Goal: Task Accomplishment & Management: Manage account settings

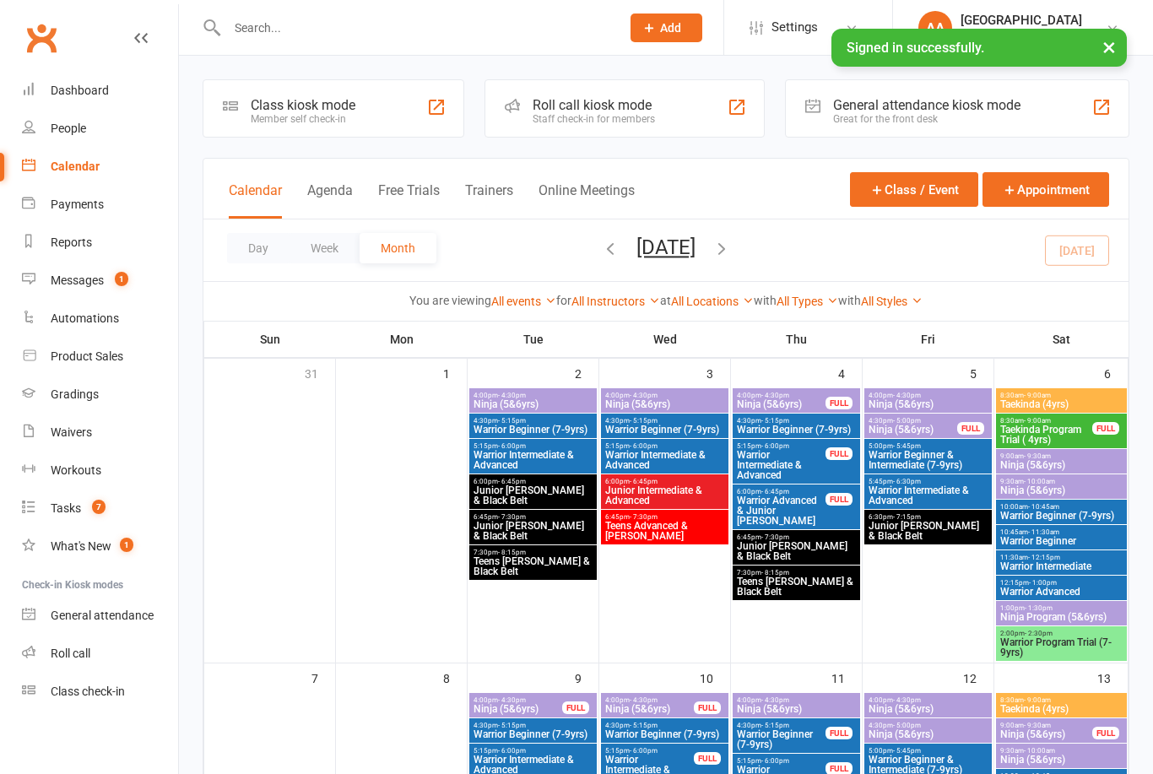
click at [247, 249] on button "Day" at bounding box center [258, 248] width 62 height 30
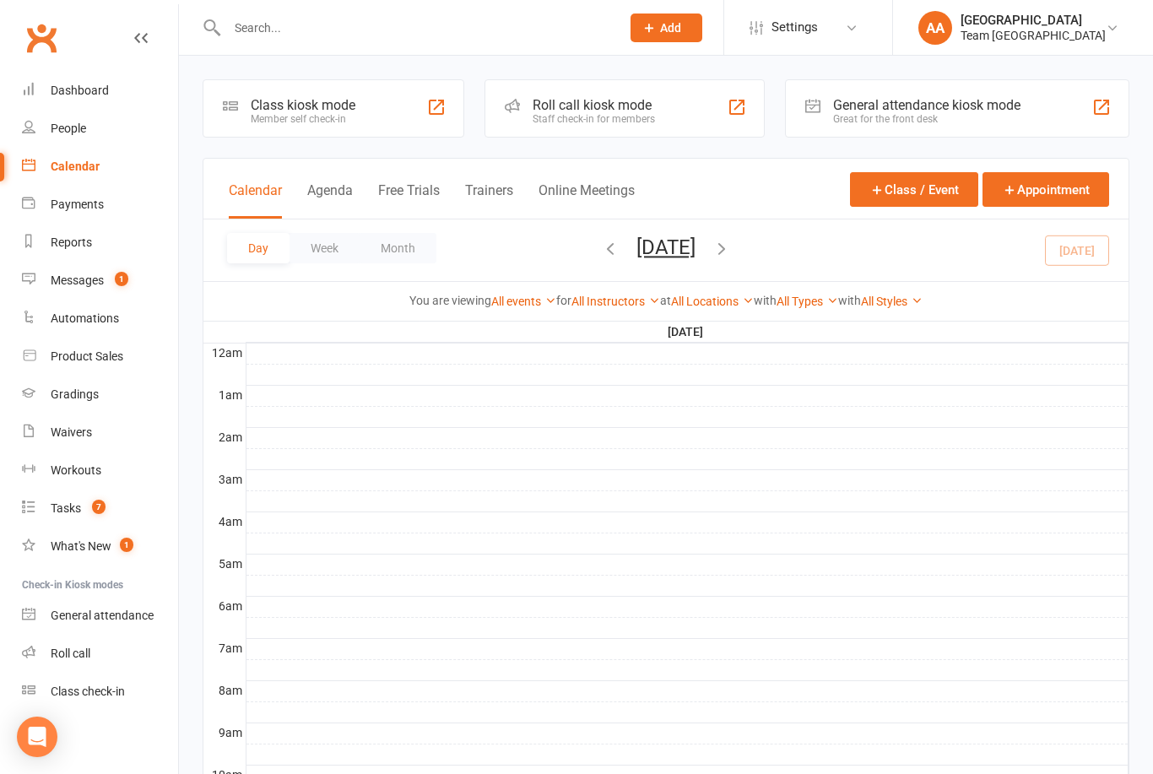
click at [695, 257] on button "[DATE]" at bounding box center [665, 247] width 59 height 24
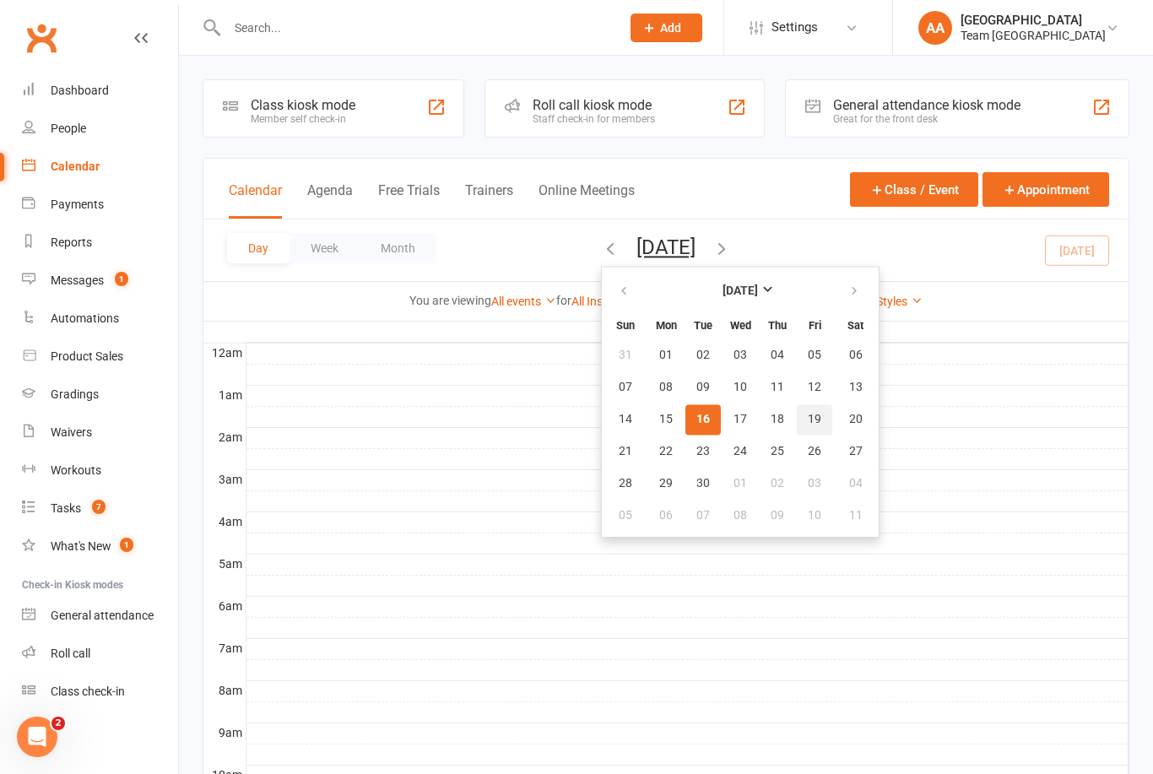
click at [808, 421] on span "19" at bounding box center [815, 420] width 14 height 14
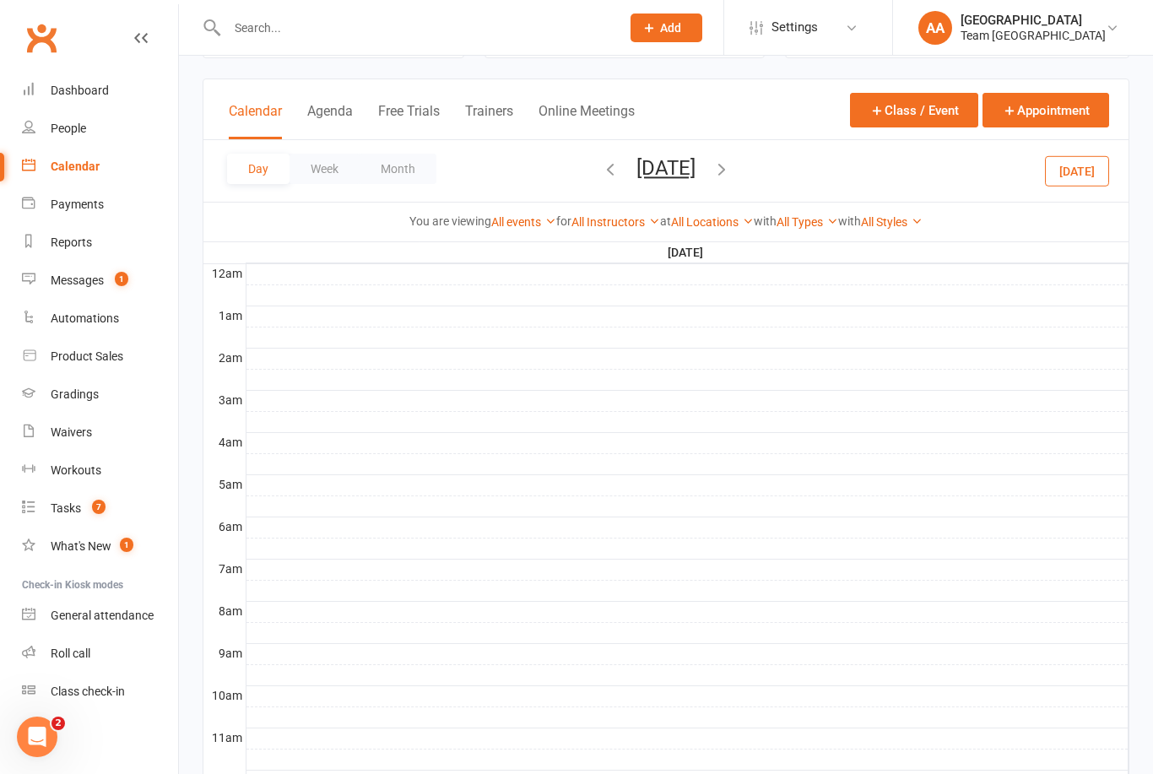
scroll to position [467, 0]
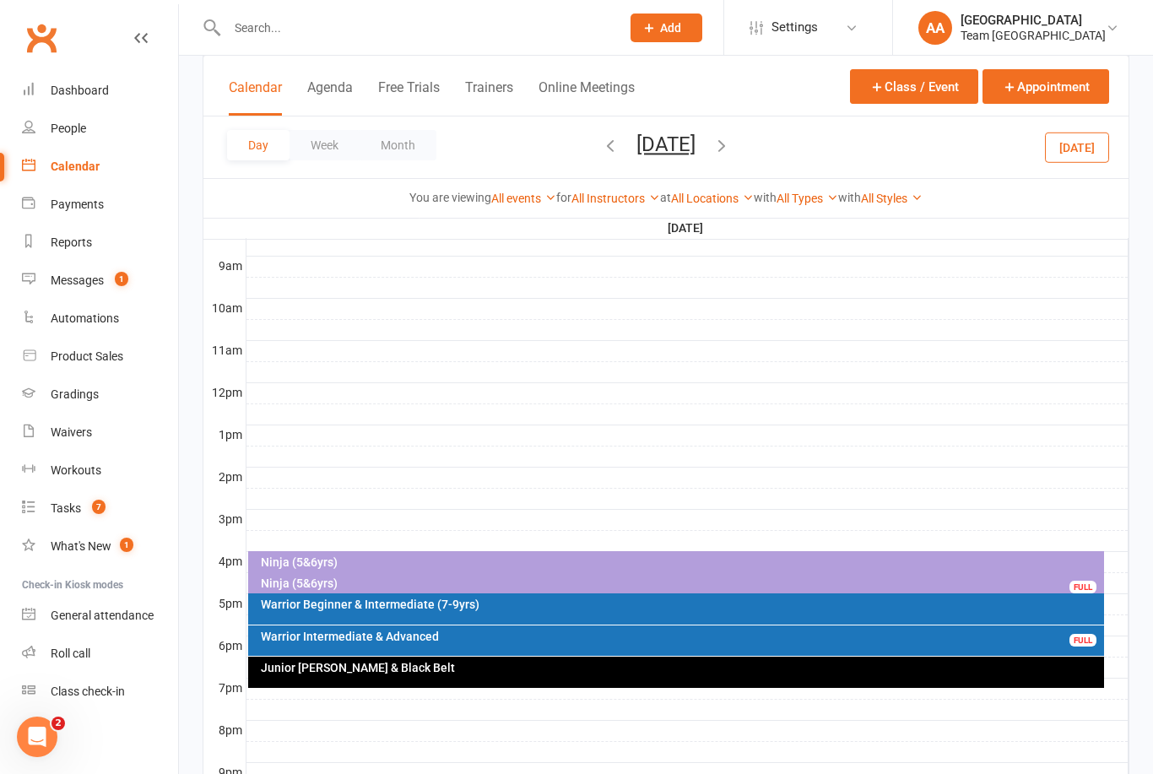
click at [513, 554] on div "Ninja (5&6yrs)" at bounding box center [676, 563] width 857 height 24
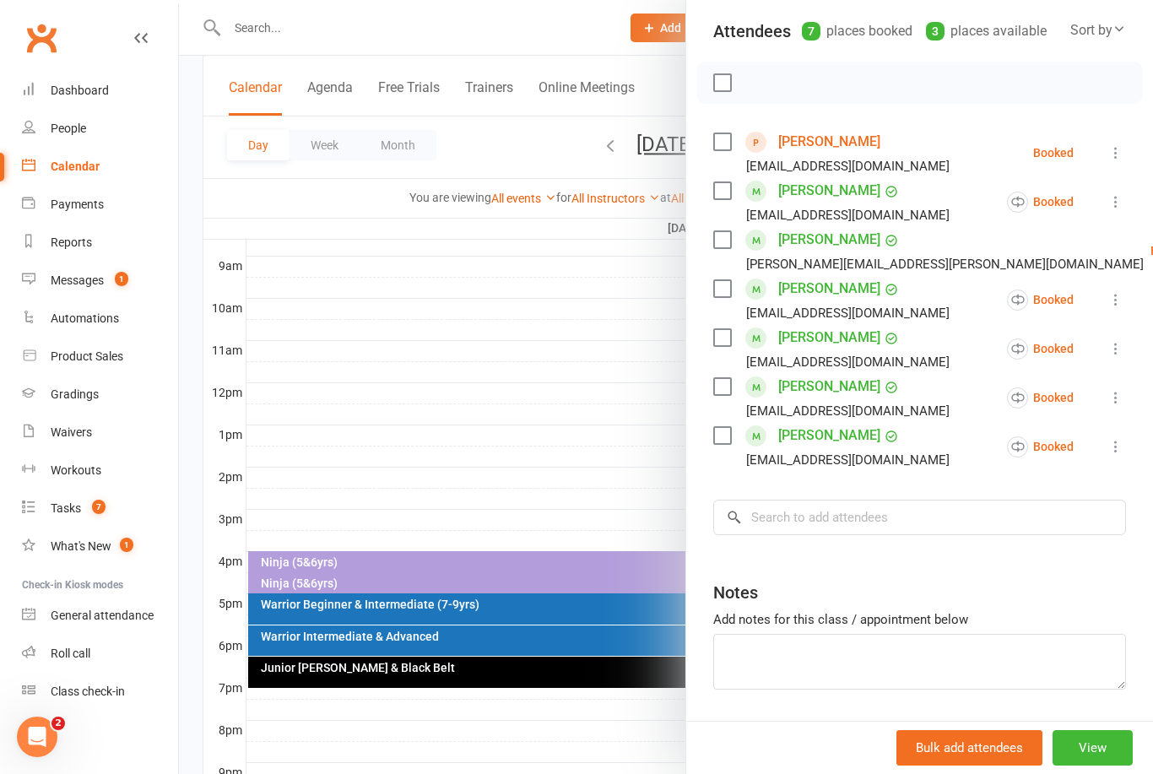
scroll to position [185, 0]
click at [789, 526] on input "search" at bounding box center [919, 517] width 413 height 35
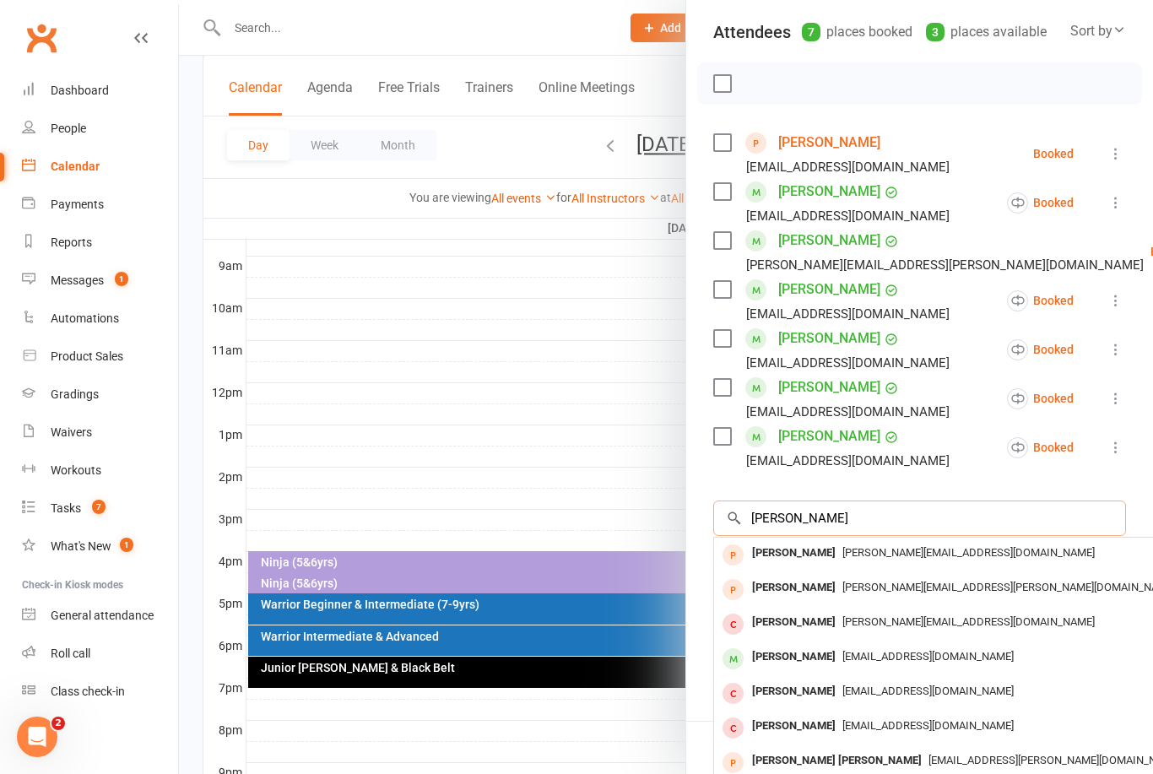
type input "Leonardo"
click at [821, 657] on div "Leonardo Mazzitelli" at bounding box center [793, 657] width 97 height 24
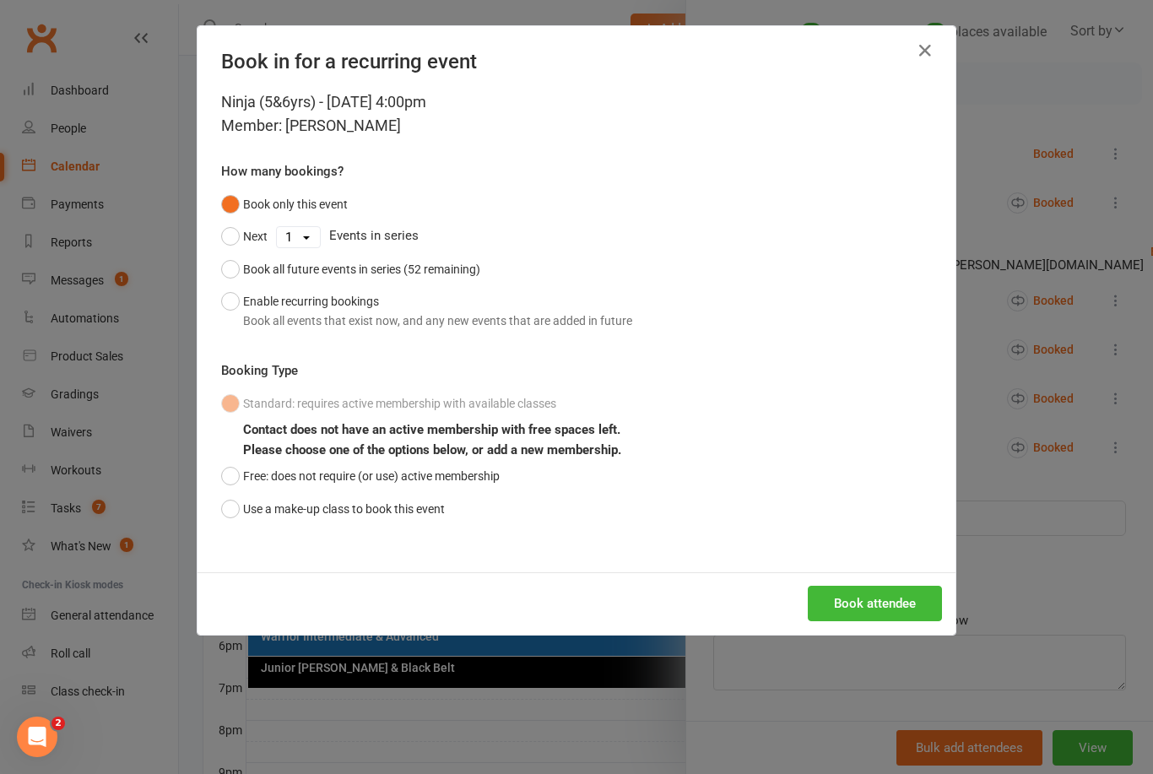
click at [227, 513] on button "Use a make-up class to book this event" at bounding box center [333, 509] width 224 height 32
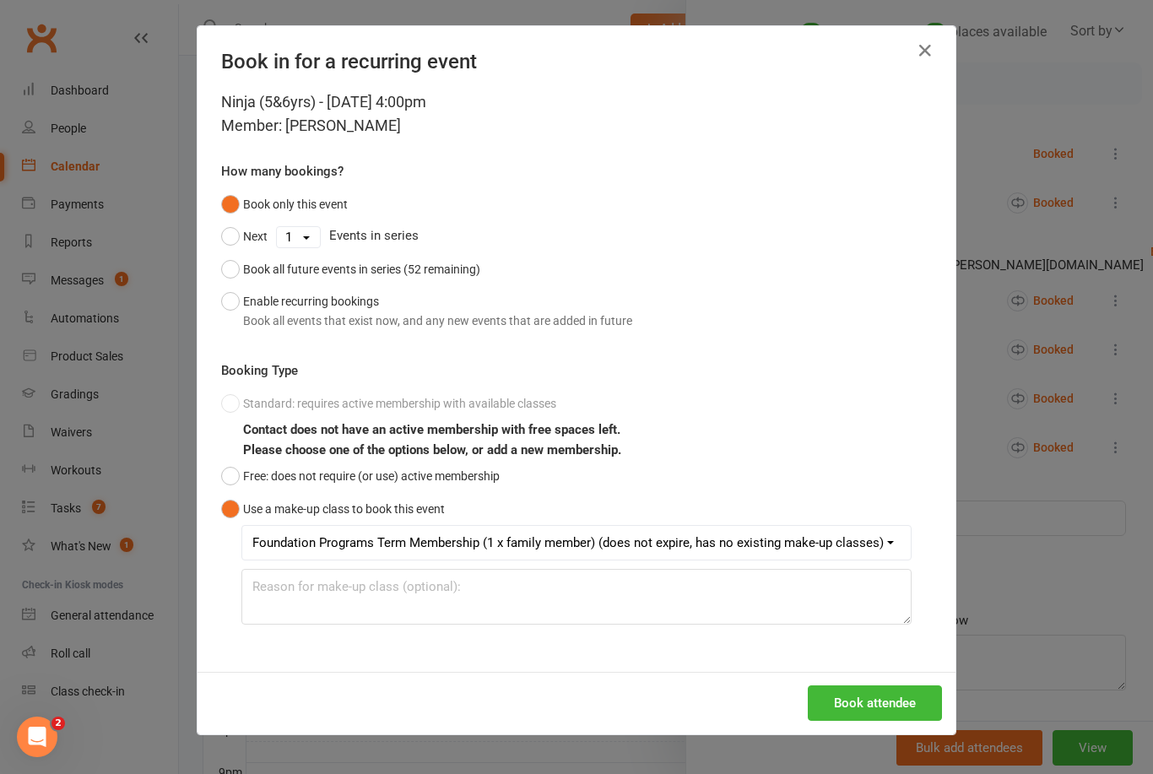
click at [863, 709] on button "Book attendee" at bounding box center [875, 702] width 134 height 35
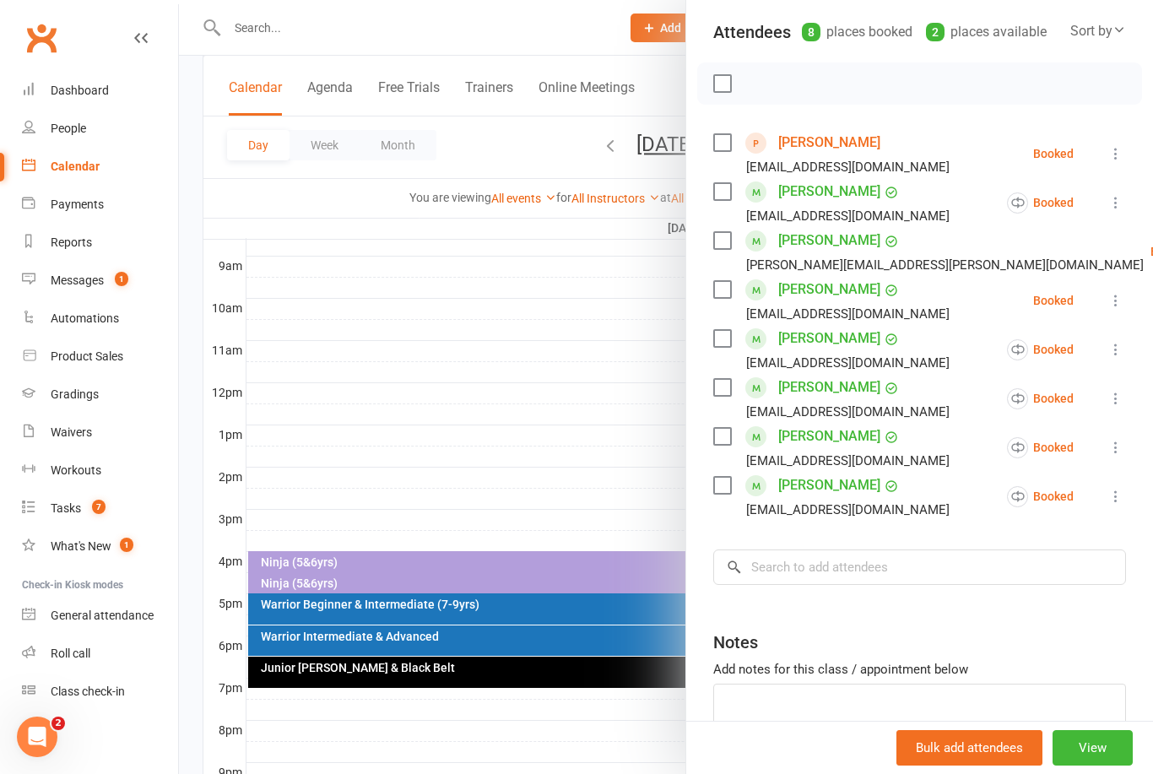
click at [574, 381] on div at bounding box center [666, 387] width 974 height 774
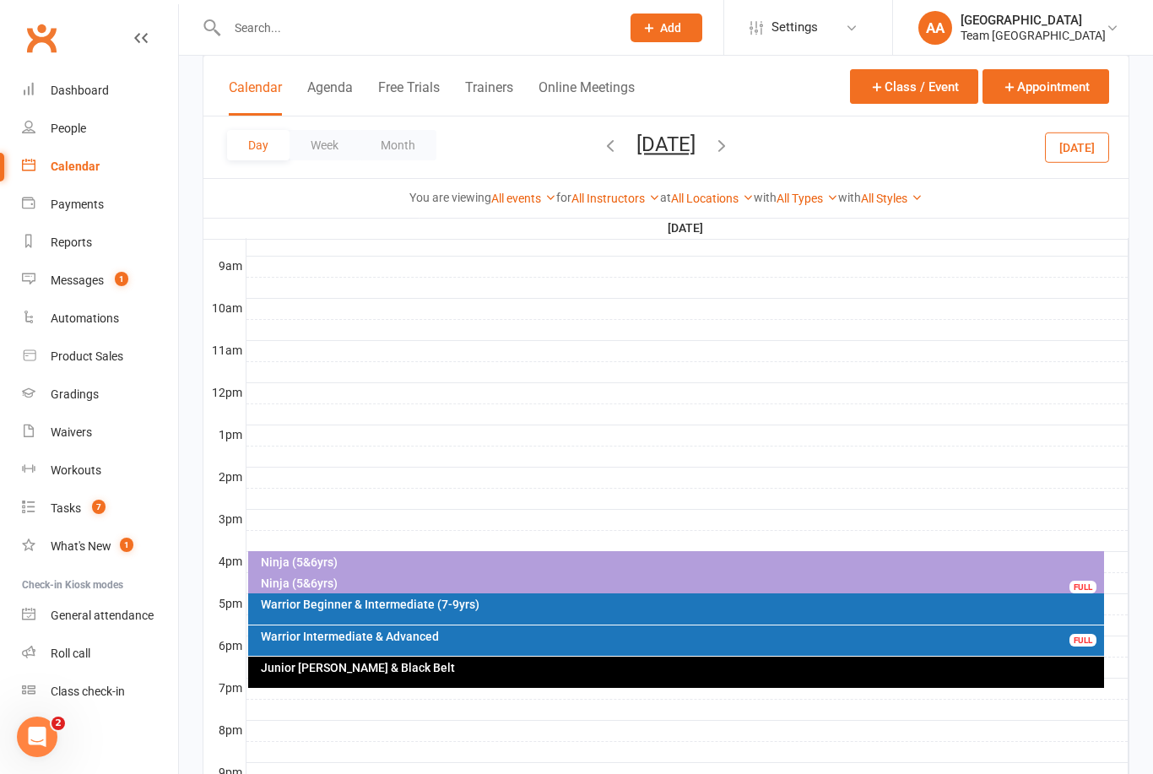
click at [664, 155] on button "Friday, Sep 19, 2025" at bounding box center [665, 145] width 59 height 24
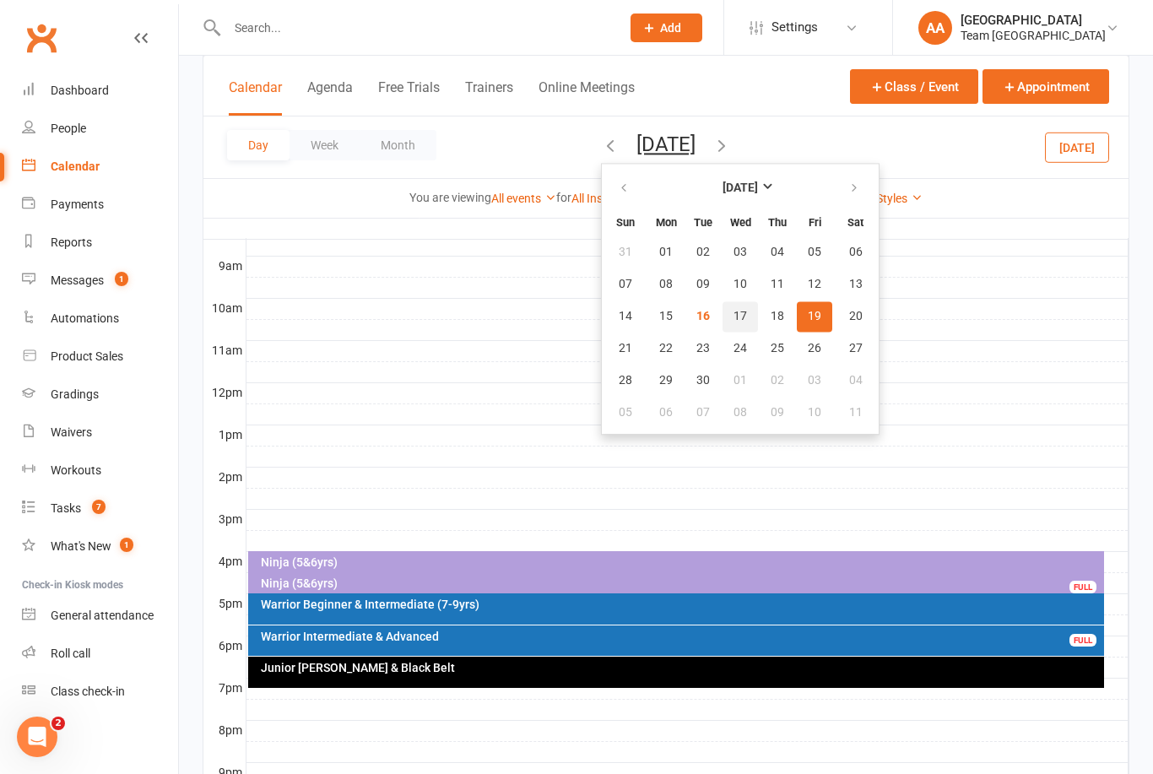
click at [733, 316] on span "17" at bounding box center [740, 317] width 14 height 14
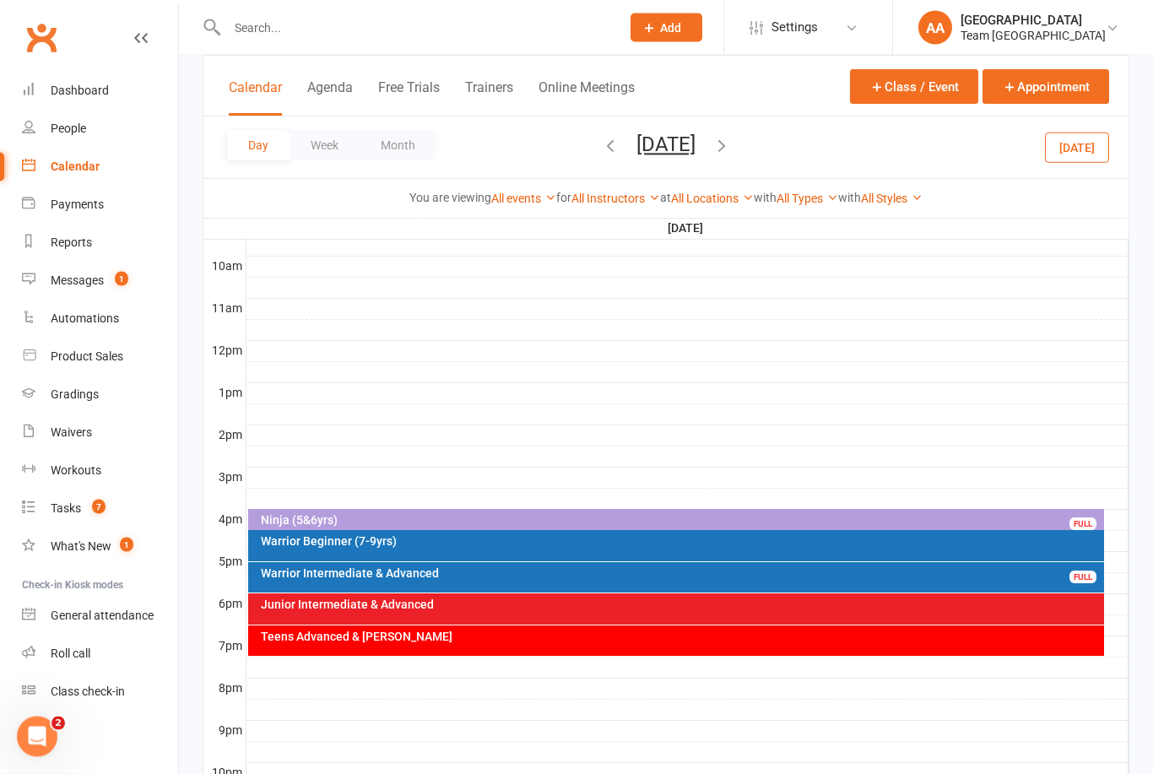
scroll to position [591, 0]
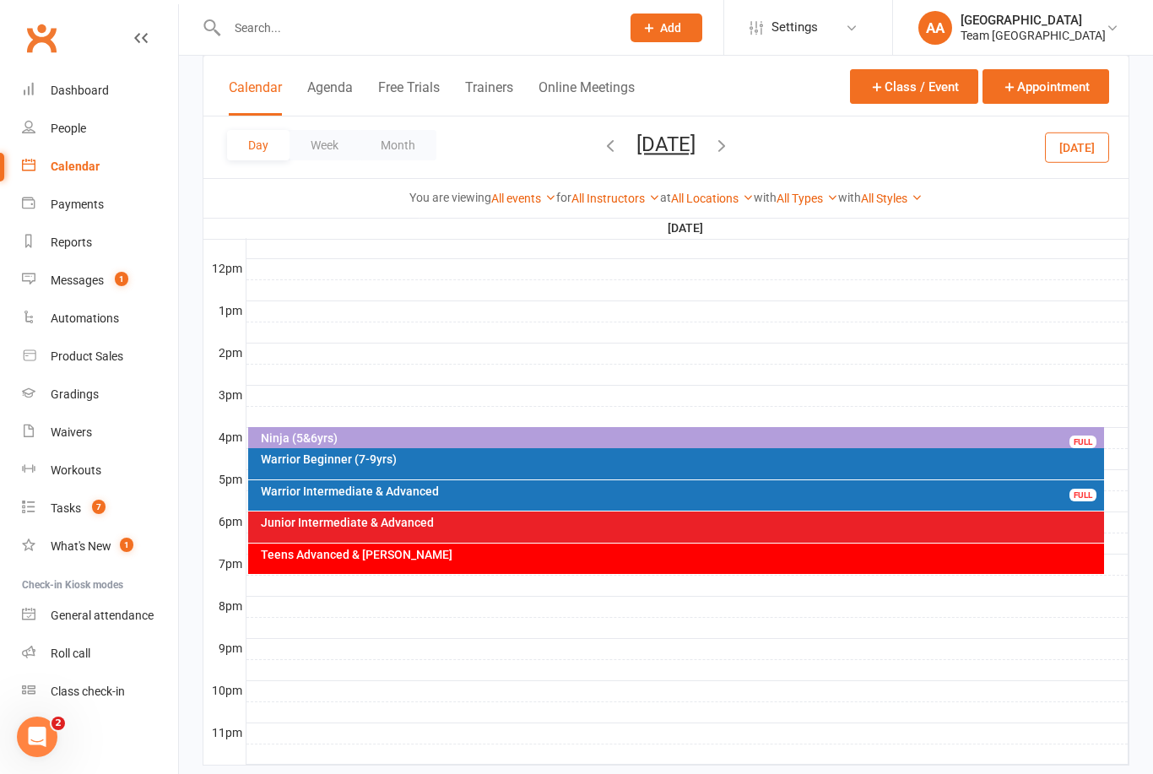
click at [522, 499] on div "Warrior Intermediate & Advanced FULL" at bounding box center [676, 495] width 857 height 30
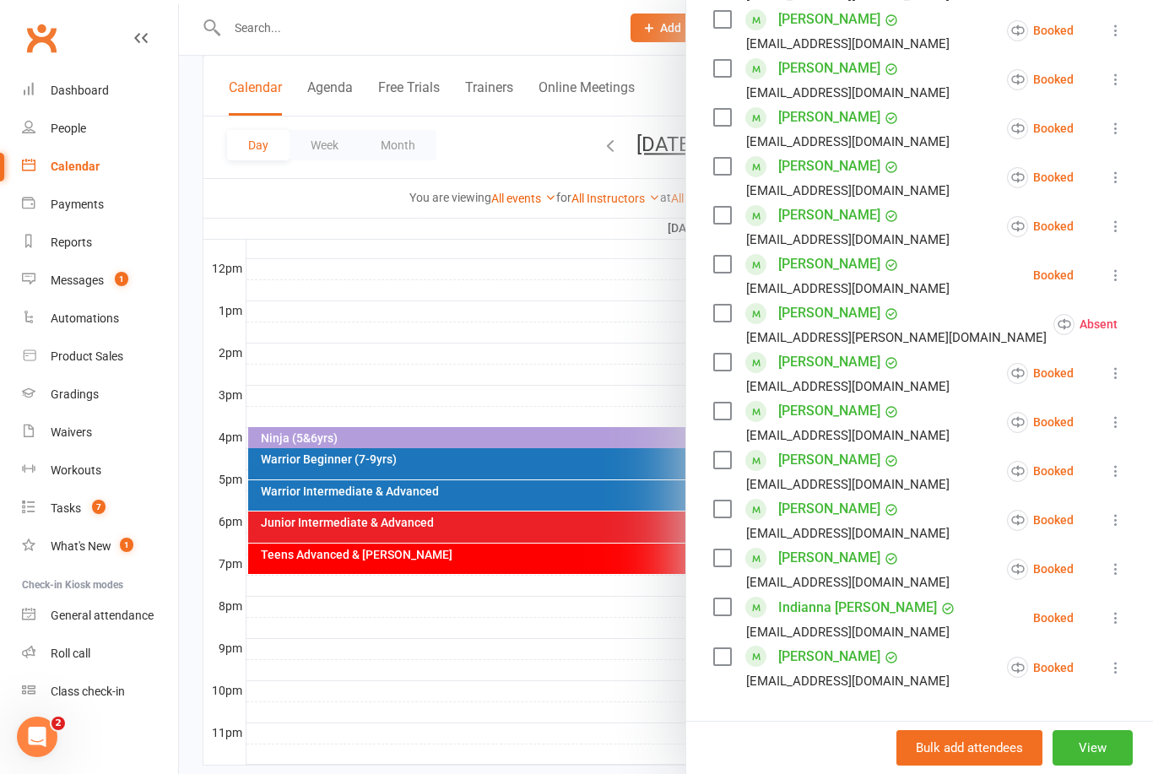
scroll to position [454, 0]
click at [569, 327] on div at bounding box center [666, 387] width 974 height 774
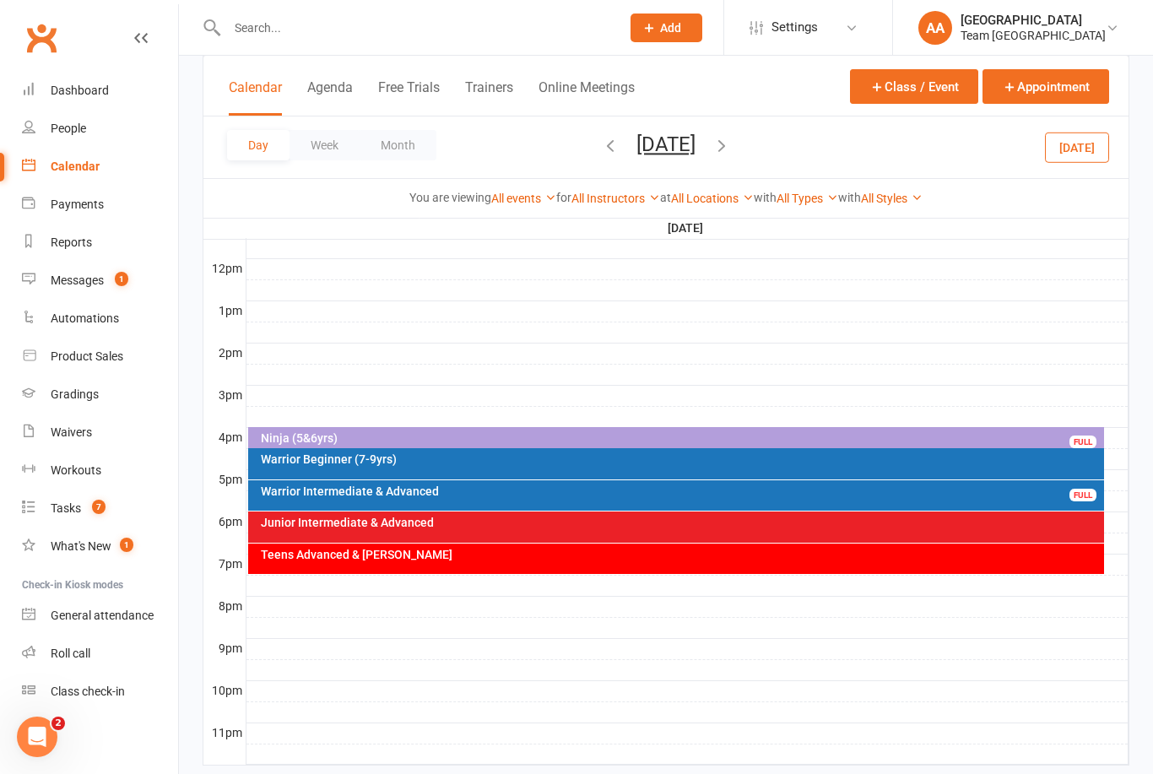
click at [639, 143] on button "Wednesday, Sep 17, 2025" at bounding box center [665, 145] width 59 height 24
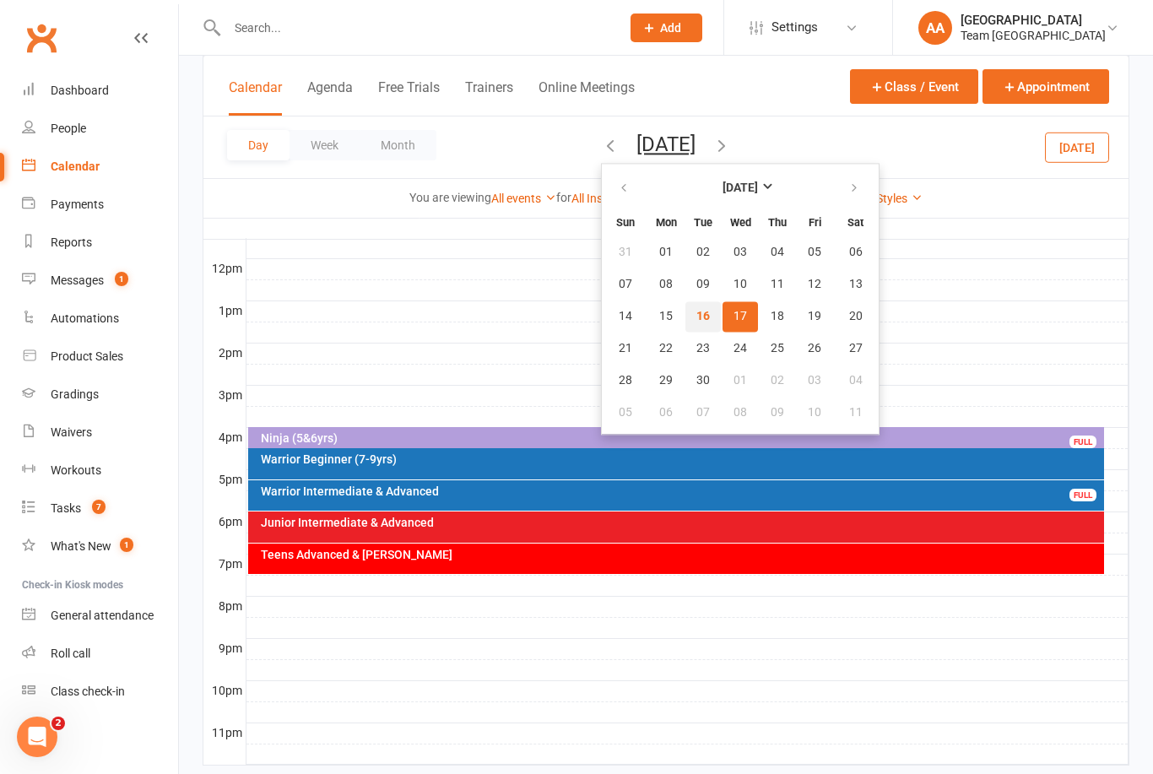
click at [696, 320] on span "16" at bounding box center [703, 317] width 14 height 14
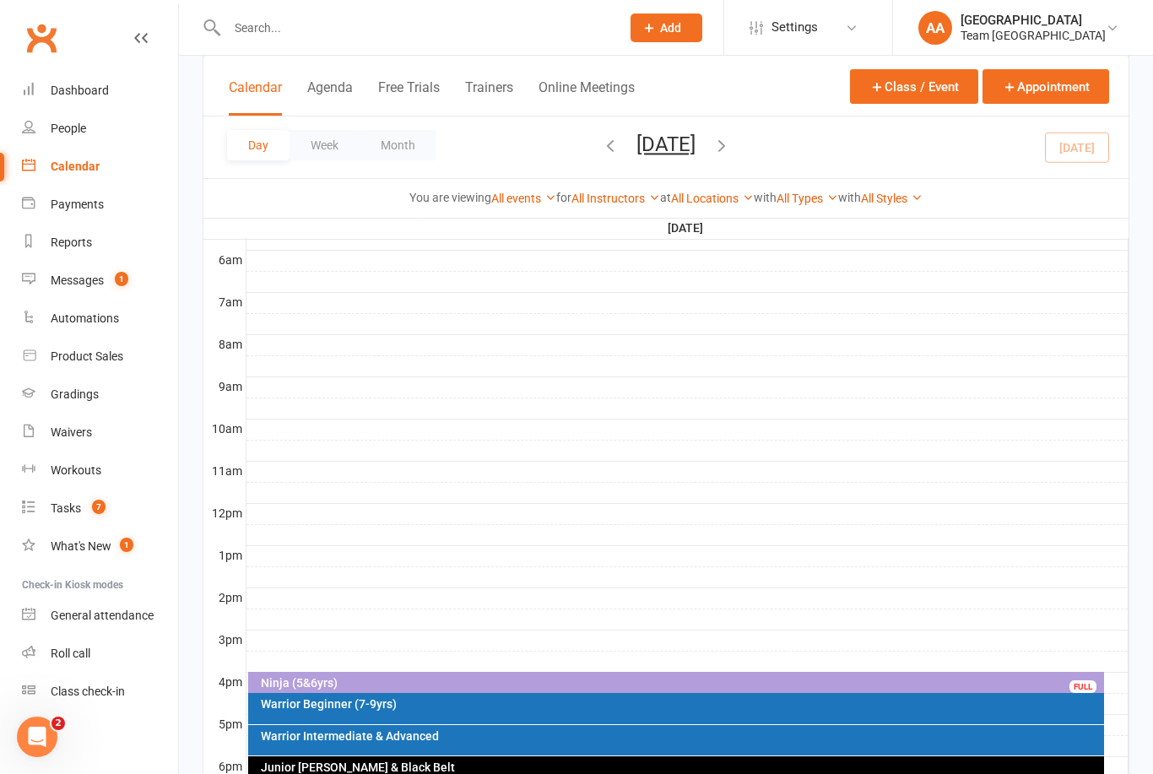
scroll to position [373, 0]
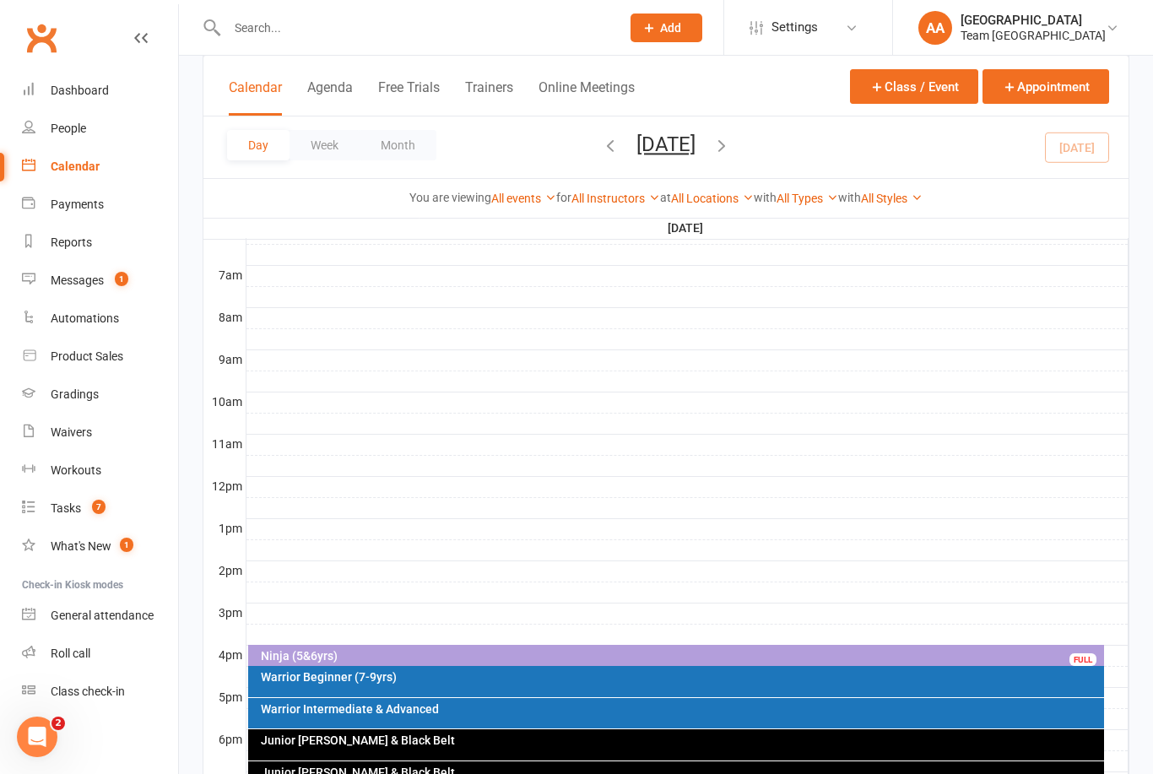
click at [705, 0] on div "Prospect Member Non-attending contact Class / event Appointment Grading event T…" at bounding box center [665, 27] width 115 height 55
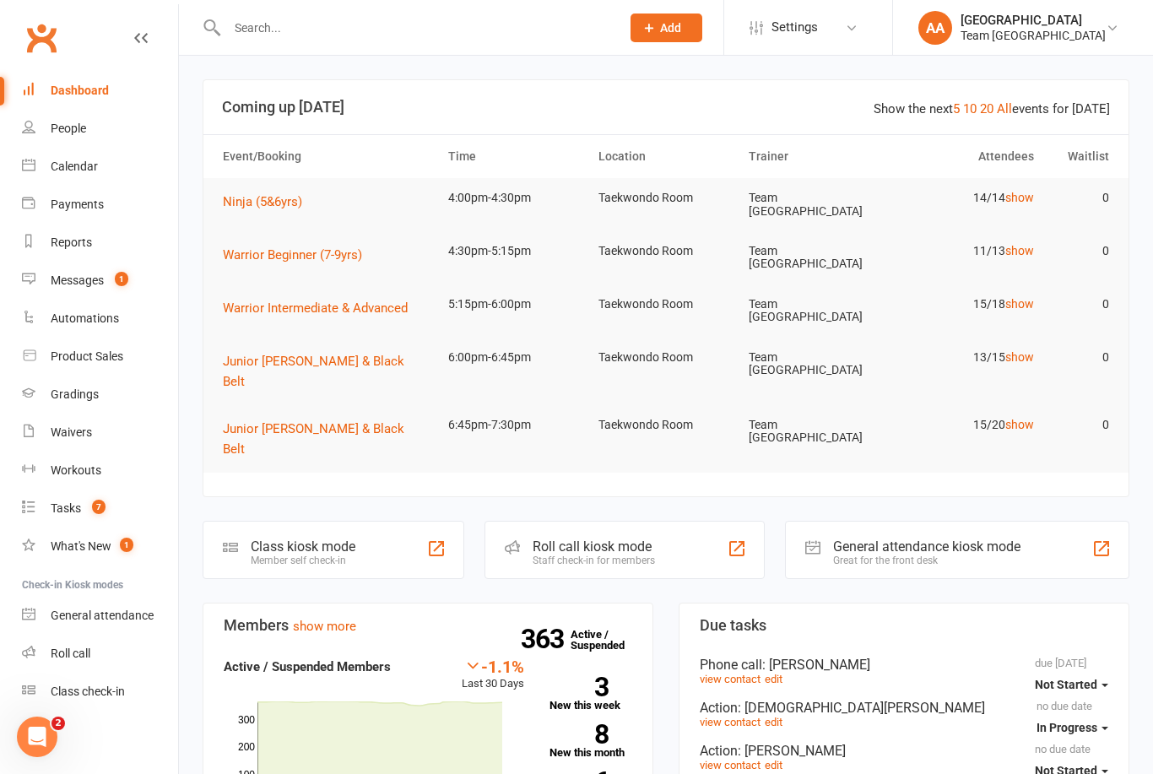
click at [84, 171] on div "Calendar" at bounding box center [74, 167] width 47 height 14
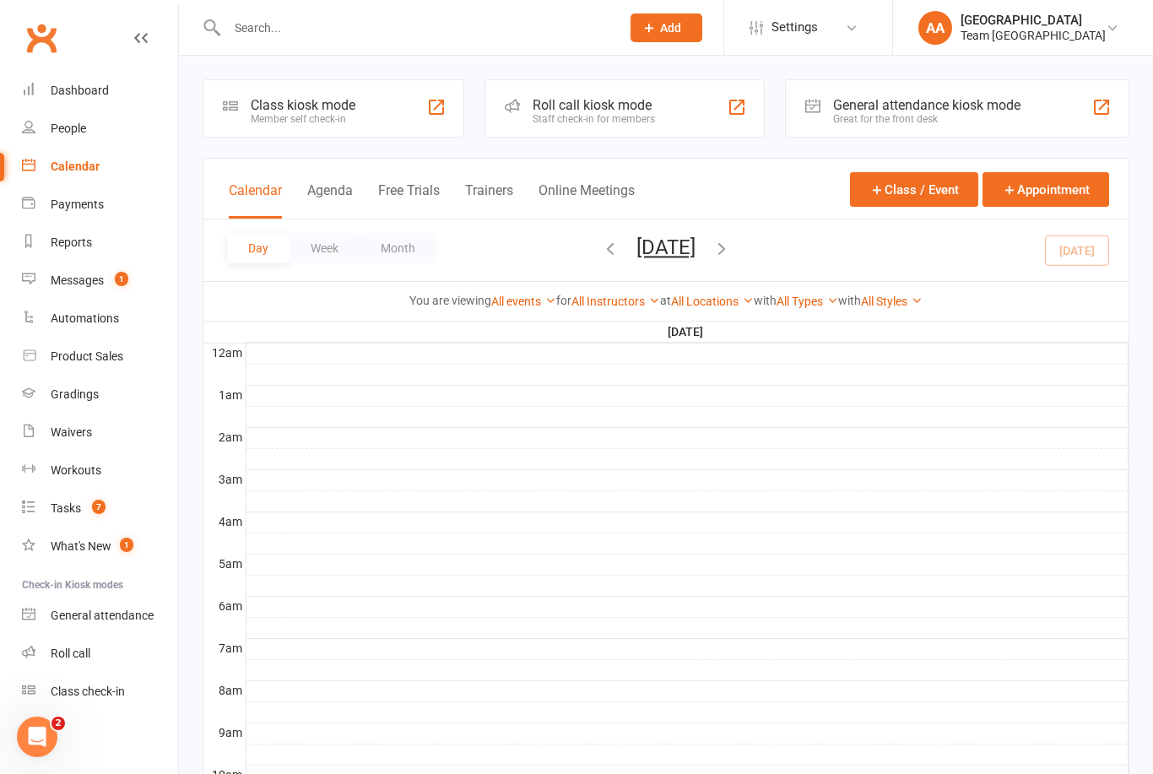
click at [695, 248] on button "Tuesday, Sep 16, 2025" at bounding box center [665, 247] width 59 height 24
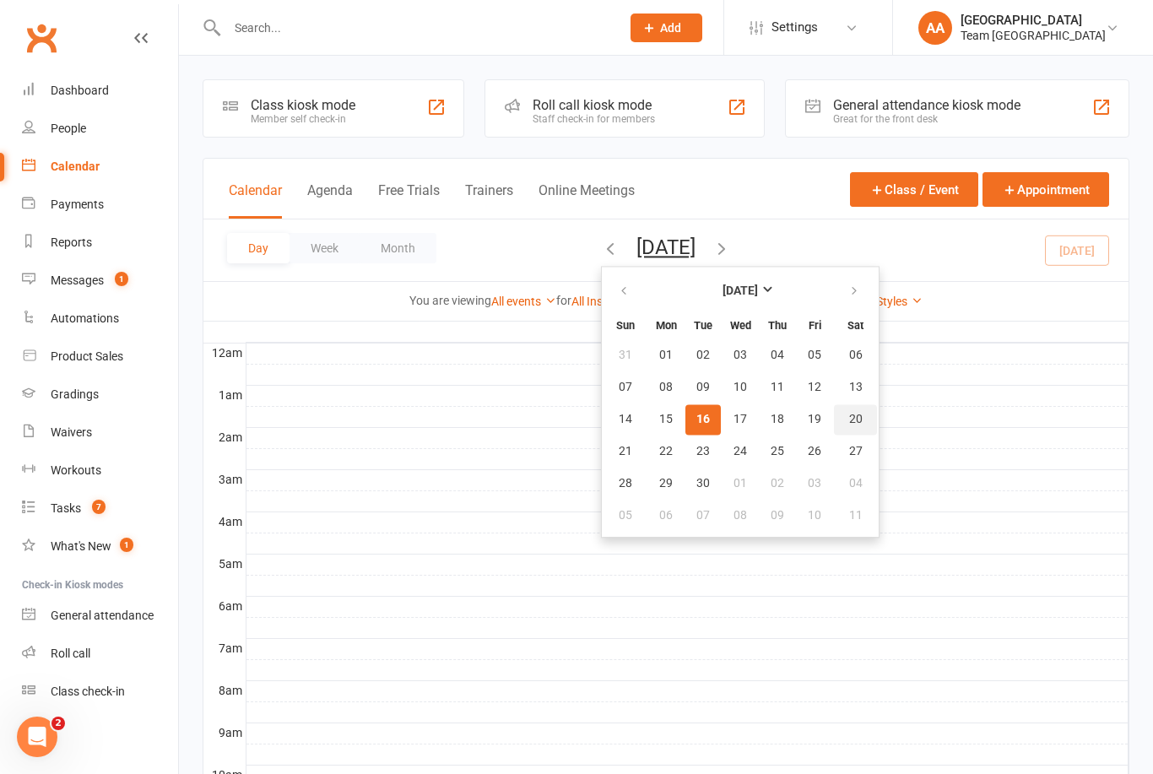
click at [849, 414] on span "20" at bounding box center [856, 420] width 14 height 14
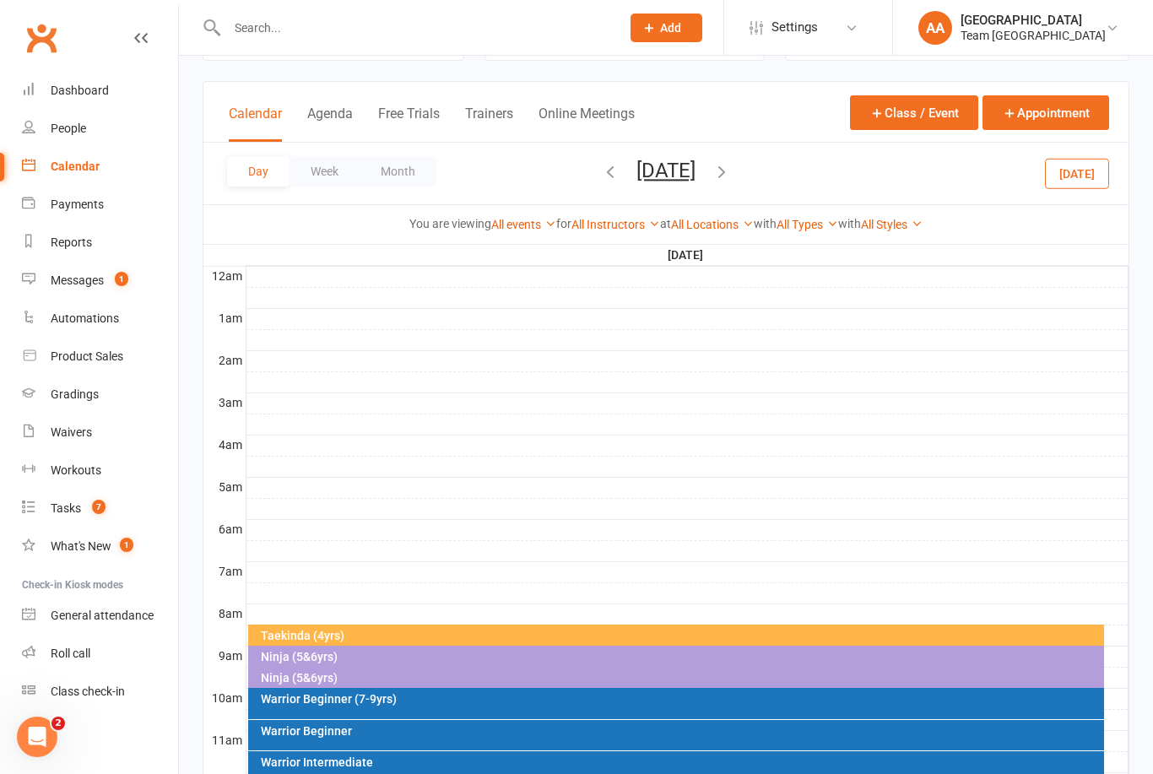
scroll to position [341, 0]
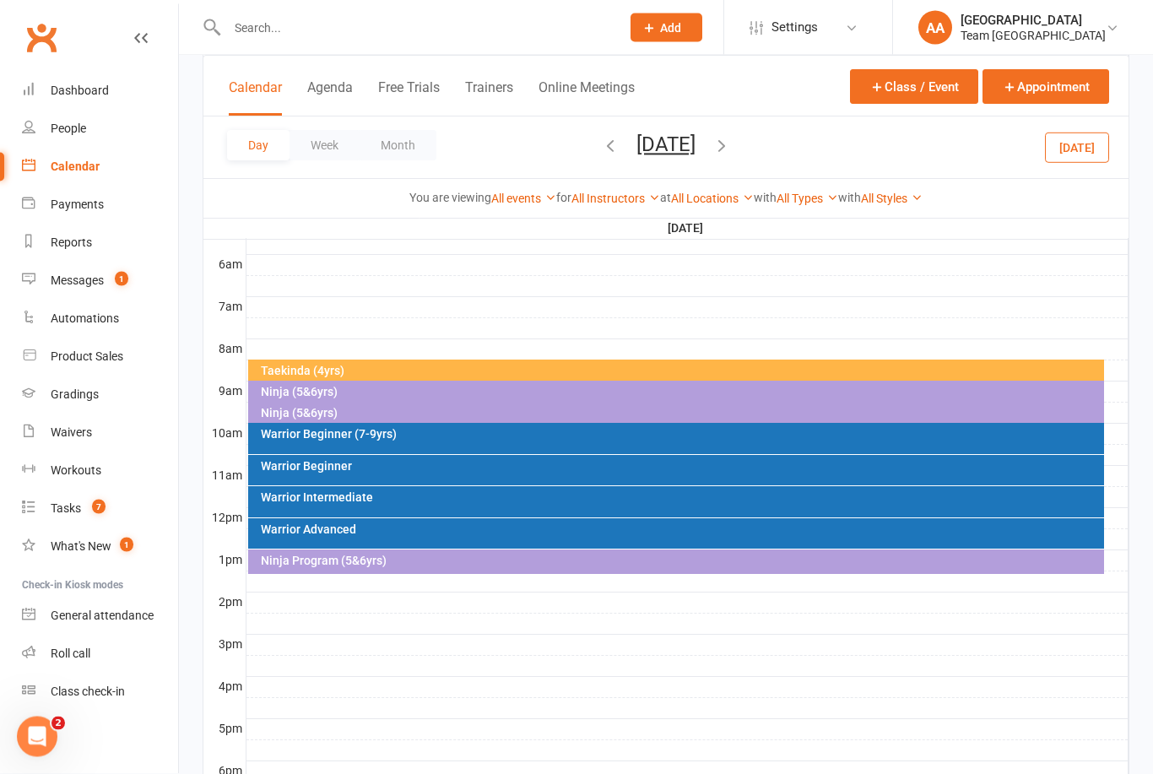
click at [378, 535] on div "Warrior Advanced" at bounding box center [676, 534] width 857 height 30
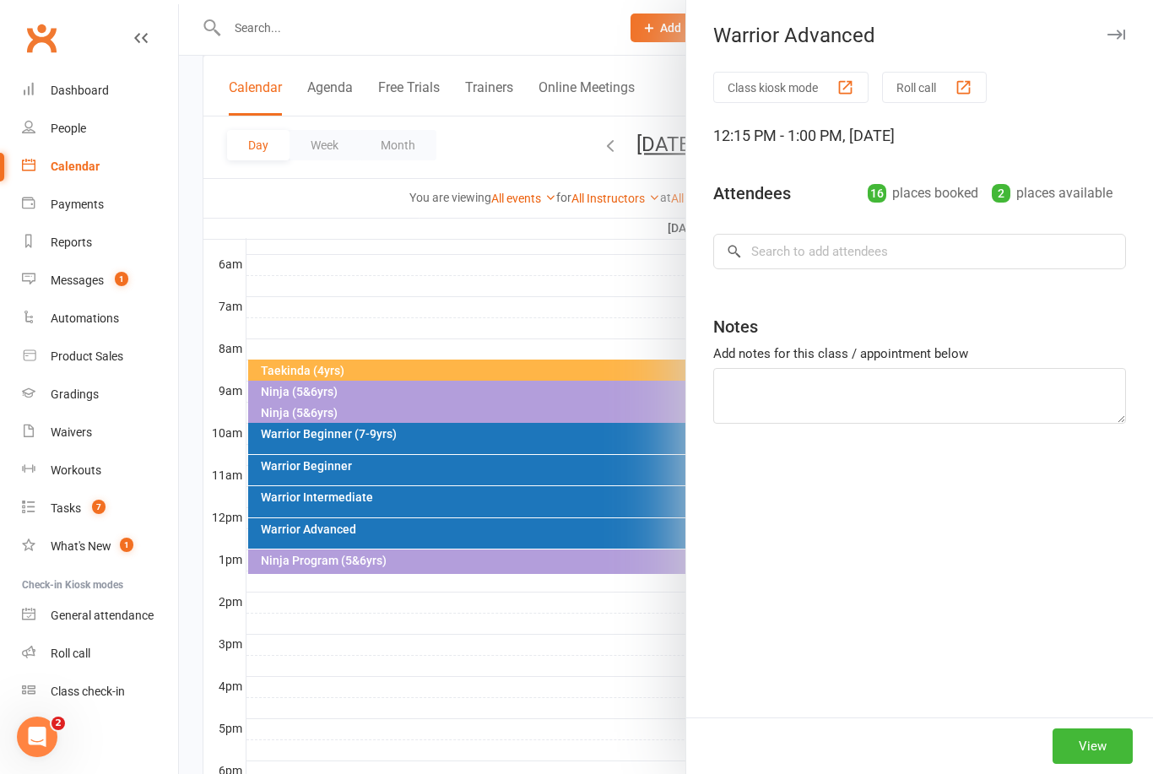
click at [355, 229] on div at bounding box center [666, 387] width 974 height 774
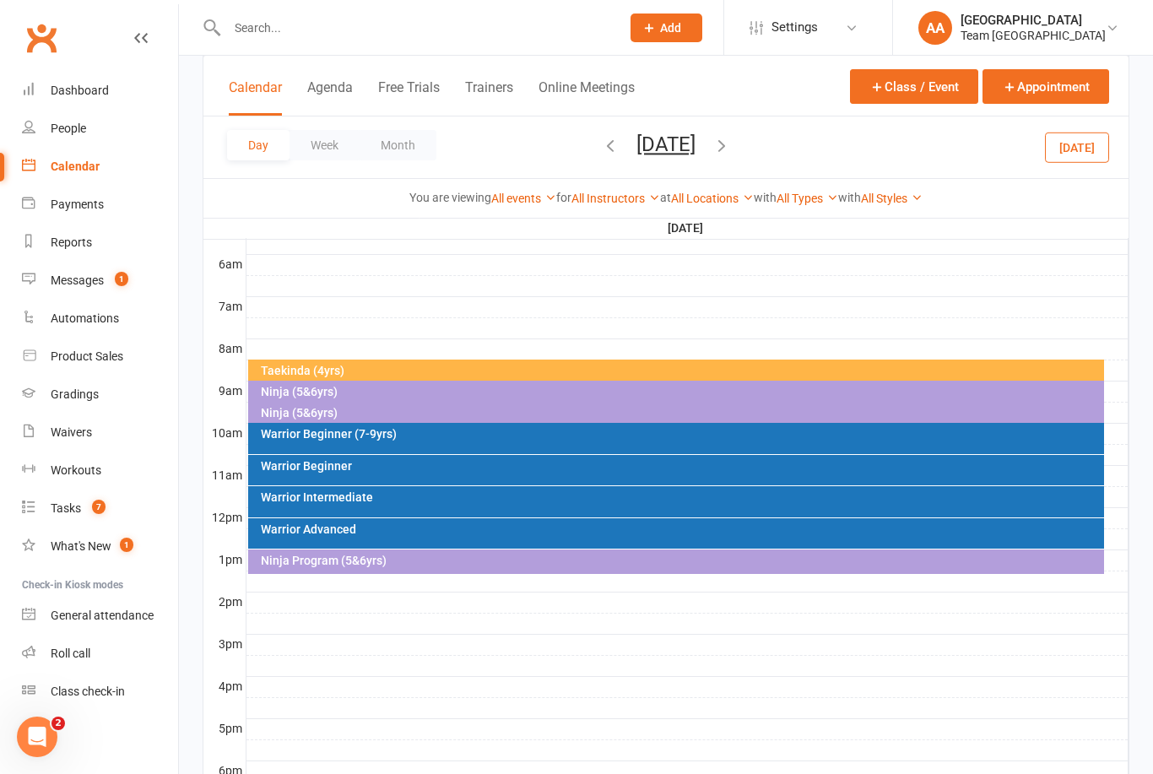
click at [666, 143] on button "Saturday, Sep 20, 2025" at bounding box center [665, 145] width 59 height 24
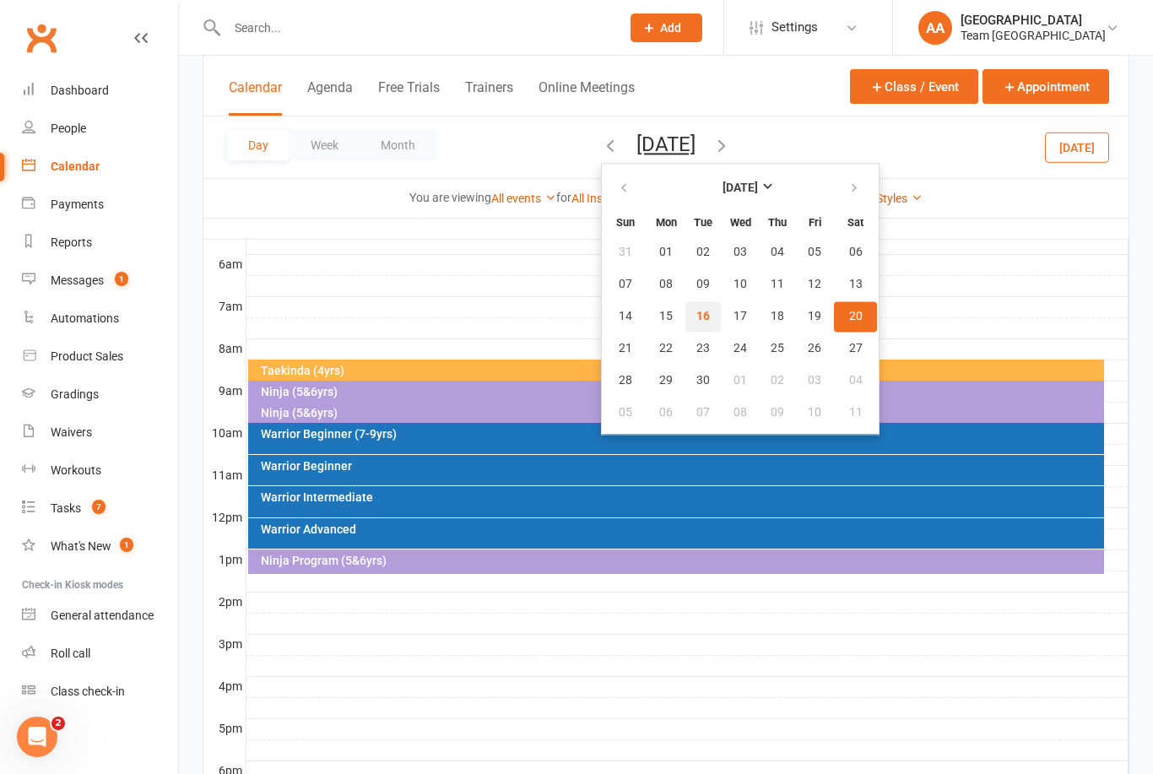
click at [696, 314] on span "16" at bounding box center [703, 317] width 14 height 14
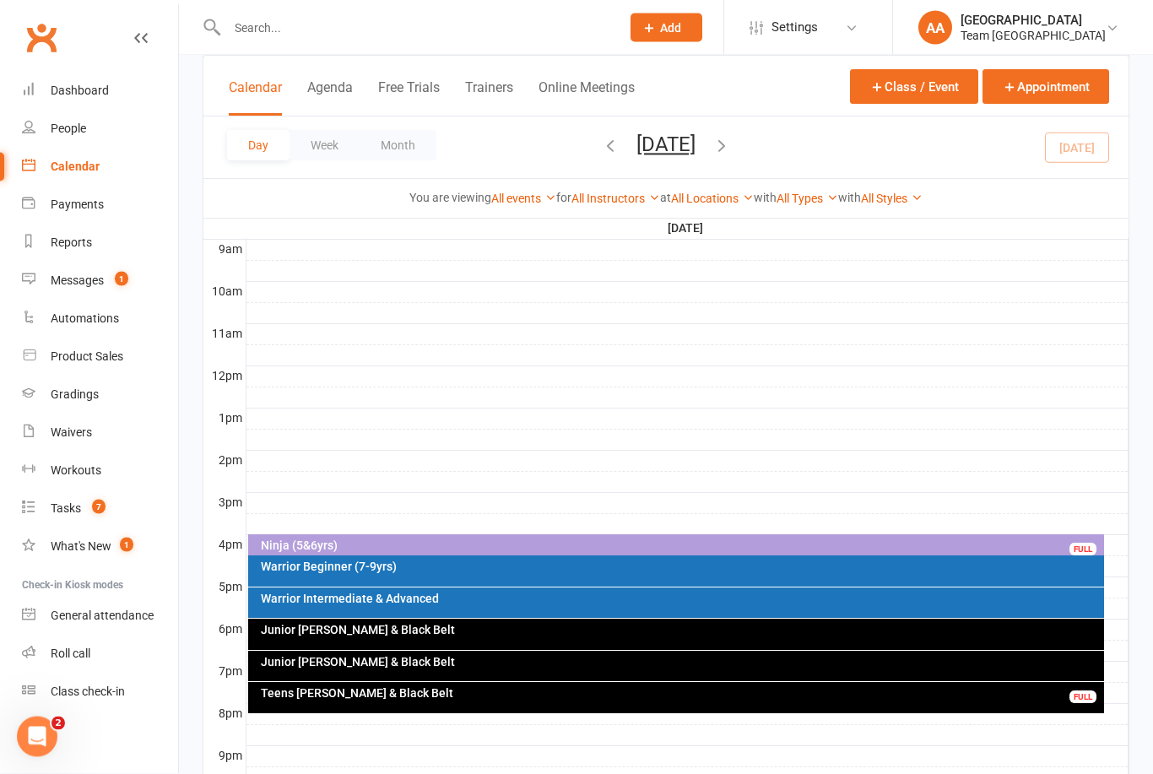
scroll to position [484, 0]
click at [289, 8] on div at bounding box center [406, 27] width 406 height 55
click at [299, 33] on input "text" at bounding box center [415, 28] width 387 height 24
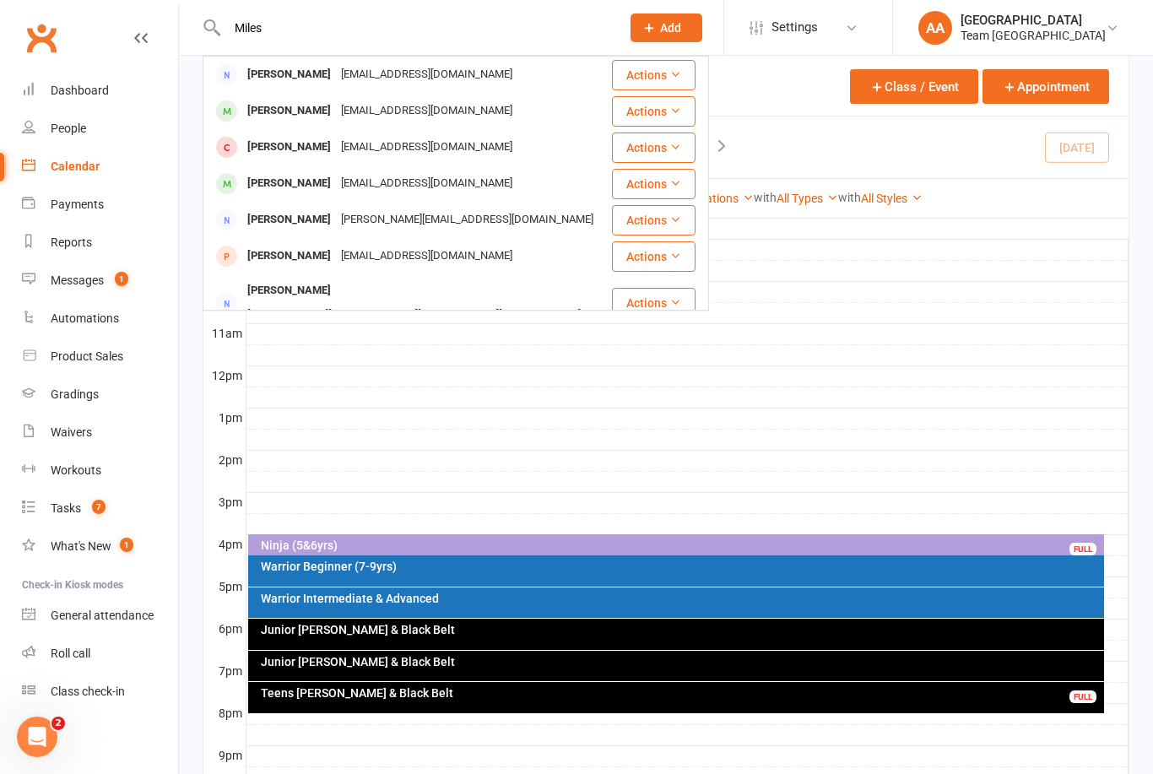
type input "Miles"
click at [307, 116] on div "Miles Marvilla" at bounding box center [289, 111] width 94 height 24
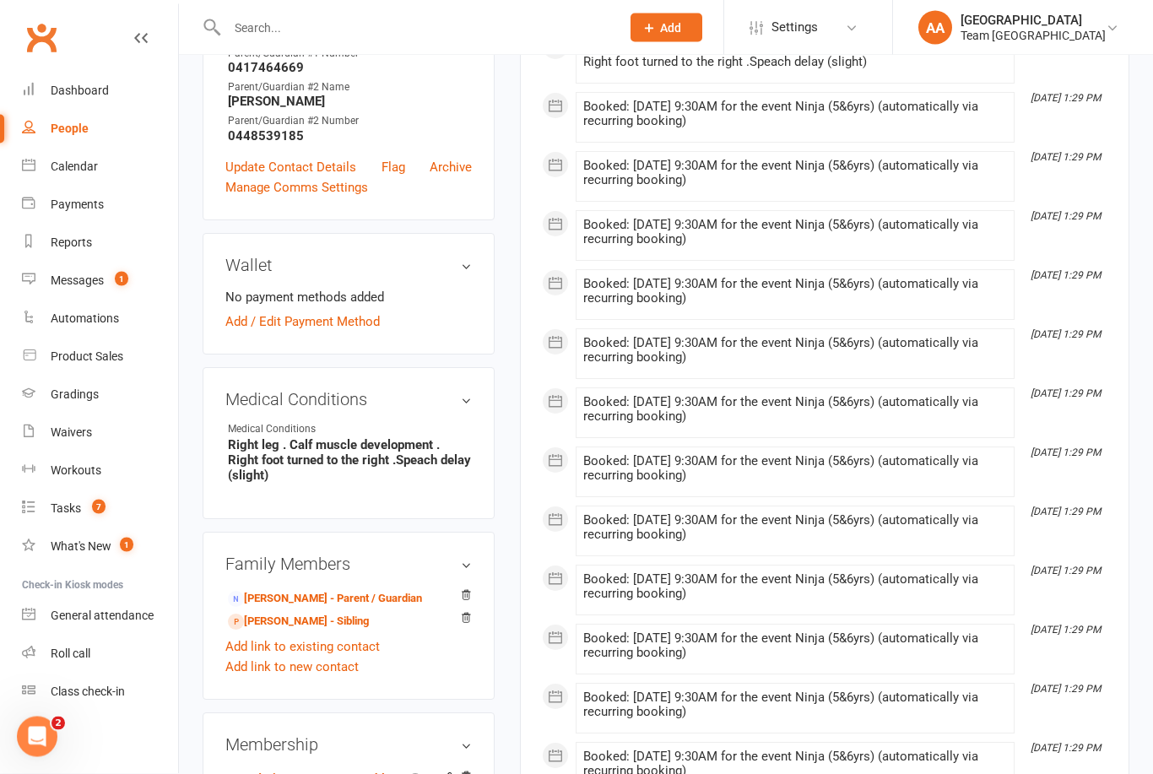
scroll to position [668, 0]
click at [304, 608] on link "Max Swart - Parent / Guardian" at bounding box center [325, 599] width 194 height 18
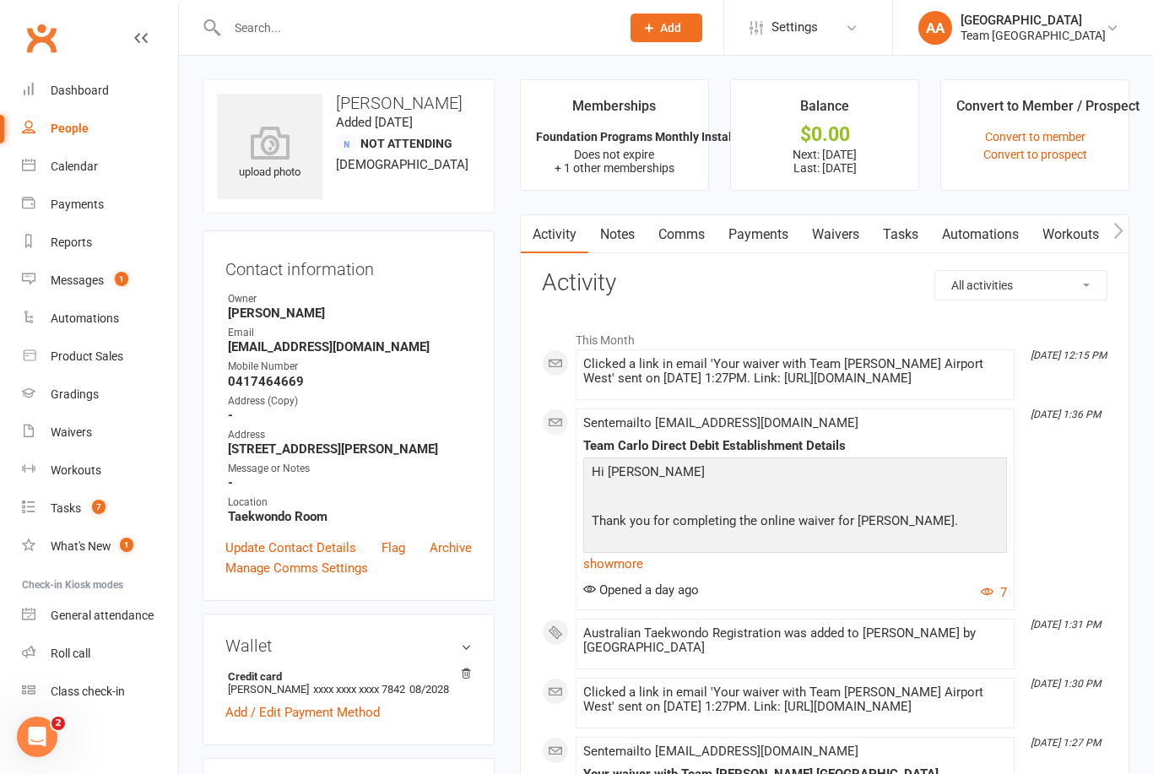
click at [768, 241] on link "Payments" at bounding box center [759, 234] width 84 height 39
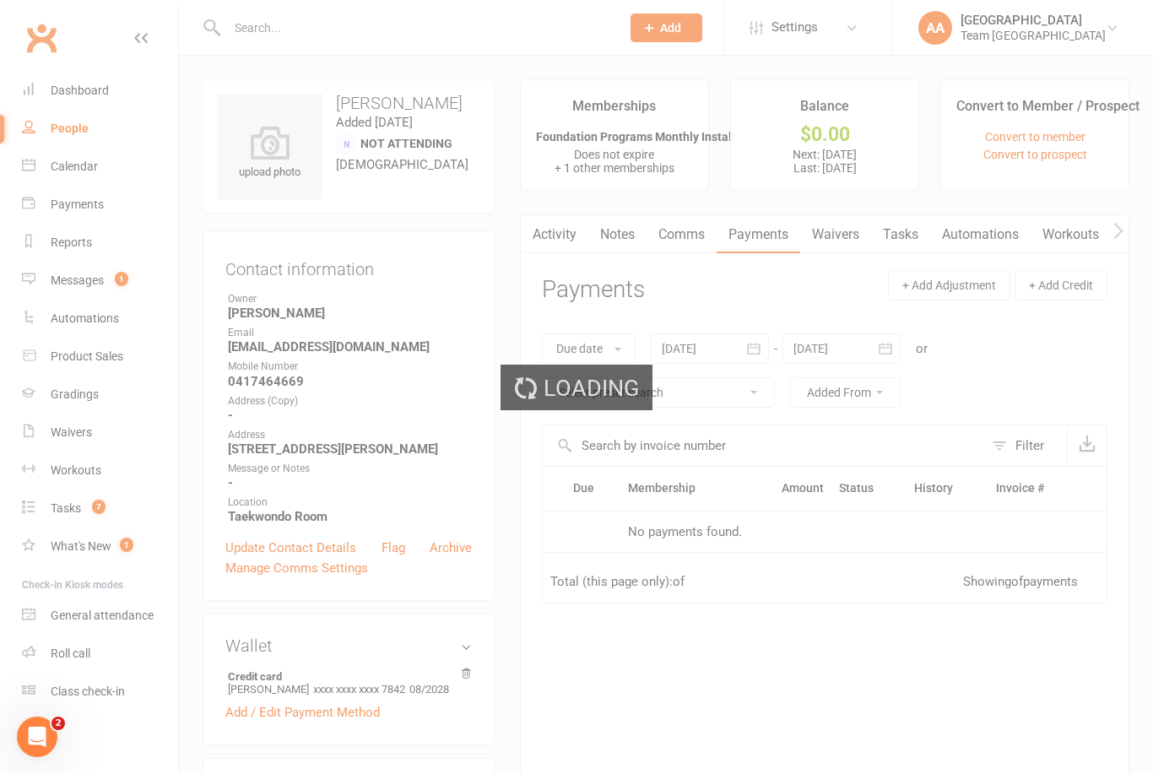
scroll to position [54, 0]
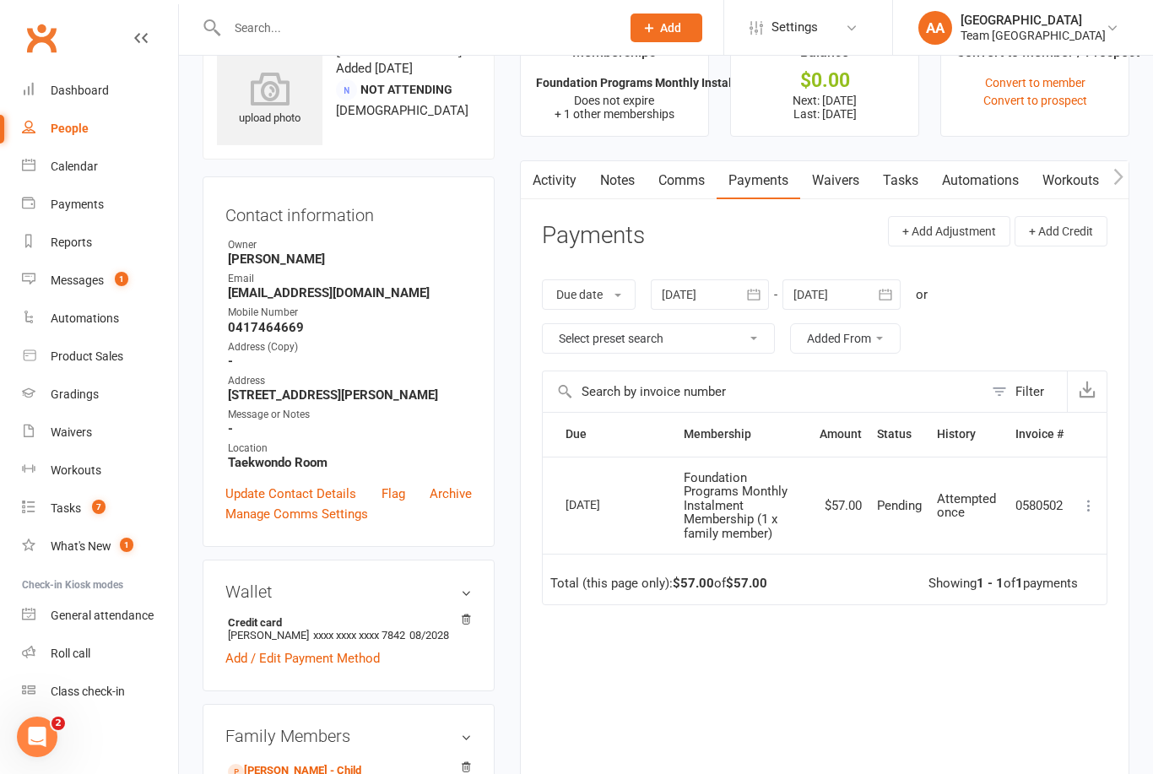
click at [865, 297] on div at bounding box center [841, 294] width 118 height 30
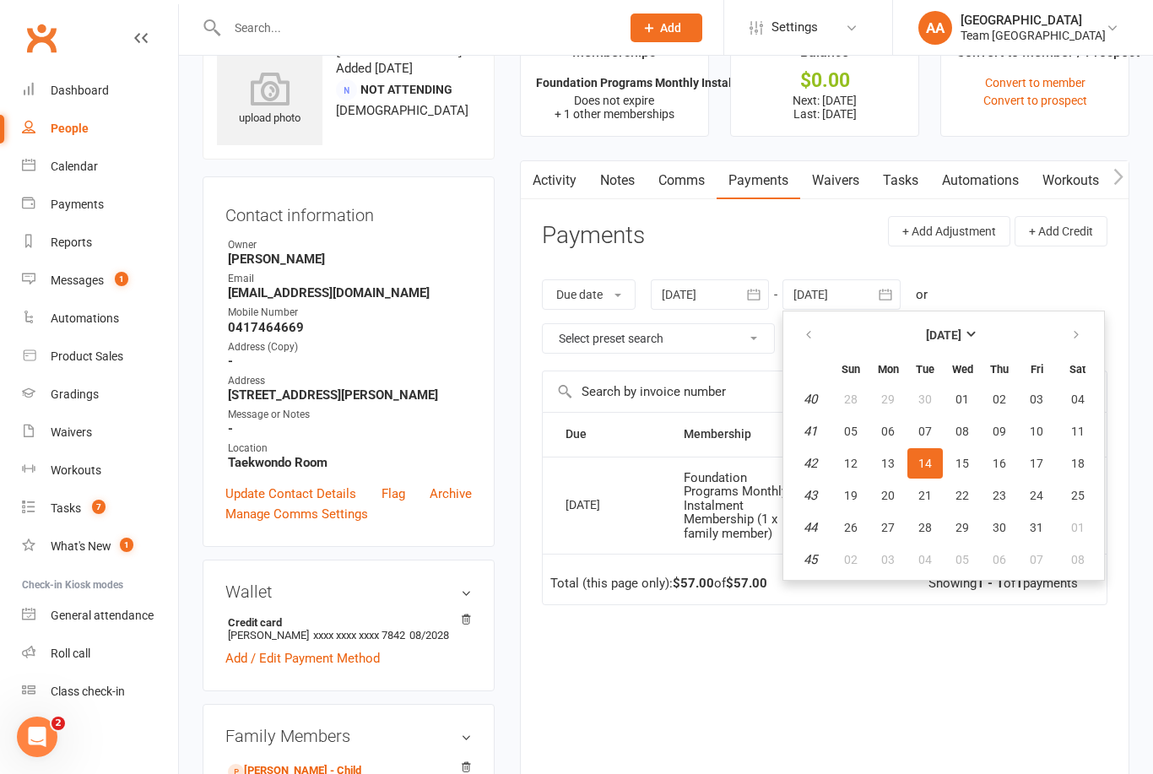
click at [960, 273] on div "Due date Due date Date paid Date failed Date settled 16 Aug 2025 August 2025 Su…" at bounding box center [824, 316] width 565 height 108
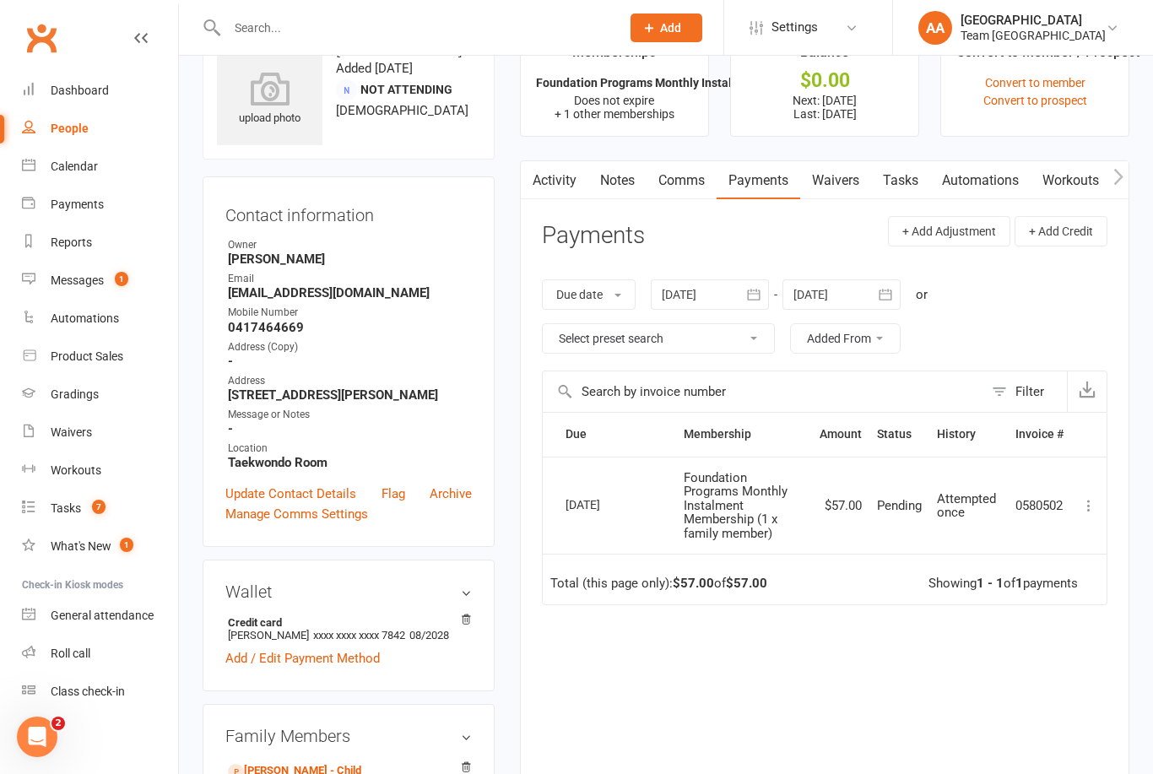
click at [834, 287] on div at bounding box center [841, 294] width 118 height 30
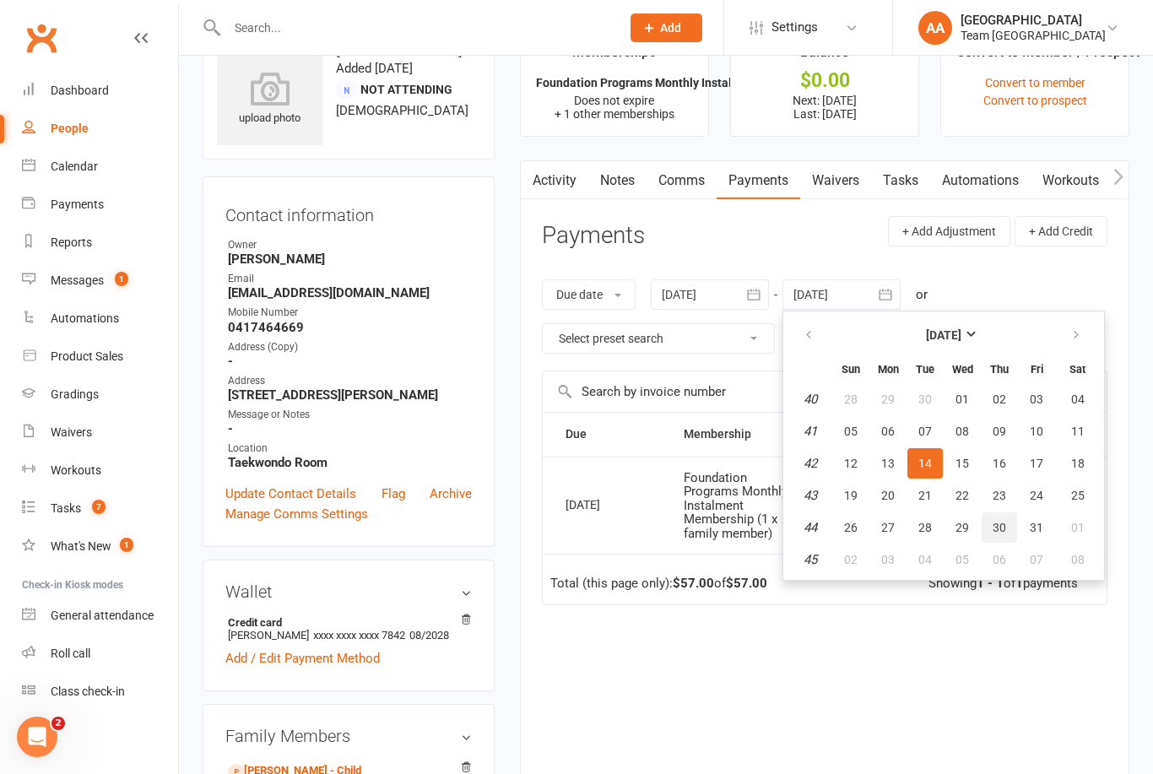
click at [988, 530] on button "30" at bounding box center [999, 527] width 35 height 30
type input "30 Oct 2025"
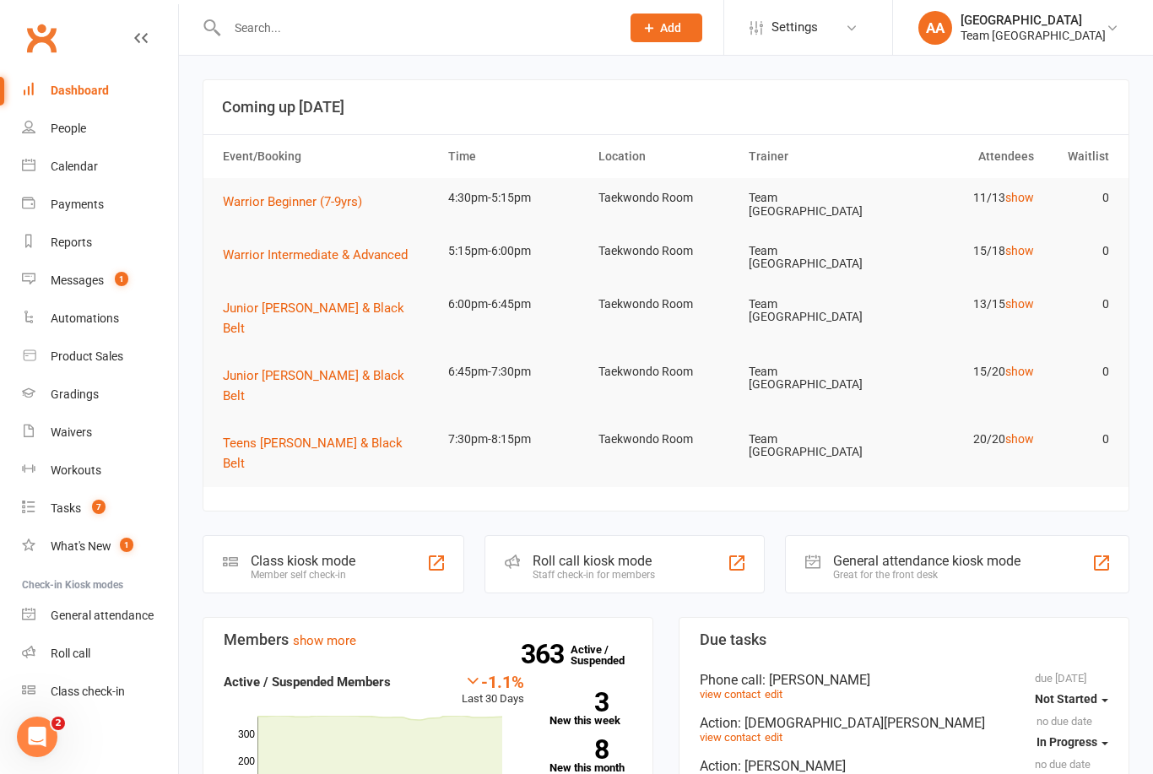
click at [90, 175] on link "Calendar" at bounding box center [100, 167] width 156 height 38
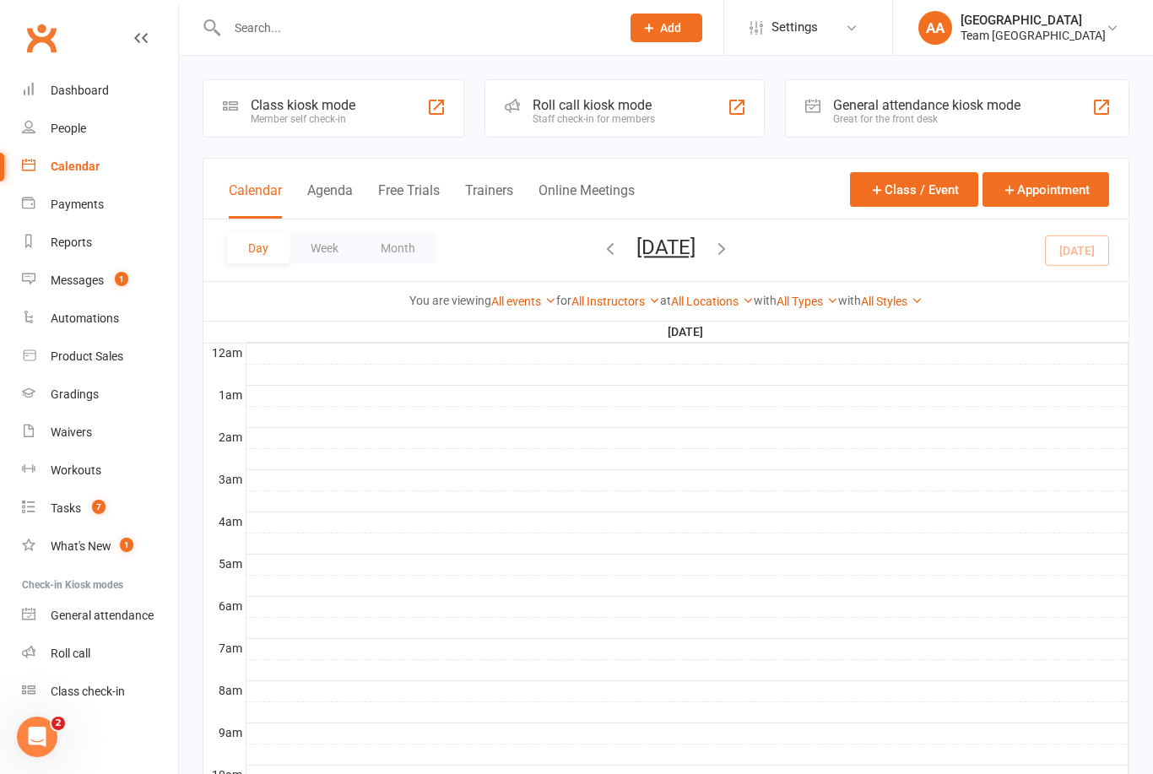
click at [686, 258] on button "[DATE]" at bounding box center [665, 247] width 59 height 24
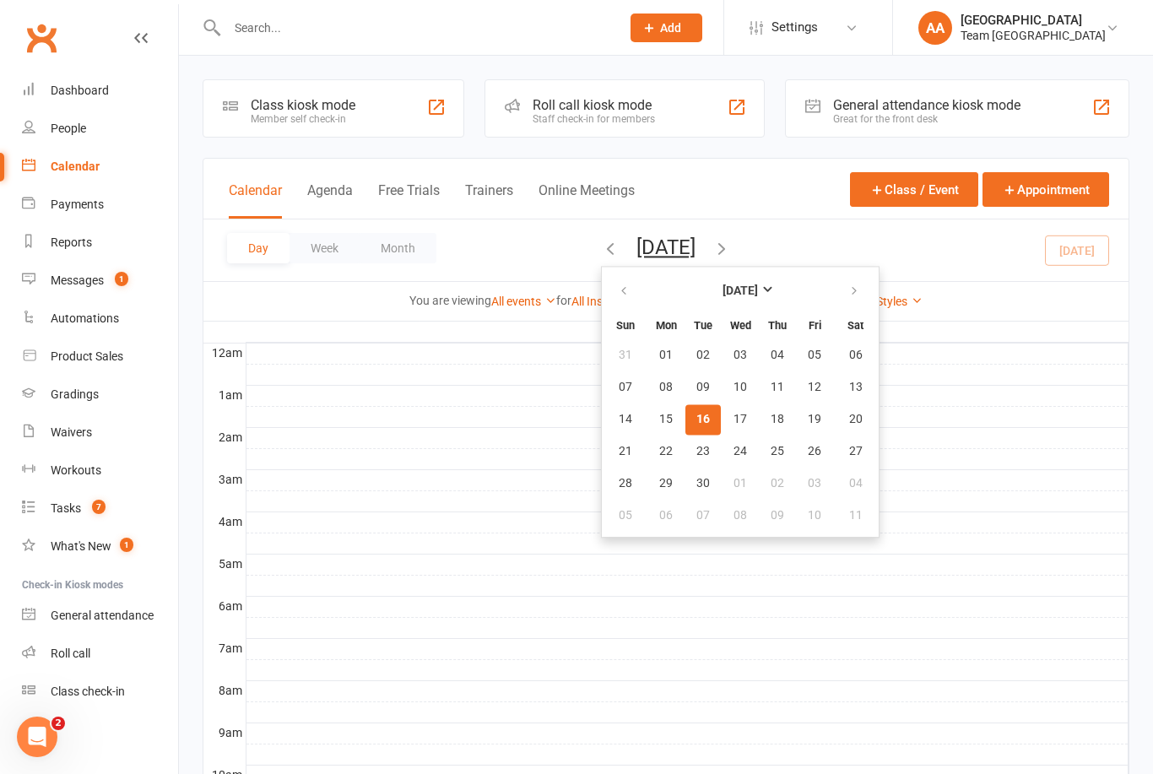
click at [696, 414] on span "16" at bounding box center [703, 420] width 14 height 14
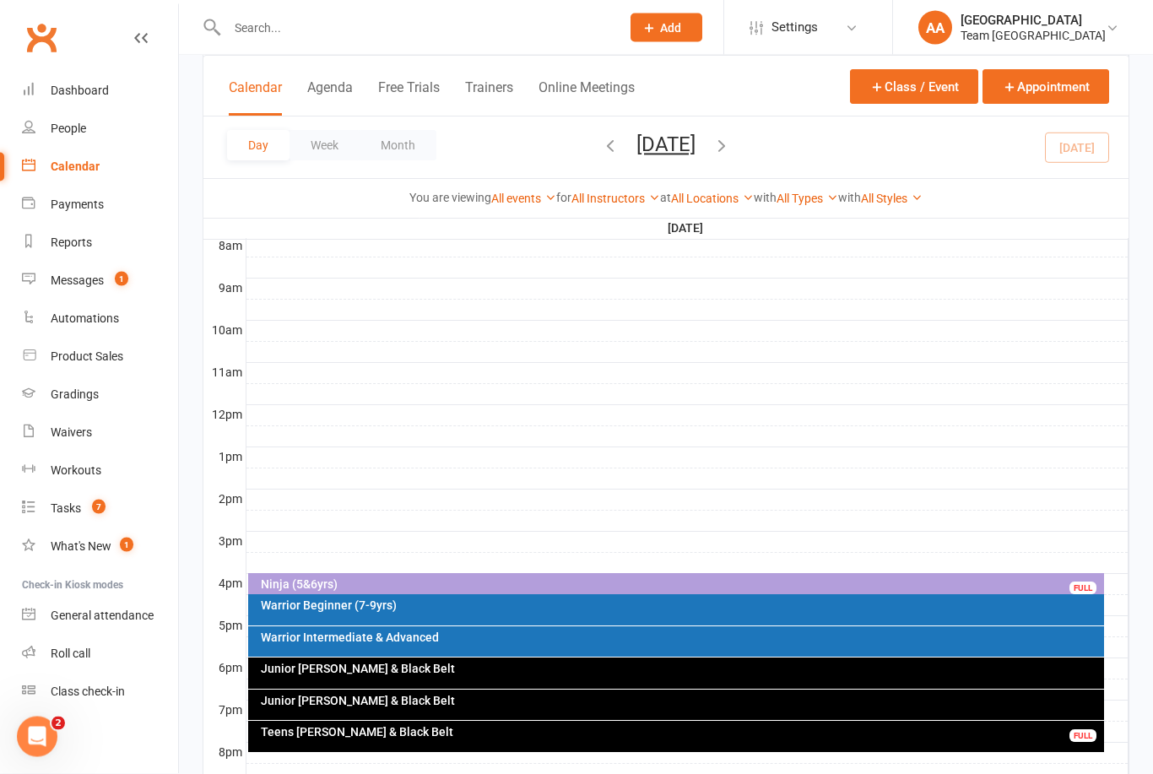
scroll to position [461, 0]
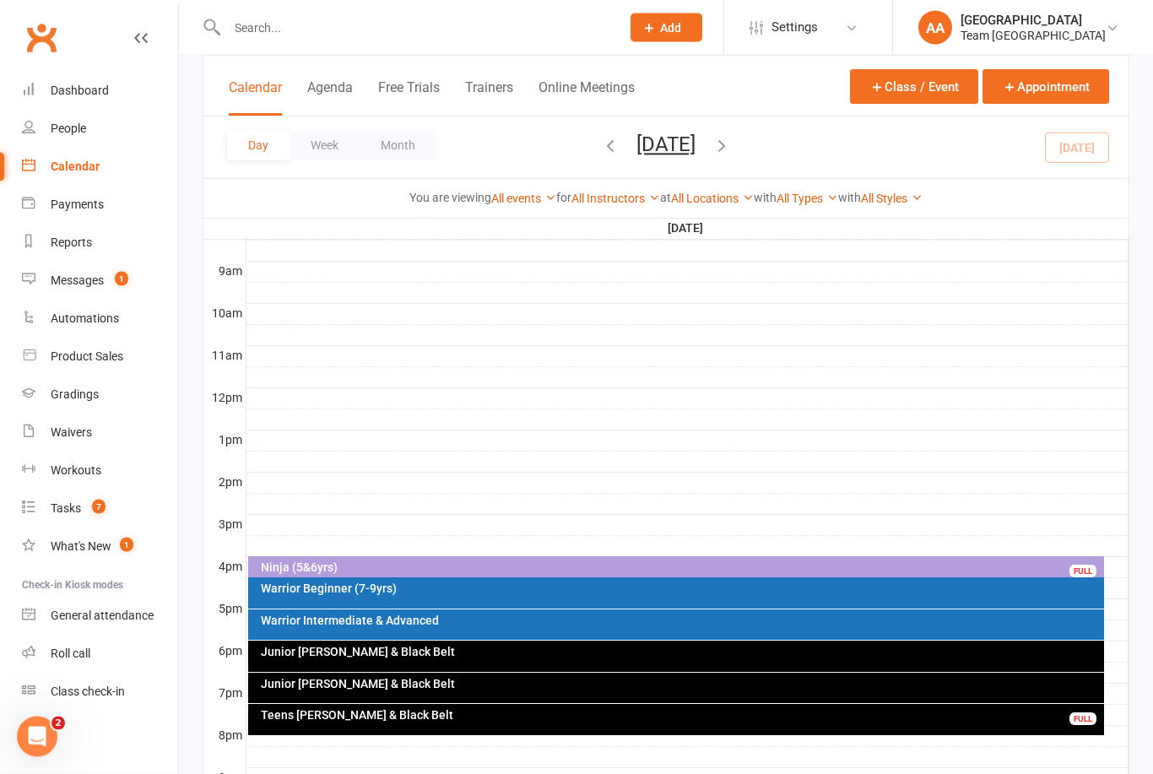
click at [555, 584] on div "Warrior Beginner (7-9yrs)" at bounding box center [680, 589] width 841 height 12
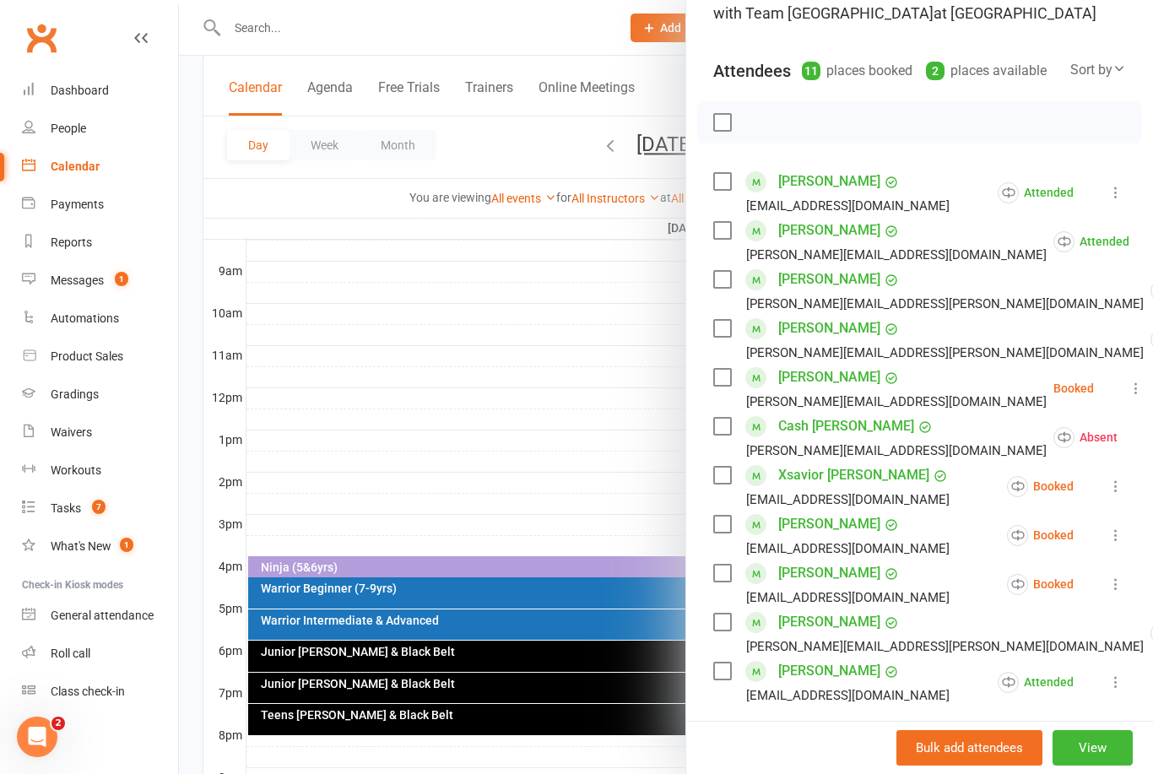
scroll to position [175, 0]
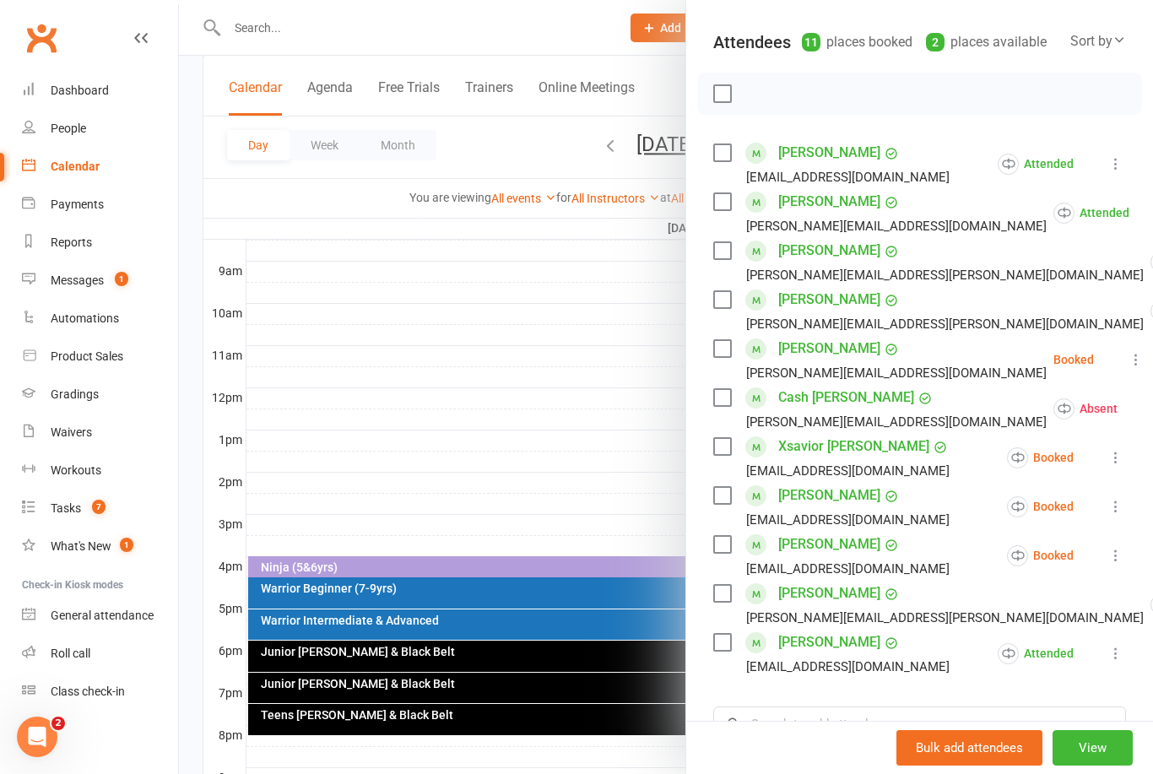
click at [1128, 364] on icon at bounding box center [1136, 359] width 17 height 17
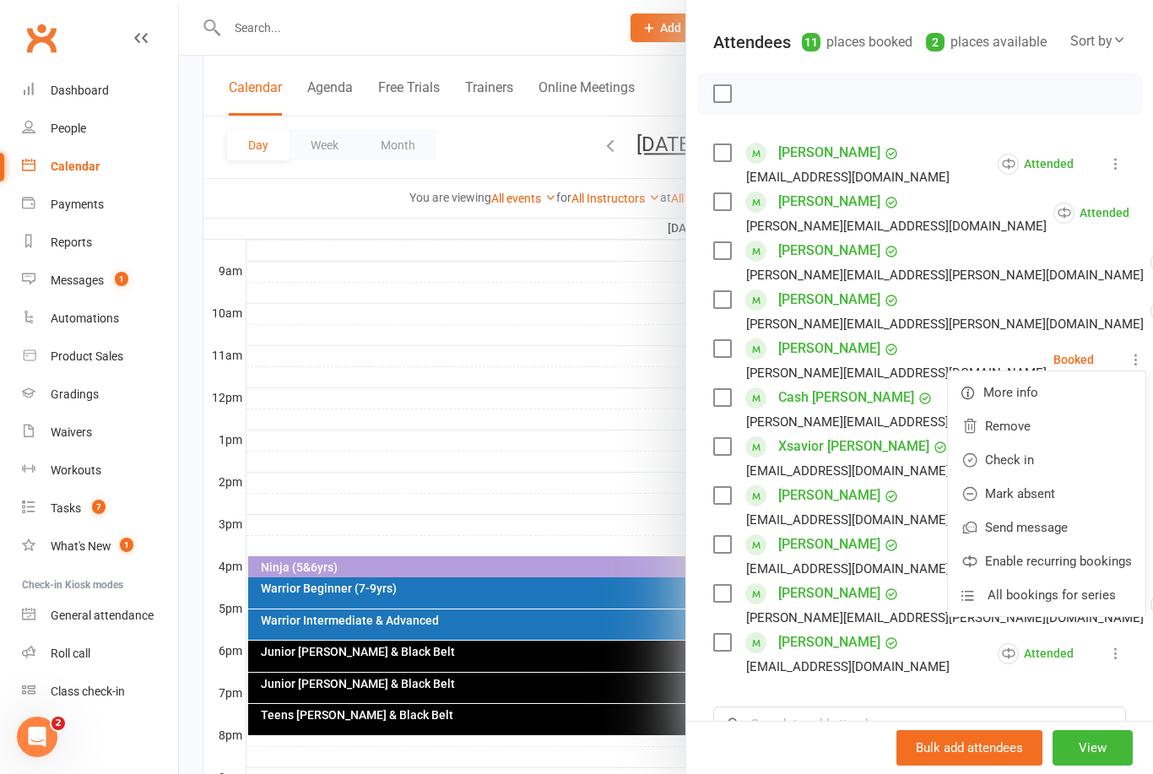
click at [1043, 498] on link "Mark absent" at bounding box center [1046, 494] width 197 height 34
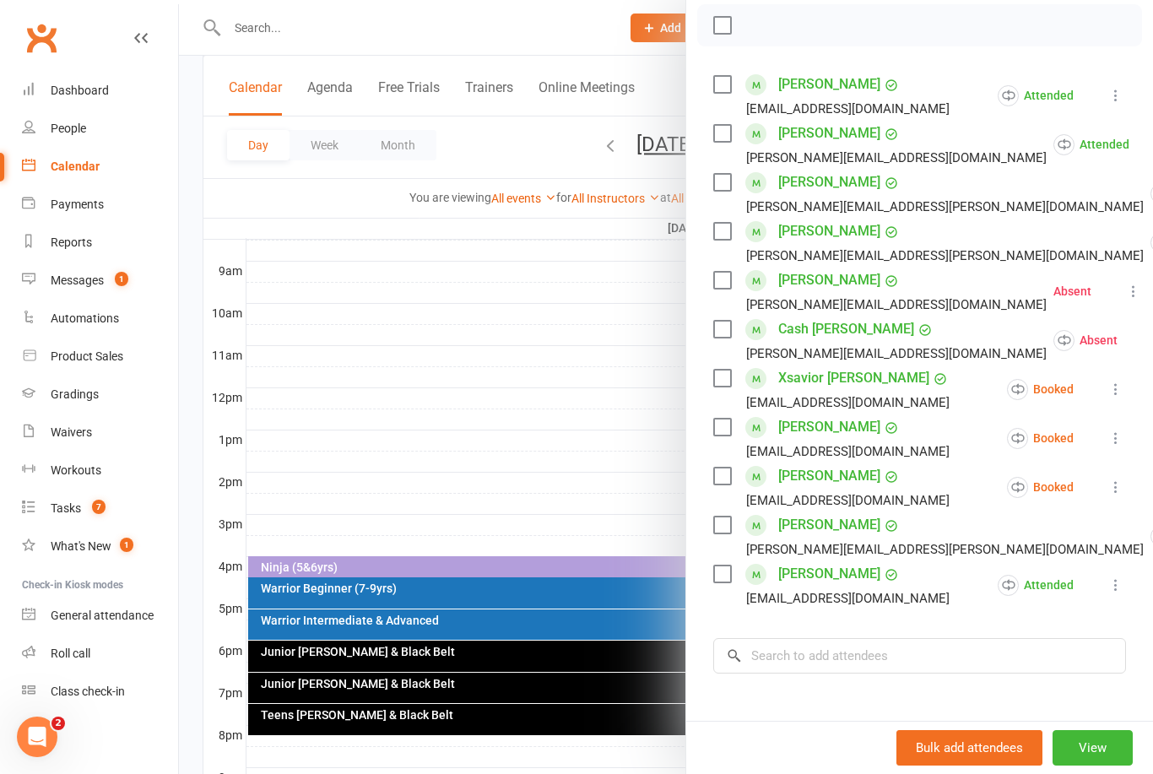
scroll to position [311, 0]
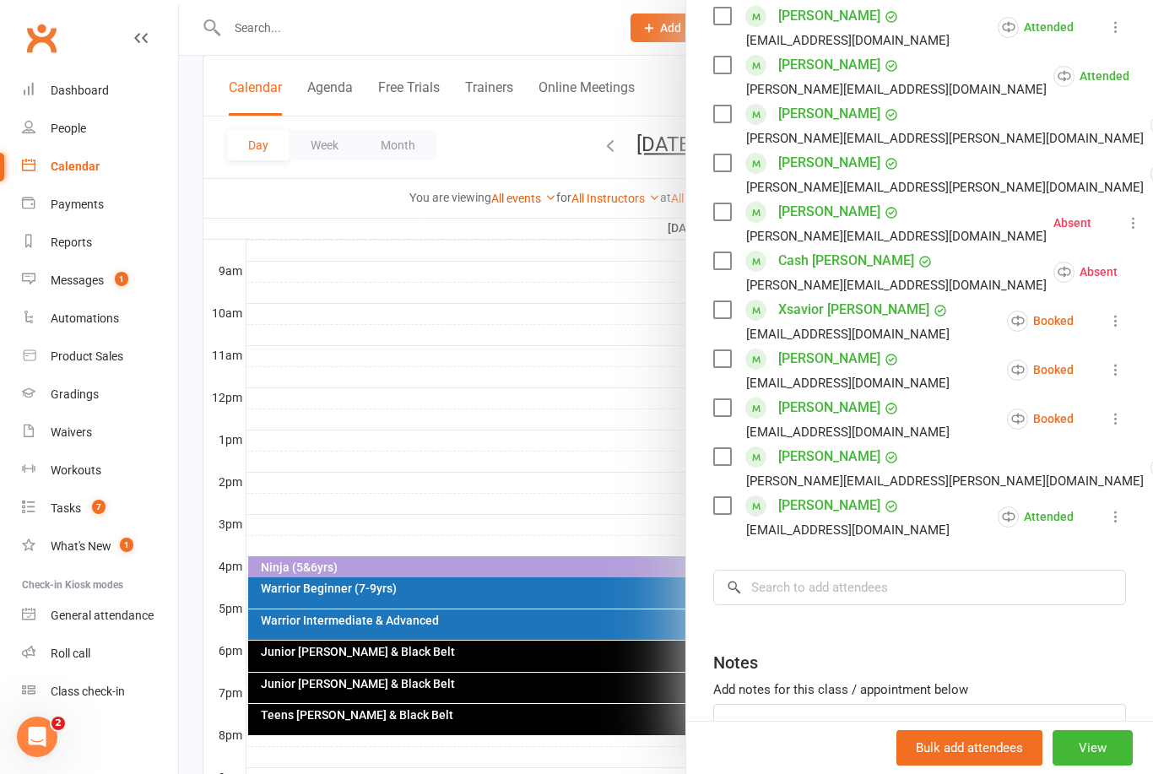
click at [440, 567] on div at bounding box center [666, 387] width 974 height 774
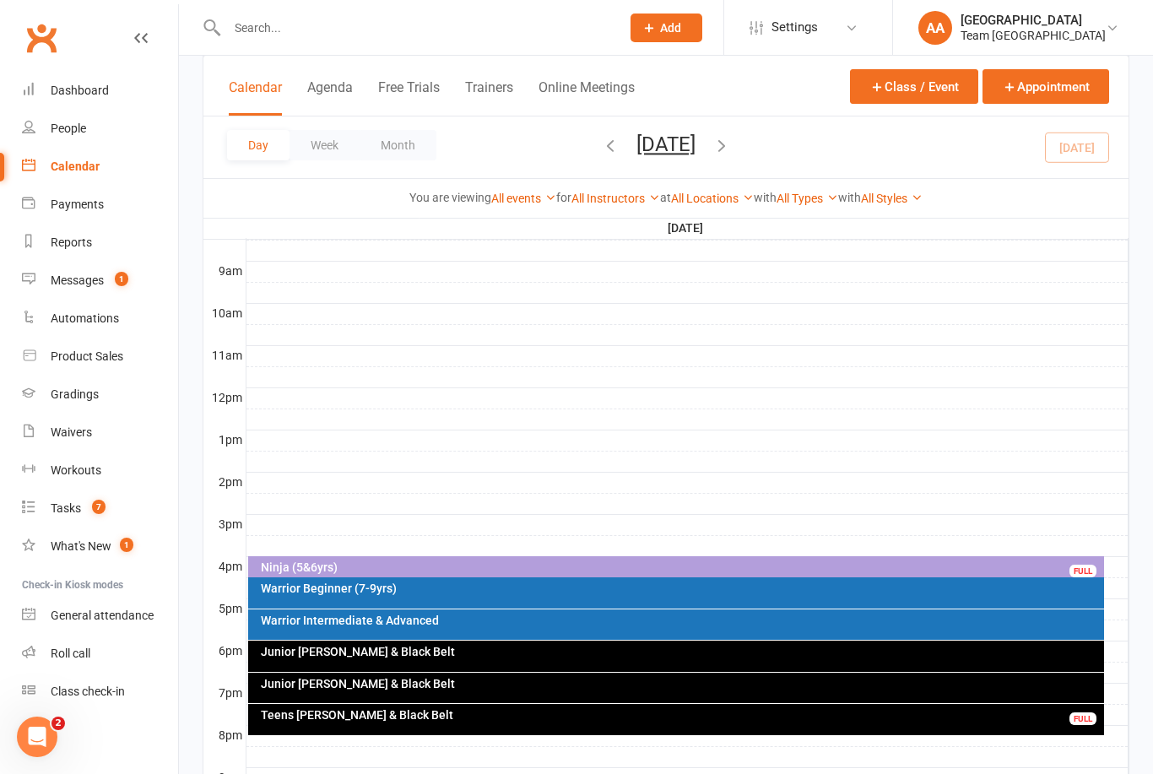
click at [473, 561] on div "Ninja (5&6yrs)" at bounding box center [680, 567] width 841 height 12
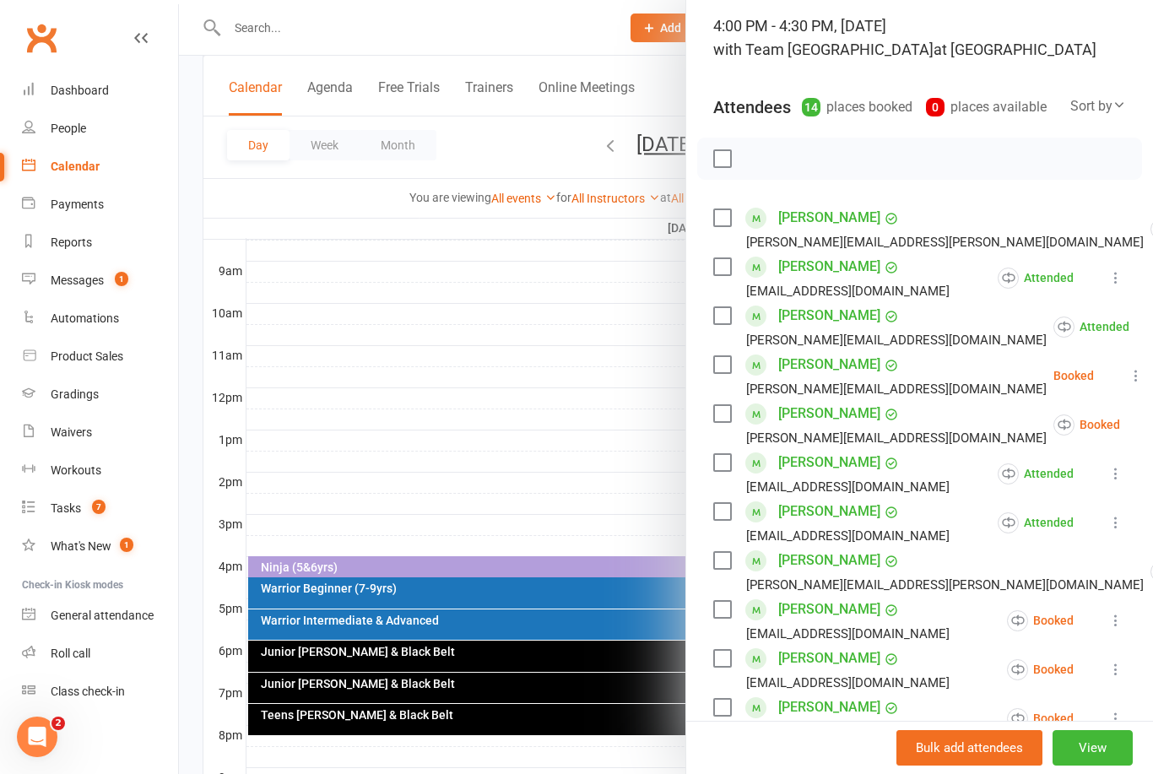
scroll to position [170, 0]
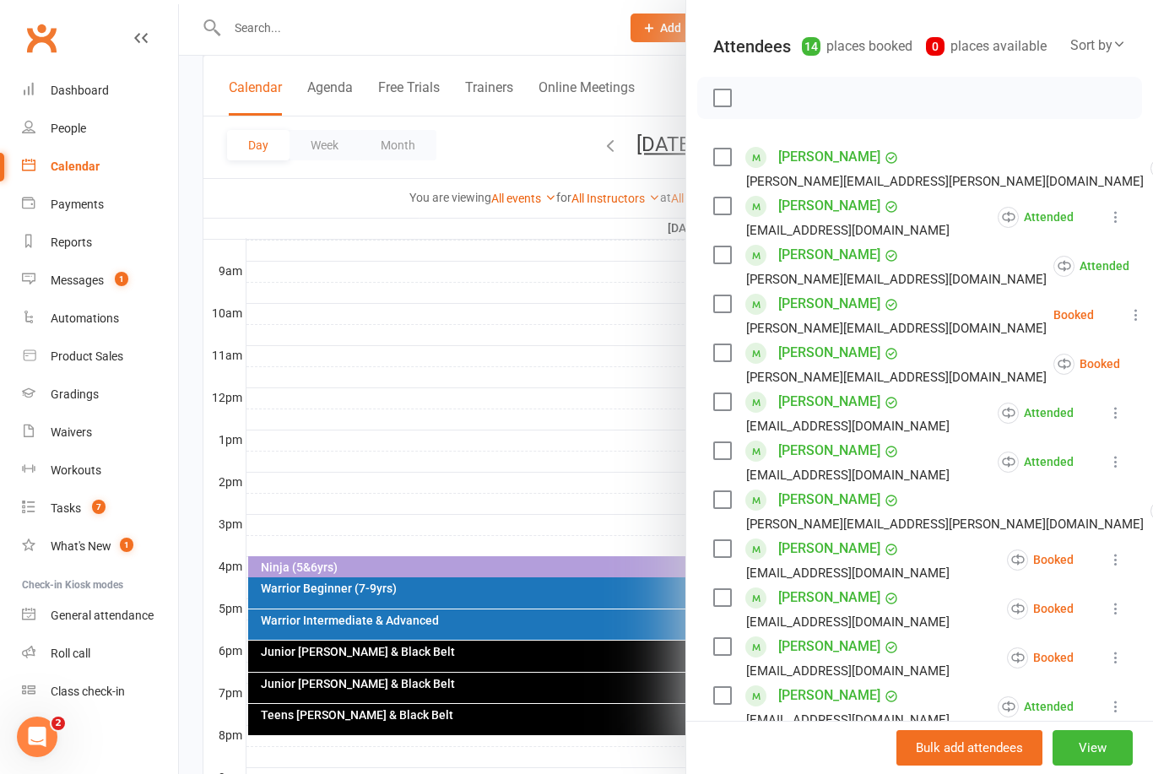
click at [1126, 325] on button at bounding box center [1136, 315] width 20 height 20
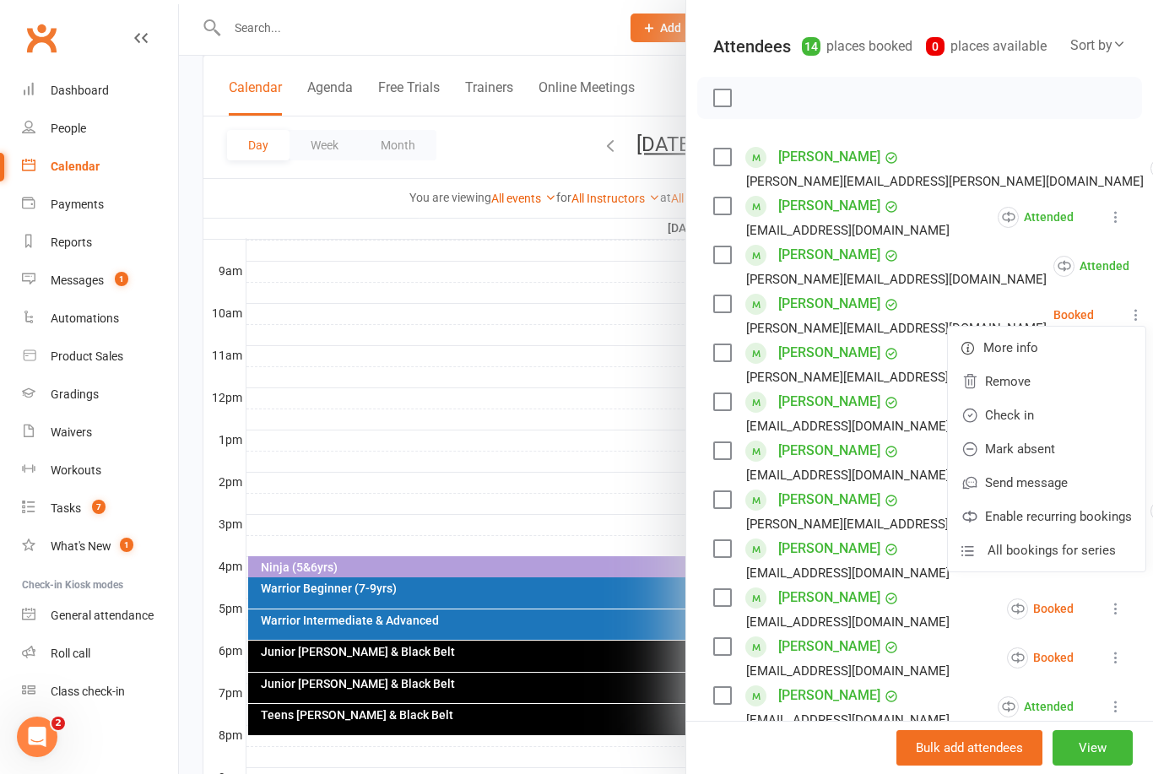
click at [1045, 450] on link "Mark absent" at bounding box center [1046, 449] width 197 height 34
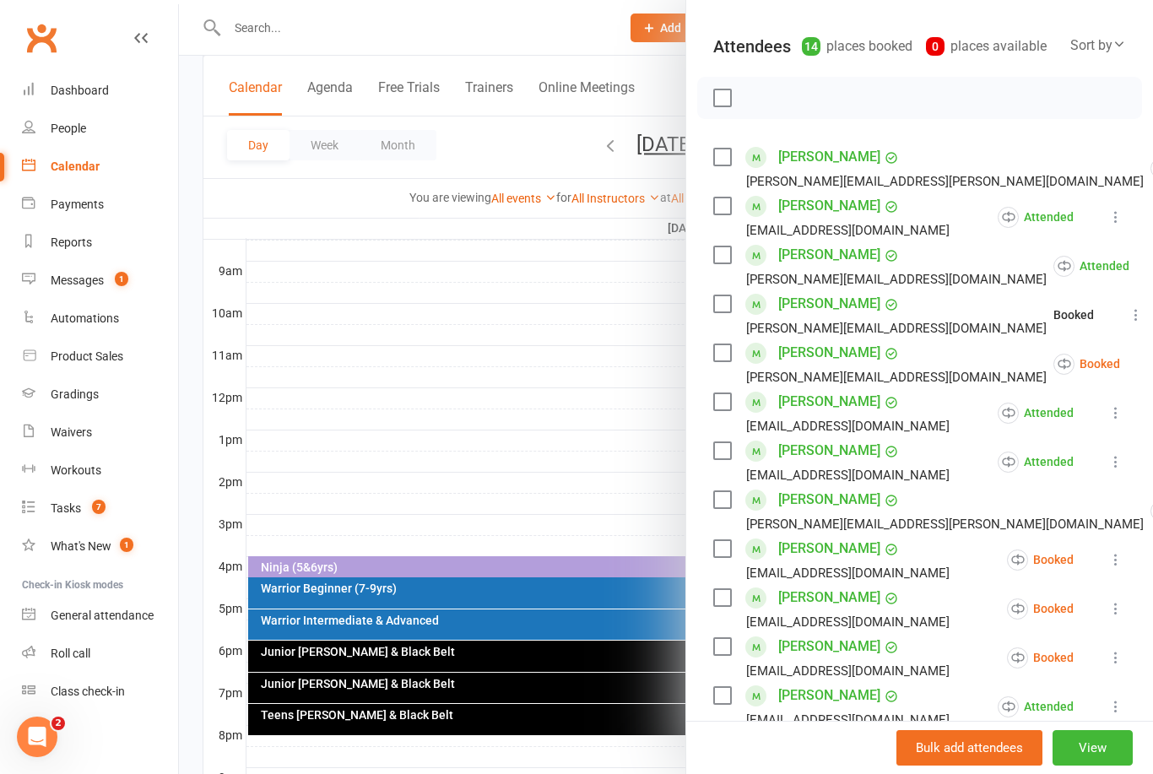
click at [1152, 361] on icon at bounding box center [1162, 363] width 17 height 17
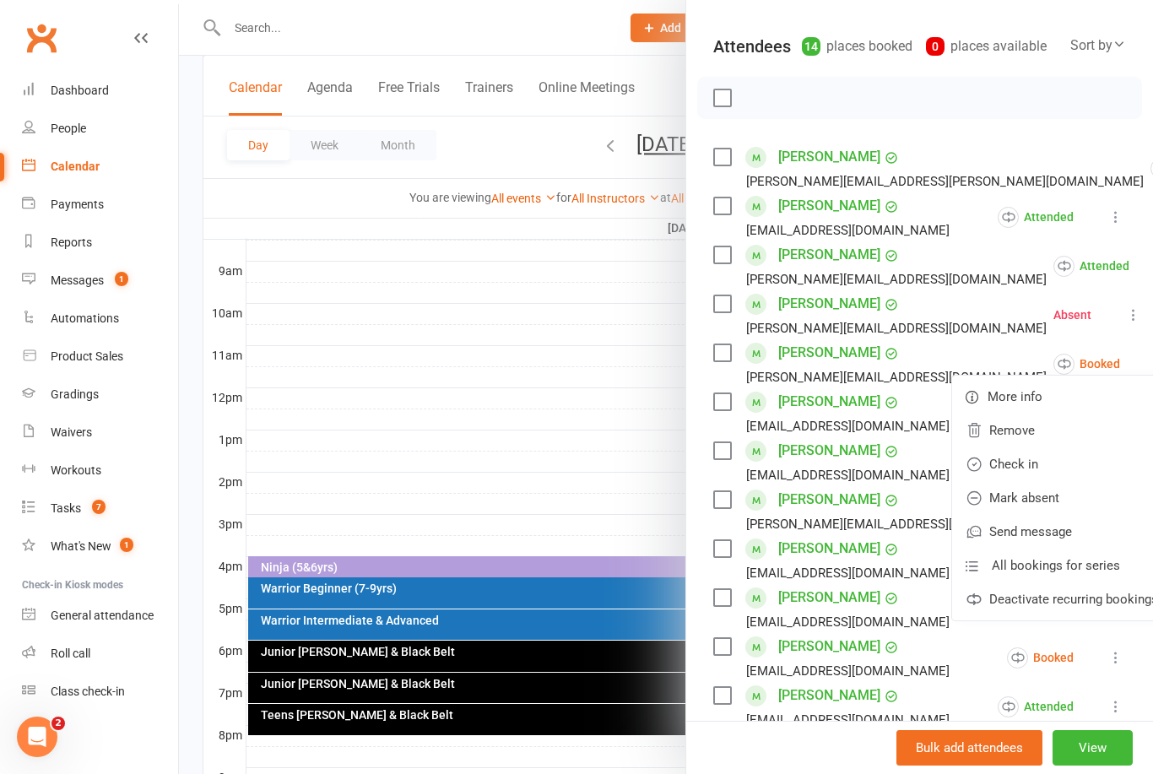
click at [1034, 502] on link "Mark absent" at bounding box center [1061, 498] width 219 height 34
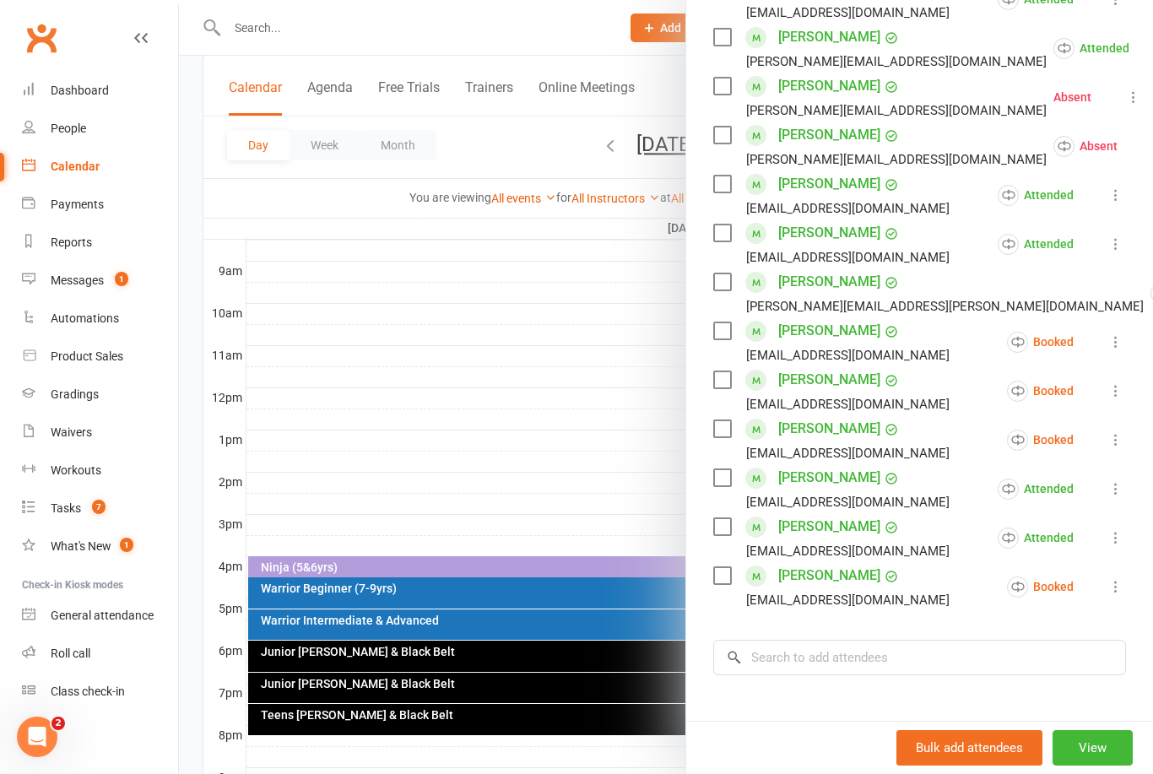
scroll to position [403, 0]
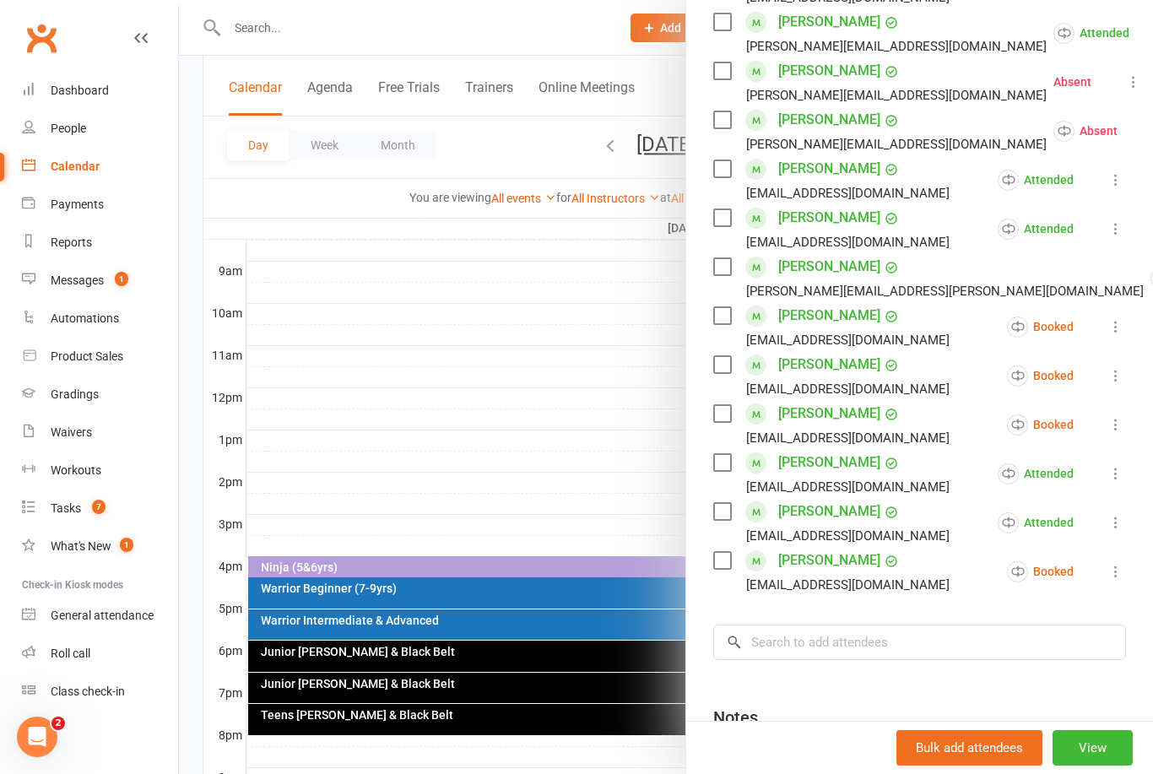
click at [1120, 322] on icon at bounding box center [1115, 326] width 17 height 17
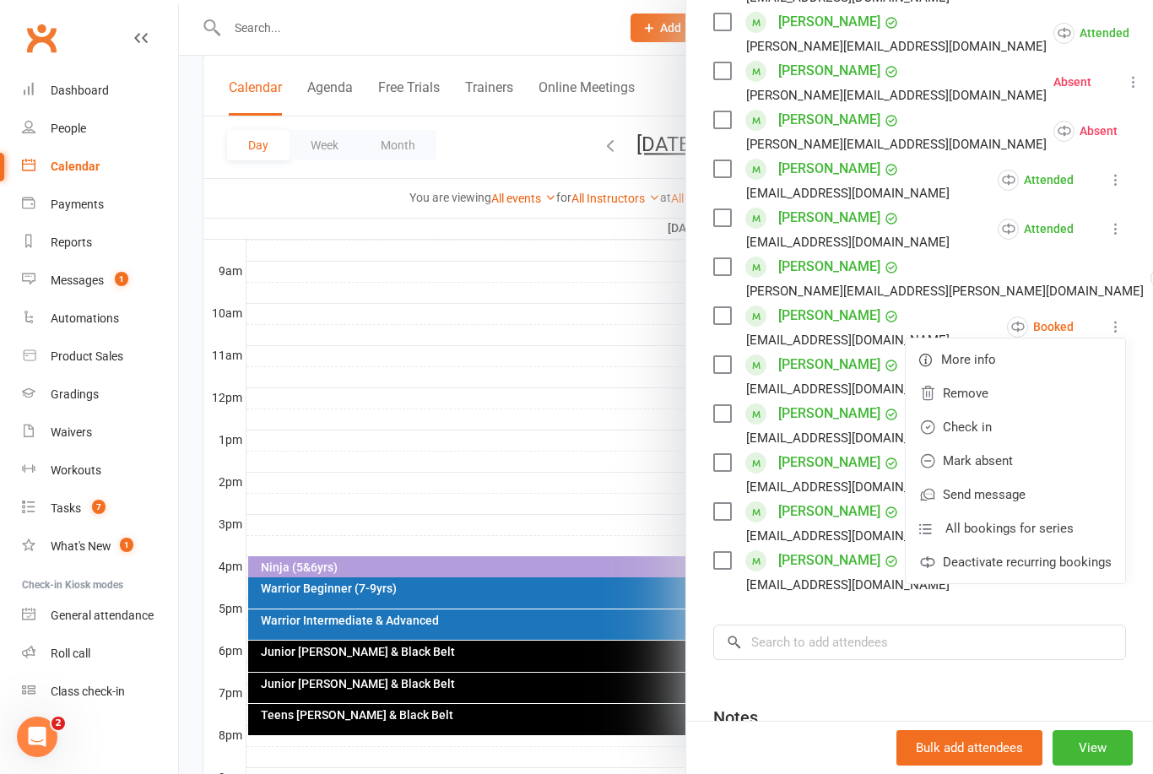
click at [1019, 463] on link "Mark absent" at bounding box center [1015, 461] width 219 height 34
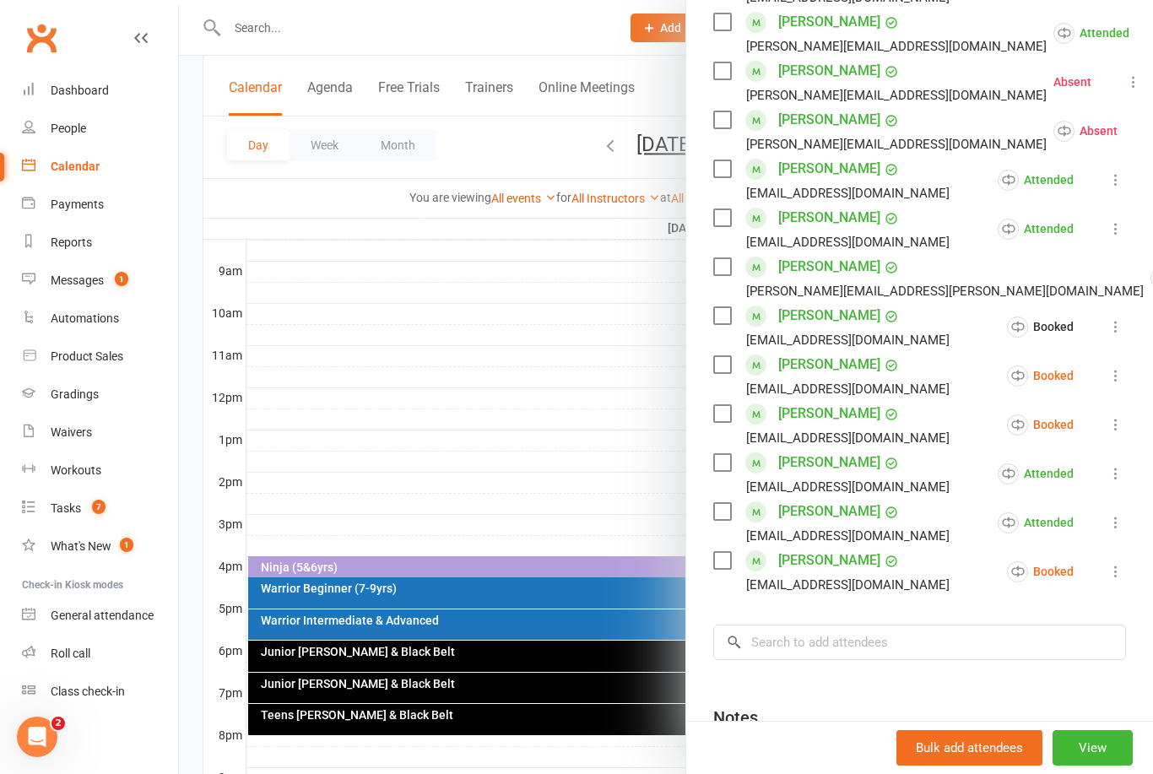
click at [1106, 379] on button at bounding box center [1116, 375] width 20 height 20
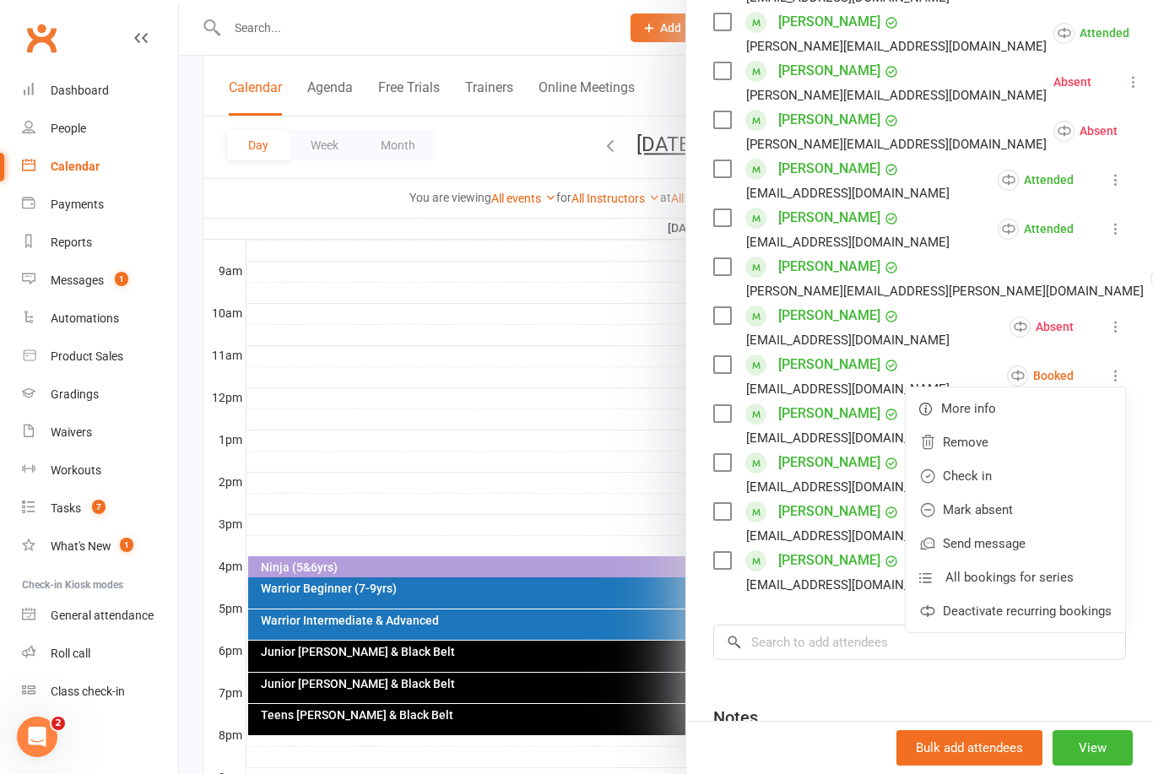
click at [1009, 479] on link "Check in" at bounding box center [1015, 476] width 219 height 34
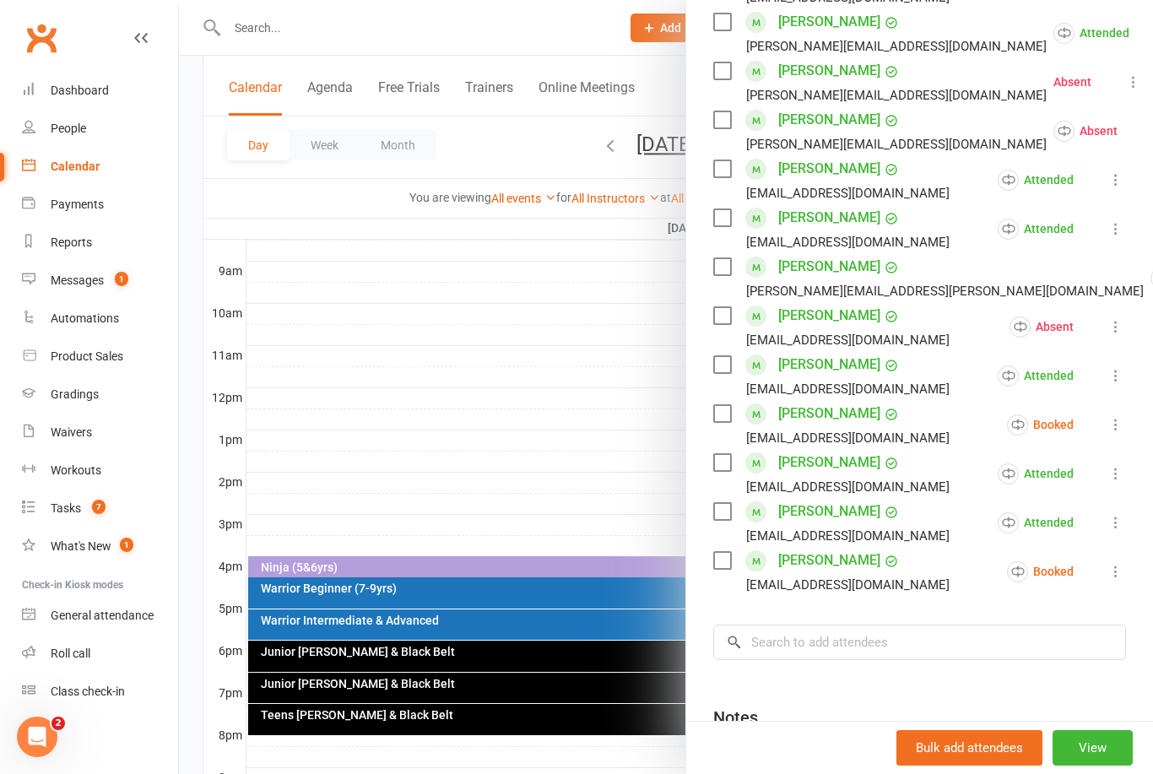
click at [1117, 430] on icon at bounding box center [1115, 424] width 17 height 17
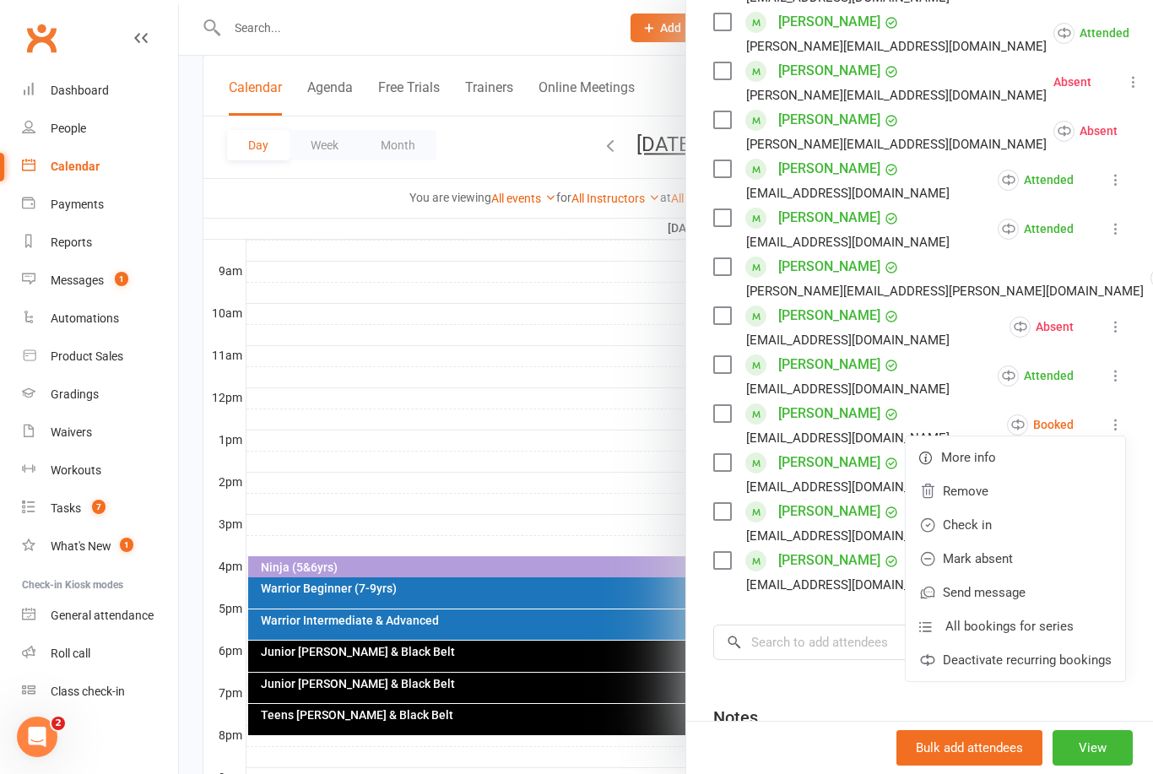
click at [995, 524] on link "Check in" at bounding box center [1015, 525] width 219 height 34
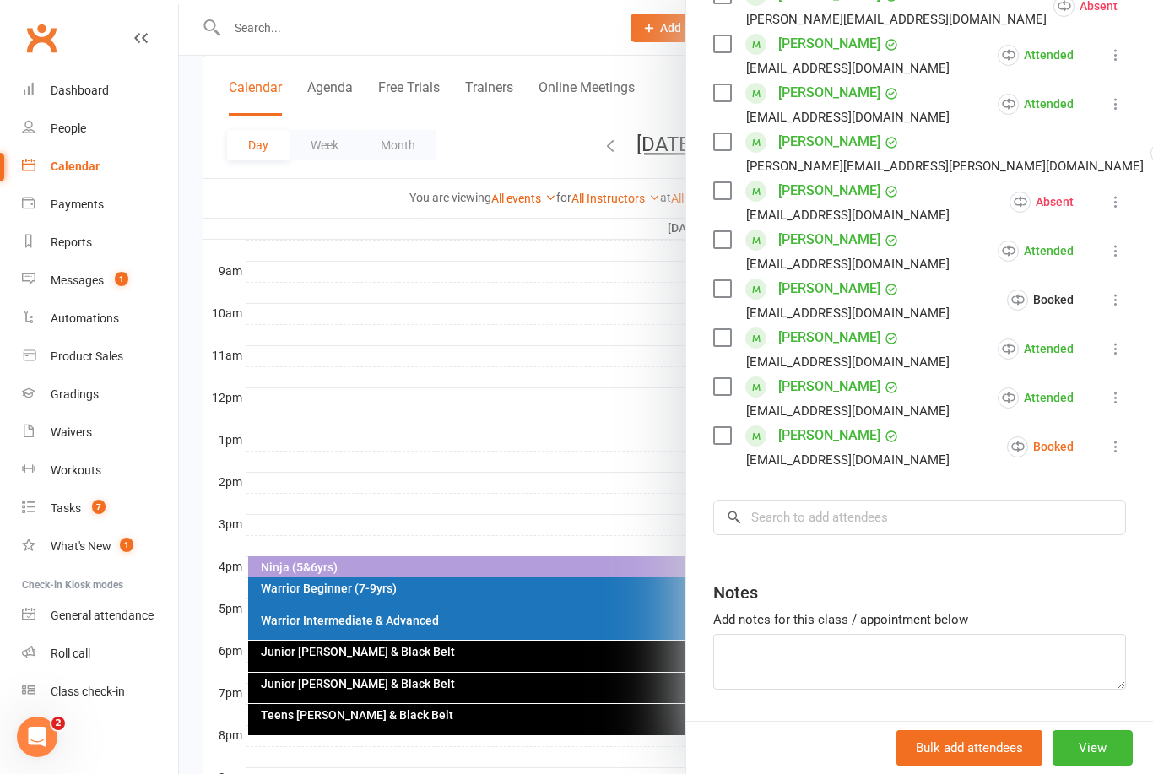
scroll to position [527, 0]
click at [1117, 450] on icon at bounding box center [1115, 447] width 17 height 17
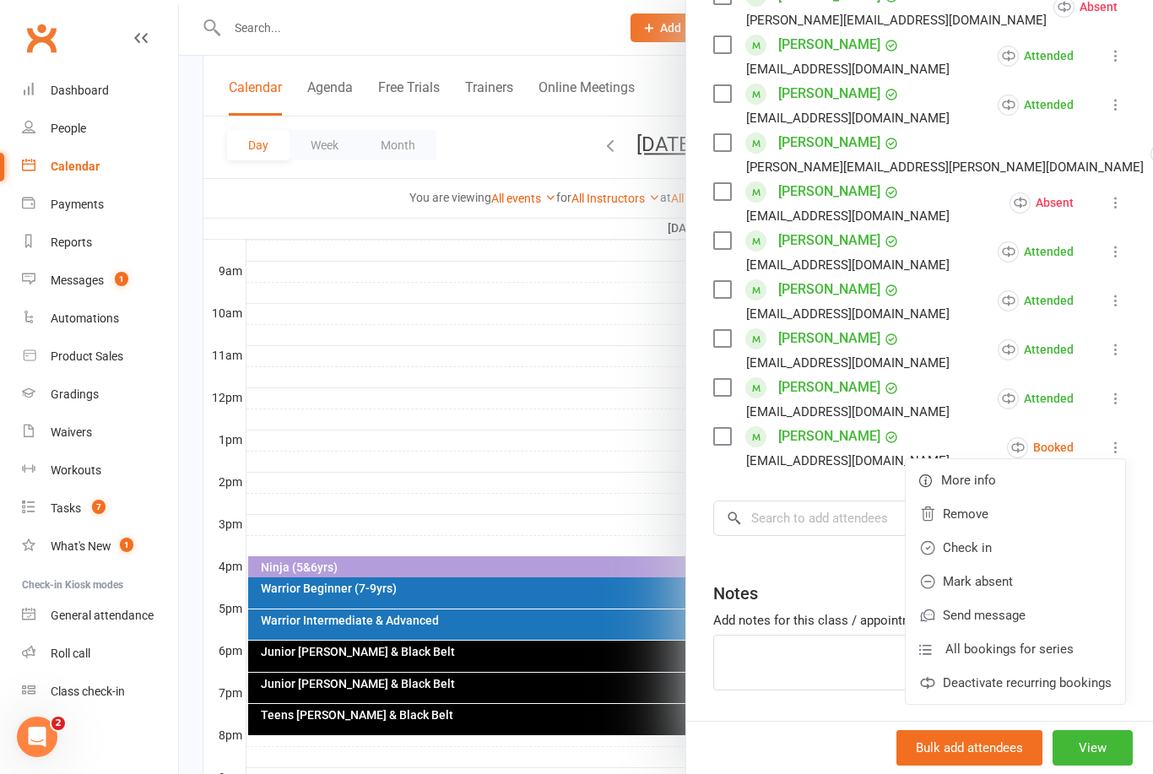
click at [1013, 581] on link "Mark absent" at bounding box center [1015, 582] width 219 height 34
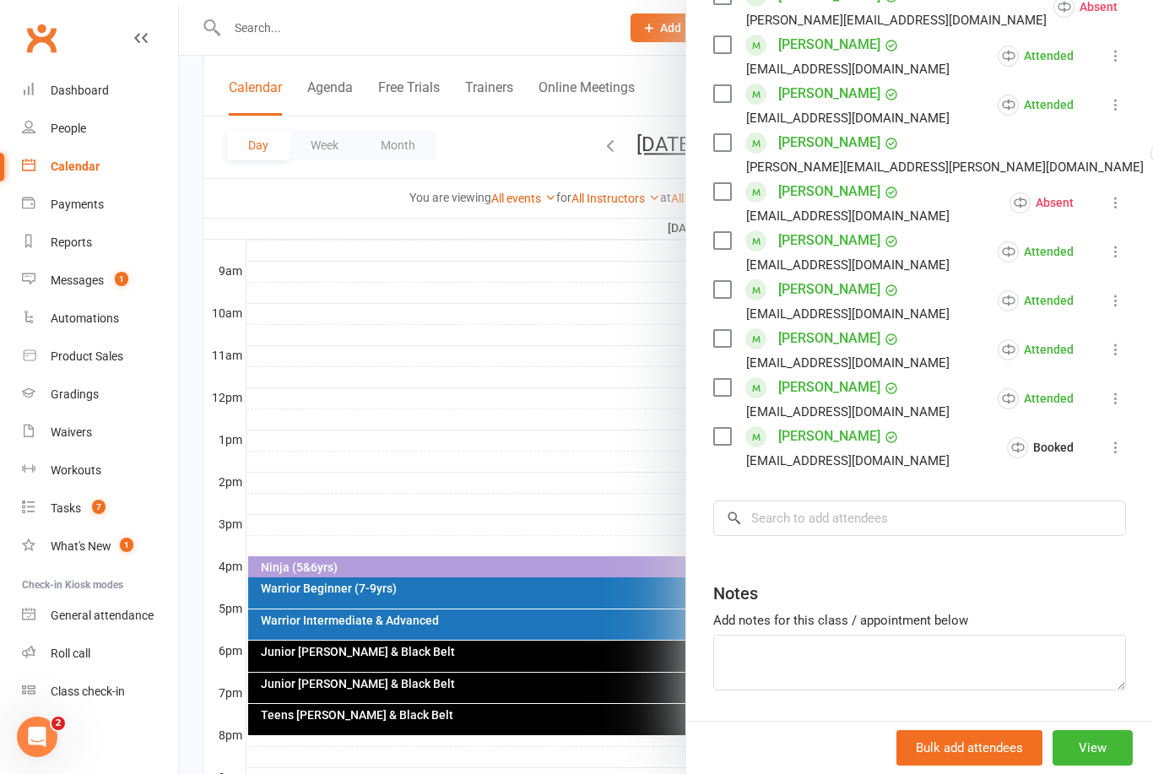
click at [601, 431] on div at bounding box center [666, 387] width 974 height 774
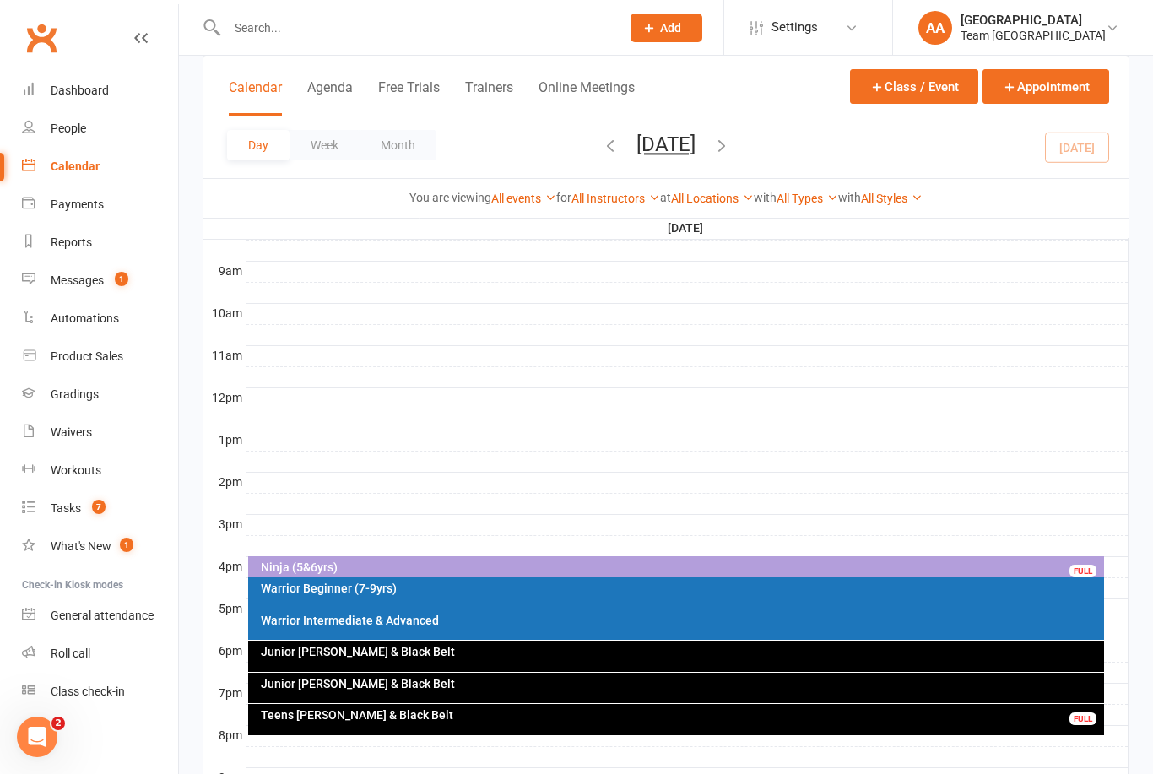
click at [428, 593] on div "Warrior Beginner (7-9yrs)" at bounding box center [680, 588] width 841 height 12
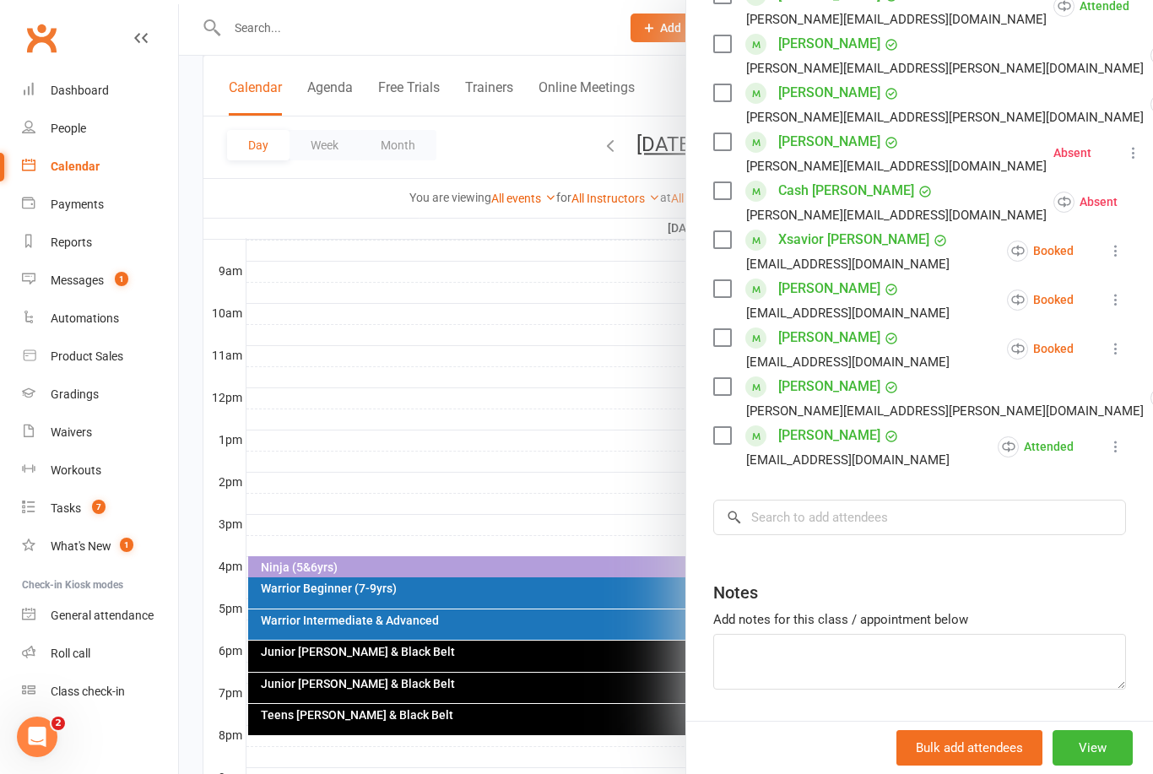
scroll to position [381, 0]
click at [1106, 262] on button at bounding box center [1116, 251] width 20 height 20
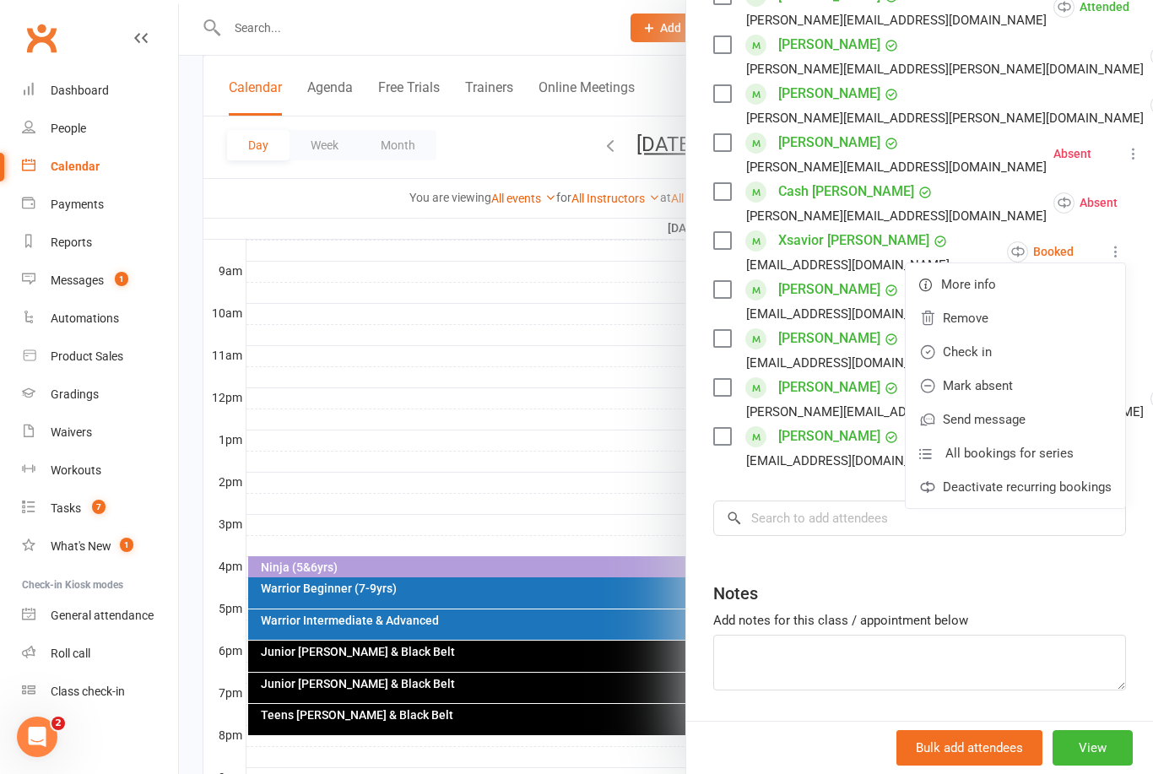
click at [1019, 387] on link "Mark absent" at bounding box center [1015, 386] width 219 height 34
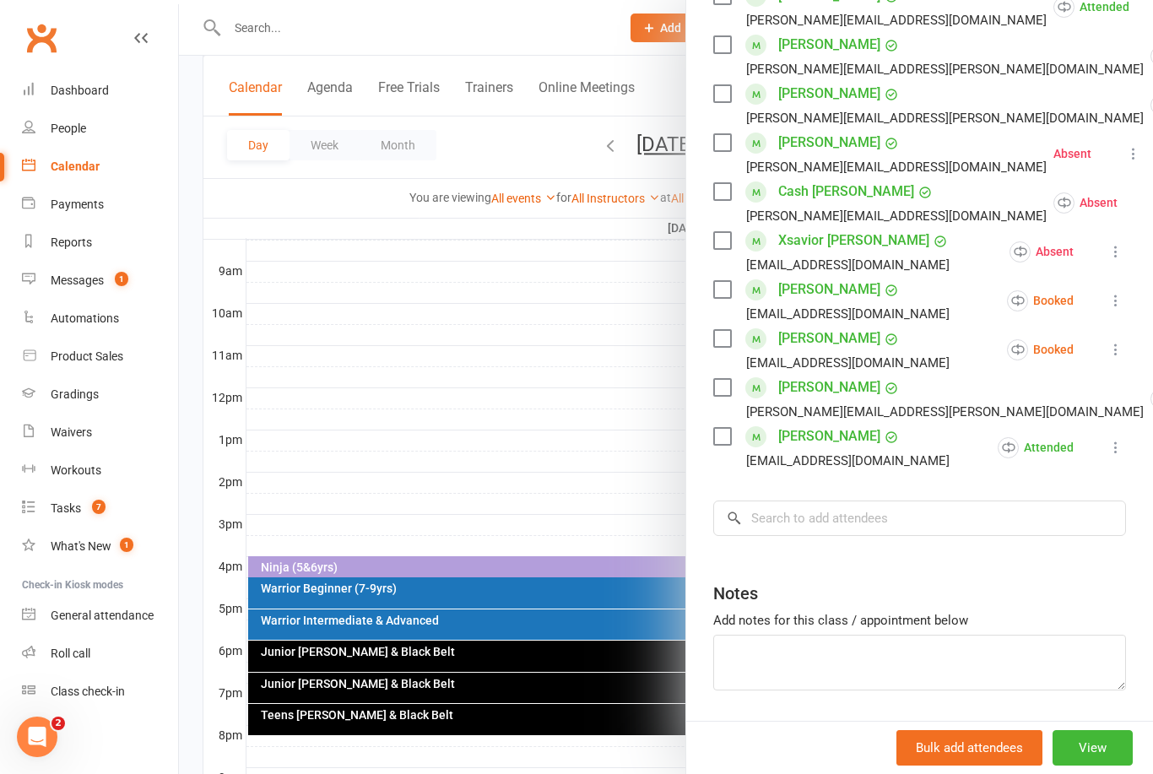
click at [1117, 302] on icon at bounding box center [1115, 300] width 17 height 17
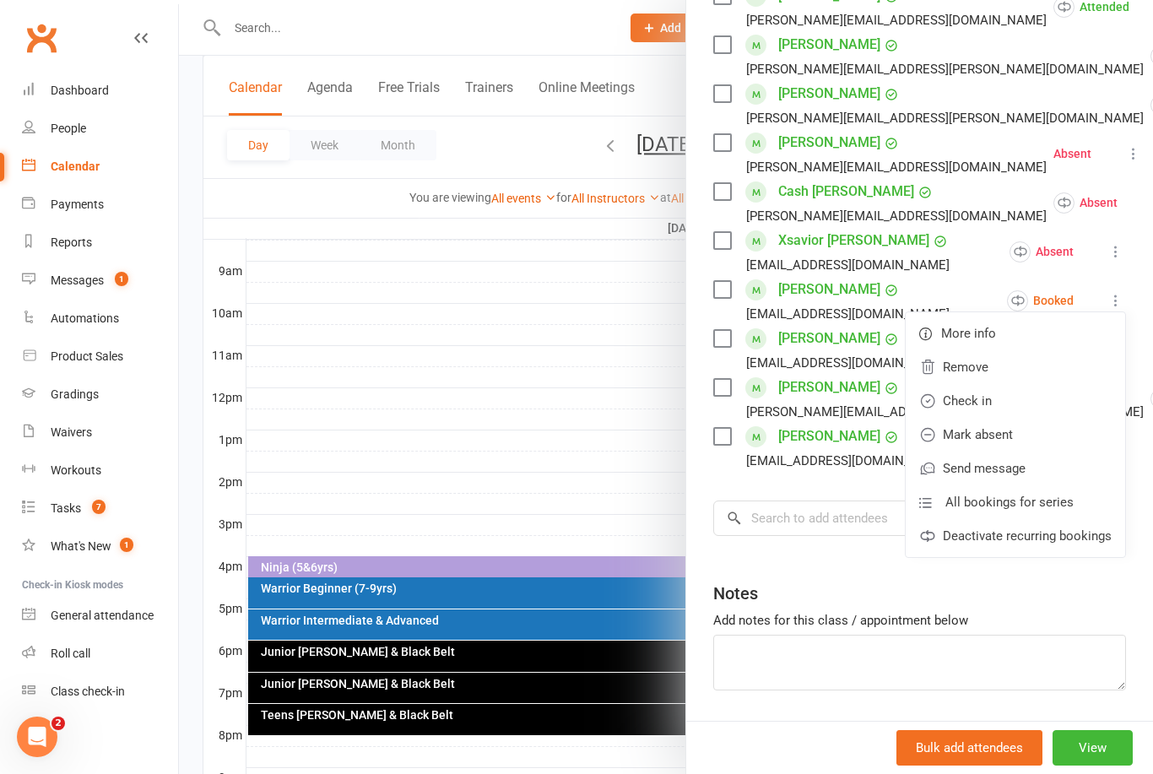
click at [1014, 438] on link "Mark absent" at bounding box center [1015, 435] width 219 height 34
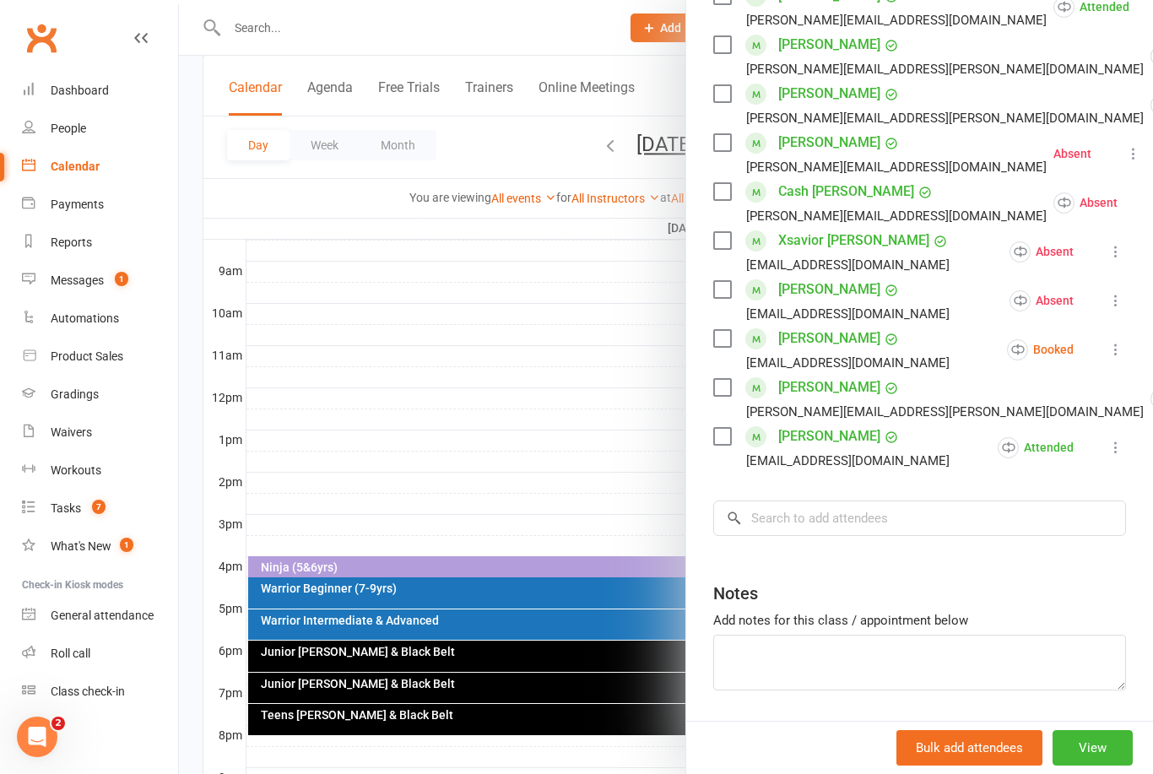
click at [1123, 354] on icon at bounding box center [1115, 349] width 17 height 17
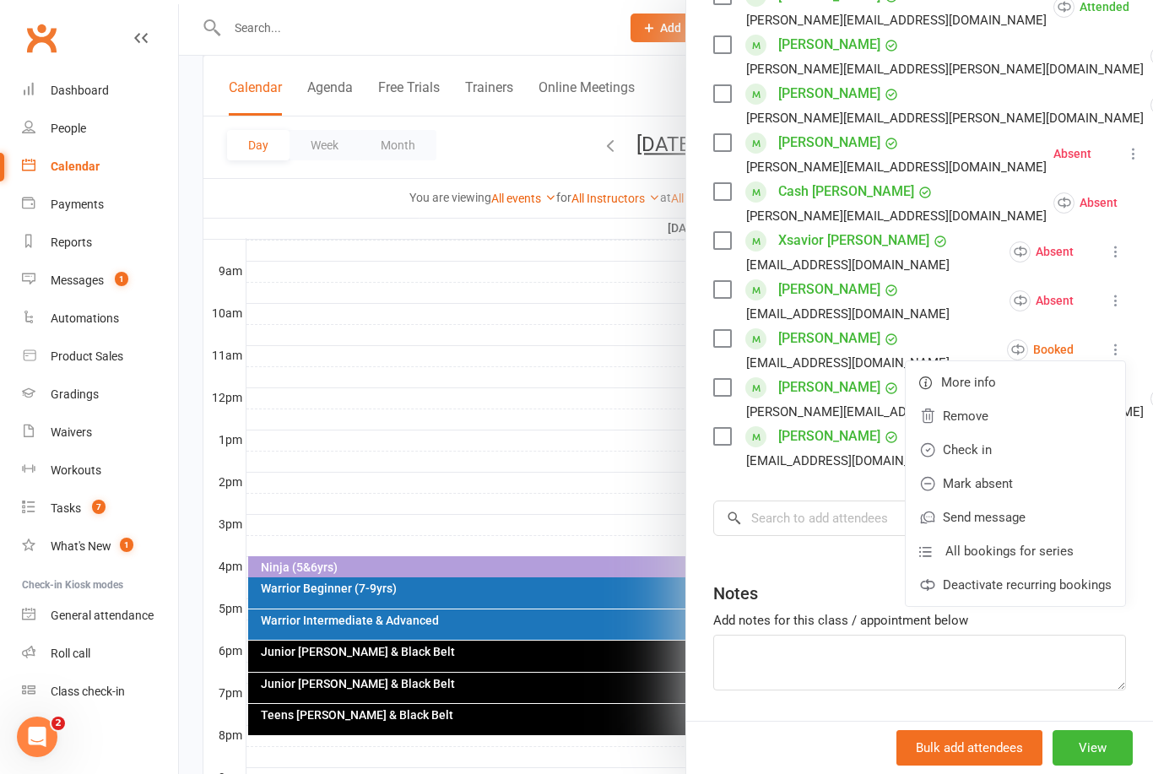
click at [1015, 482] on link "Mark absent" at bounding box center [1015, 484] width 219 height 34
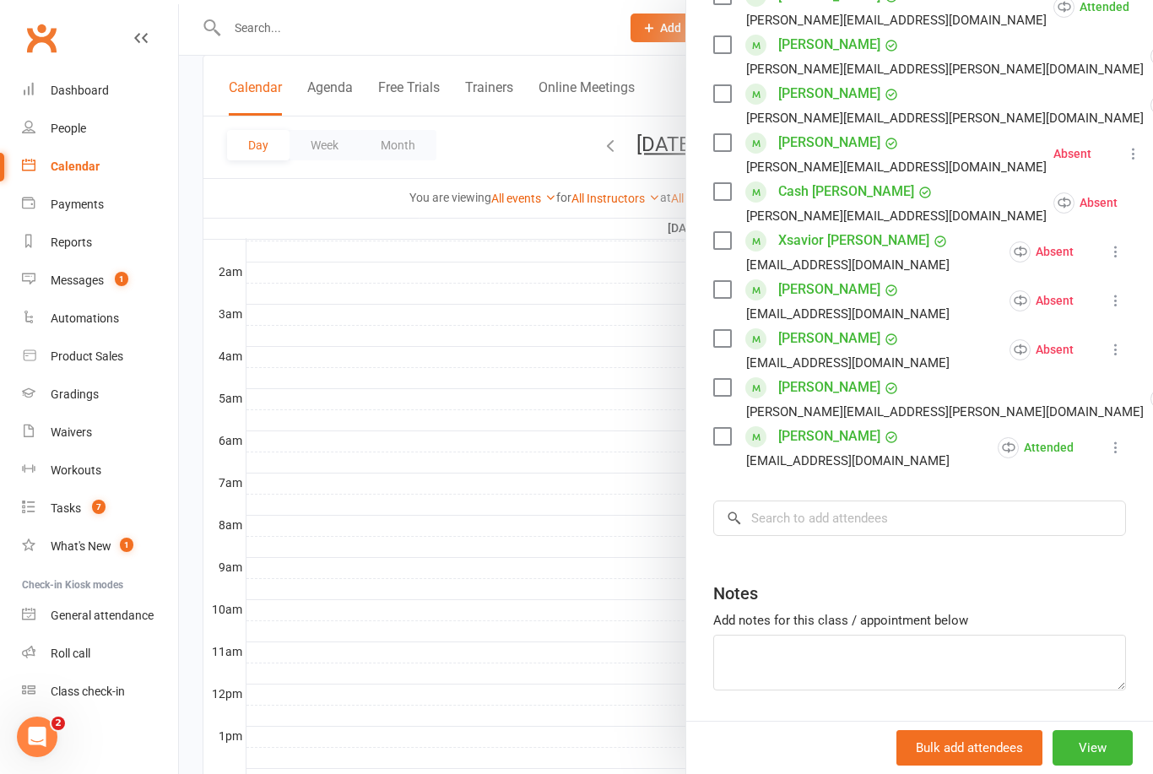
scroll to position [0, 0]
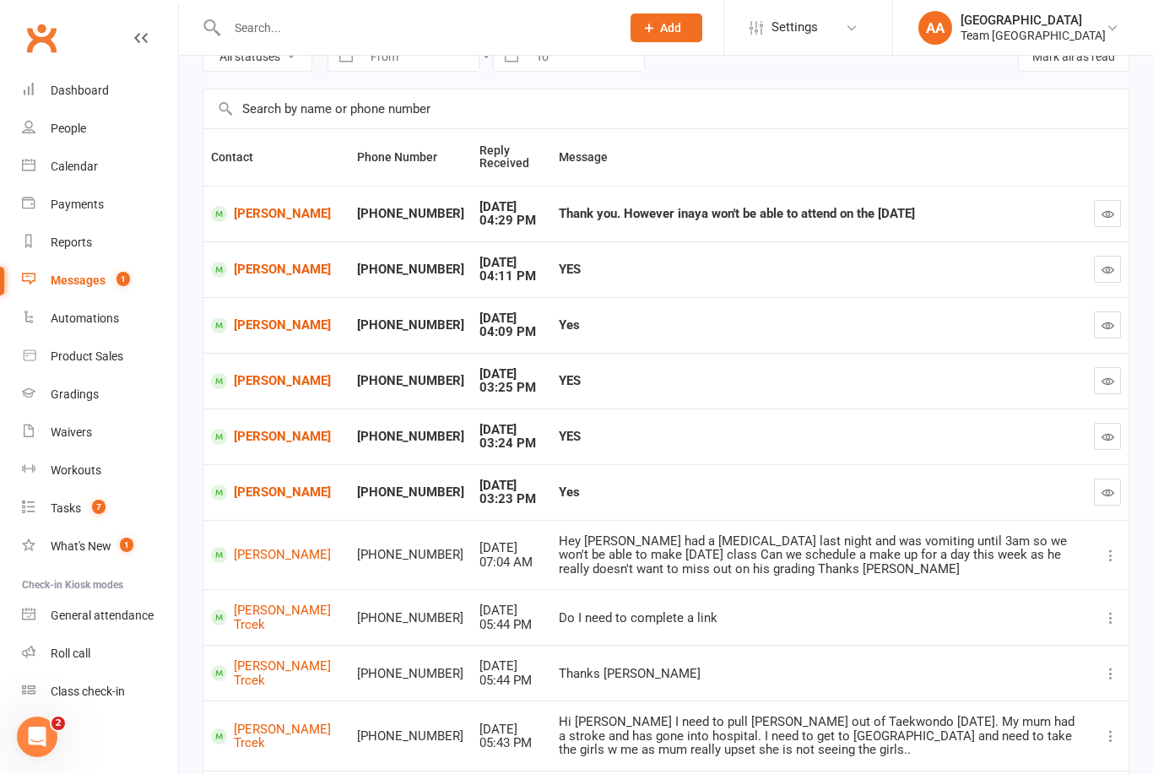
click at [86, 165] on div "Calendar" at bounding box center [74, 167] width 47 height 14
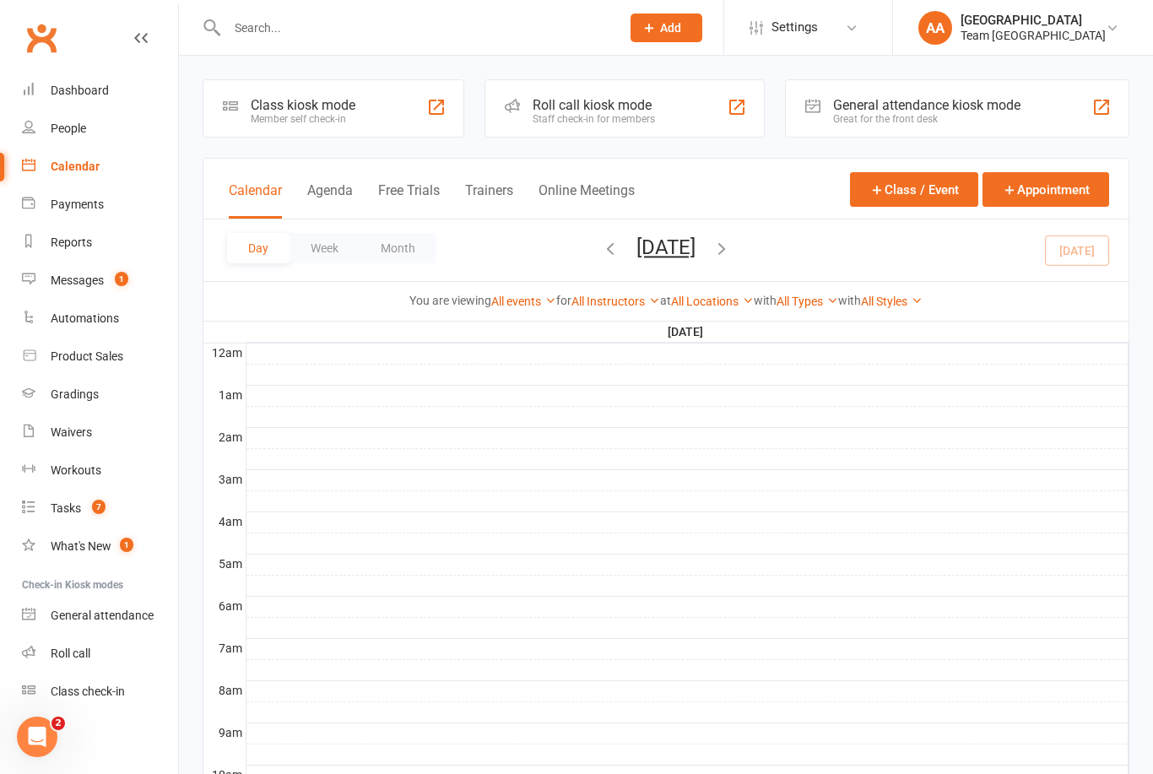
click at [338, 37] on input "text" at bounding box center [415, 28] width 387 height 24
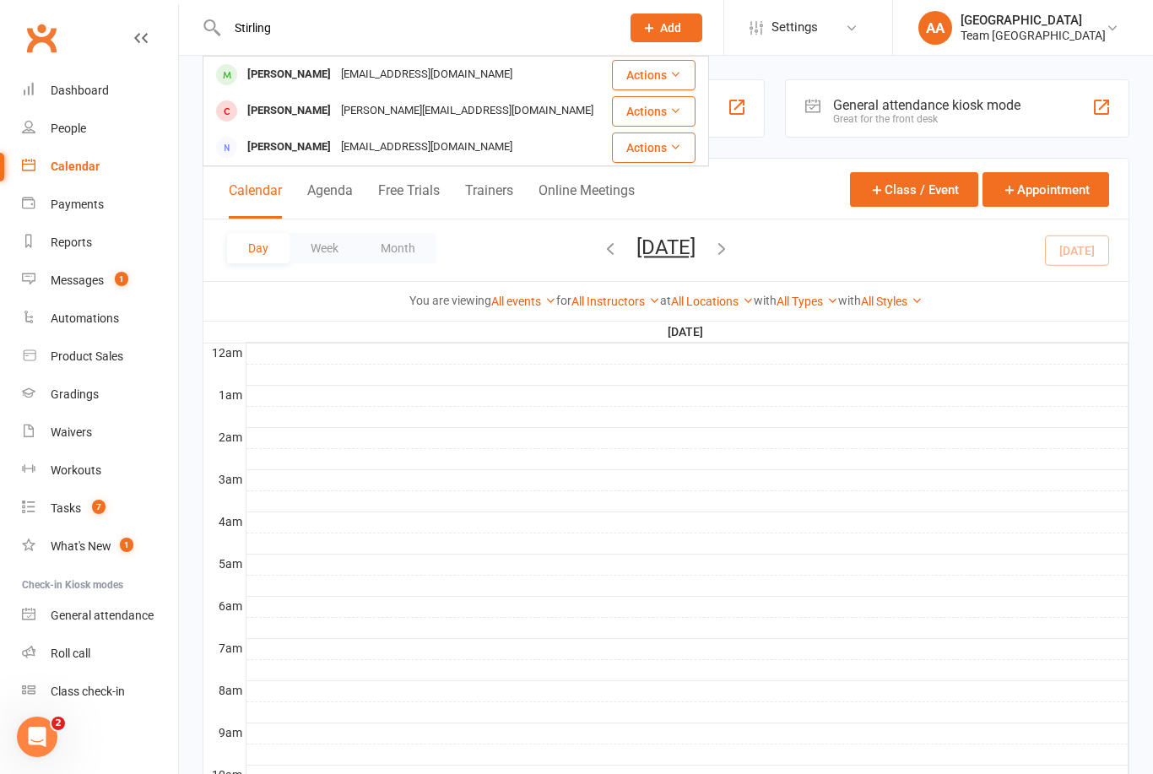
type input "Stirling"
click at [310, 79] on div "[PERSON_NAME]" at bounding box center [289, 74] width 94 height 24
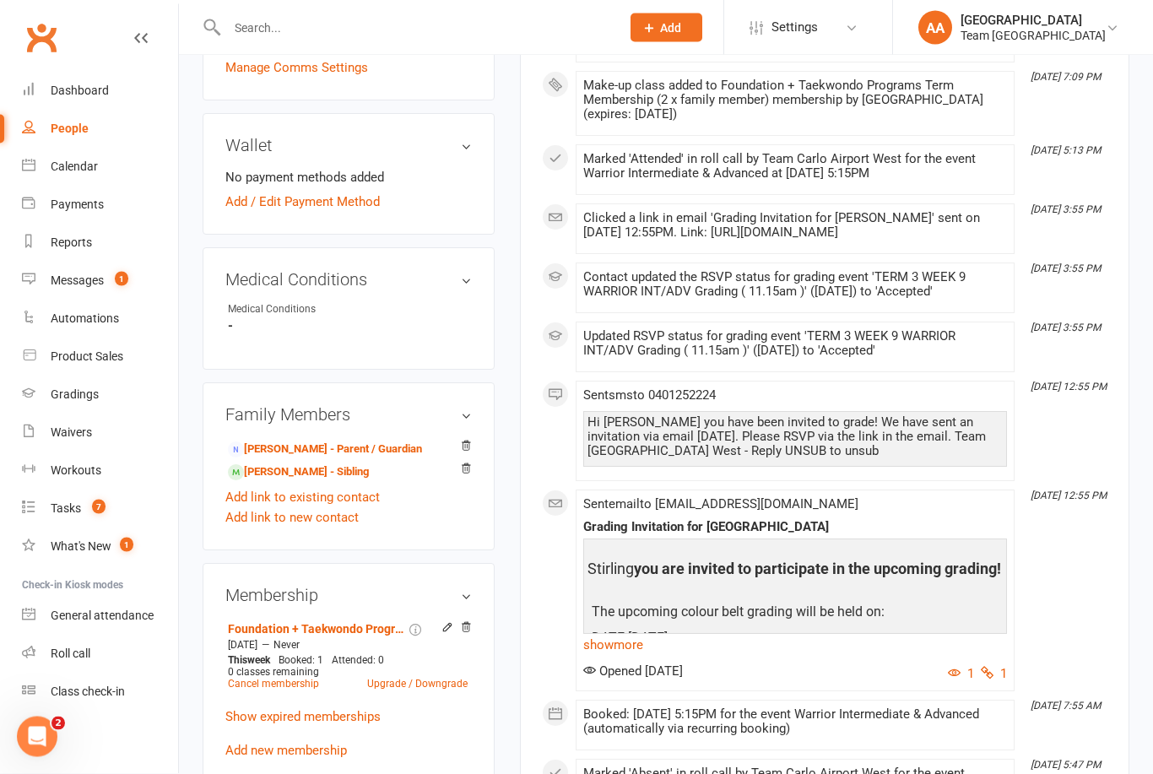
scroll to position [717, 0]
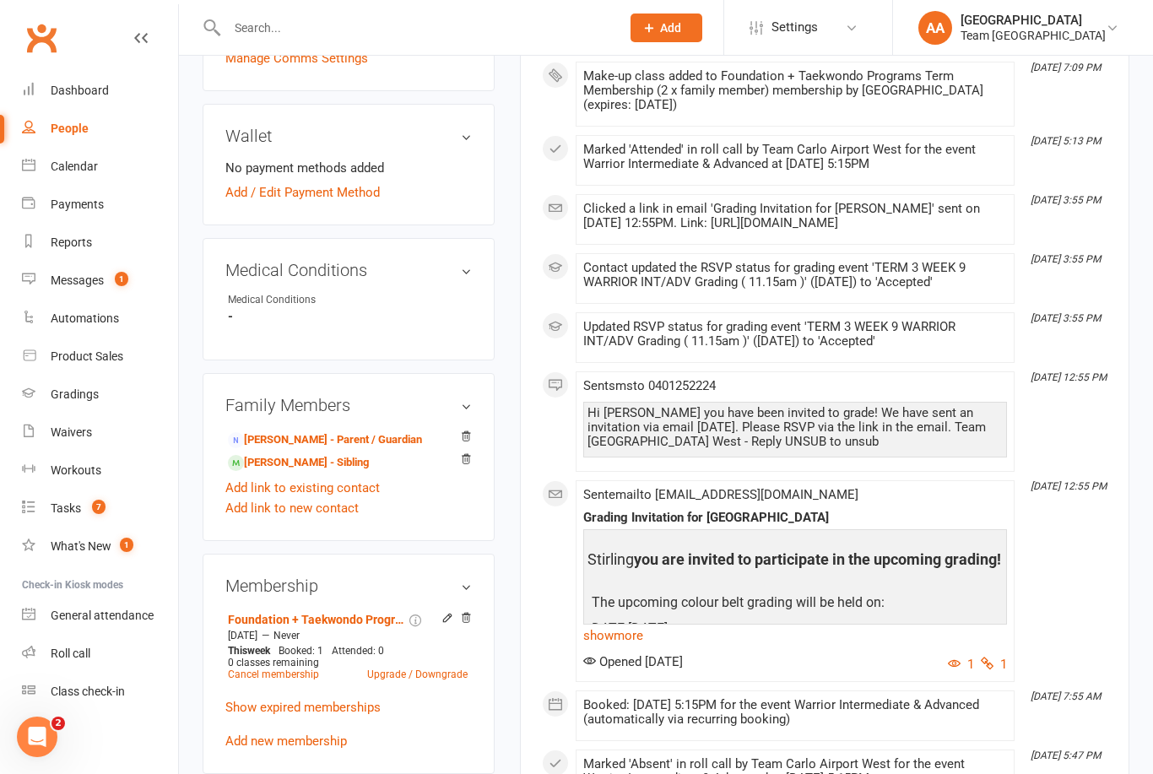
click at [306, 449] on link "Scott Sanders - Parent / Guardian" at bounding box center [325, 440] width 194 height 18
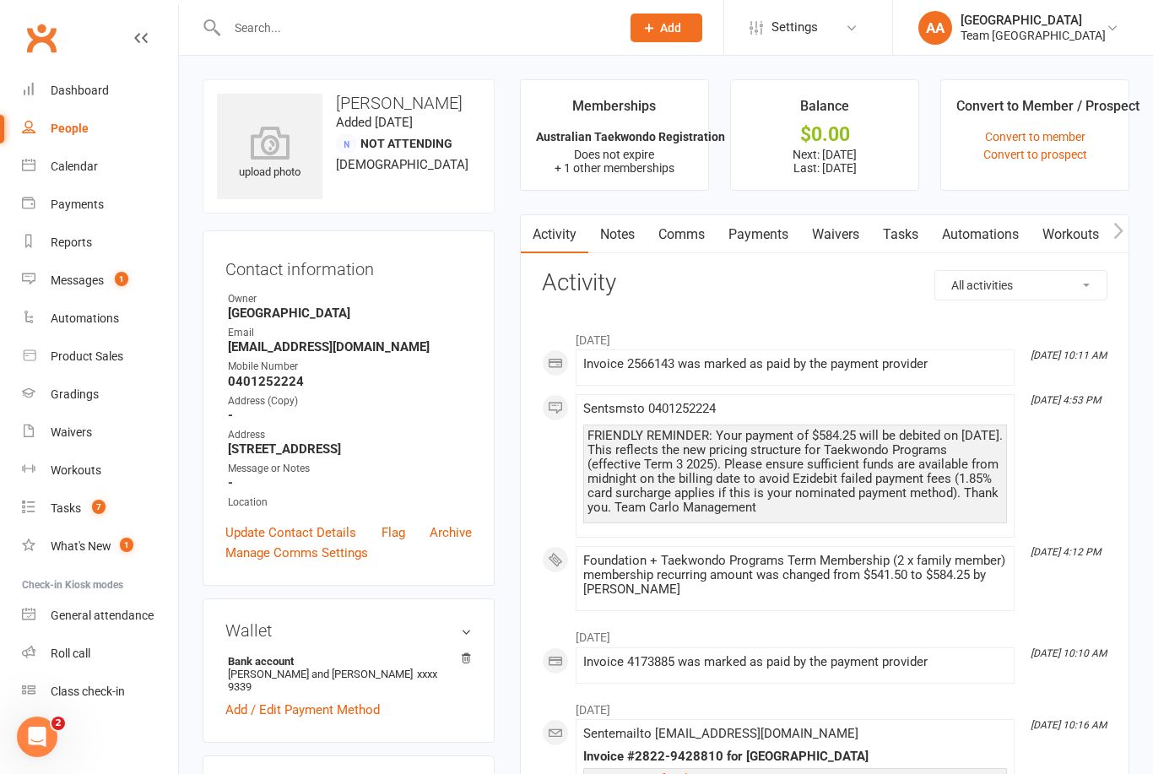
click at [679, 241] on link "Comms" at bounding box center [681, 234] width 70 height 39
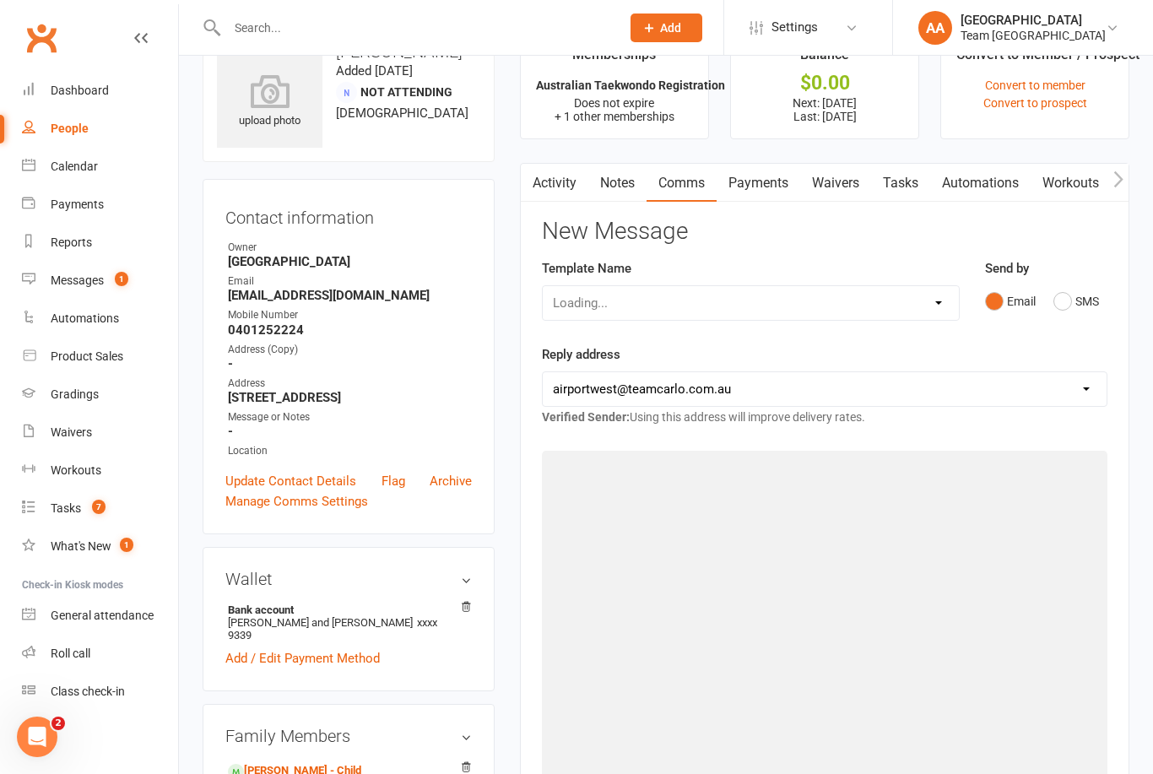
scroll to position [54, 0]
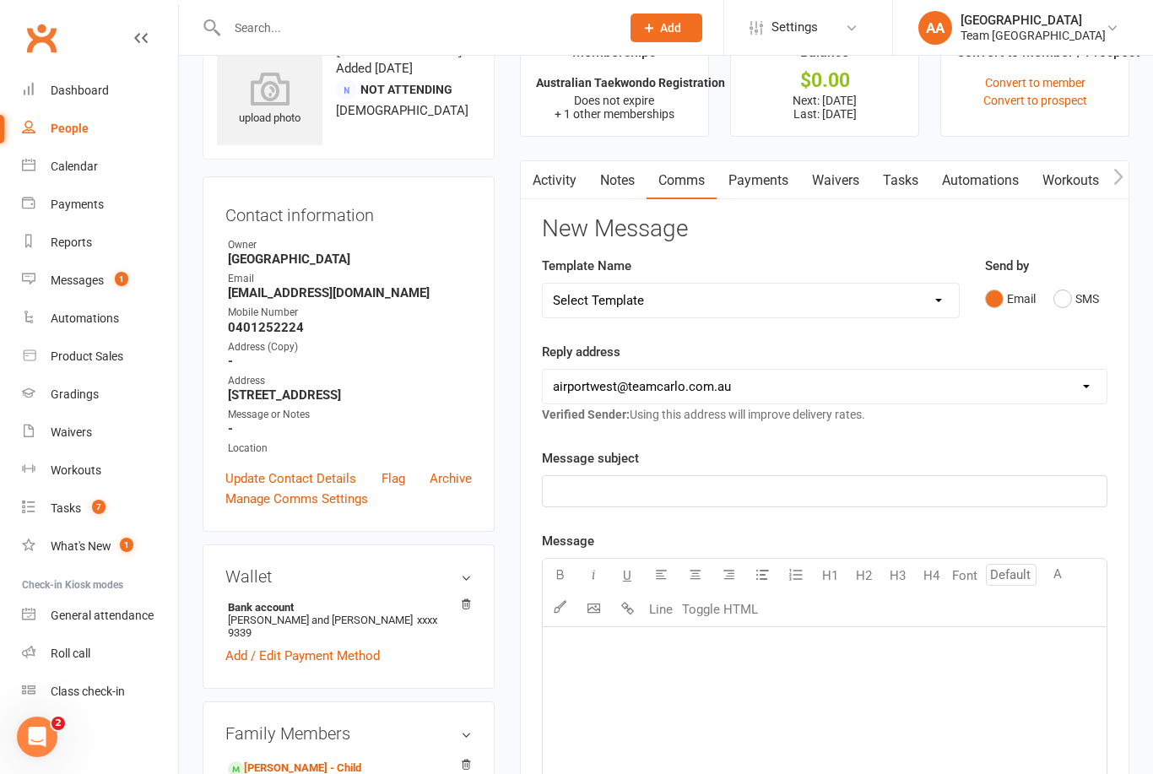
click at [701, 302] on select "Select Template [SMS] Direct Debit - AT Payment Reminder SMS [SMS] Direct Debit…" at bounding box center [751, 301] width 416 height 34
select select "15"
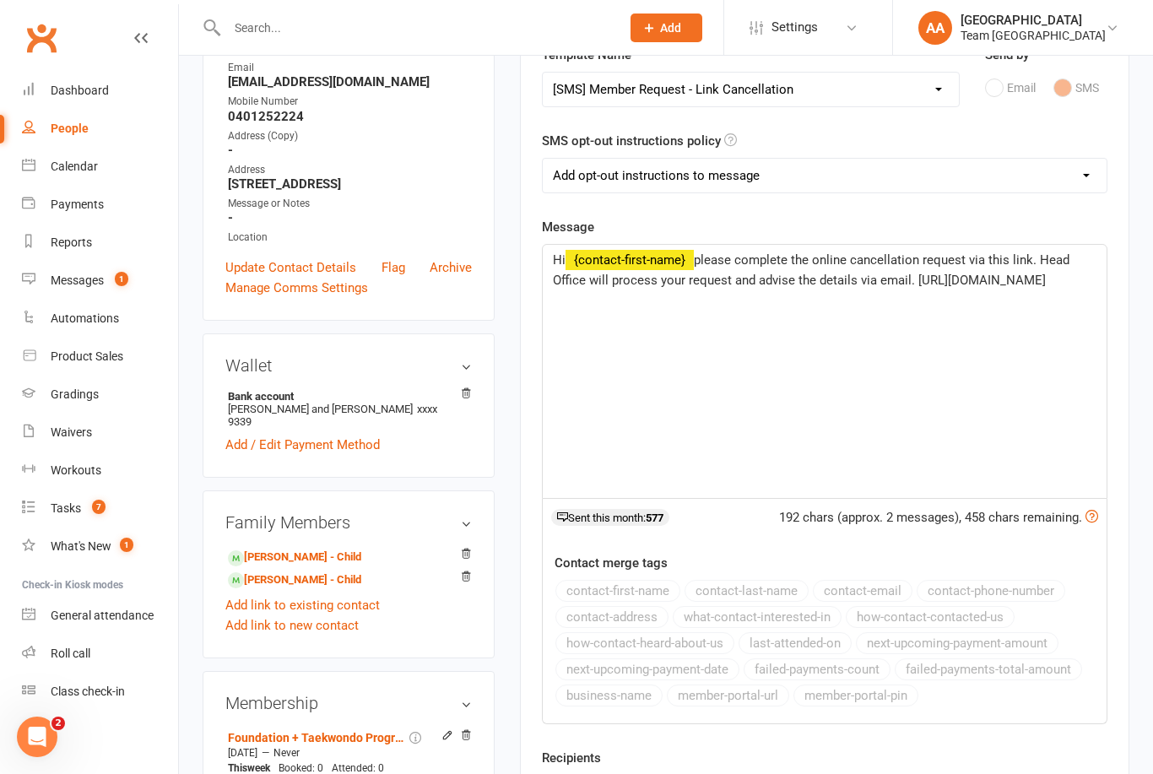
scroll to position [272, 0]
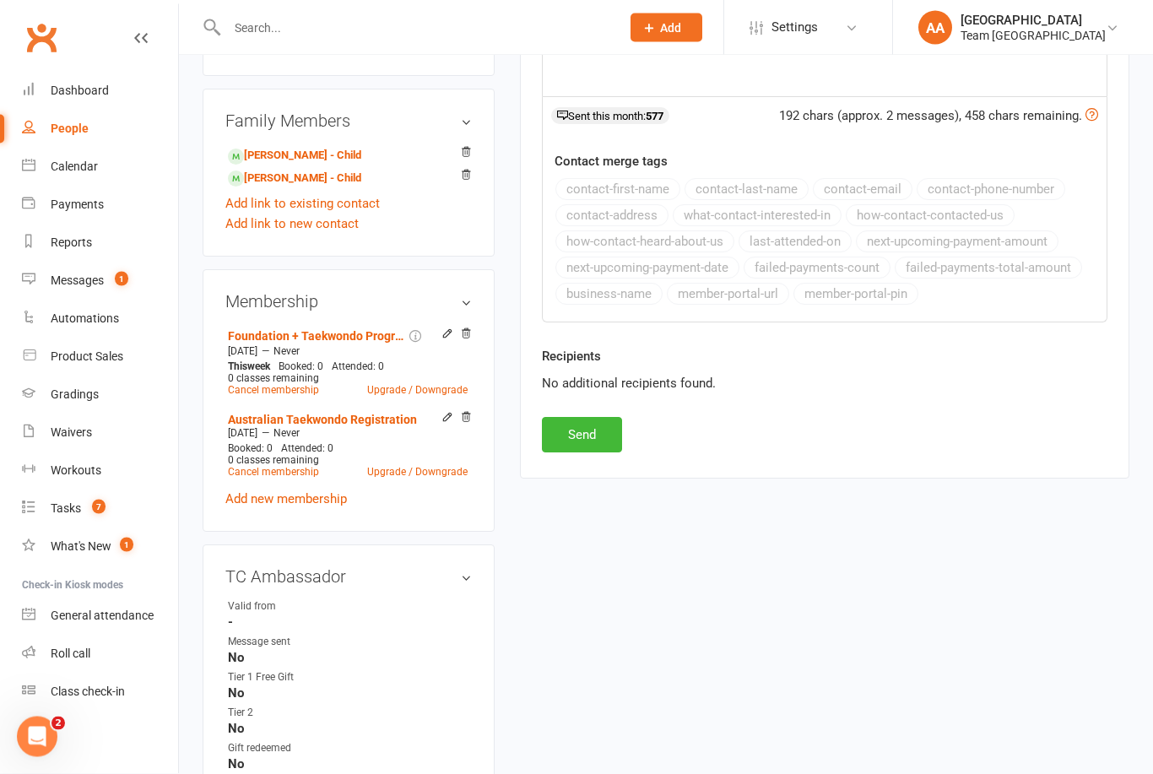
click at [586, 444] on button "Send" at bounding box center [582, 435] width 80 height 35
select select
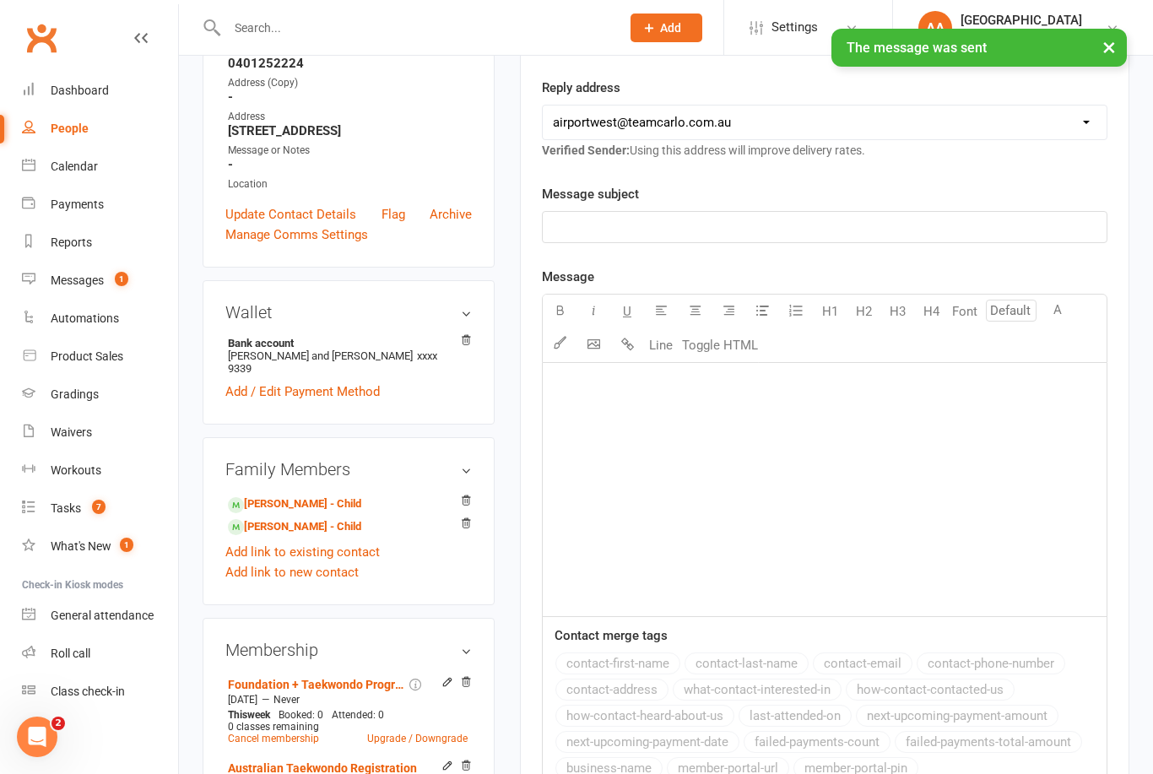
scroll to position [259, 0]
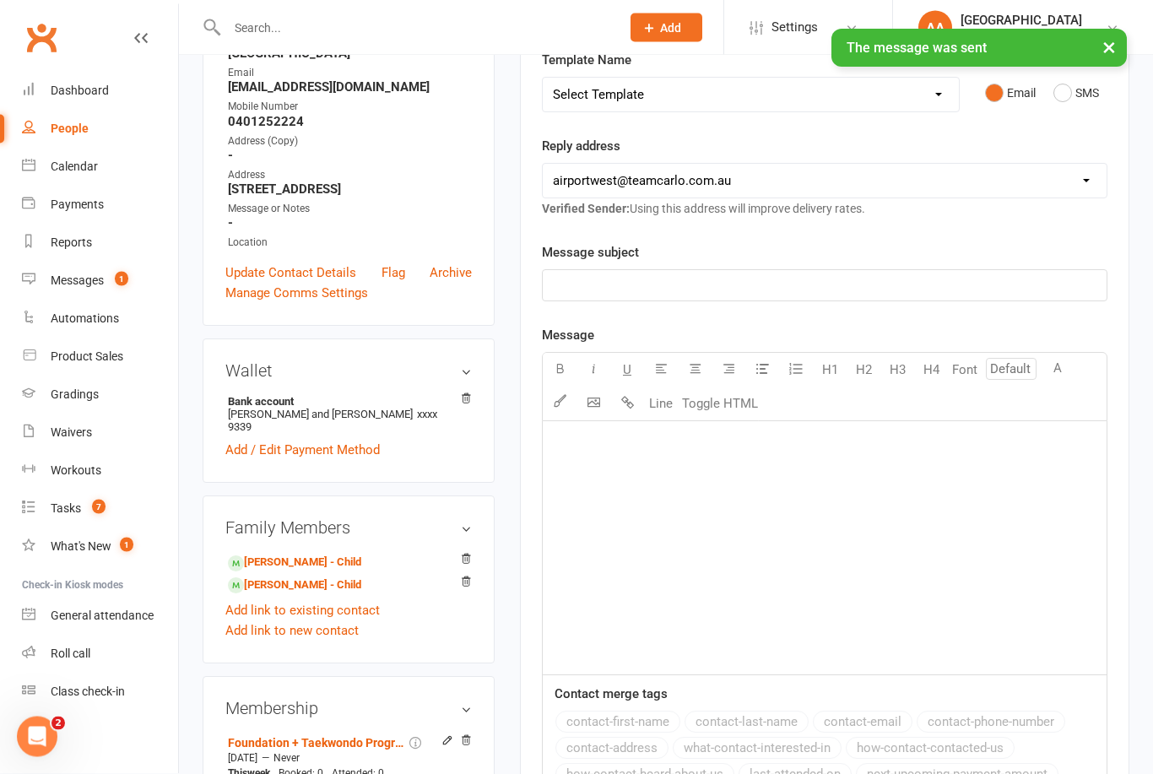
click at [300, 274] on link "Update Contact Details" at bounding box center [290, 273] width 131 height 20
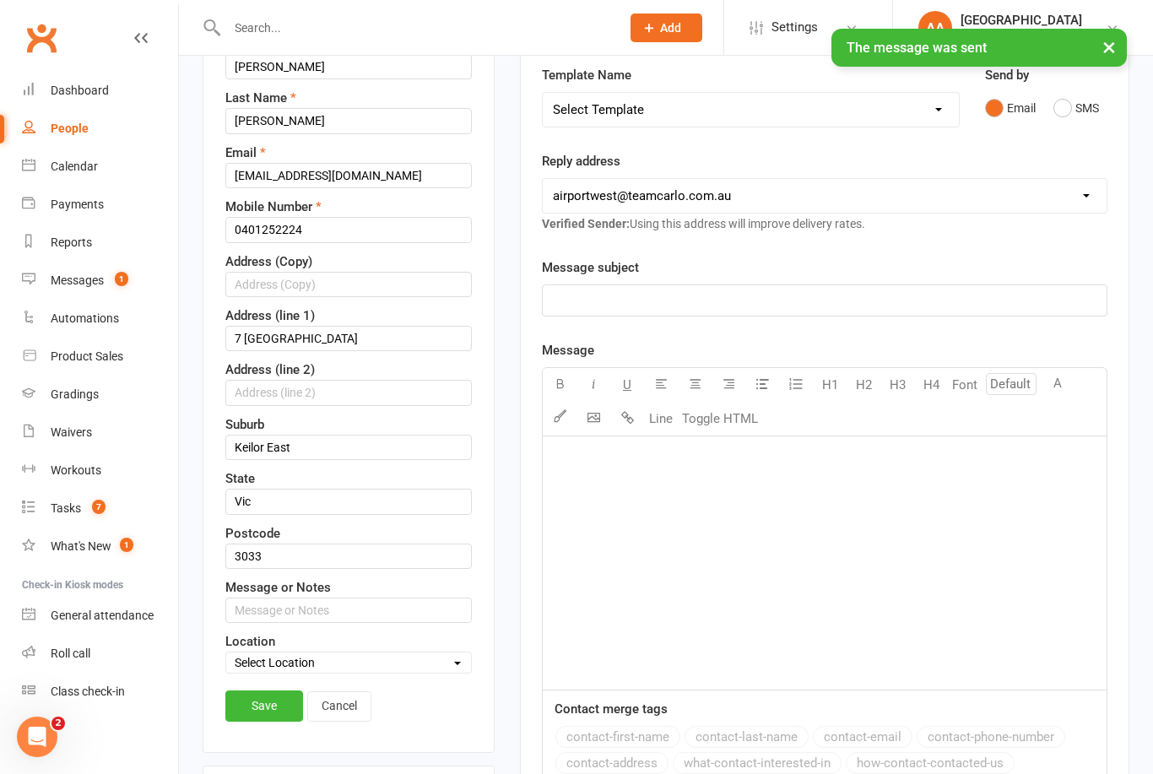
scroll to position [351, 0]
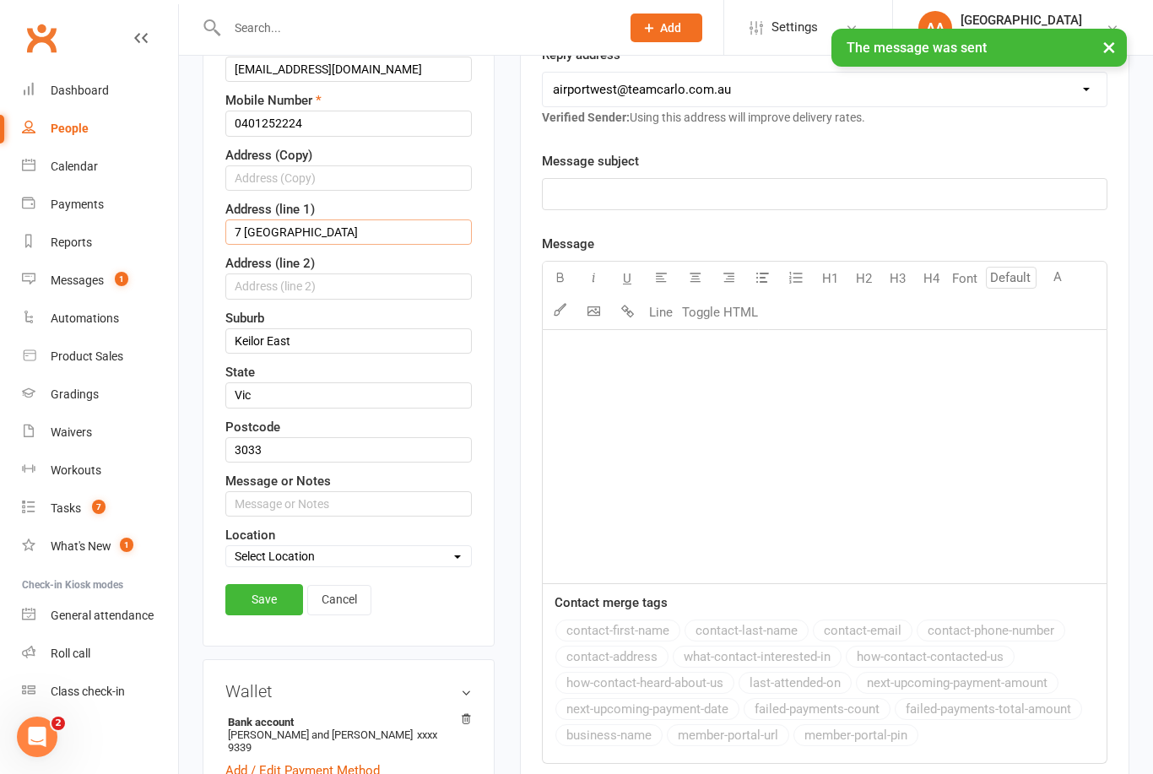
click at [248, 241] on input "7 West Gateway" at bounding box center [348, 231] width 246 height 25
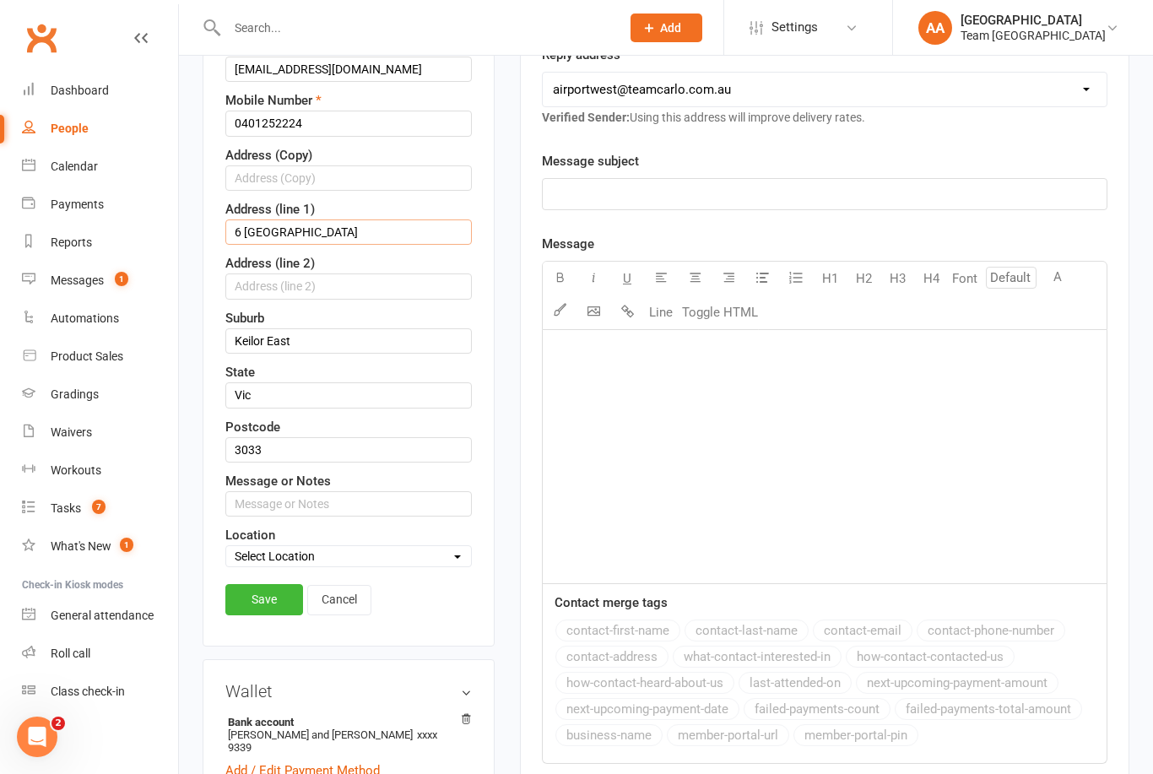
type input "6 West Gateway"
click at [273, 593] on link "Save" at bounding box center [264, 599] width 78 height 30
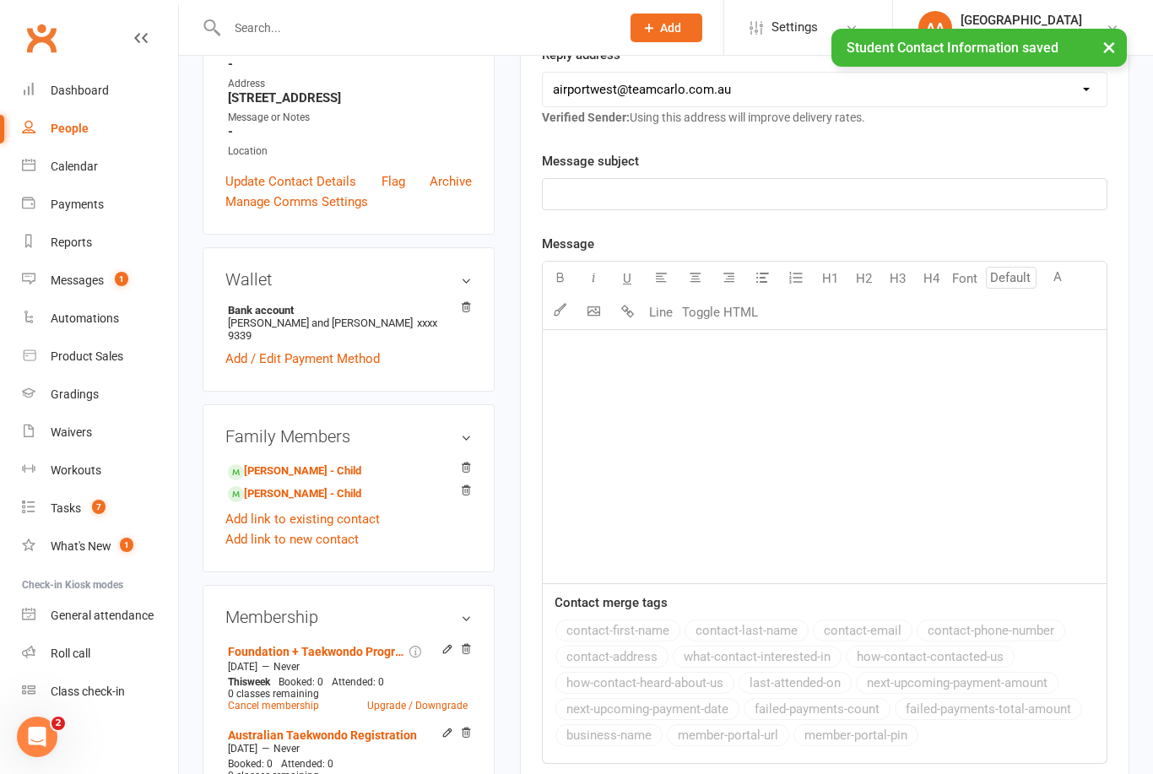
click at [89, 155] on link "Calendar" at bounding box center [100, 167] width 156 height 38
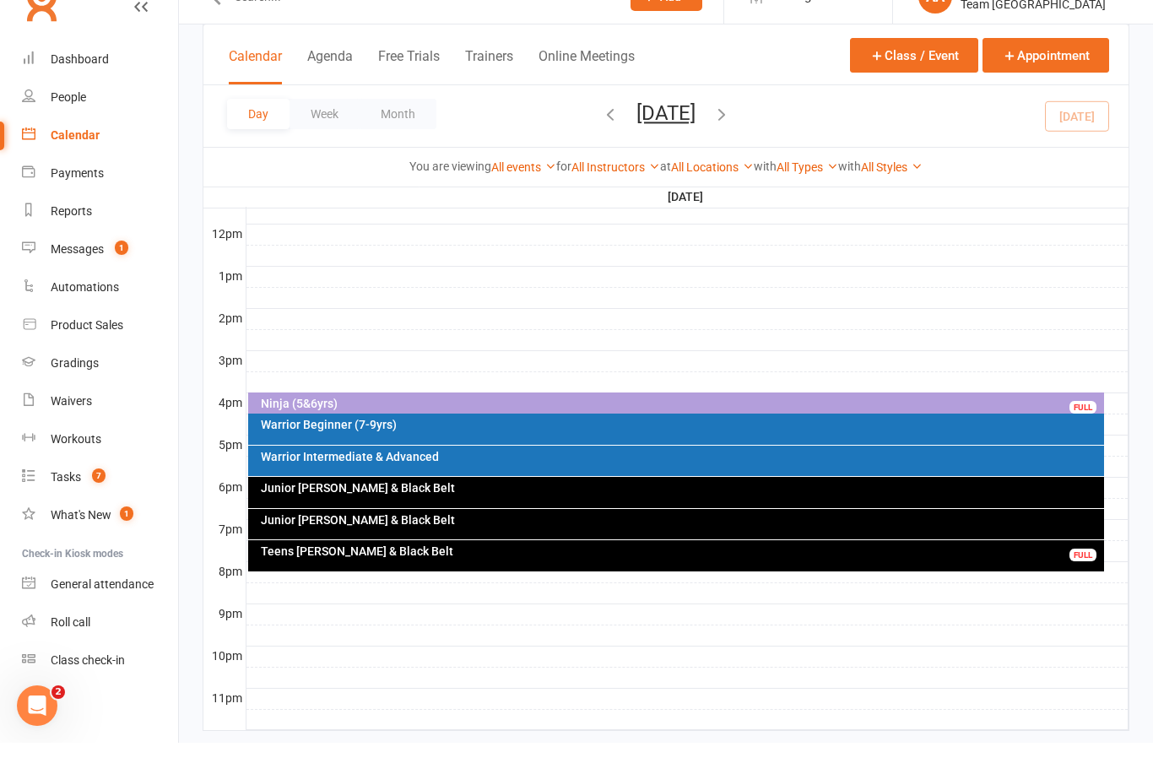
scroll to position [591, 0]
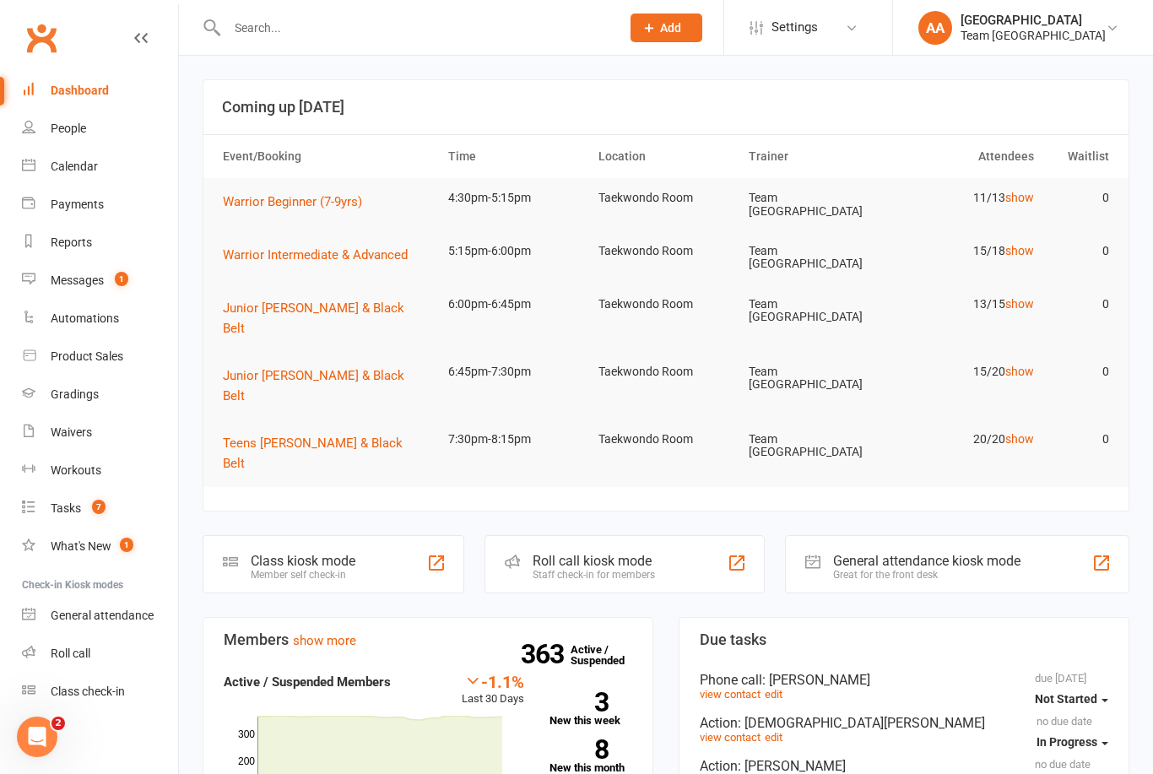
click at [100, 166] on link "Calendar" at bounding box center [100, 167] width 156 height 38
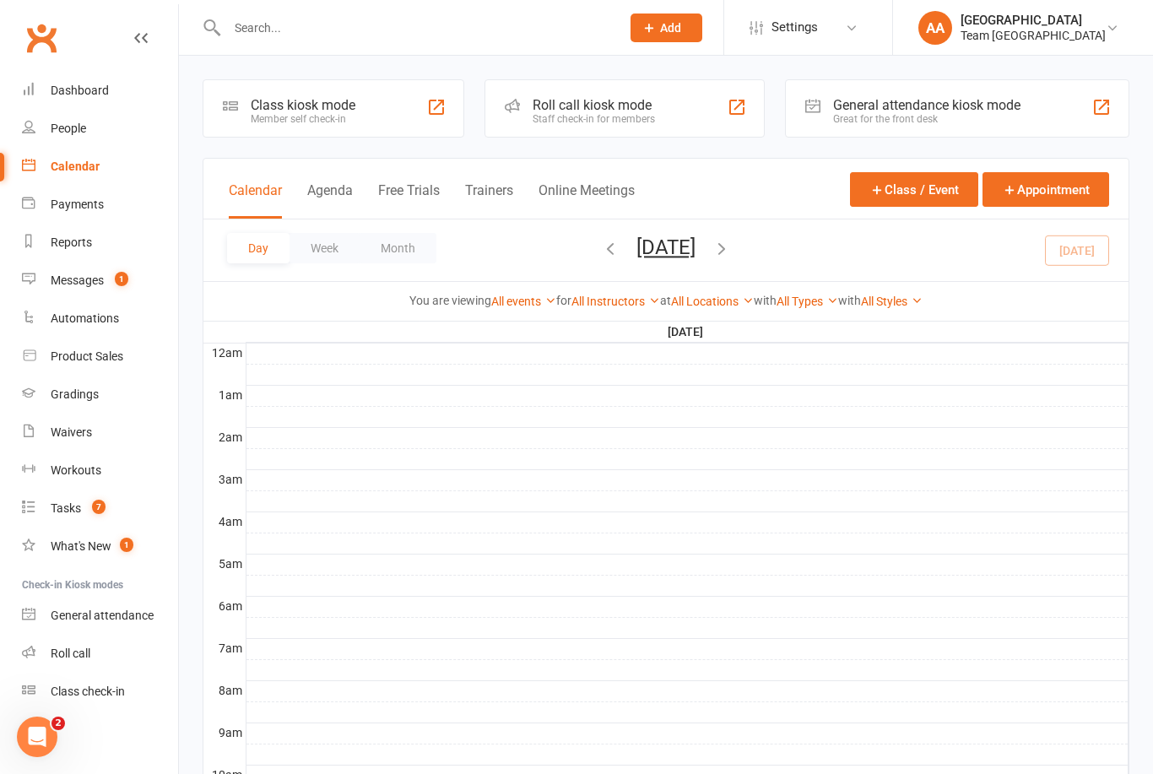
click at [691, 256] on button "[DATE]" at bounding box center [665, 247] width 59 height 24
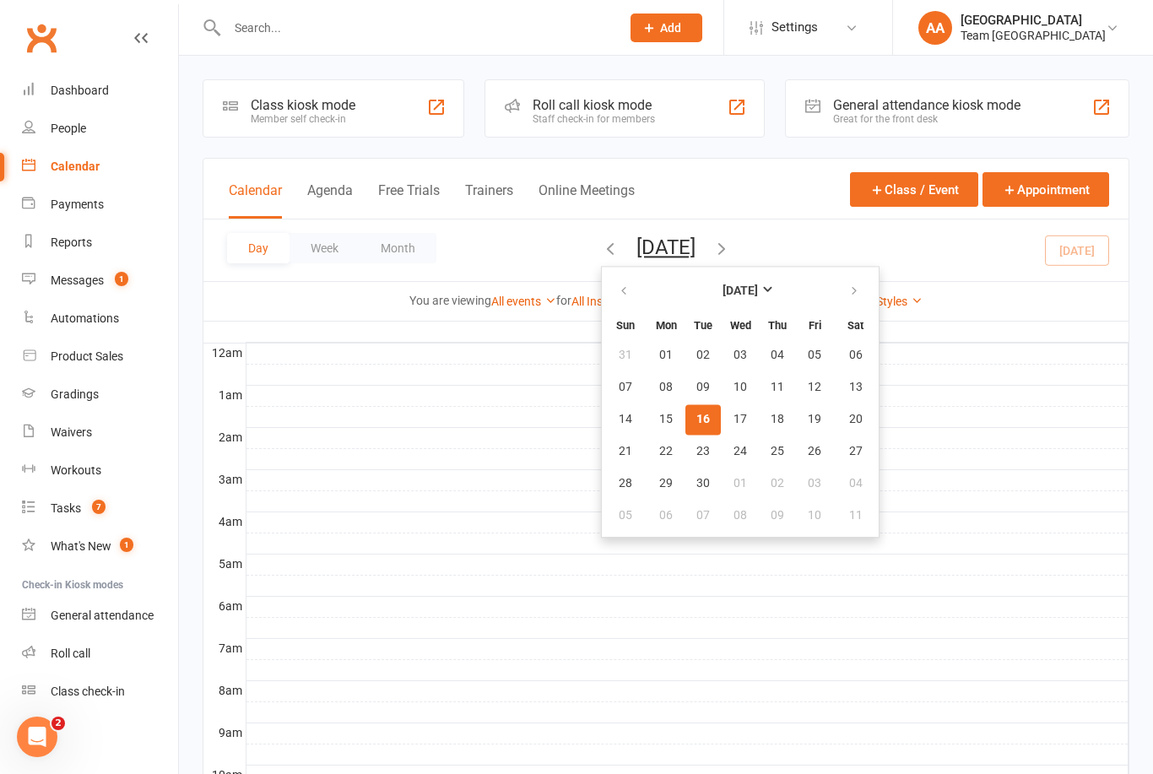
click at [685, 430] on button "16" at bounding box center [702, 419] width 35 height 30
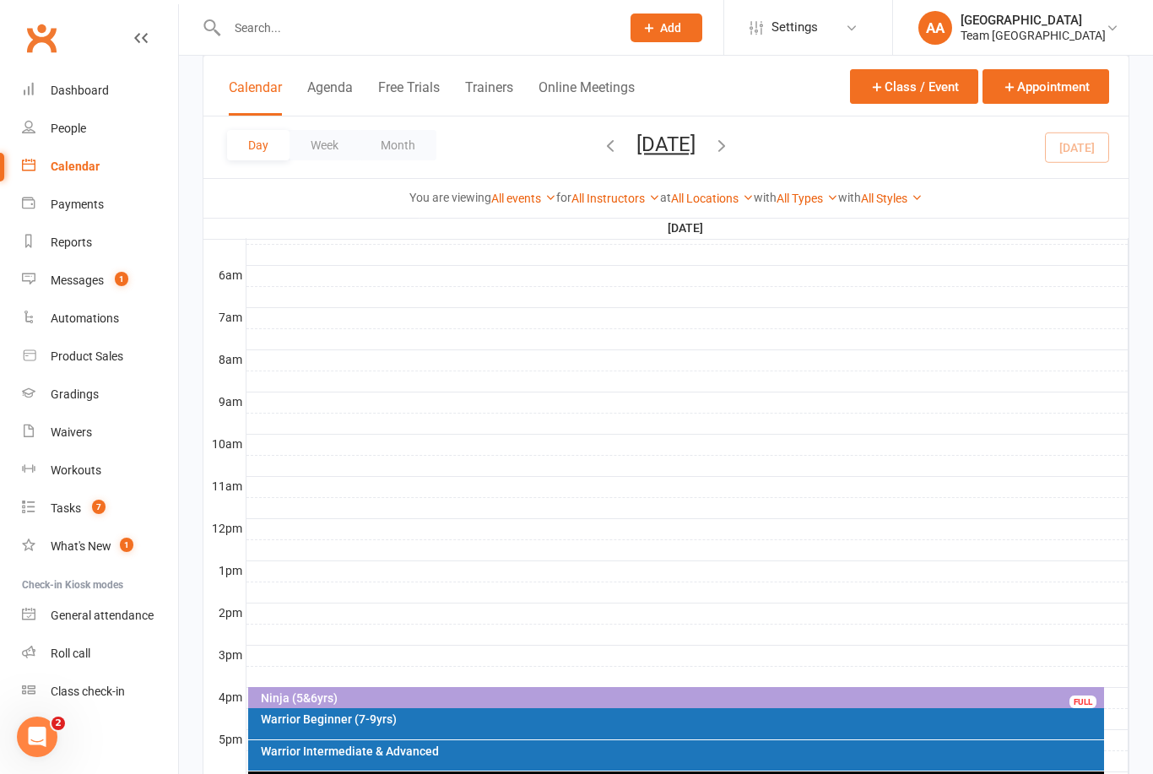
scroll to position [529, 0]
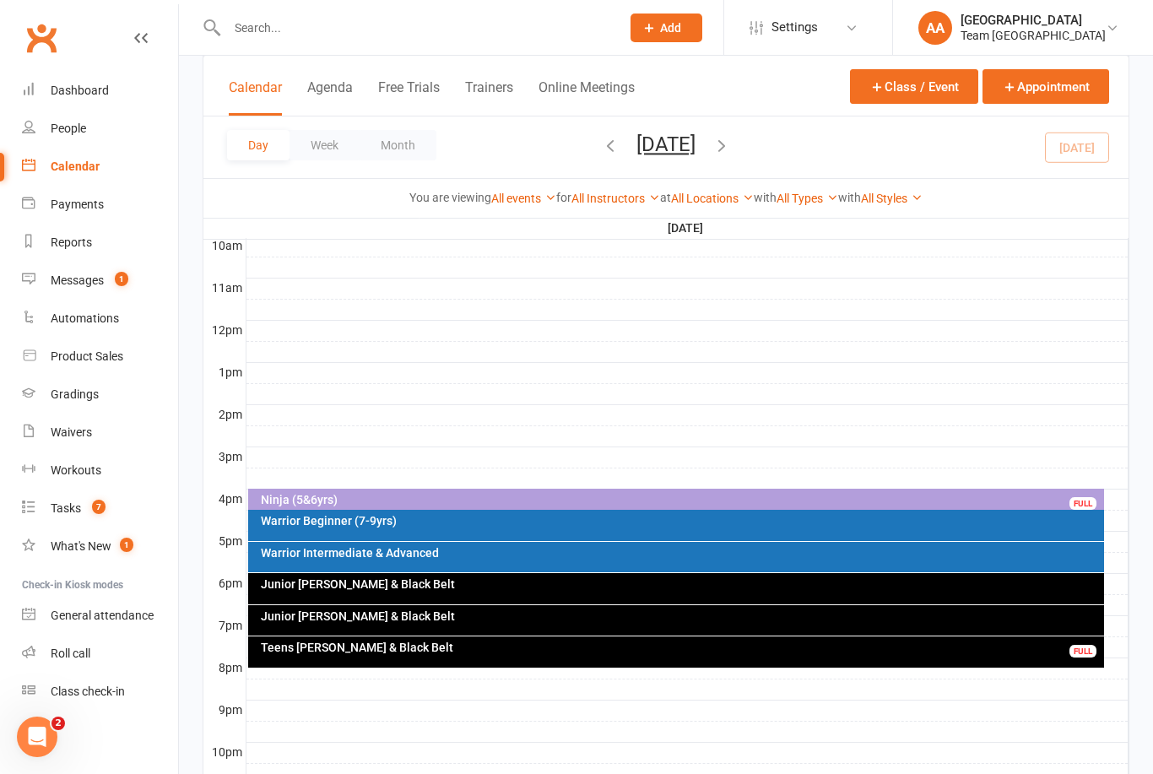
click at [392, 552] on div "Warrior Intermediate & Advanced" at bounding box center [680, 553] width 841 height 12
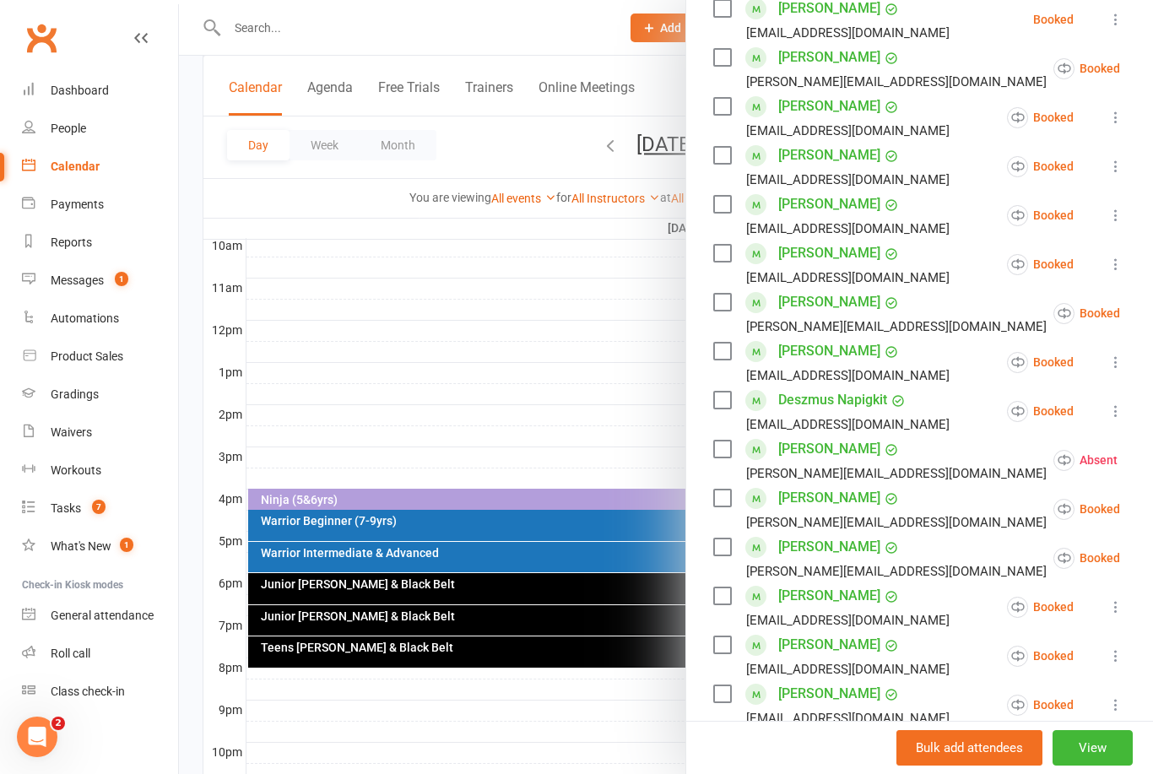
scroll to position [390, 0]
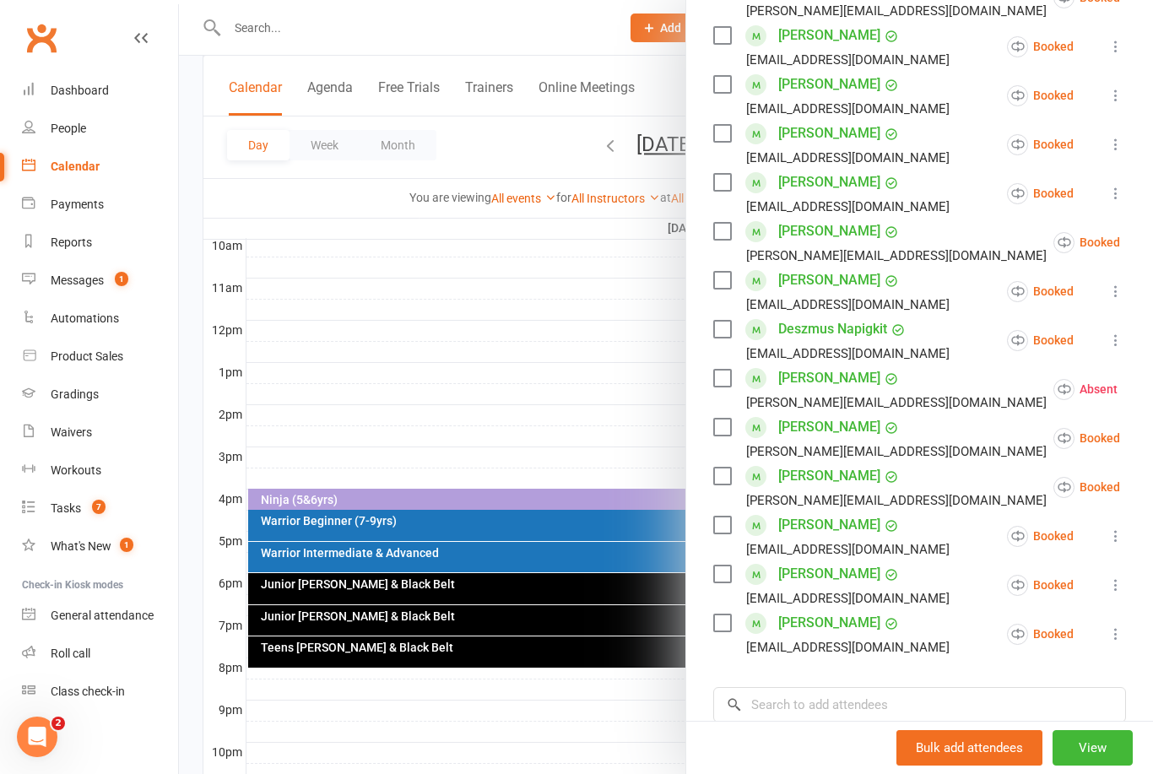
click at [830, 330] on link "Deszmus Napigkit" at bounding box center [832, 329] width 109 height 27
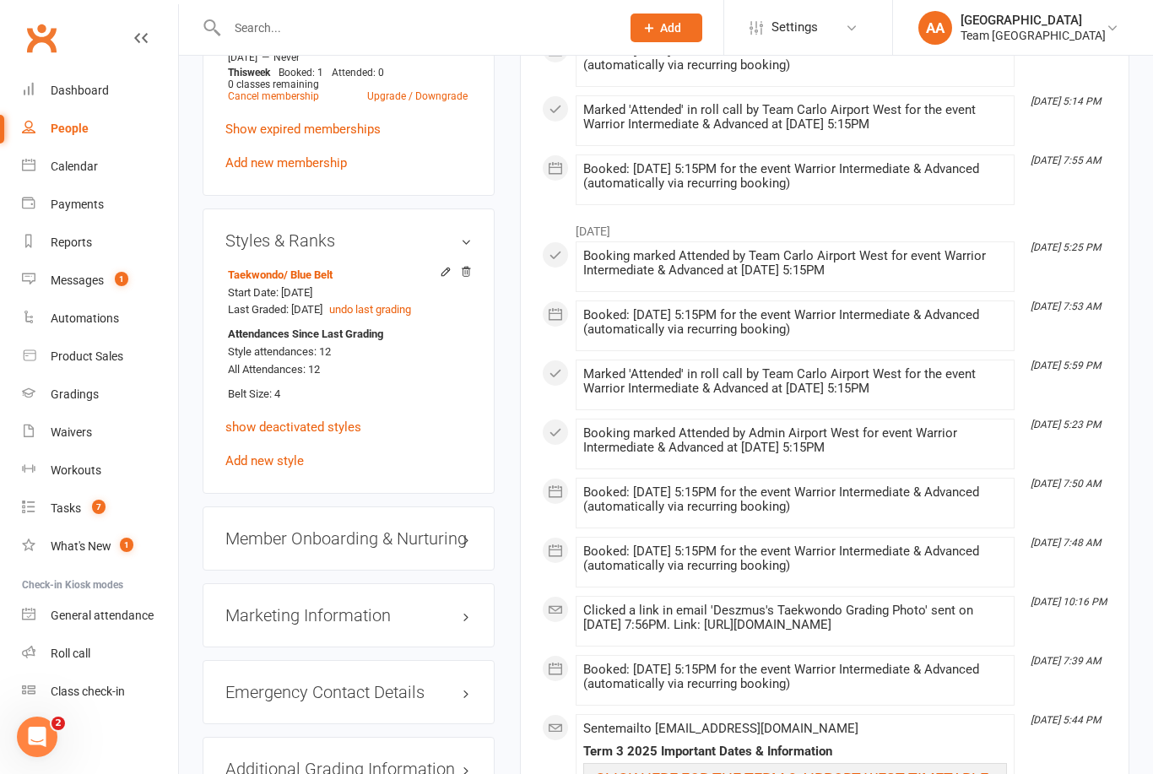
scroll to position [1268, 0]
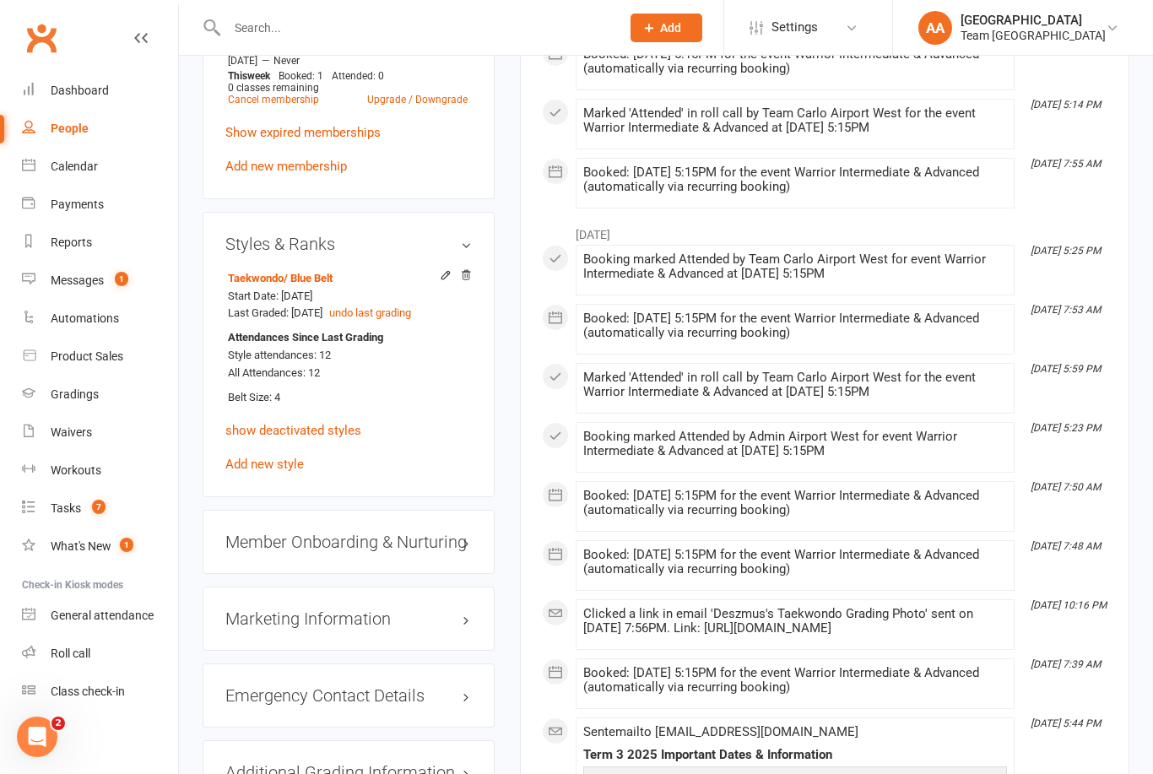
click at [100, 165] on link "Calendar" at bounding box center [100, 167] width 156 height 38
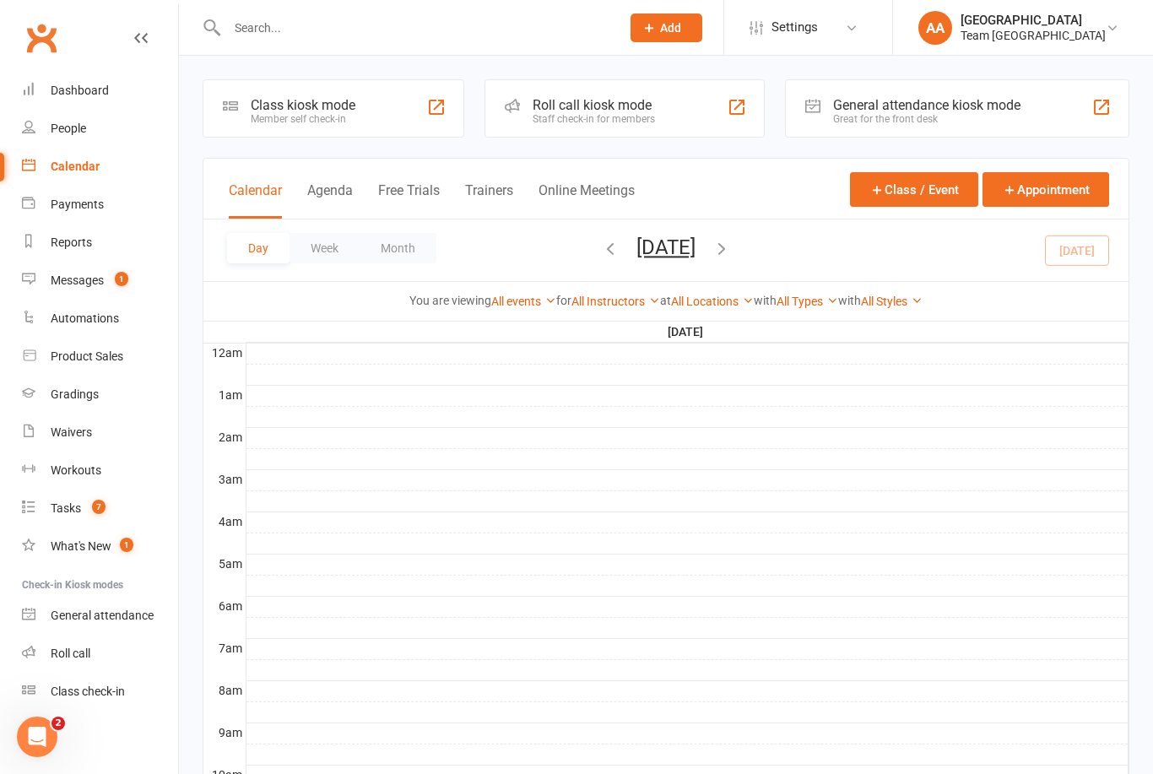
click at [97, 172] on div "Calendar" at bounding box center [75, 167] width 49 height 14
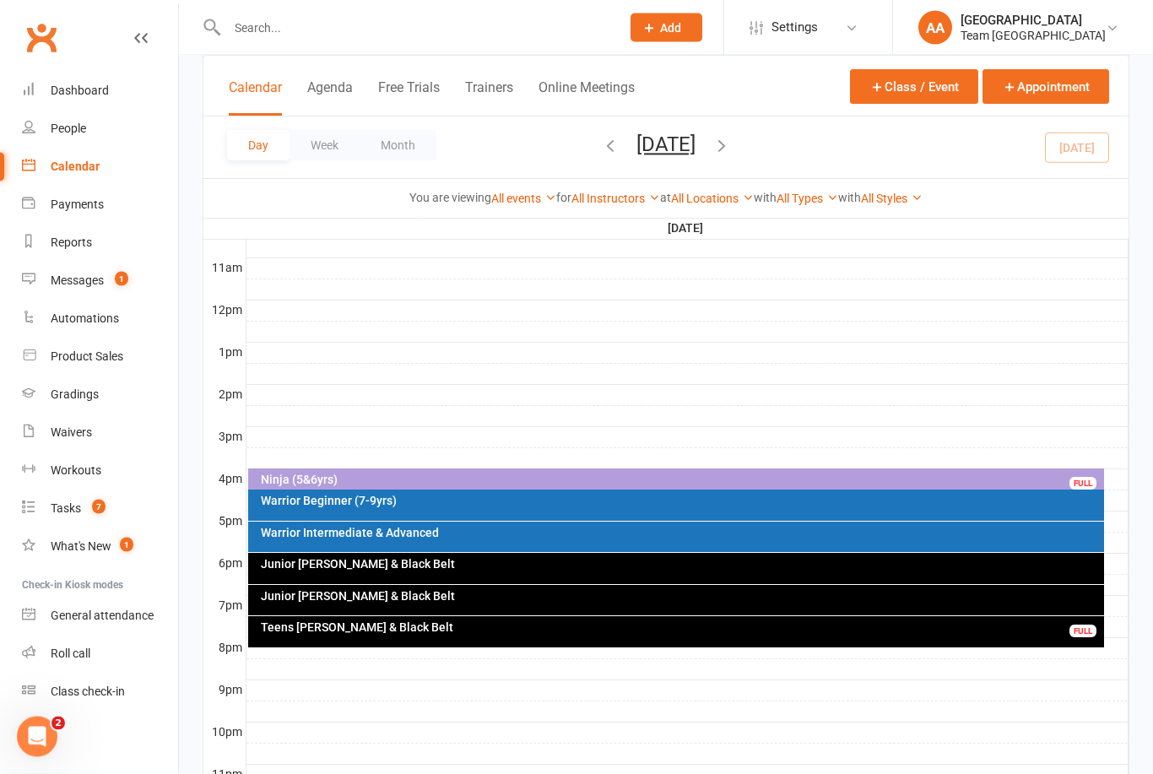
scroll to position [554, 0]
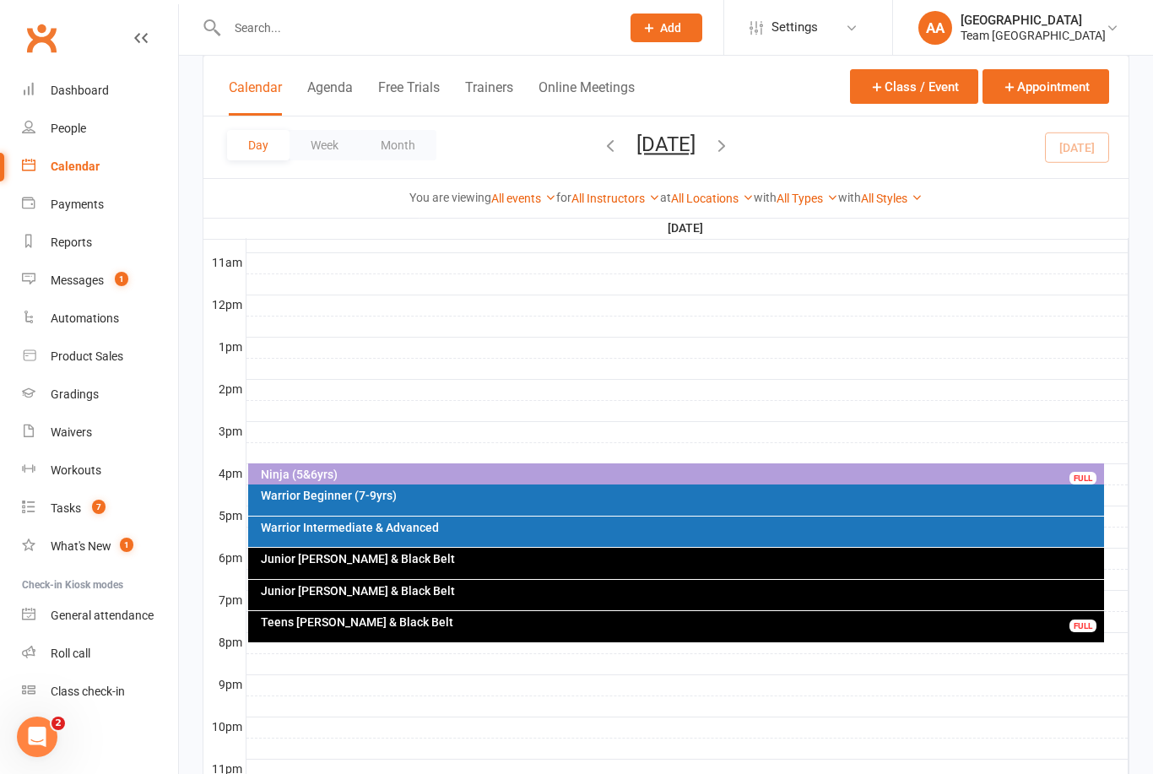
click at [695, 151] on button "Tuesday, Sep 16, 2025" at bounding box center [665, 145] width 59 height 24
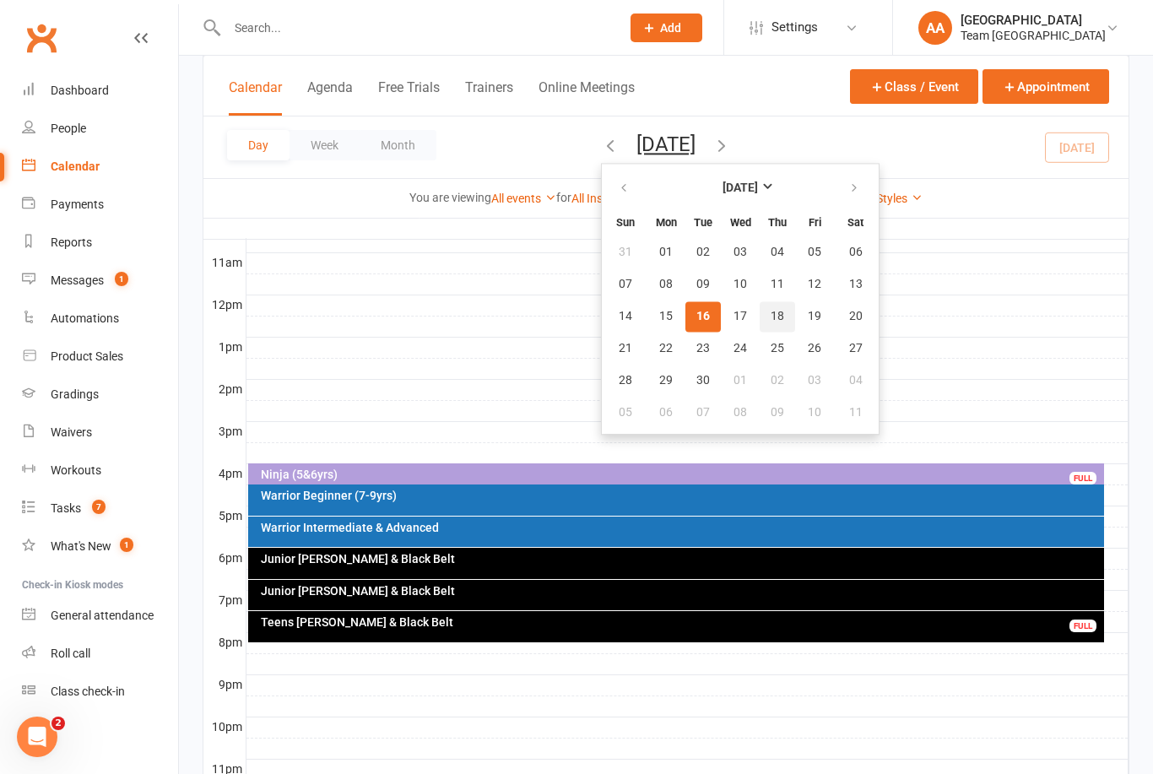
click at [771, 316] on span "18" at bounding box center [778, 317] width 14 height 14
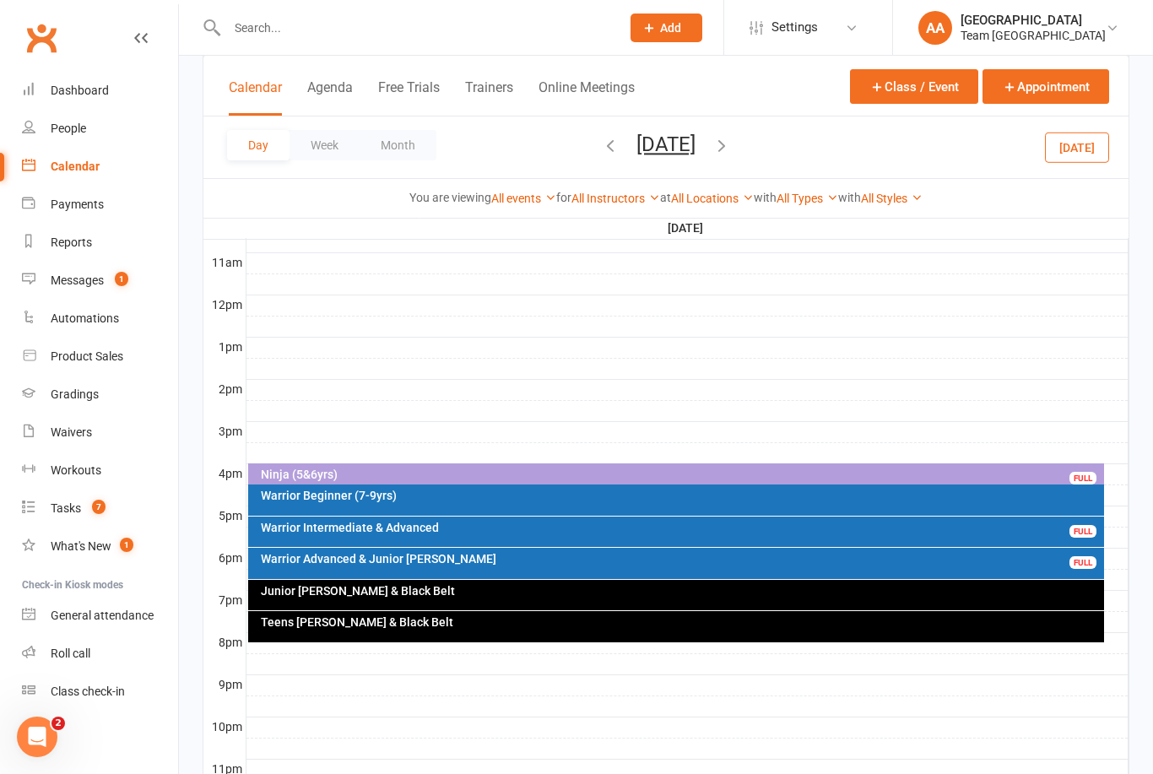
click at [585, 464] on div "Ninja (5&6yrs) FULL" at bounding box center [676, 475] width 857 height 24
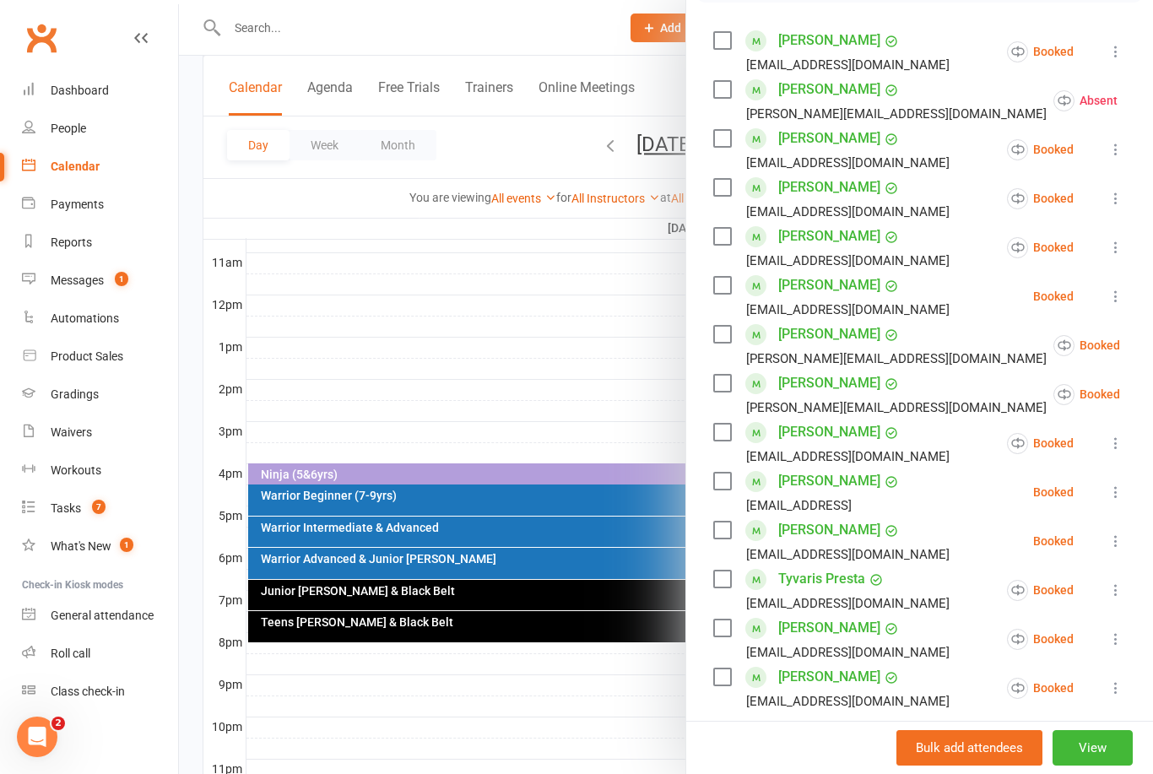
scroll to position [398, 0]
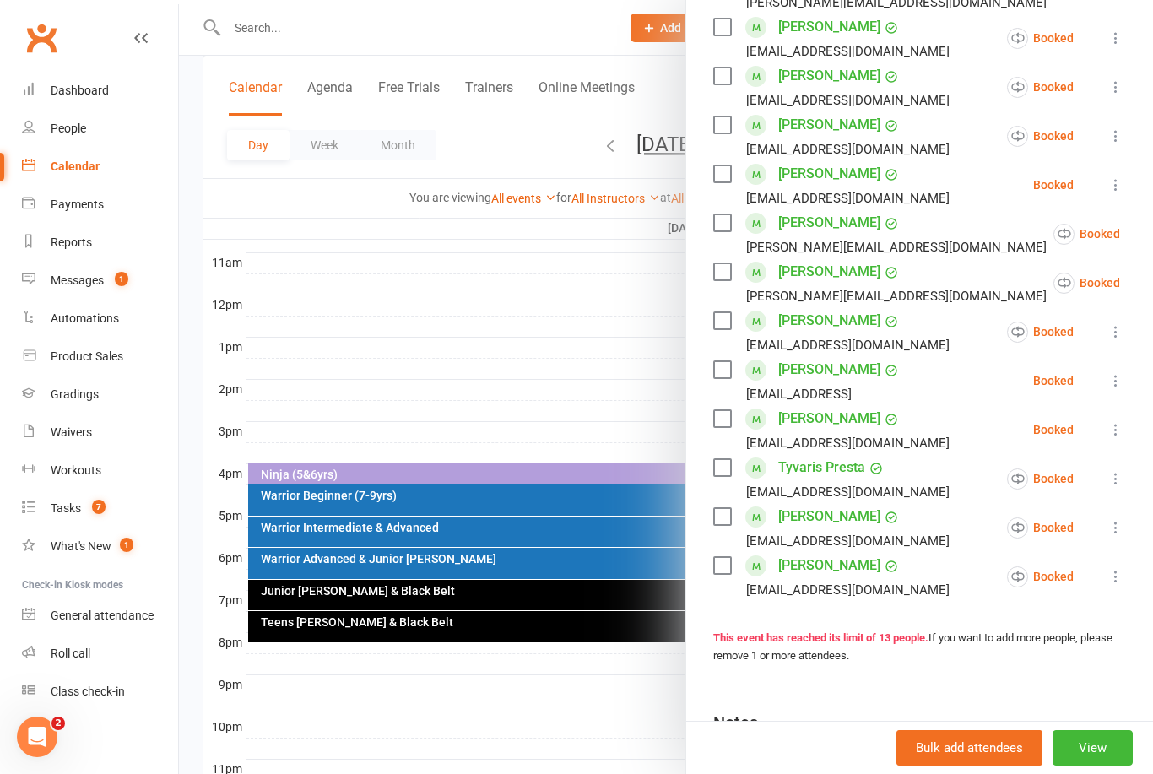
click at [1117, 583] on icon at bounding box center [1115, 576] width 17 height 17
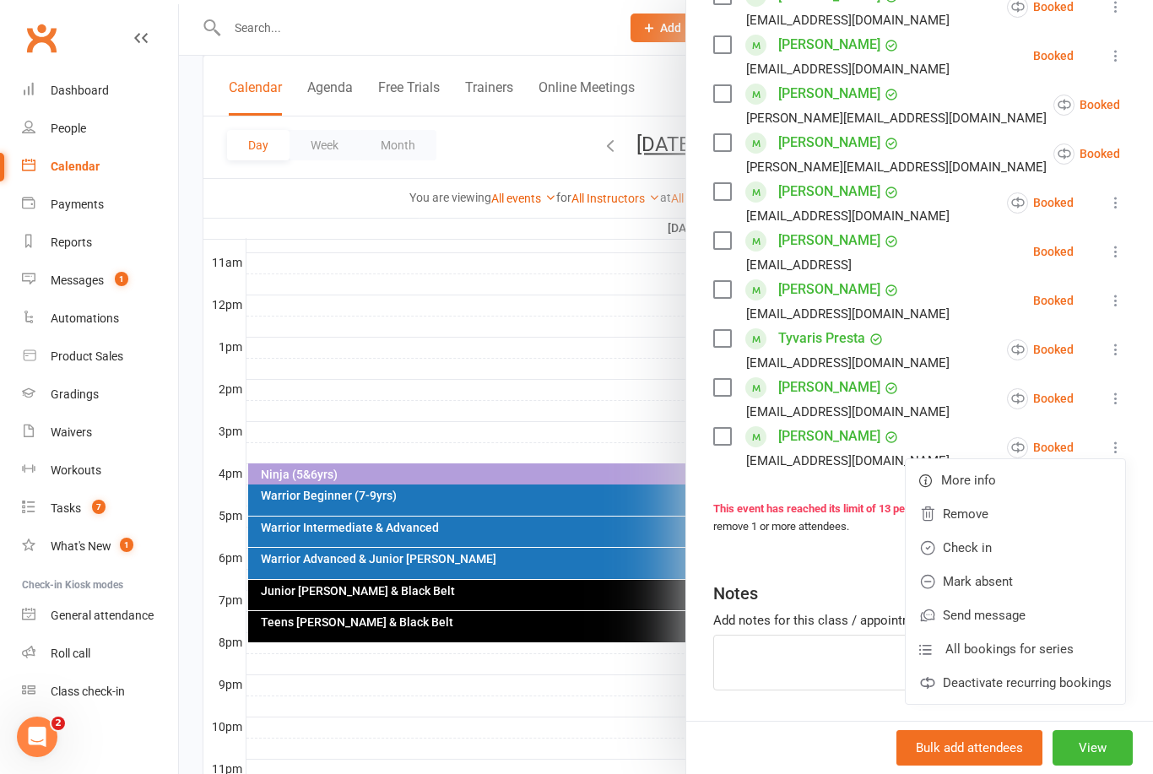
scroll to position [526, 0]
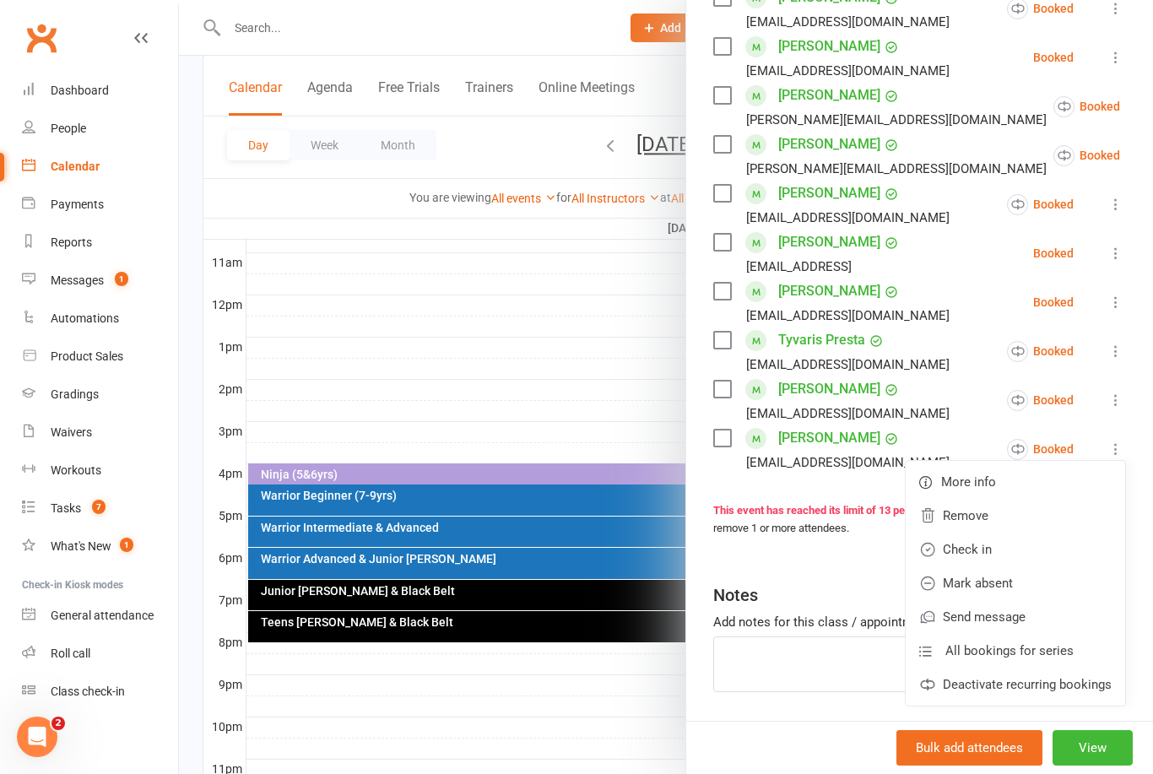
click at [1099, 690] on link "Deactivate recurring bookings" at bounding box center [1015, 685] width 219 height 34
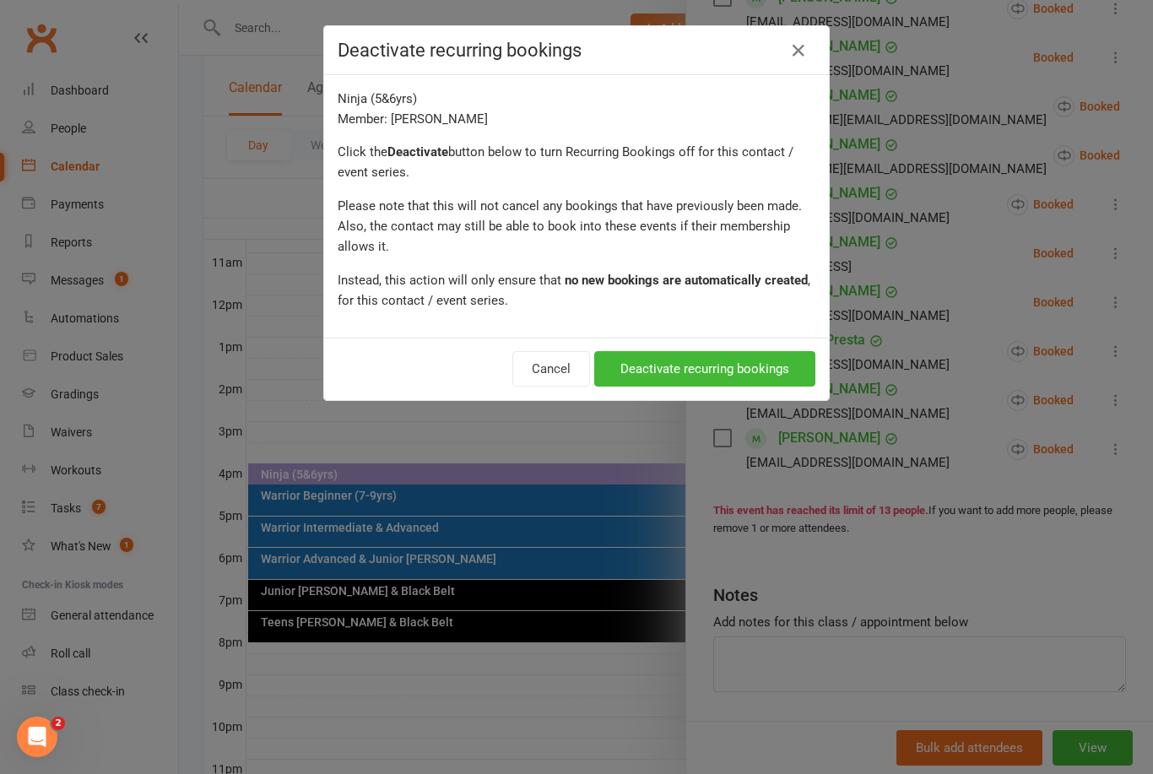
click at [774, 368] on button "Deactivate recurring bookings" at bounding box center [704, 368] width 221 height 35
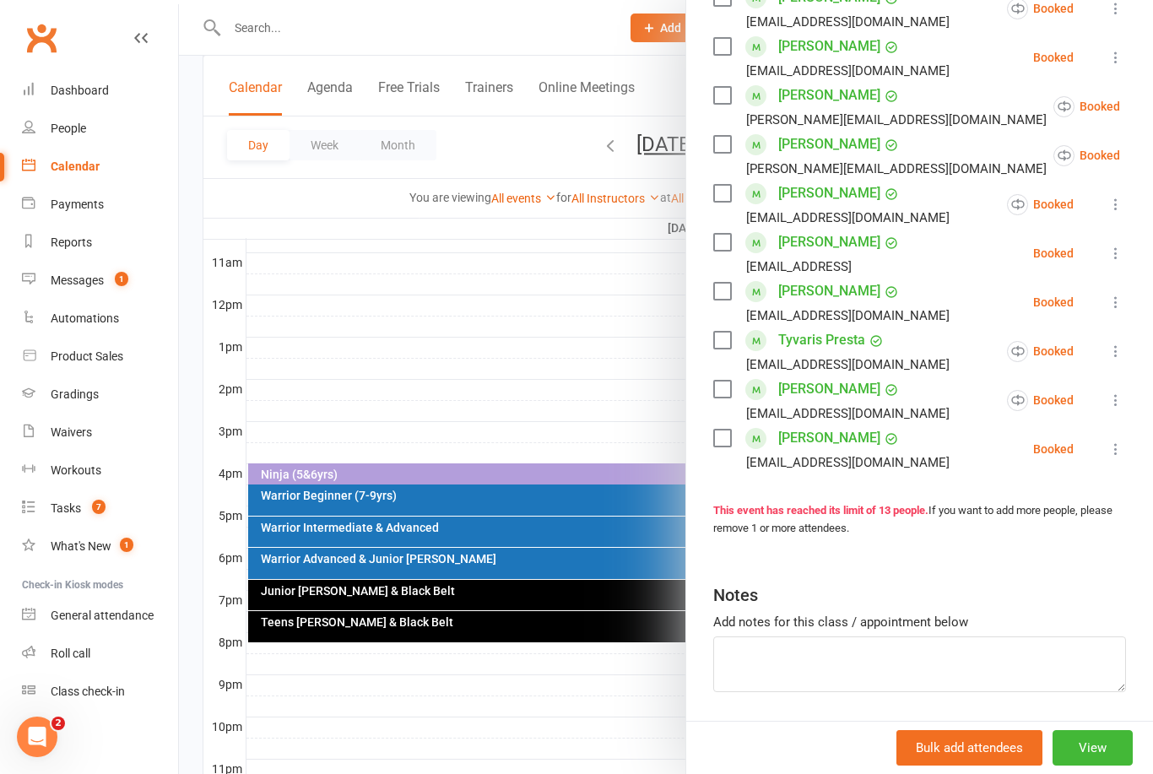
click at [1111, 457] on icon at bounding box center [1115, 449] width 17 height 17
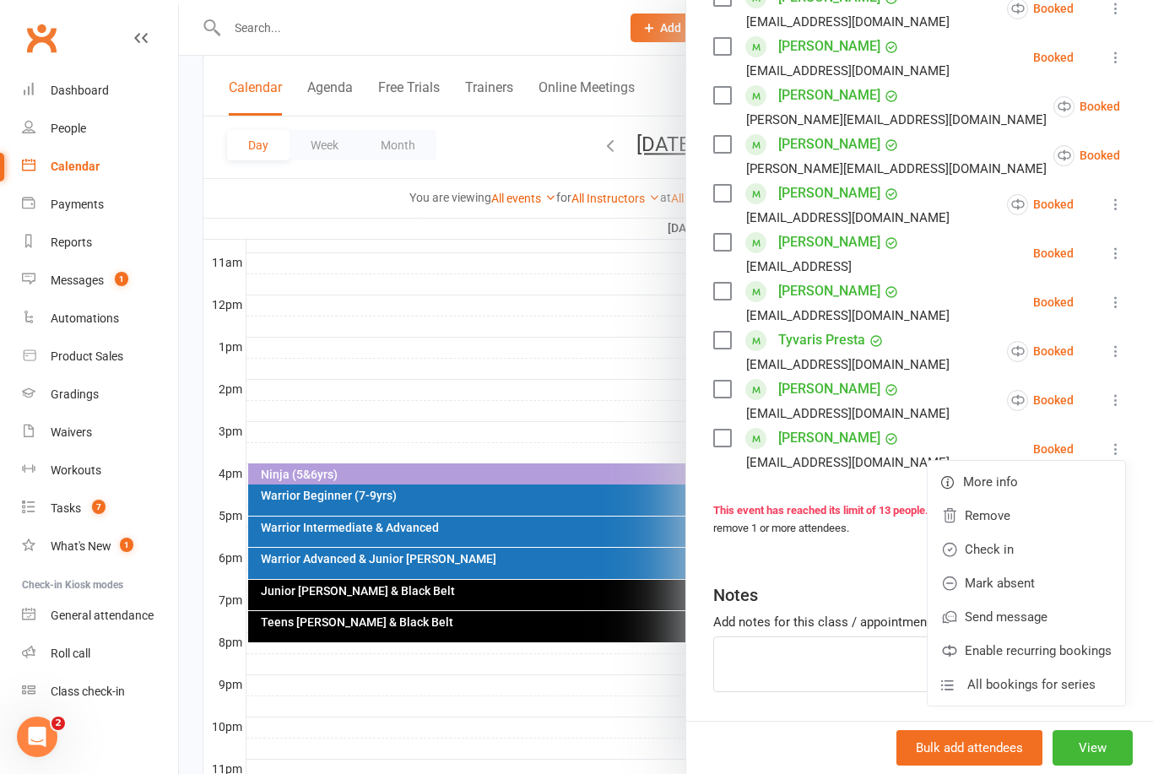
click at [1011, 520] on link "Remove" at bounding box center [1026, 516] width 197 height 34
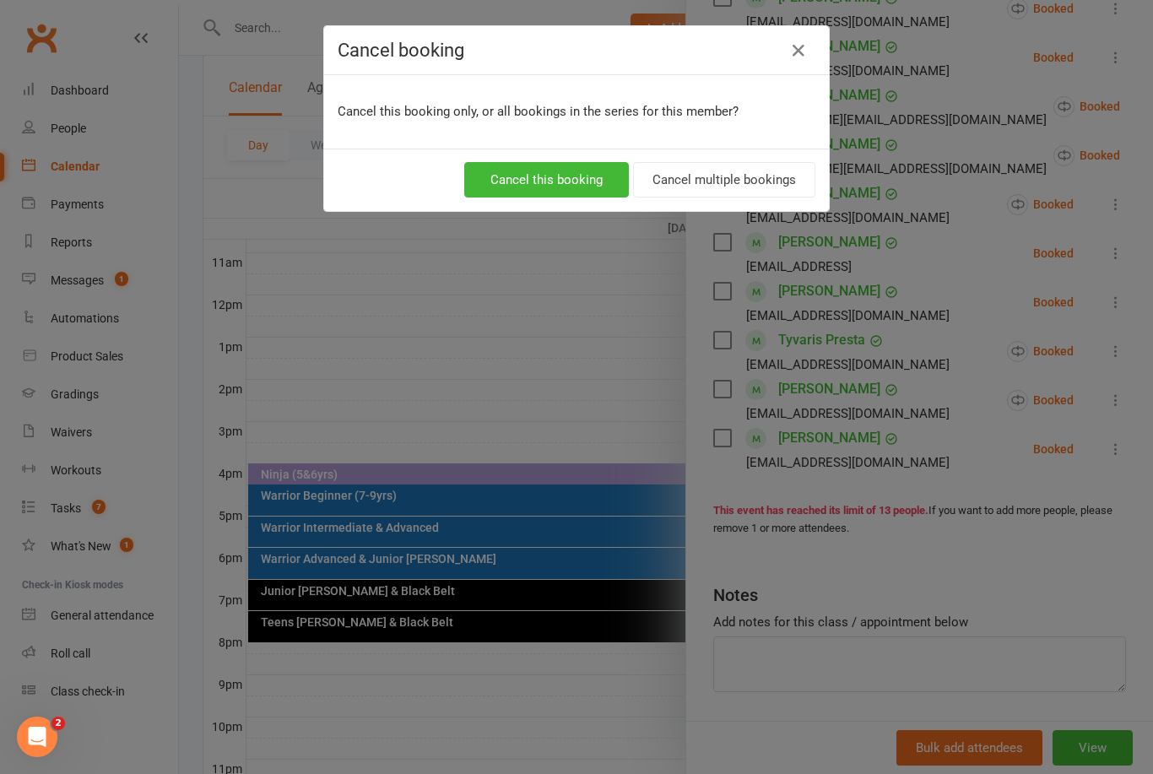
click at [729, 178] on button "Cancel multiple bookings" at bounding box center [724, 179] width 182 height 35
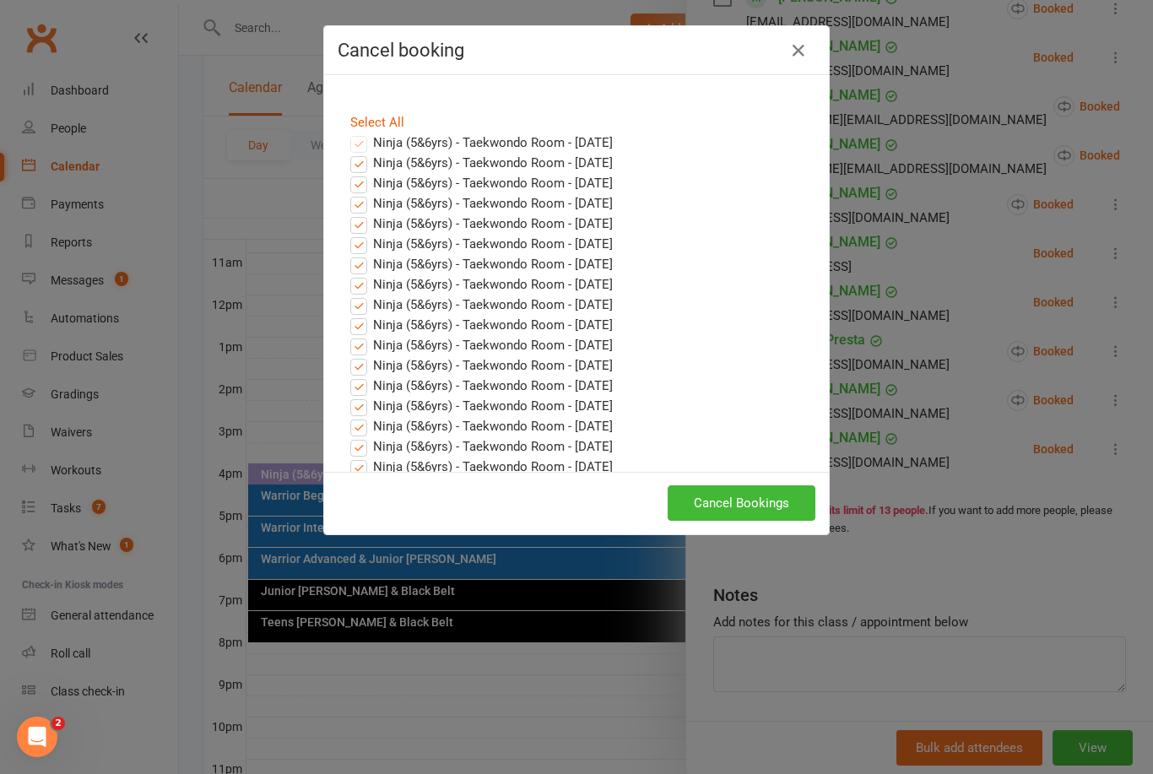
click at [761, 495] on button "Cancel Bookings" at bounding box center [742, 502] width 148 height 35
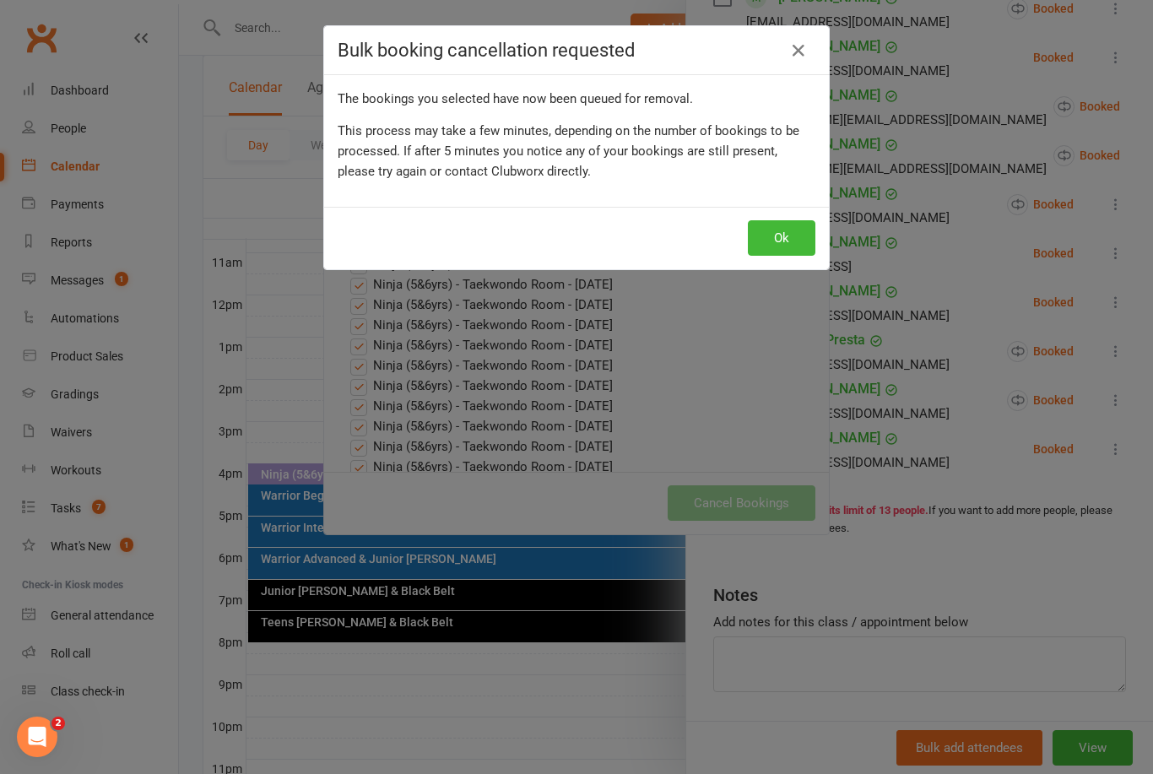
click at [786, 231] on button "Ok" at bounding box center [782, 237] width 68 height 35
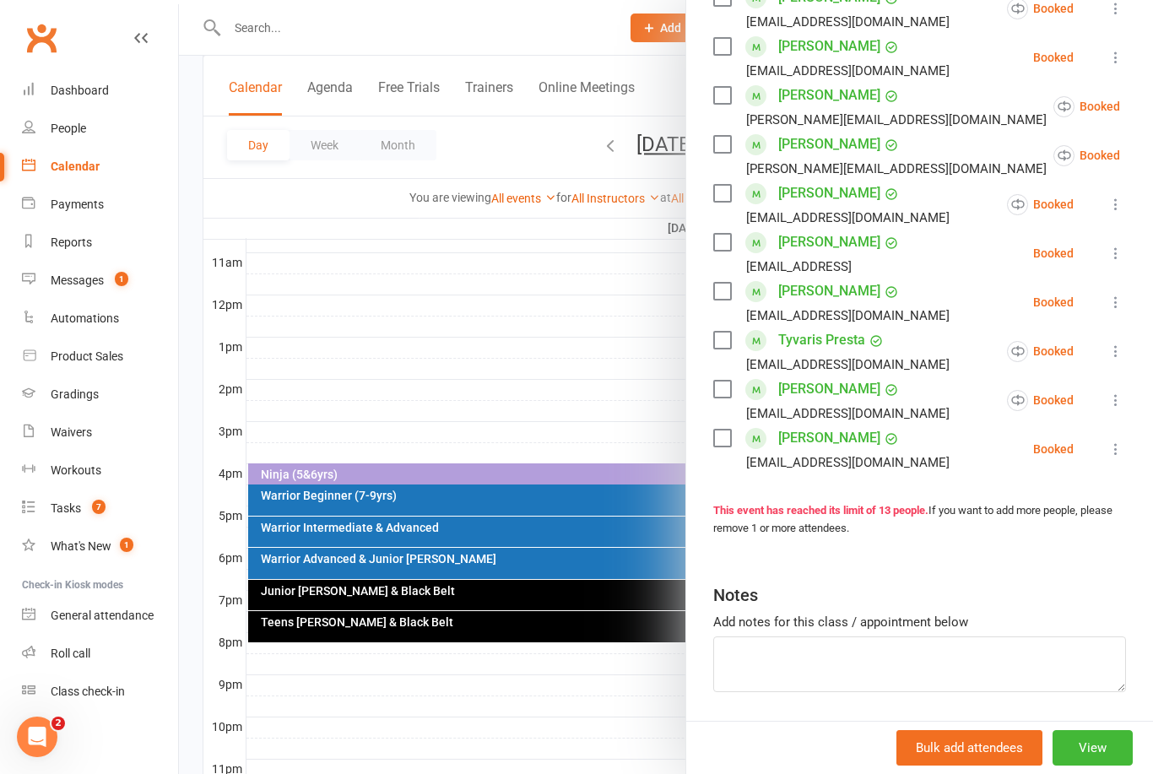
click at [1114, 457] on icon at bounding box center [1115, 449] width 17 height 17
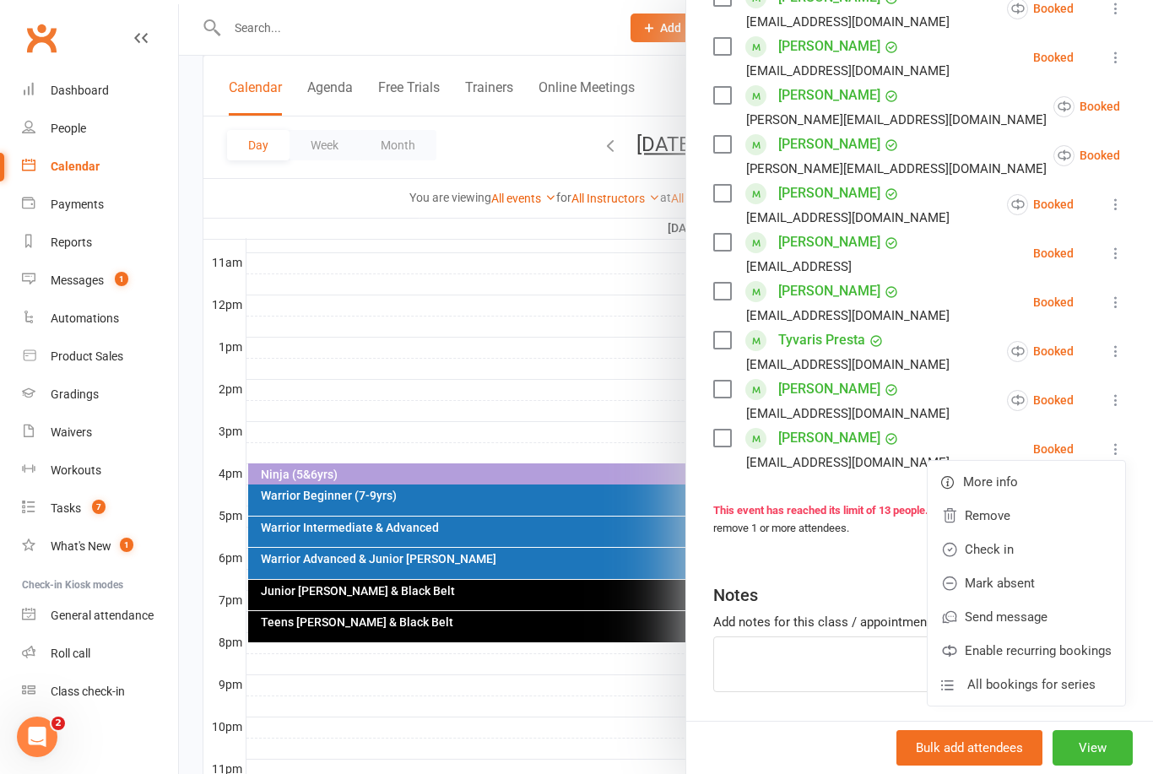
click at [995, 513] on link "Remove" at bounding box center [1026, 516] width 197 height 34
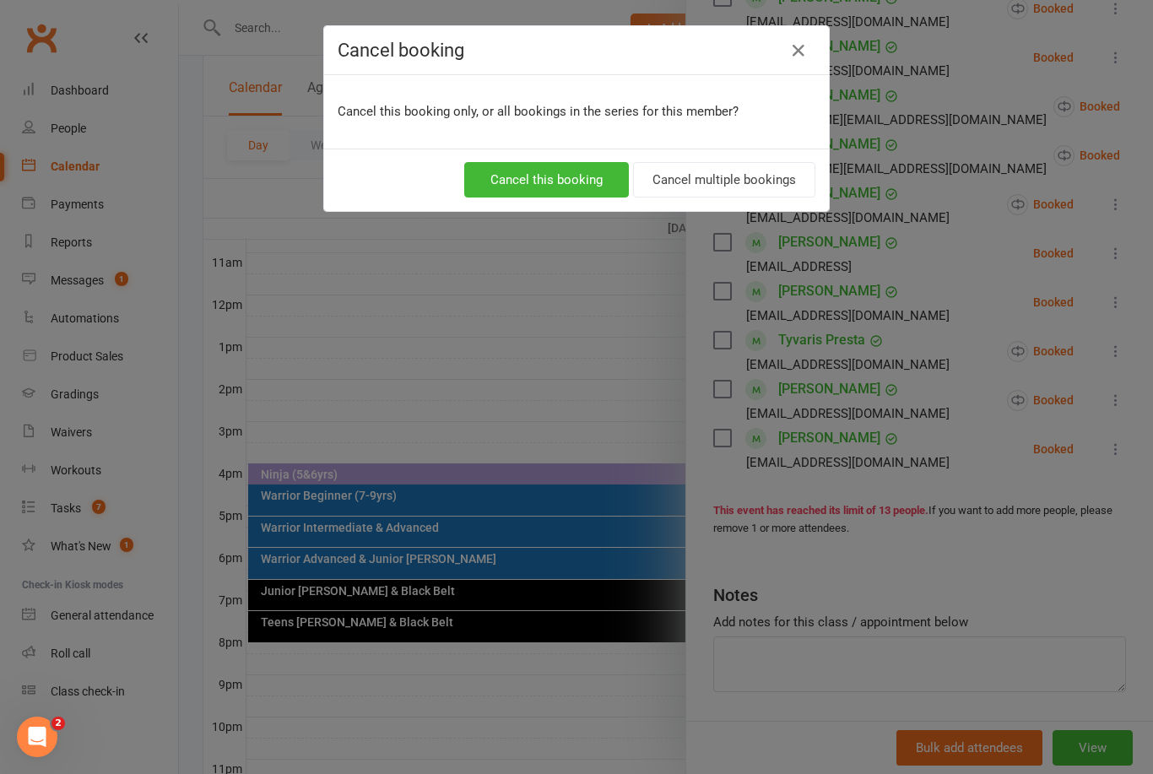
click at [771, 173] on button "Cancel multiple bookings" at bounding box center [724, 179] width 182 height 35
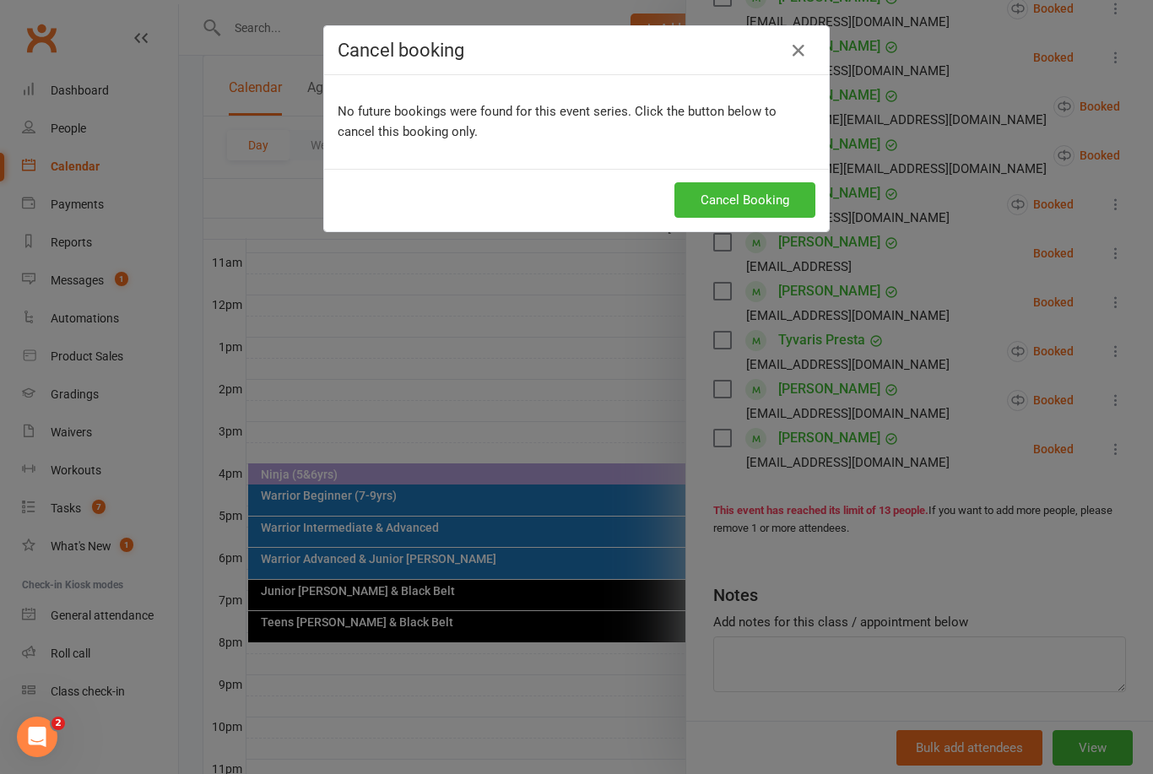
scroll to position [479, 0]
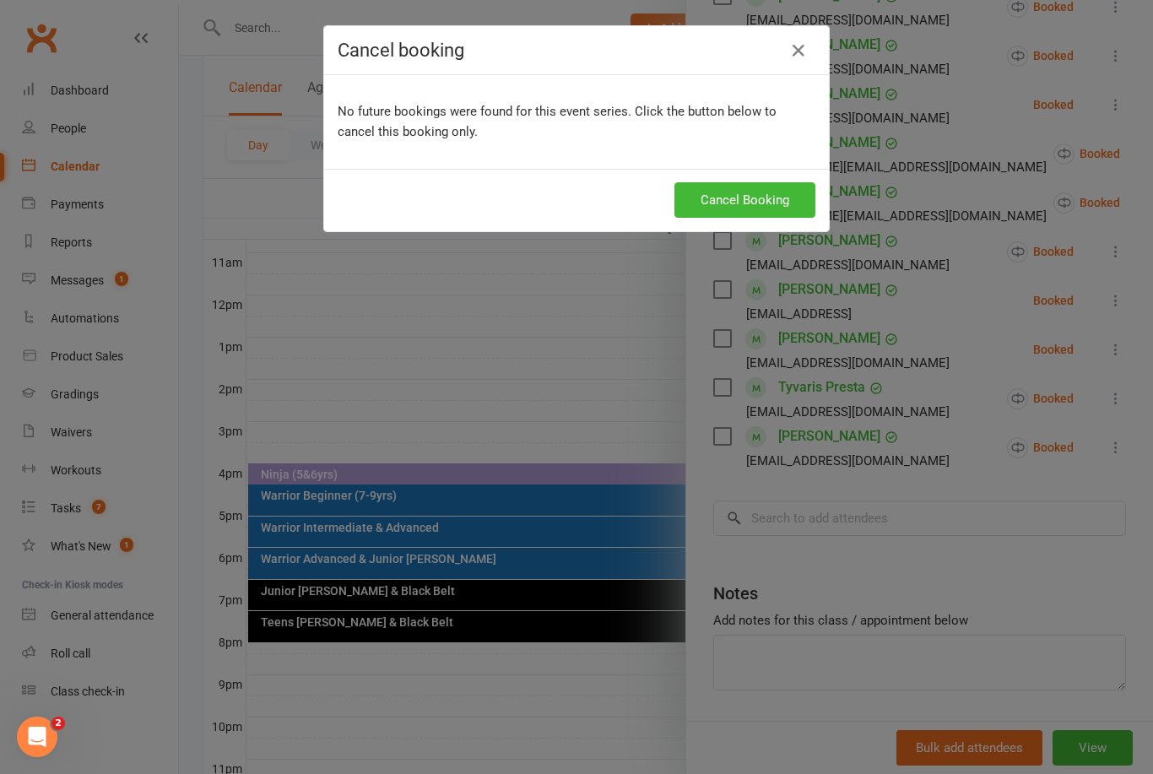
click at [751, 195] on button "Cancel Booking" at bounding box center [744, 199] width 141 height 35
click at [803, 55] on icon "button" at bounding box center [798, 51] width 20 height 20
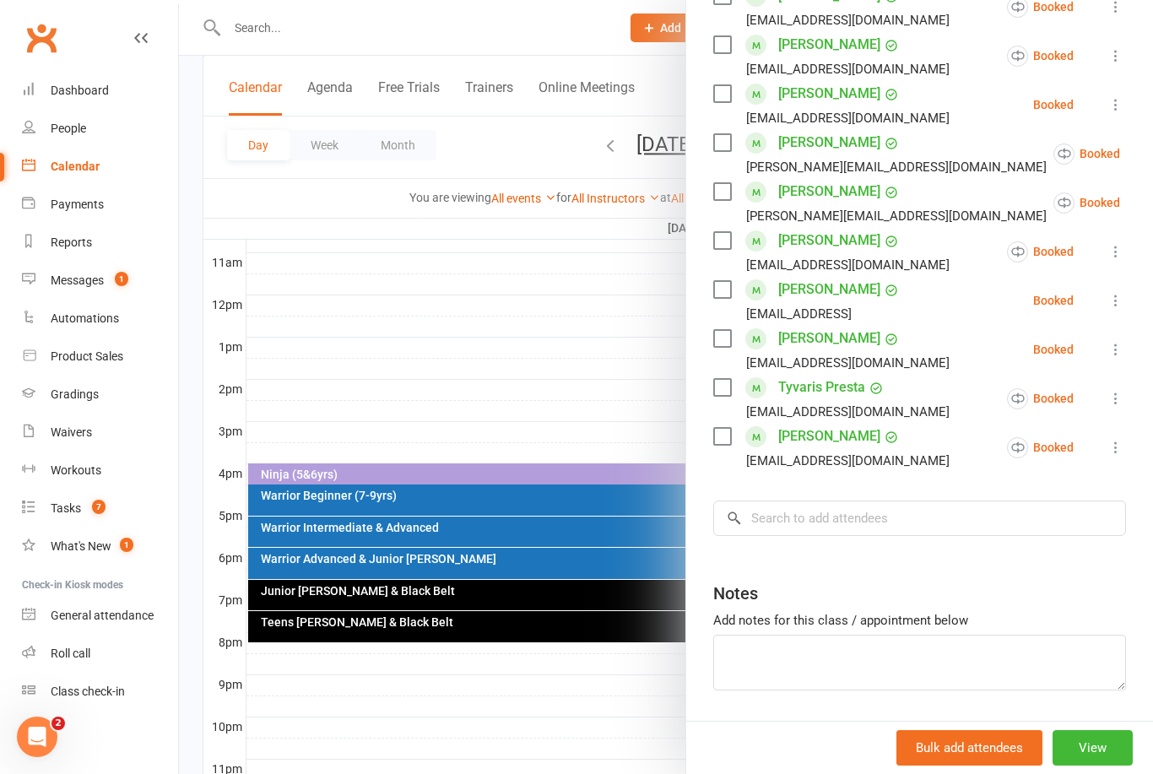
click at [618, 345] on div at bounding box center [666, 387] width 974 height 774
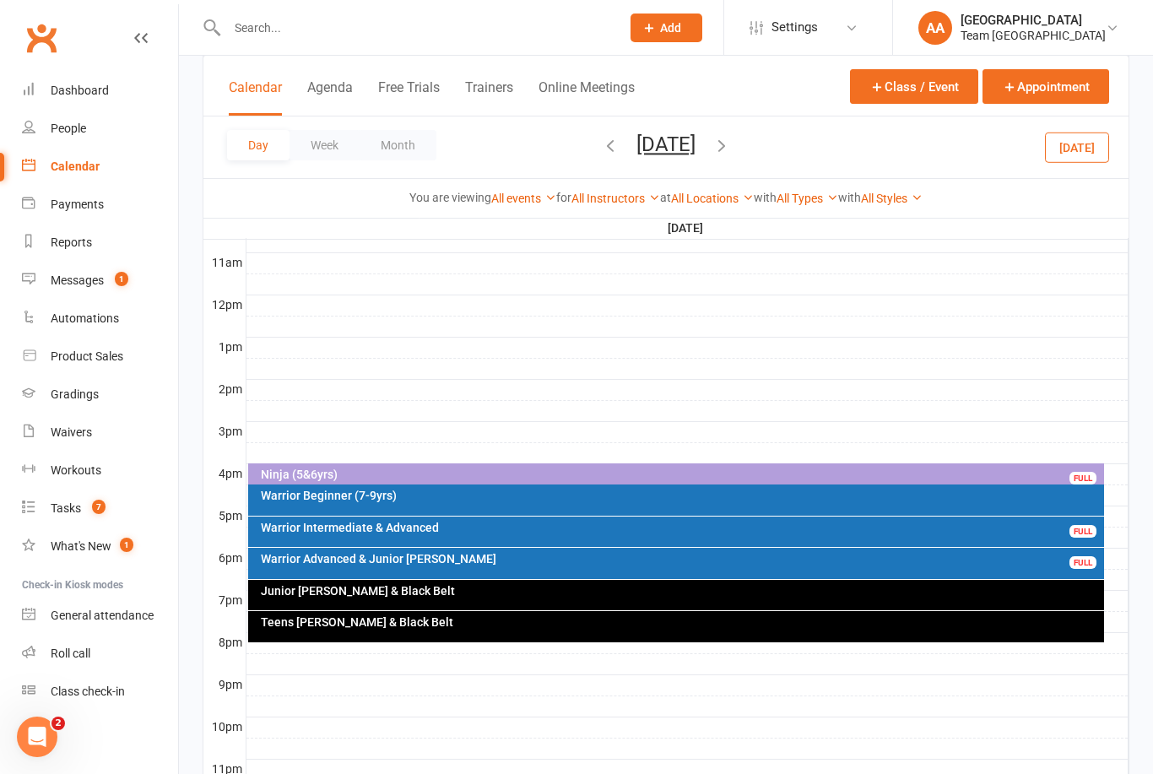
click at [682, 145] on button "Thursday, Sep 18, 2025" at bounding box center [665, 145] width 59 height 24
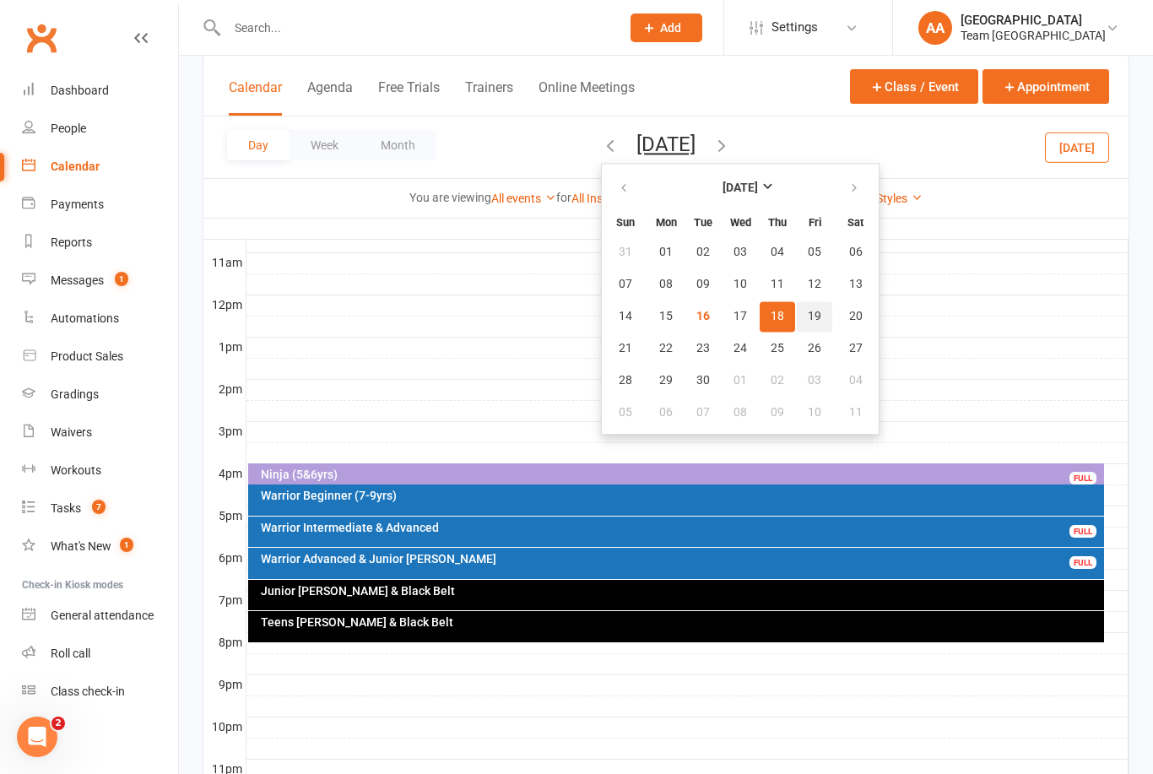
click at [808, 322] on span "19" at bounding box center [815, 317] width 14 height 14
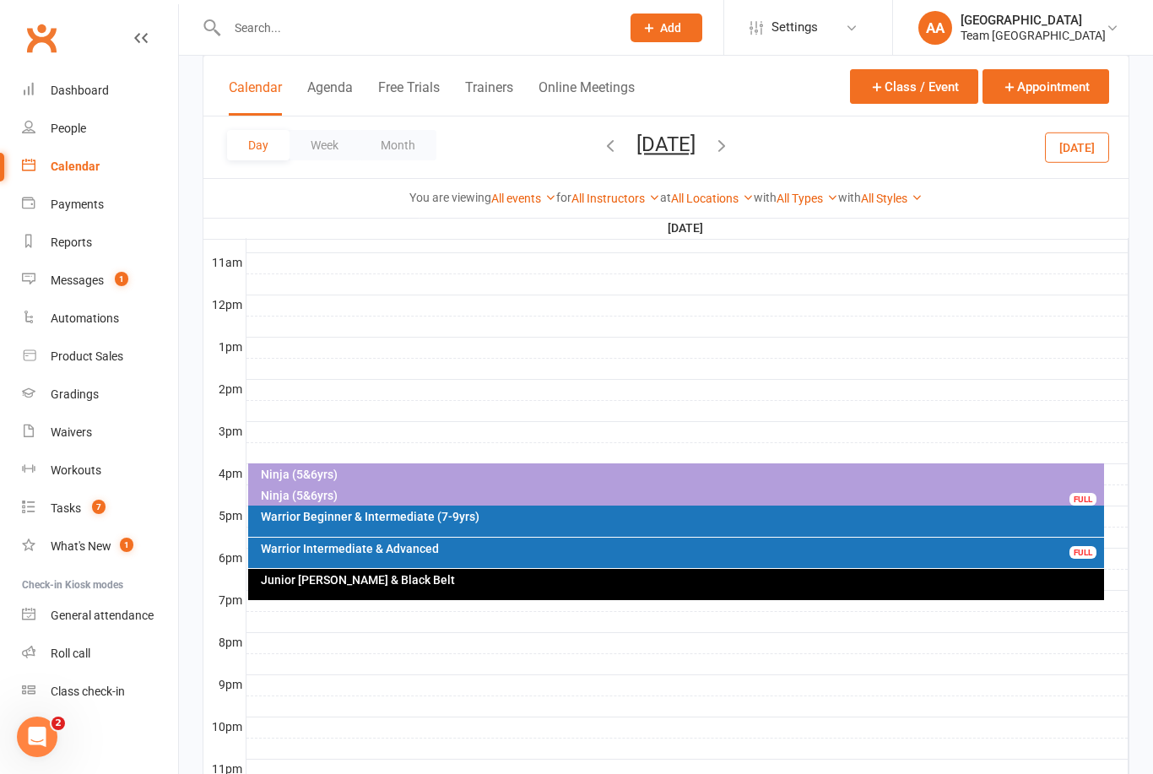
click at [654, 500] on div "Ninja (5&6yrs)" at bounding box center [680, 495] width 841 height 12
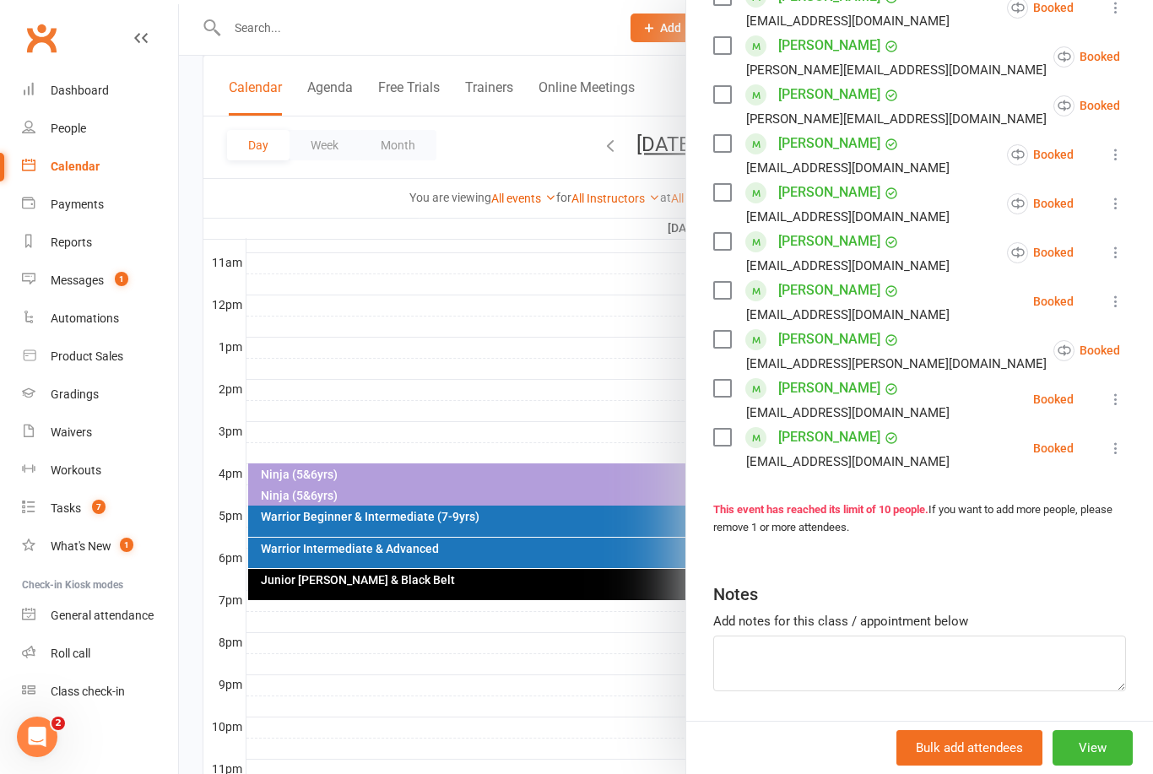
scroll to position [330, 0]
click at [1095, 765] on button "View" at bounding box center [1092, 747] width 80 height 35
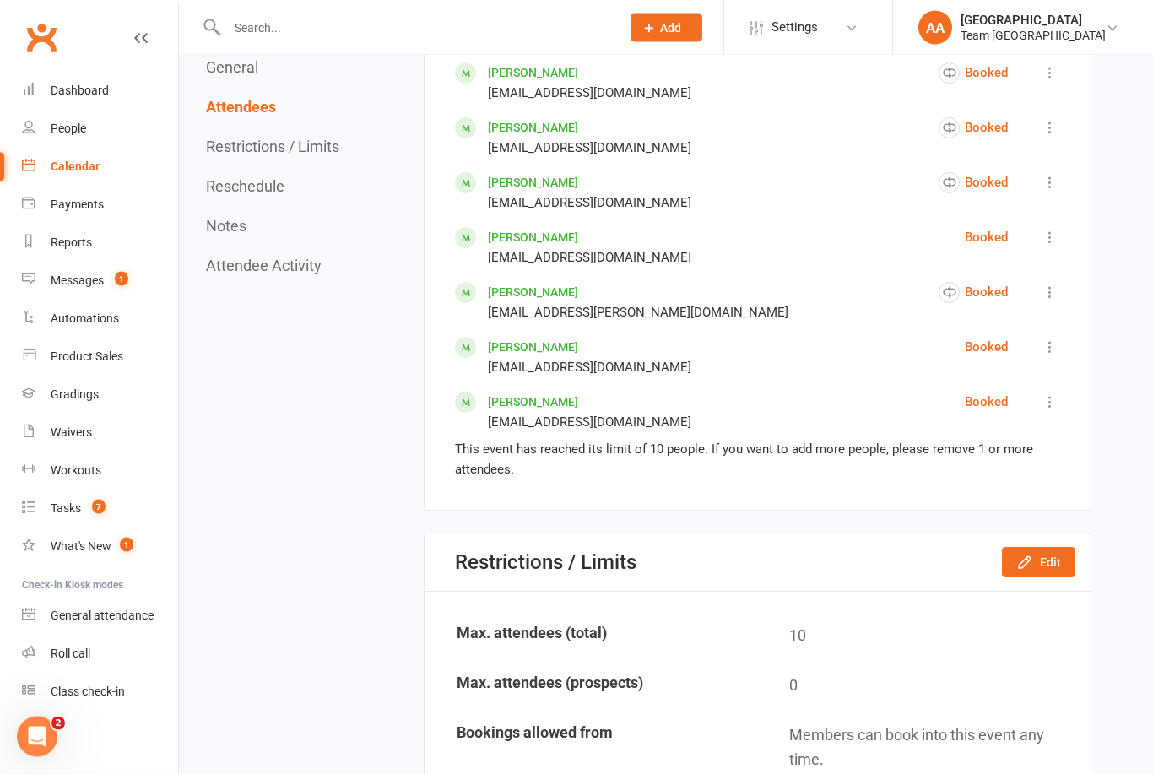
scroll to position [1166, 0]
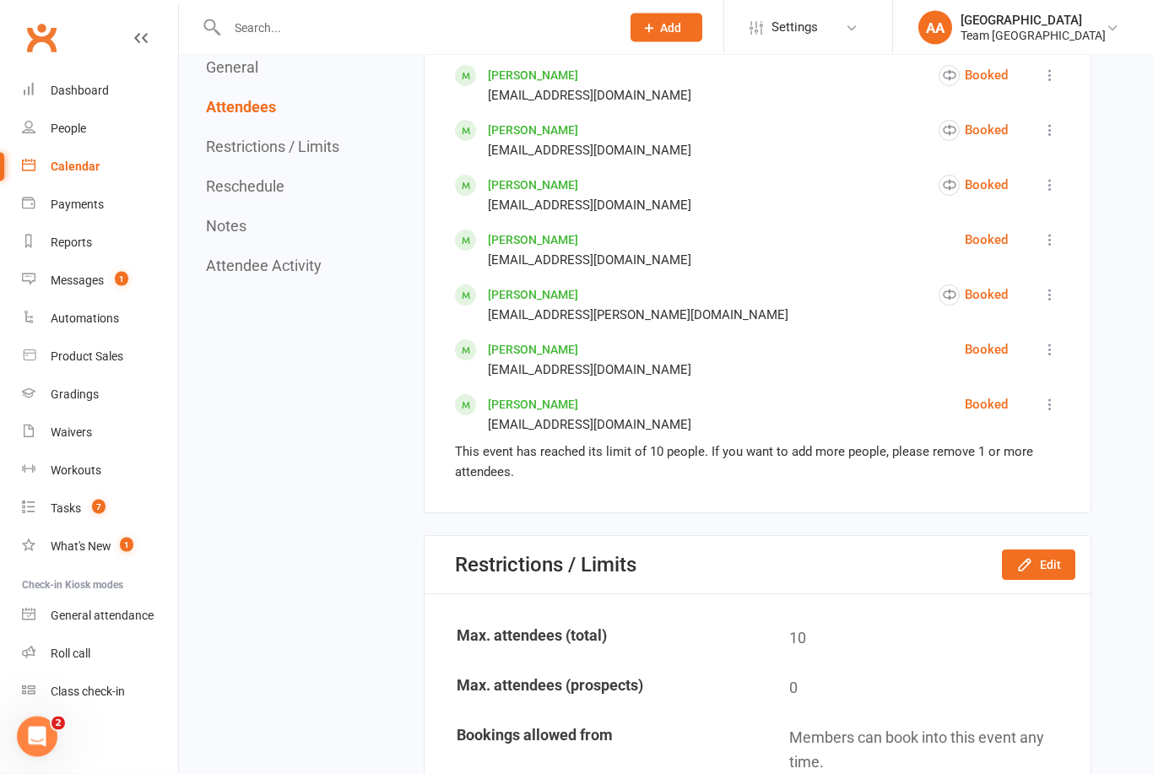
click at [1055, 414] on icon at bounding box center [1049, 405] width 17 height 17
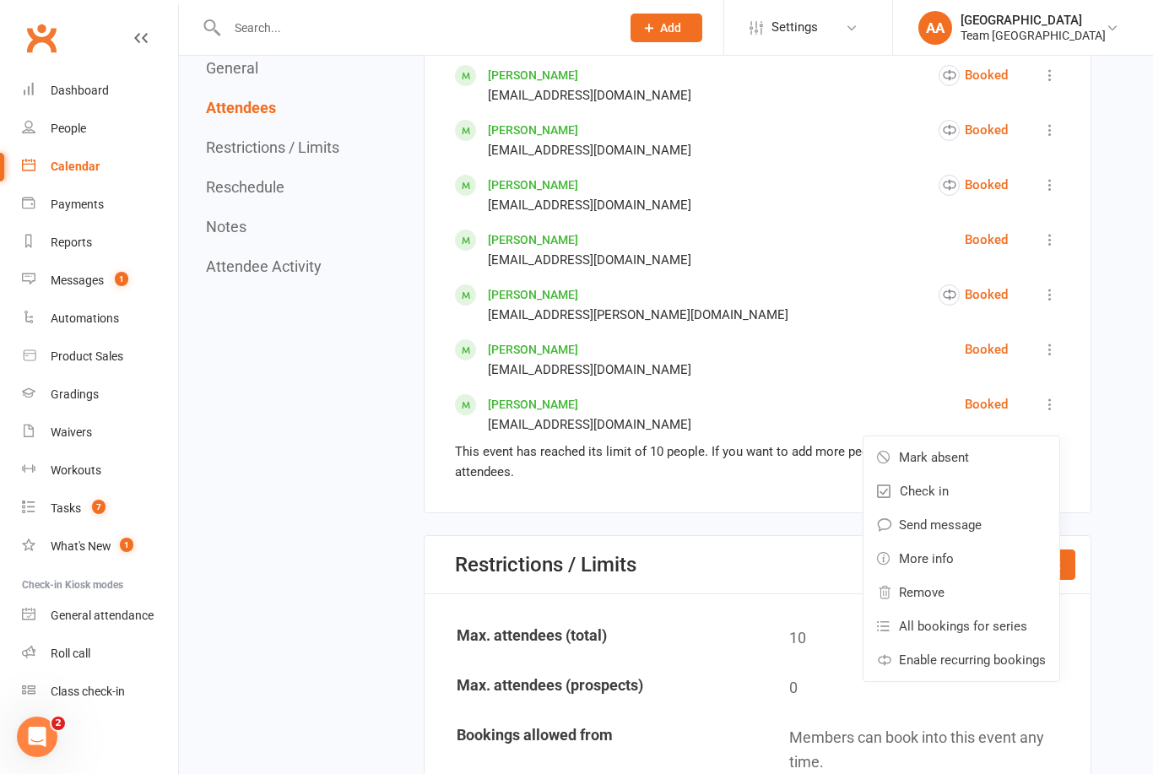
click at [932, 603] on span "Remove" at bounding box center [922, 592] width 46 height 20
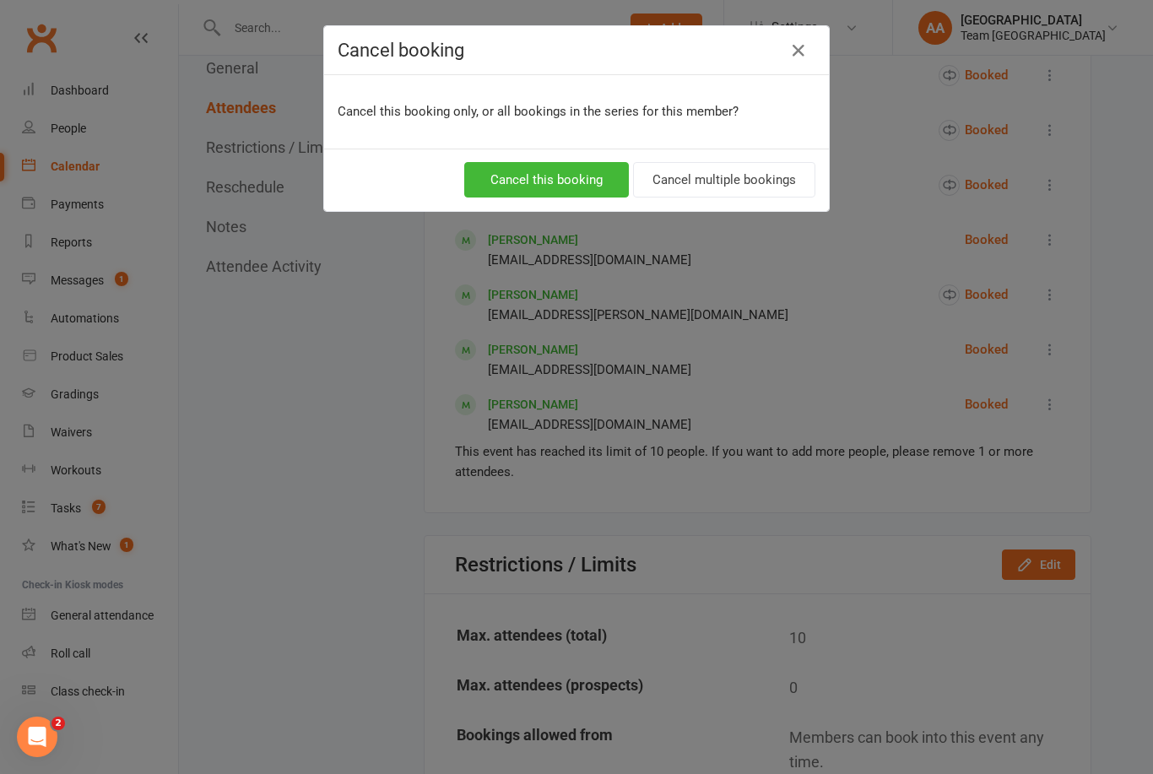
click at [580, 181] on button "Cancel this booking" at bounding box center [546, 179] width 165 height 35
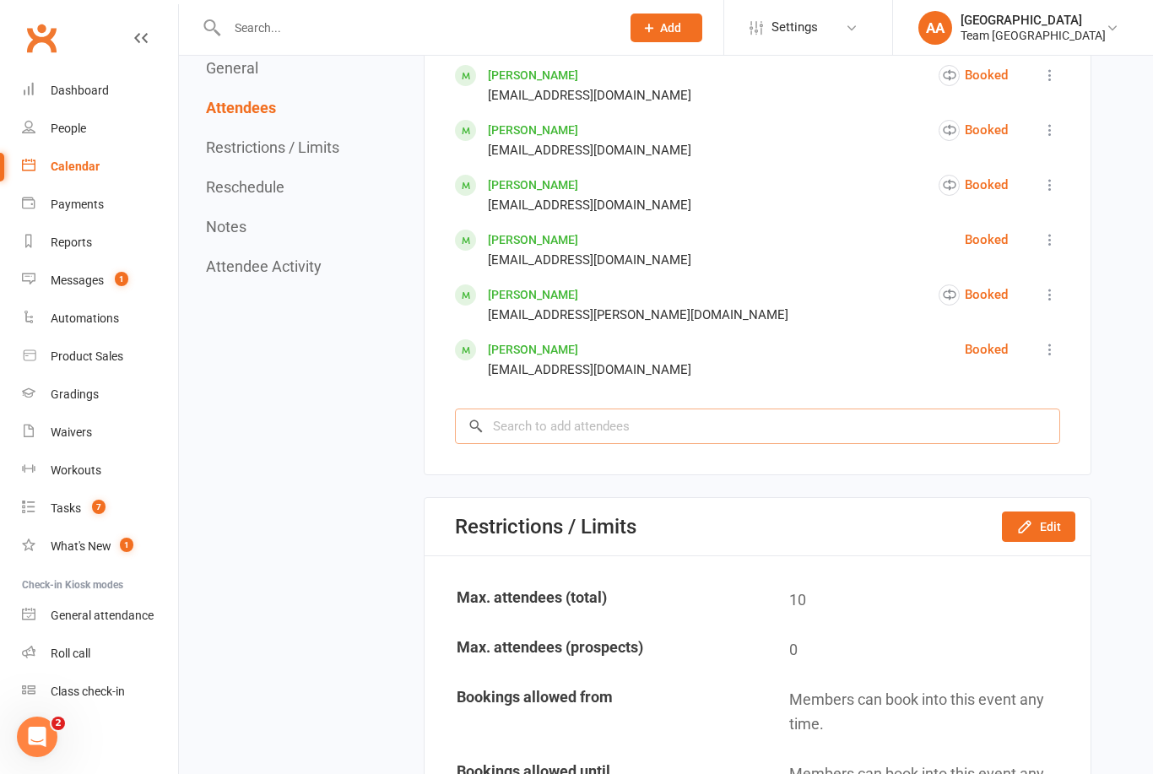
click at [596, 444] on input "search" at bounding box center [757, 425] width 605 height 35
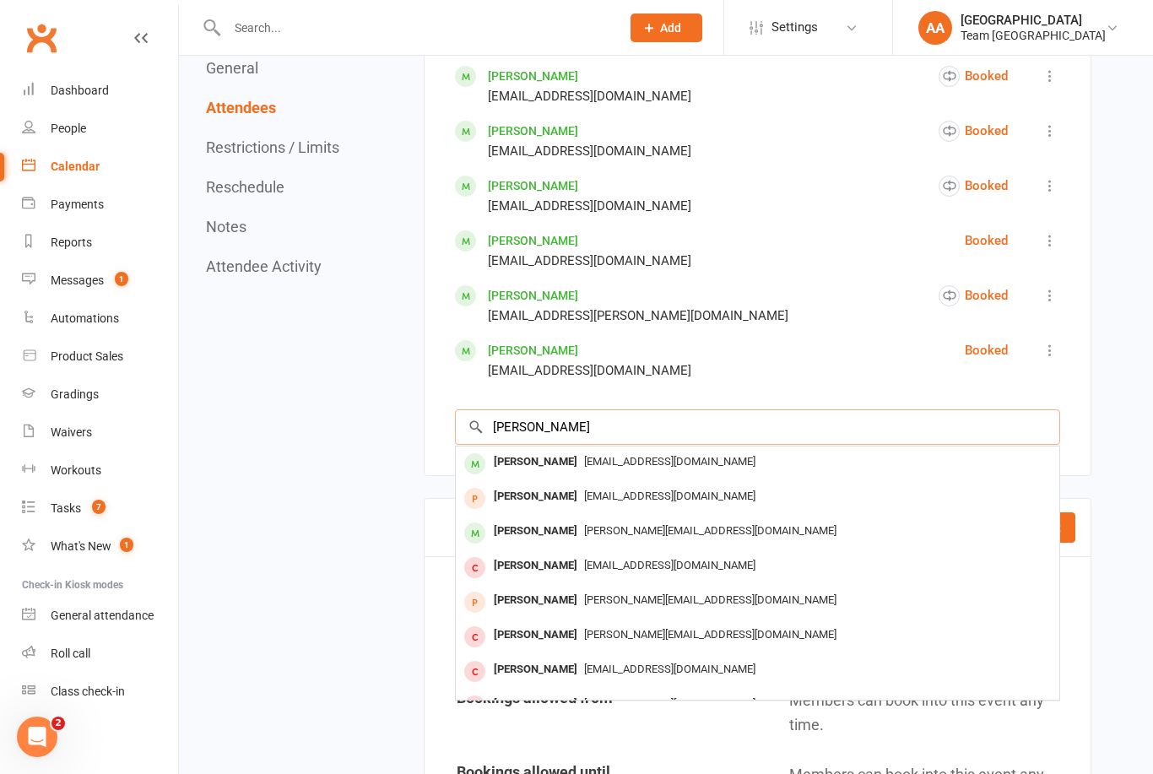
type input "Amelia yilma"
click at [584, 468] on span "Dubyosorio@gmail.com" at bounding box center [669, 461] width 171 height 13
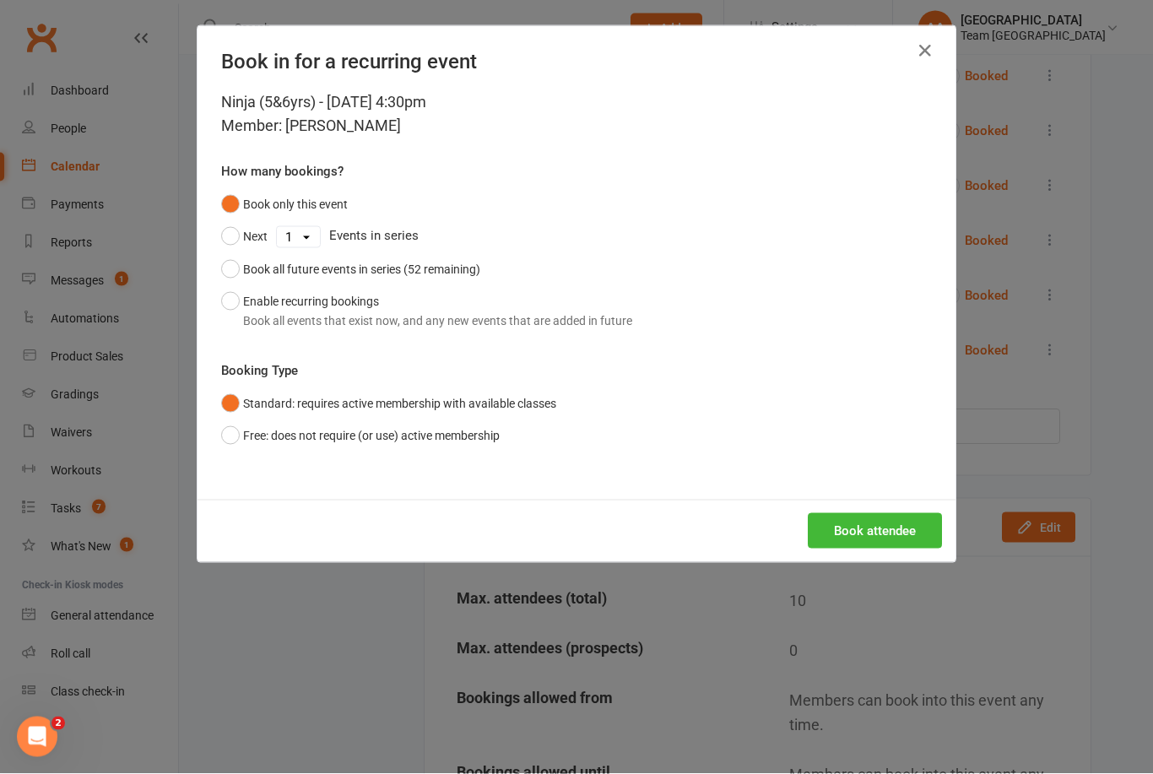
click at [230, 300] on button "Enable recurring bookings Book all events that exist now, and any new events th…" at bounding box center [426, 310] width 411 height 51
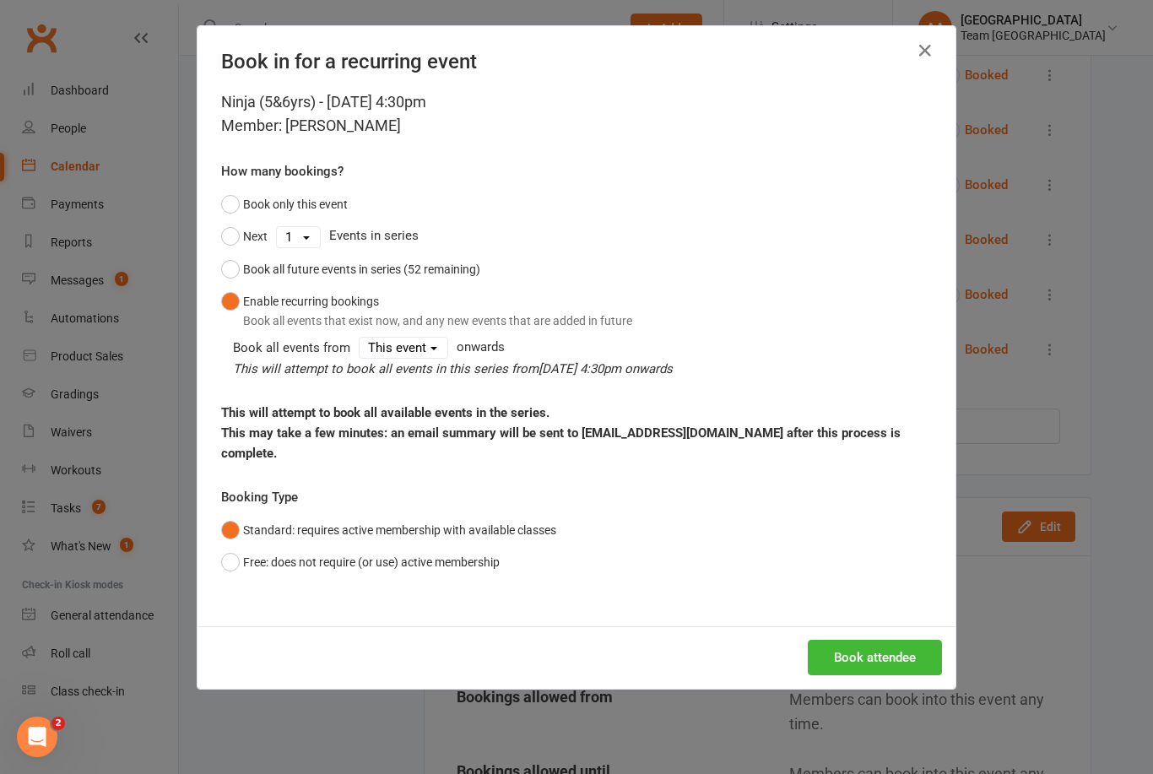
click at [854, 646] on button "Book attendee" at bounding box center [875, 657] width 134 height 35
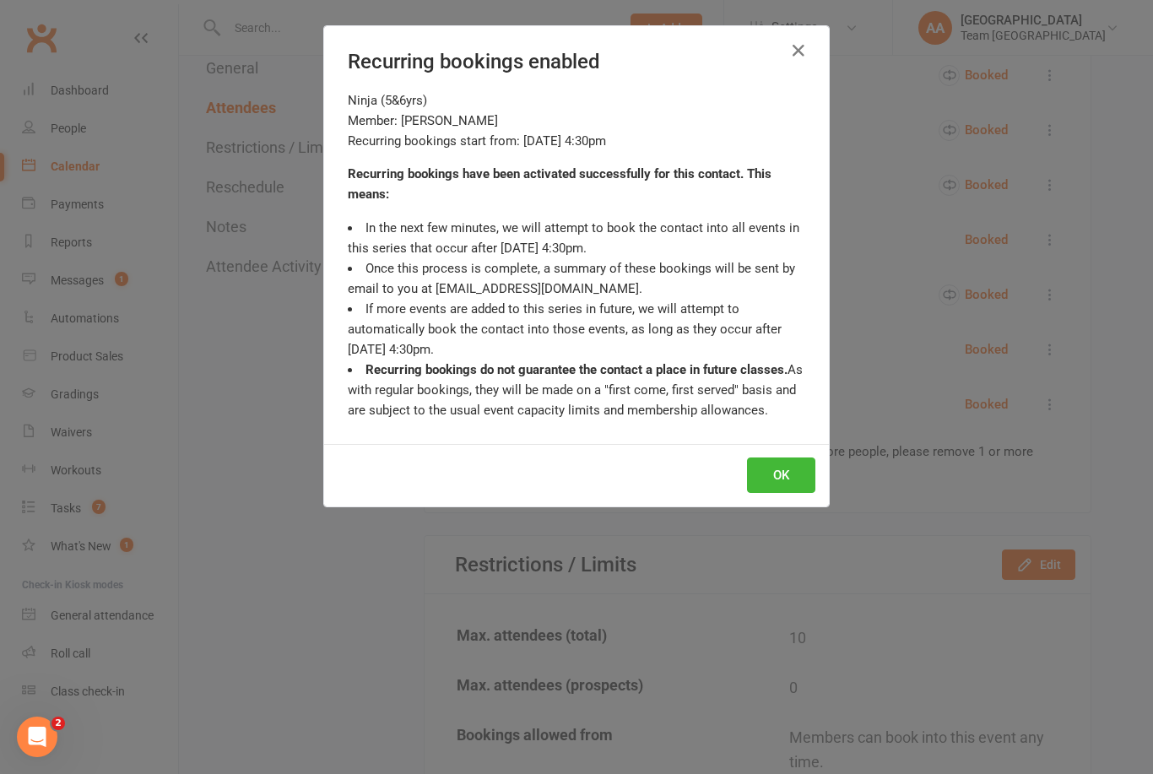
click at [785, 479] on button "OK" at bounding box center [781, 474] width 68 height 35
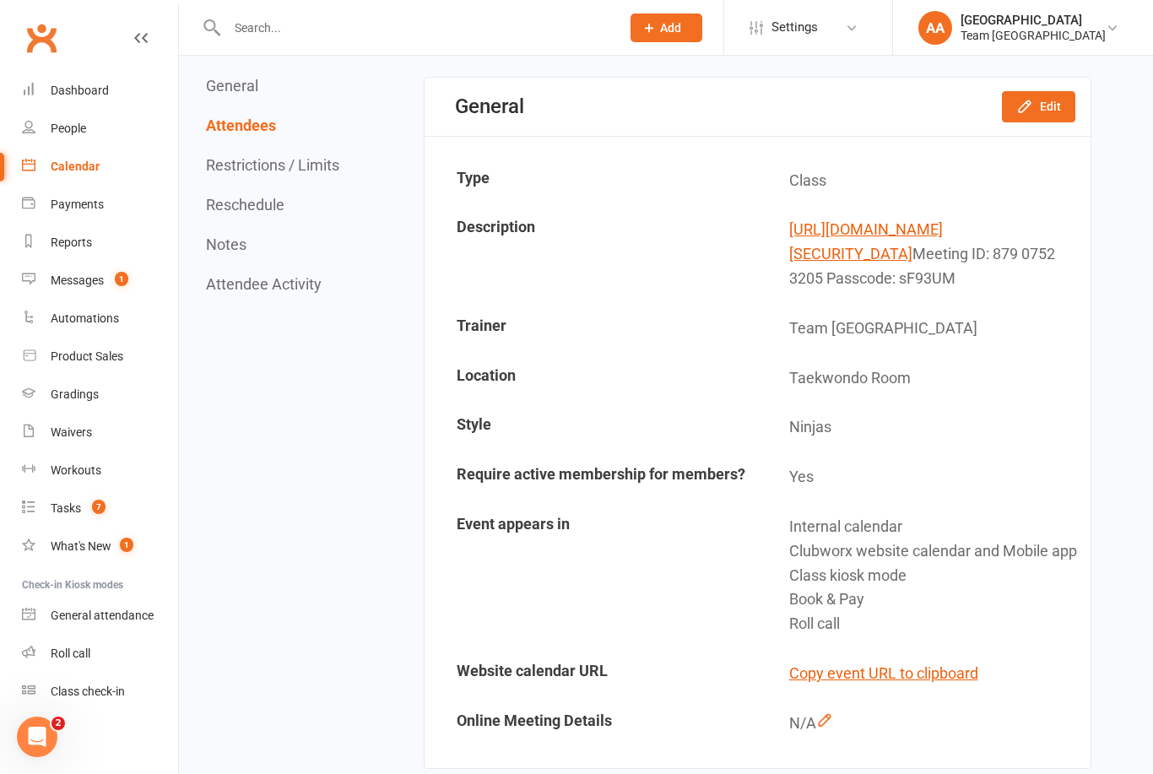
scroll to position [0, 0]
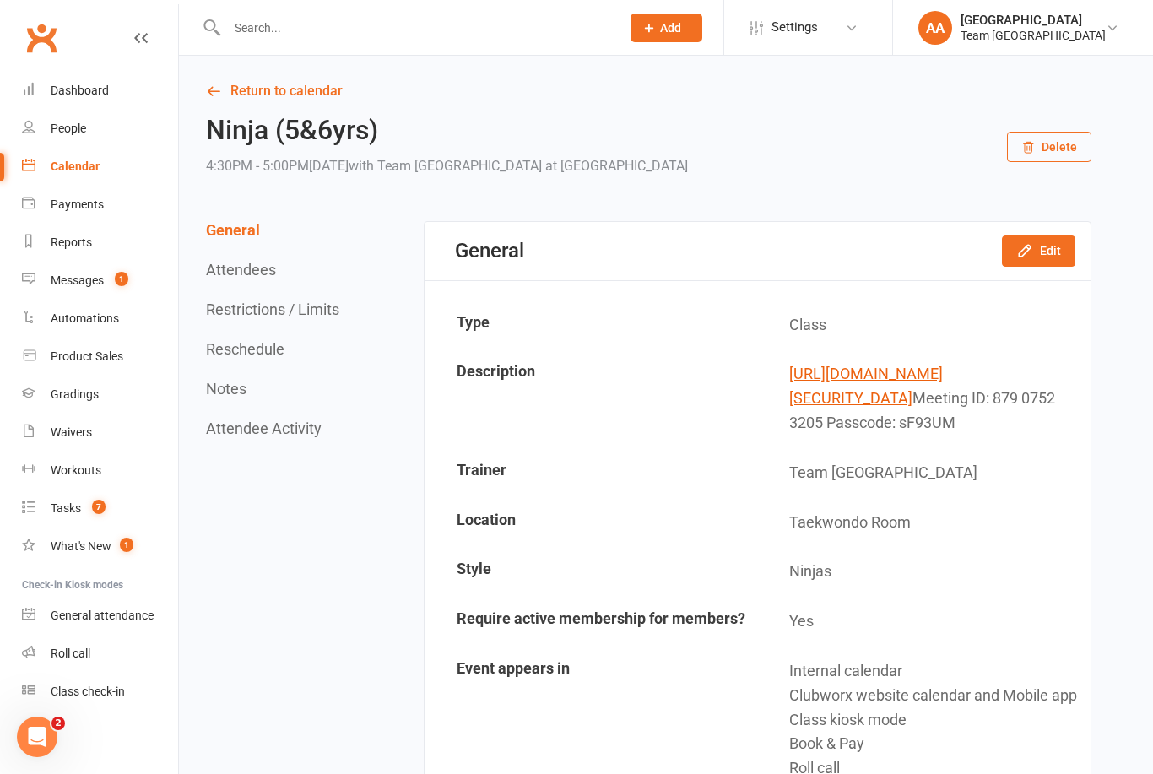
click at [95, 165] on div "Calendar" at bounding box center [75, 167] width 49 height 14
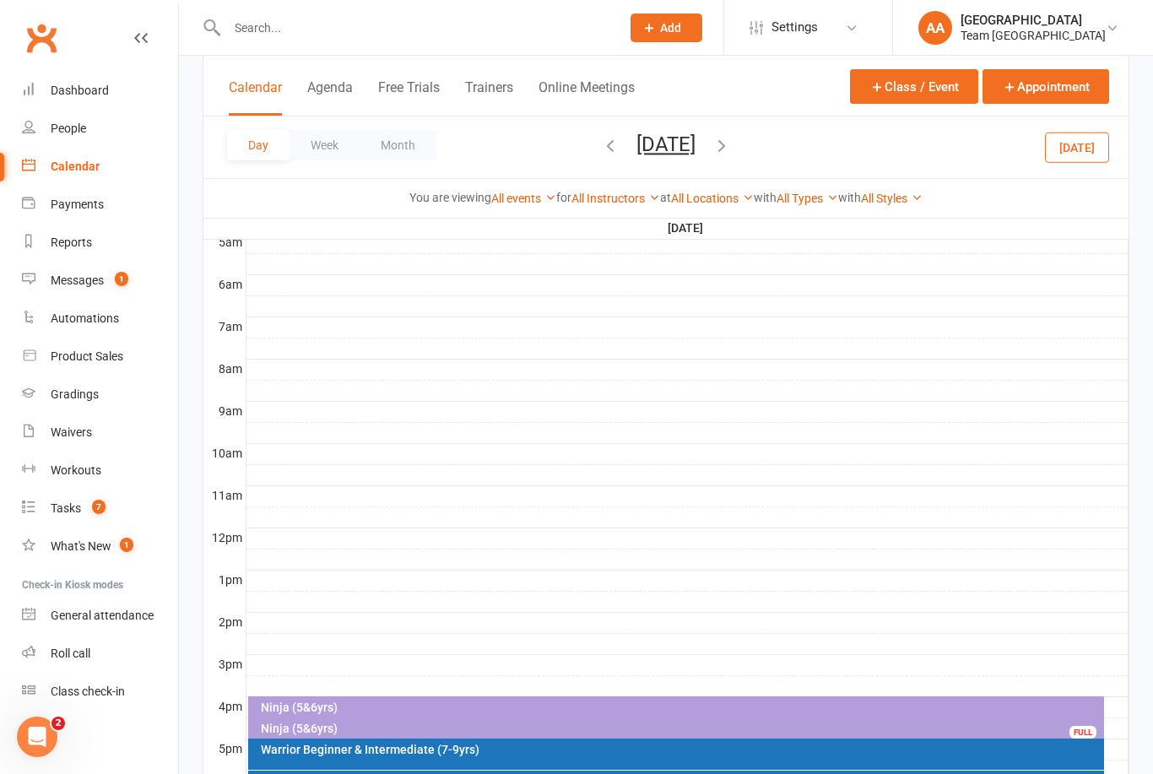
scroll to position [365, 0]
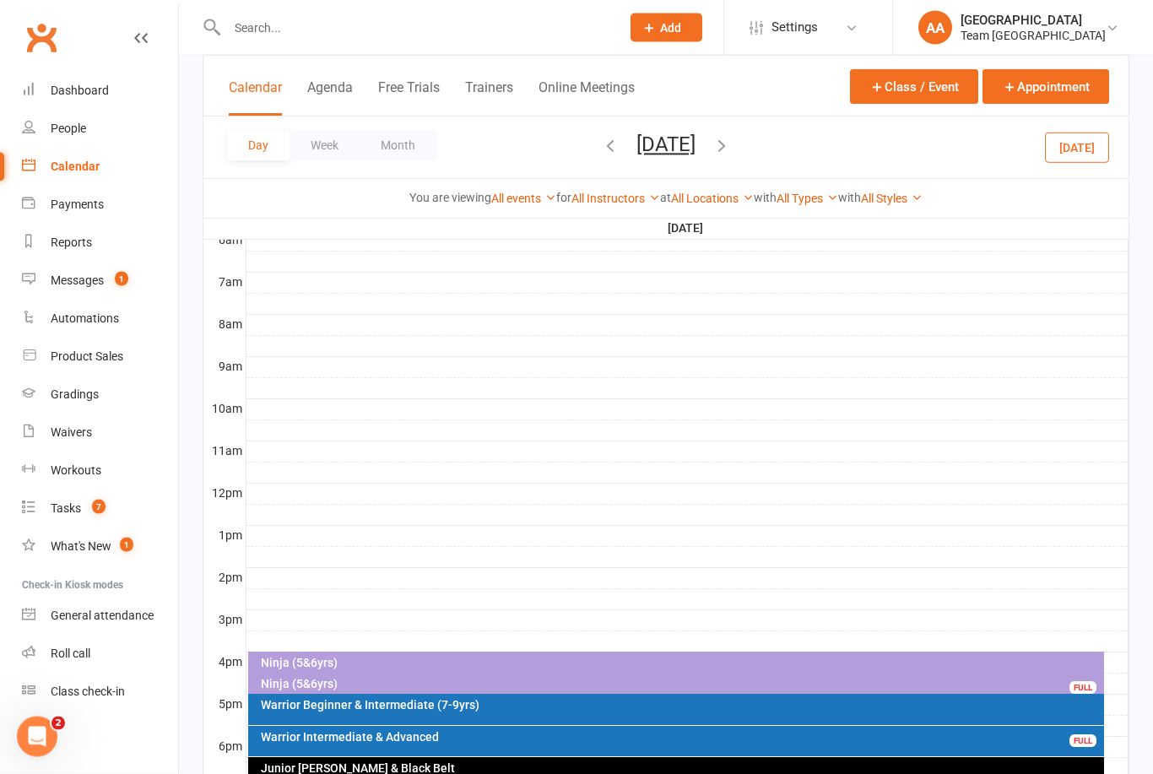
click at [695, 151] on button "Friday, Sep 19, 2025" at bounding box center [665, 145] width 59 height 24
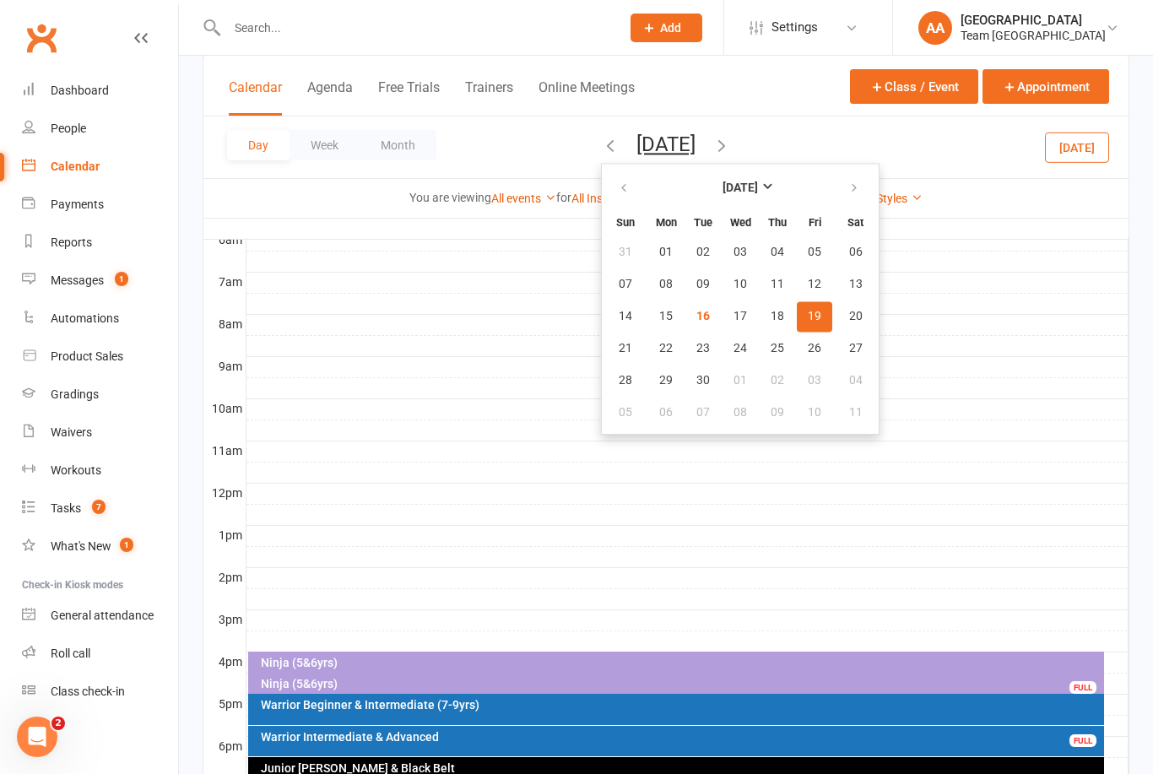
click at [435, 686] on div "Ninja (5&6yrs)" at bounding box center [680, 684] width 841 height 12
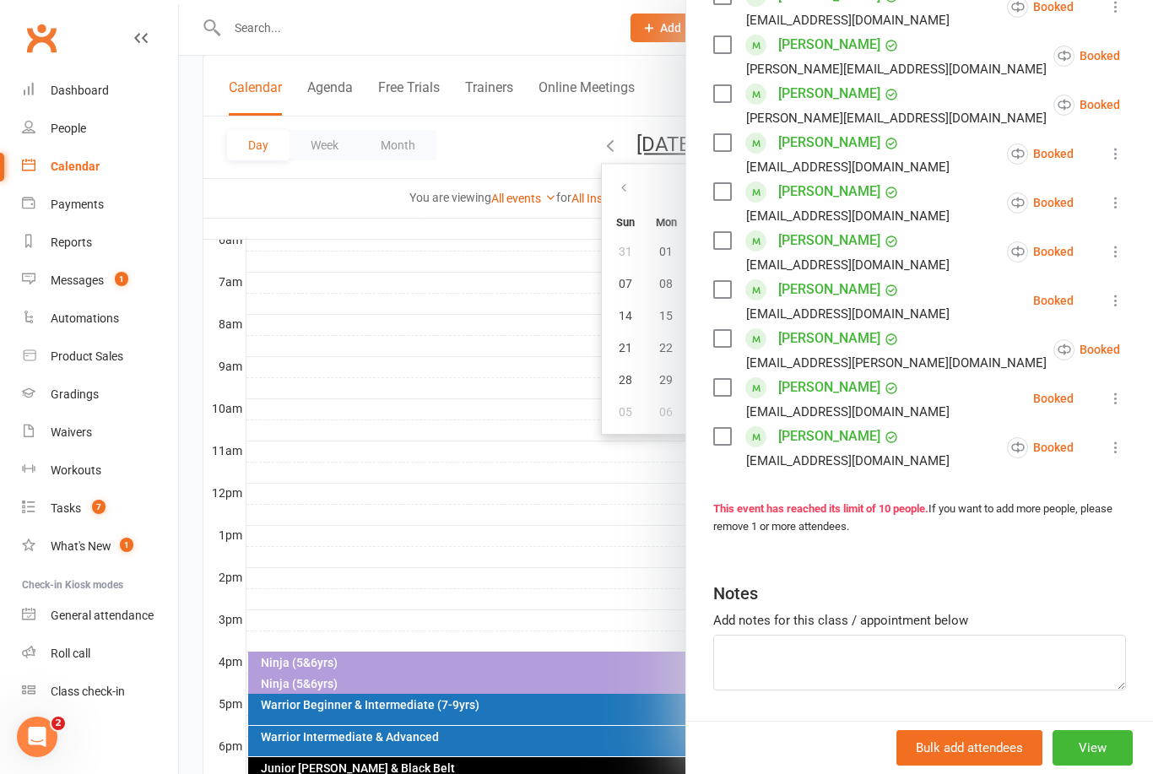
scroll to position [330, 0]
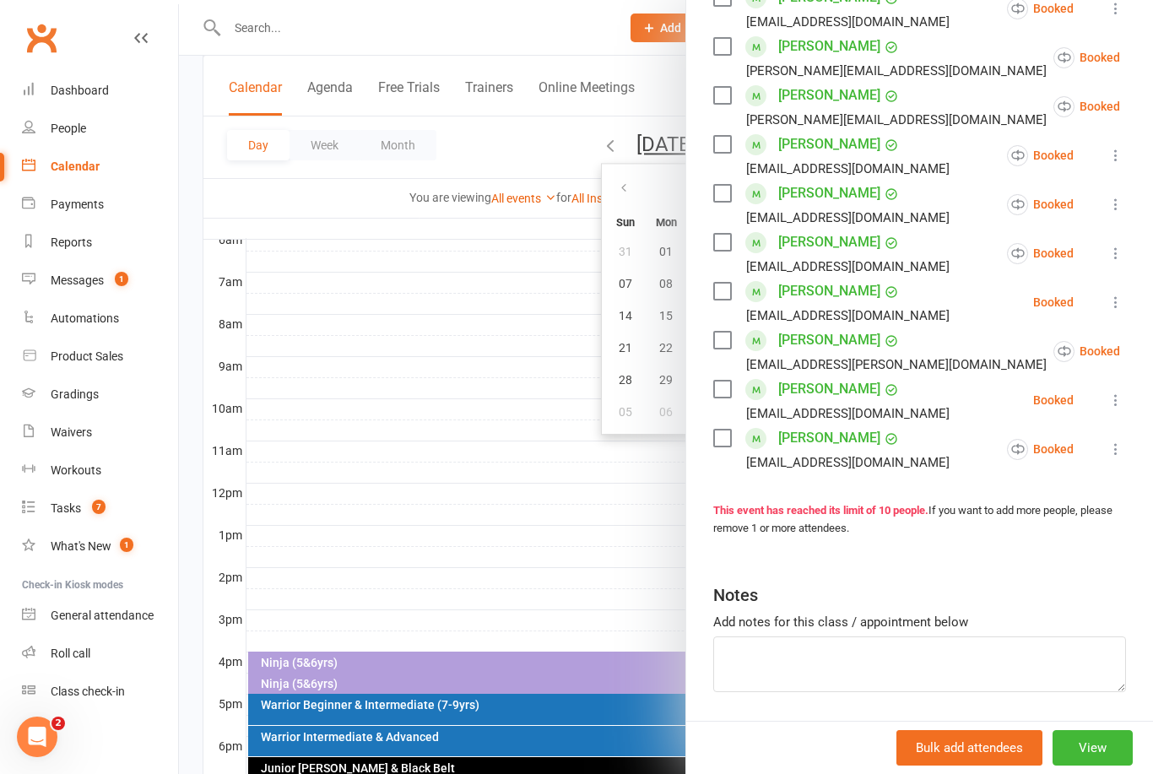
click at [1102, 765] on button "View" at bounding box center [1092, 747] width 80 height 35
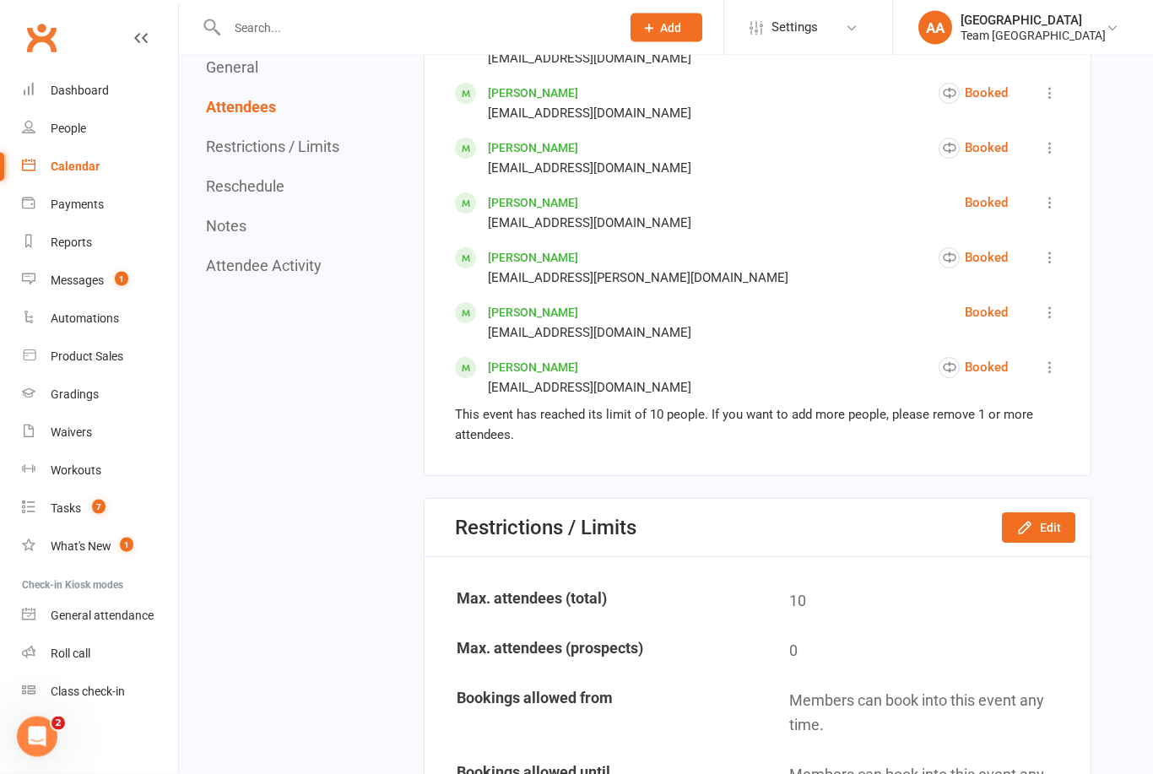
click at [1045, 544] on button "Edit" at bounding box center [1038, 528] width 73 height 30
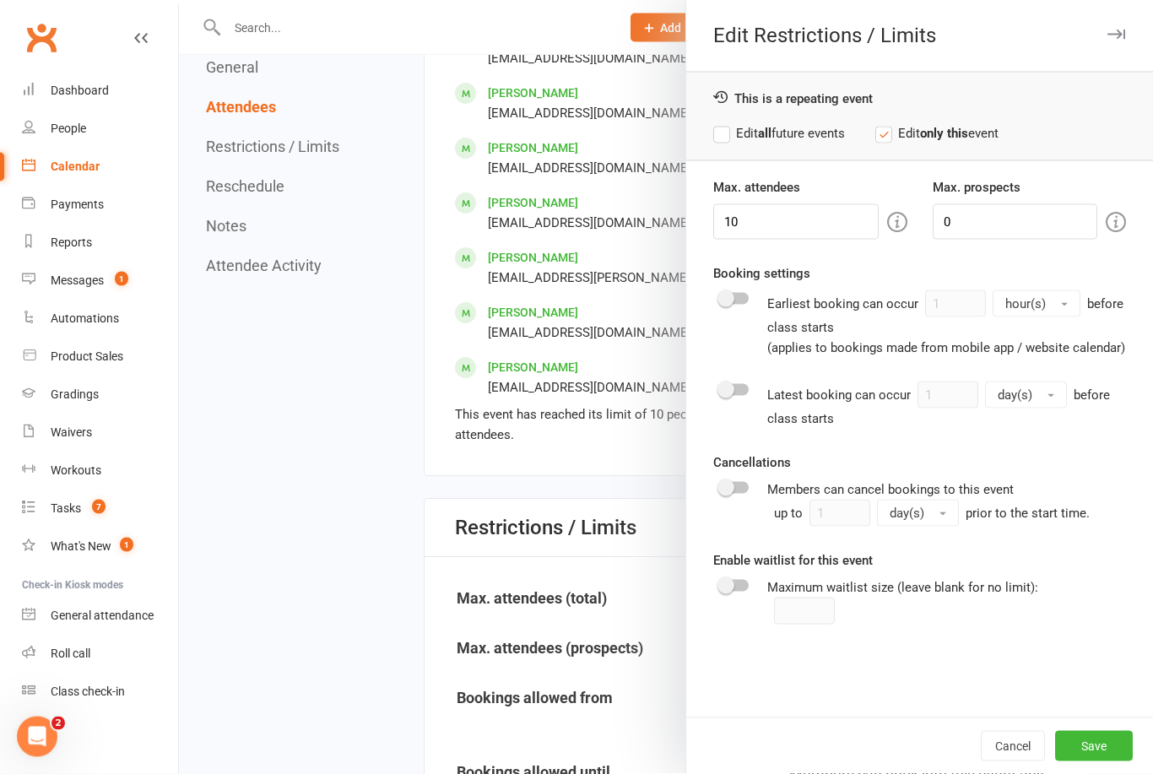
scroll to position [1204, 0]
click at [793, 213] on input "10" at bounding box center [795, 221] width 165 height 35
type input "11"
click at [1103, 761] on button "Save" at bounding box center [1094, 746] width 78 height 30
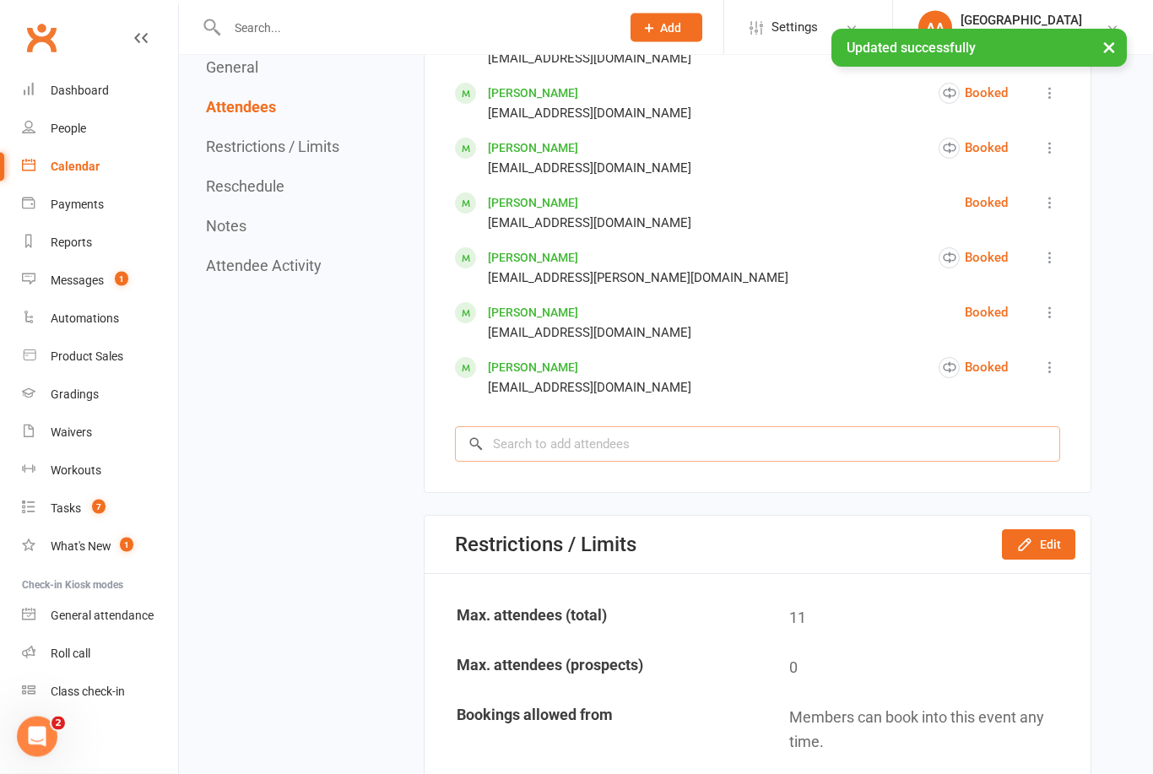
click at [577, 462] on input "search" at bounding box center [757, 444] width 605 height 35
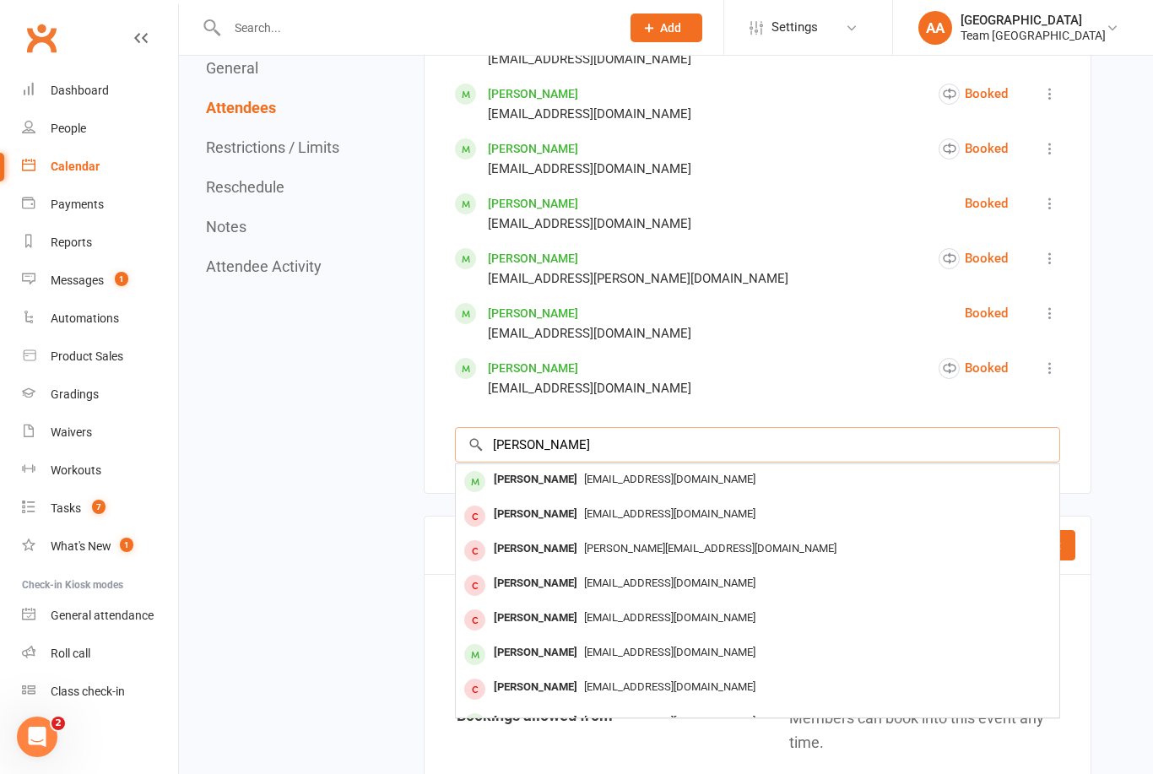
type input "Thomas white"
click at [564, 492] on div "Thomas White" at bounding box center [535, 480] width 97 height 24
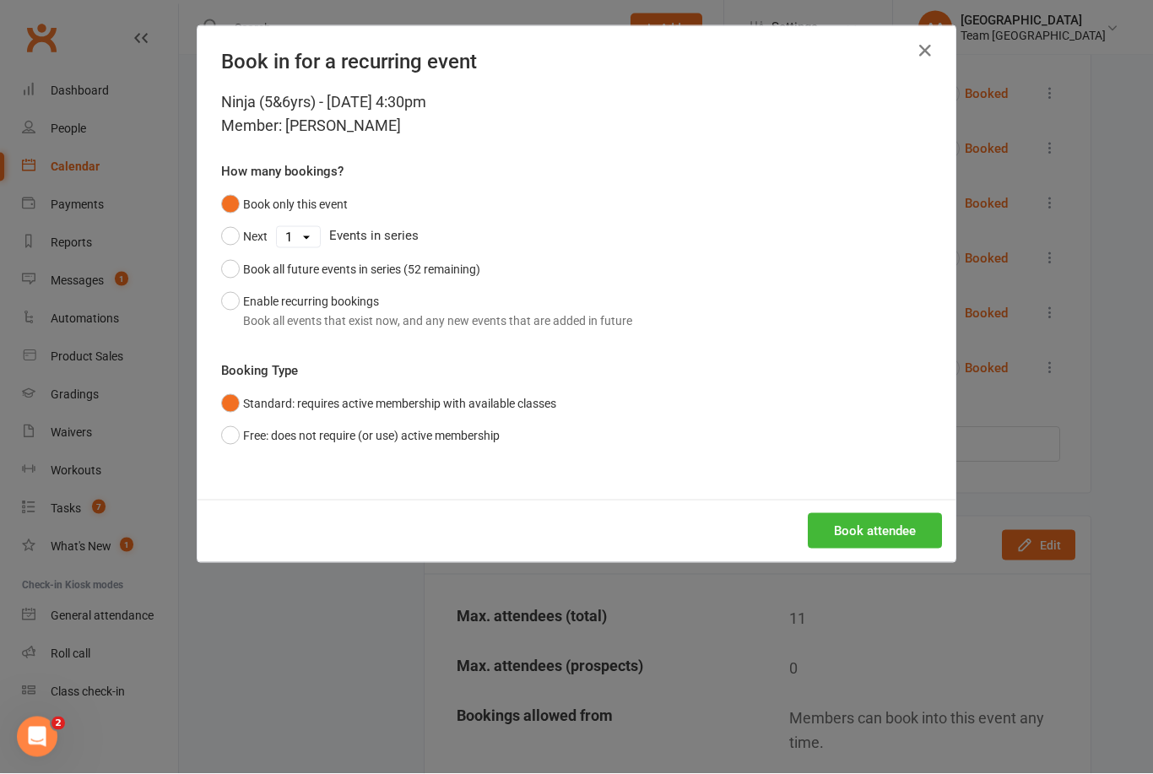
click at [854, 521] on button "Book attendee" at bounding box center [875, 530] width 134 height 35
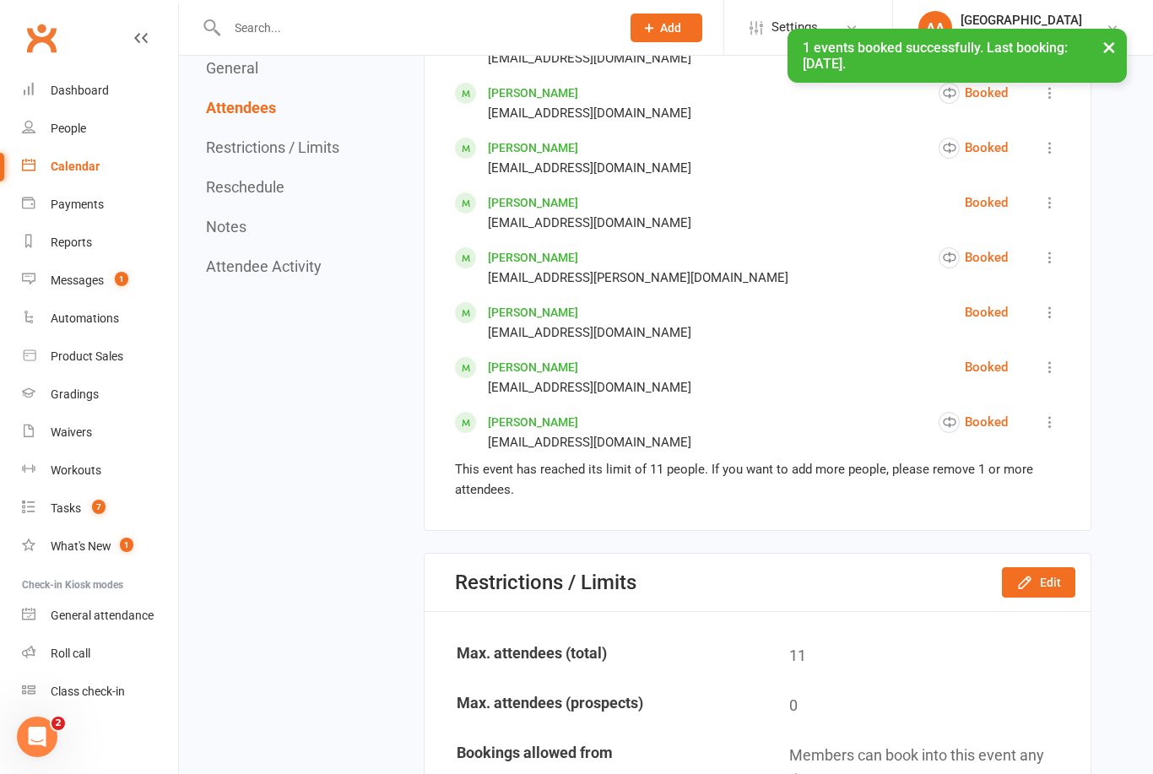
click at [73, 173] on div "Calendar" at bounding box center [75, 167] width 49 height 14
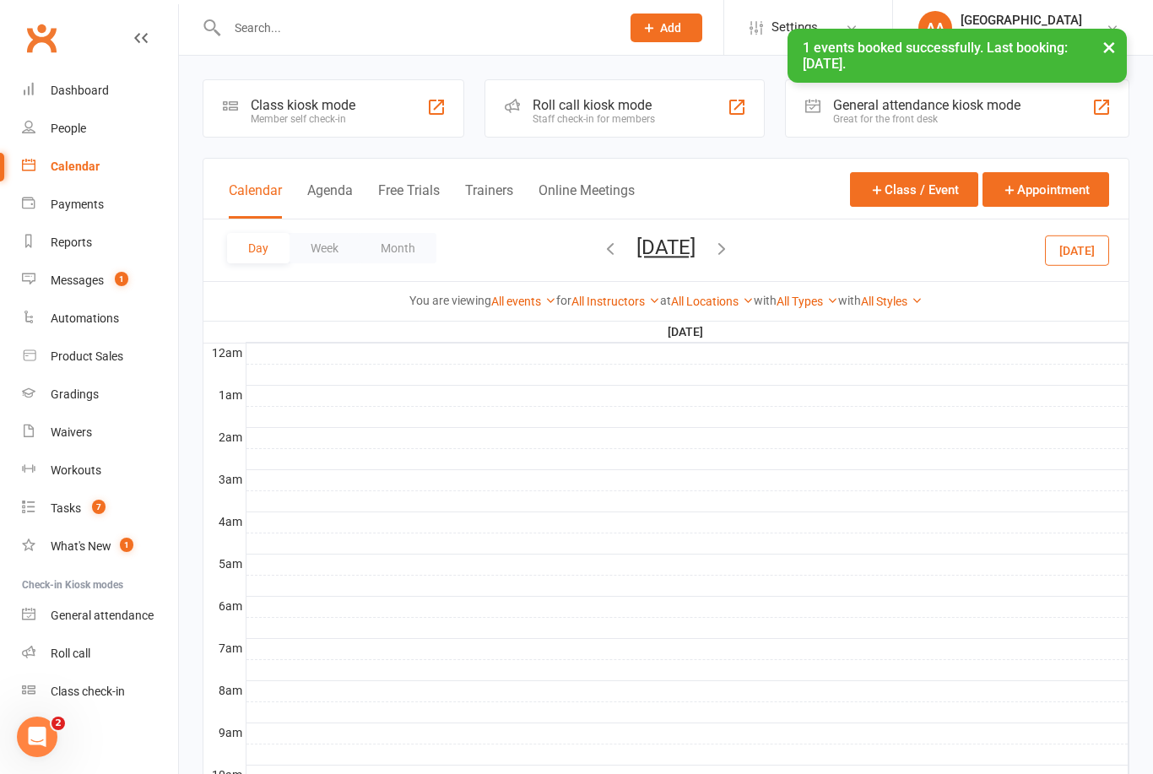
click at [695, 258] on button "[DATE]" at bounding box center [665, 247] width 59 height 24
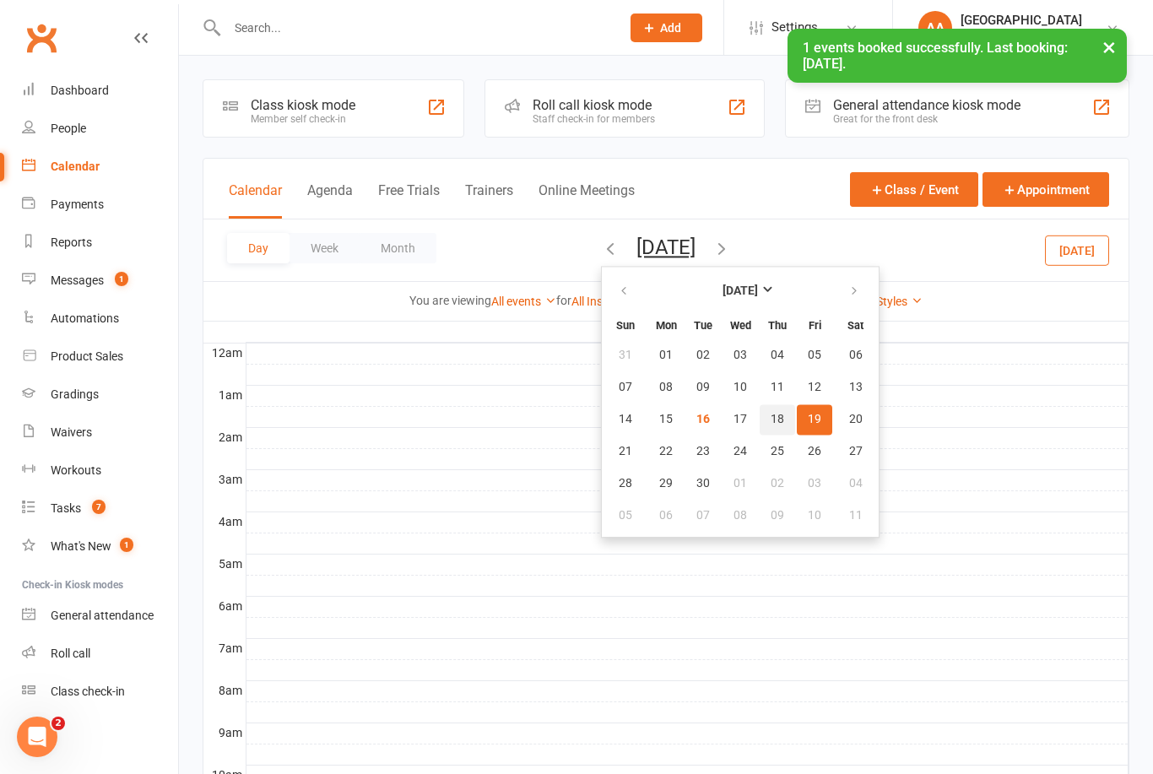
click at [760, 430] on button "18" at bounding box center [777, 419] width 35 height 30
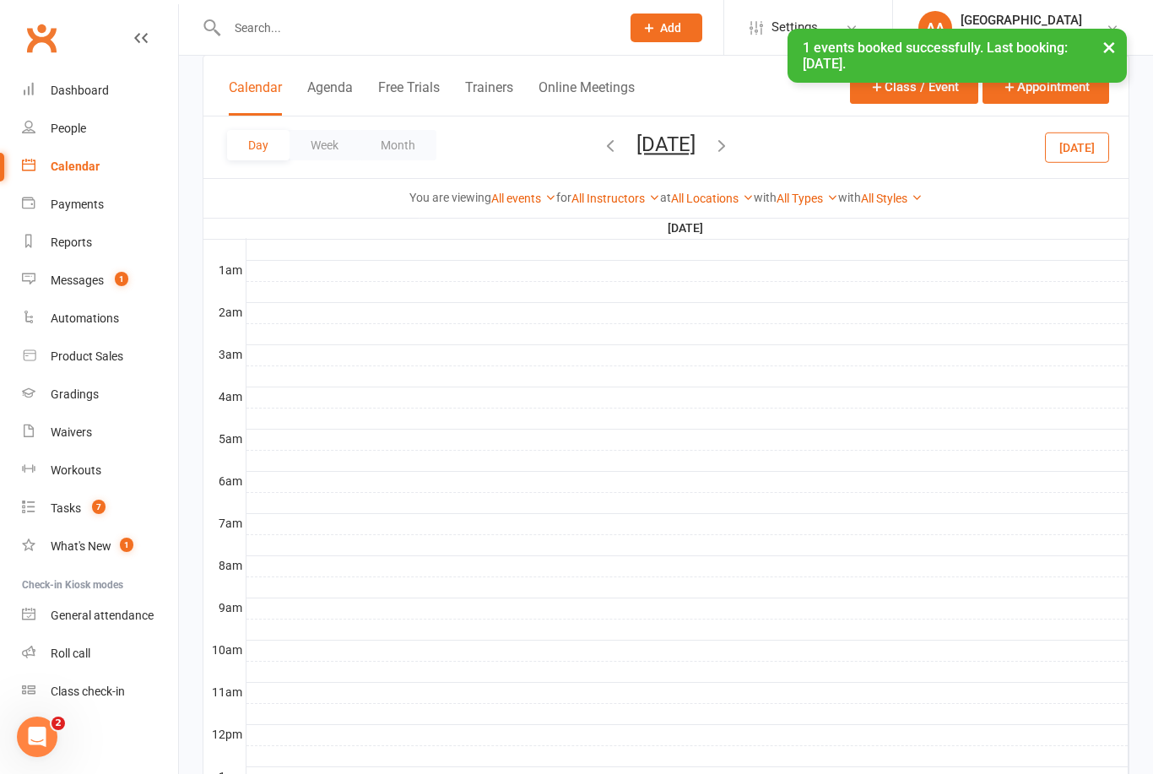
scroll to position [527, 0]
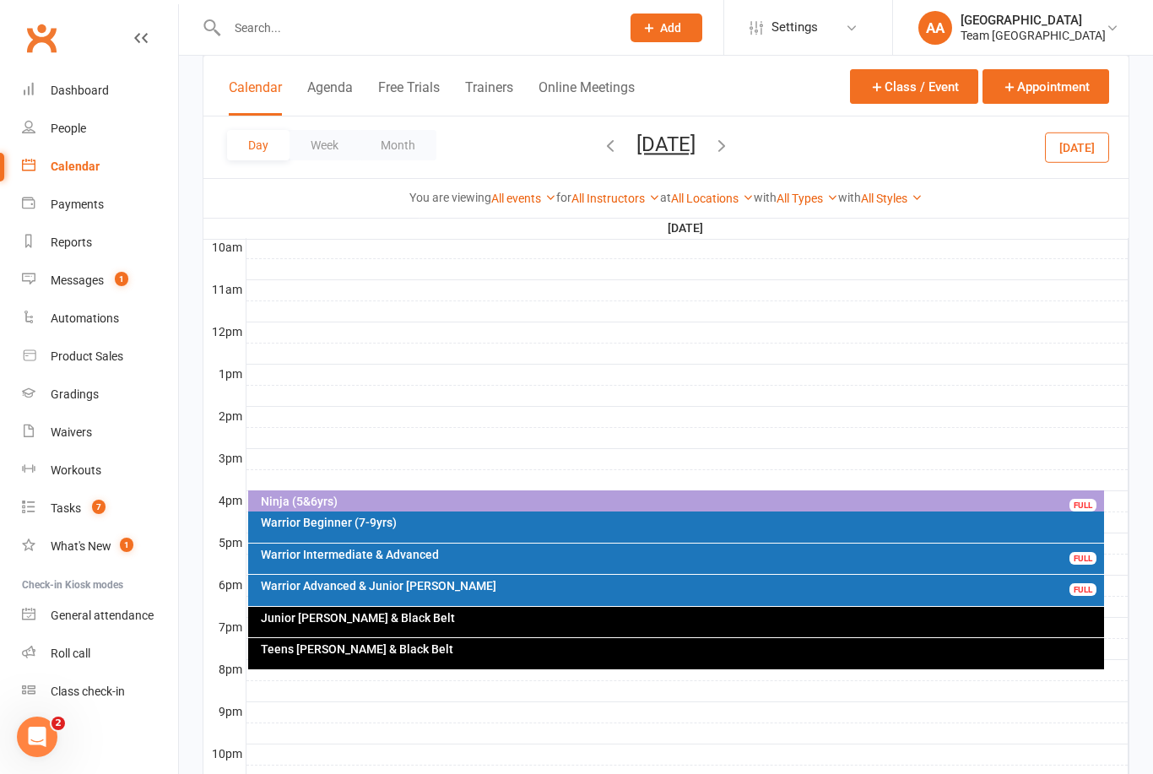
click at [438, 557] on div "Warrior Intermediate & Advanced" at bounding box center [680, 555] width 841 height 12
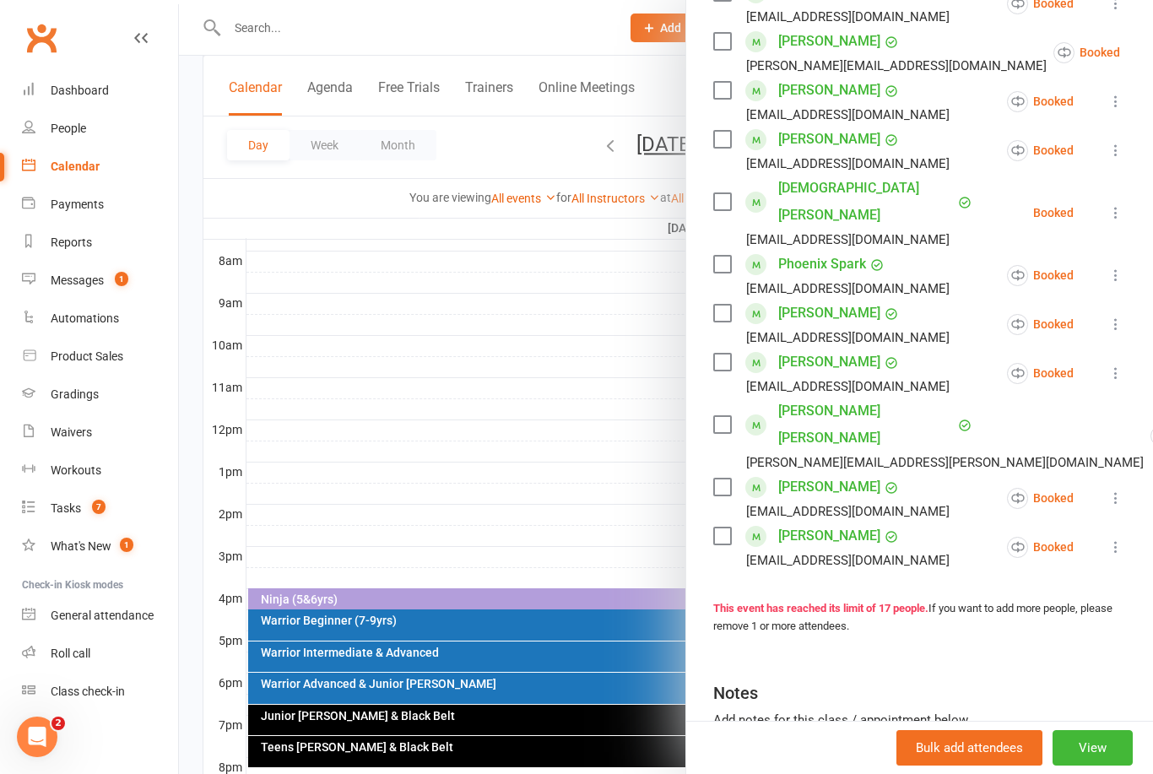
scroll to position [636, 0]
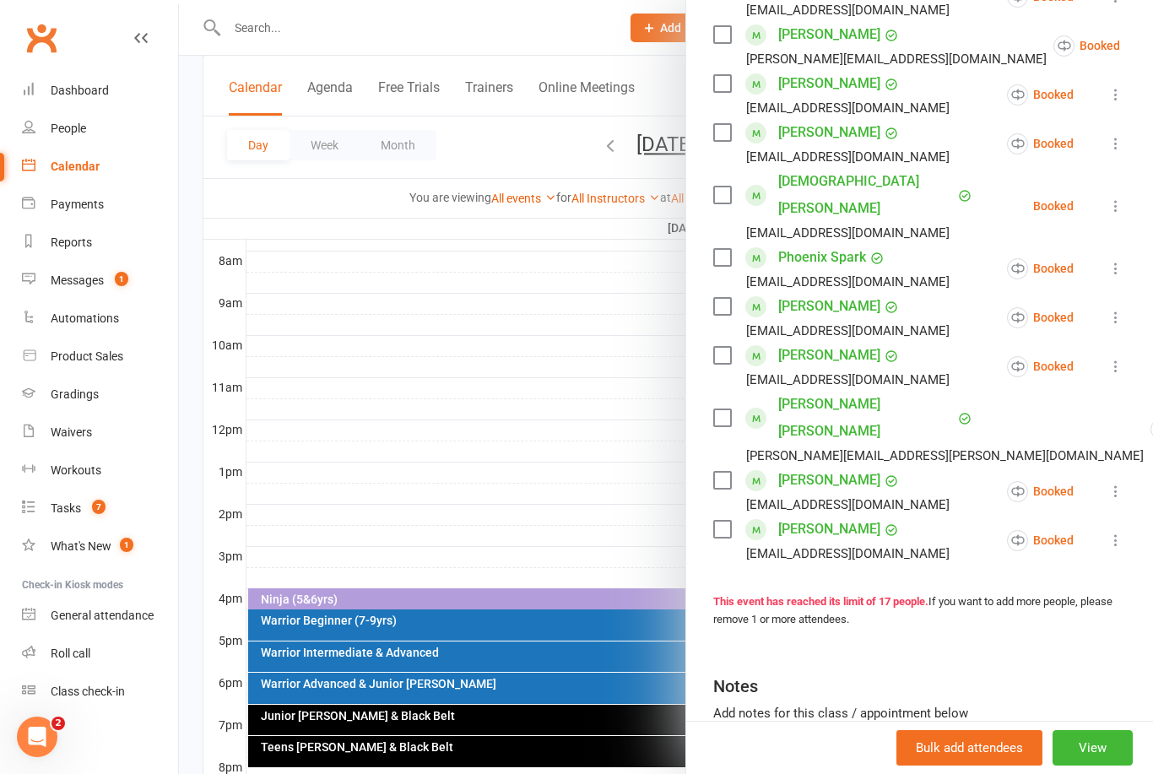
click at [1120, 532] on icon at bounding box center [1115, 540] width 17 height 17
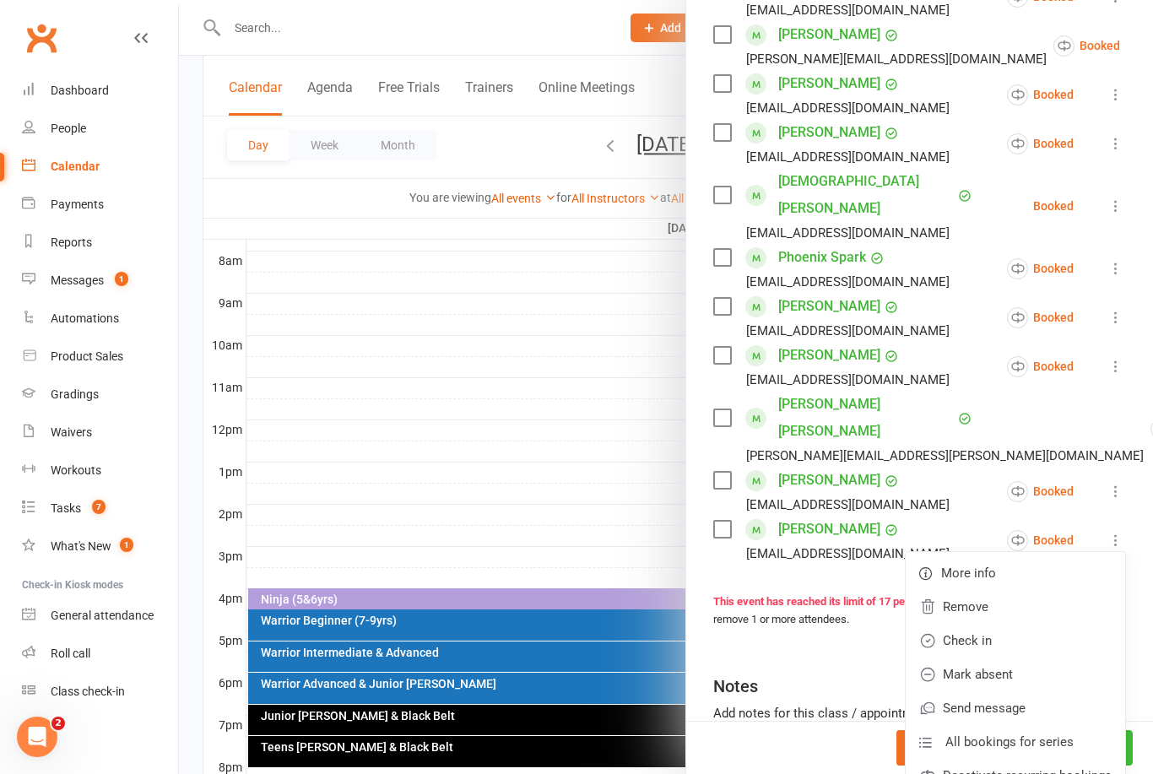
click at [1108, 759] on link "Deactivate recurring bookings" at bounding box center [1015, 776] width 219 height 34
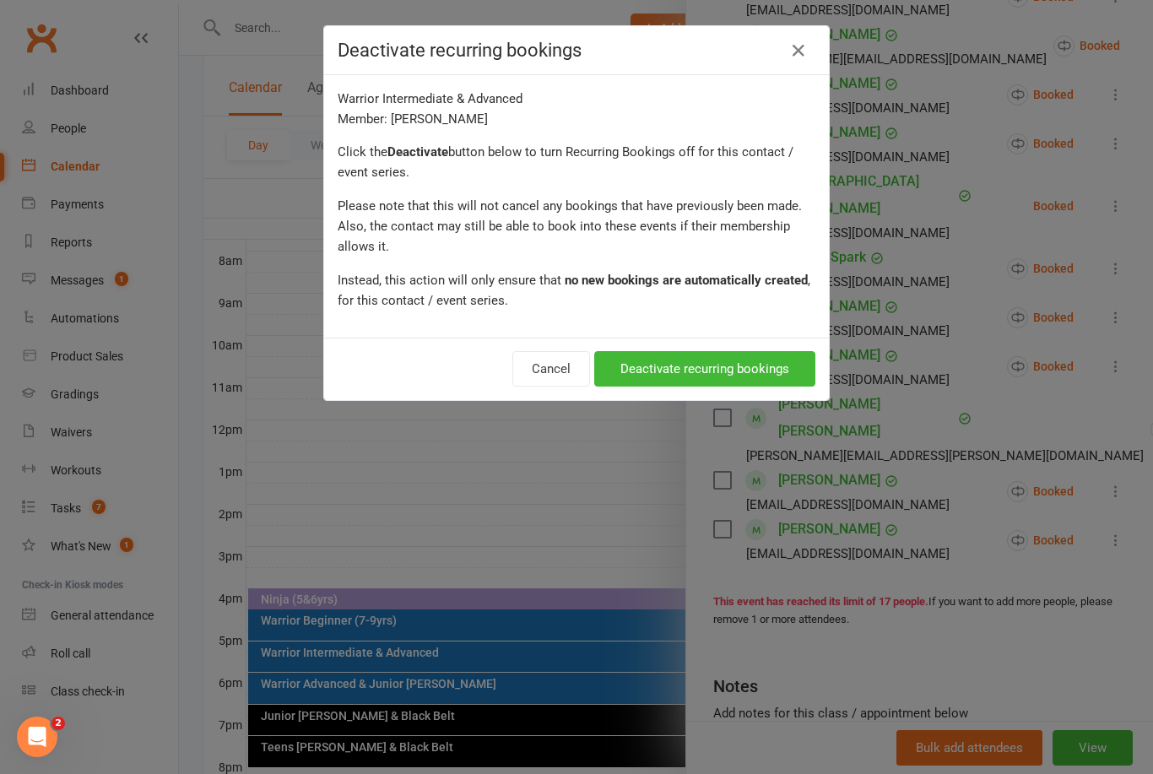
click at [753, 360] on button "Deactivate recurring bookings" at bounding box center [704, 368] width 221 height 35
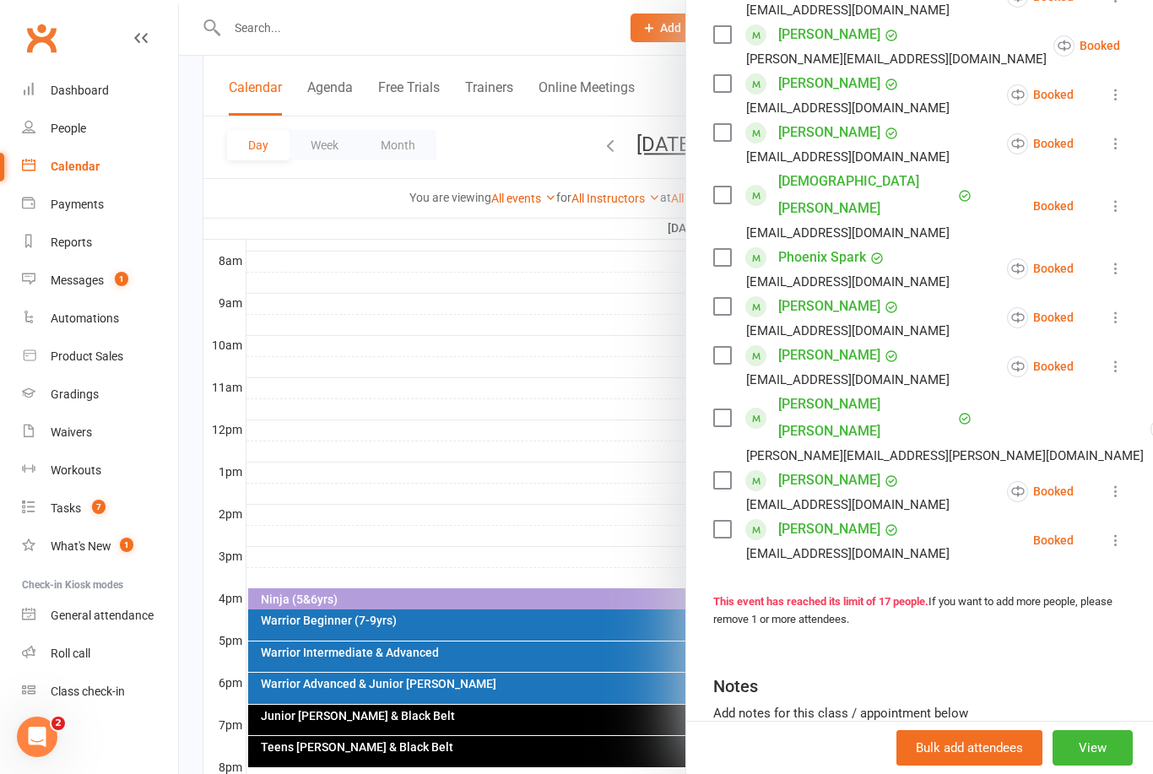
click at [1117, 532] on icon at bounding box center [1115, 540] width 17 height 17
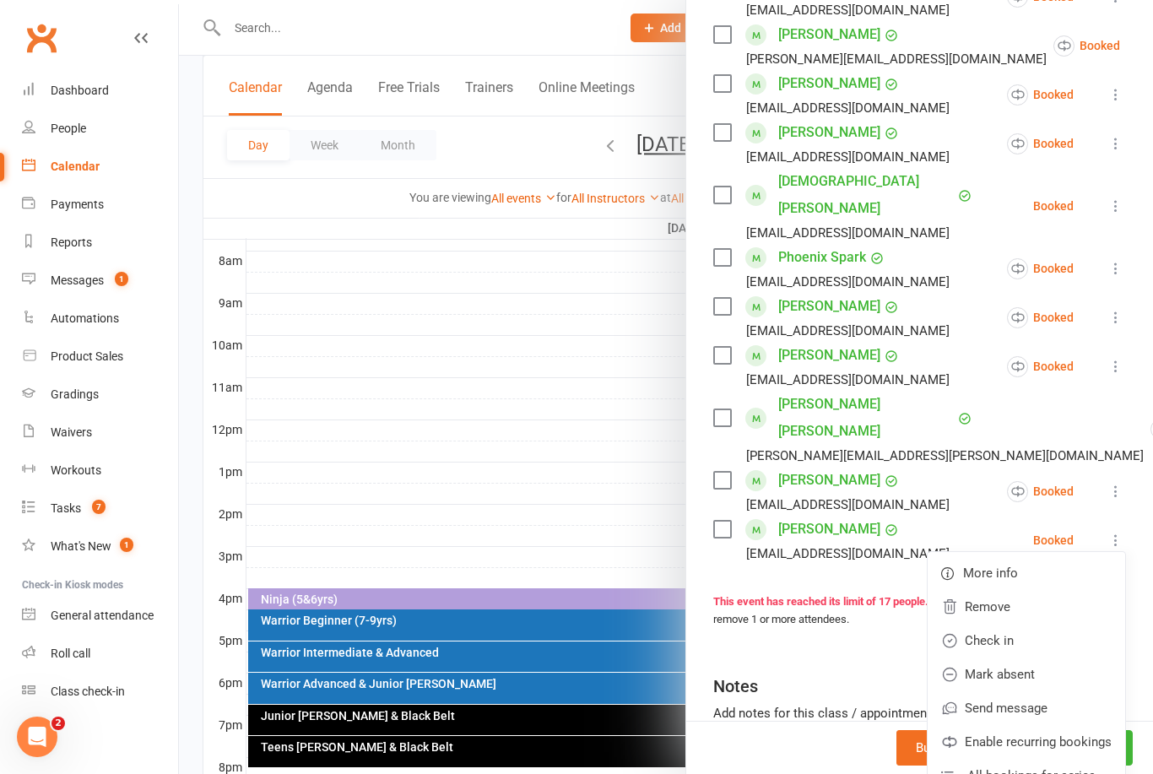
click at [1072, 765] on span "All bookings for series" at bounding box center [1031, 775] width 128 height 20
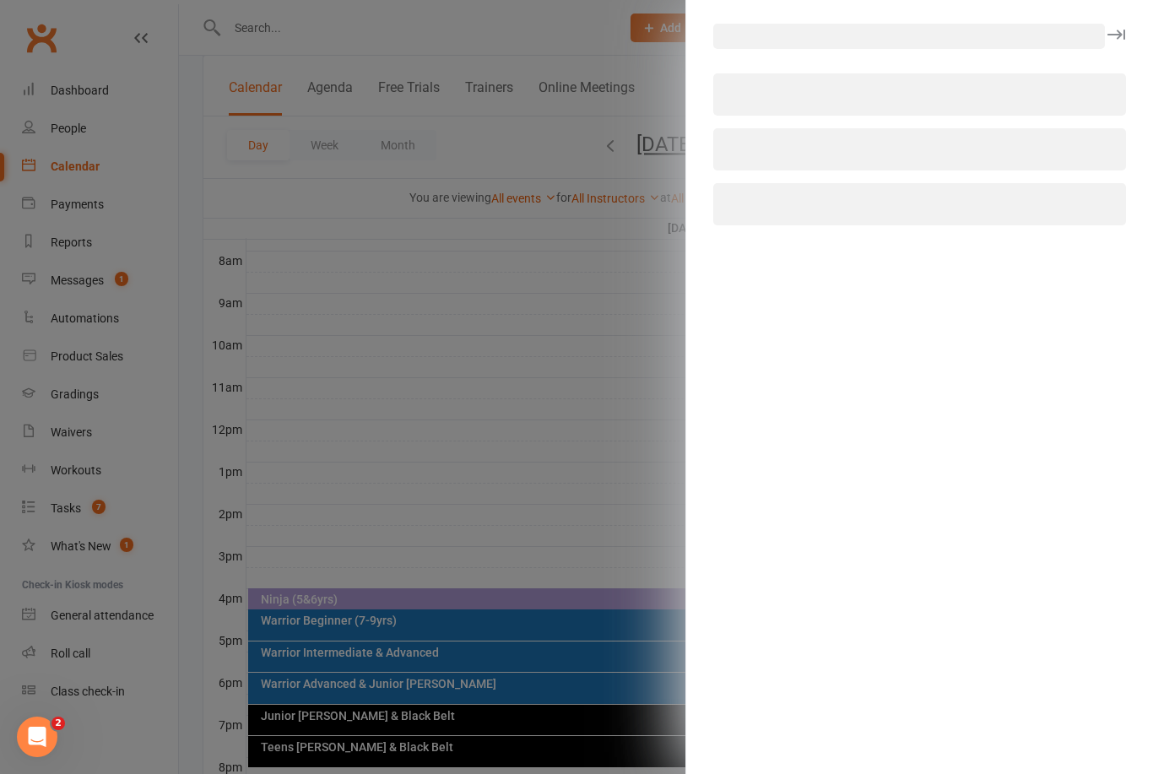
select select "all"
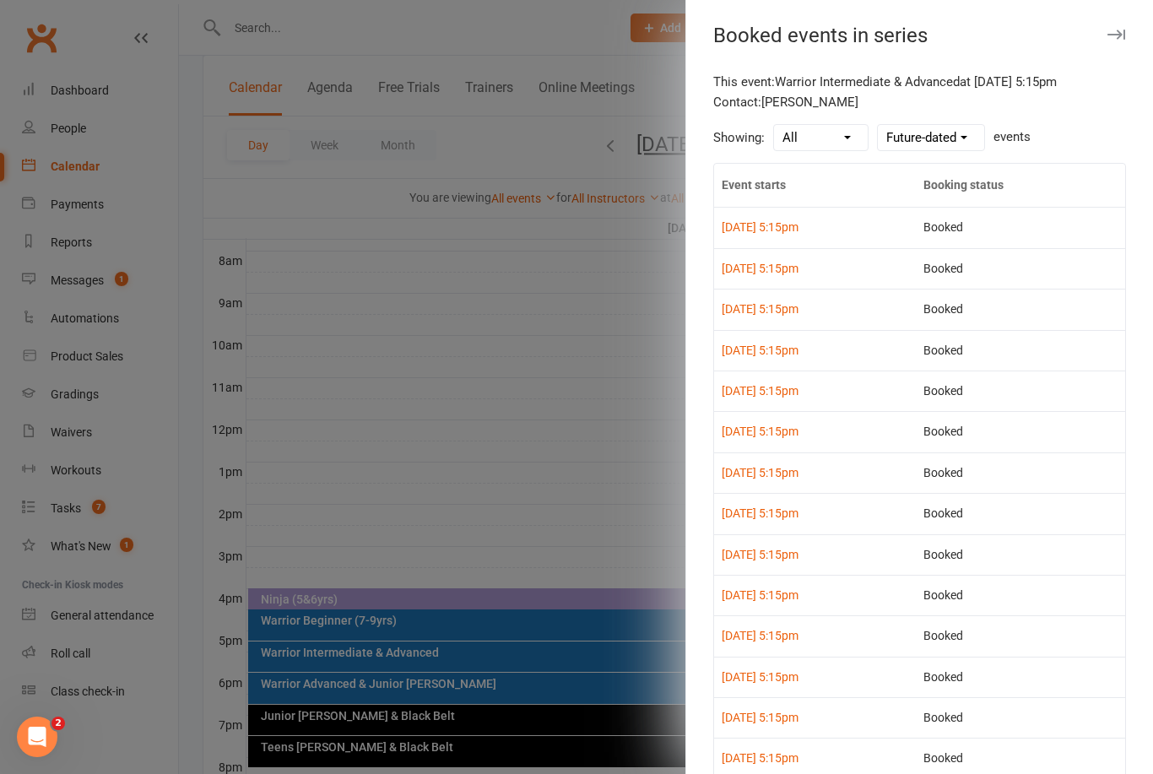
click at [586, 381] on div at bounding box center [666, 387] width 974 height 774
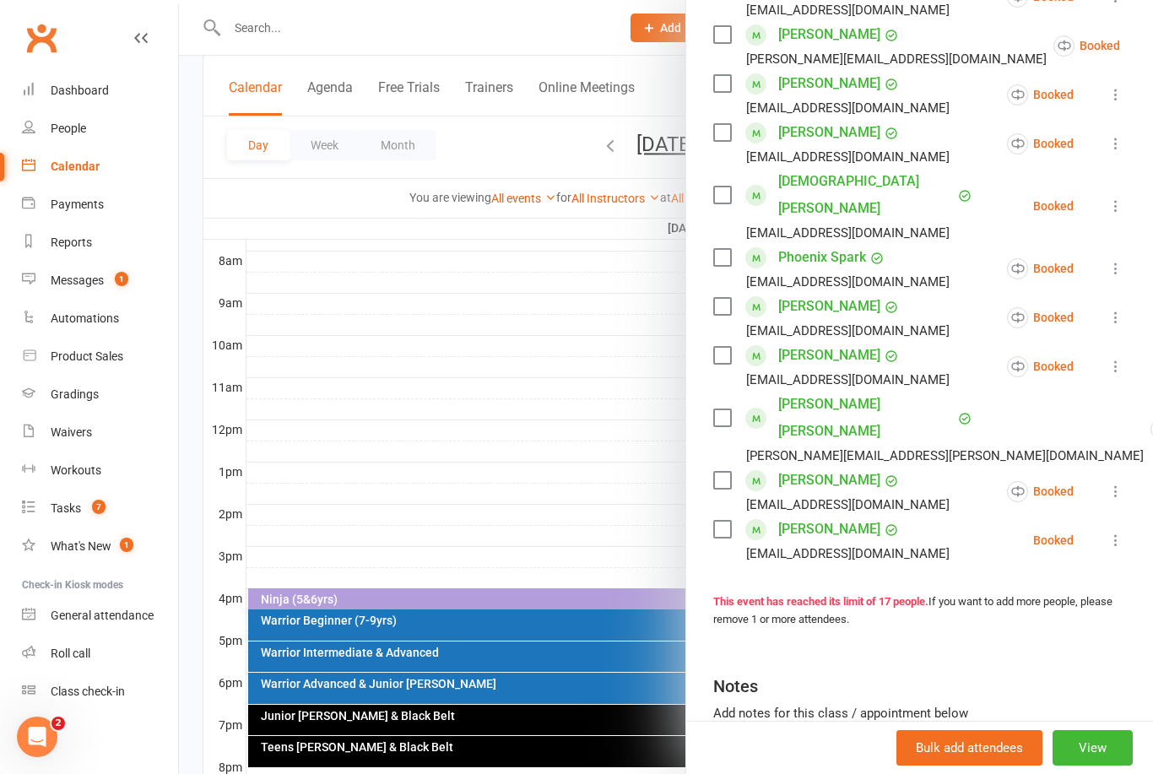
click at [1113, 532] on icon at bounding box center [1115, 540] width 17 height 17
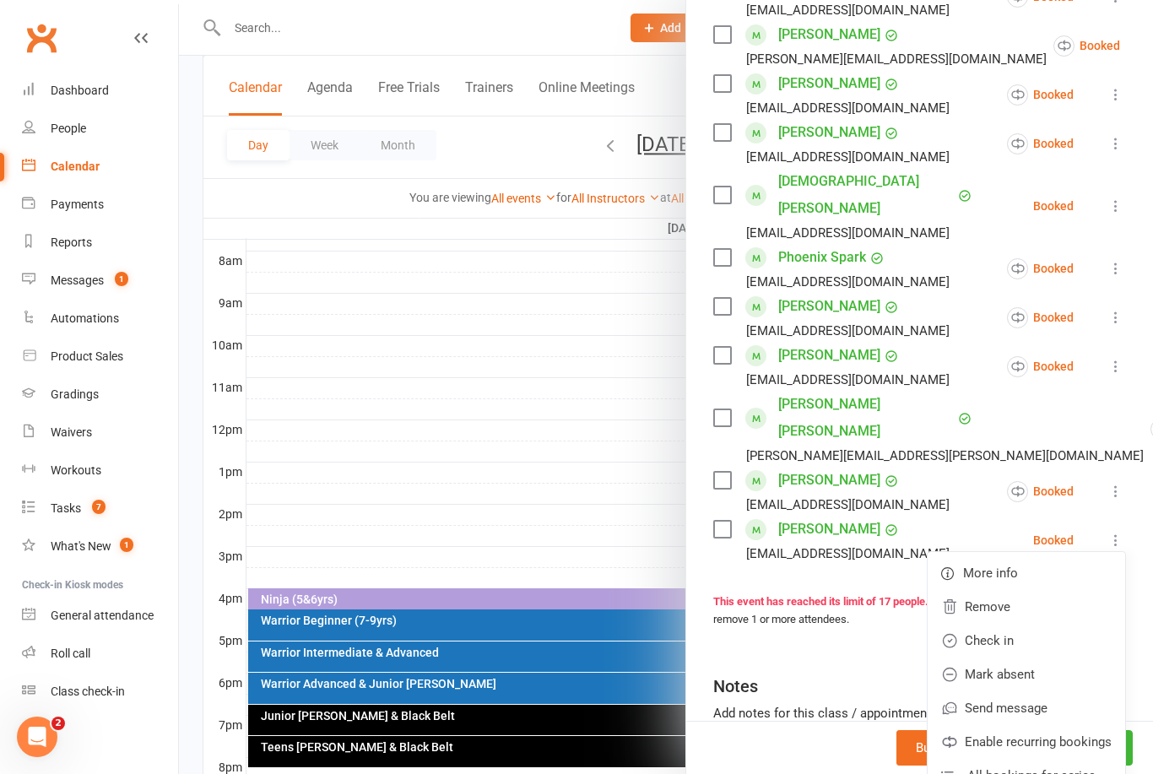
click at [1025, 590] on link "Remove" at bounding box center [1026, 607] width 197 height 34
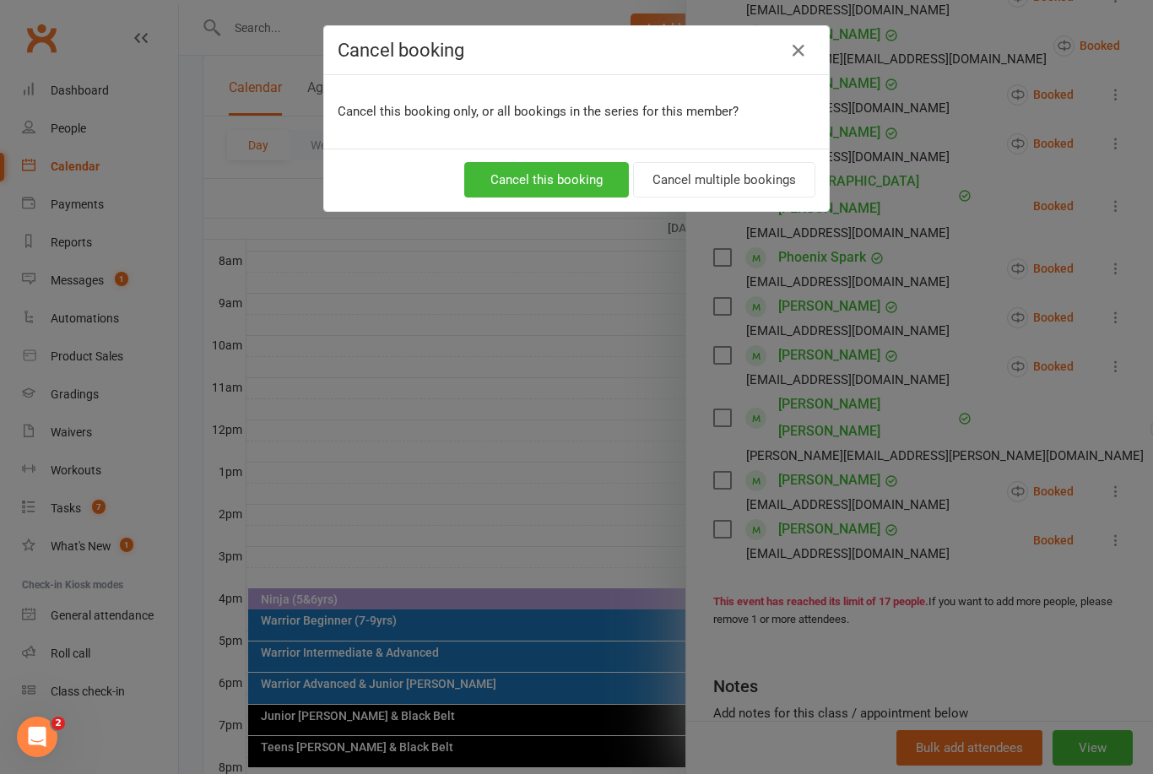
click at [802, 191] on button "Cancel multiple bookings" at bounding box center [724, 179] width 182 height 35
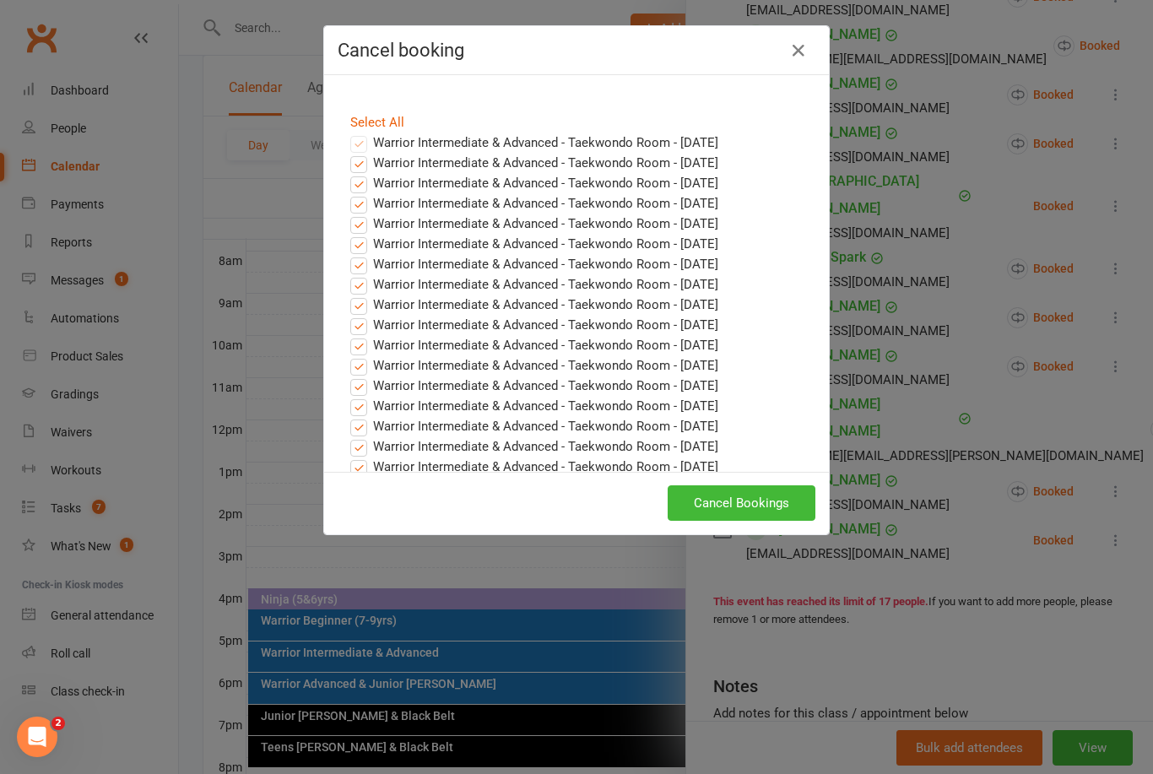
click at [765, 491] on button "Cancel Bookings" at bounding box center [742, 502] width 148 height 35
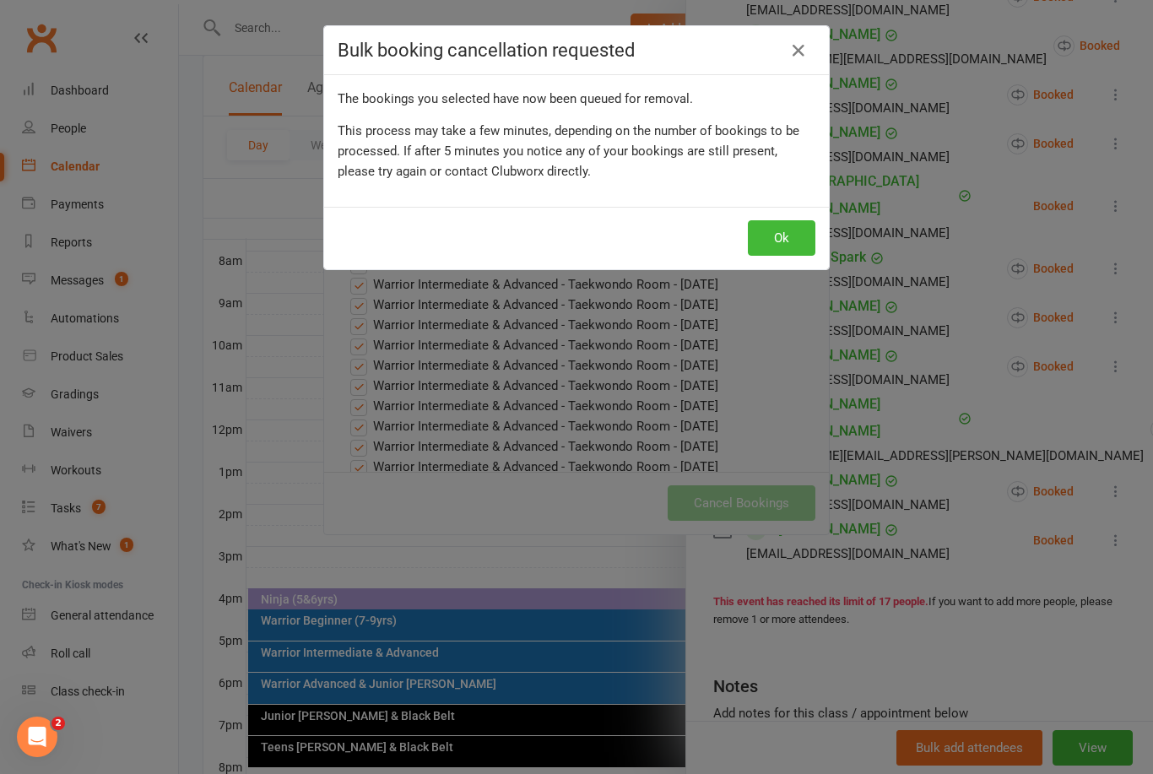
click at [782, 242] on button "Ok" at bounding box center [782, 237] width 68 height 35
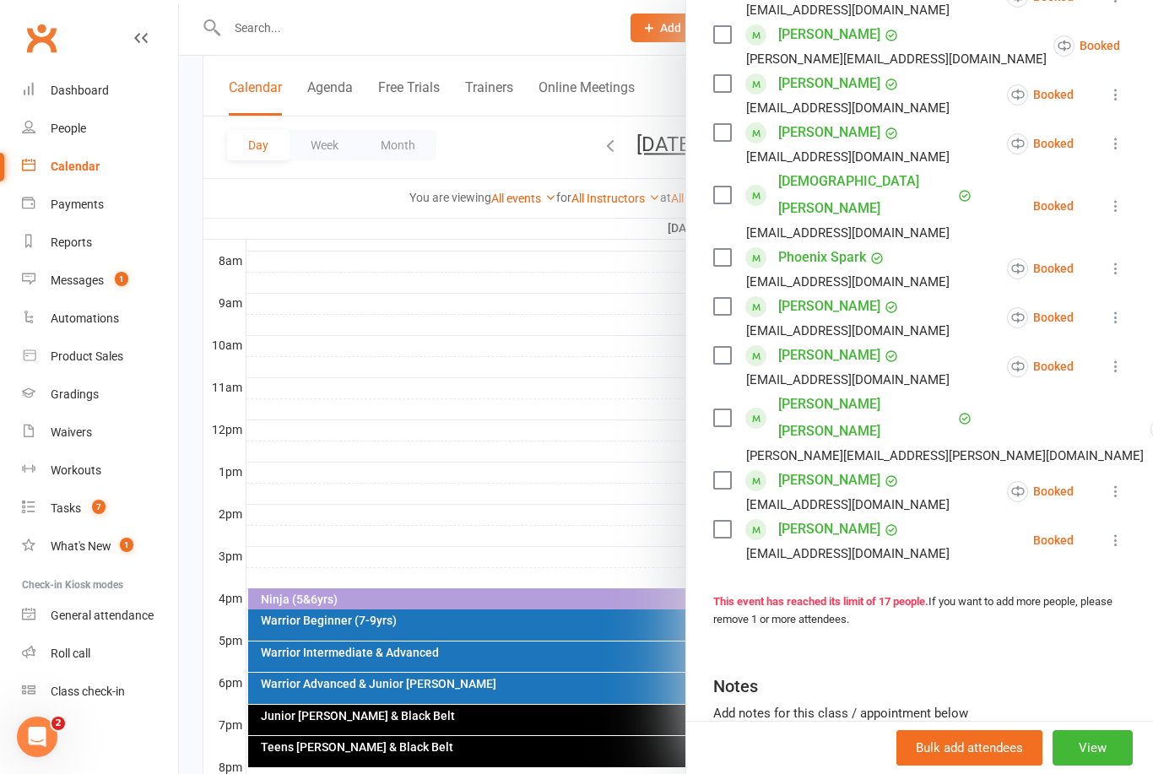
click at [1122, 532] on icon at bounding box center [1115, 540] width 17 height 17
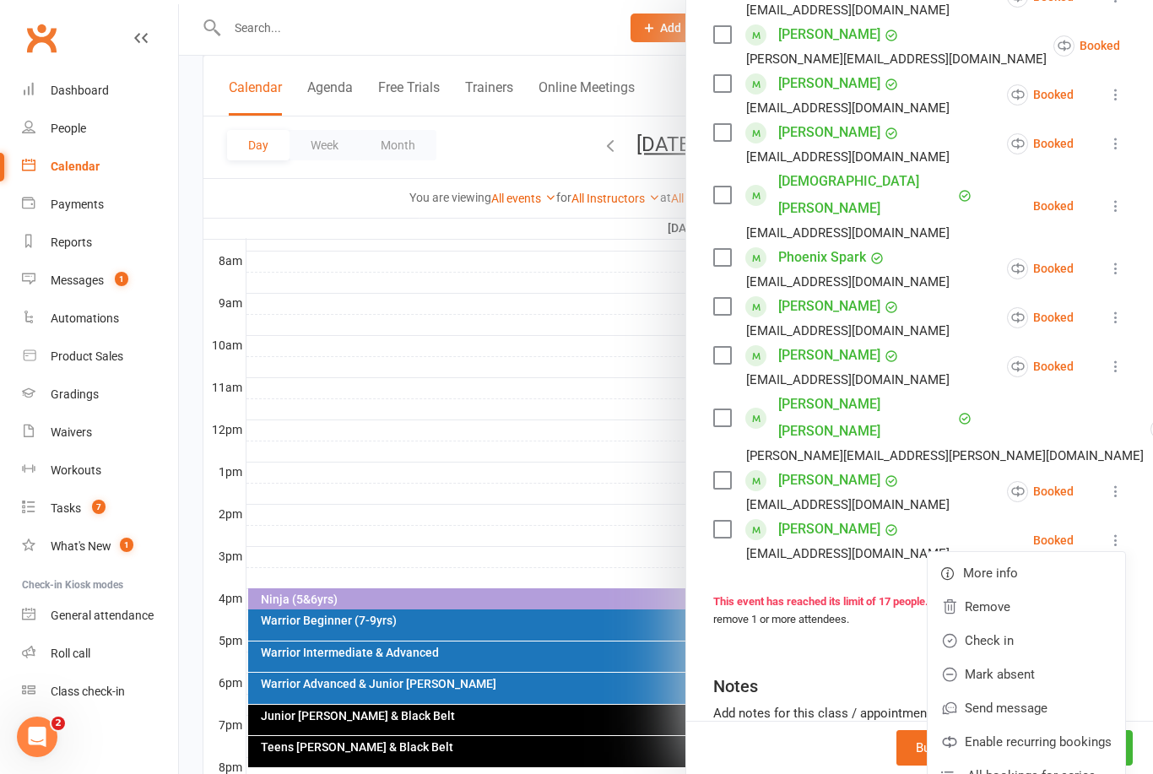
click at [1010, 590] on link "Remove" at bounding box center [1026, 607] width 197 height 34
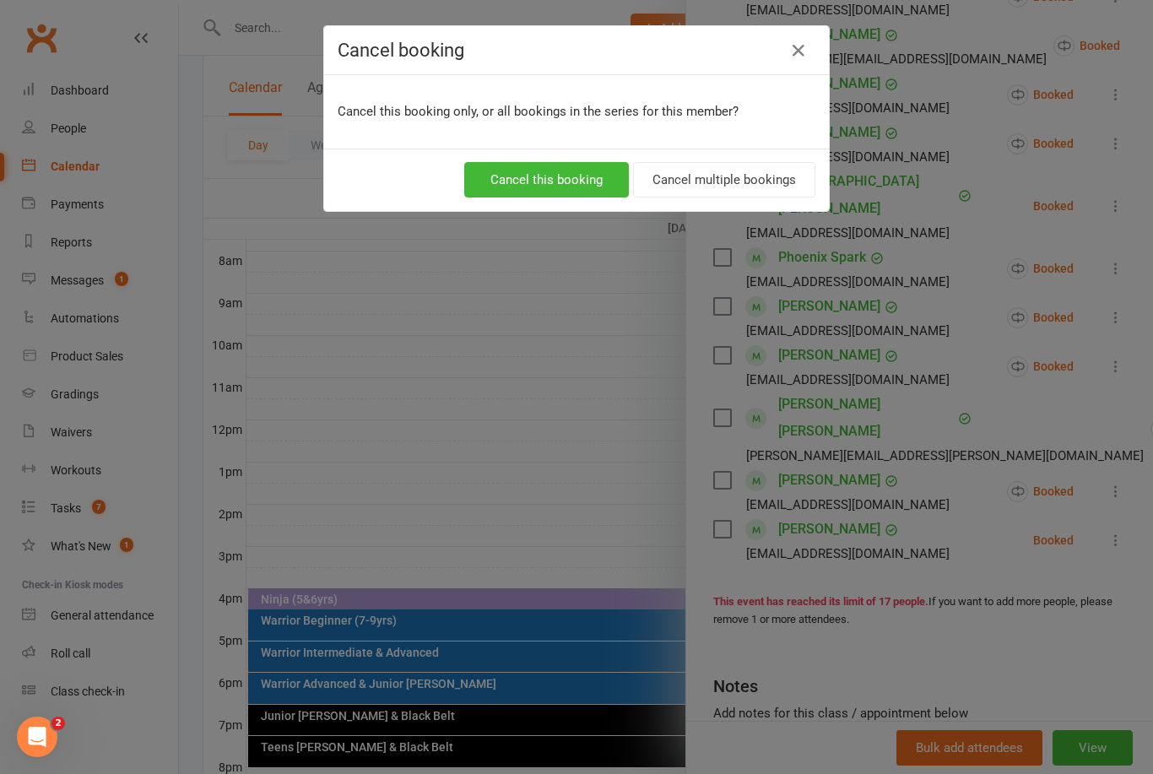
click at [760, 189] on button "Cancel multiple bookings" at bounding box center [724, 179] width 182 height 35
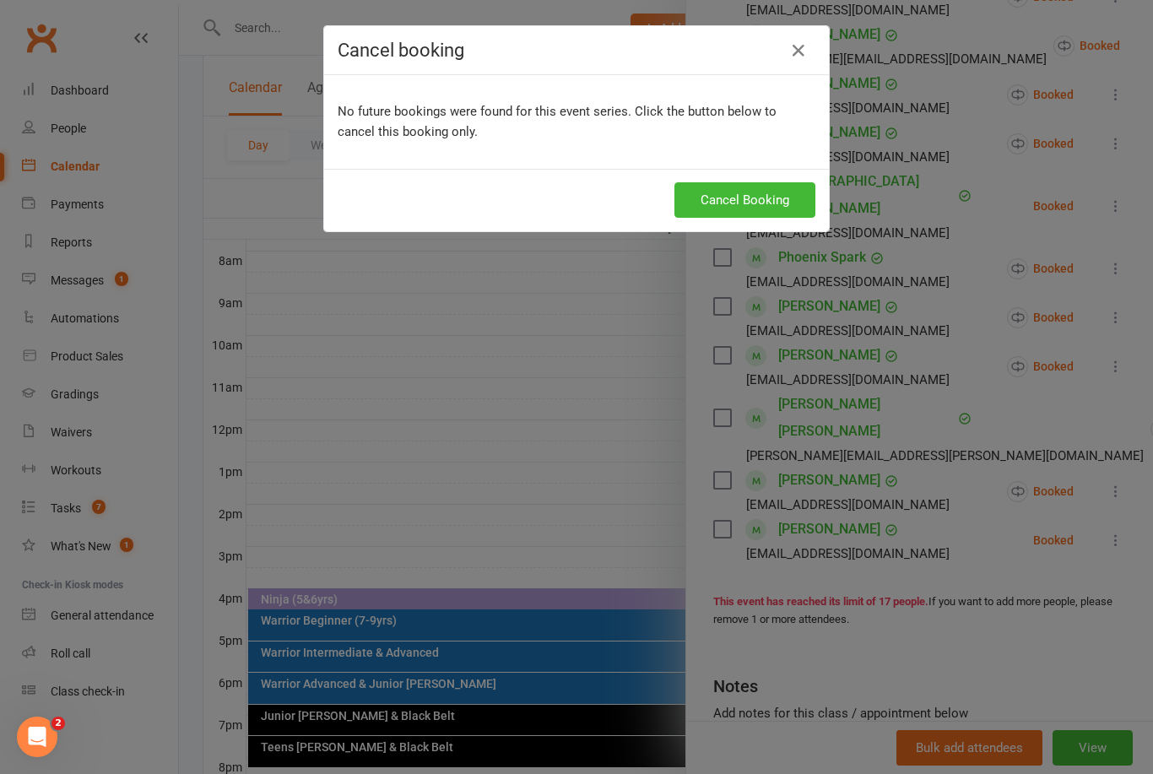
click at [752, 205] on button "Cancel Booking" at bounding box center [744, 199] width 141 height 35
click at [765, 208] on button "Cancel Booking" at bounding box center [744, 199] width 141 height 35
click at [811, 56] on button "button" at bounding box center [798, 50] width 27 height 27
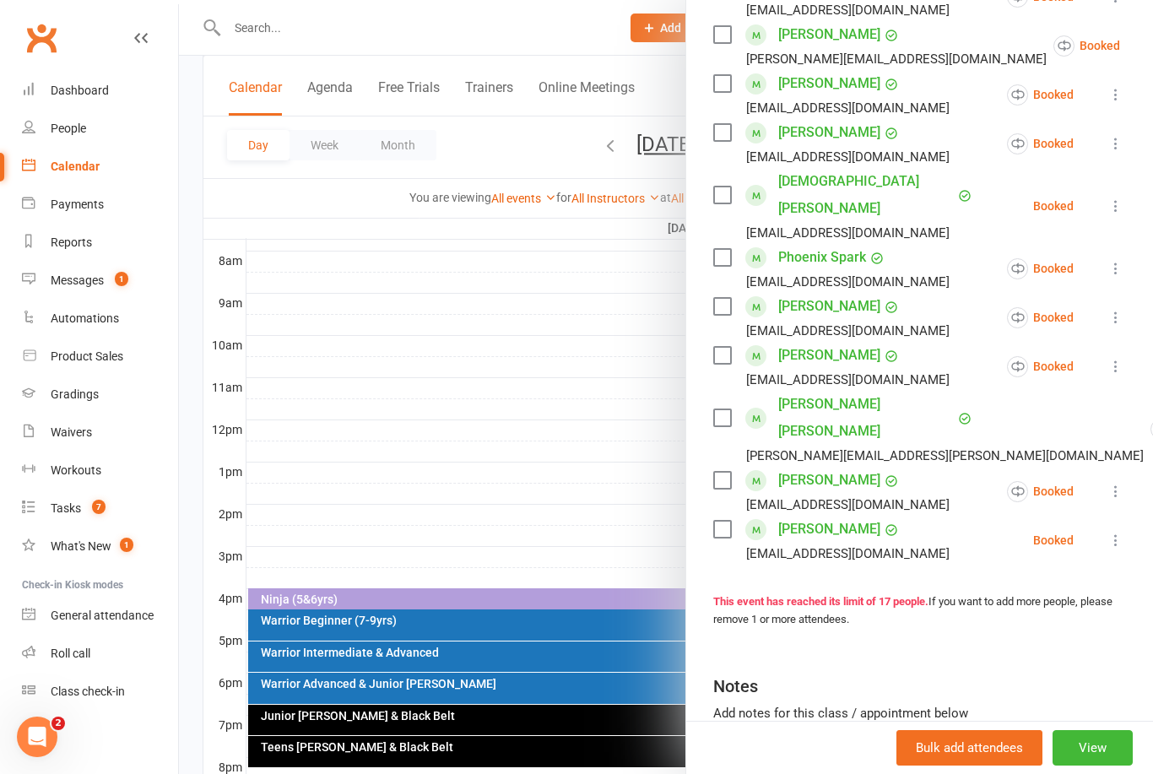
click at [1106, 530] on button at bounding box center [1116, 540] width 20 height 20
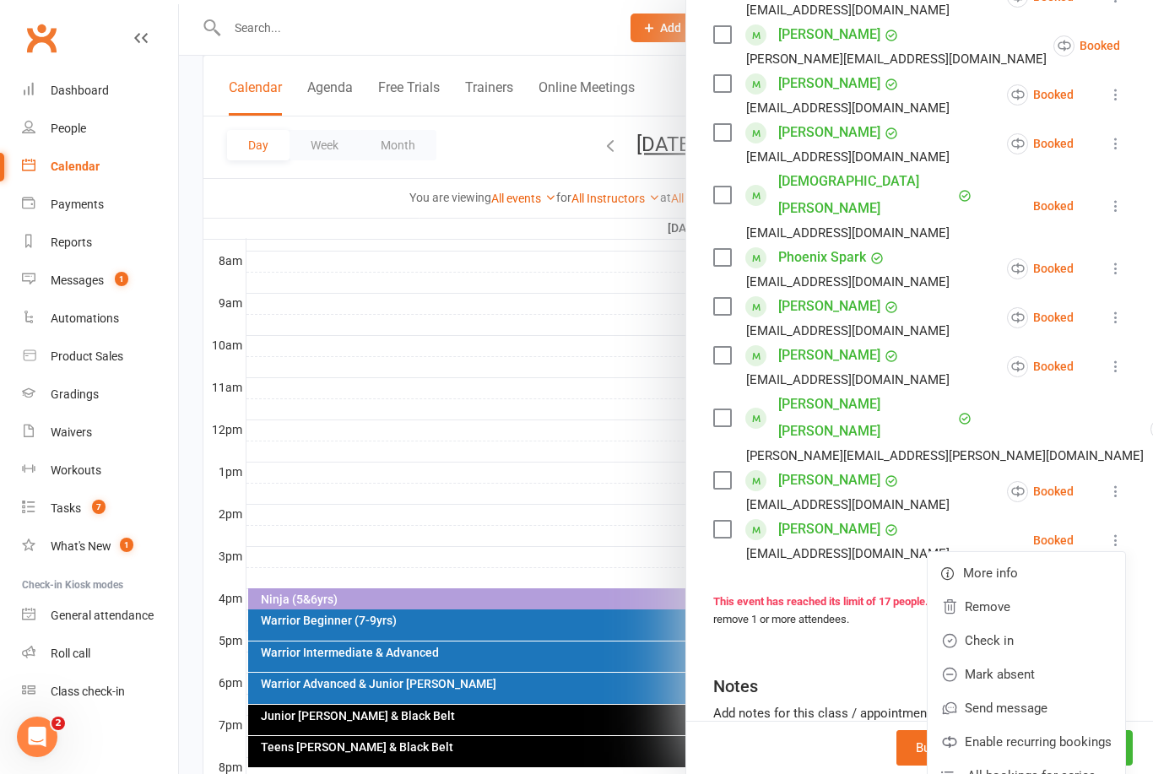
click at [1007, 590] on link "Remove" at bounding box center [1026, 607] width 197 height 34
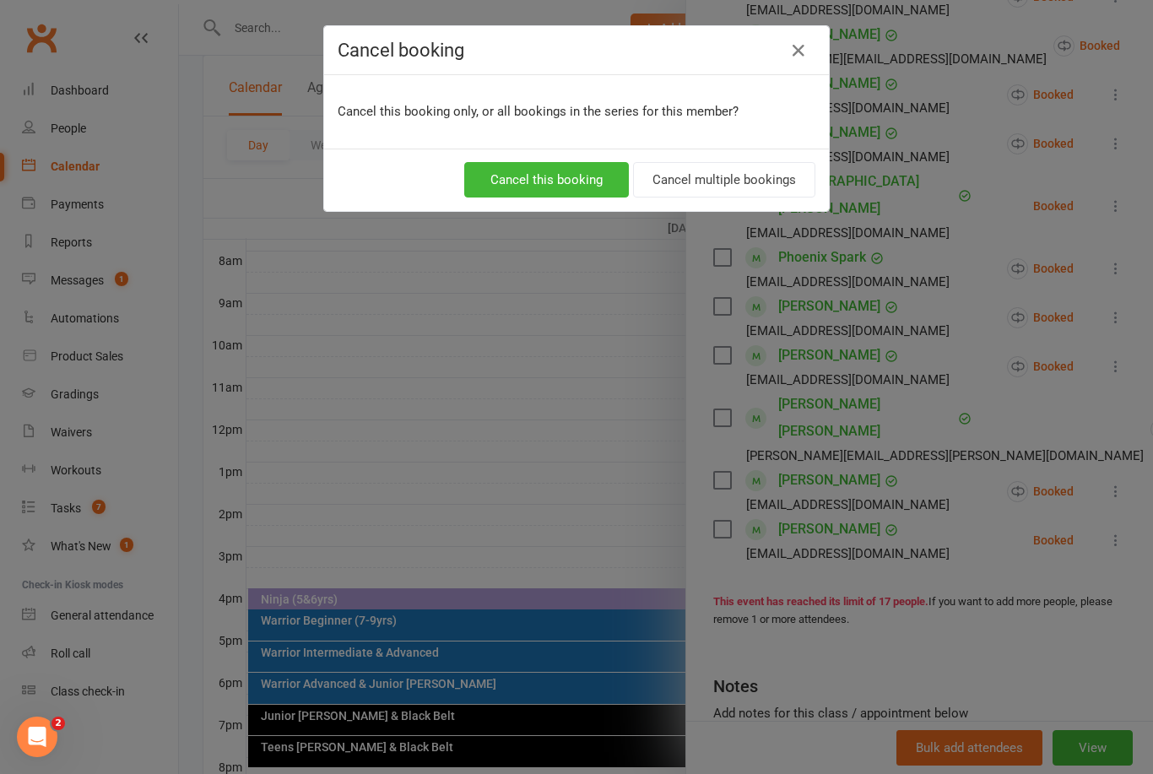
click at [731, 190] on button "Cancel multiple bookings" at bounding box center [724, 179] width 182 height 35
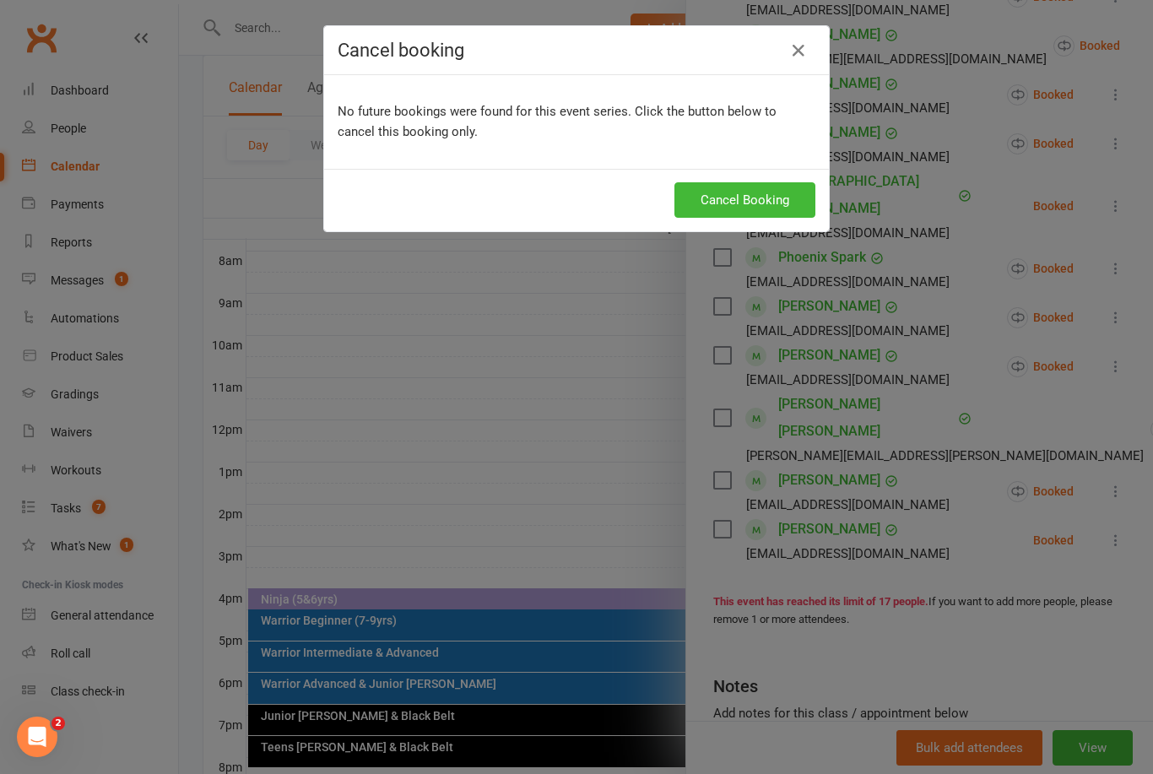
click at [802, 51] on icon "button" at bounding box center [798, 51] width 20 height 20
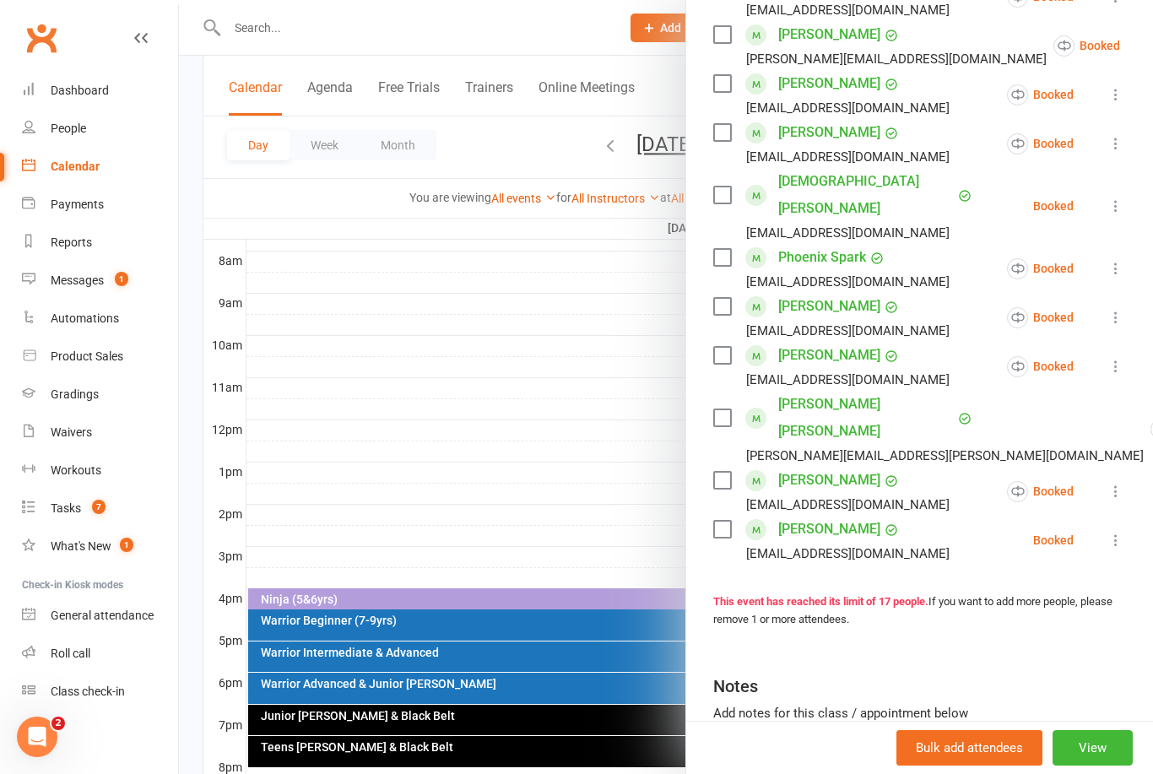
click at [1121, 532] on icon at bounding box center [1115, 540] width 17 height 17
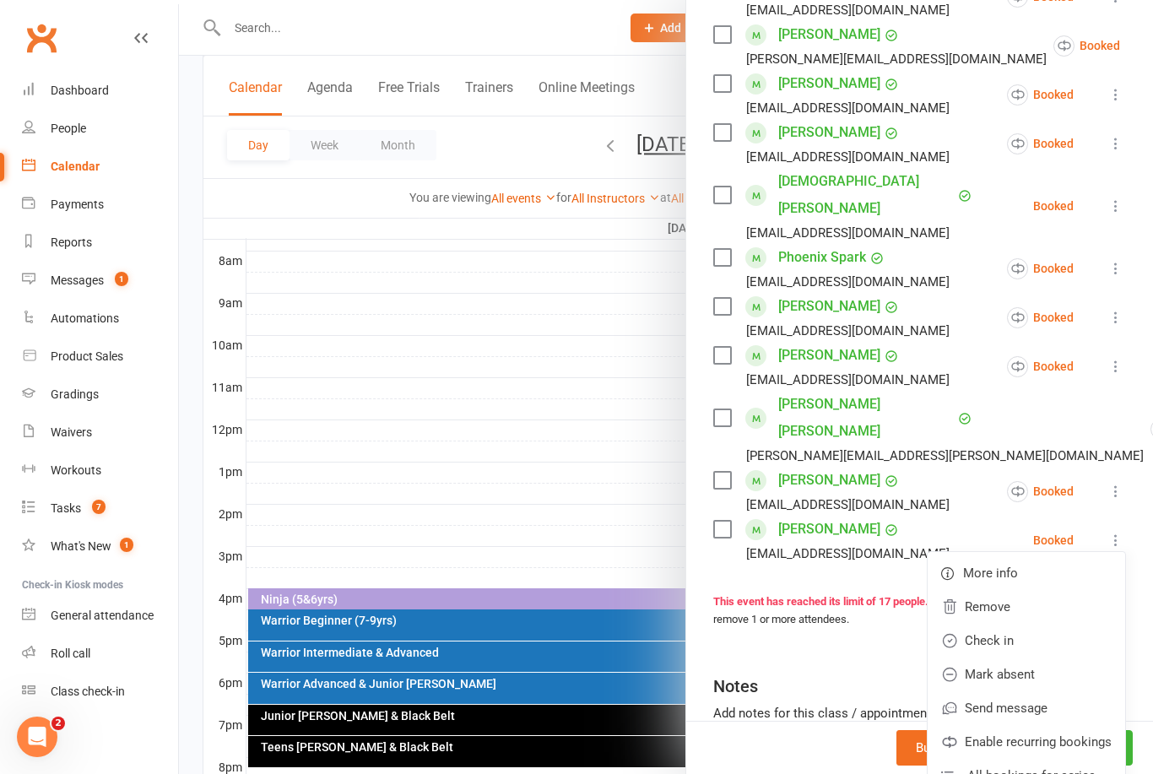
click at [1019, 590] on link "Remove" at bounding box center [1026, 607] width 197 height 34
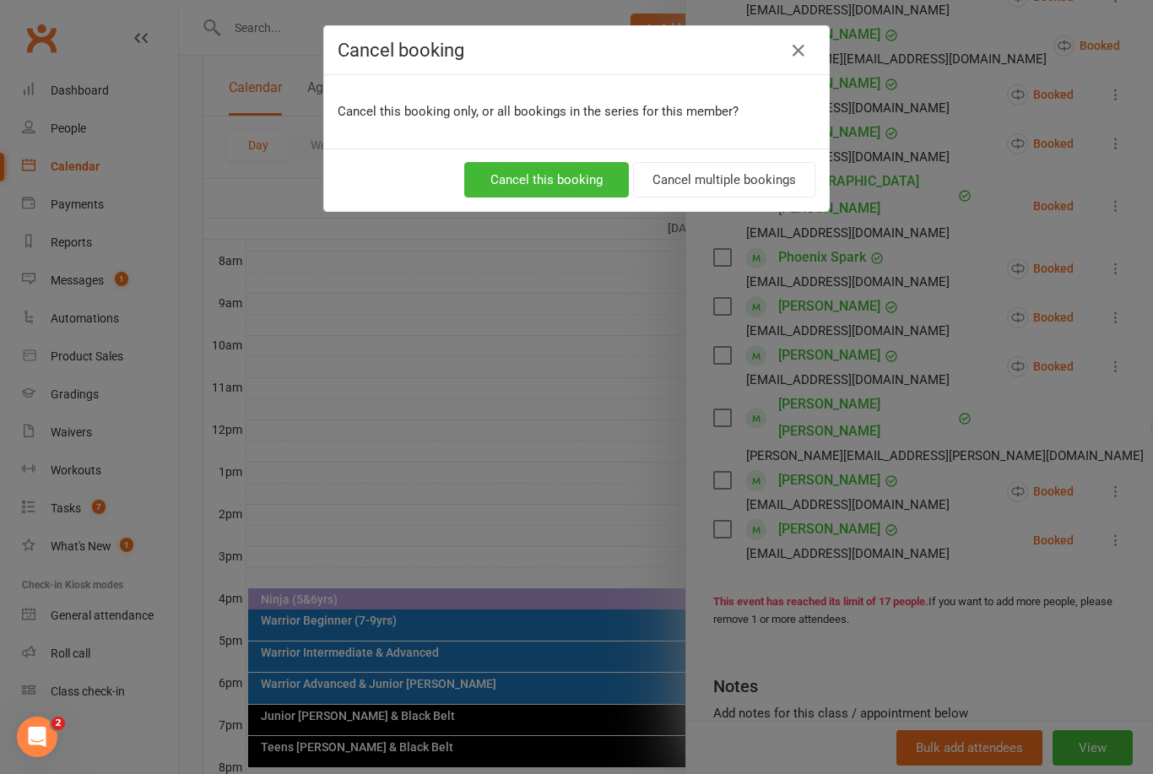
click at [750, 172] on button "Cancel multiple bookings" at bounding box center [724, 179] width 182 height 35
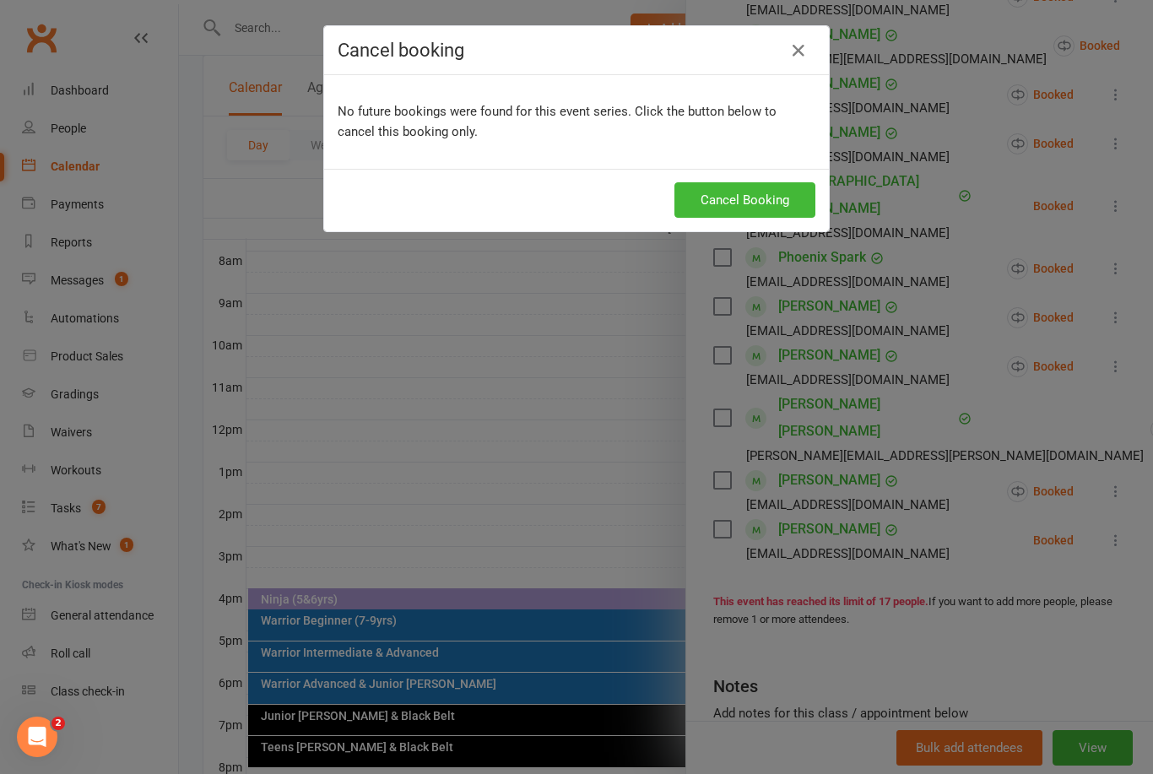
click at [758, 208] on button "Cancel Booking" at bounding box center [744, 199] width 141 height 35
click at [803, 52] on icon "button" at bounding box center [798, 51] width 20 height 20
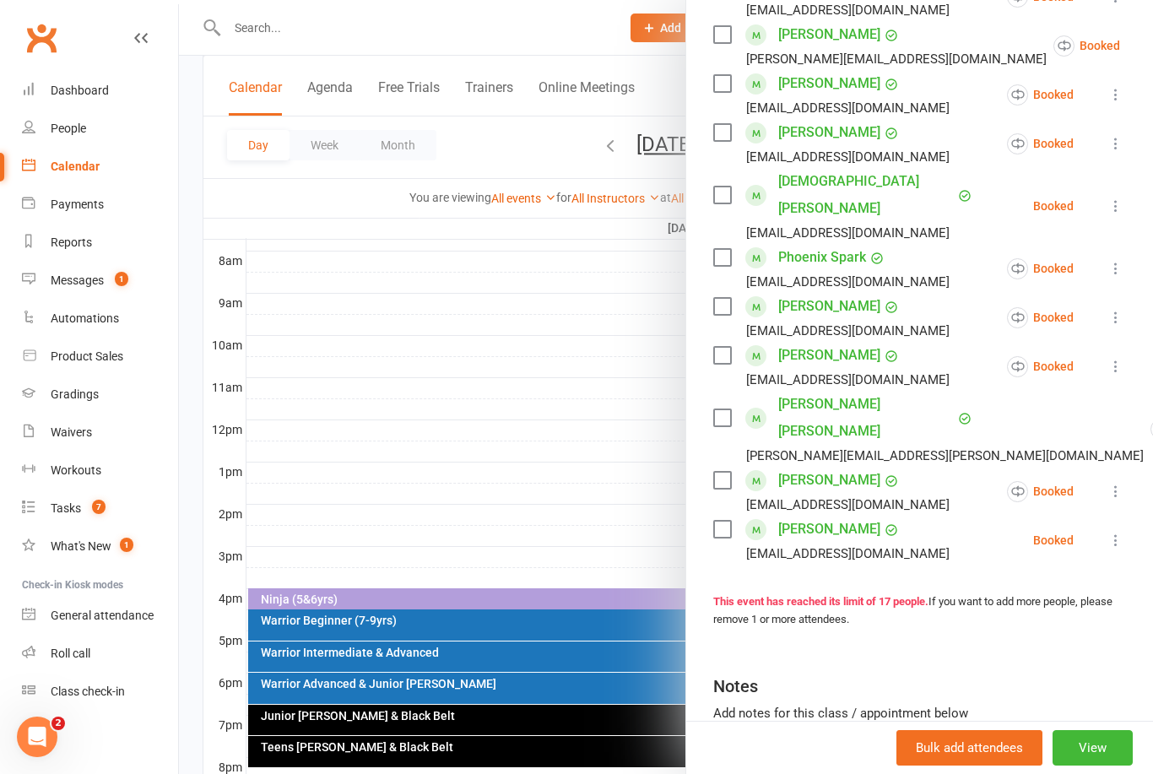
click at [1119, 481] on button at bounding box center [1116, 491] width 20 height 20
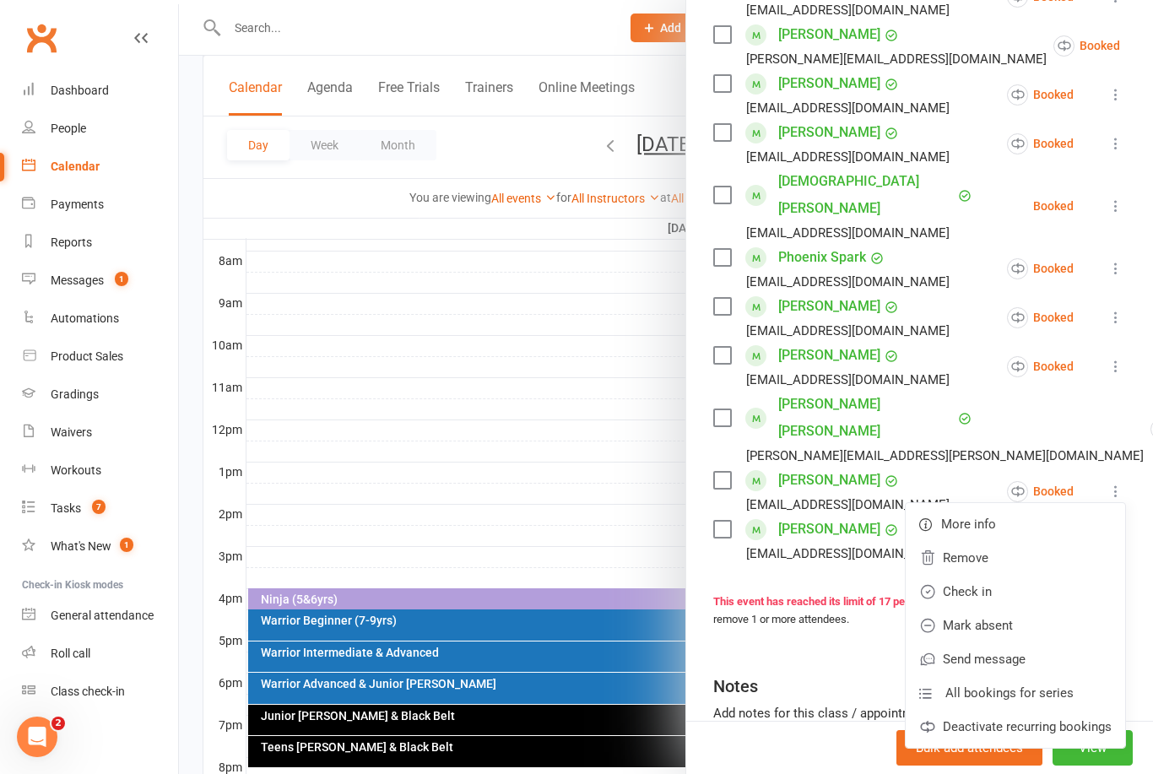
click at [1106, 710] on link "Deactivate recurring bookings" at bounding box center [1015, 727] width 219 height 34
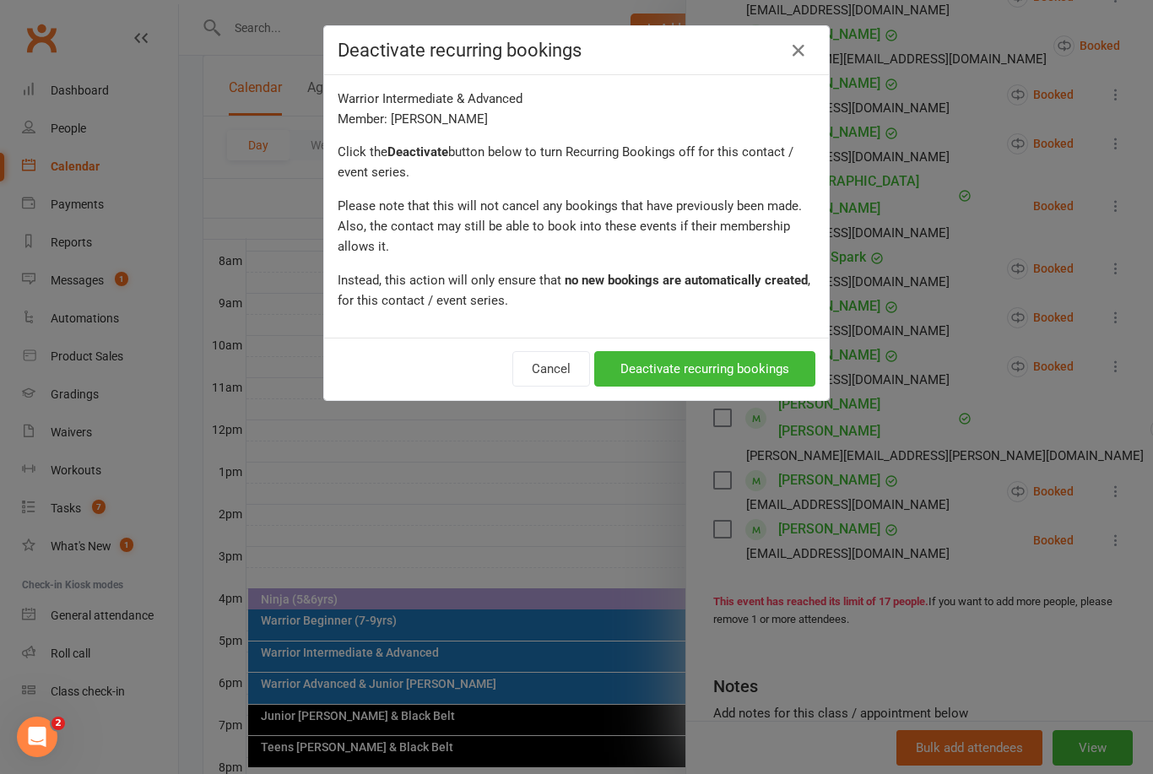
click at [721, 376] on button "Deactivate recurring bookings" at bounding box center [704, 368] width 221 height 35
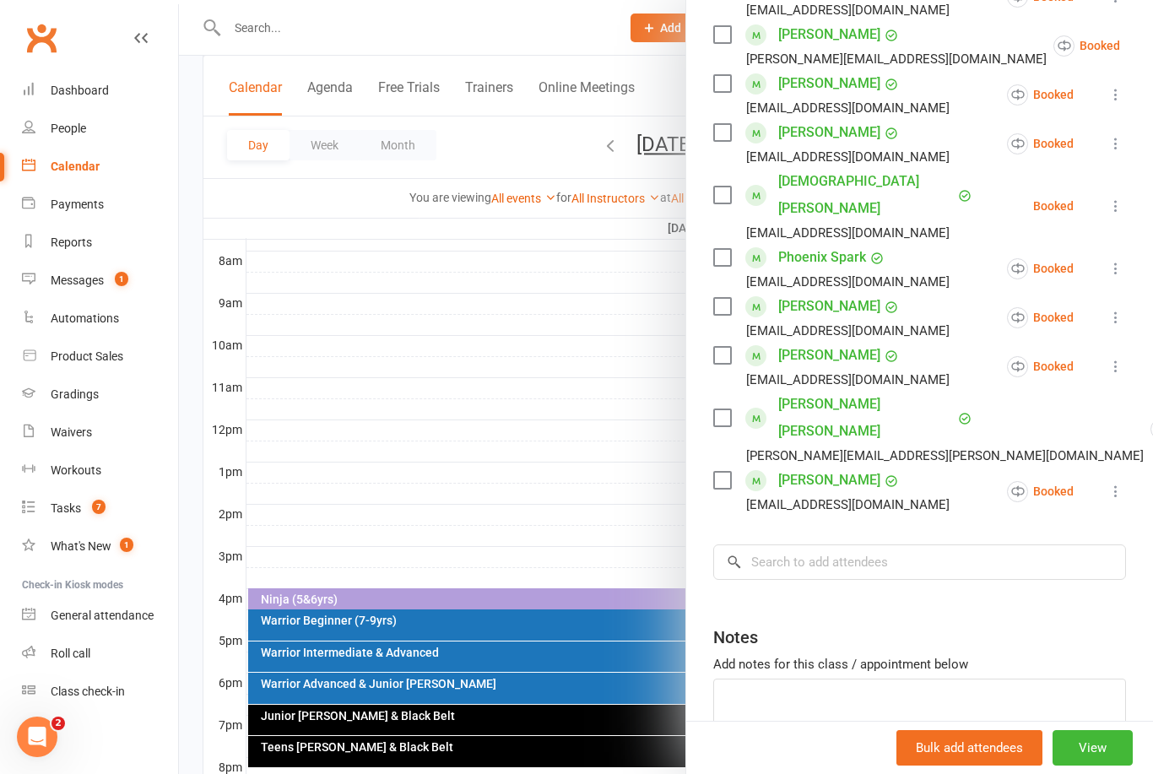
scroll to position [626, 0]
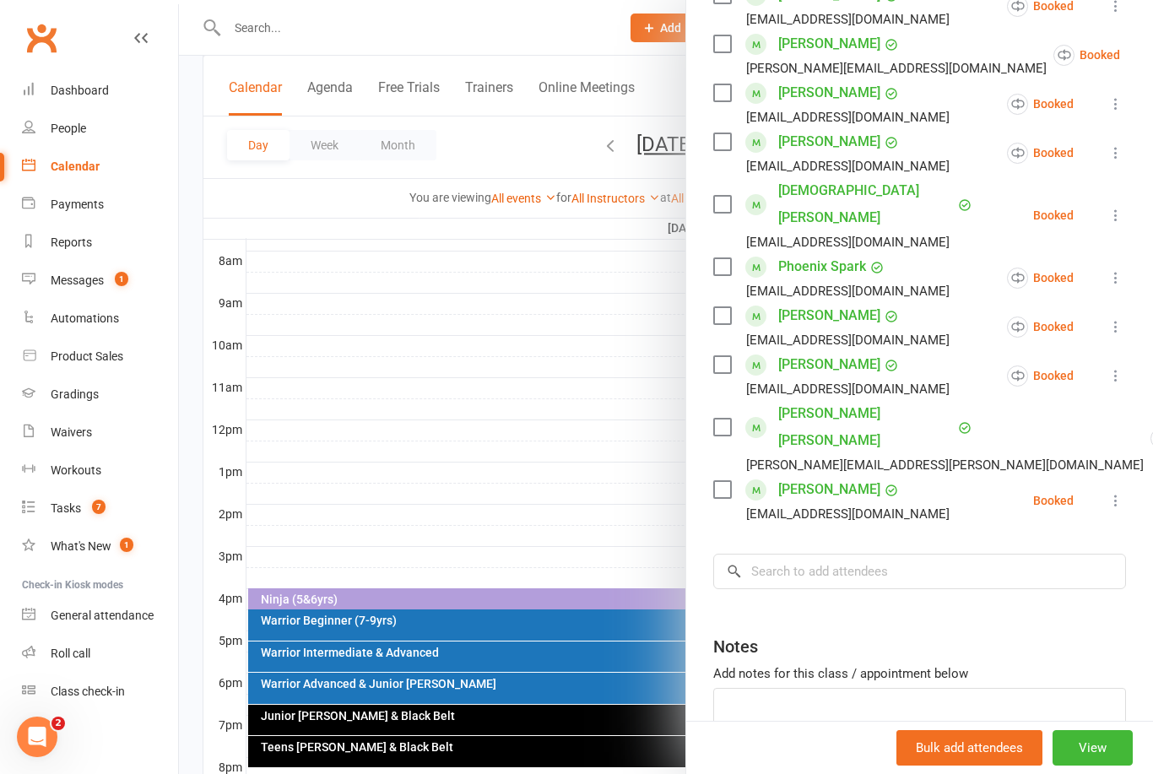
click at [1112, 492] on icon at bounding box center [1115, 500] width 17 height 17
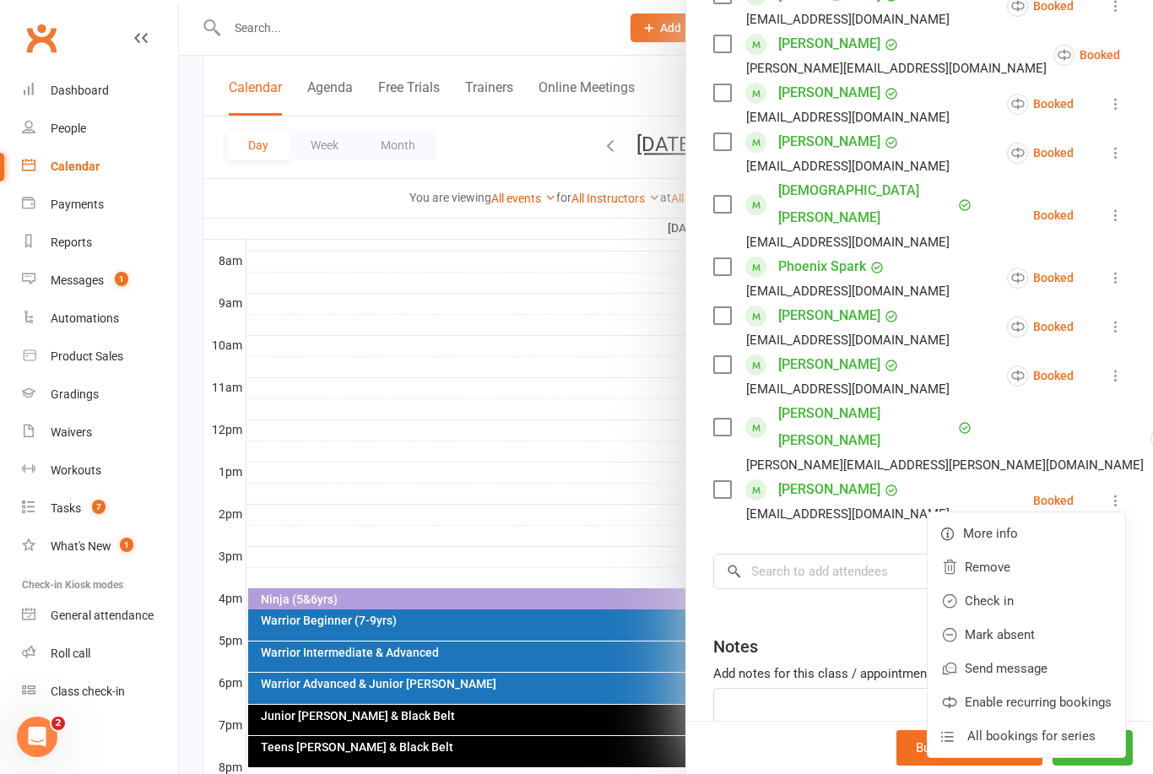
click at [1013, 550] on link "Remove" at bounding box center [1026, 567] width 197 height 34
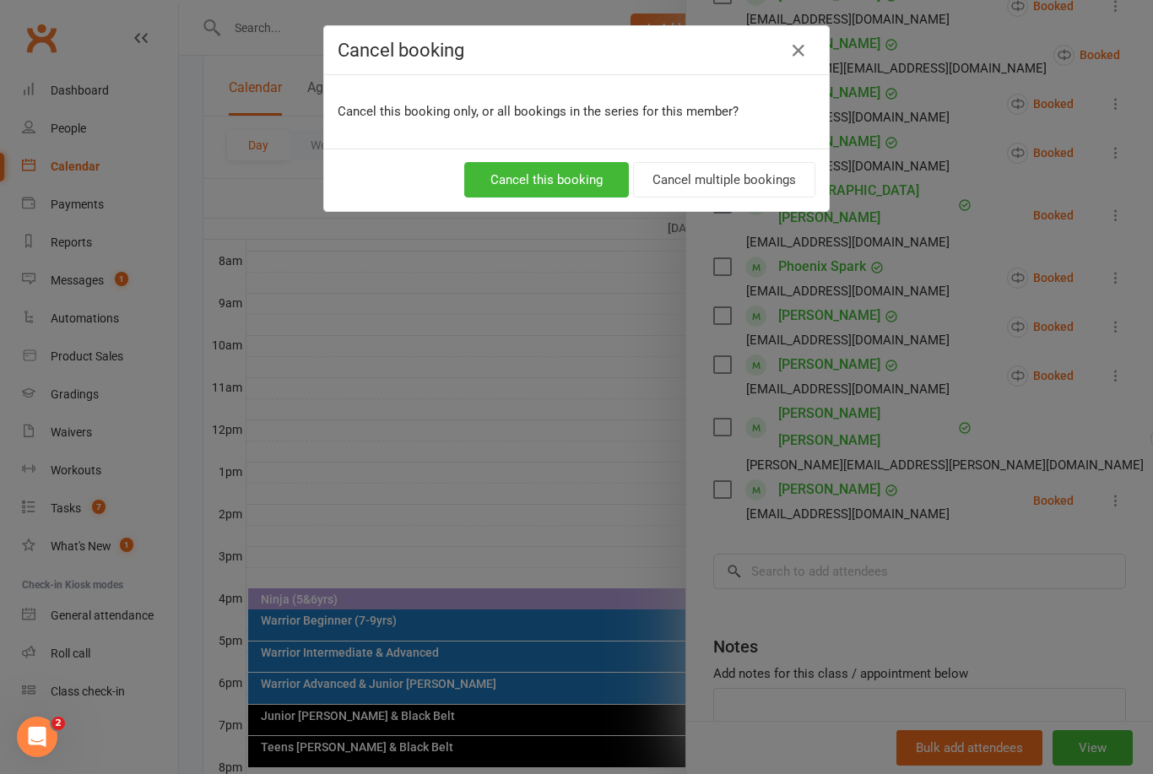
click at [713, 185] on button "Cancel multiple bookings" at bounding box center [724, 179] width 182 height 35
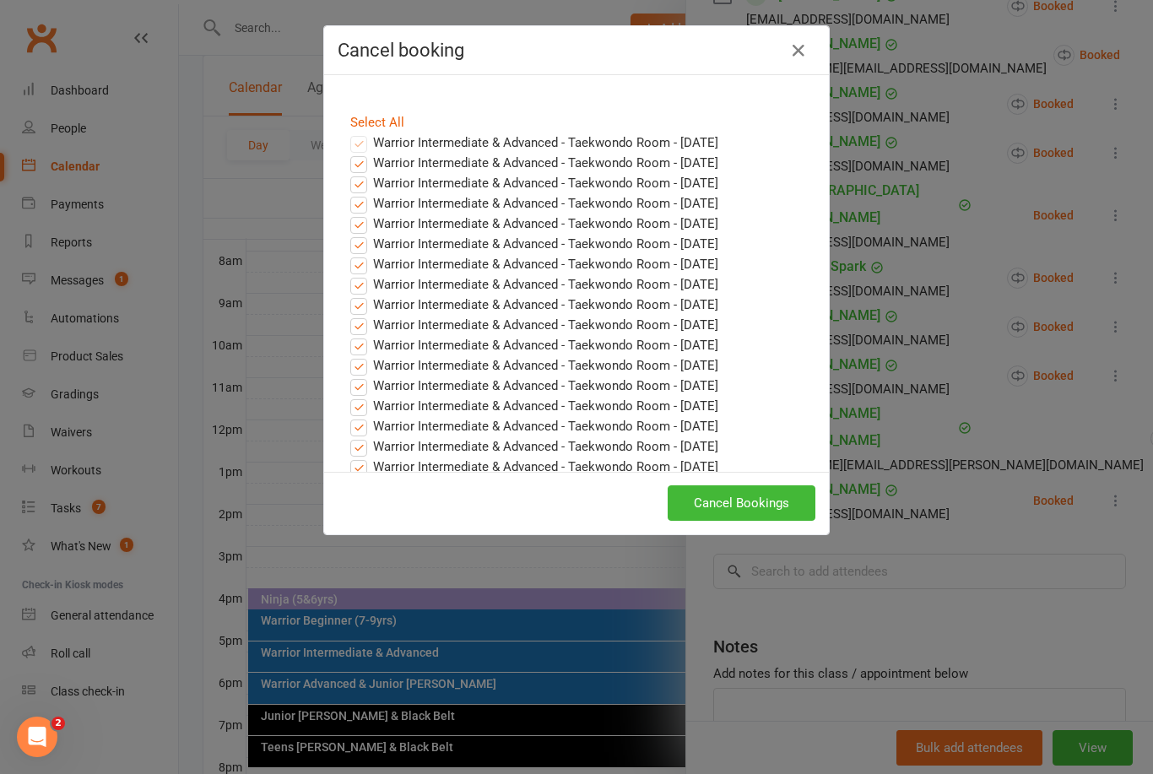
click at [746, 492] on button "Cancel Bookings" at bounding box center [742, 502] width 148 height 35
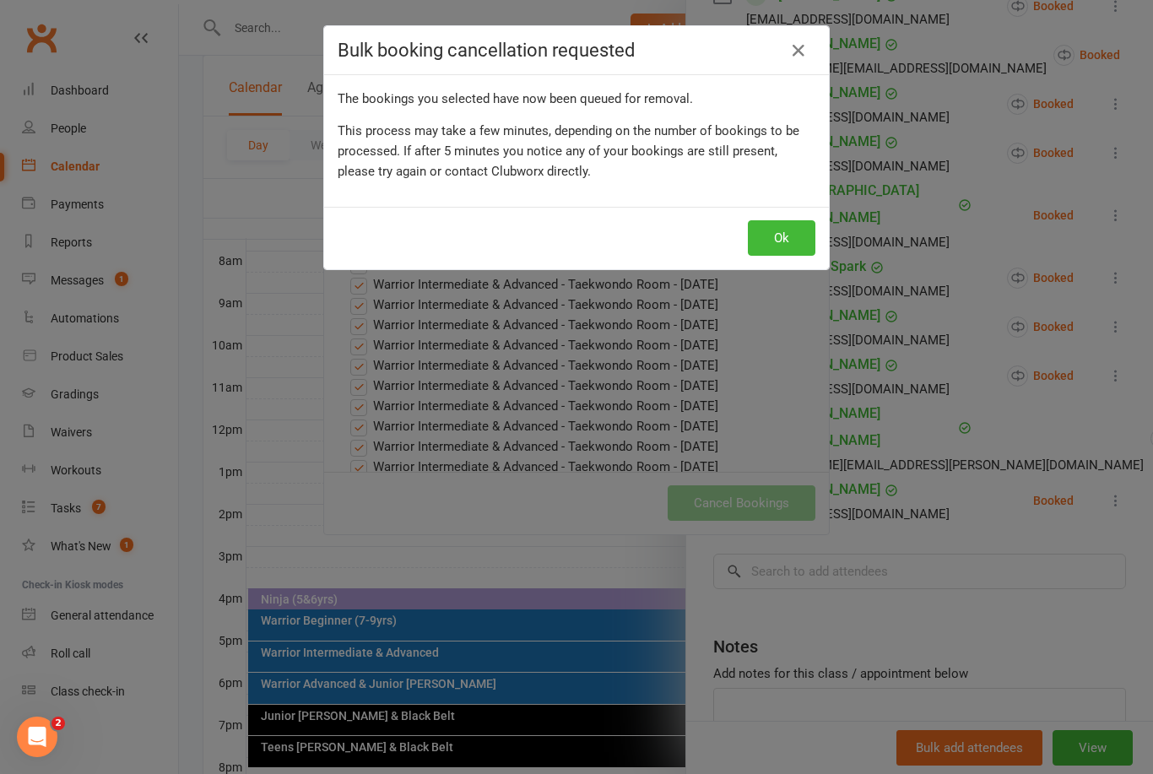
click at [790, 235] on button "Ok" at bounding box center [782, 237] width 68 height 35
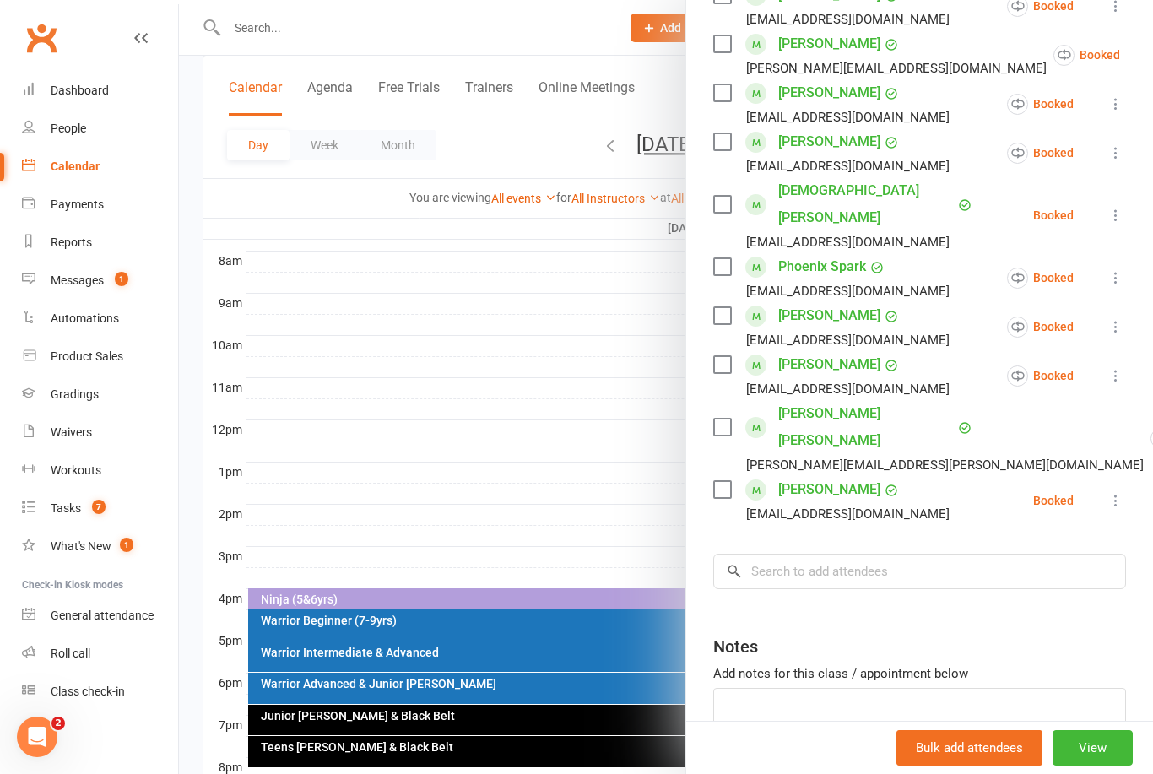
click at [1120, 492] on icon at bounding box center [1115, 500] width 17 height 17
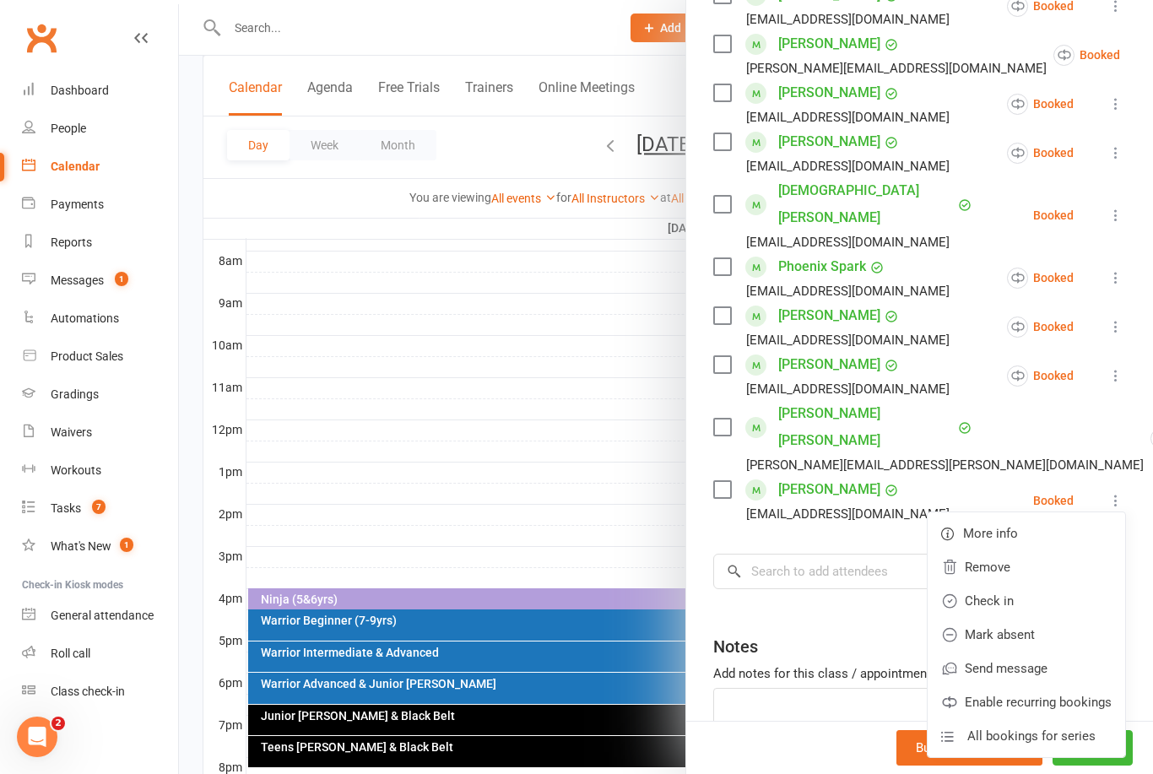
click at [1020, 550] on link "Remove" at bounding box center [1026, 567] width 197 height 34
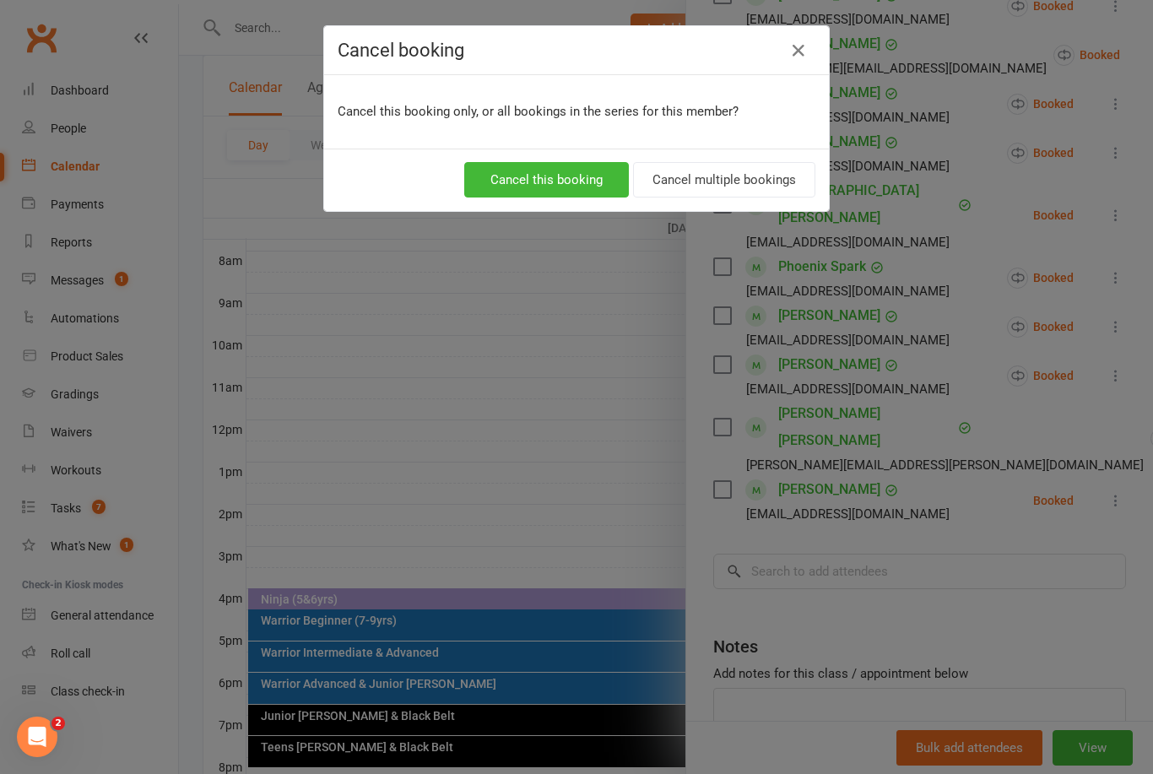
click at [738, 187] on button "Cancel multiple bookings" at bounding box center [724, 179] width 182 height 35
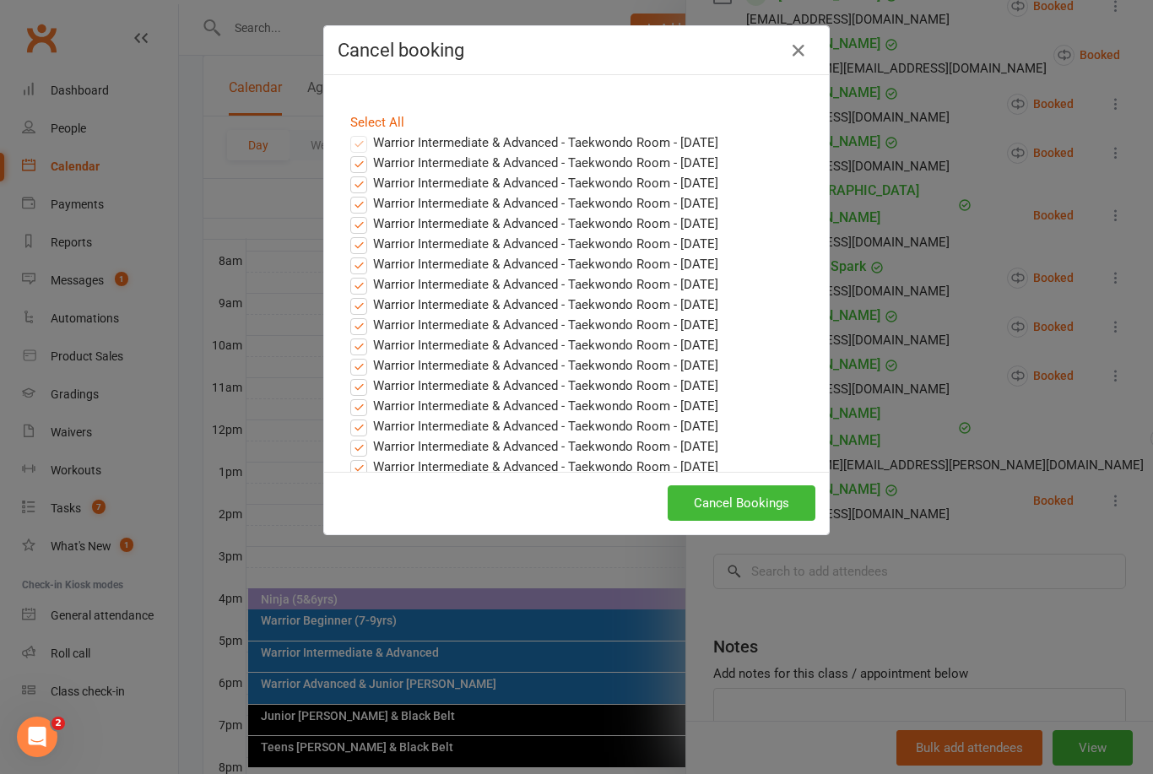
click at [765, 490] on button "Cancel Bookings" at bounding box center [742, 502] width 148 height 35
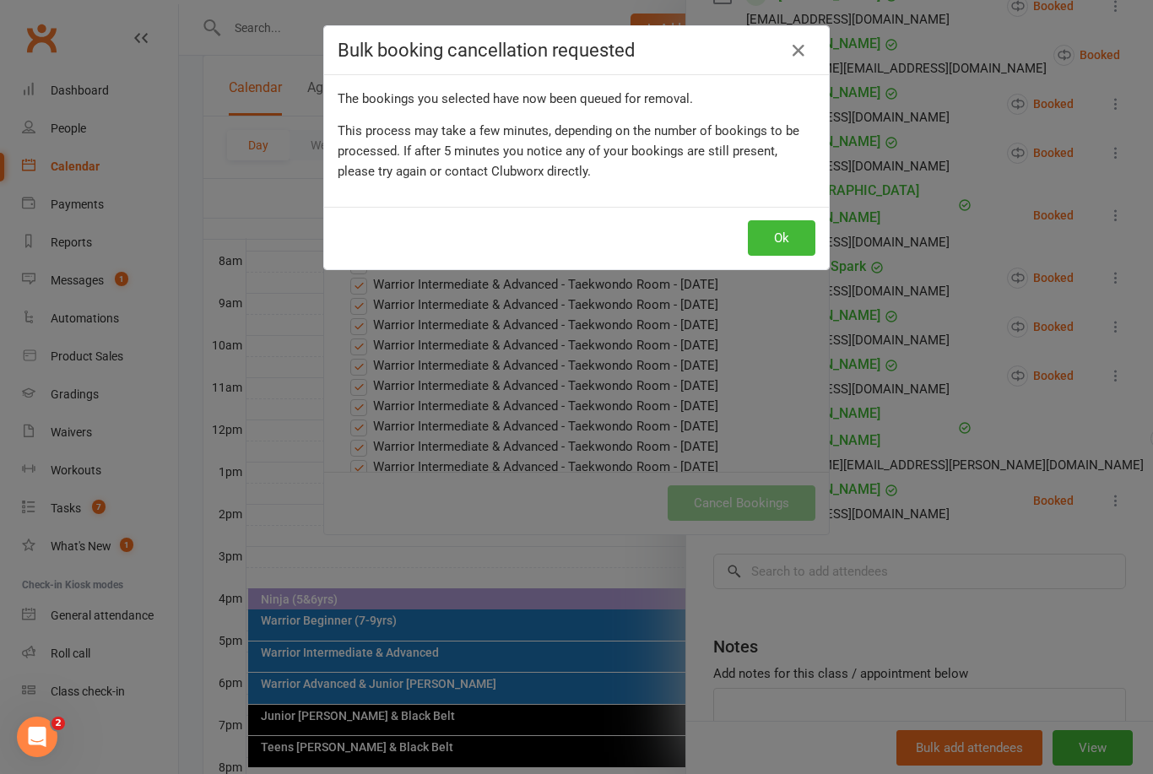
click at [776, 235] on button "Ok" at bounding box center [782, 237] width 68 height 35
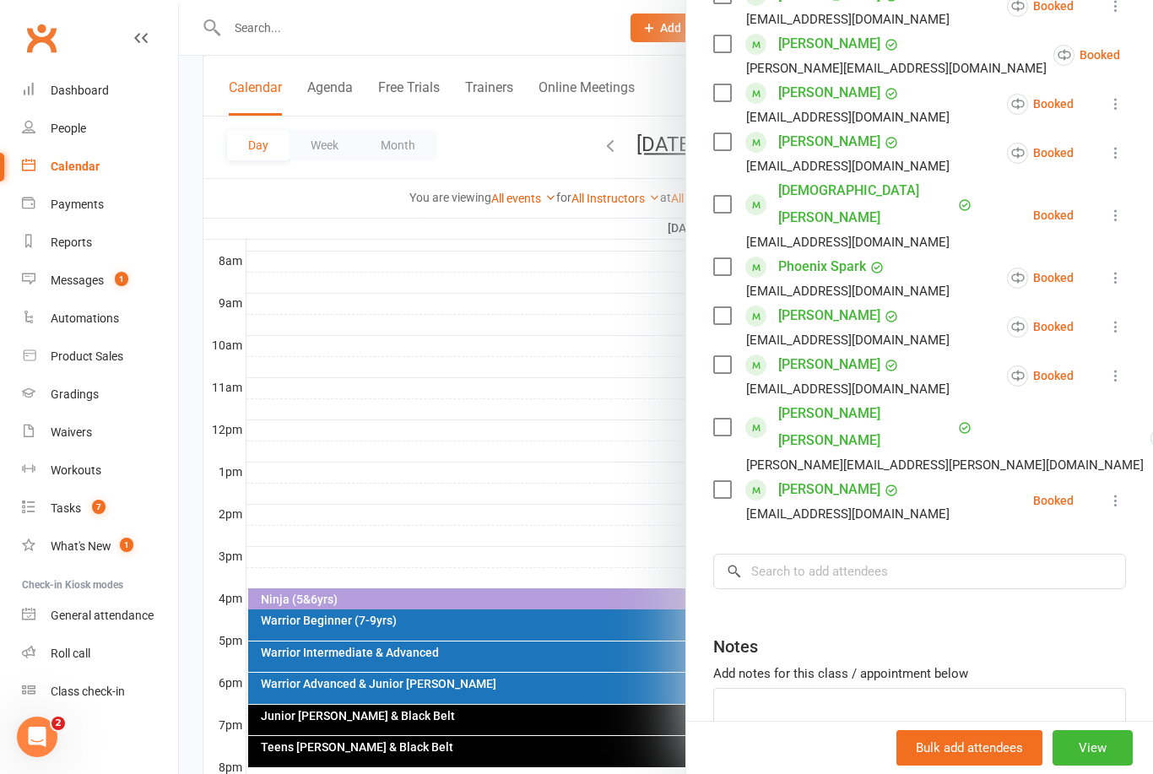
click at [1114, 492] on icon at bounding box center [1115, 500] width 17 height 17
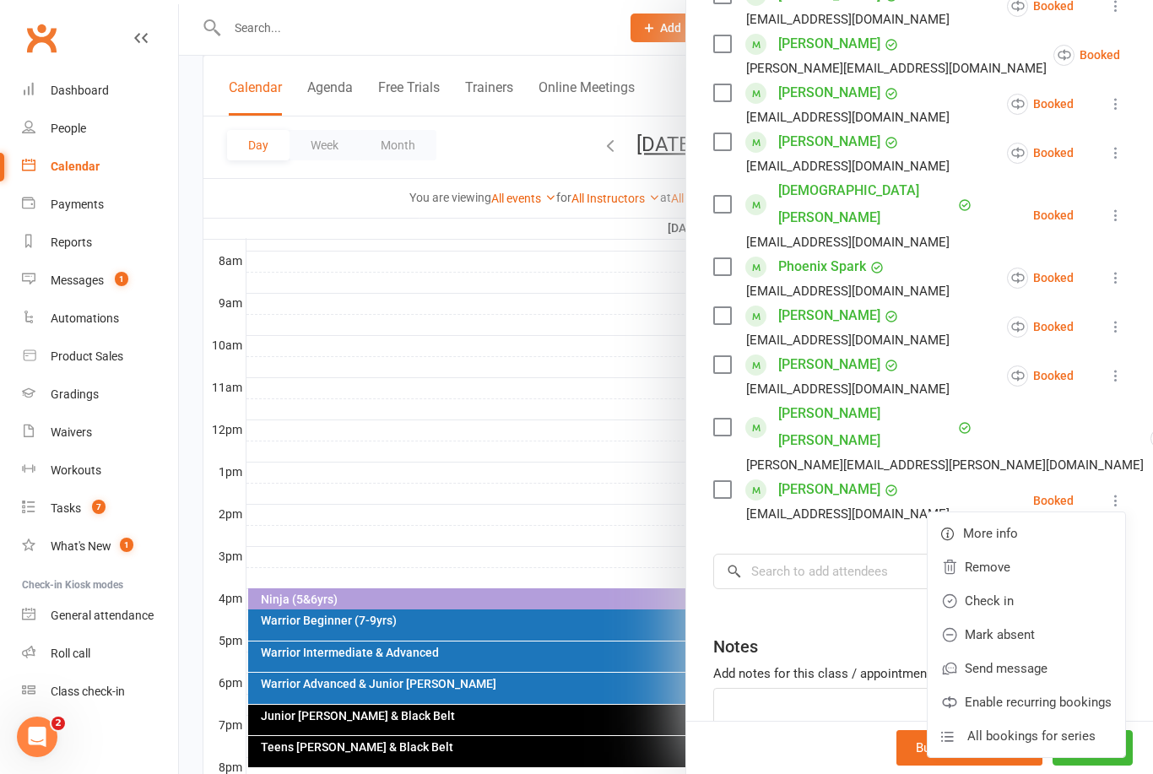
click at [1018, 550] on link "Remove" at bounding box center [1026, 567] width 197 height 34
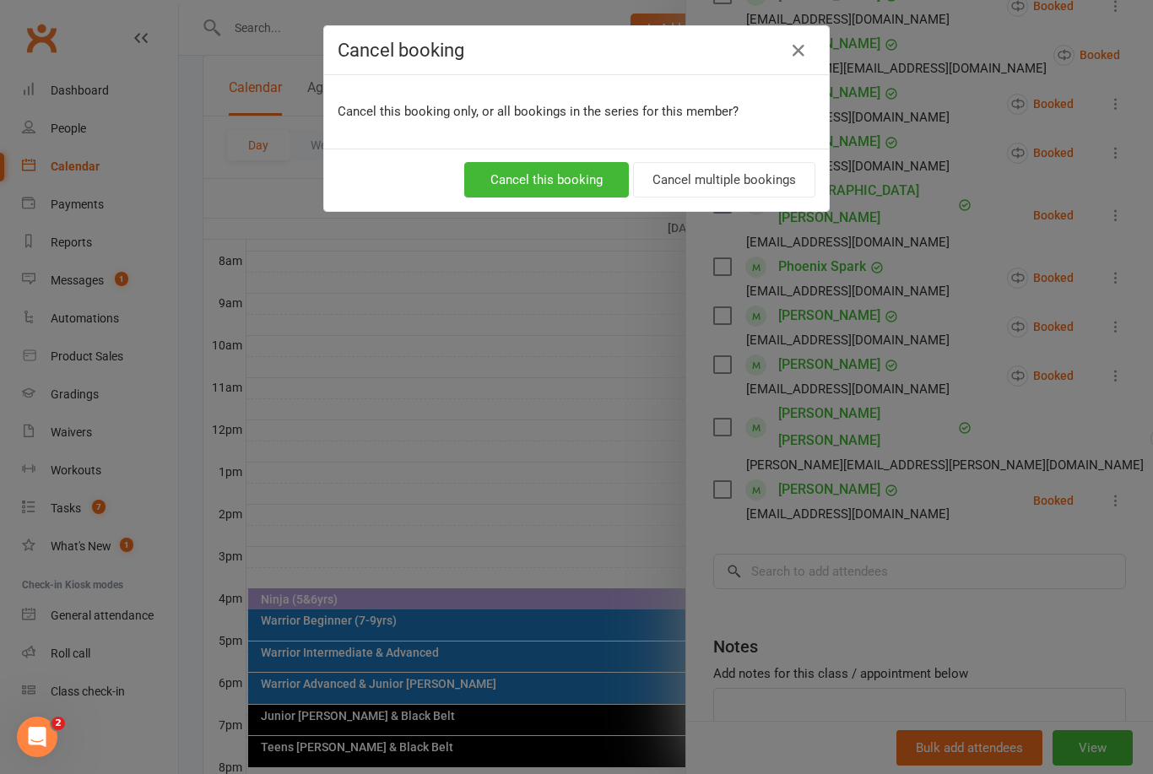
scroll to position [576, 0]
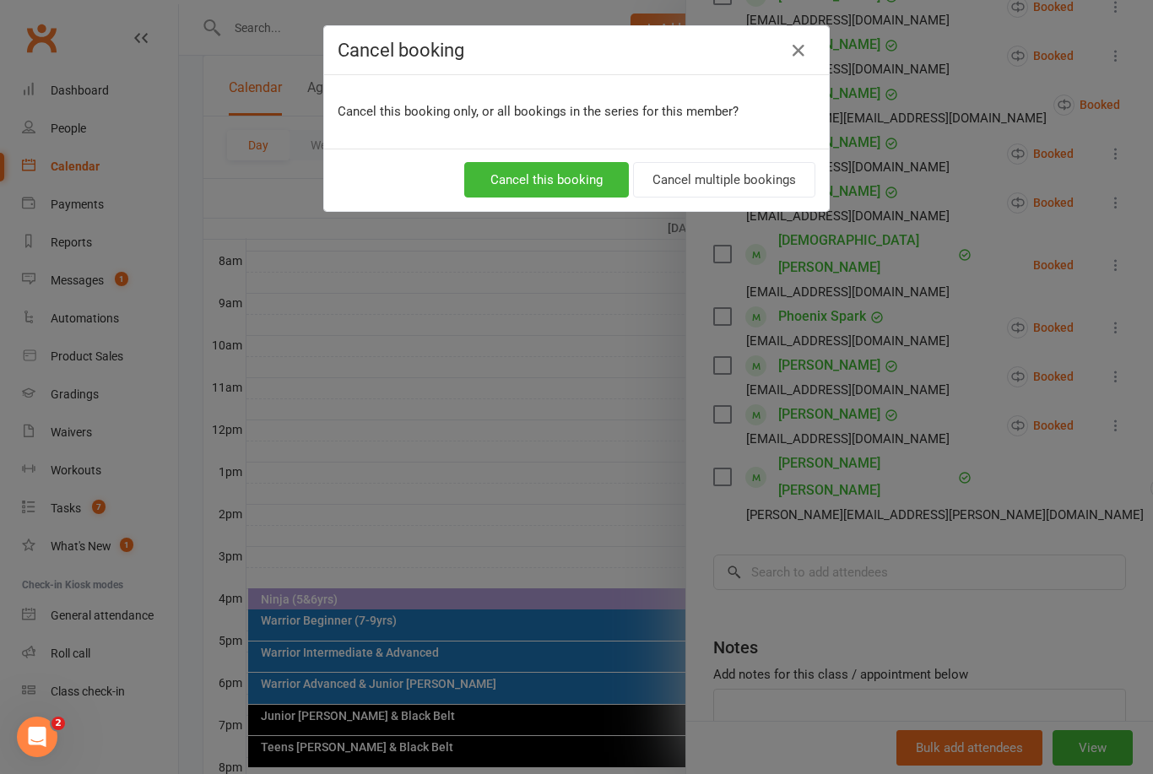
click at [698, 179] on button "Cancel multiple bookings" at bounding box center [724, 179] width 182 height 35
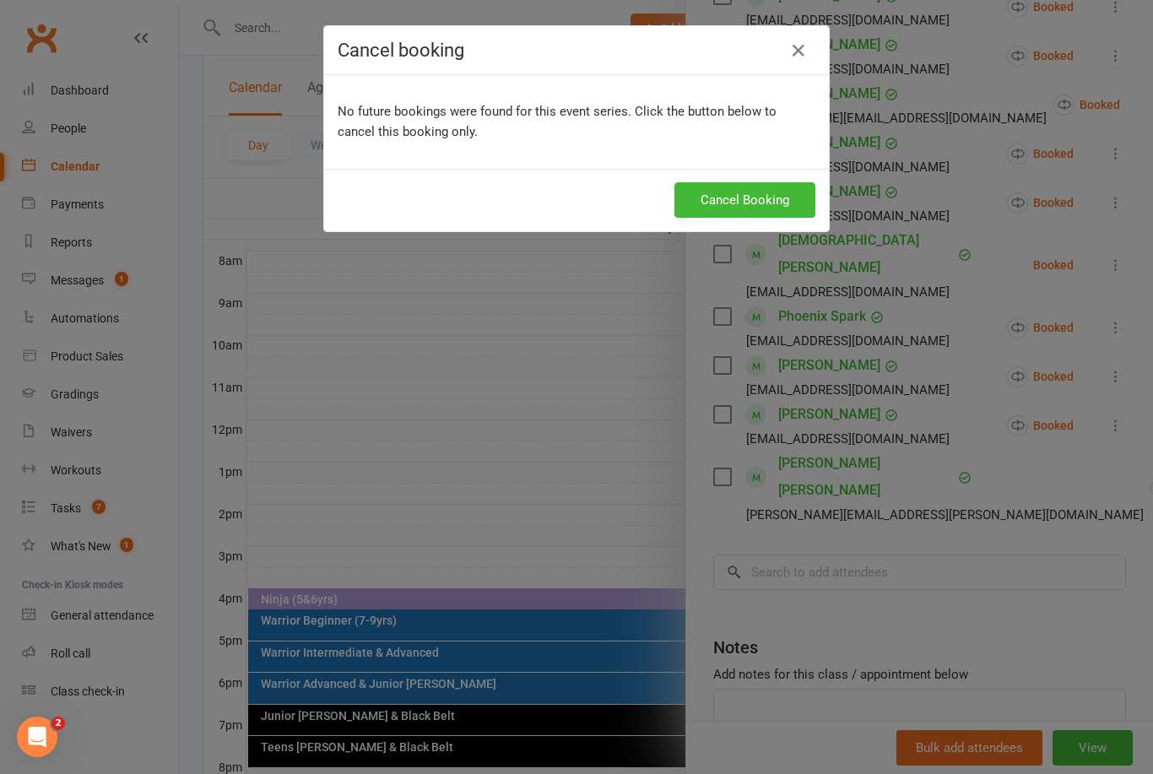
click at [765, 197] on button "Cancel Booking" at bounding box center [744, 199] width 141 height 35
click at [571, 402] on div "Cancel booking No future bookings were found for this event series. Click the b…" at bounding box center [576, 387] width 1153 height 774
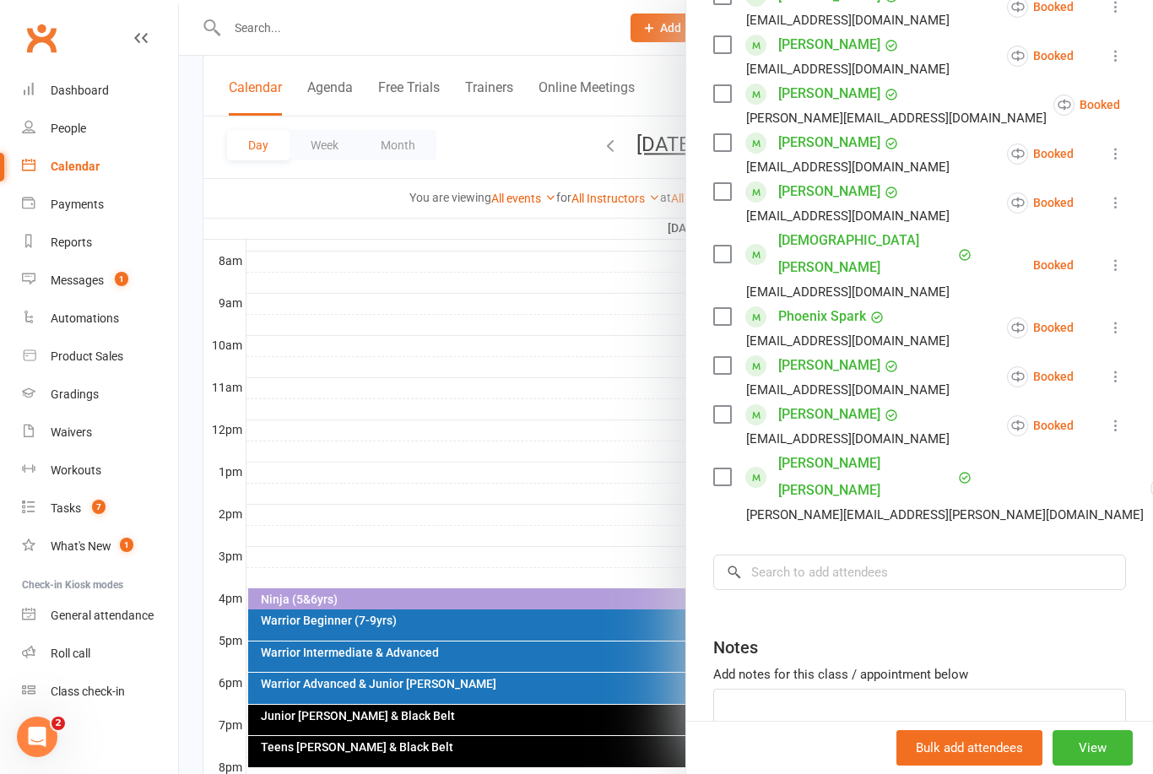
click at [607, 312] on div at bounding box center [666, 387] width 974 height 774
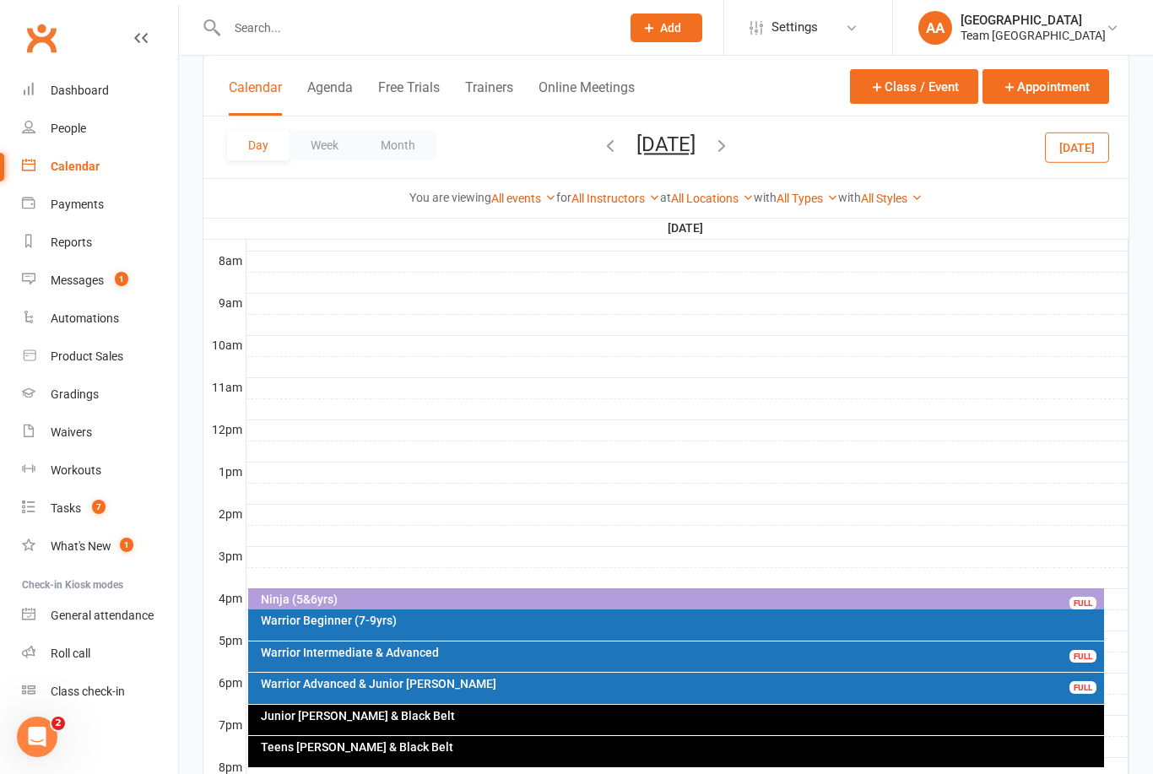
click at [695, 153] on button "Thursday, Sep 18, 2025" at bounding box center [665, 145] width 59 height 24
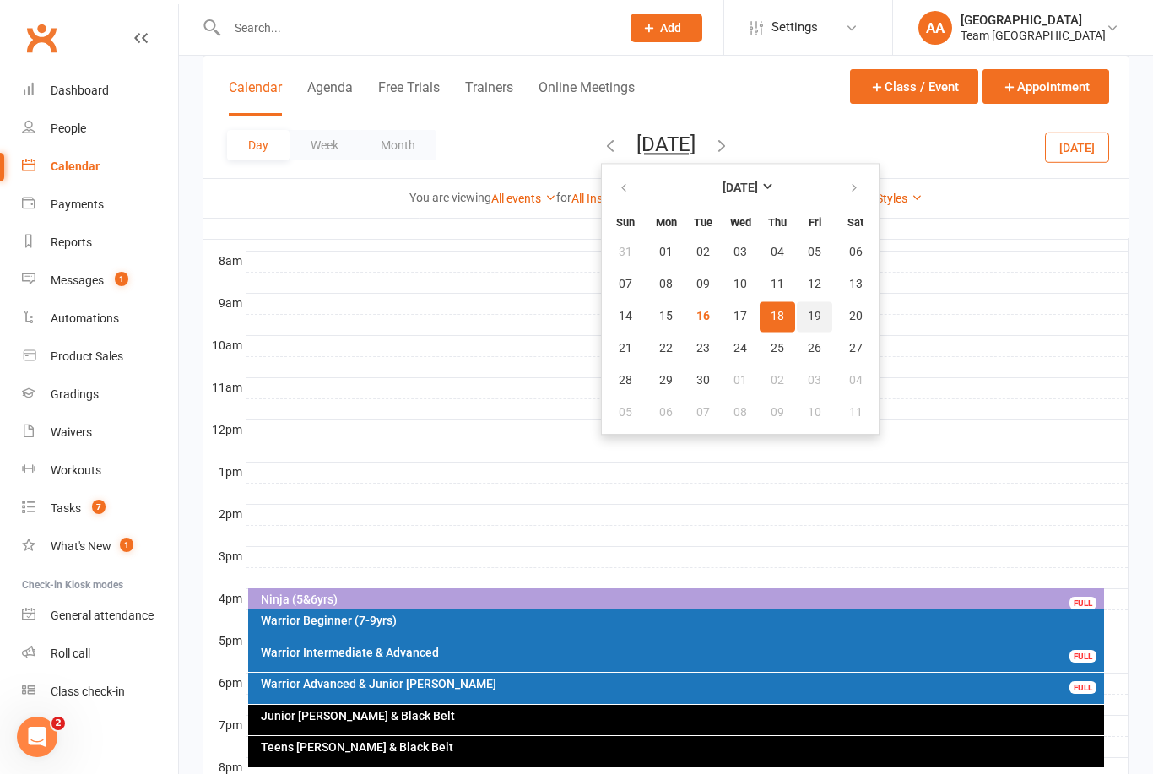
click at [797, 325] on button "19" at bounding box center [814, 316] width 35 height 30
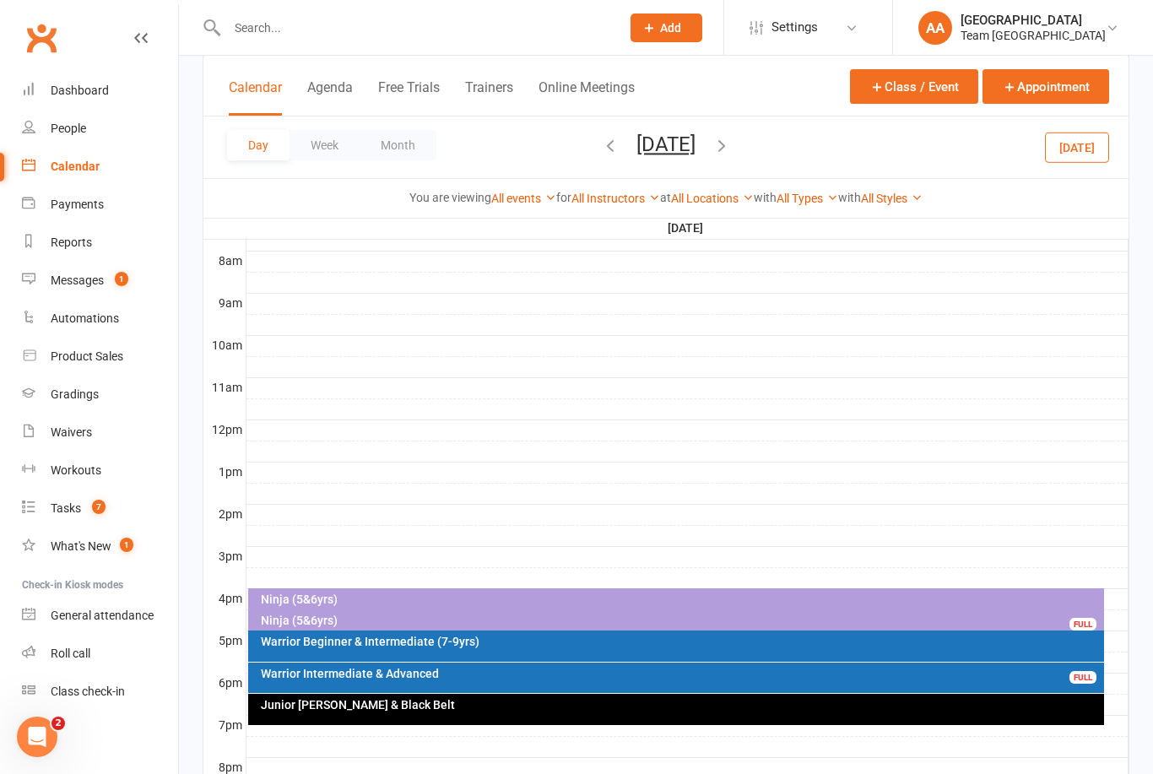
click at [572, 671] on div "Warrior Intermediate & Advanced" at bounding box center [680, 674] width 841 height 12
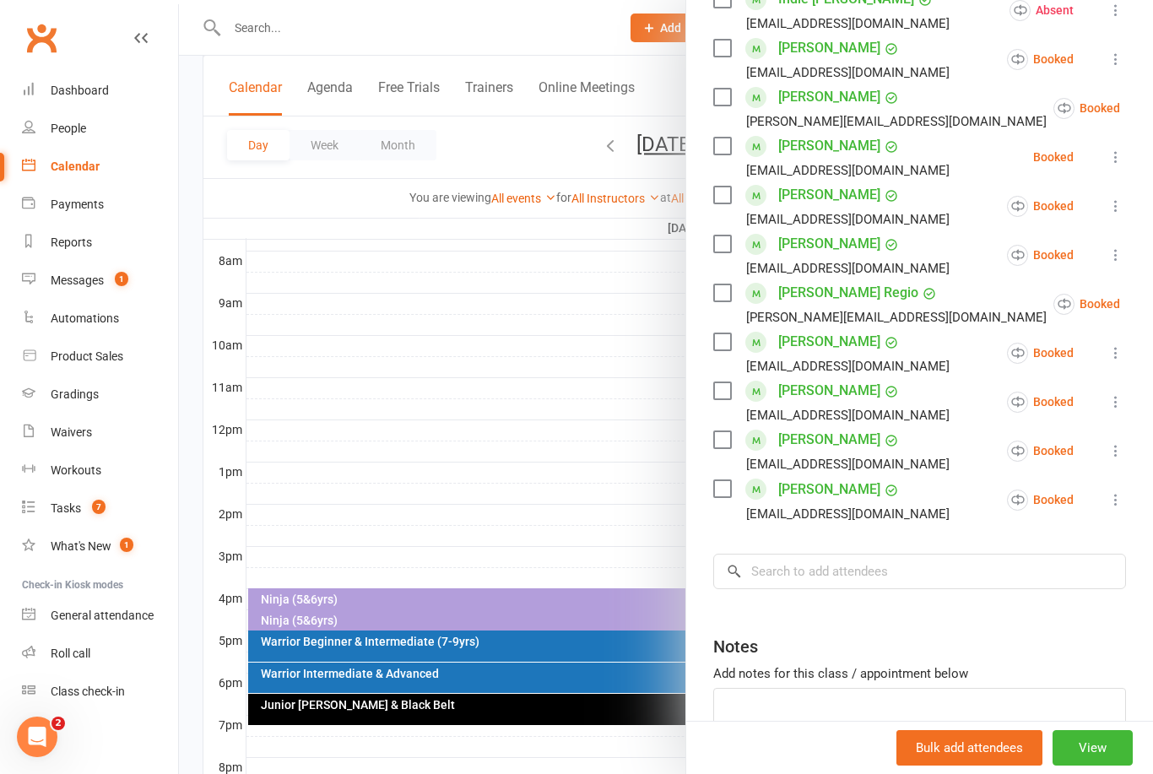
scroll to position [575, 0]
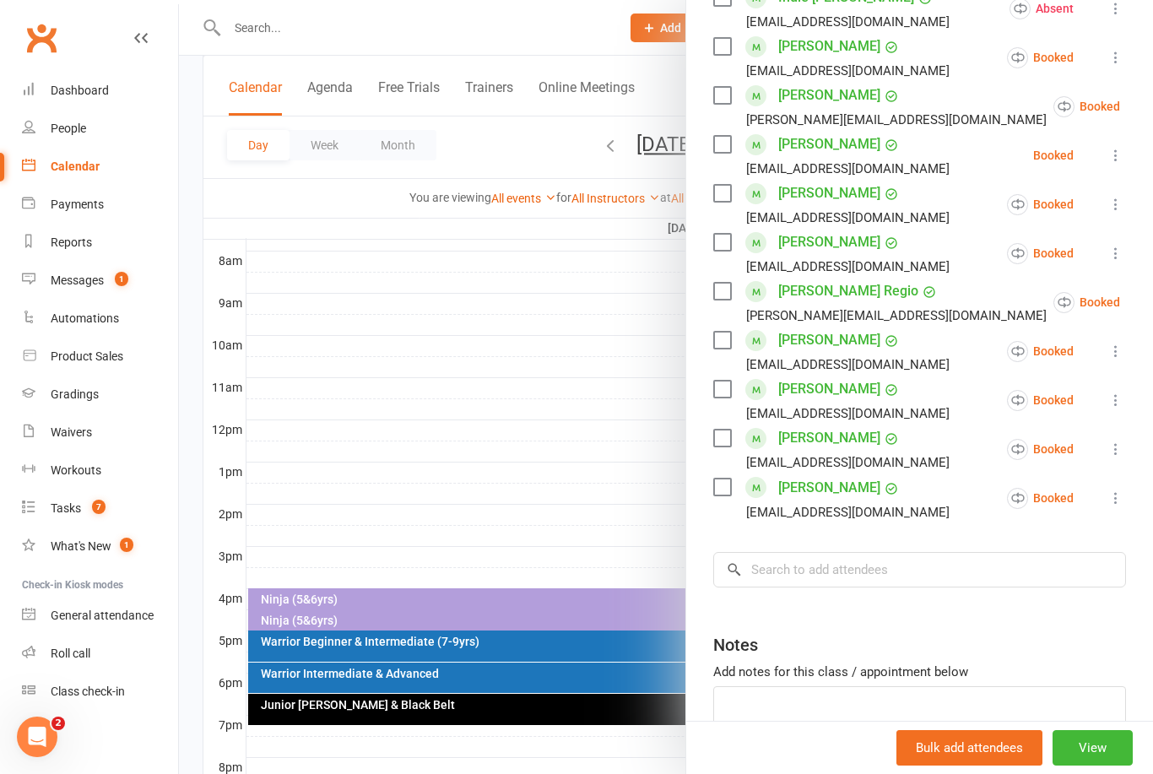
click at [1114, 149] on icon at bounding box center [1115, 155] width 17 height 17
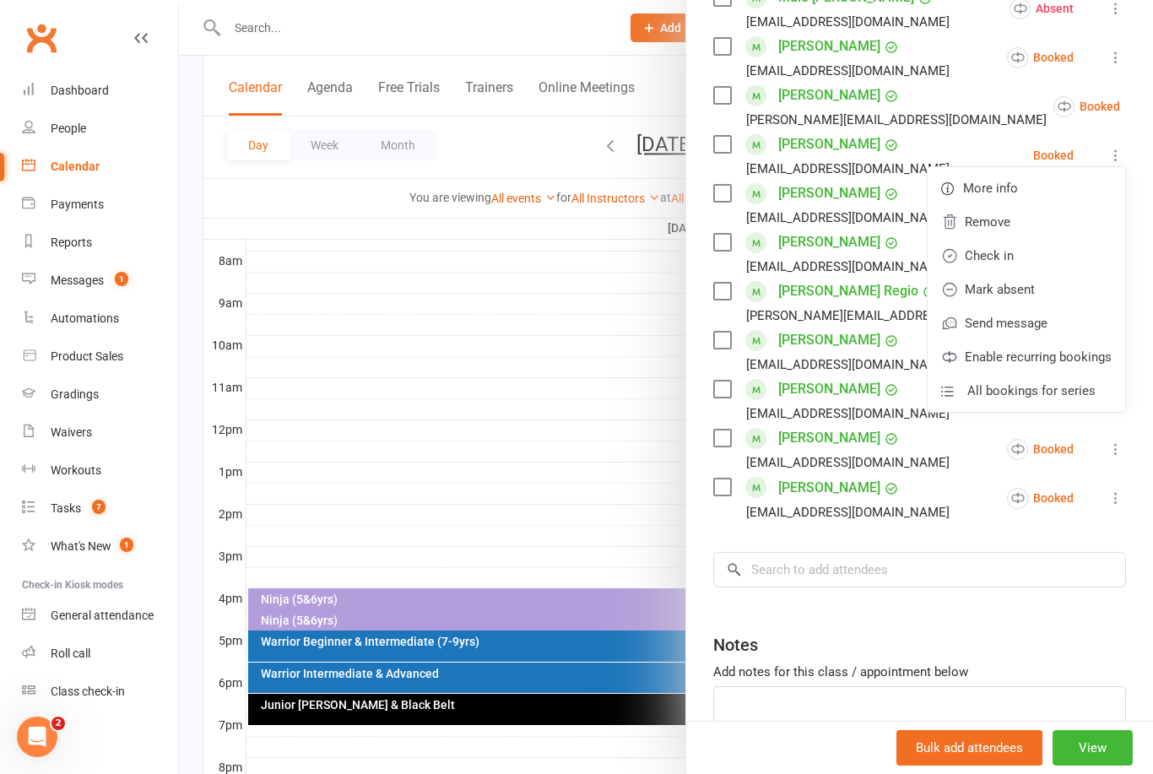
click at [987, 221] on link "Remove" at bounding box center [1026, 222] width 197 height 34
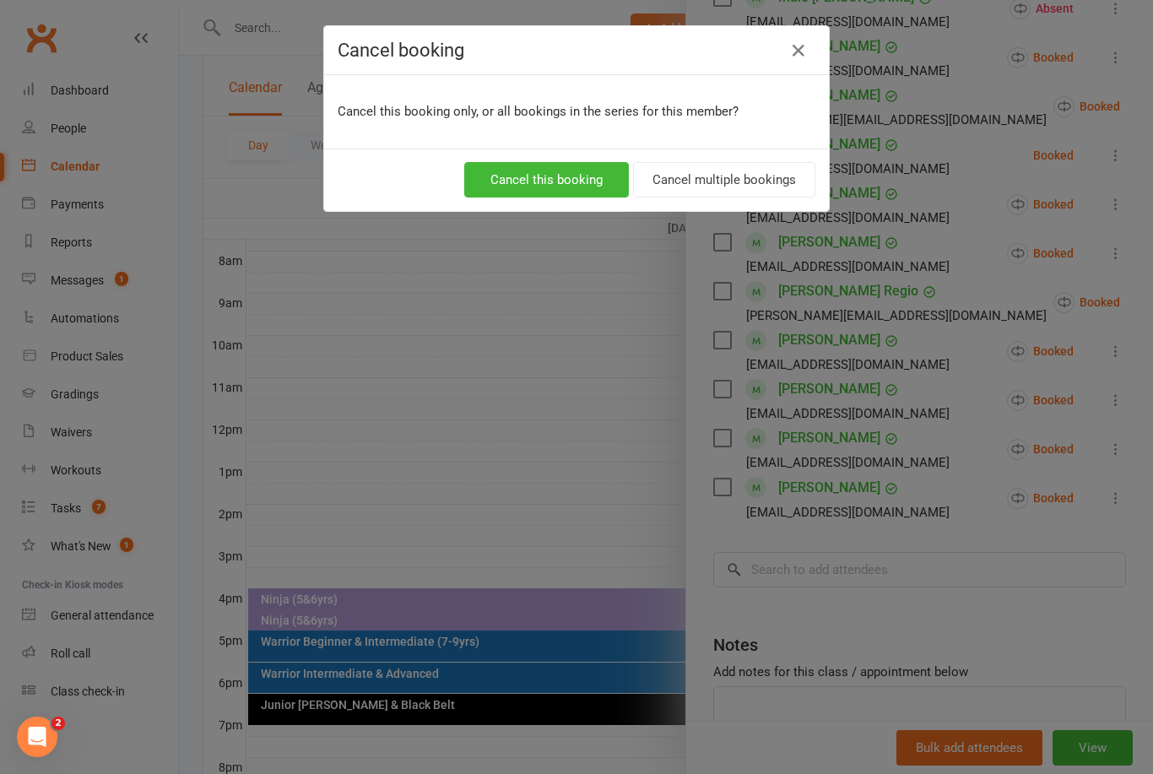
click at [570, 176] on button "Cancel this booking" at bounding box center [546, 179] width 165 height 35
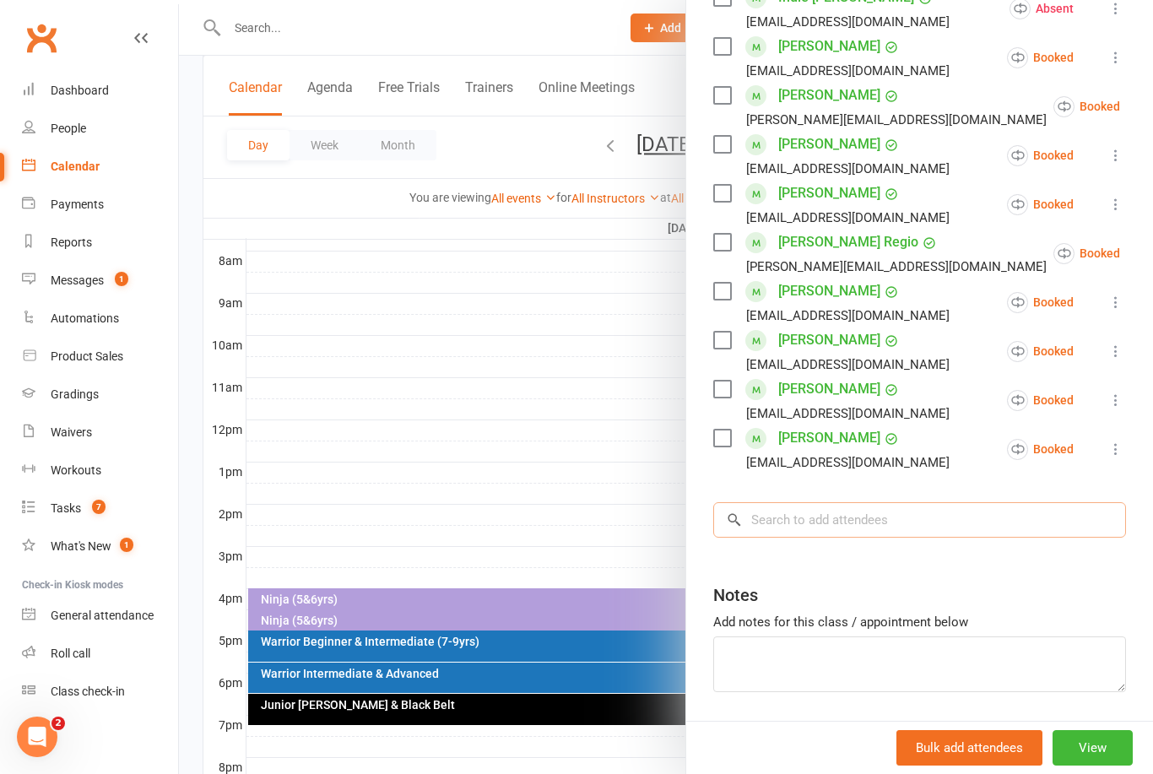
click at [812, 512] on input "search" at bounding box center [919, 519] width 413 height 35
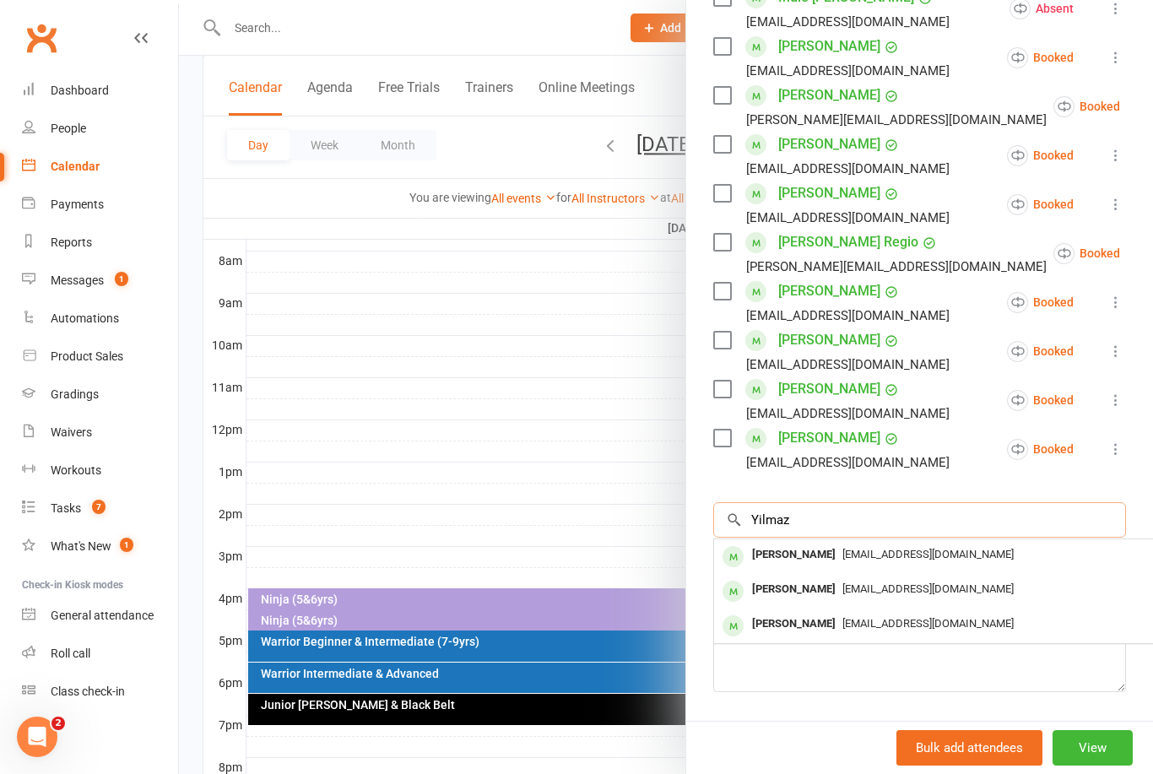
type input "Yilmaz"
click at [798, 592] on div "Samuel Yilmaz" at bounding box center [793, 589] width 97 height 24
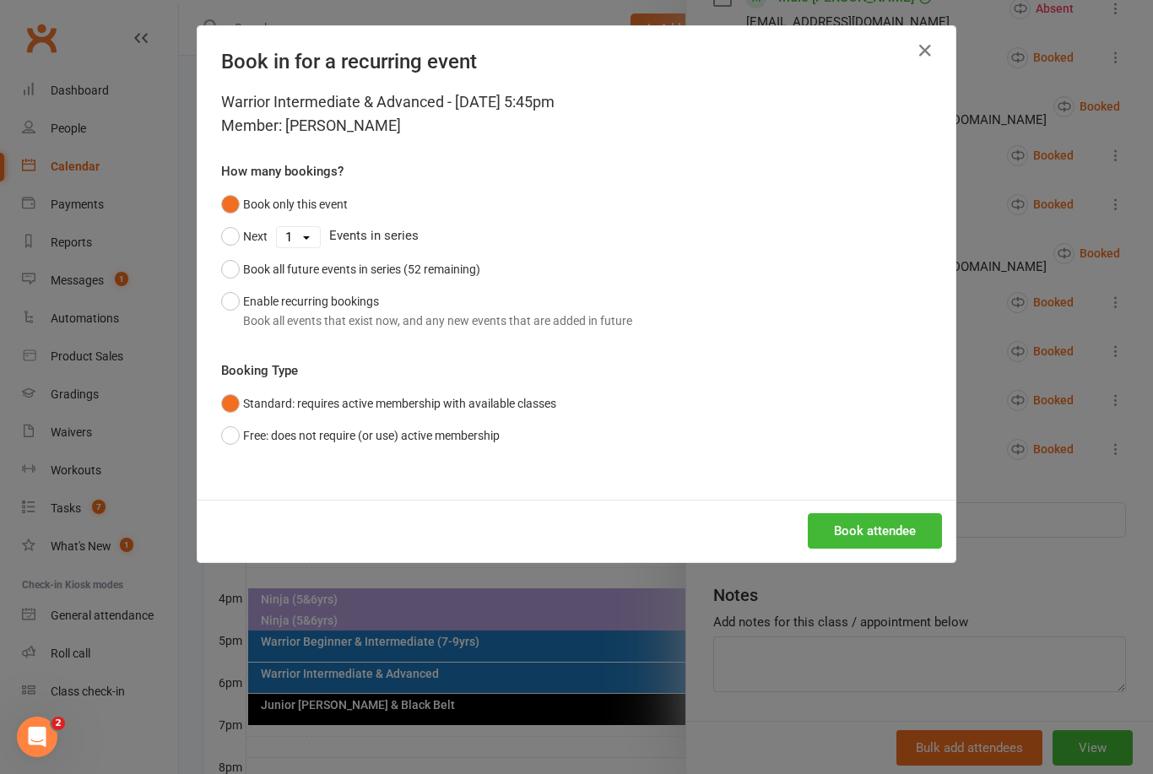
click at [221, 299] on button "Enable recurring bookings Book all events that exist now, and any new events th…" at bounding box center [426, 310] width 411 height 51
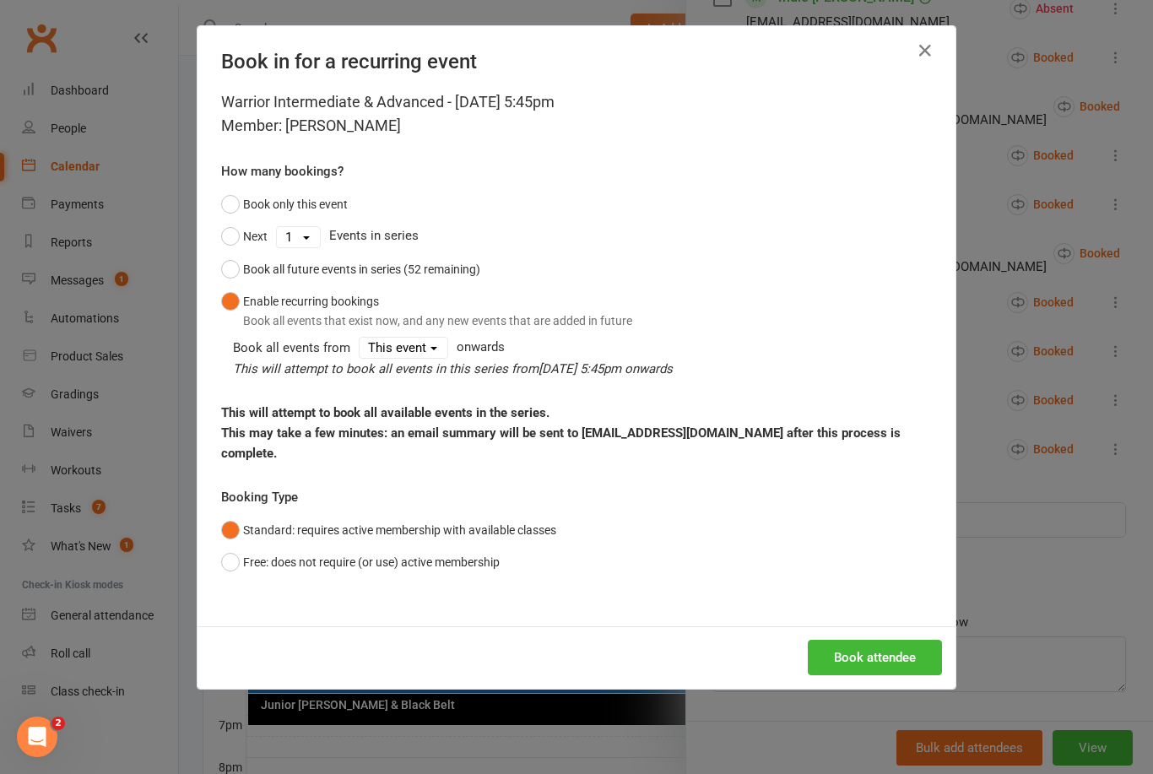
click at [880, 654] on button "Book attendee" at bounding box center [875, 657] width 134 height 35
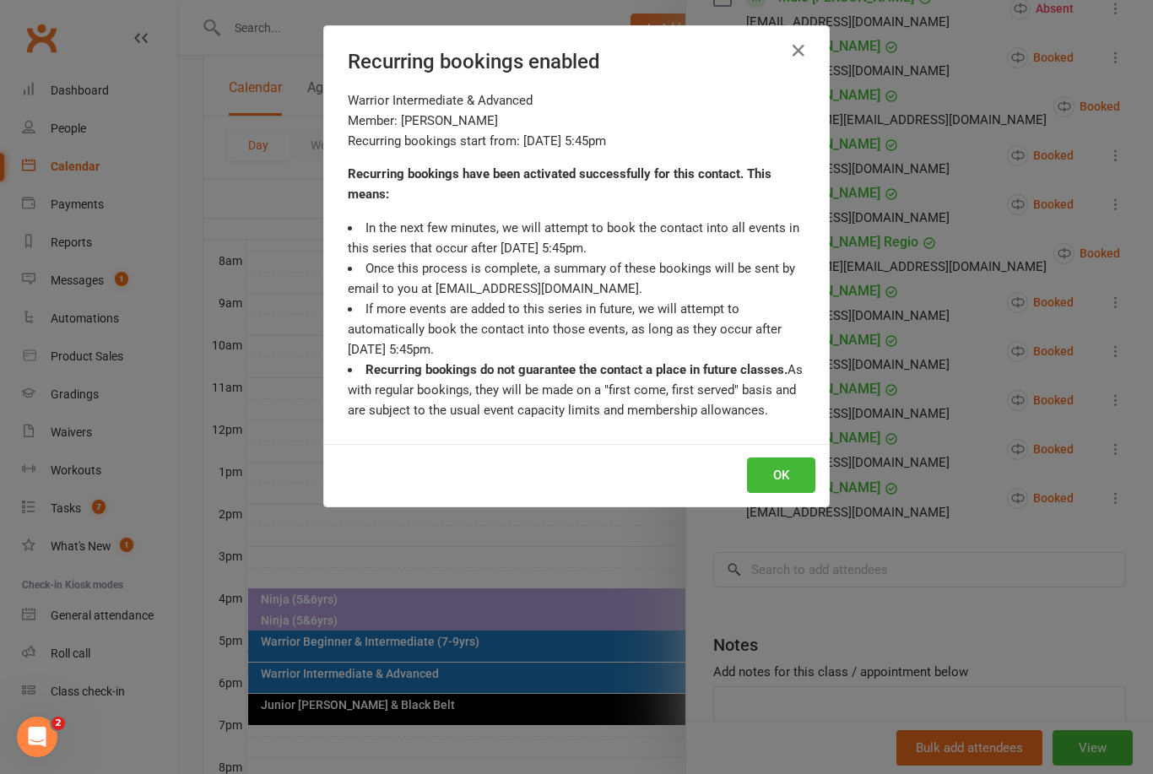
click at [792, 483] on button "OK" at bounding box center [781, 474] width 68 height 35
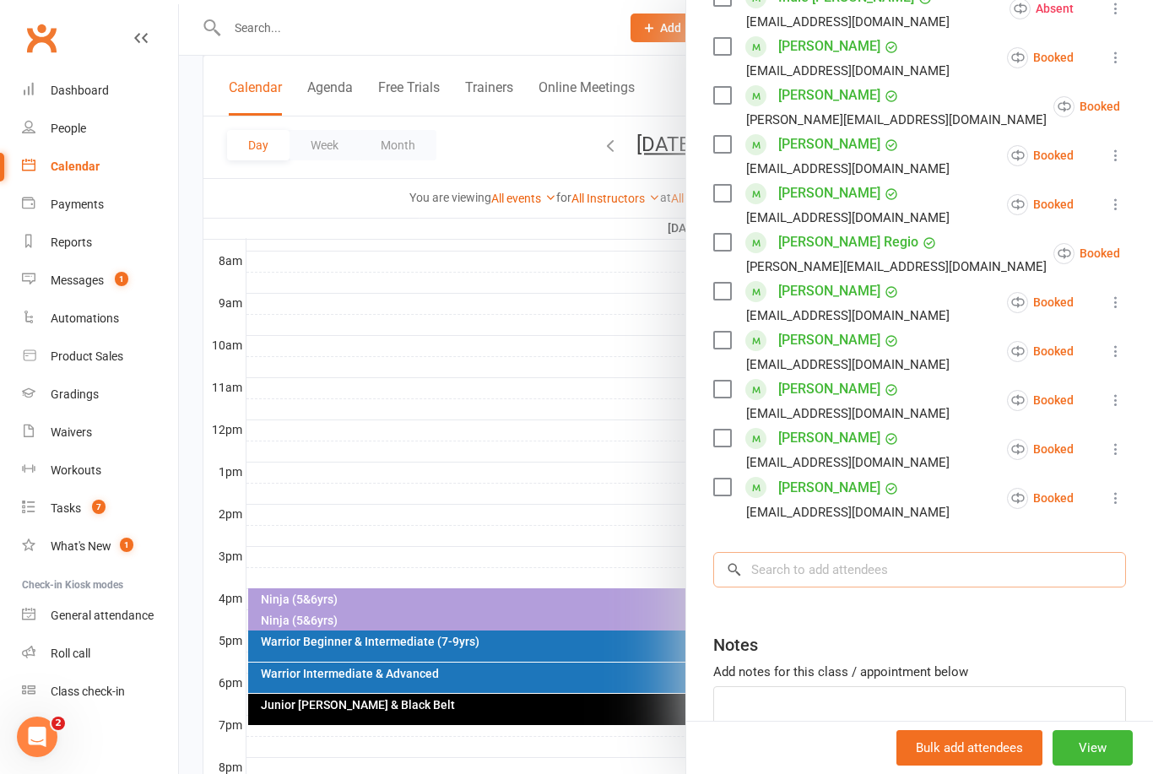
click at [830, 569] on input "search" at bounding box center [919, 569] width 413 height 35
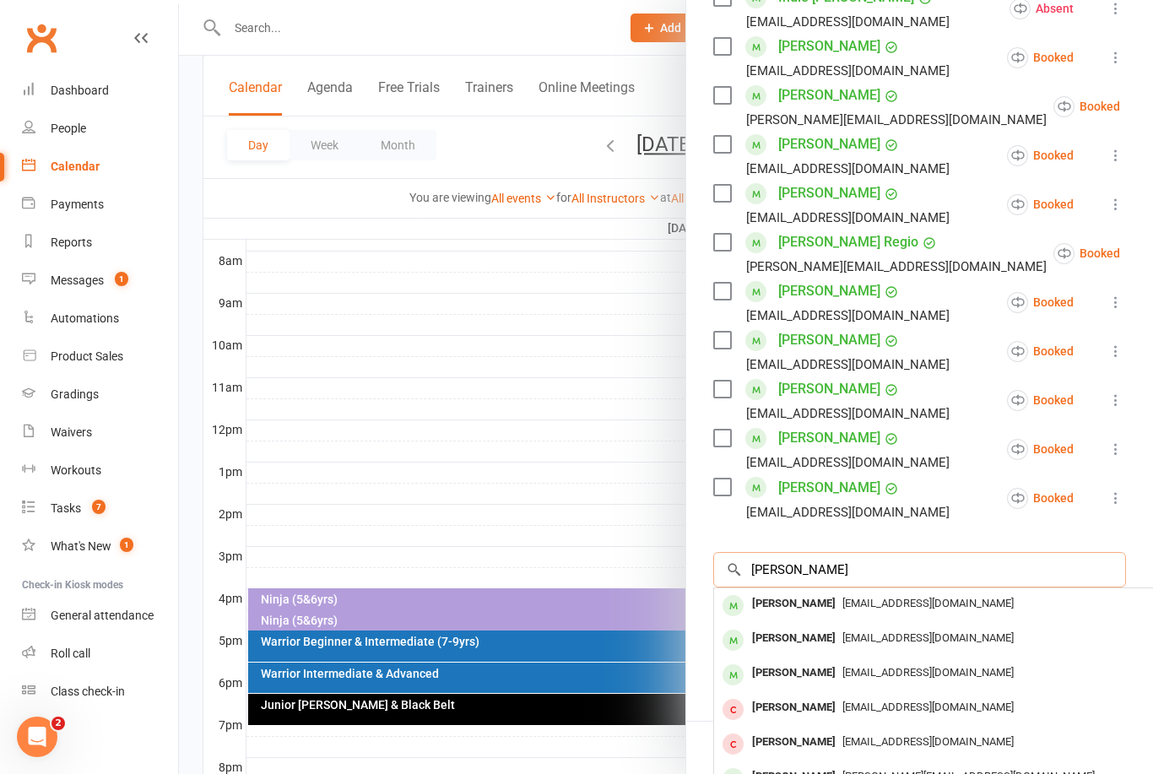
type input "Yilmaz ben"
click at [821, 608] on div "Benjamin Yilmaz" at bounding box center [793, 604] width 97 height 24
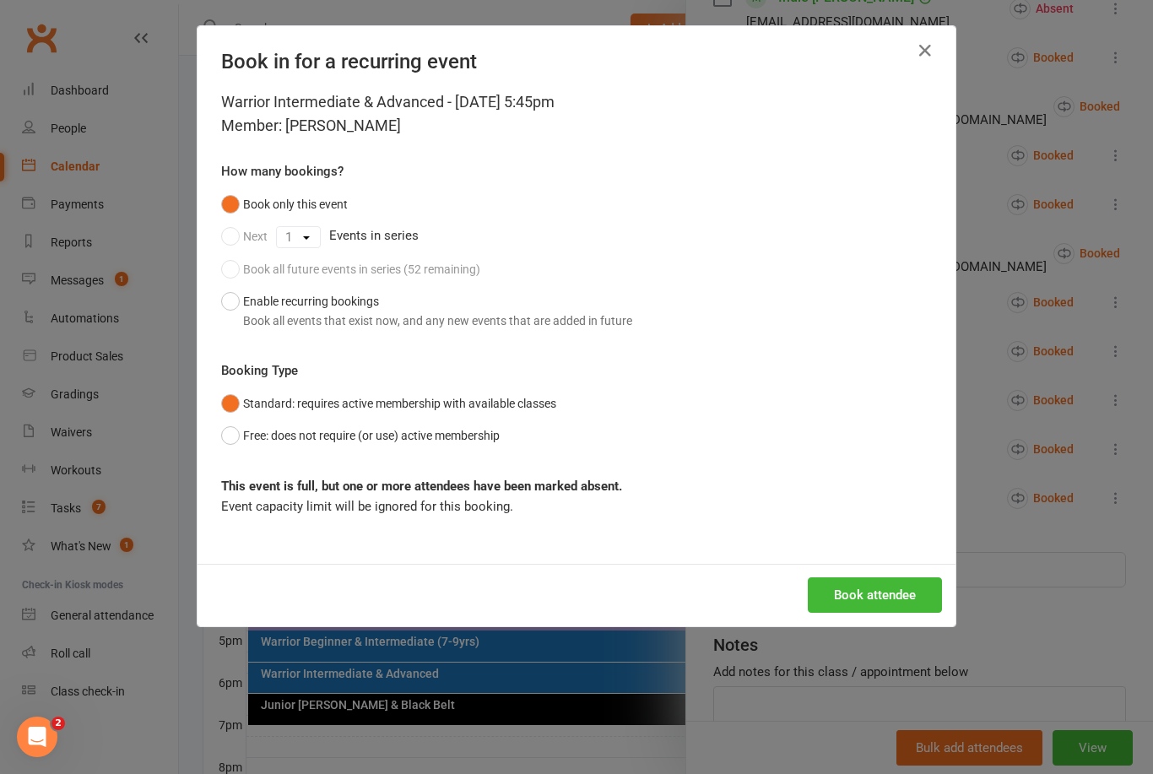
click at [234, 307] on button "Enable recurring bookings Book all events that exist now, and any new events th…" at bounding box center [426, 310] width 411 height 51
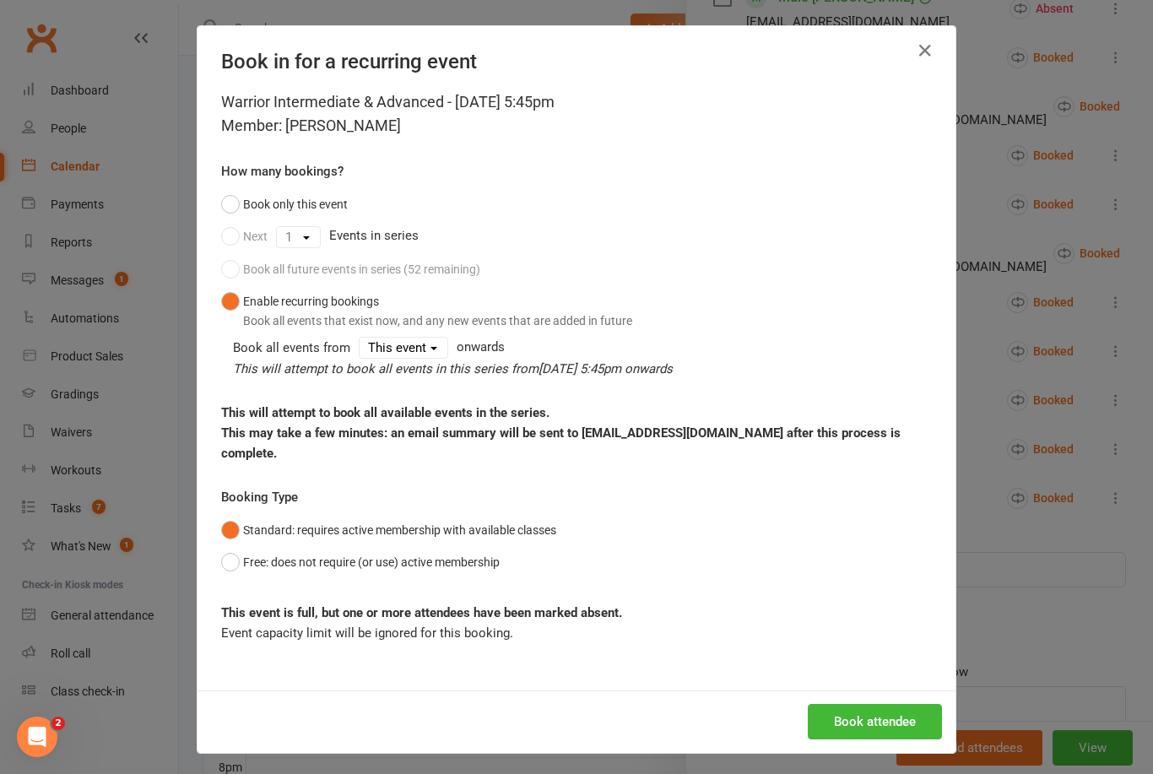
click at [877, 732] on button "Book attendee" at bounding box center [875, 721] width 134 height 35
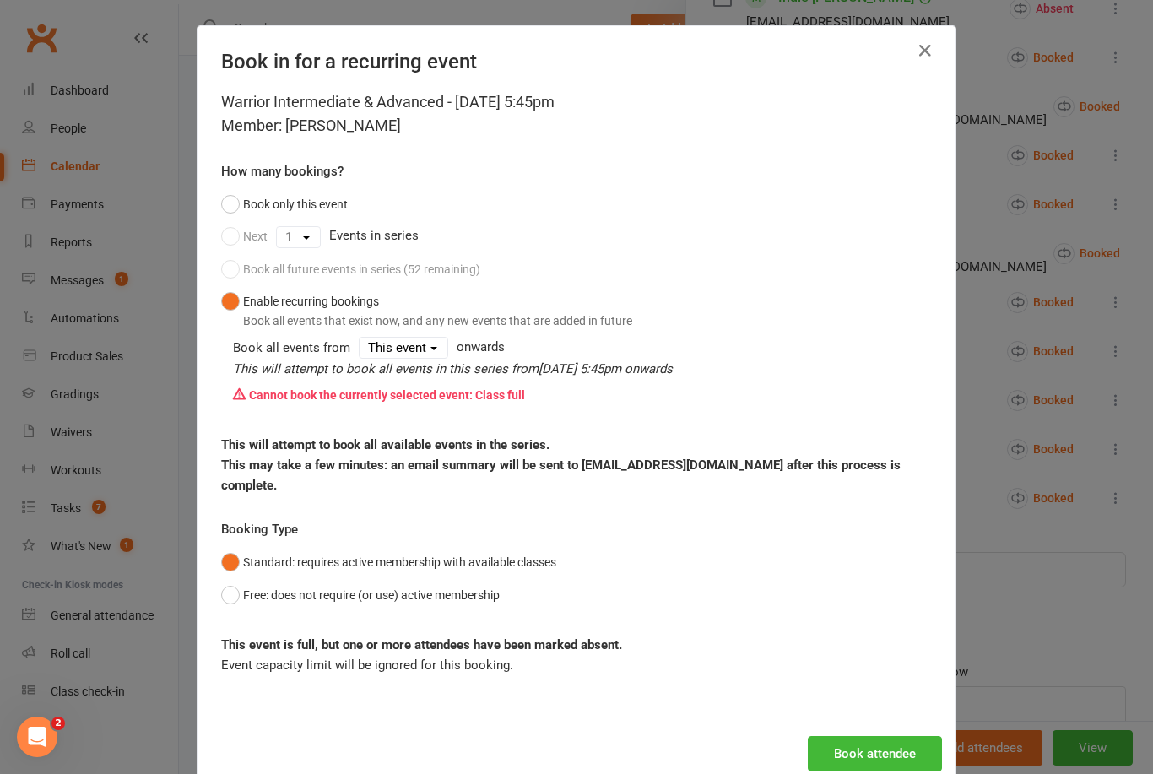
click at [919, 60] on icon "button" at bounding box center [925, 51] width 20 height 20
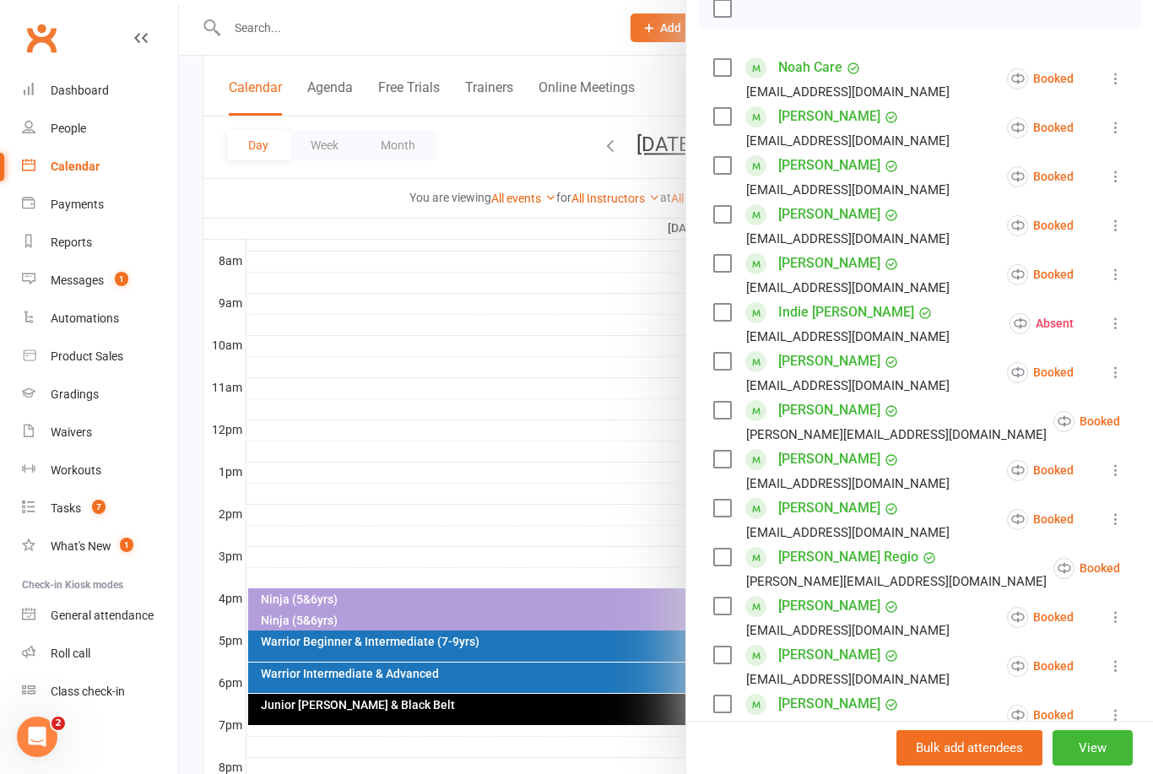
scroll to position [440, 0]
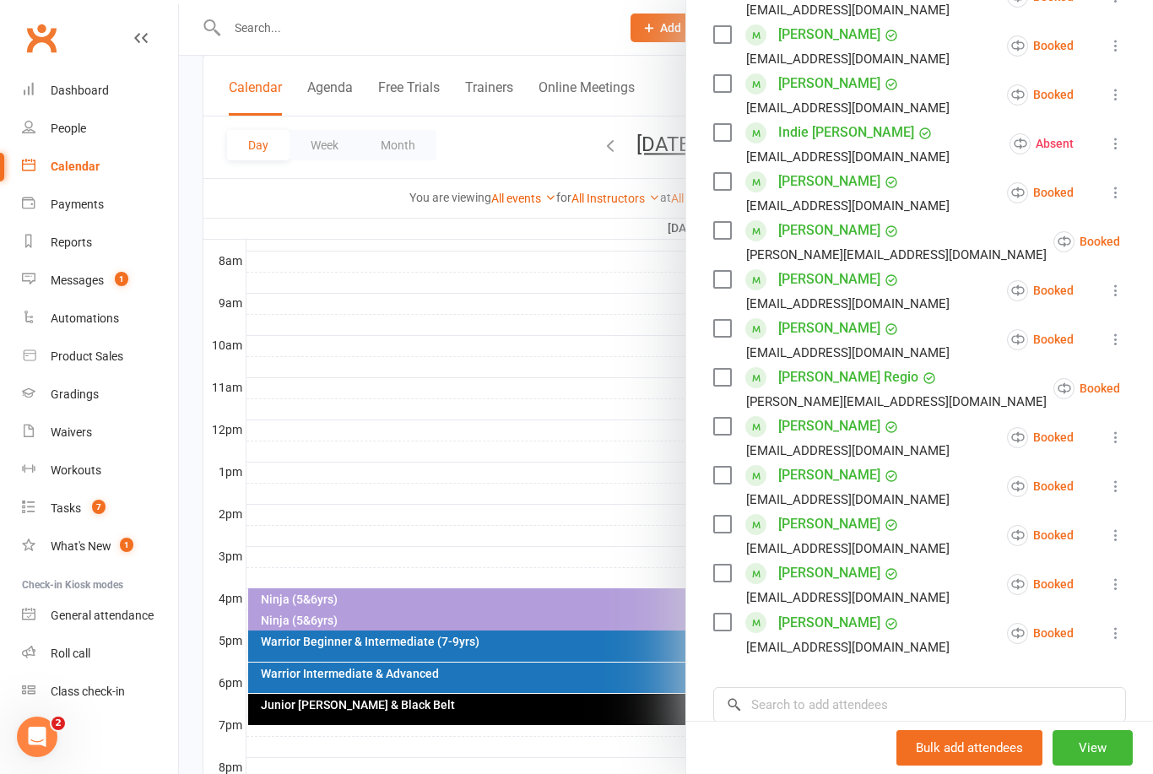
click at [1088, 765] on button "View" at bounding box center [1092, 747] width 80 height 35
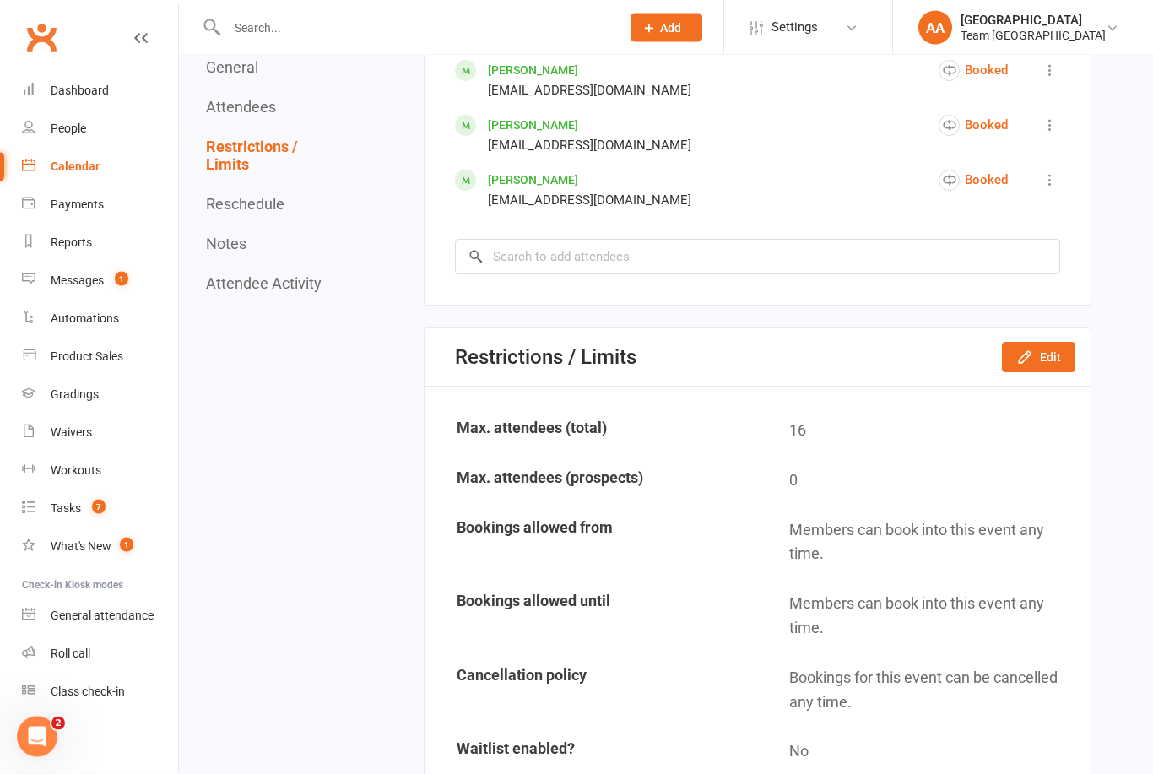
click at [1055, 373] on button "Edit" at bounding box center [1038, 358] width 73 height 30
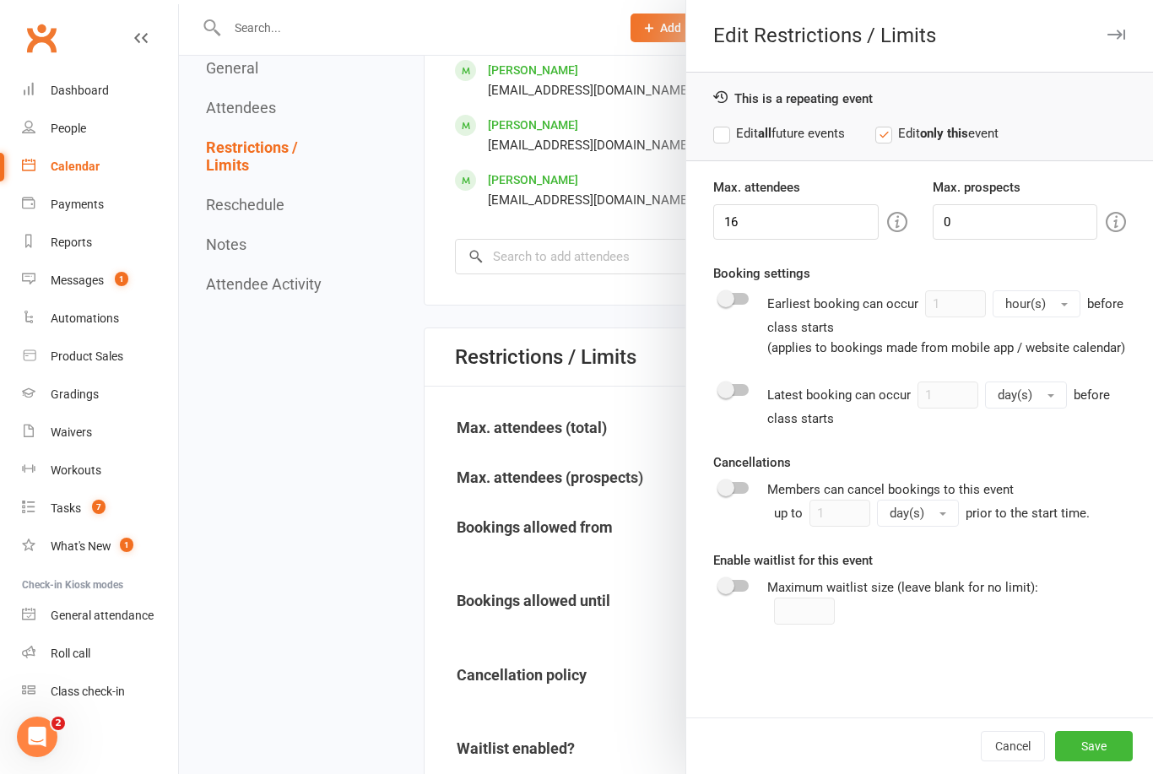
click at [727, 128] on label "Edit all future events" at bounding box center [779, 133] width 132 height 20
click at [780, 221] on input "16" at bounding box center [795, 221] width 165 height 35
type input "17"
click at [1091, 761] on button "Save" at bounding box center [1094, 746] width 78 height 30
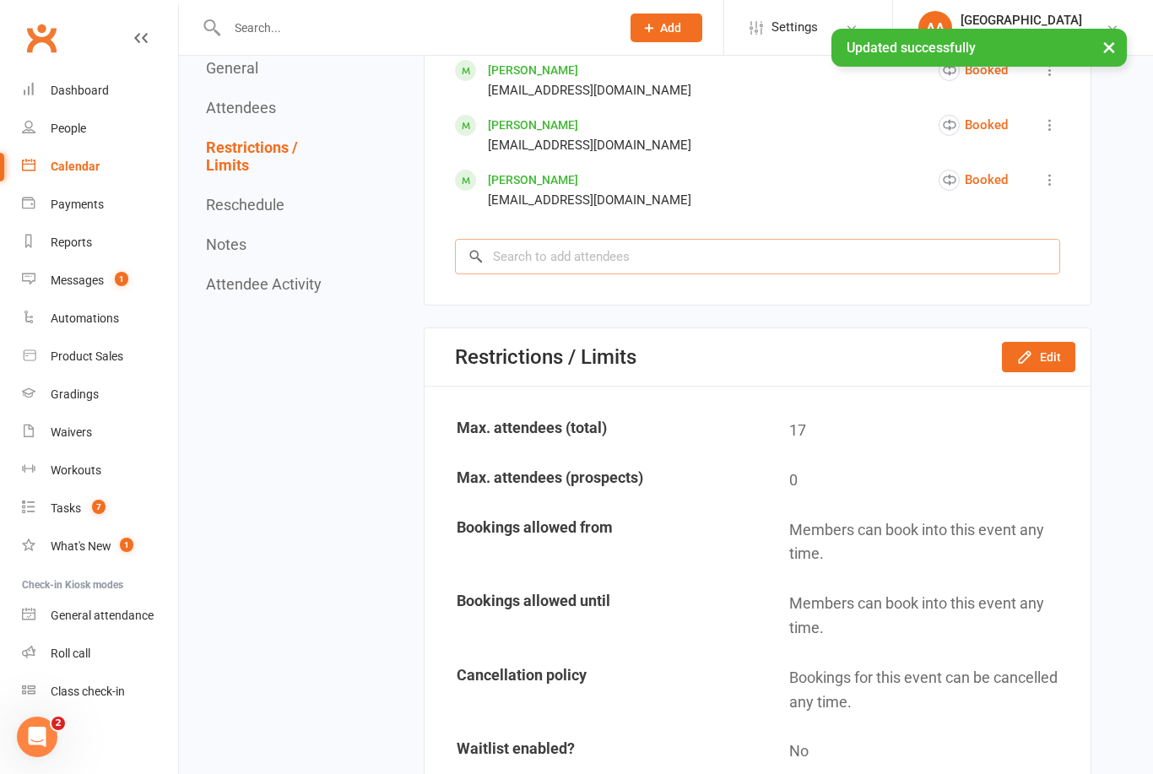
click at [559, 274] on input "search" at bounding box center [757, 256] width 605 height 35
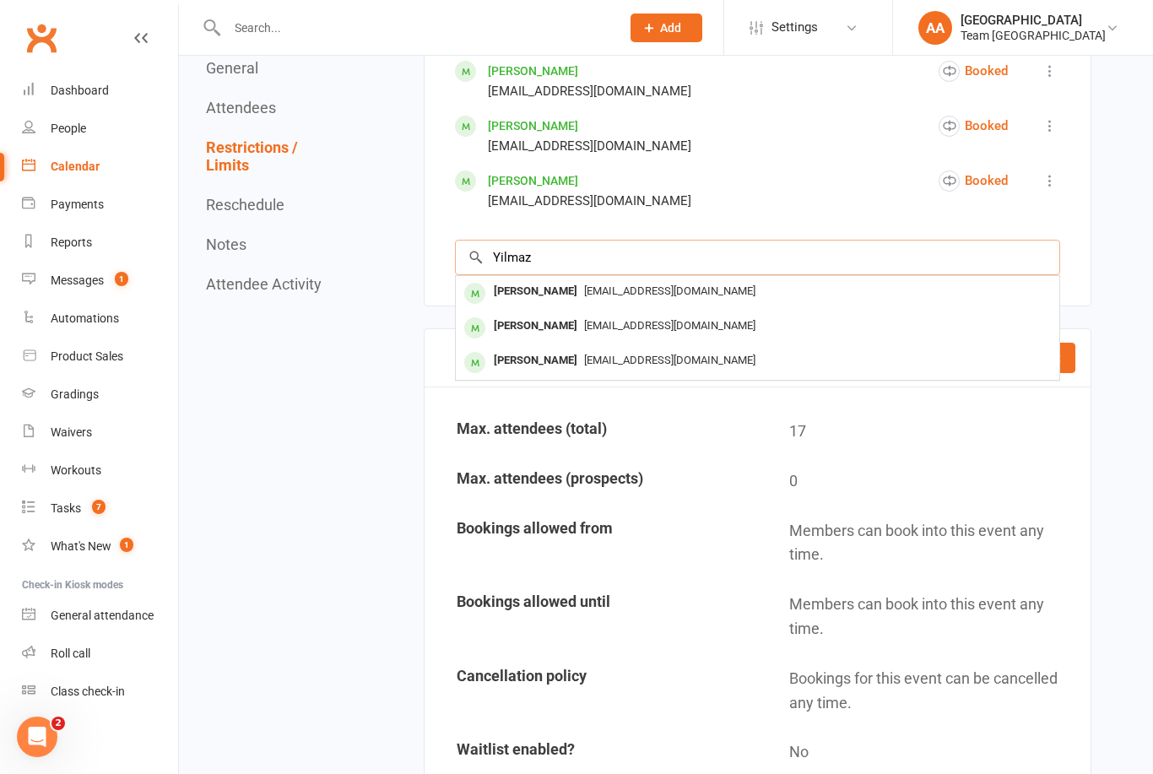
type input "Yilmaz"
click at [537, 373] on div "Benjamin Yilmaz" at bounding box center [535, 361] width 97 height 24
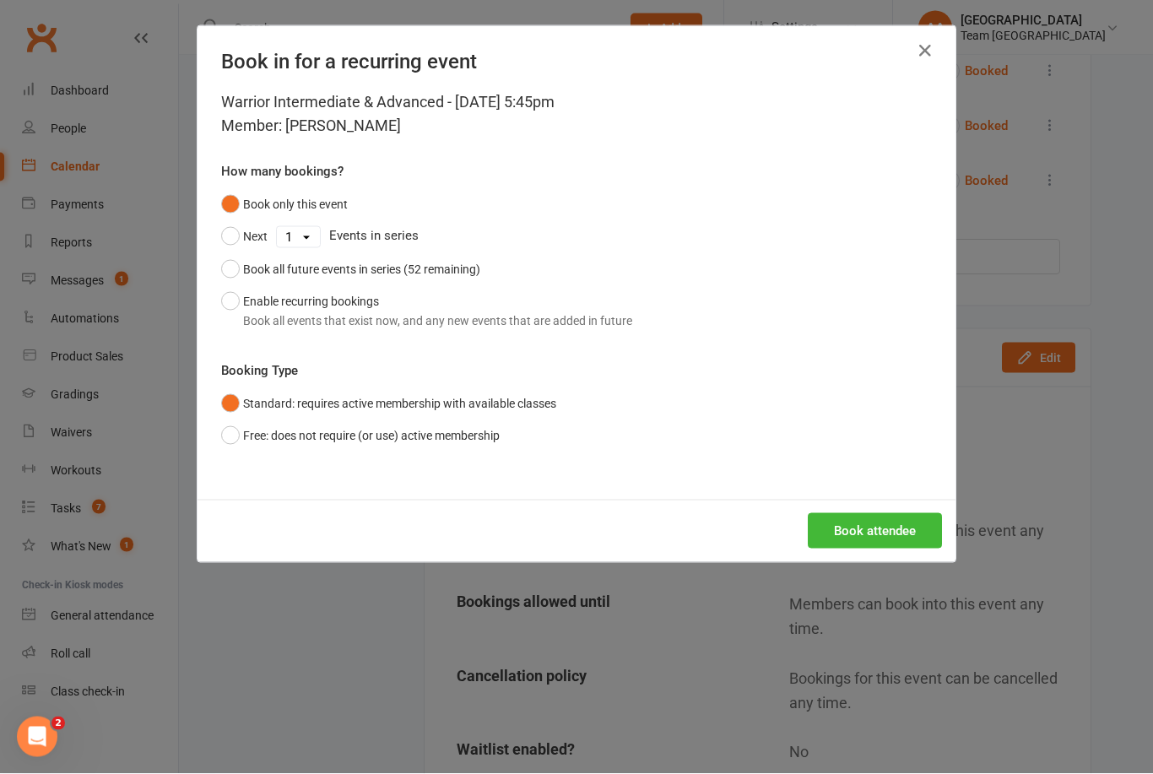
click at [235, 307] on button "Enable recurring bookings Book all events that exist now, and any new events th…" at bounding box center [426, 310] width 411 height 51
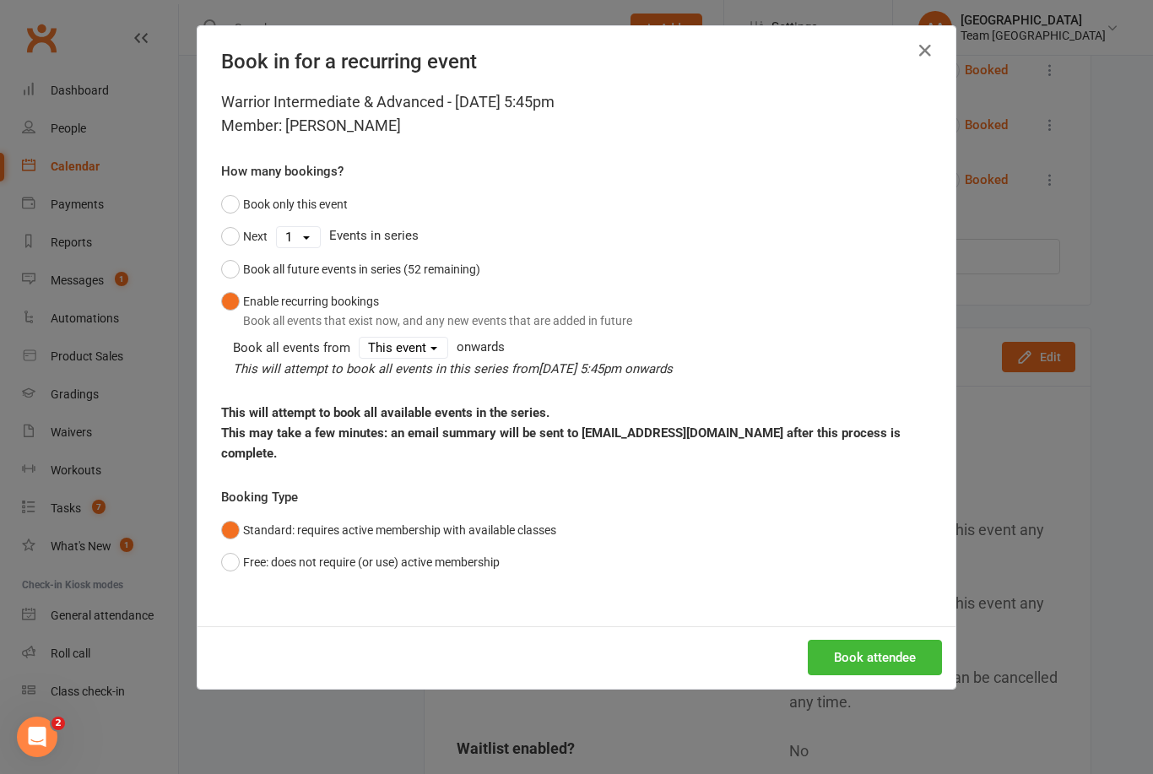
click at [889, 657] on button "Book attendee" at bounding box center [875, 657] width 134 height 35
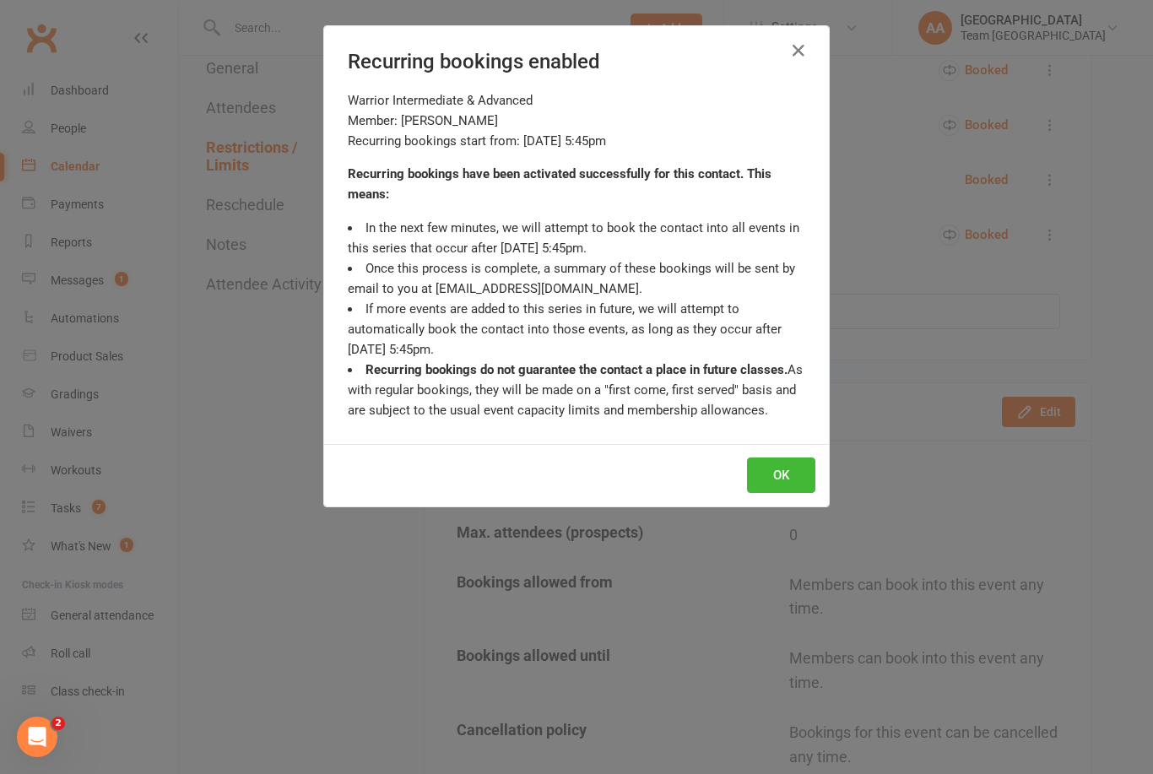
click at [795, 473] on button "OK" at bounding box center [781, 474] width 68 height 35
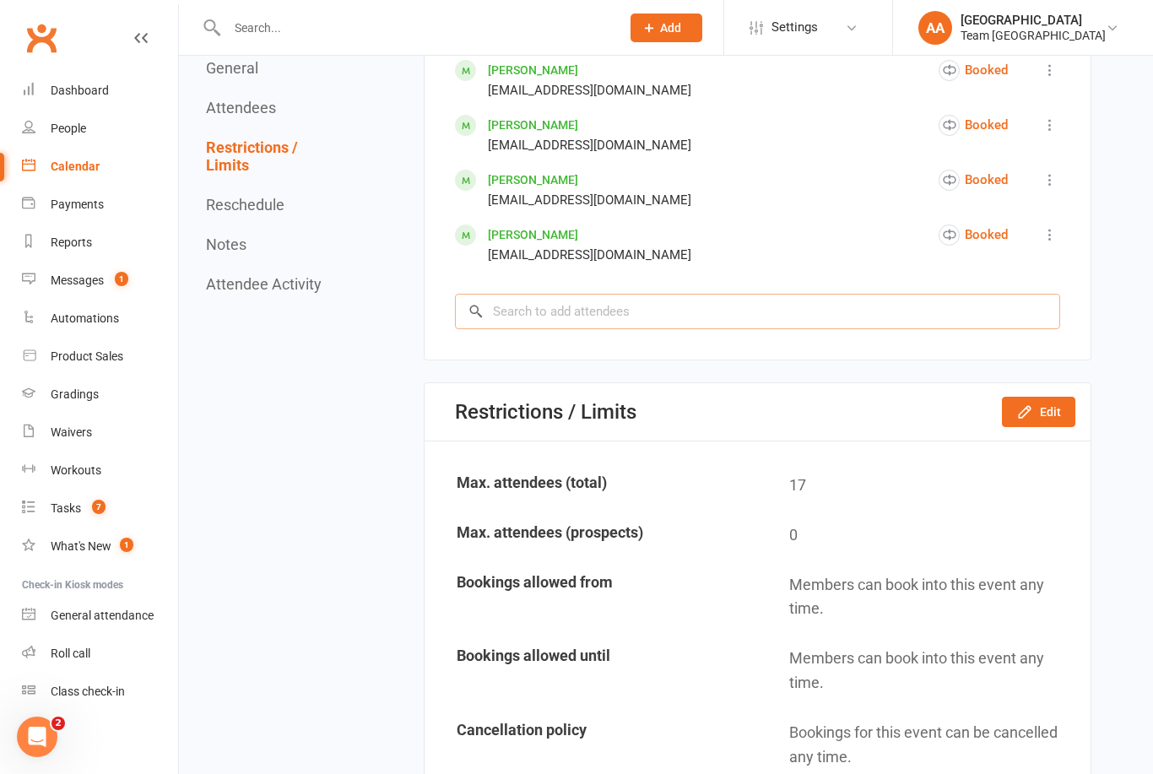
click at [588, 321] on input "search" at bounding box center [757, 311] width 605 height 35
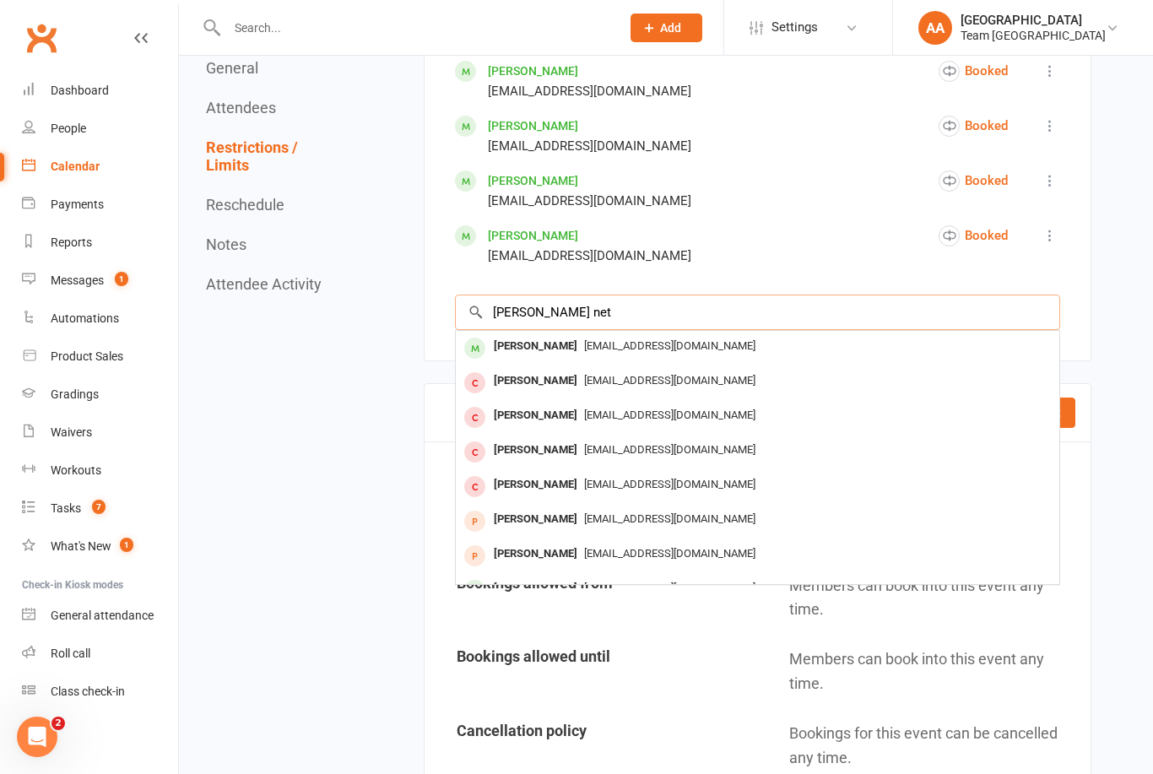
type input "Isaac net"
click at [576, 349] on div "[PERSON_NAME]" at bounding box center [535, 346] width 97 height 24
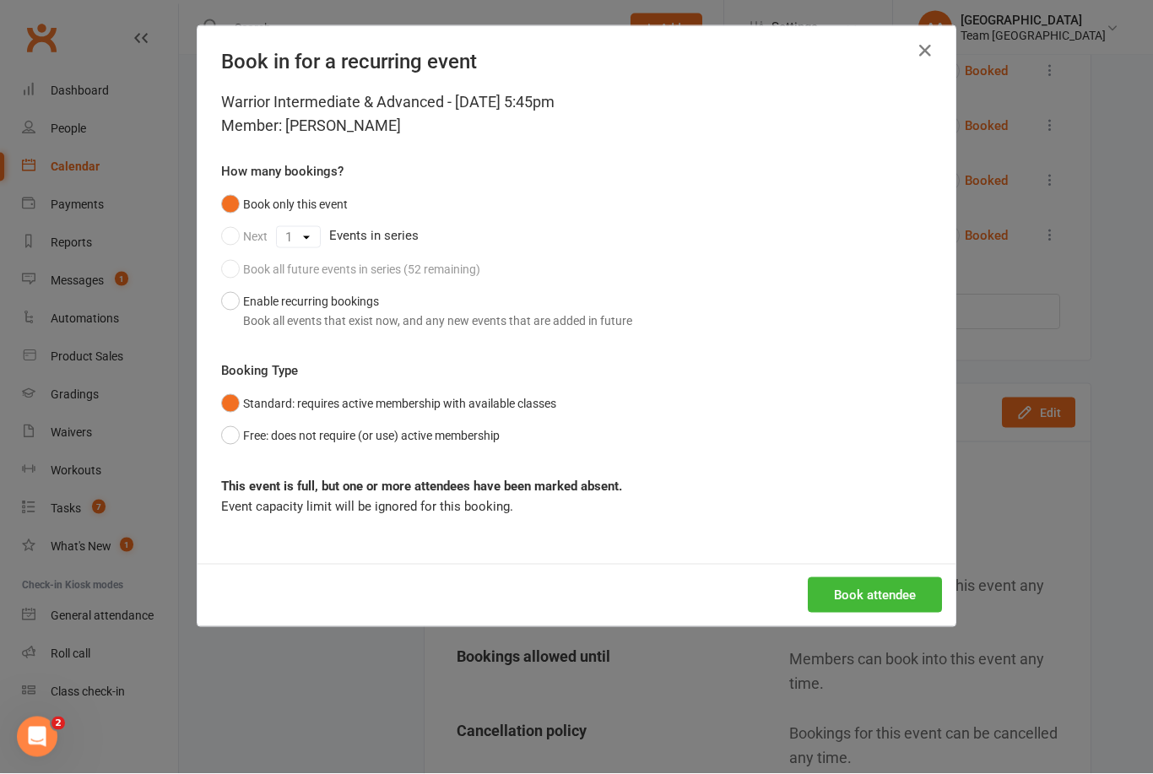
click at [857, 594] on button "Book attendee" at bounding box center [875, 594] width 134 height 35
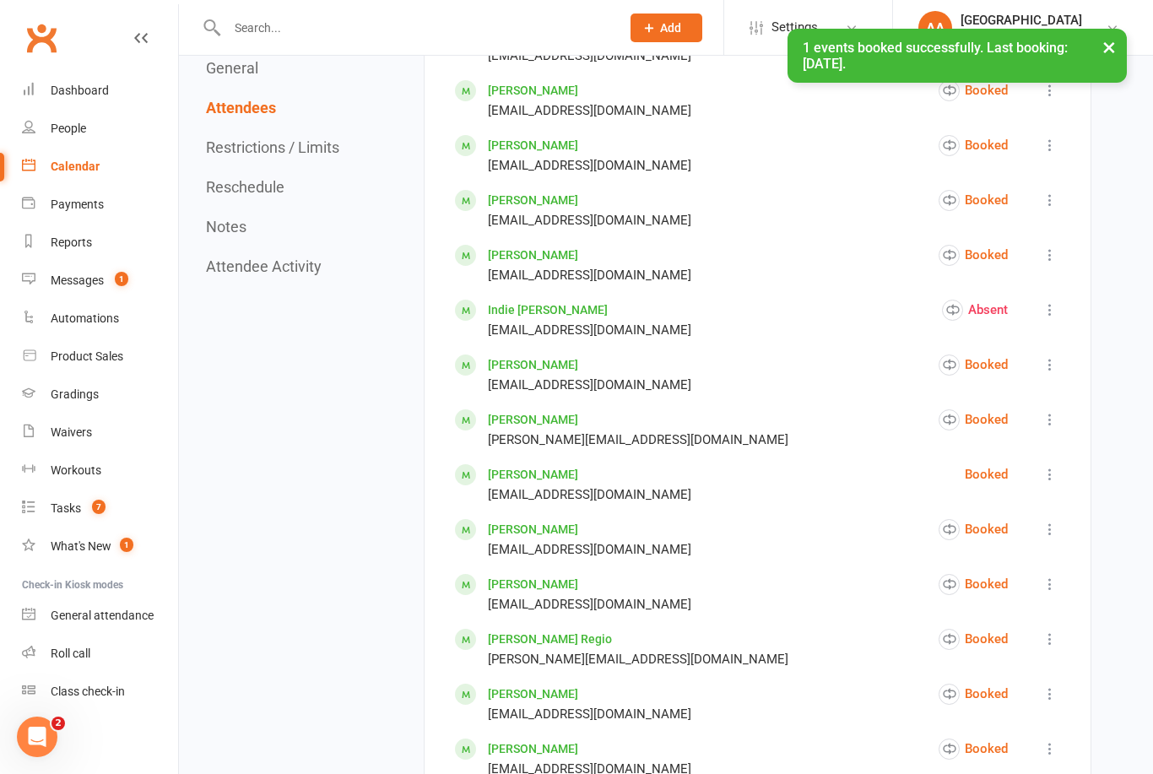
scroll to position [471, 0]
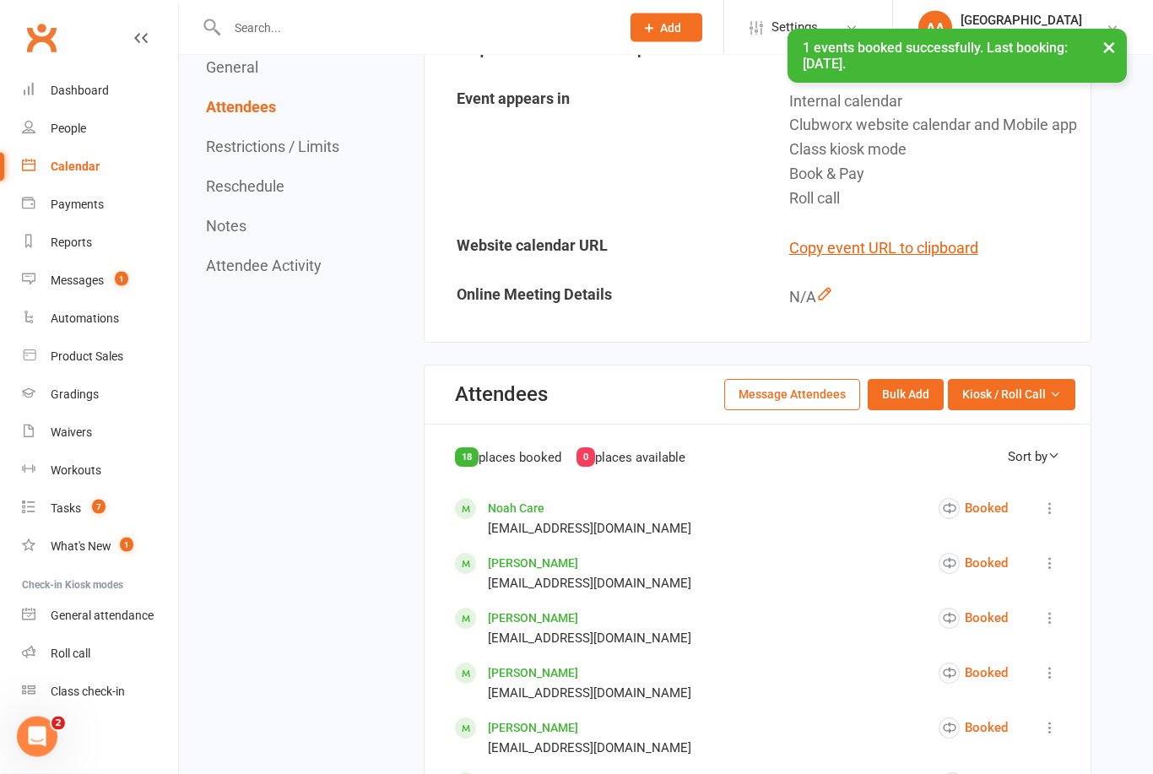
click at [92, 161] on div "Calendar" at bounding box center [75, 167] width 49 height 14
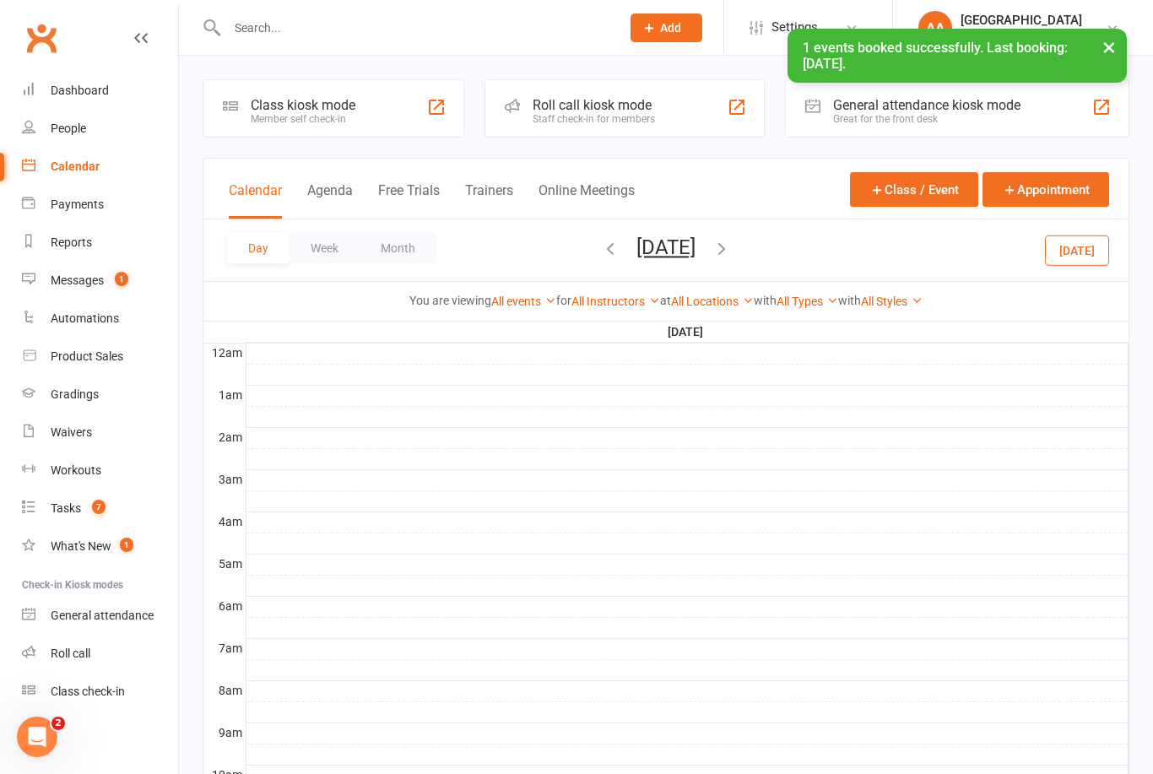
click at [671, 239] on button "Friday, Sep 19, 2025" at bounding box center [665, 247] width 59 height 24
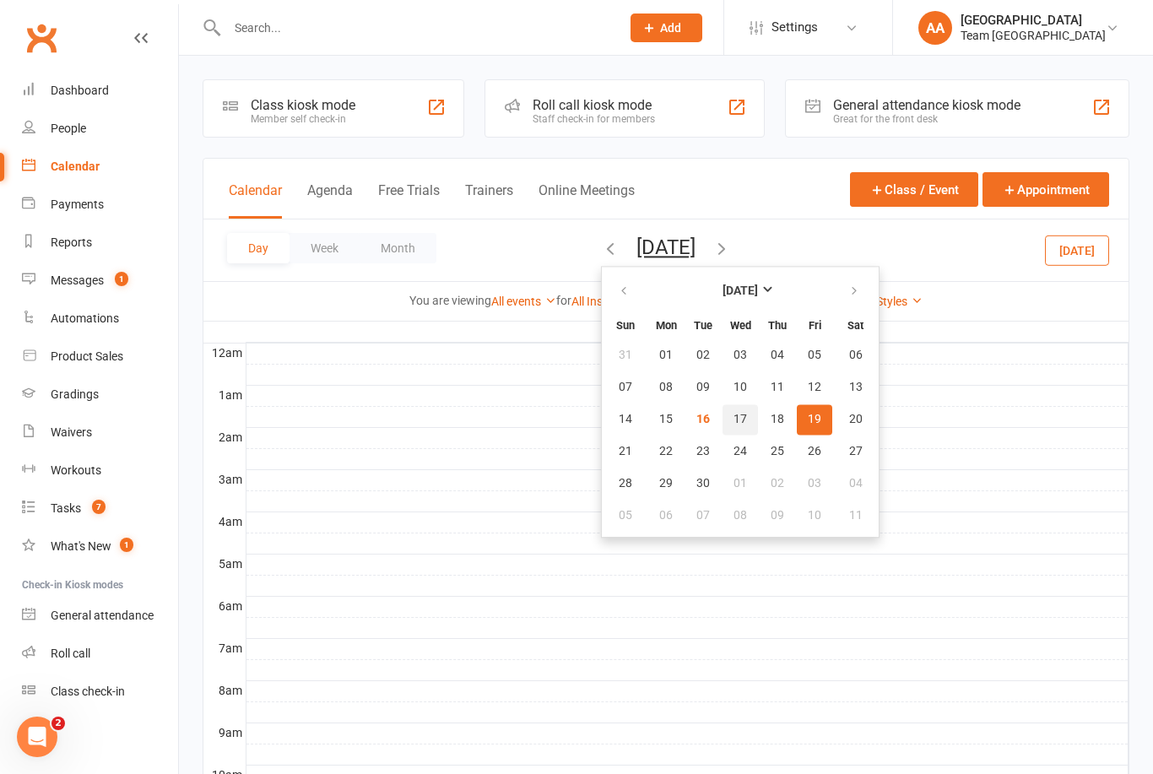
click at [733, 419] on span "17" at bounding box center [740, 420] width 14 height 14
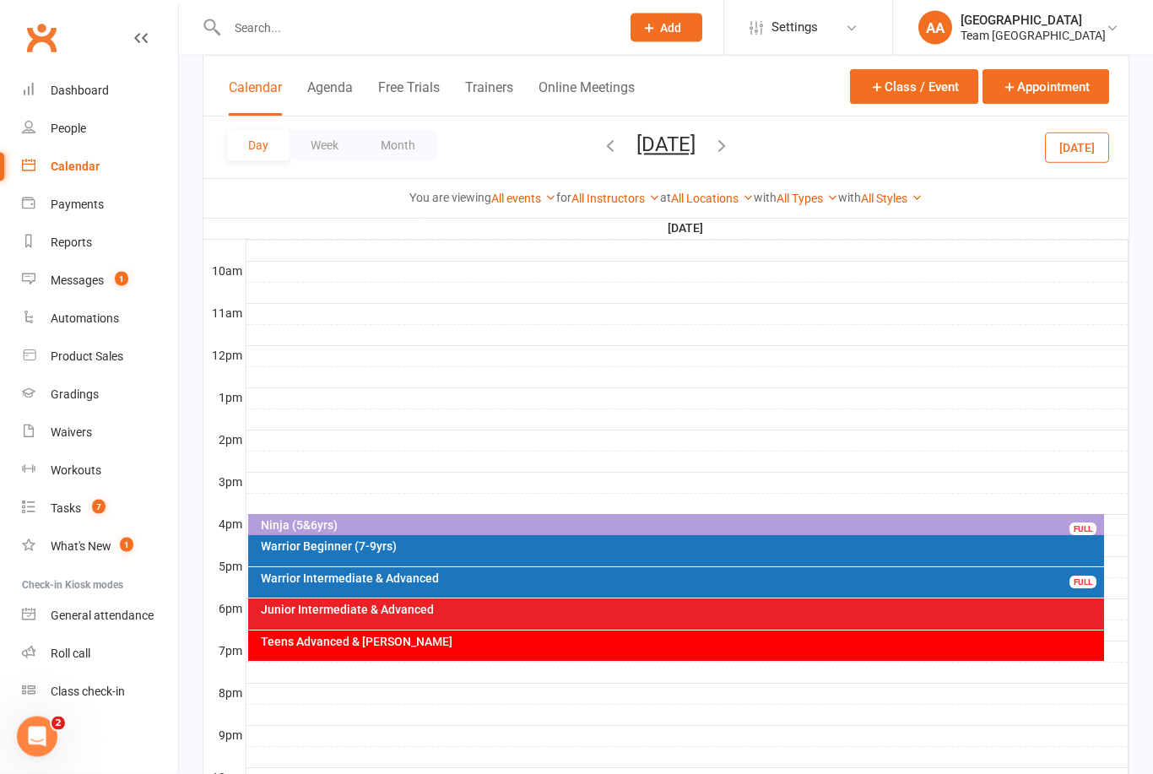
click at [726, 170] on div "Day Week Month Wednesday, Sep 17, 2025 September 2025 Sun Mon Tue Wed Thu Fri S…" at bounding box center [665, 147] width 925 height 62
click at [695, 143] on button "[DATE]" at bounding box center [665, 145] width 59 height 24
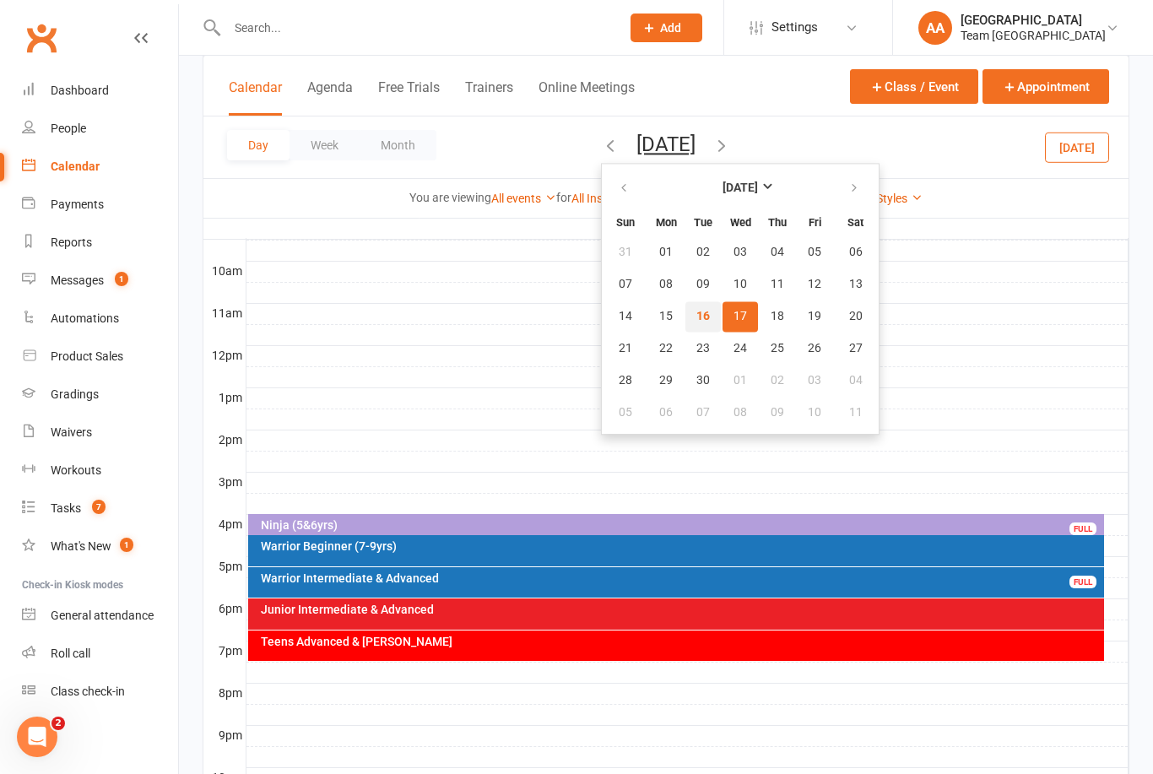
click at [696, 313] on span "16" at bounding box center [703, 317] width 14 height 14
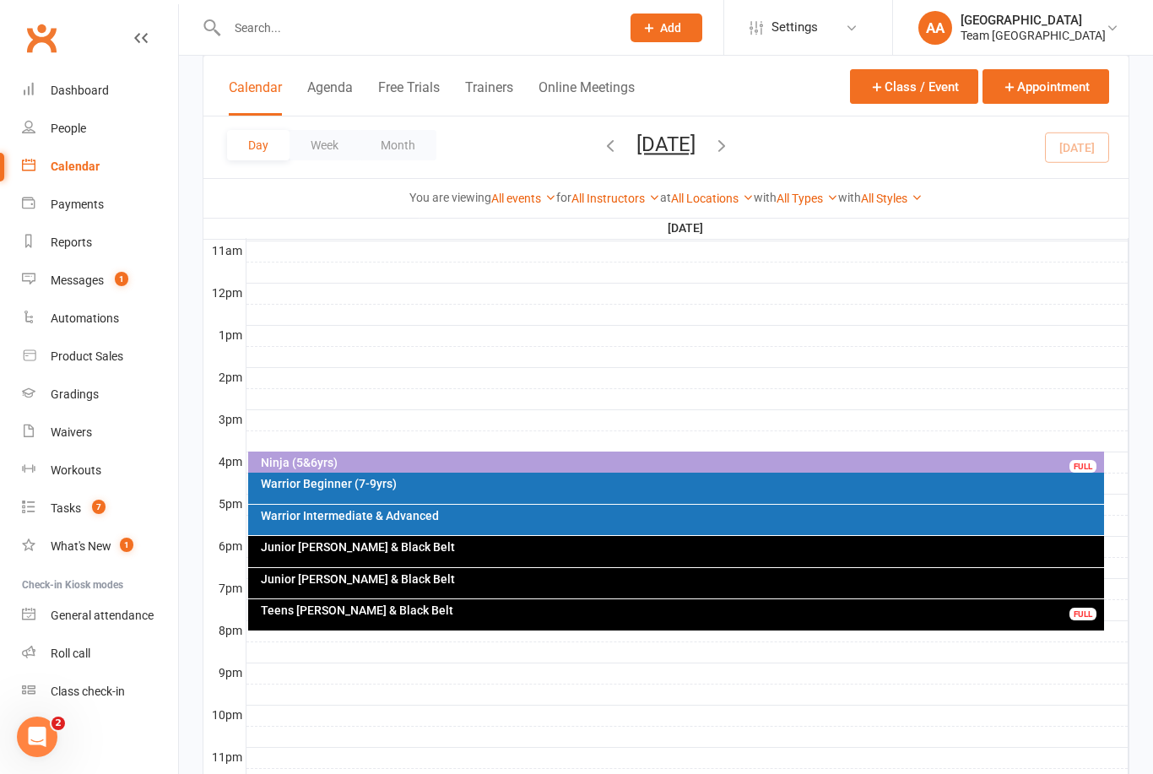
scroll to position [591, 0]
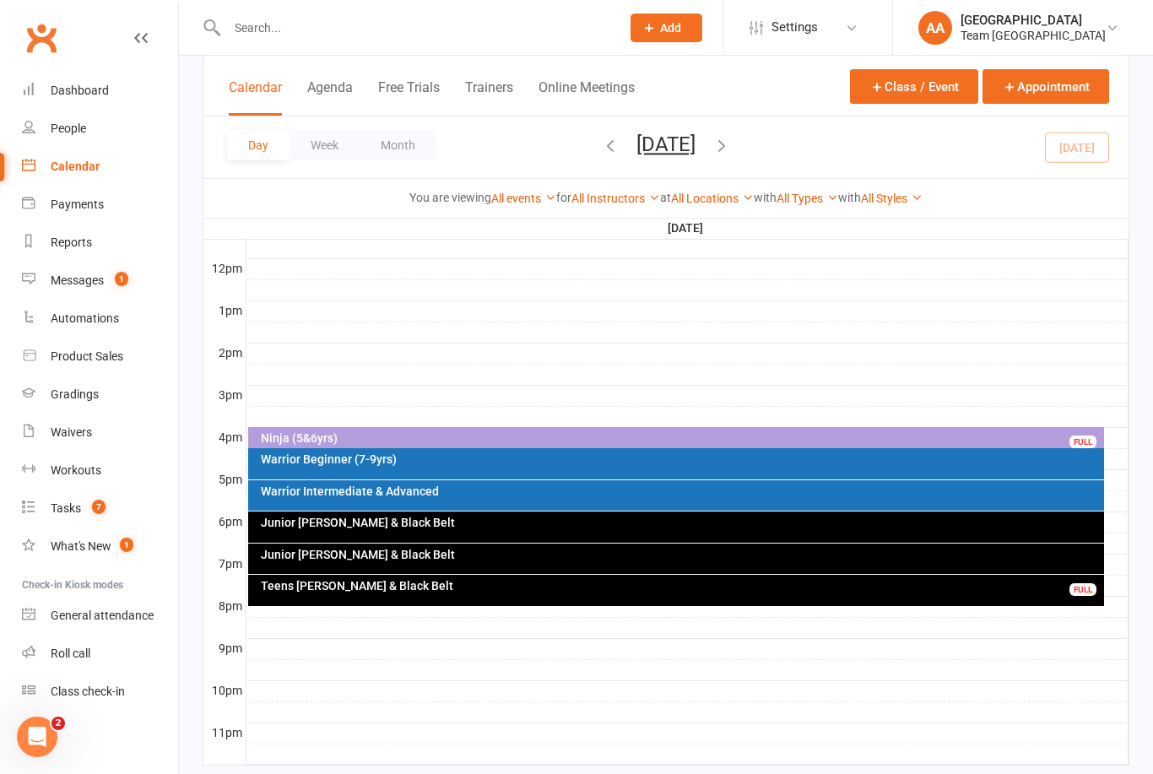
click at [623, 584] on div "Teens [PERSON_NAME] & Black Belt" at bounding box center [680, 586] width 841 height 12
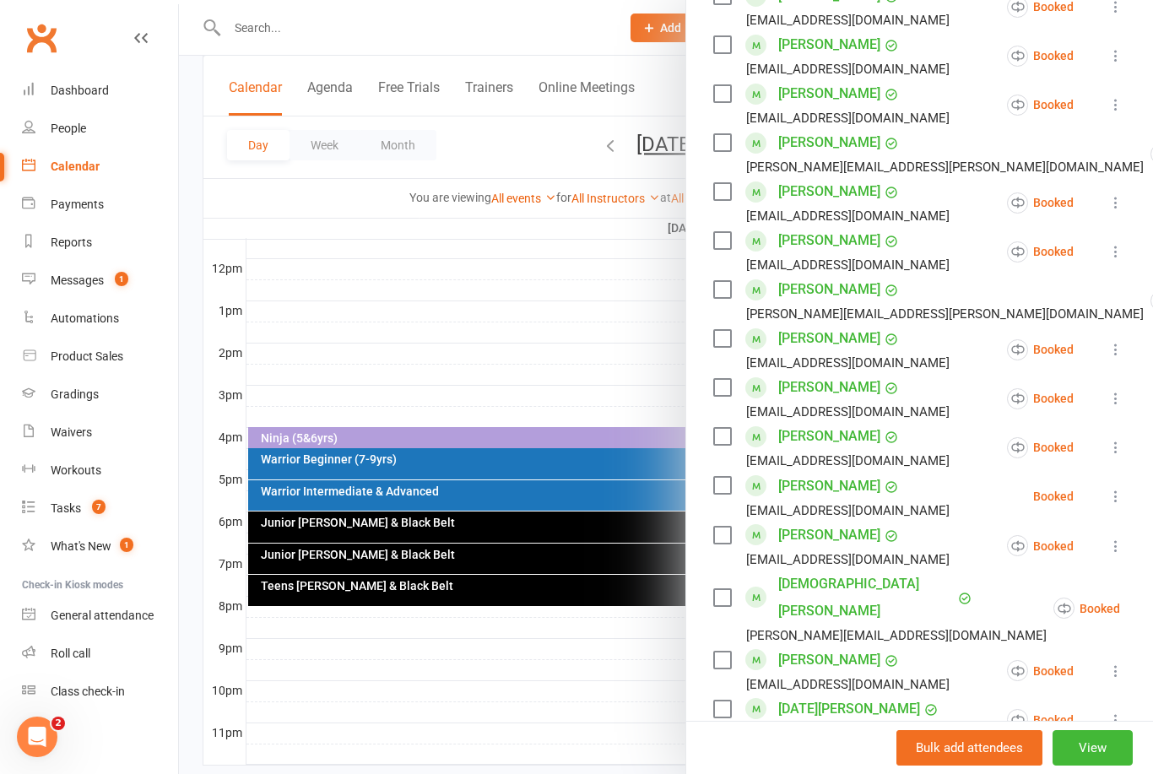
scroll to position [578, 0]
click at [583, 343] on div at bounding box center [666, 387] width 974 height 774
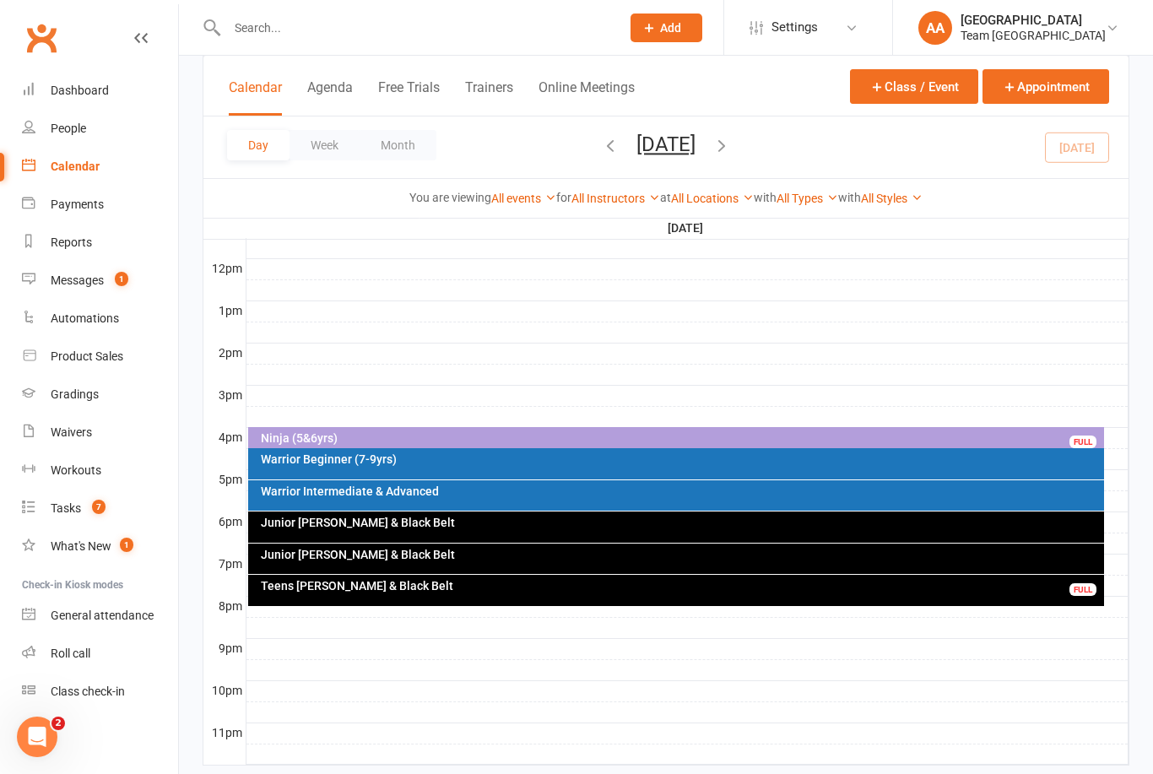
click at [623, 128] on div "Day Week Month Tuesday, Sep 16, 2025 September 2025 Sun Mon Tue Wed Thu Fri Sat…" at bounding box center [665, 147] width 925 height 62
click at [695, 154] on button "[DATE]" at bounding box center [665, 145] width 59 height 24
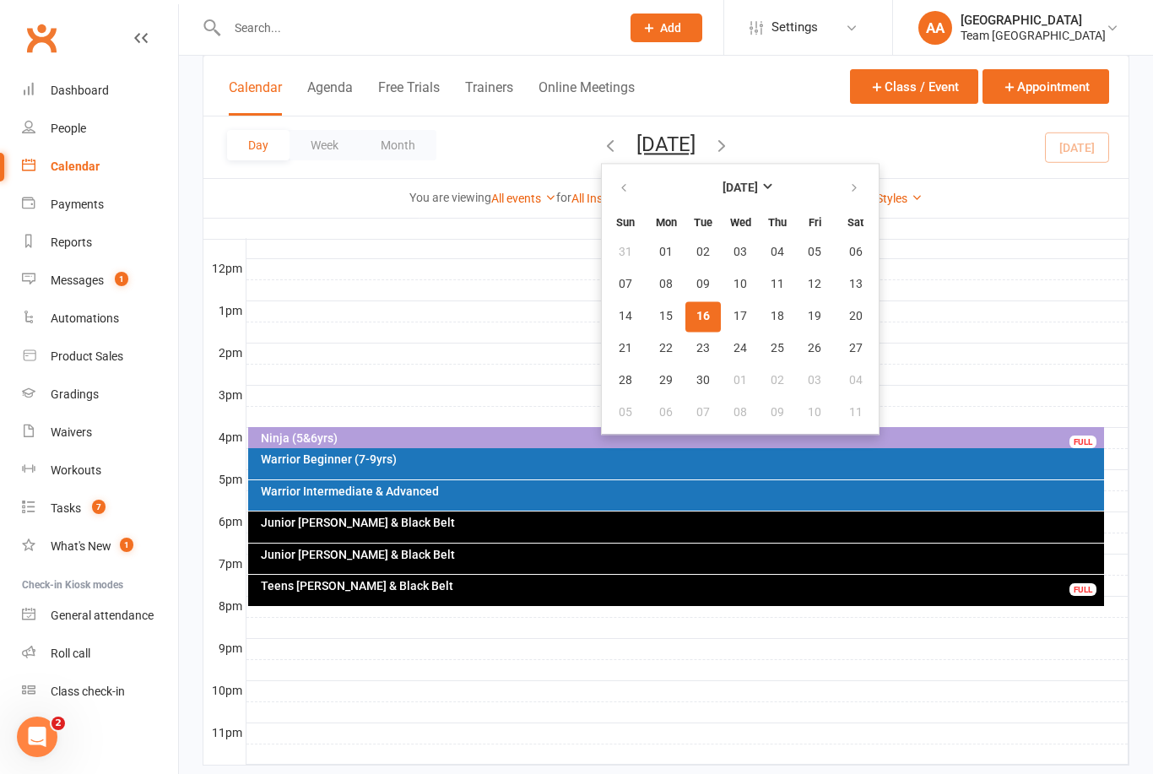
click at [500, 702] on div at bounding box center [687, 712] width 882 height 20
click at [685, 311] on button "16" at bounding box center [702, 316] width 35 height 30
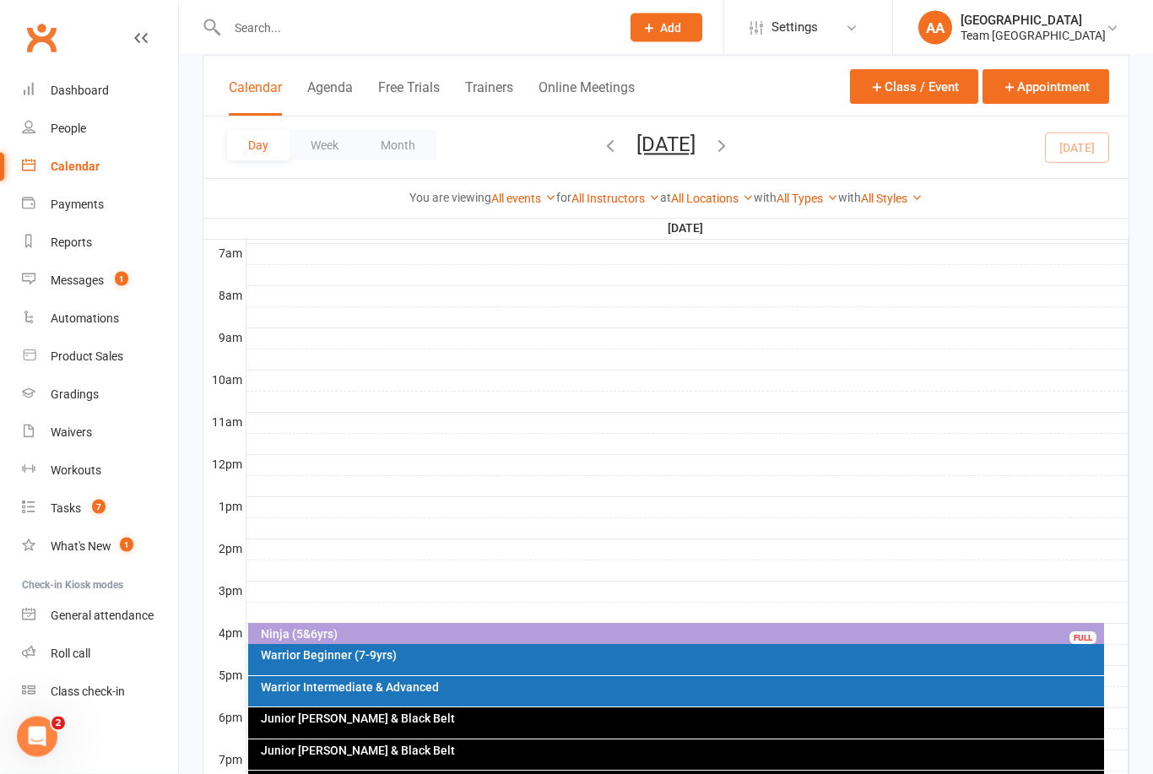
scroll to position [395, 0]
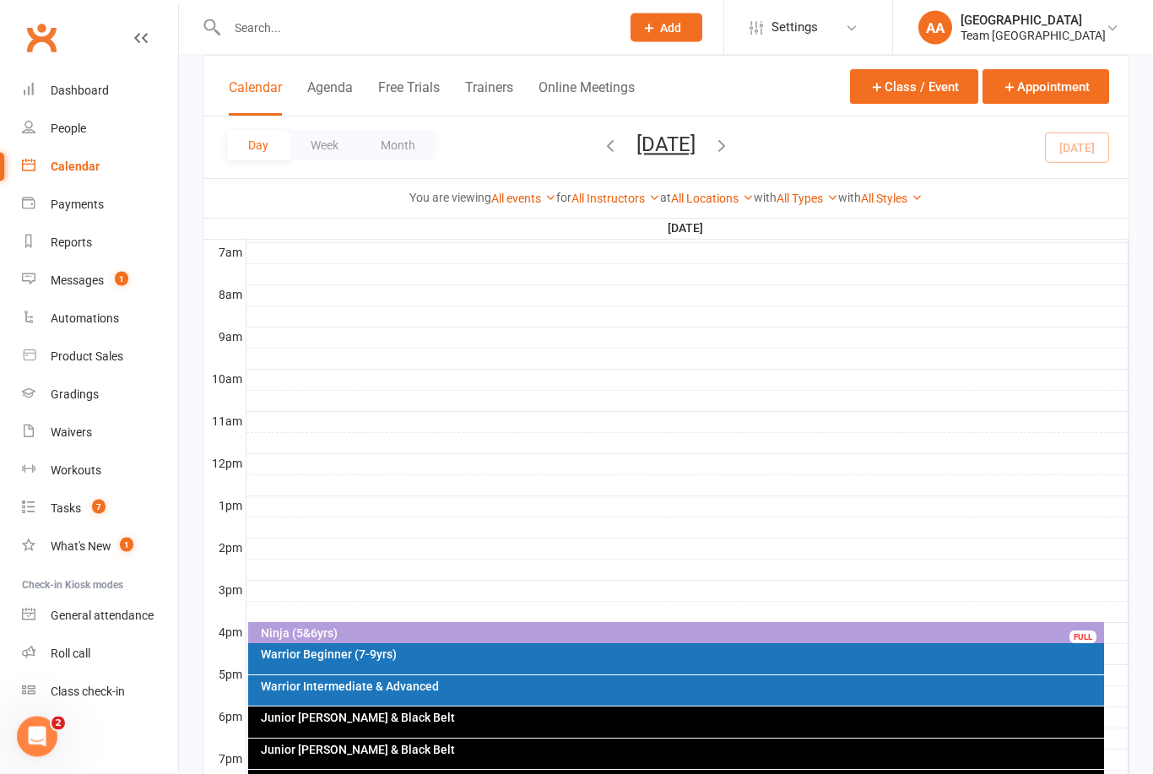
click at [665, 154] on button "[DATE]" at bounding box center [665, 145] width 59 height 24
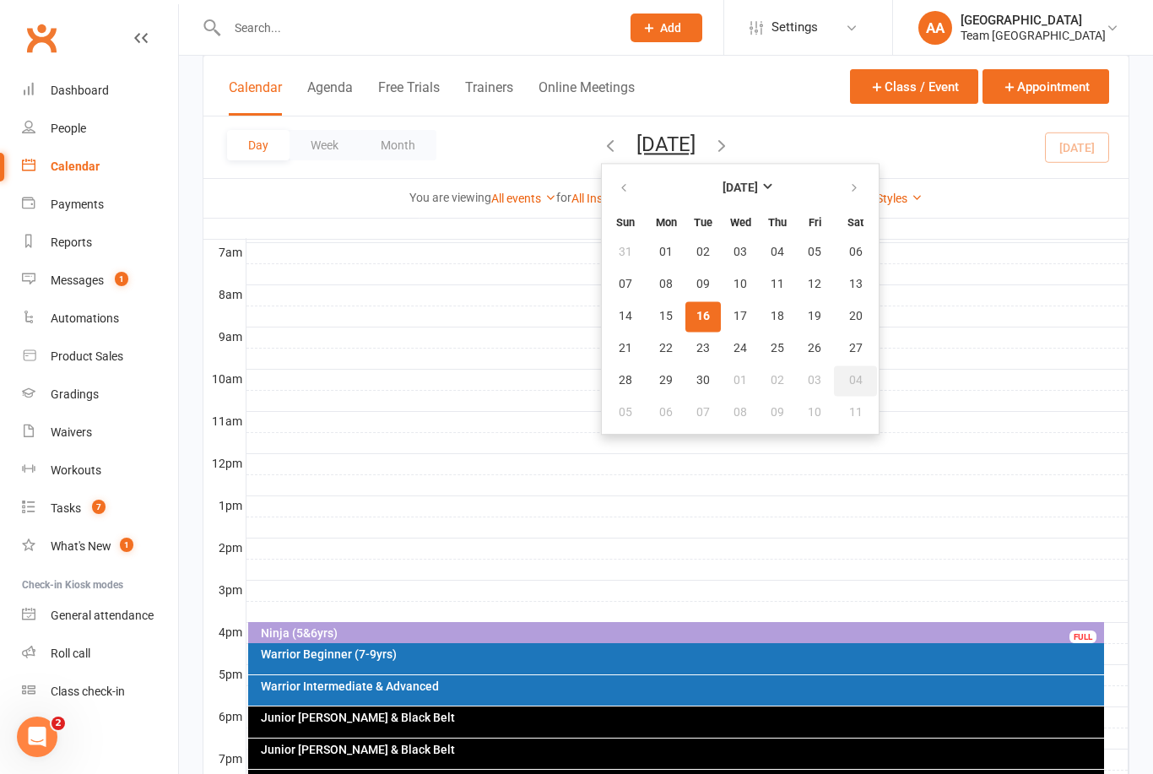
click at [849, 379] on span "04" at bounding box center [856, 381] width 14 height 14
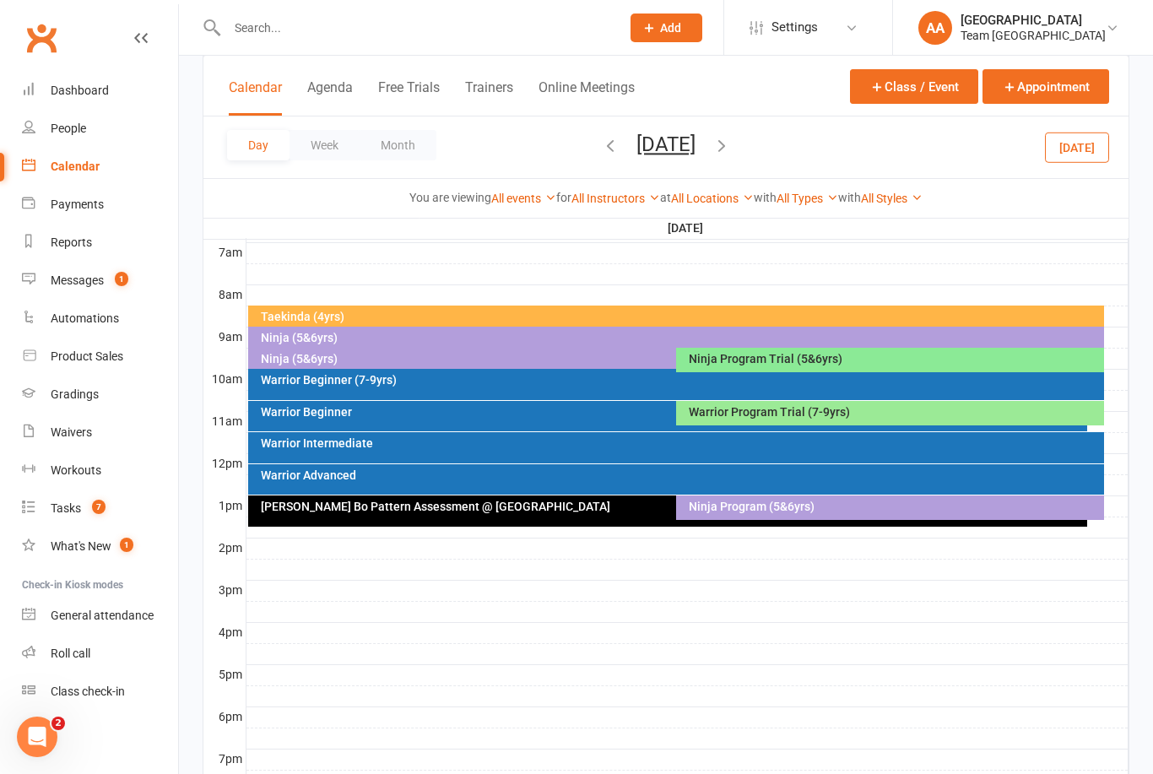
click at [753, 360] on div "Ninja Program Trial (5&6yrs)" at bounding box center [894, 359] width 413 height 12
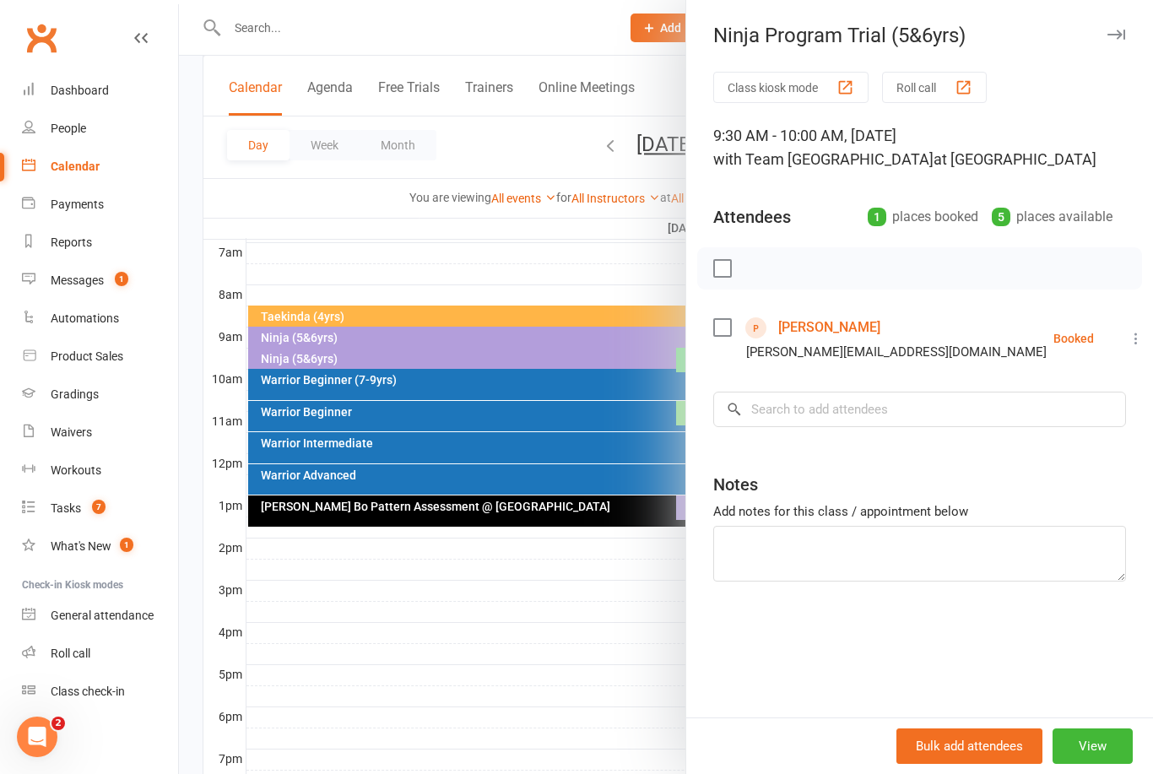
click at [538, 632] on div at bounding box center [666, 387] width 974 height 774
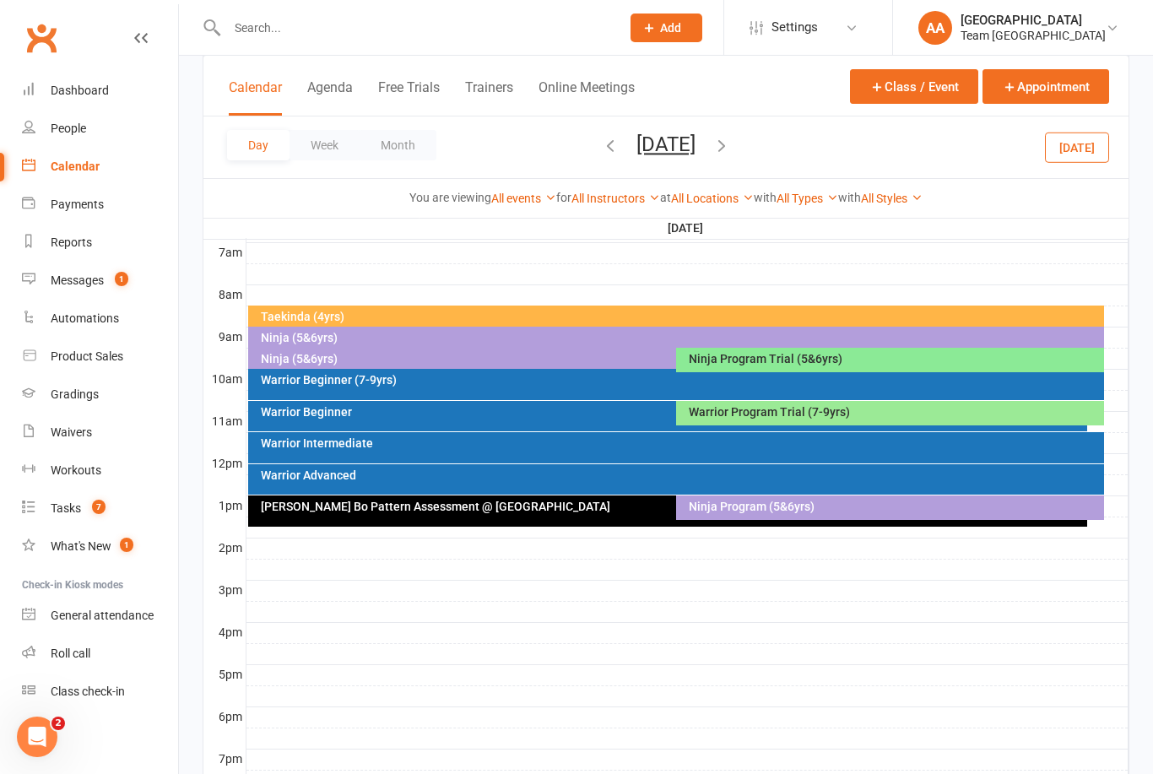
click at [759, 412] on div "Warrior Program Trial (7-9yrs)" at bounding box center [894, 412] width 413 height 12
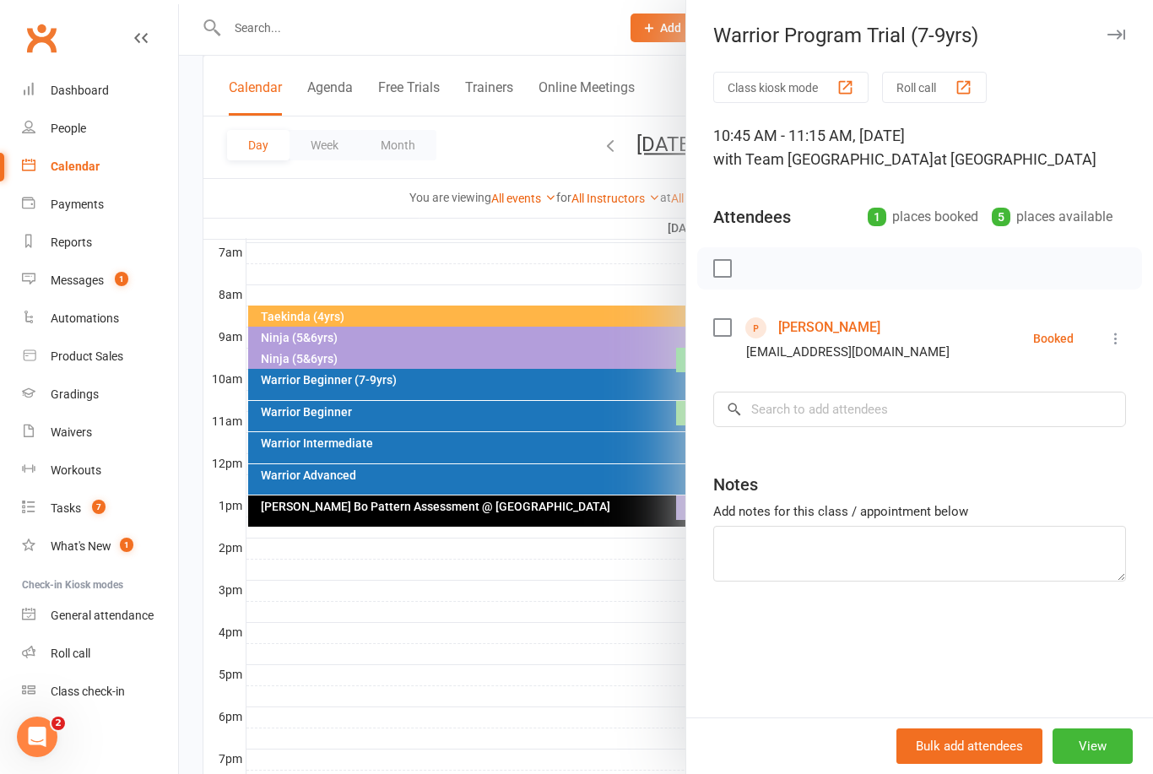
click at [585, 622] on div at bounding box center [666, 387] width 974 height 774
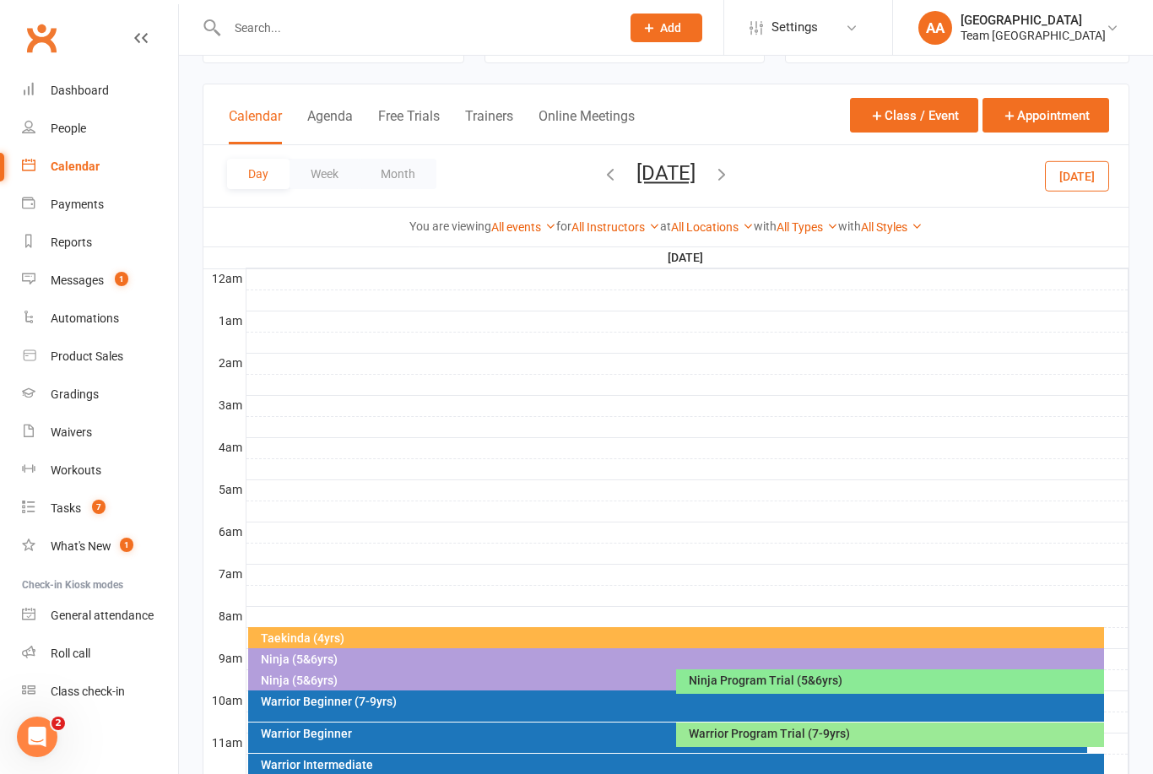
scroll to position [0, 0]
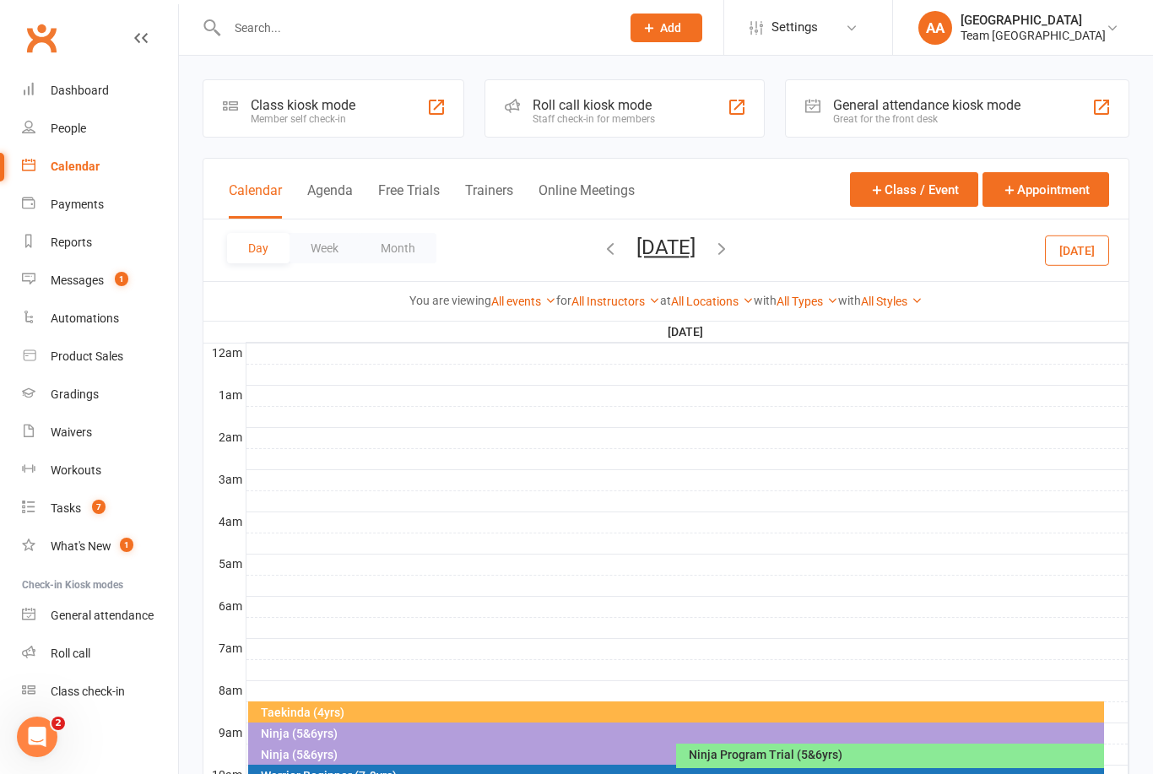
click at [690, 251] on button "[DATE]" at bounding box center [665, 247] width 59 height 24
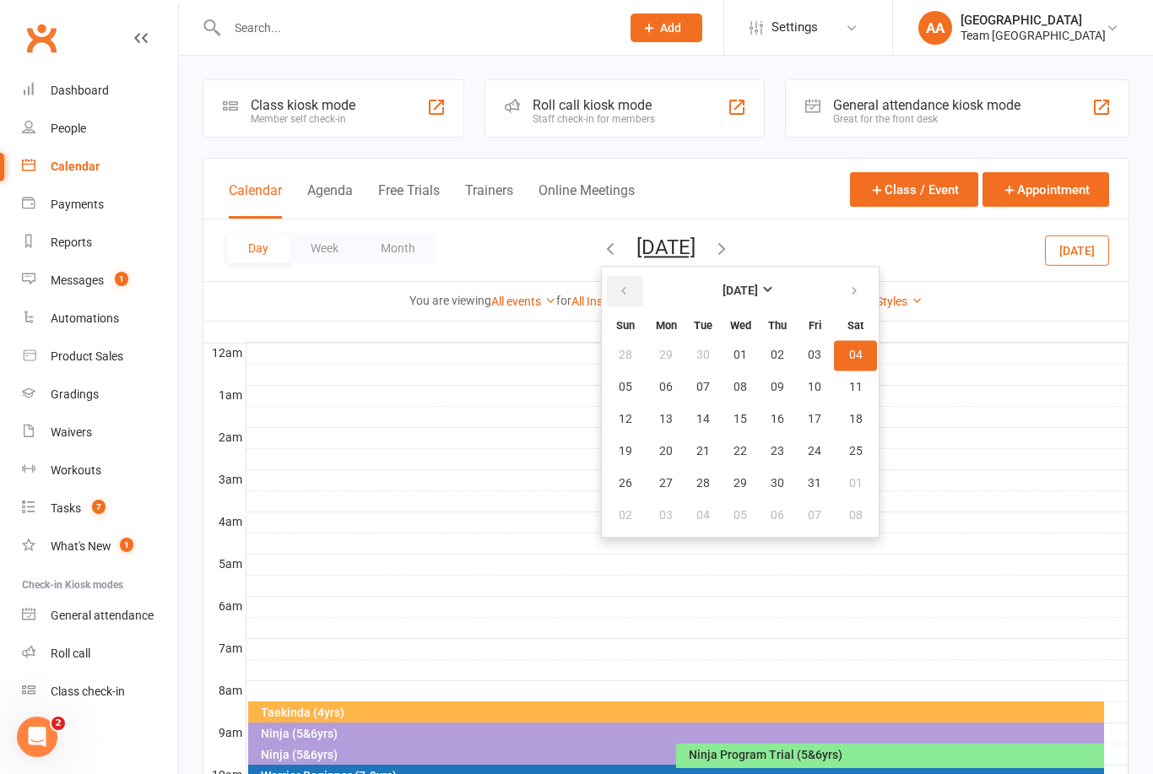
click at [618, 289] on icon "button" at bounding box center [624, 291] width 12 height 14
click at [685, 405] on button "16" at bounding box center [702, 419] width 35 height 30
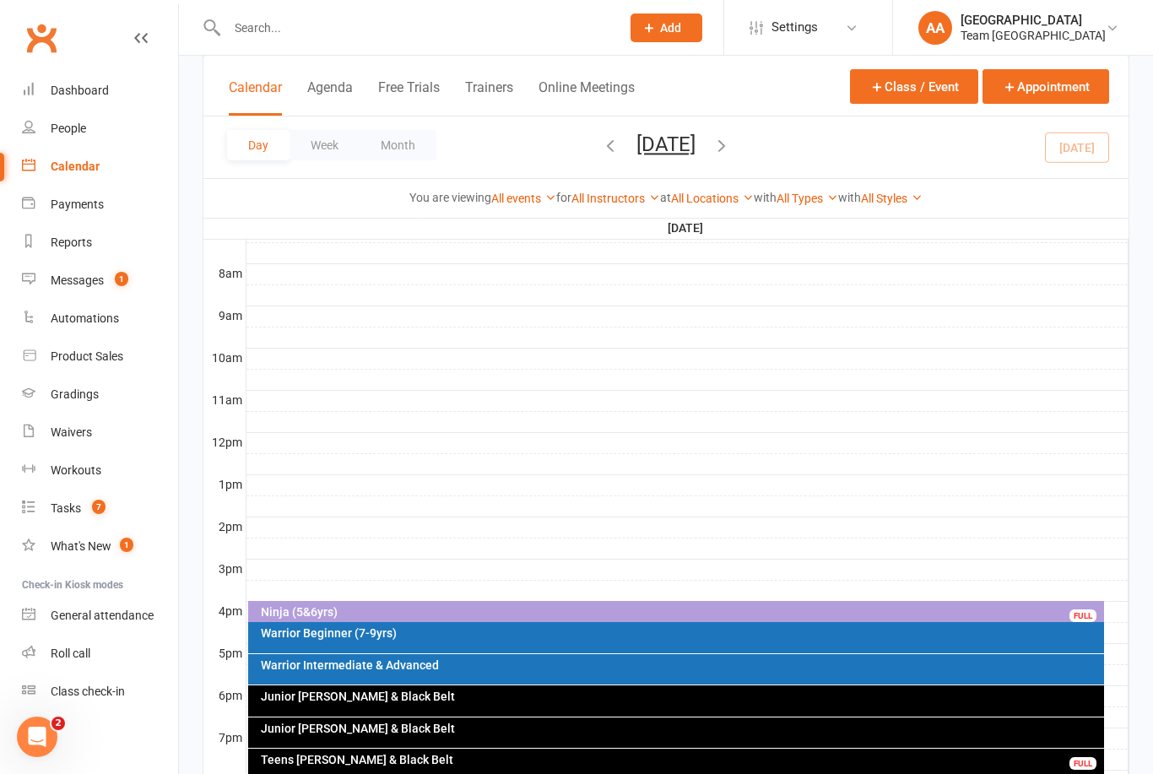
scroll to position [477, 0]
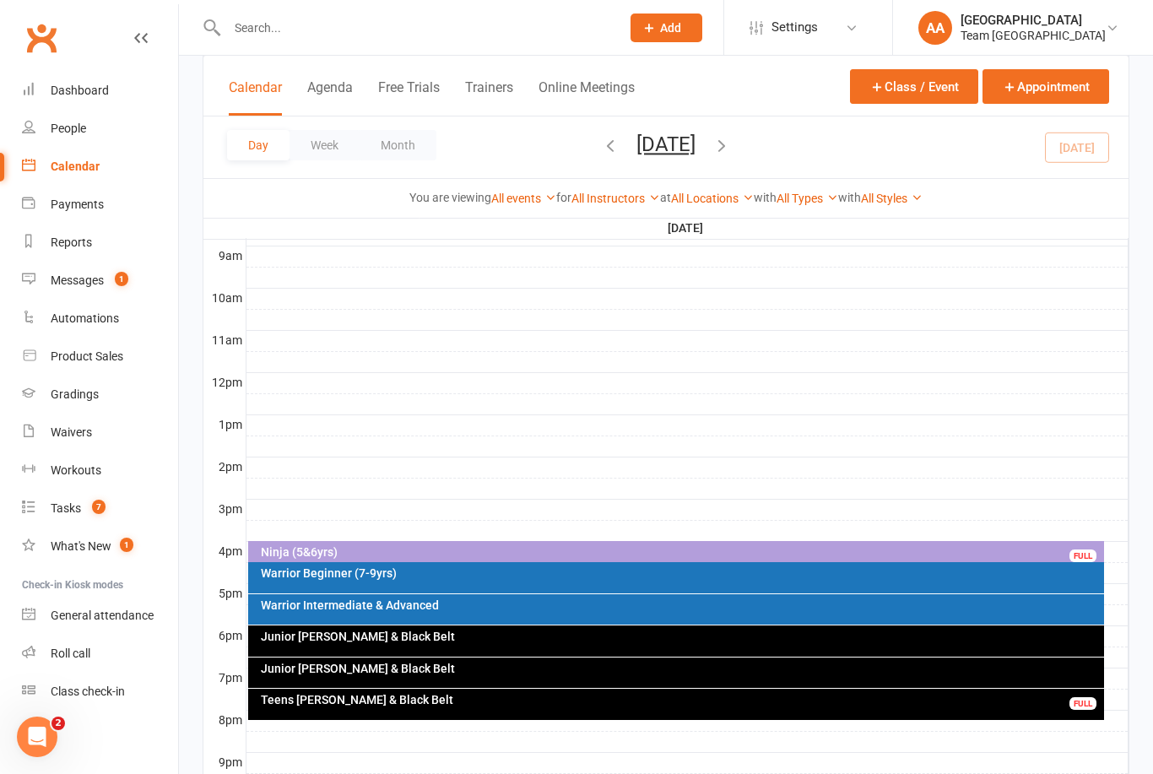
click at [601, 552] on div "Ninja (5&6yrs)" at bounding box center [680, 552] width 841 height 12
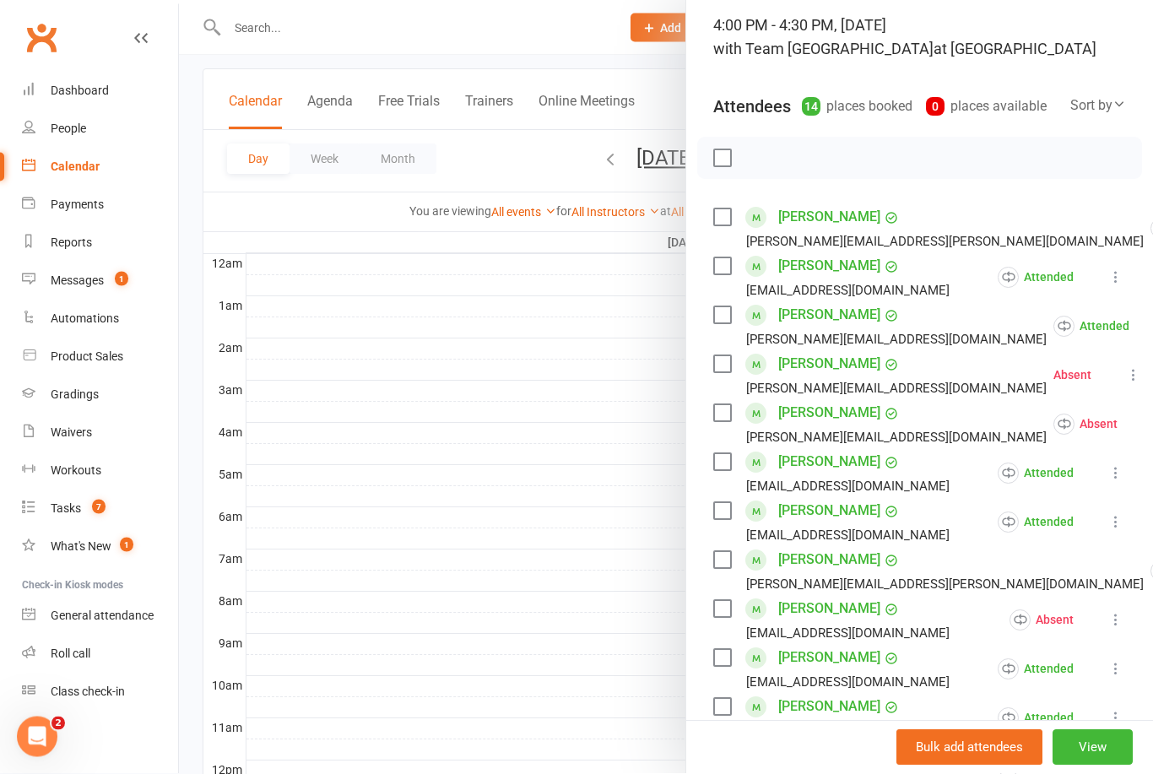
scroll to position [91, 0]
click at [1106, 765] on button "View" at bounding box center [1092, 747] width 80 height 35
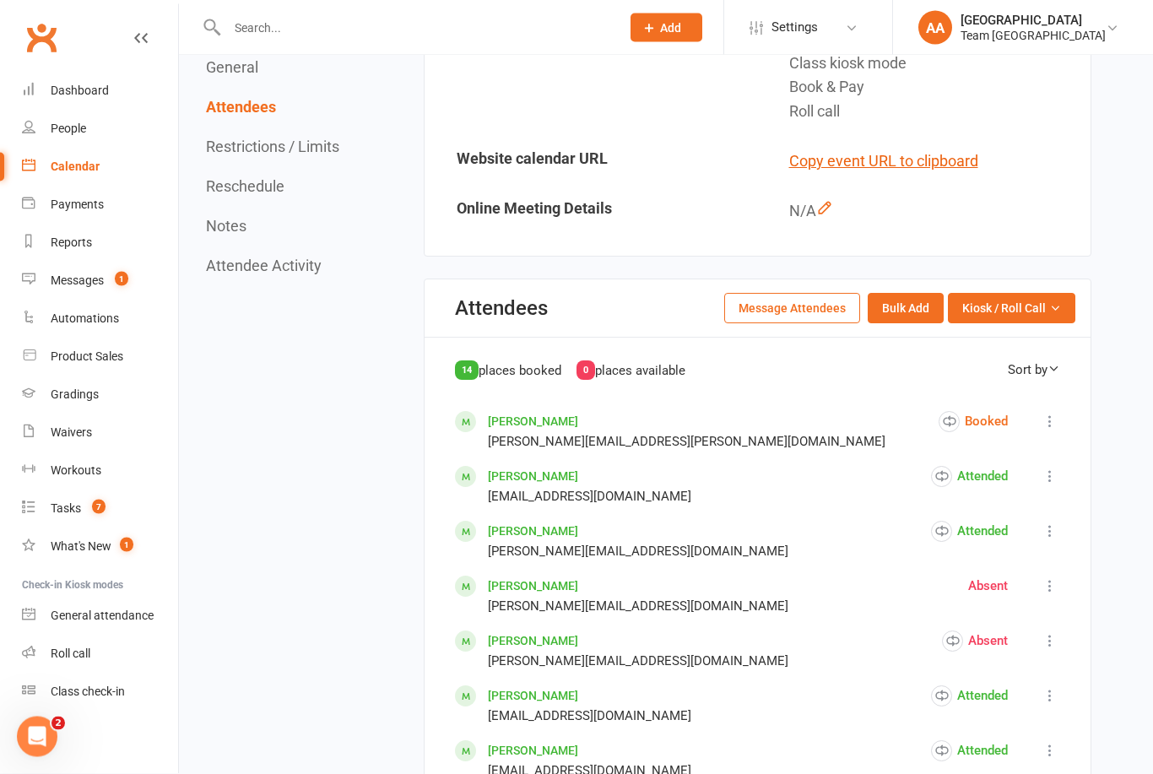
scroll to position [695, 0]
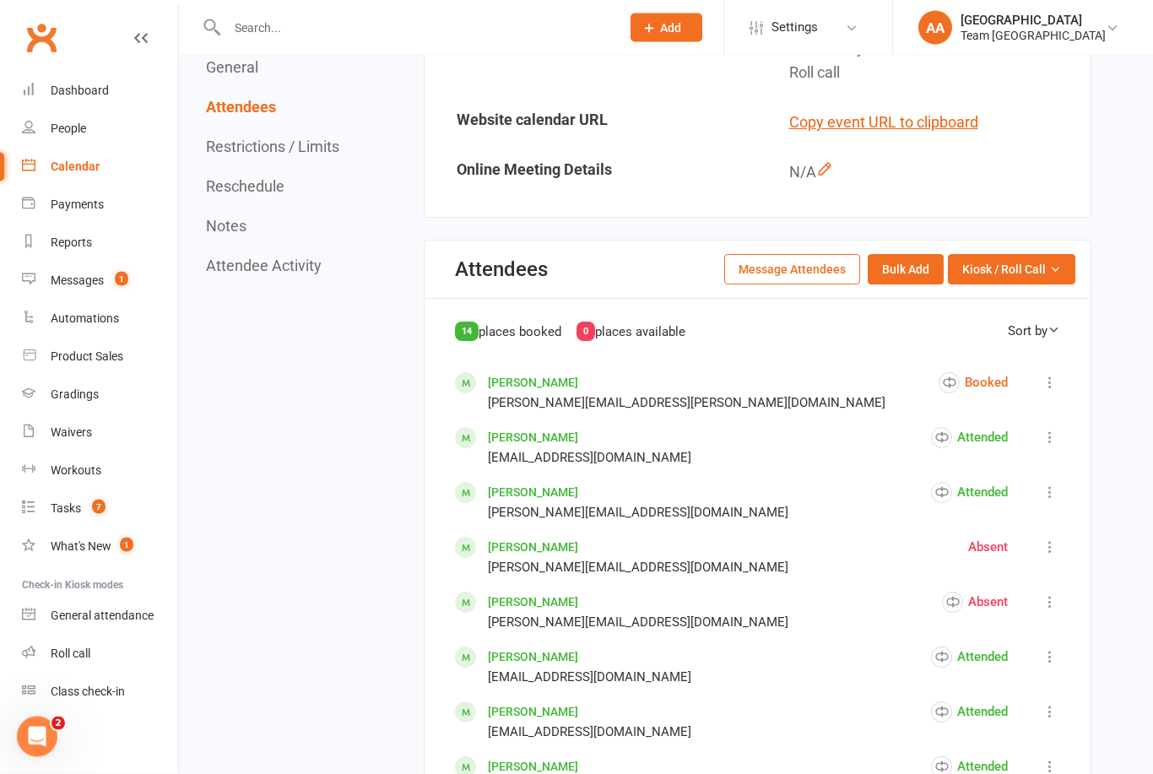
click at [1047, 392] on icon at bounding box center [1049, 383] width 17 height 17
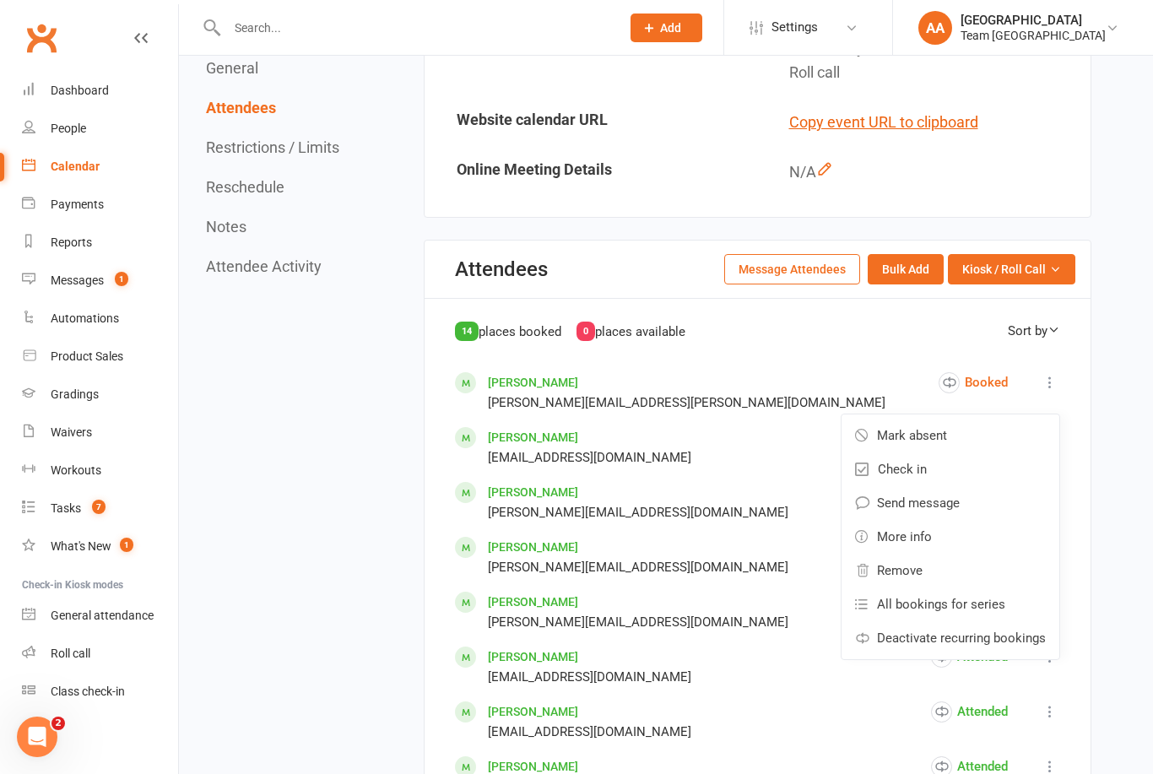
click at [929, 446] on span "Mark absent" at bounding box center [912, 435] width 70 height 20
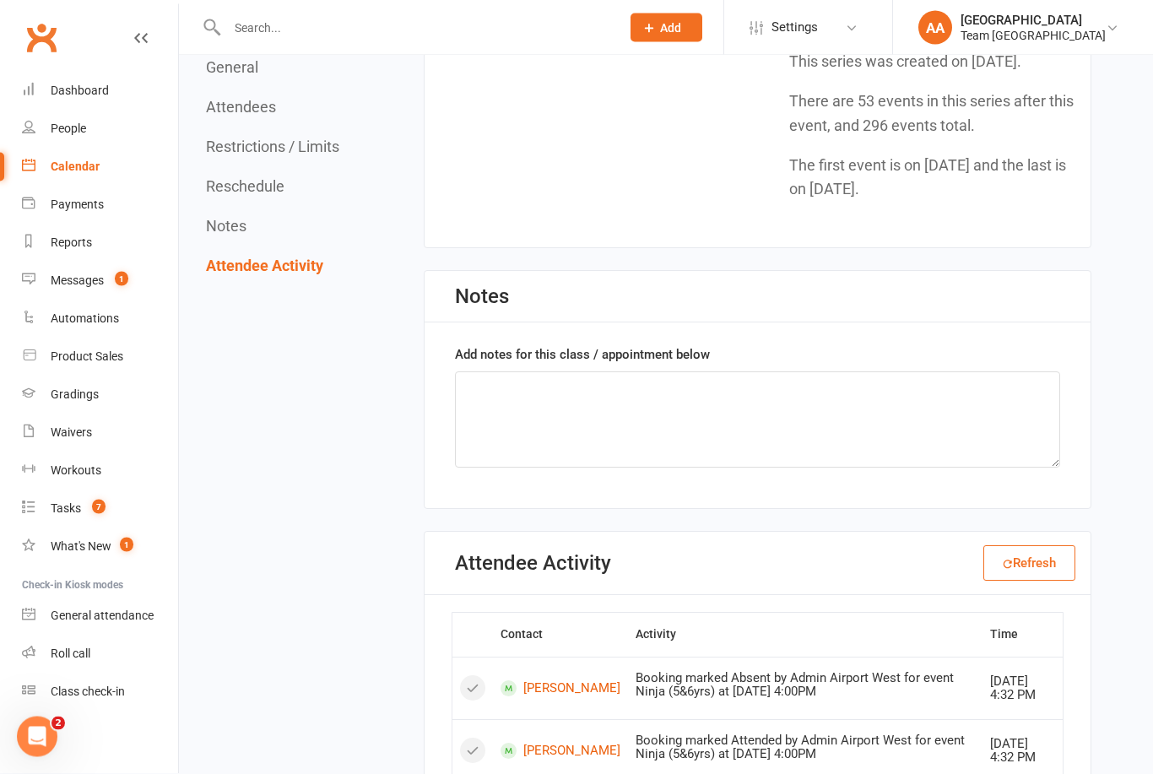
scroll to position [2637, 0]
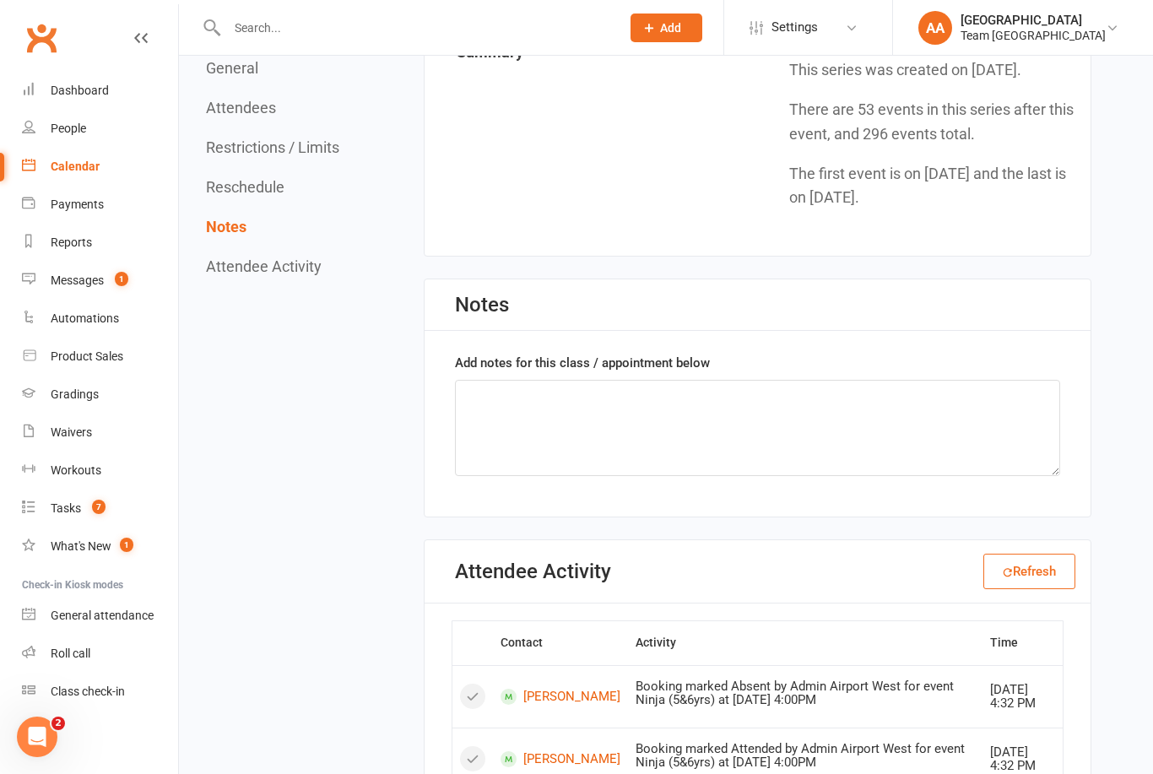
click at [67, 163] on div "Calendar" at bounding box center [75, 167] width 49 height 14
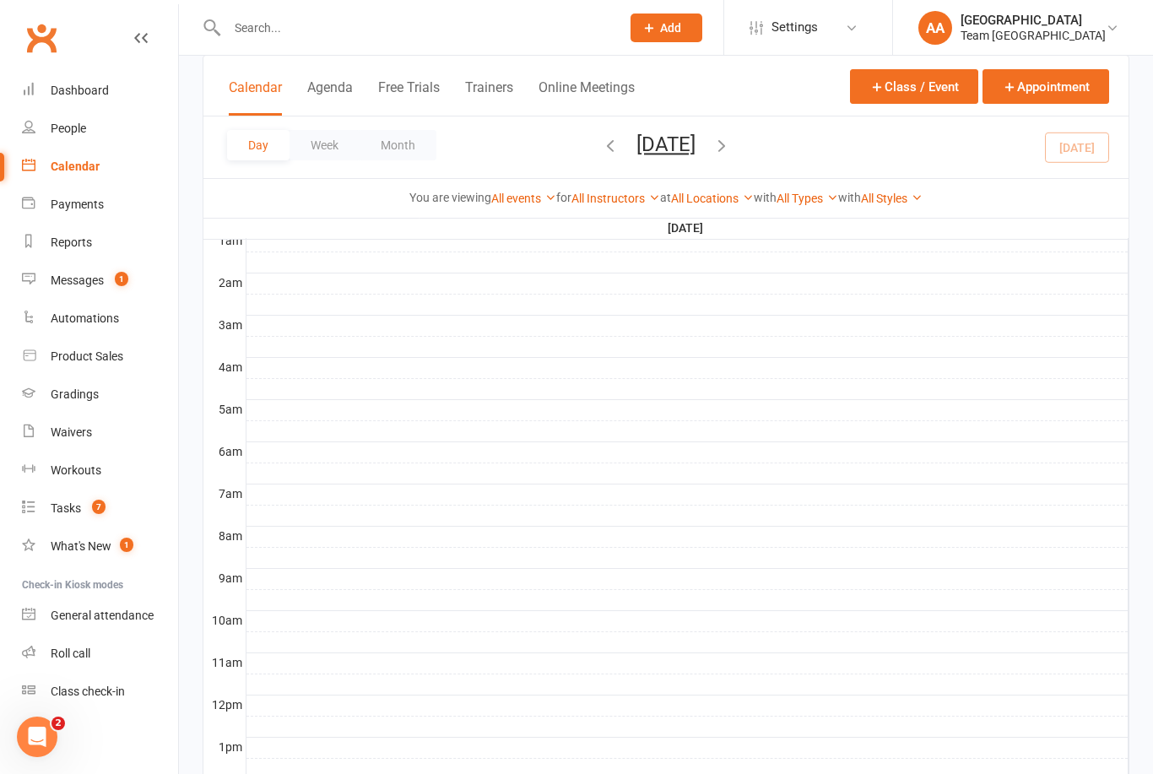
scroll to position [591, 0]
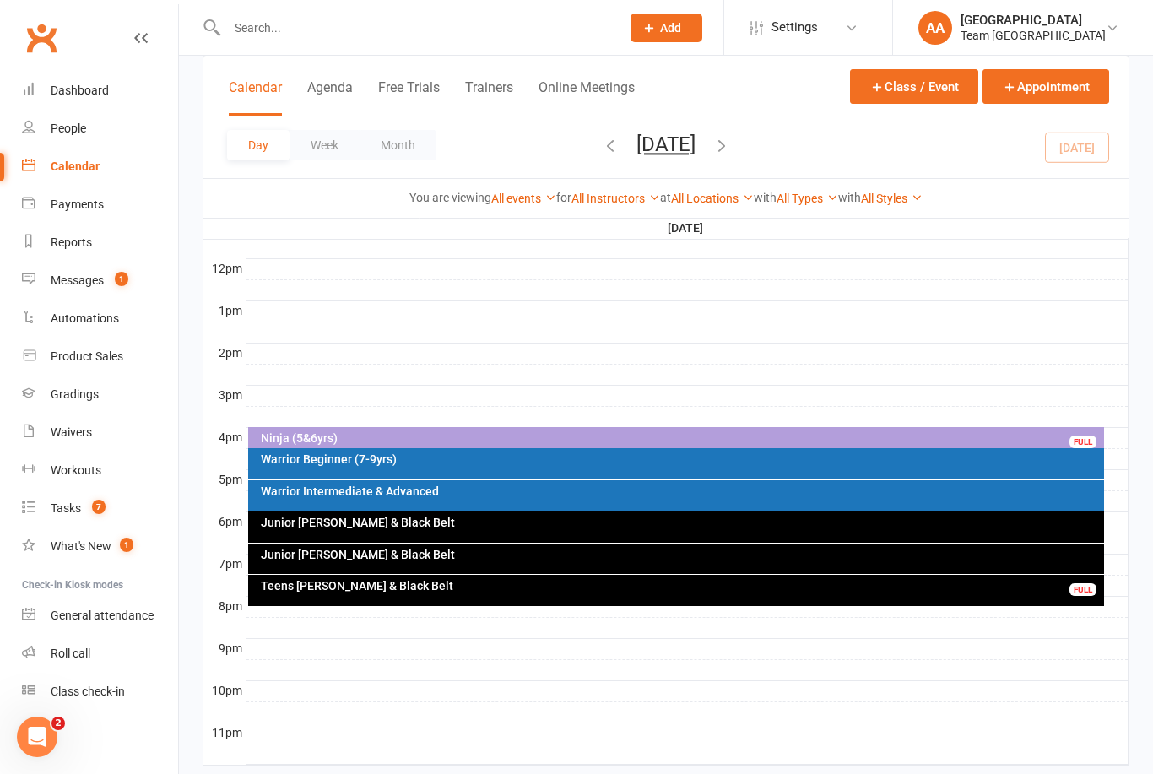
click at [533, 487] on div "Warrior Intermediate & Advanced" at bounding box center [680, 491] width 841 height 12
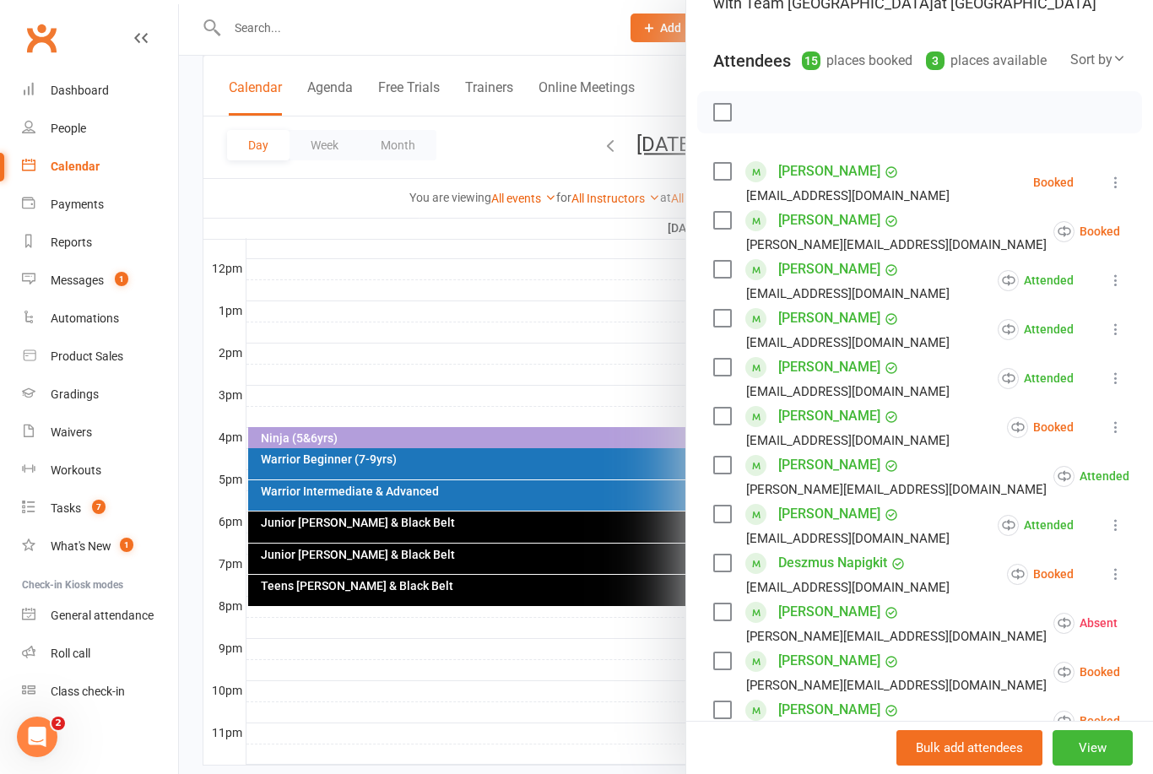
scroll to position [160, 0]
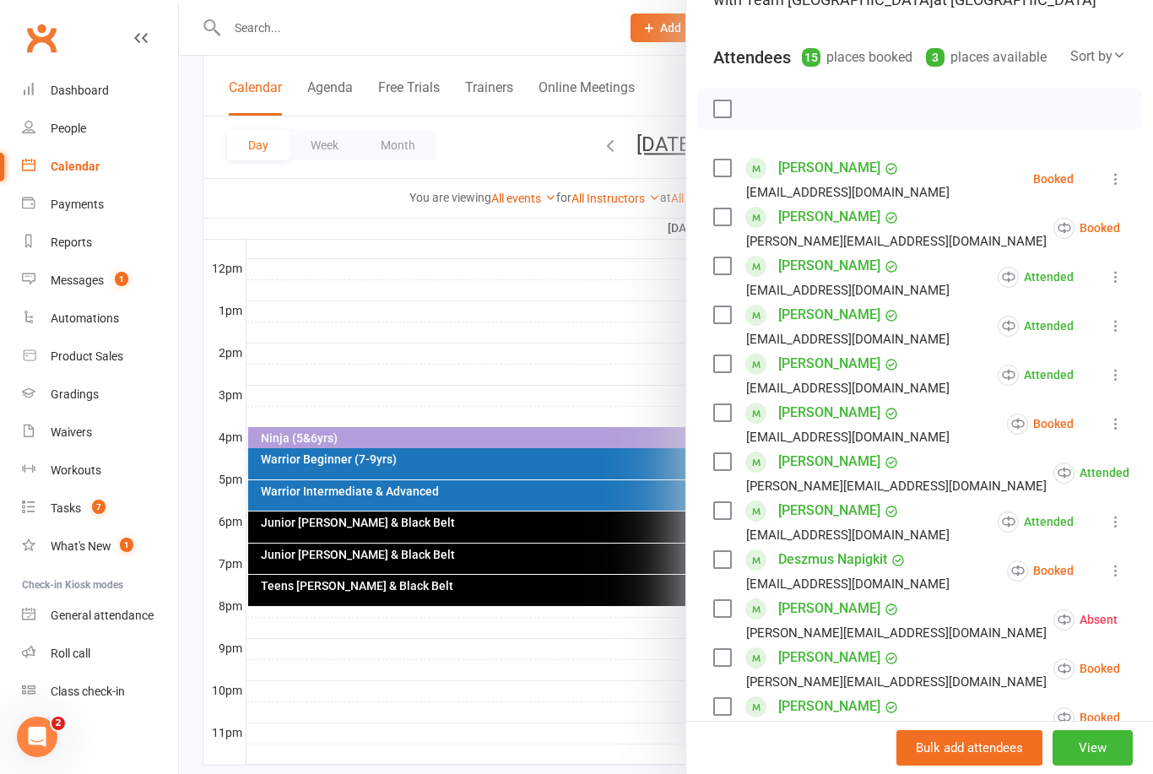
click at [1120, 176] on icon at bounding box center [1115, 178] width 17 height 17
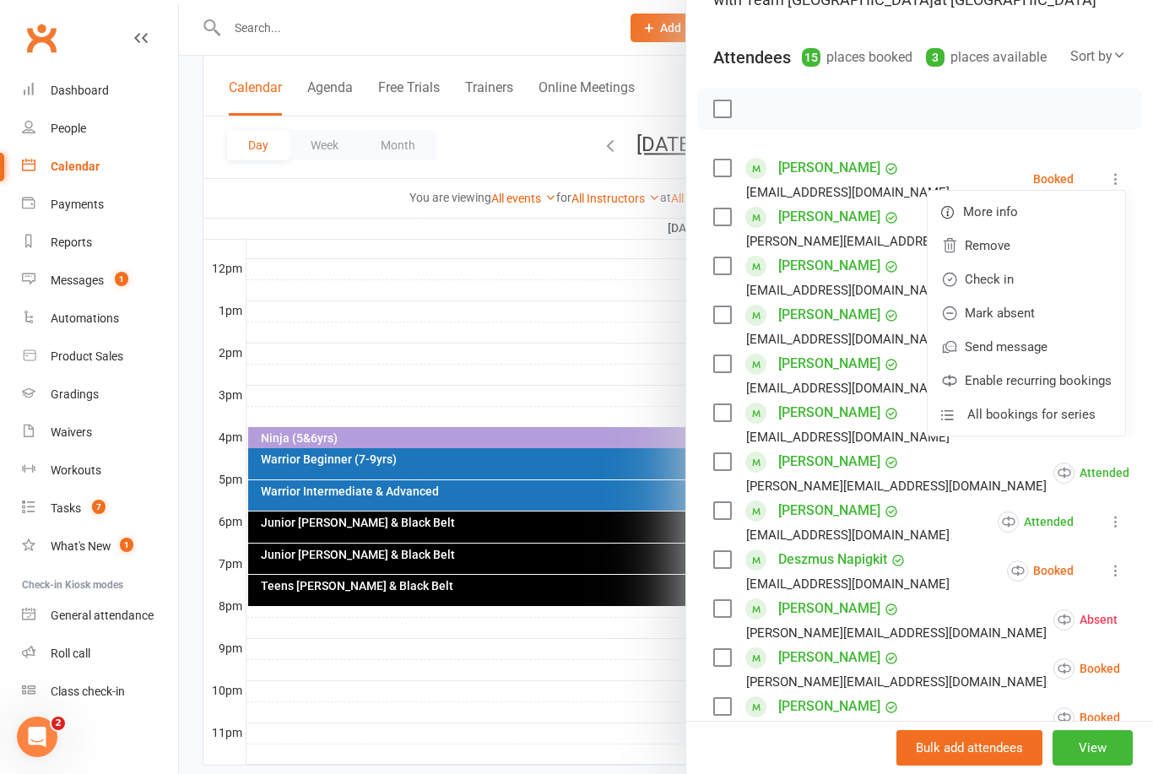
click at [1037, 310] on link "Mark absent" at bounding box center [1026, 313] width 197 height 34
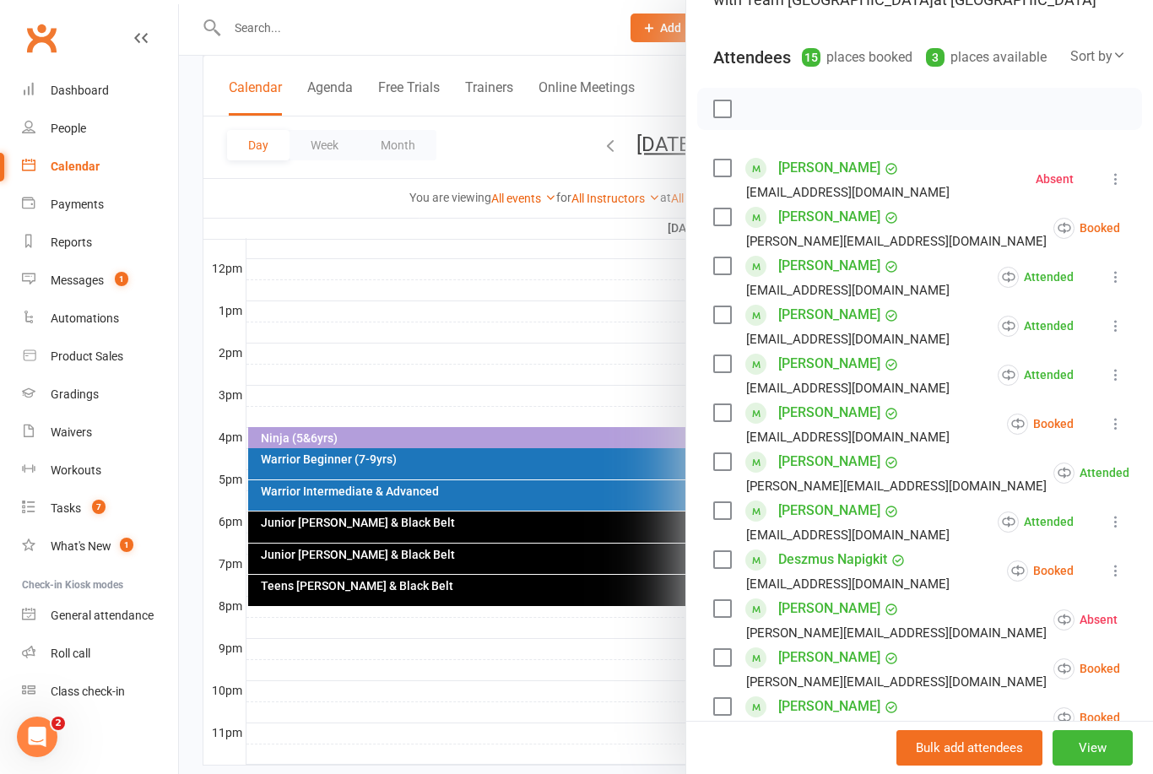
click at [1152, 233] on button at bounding box center [1162, 228] width 20 height 20
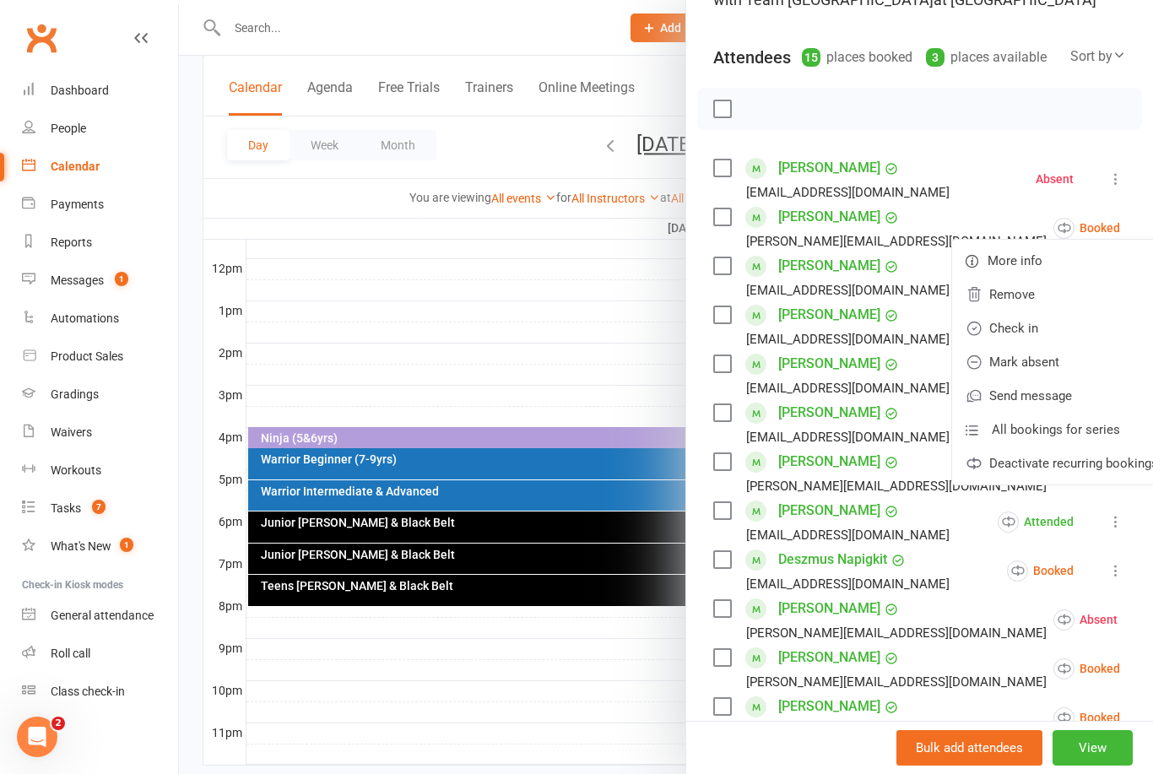
click at [1014, 358] on link "Mark absent" at bounding box center [1061, 362] width 219 height 34
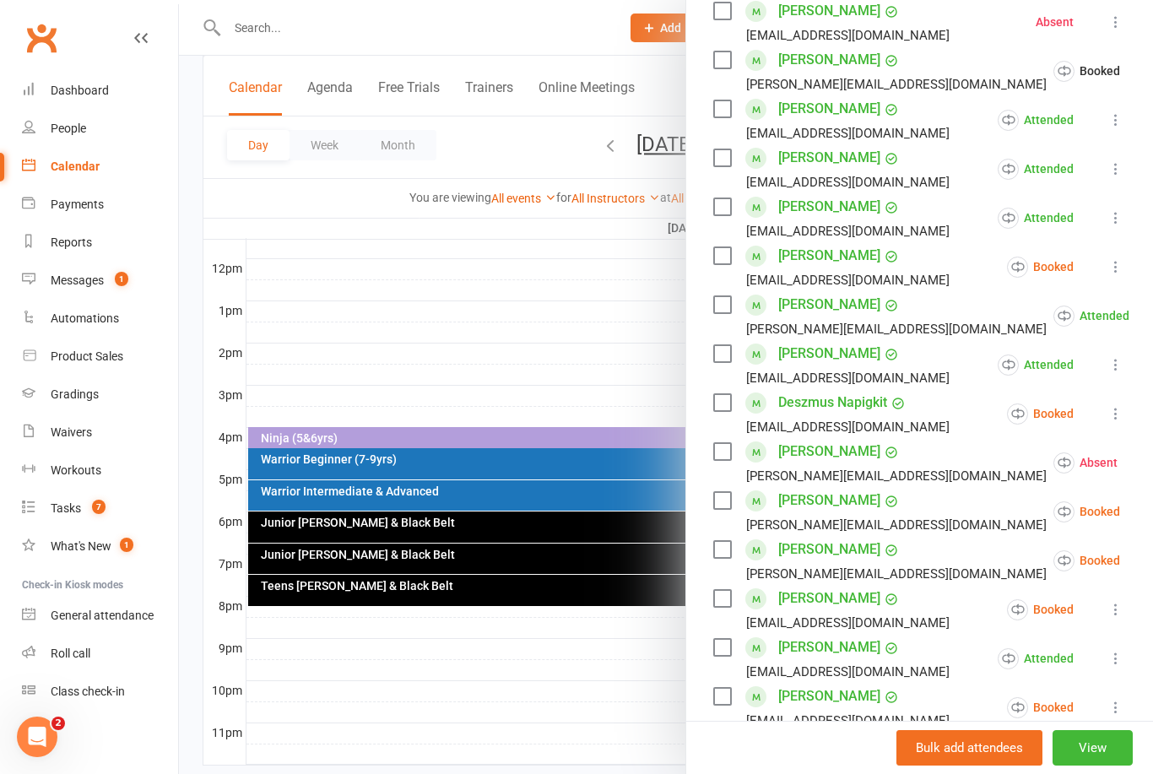
scroll to position [332, 0]
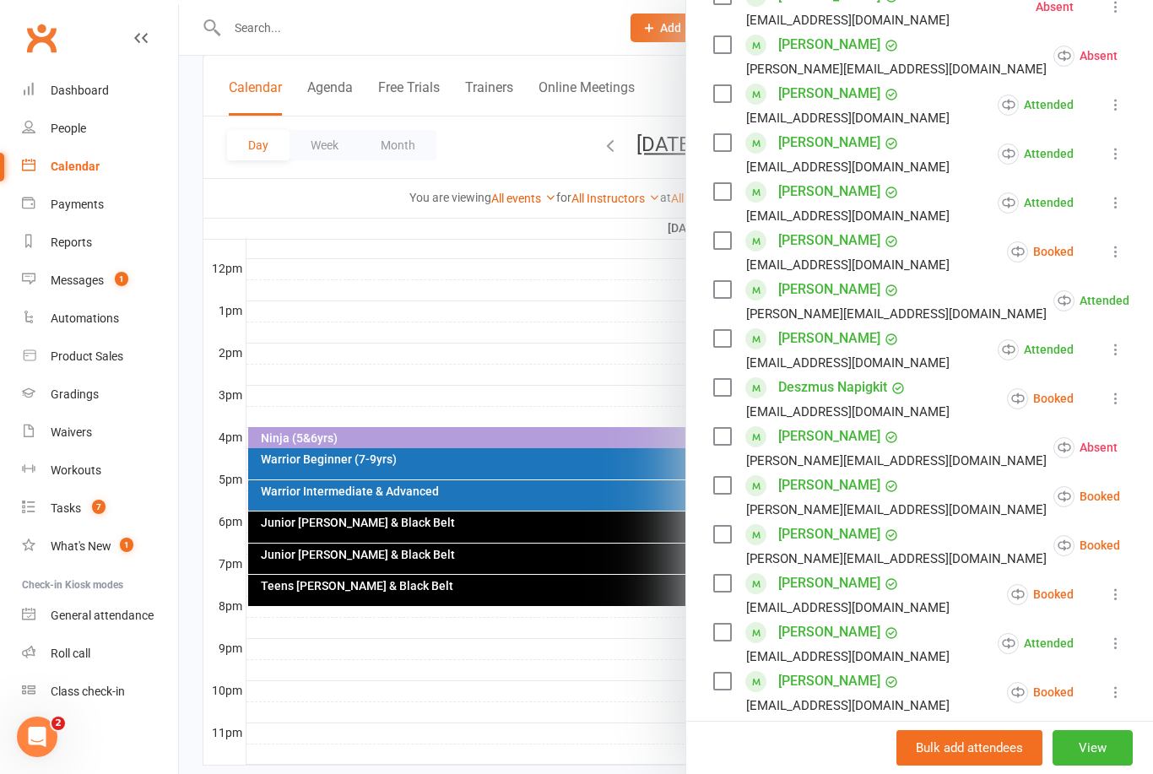
click at [1106, 256] on button at bounding box center [1116, 251] width 20 height 20
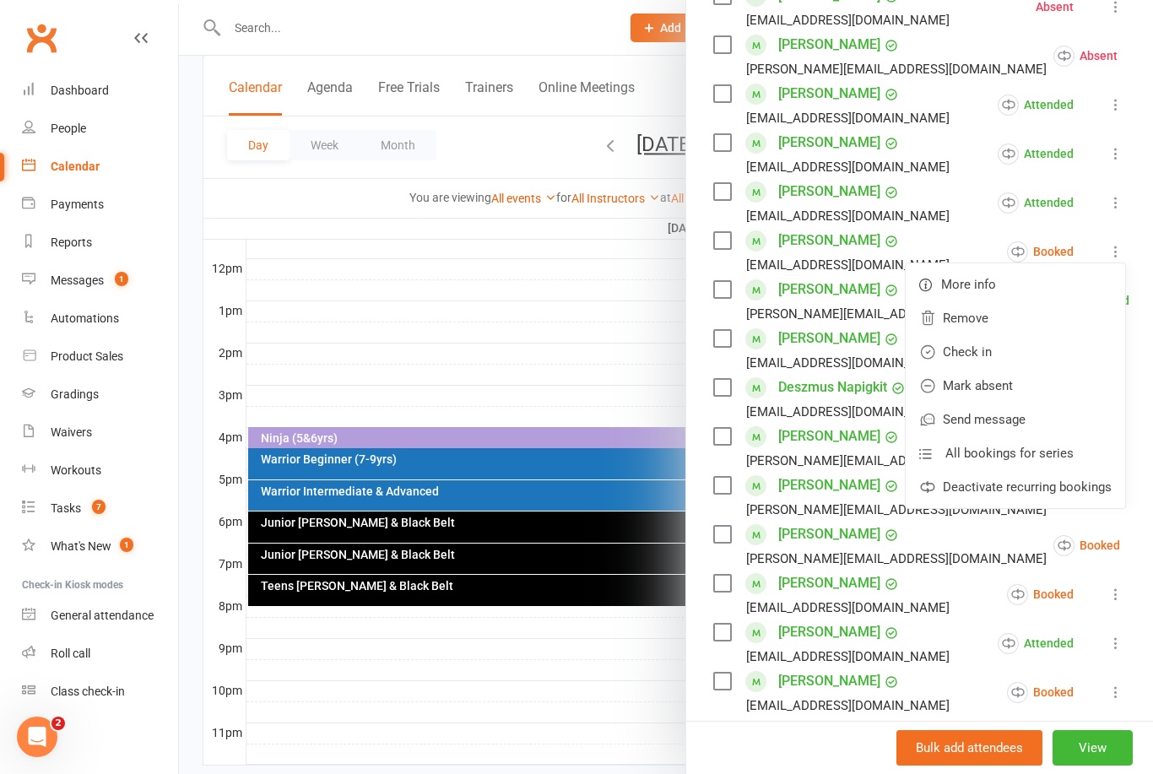
click at [1007, 385] on link "Mark absent" at bounding box center [1015, 386] width 219 height 34
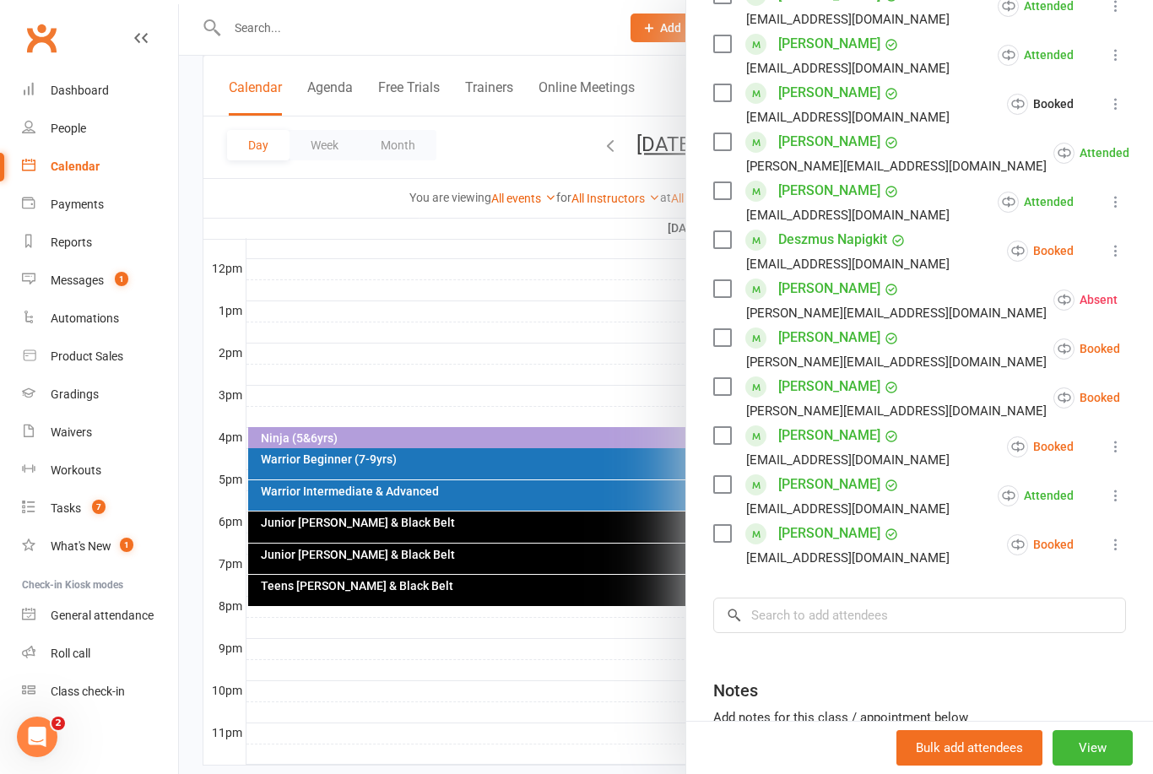
scroll to position [494, 0]
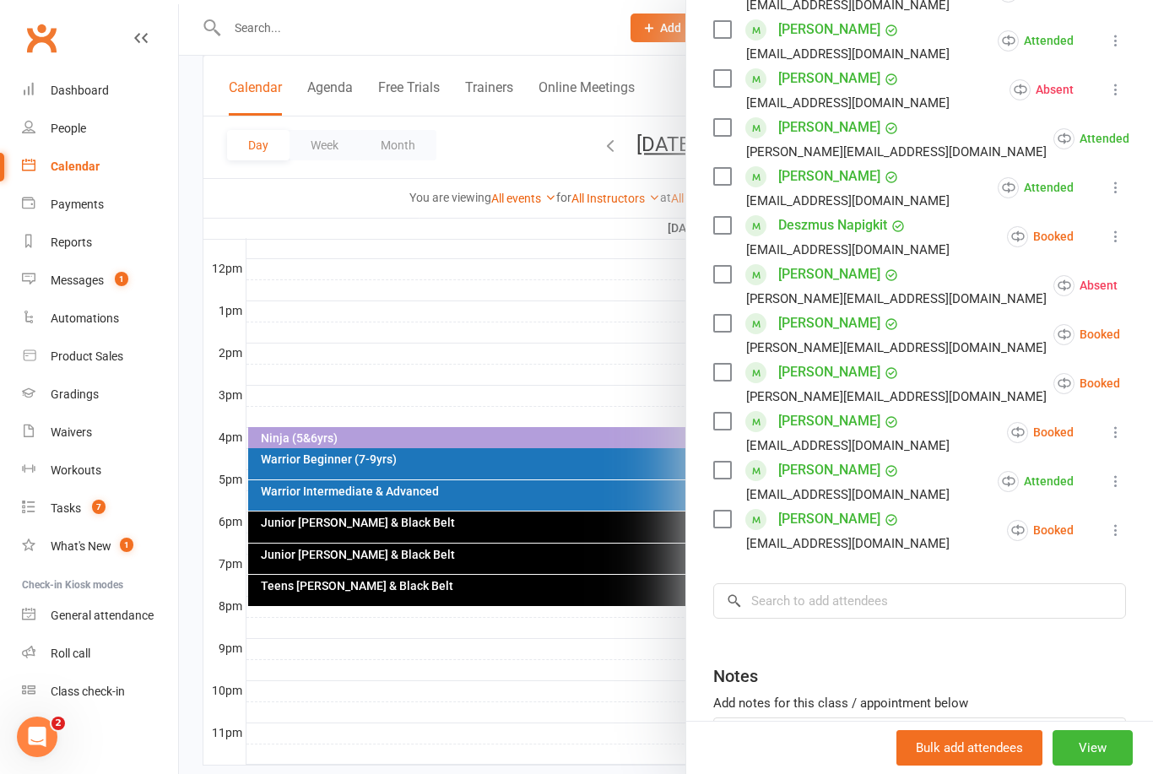
click at [1102, 235] on li "Deszmus Napigkit mariapamela78@hotmail.com Booked More info Remove Check in Mar…" at bounding box center [919, 236] width 413 height 49
click at [1111, 237] on icon at bounding box center [1115, 236] width 17 height 17
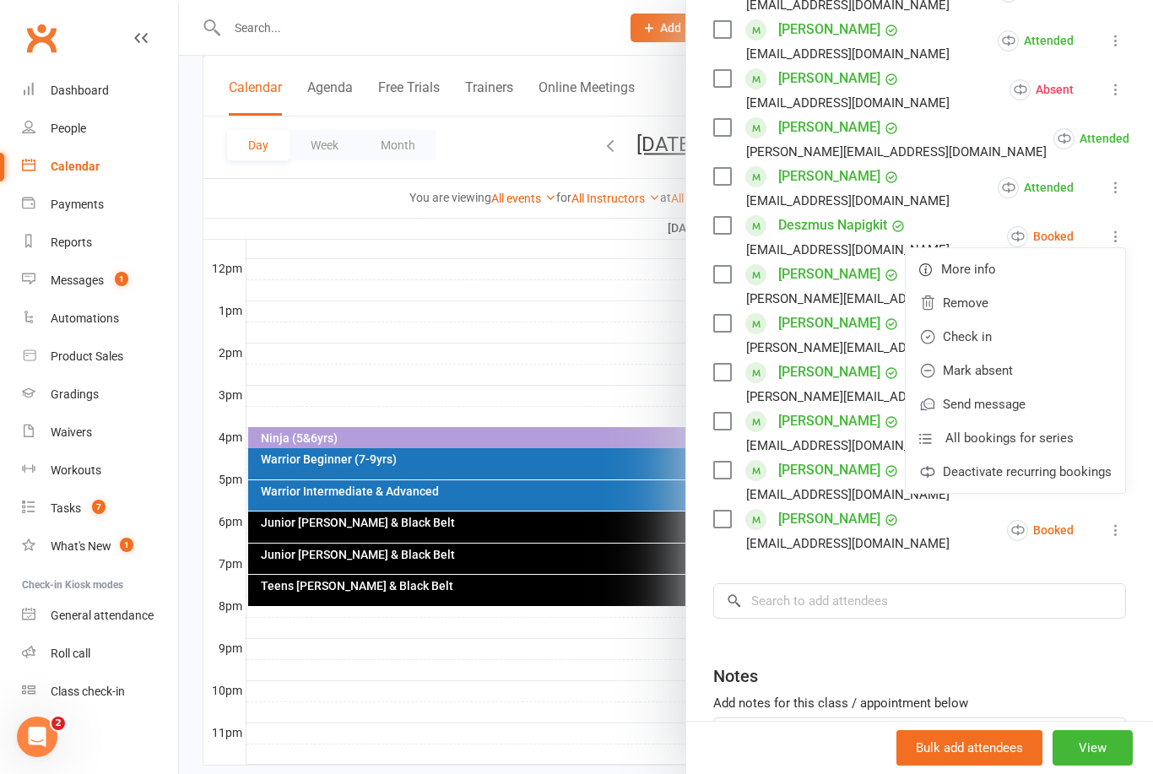
click at [1029, 369] on link "Mark absent" at bounding box center [1015, 371] width 219 height 34
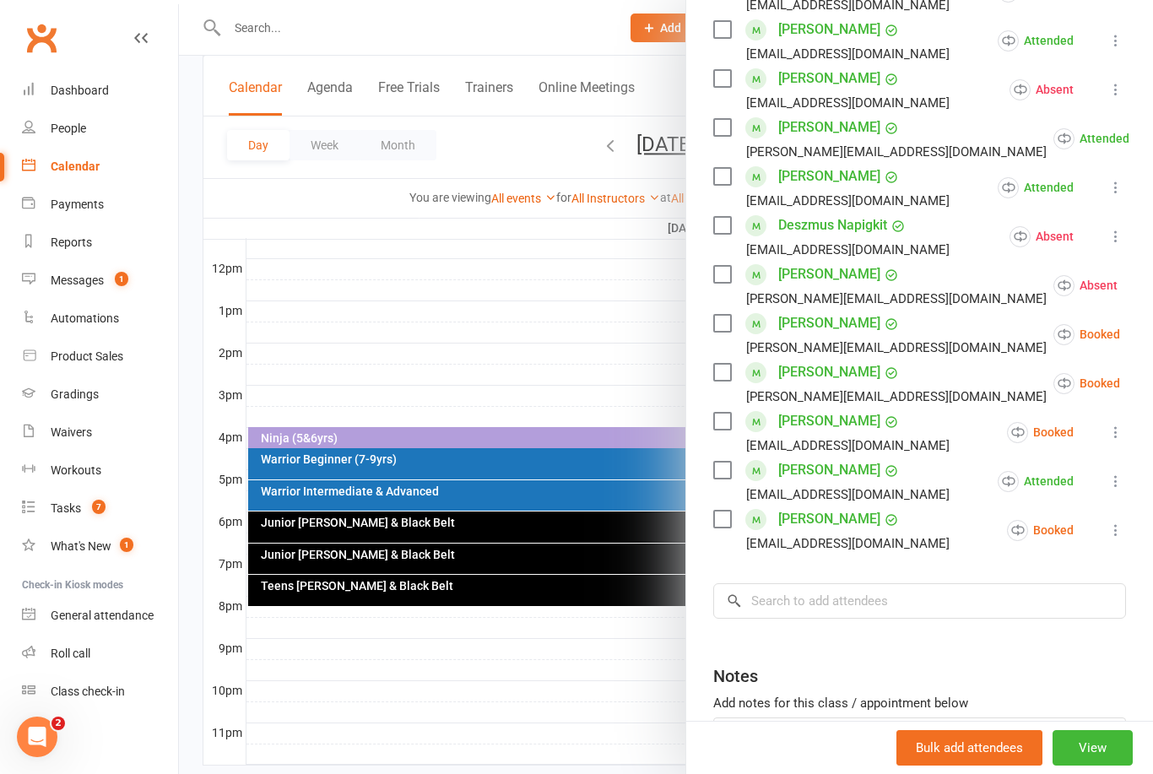
click at [1152, 334] on icon at bounding box center [1162, 334] width 17 height 17
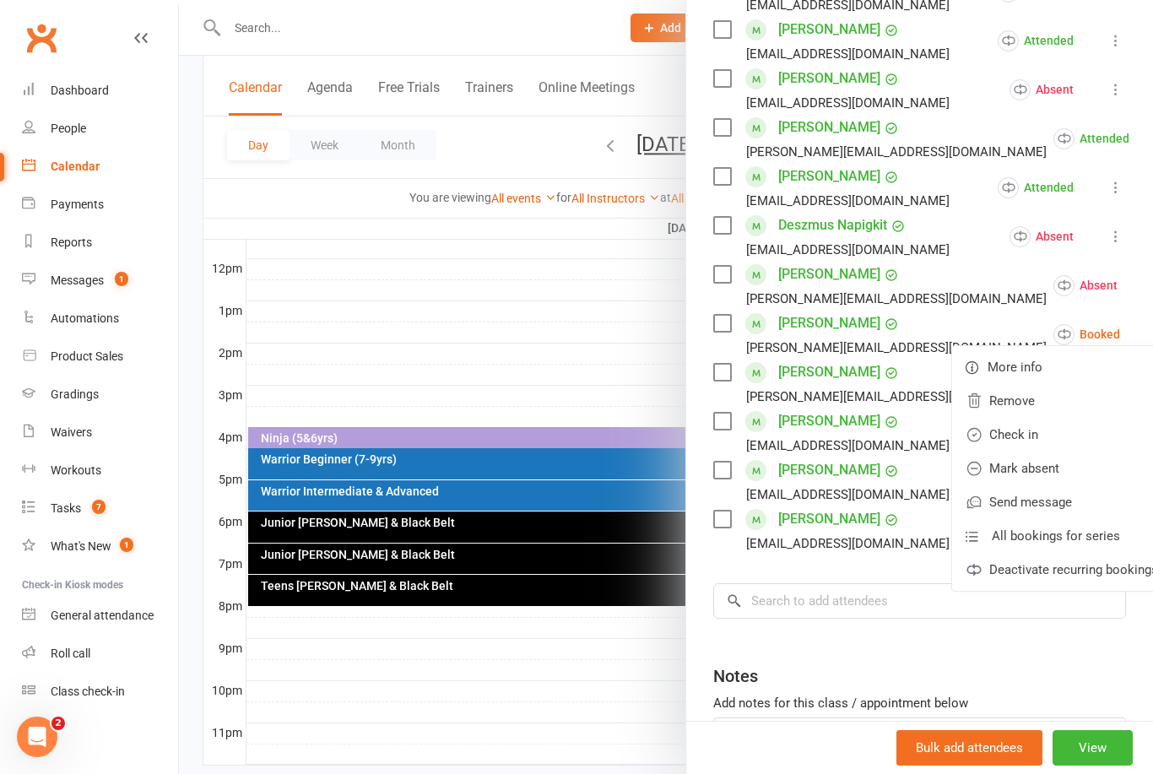
click at [1020, 469] on link "Mark absent" at bounding box center [1061, 469] width 219 height 34
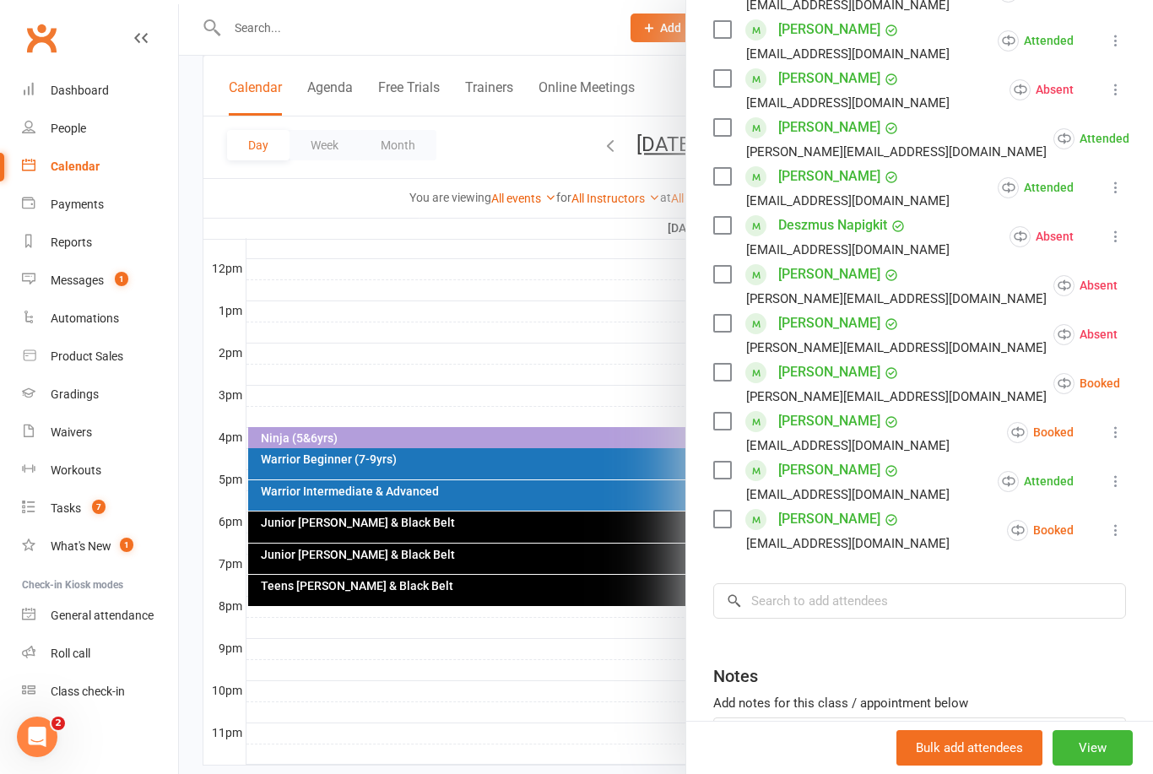
click at [1152, 386] on icon at bounding box center [1162, 383] width 17 height 17
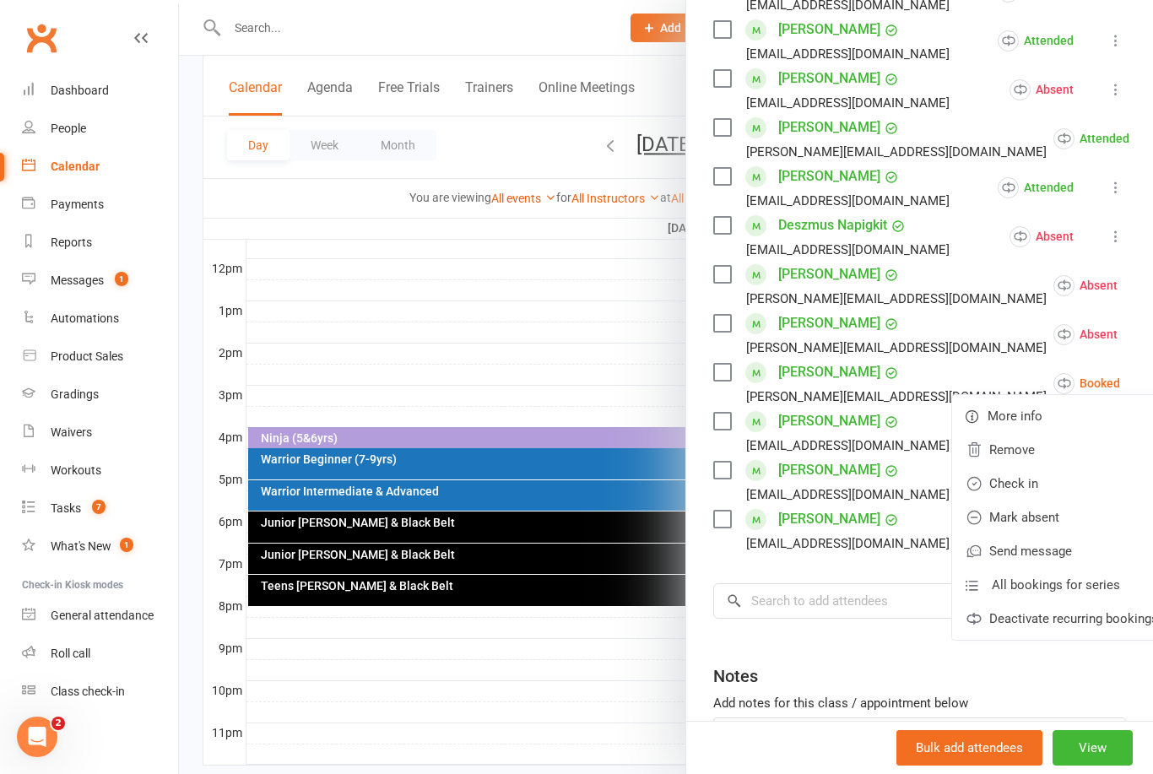
click at [1020, 519] on link "Mark absent" at bounding box center [1061, 517] width 219 height 34
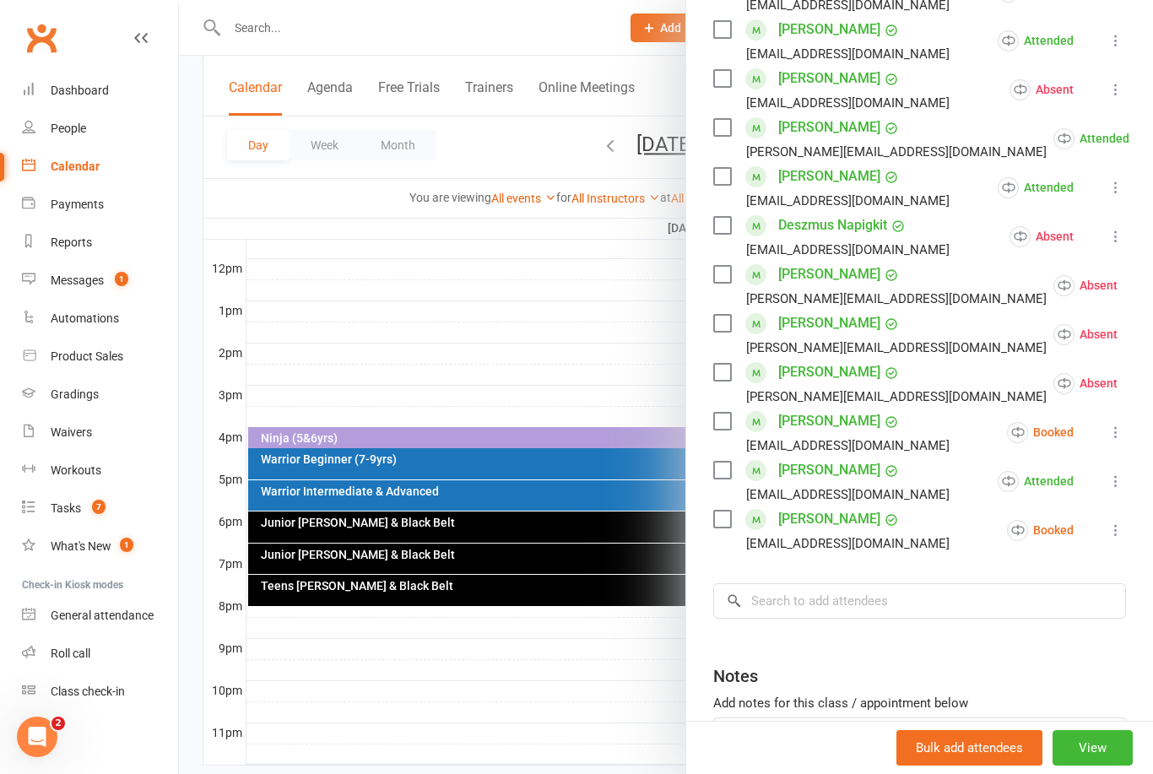
click at [1118, 432] on icon at bounding box center [1115, 432] width 17 height 17
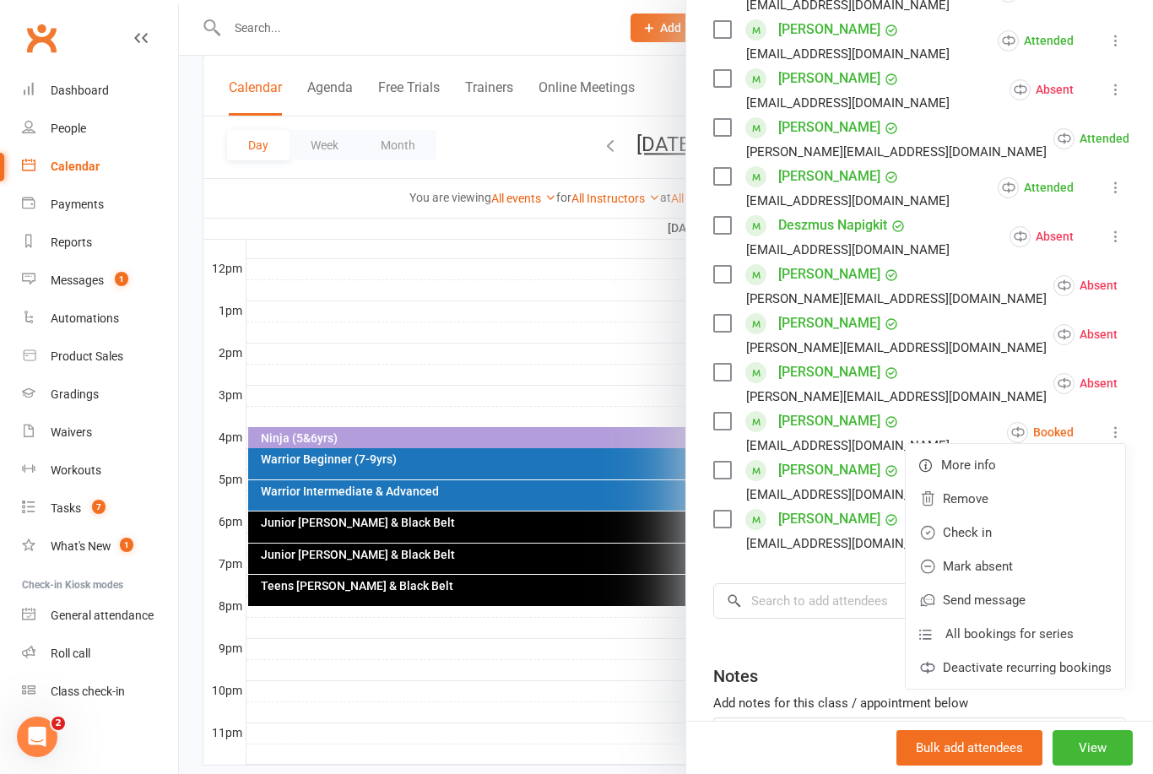
click at [1030, 570] on link "Mark absent" at bounding box center [1015, 566] width 219 height 34
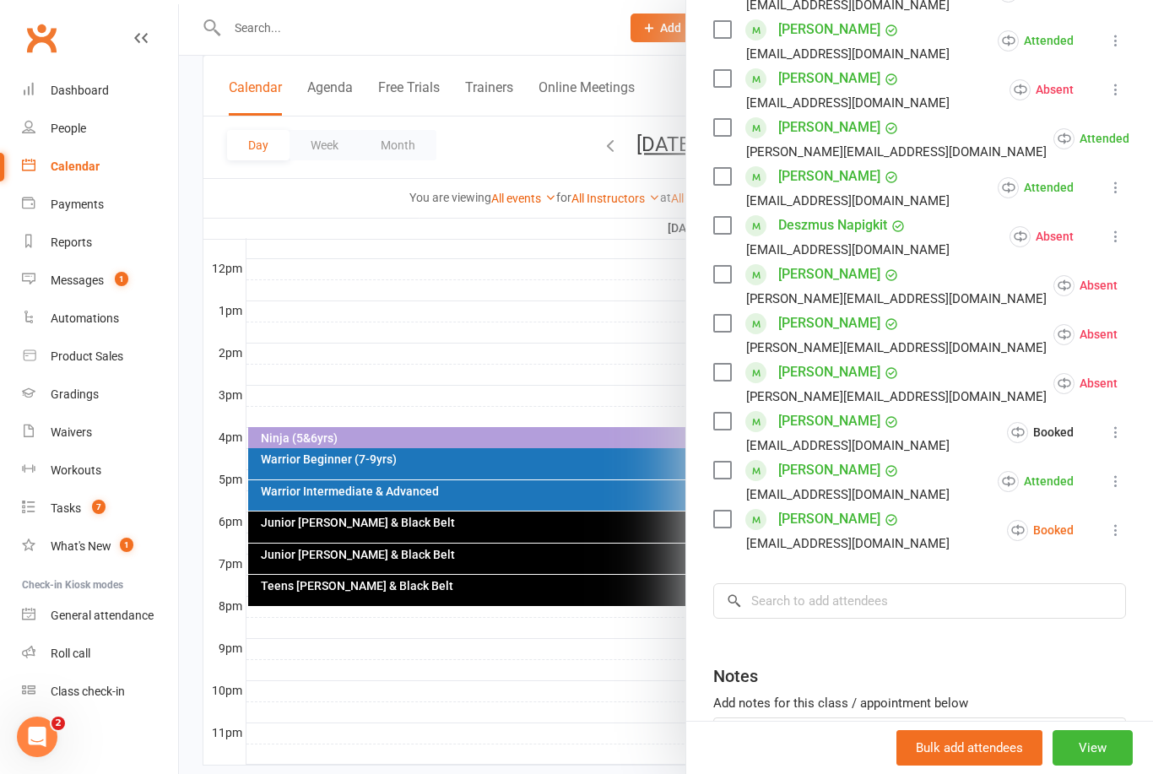
click at [1111, 532] on icon at bounding box center [1115, 530] width 17 height 17
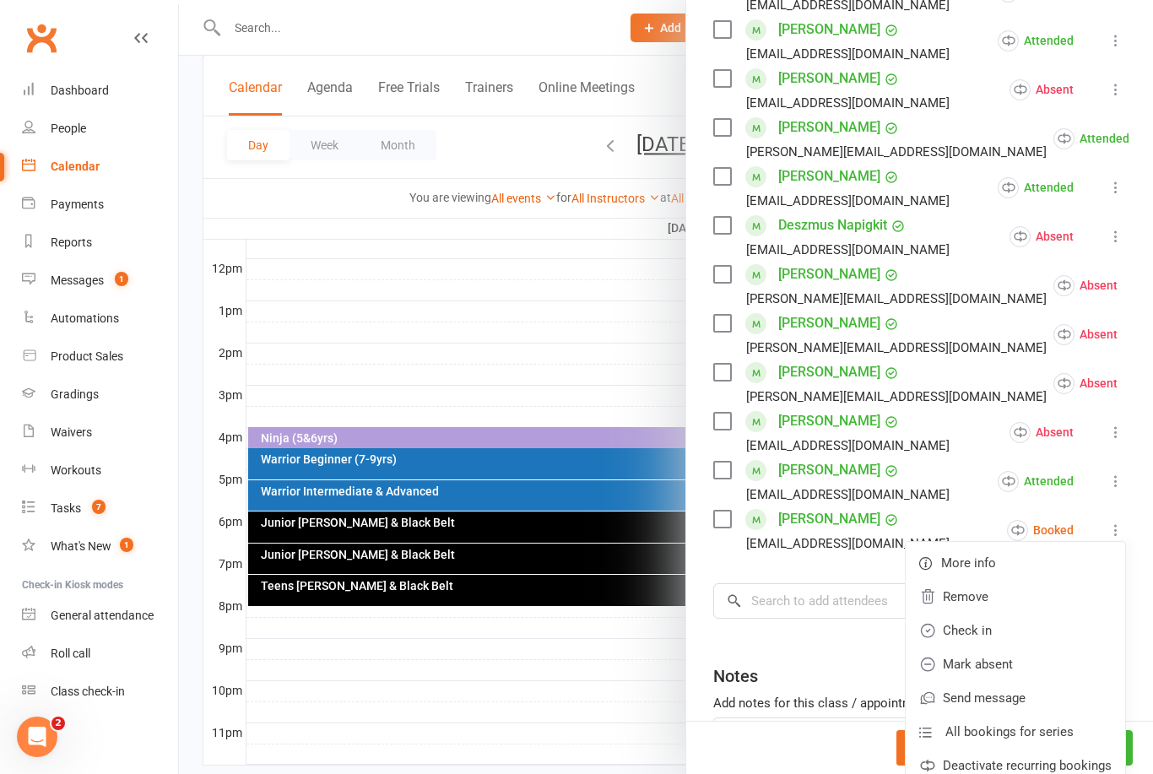
click at [1038, 662] on link "Mark absent" at bounding box center [1015, 664] width 219 height 34
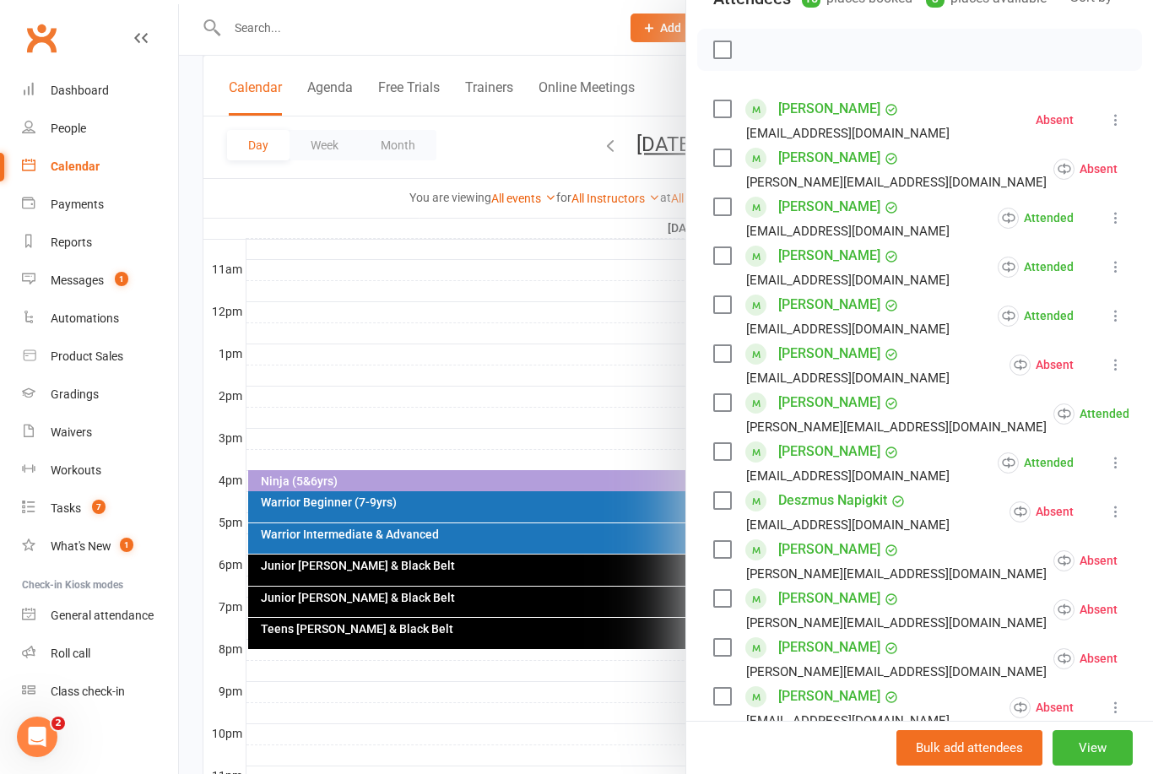
scroll to position [273, 0]
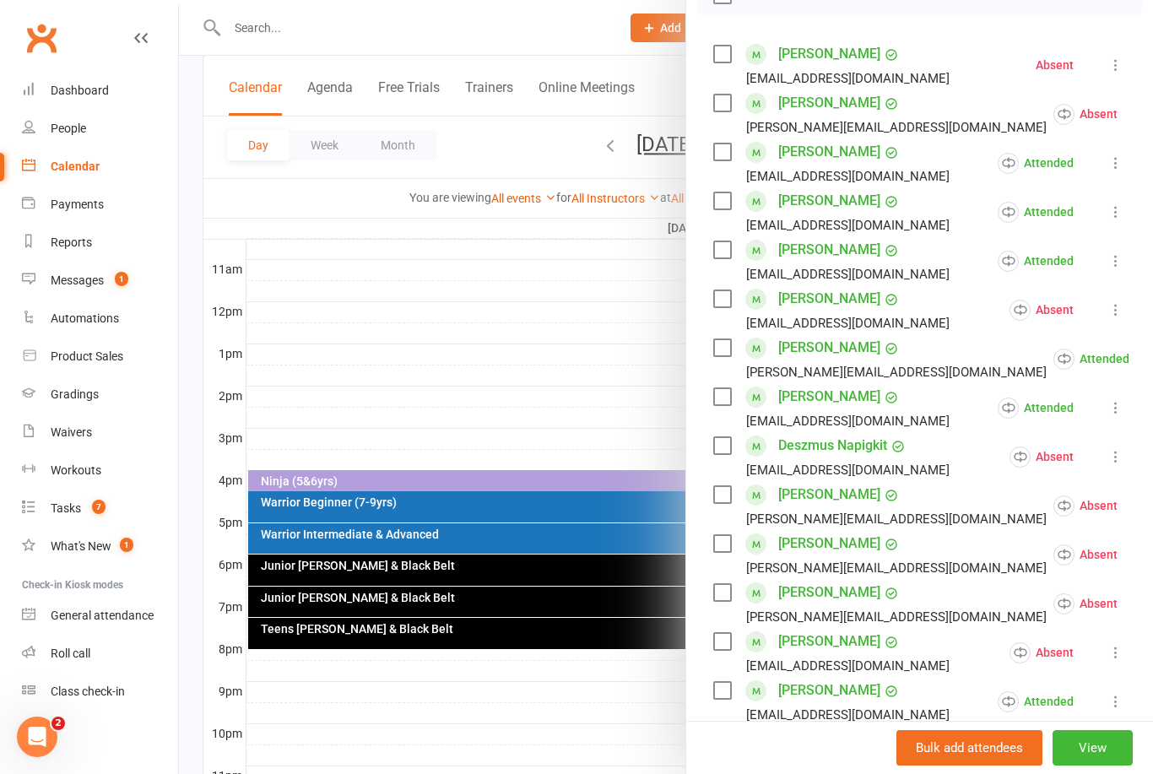
click at [544, 287] on div at bounding box center [666, 387] width 974 height 774
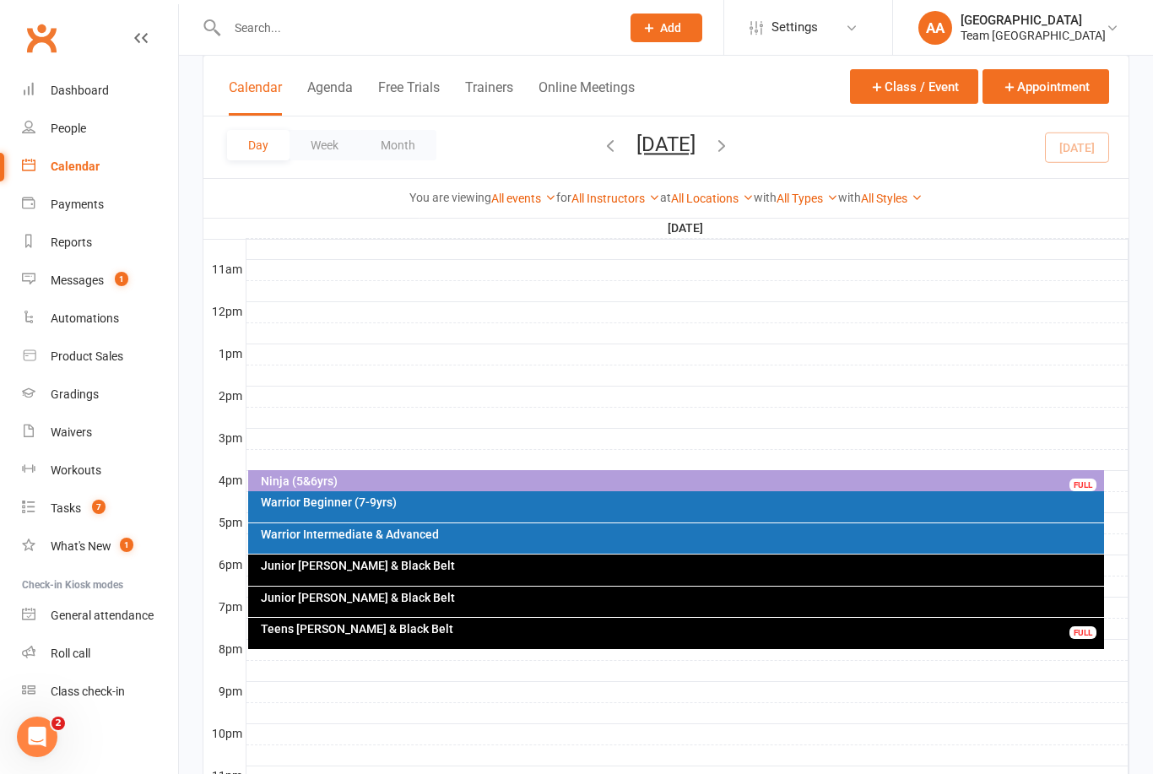
click at [731, 145] on icon "button" at bounding box center [721, 145] width 19 height 19
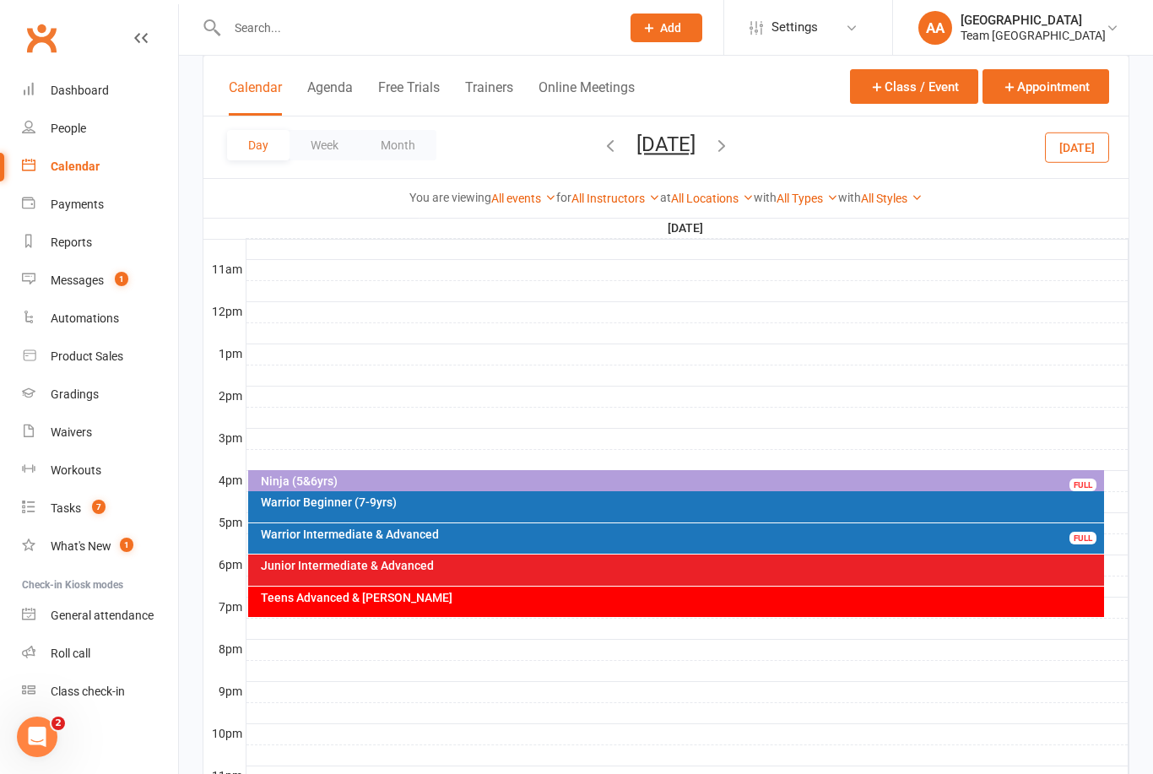
click at [601, 149] on icon "button" at bounding box center [610, 145] width 19 height 19
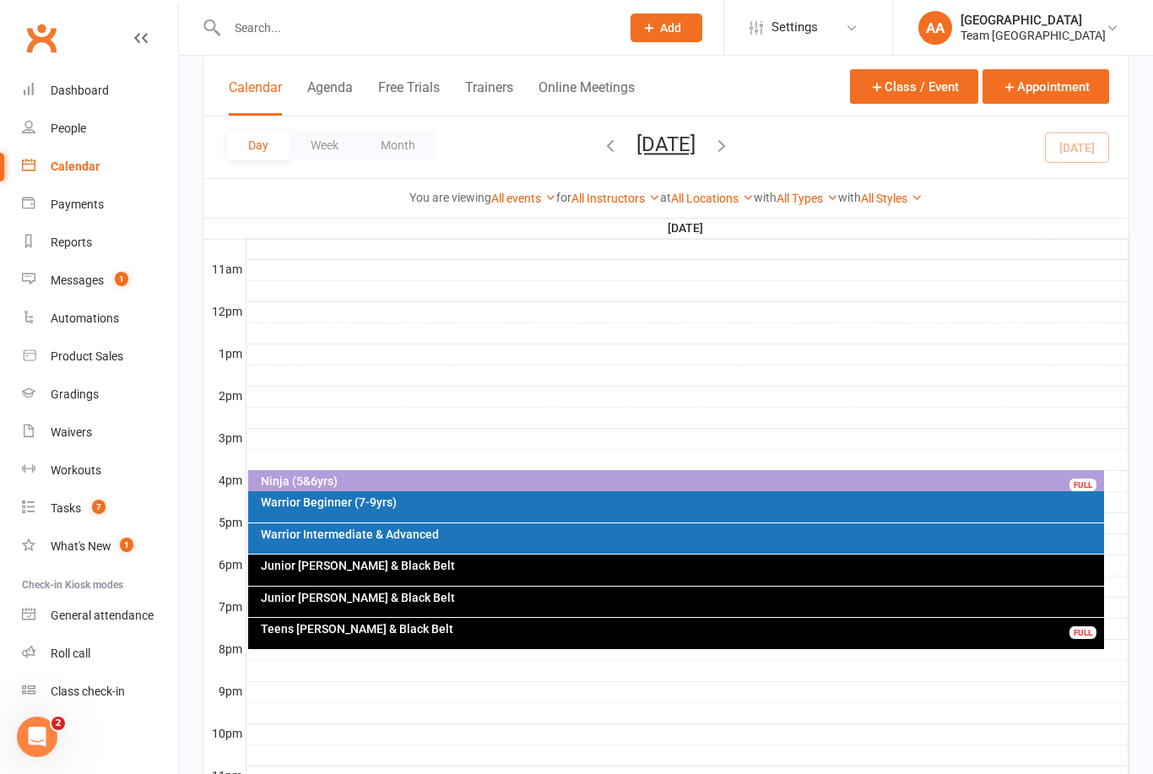
click at [567, 532] on div "Warrior Intermediate & Advanced" at bounding box center [680, 534] width 841 height 12
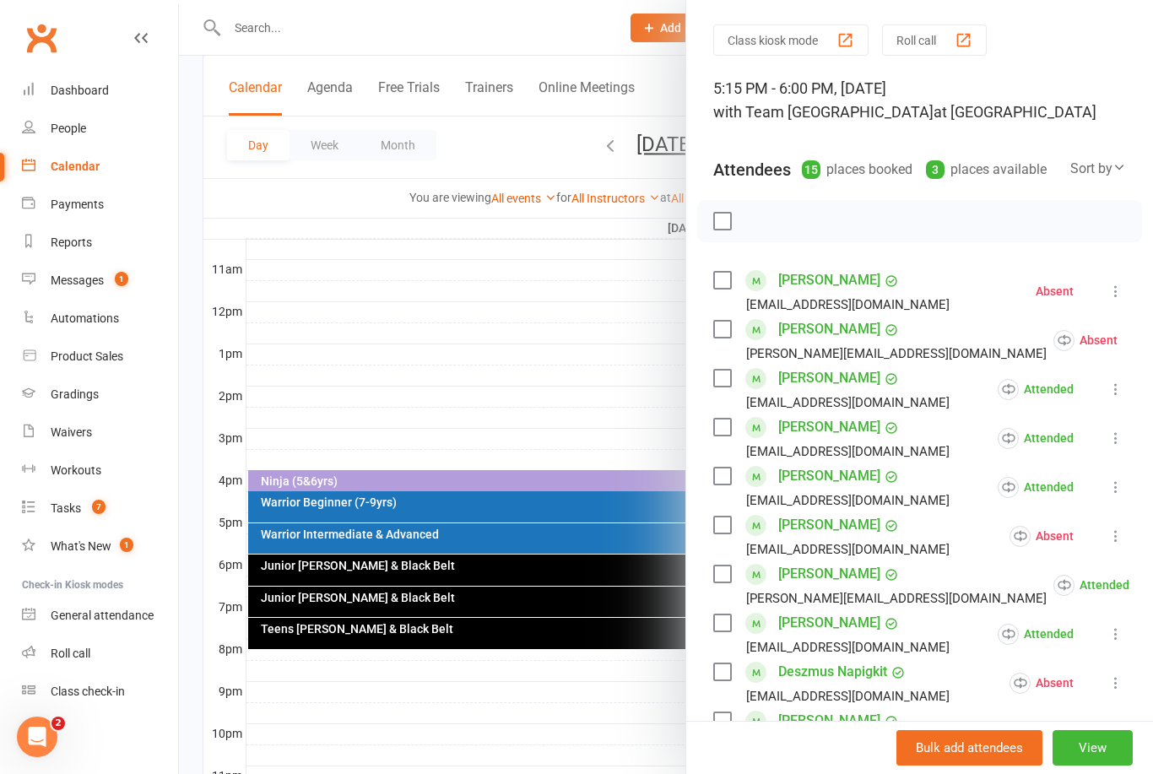
scroll to position [78, 0]
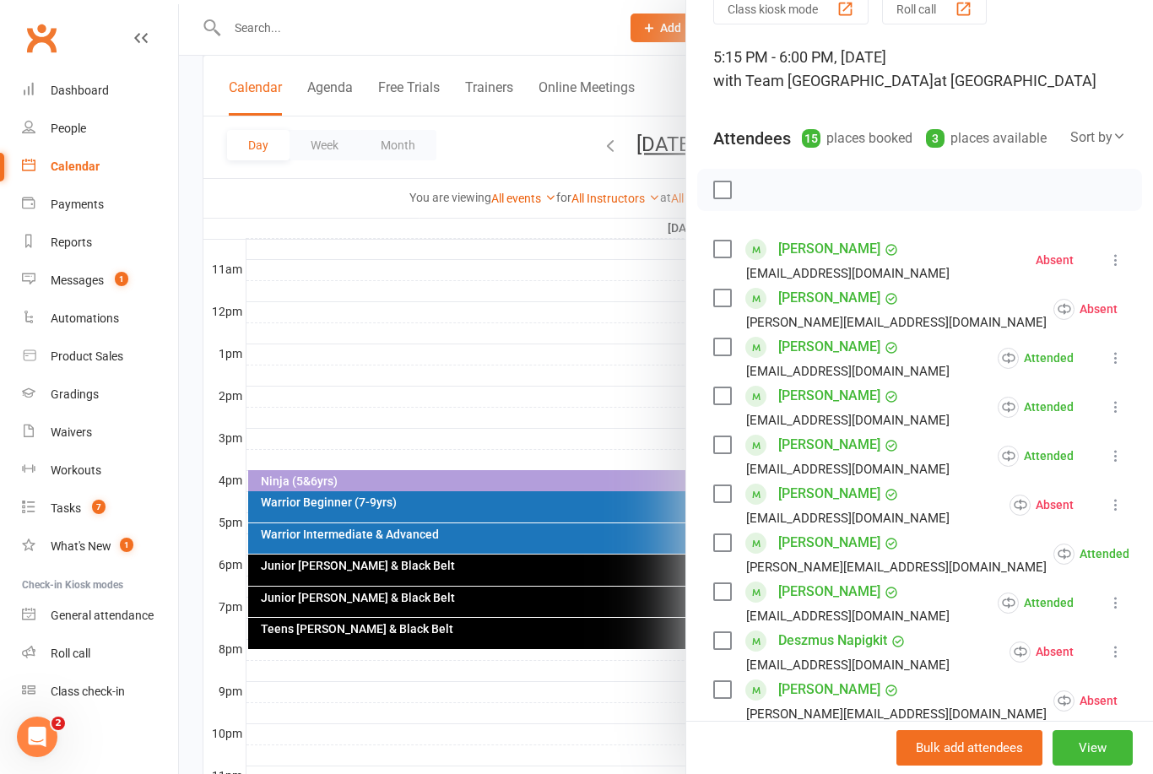
click at [1122, 262] on icon at bounding box center [1115, 260] width 17 height 17
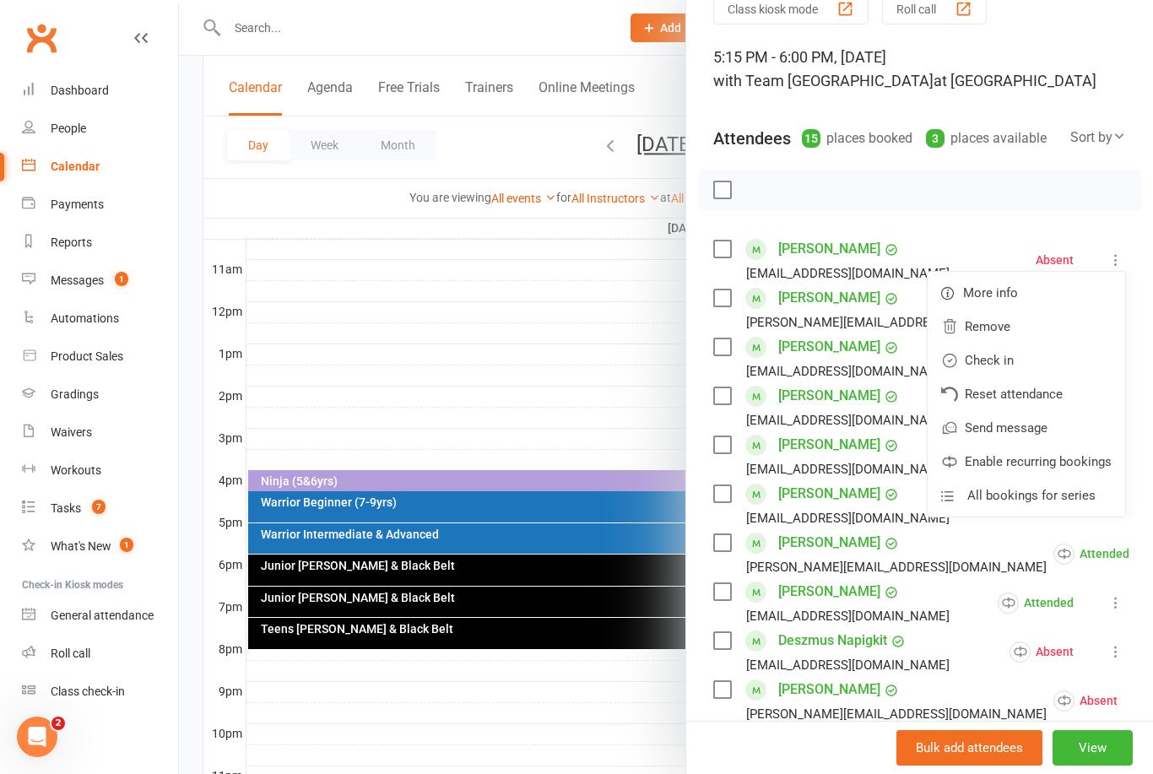
click at [1022, 361] on link "Check in" at bounding box center [1026, 360] width 197 height 34
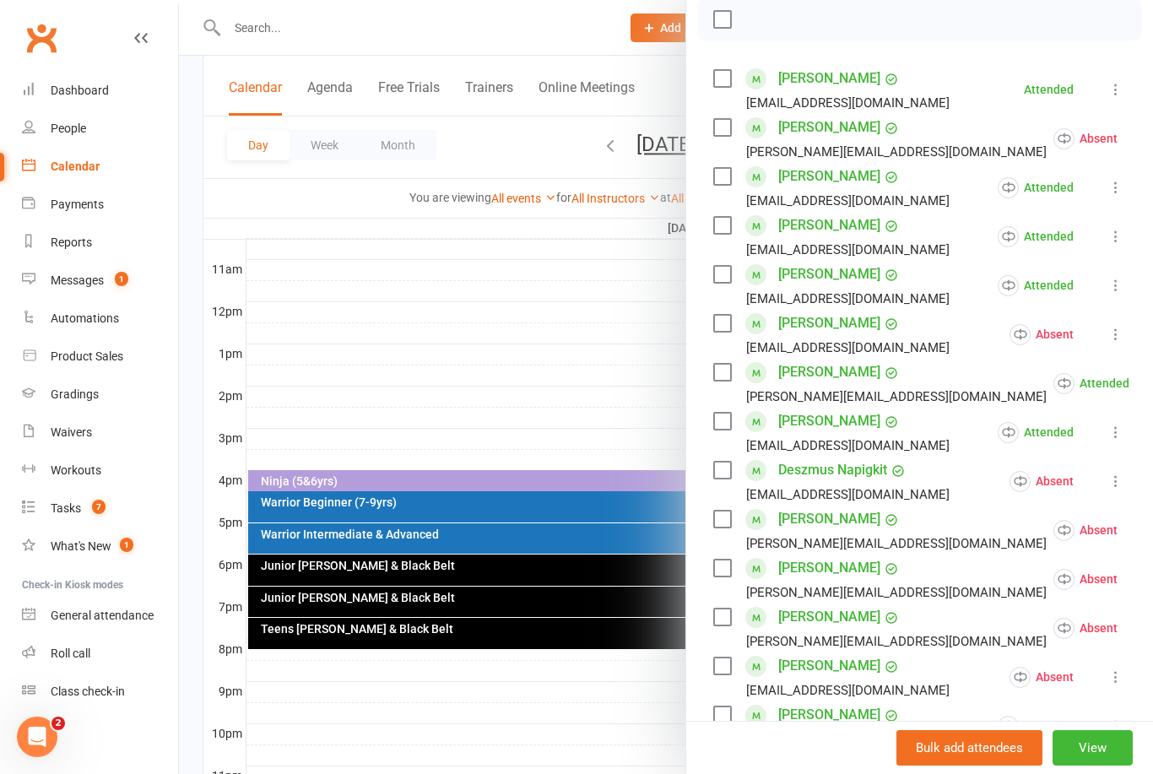
scroll to position [253, 0]
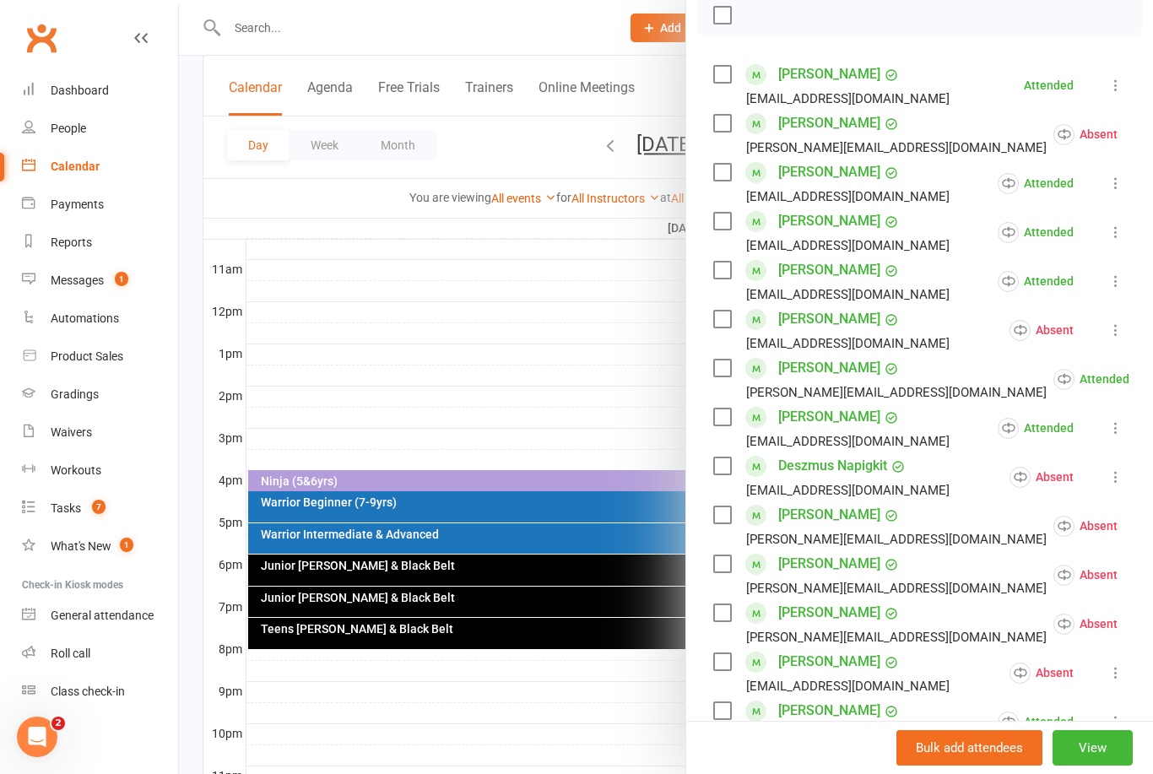
click at [1110, 765] on button "View" at bounding box center [1092, 747] width 80 height 35
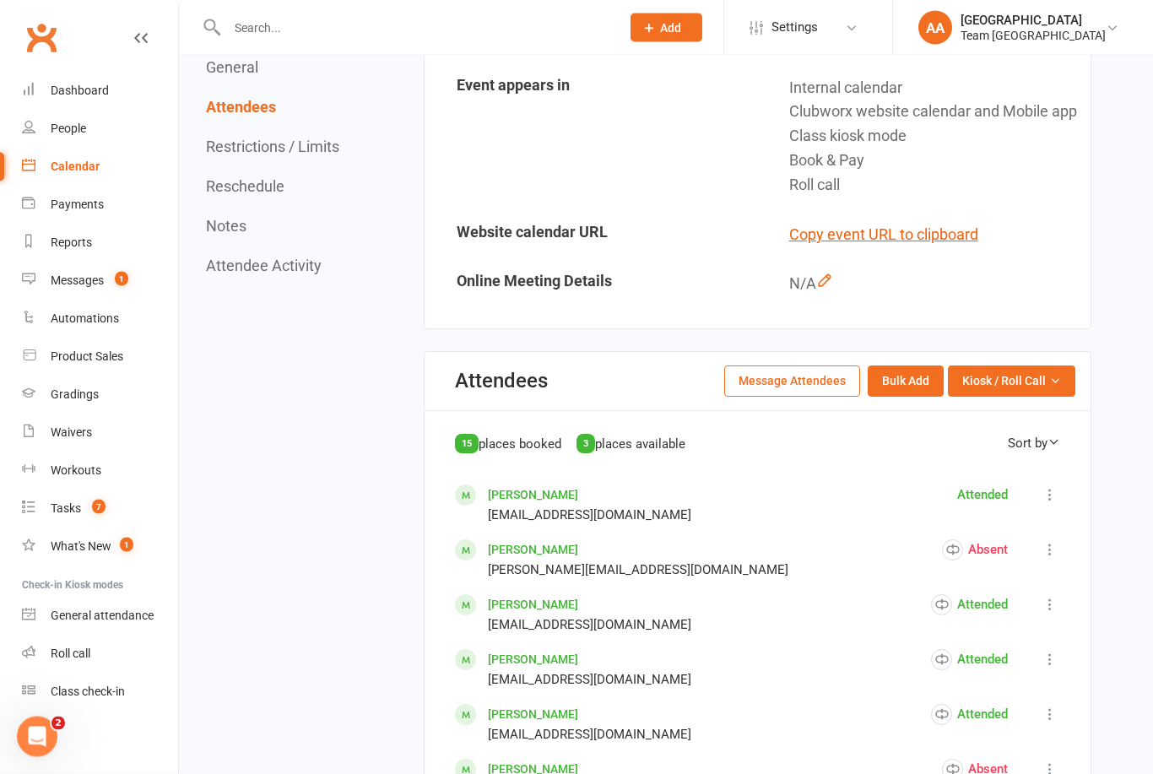
scroll to position [485, 0]
click at [1044, 390] on span "Kiosk / Roll Call" at bounding box center [1004, 380] width 84 height 19
click at [1009, 467] on link "Enter Roll Call" at bounding box center [990, 453] width 167 height 34
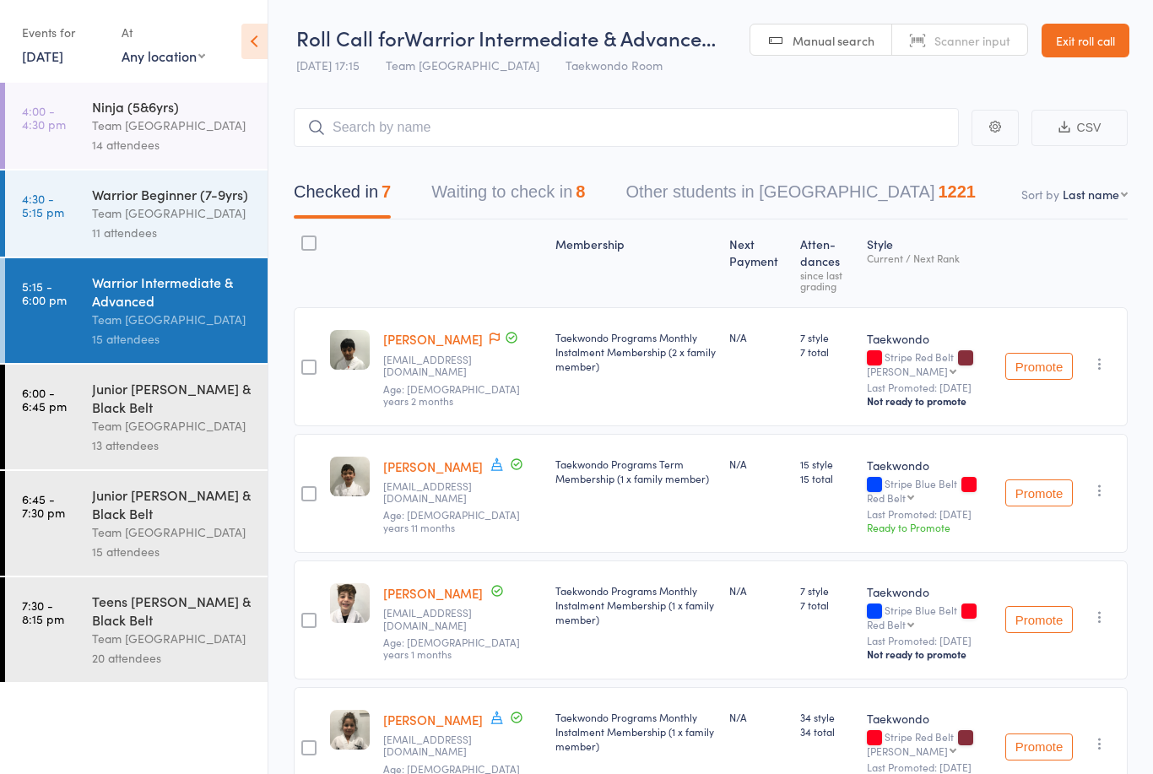
click at [484, 196] on button "Waiting to check in 8" at bounding box center [508, 196] width 154 height 45
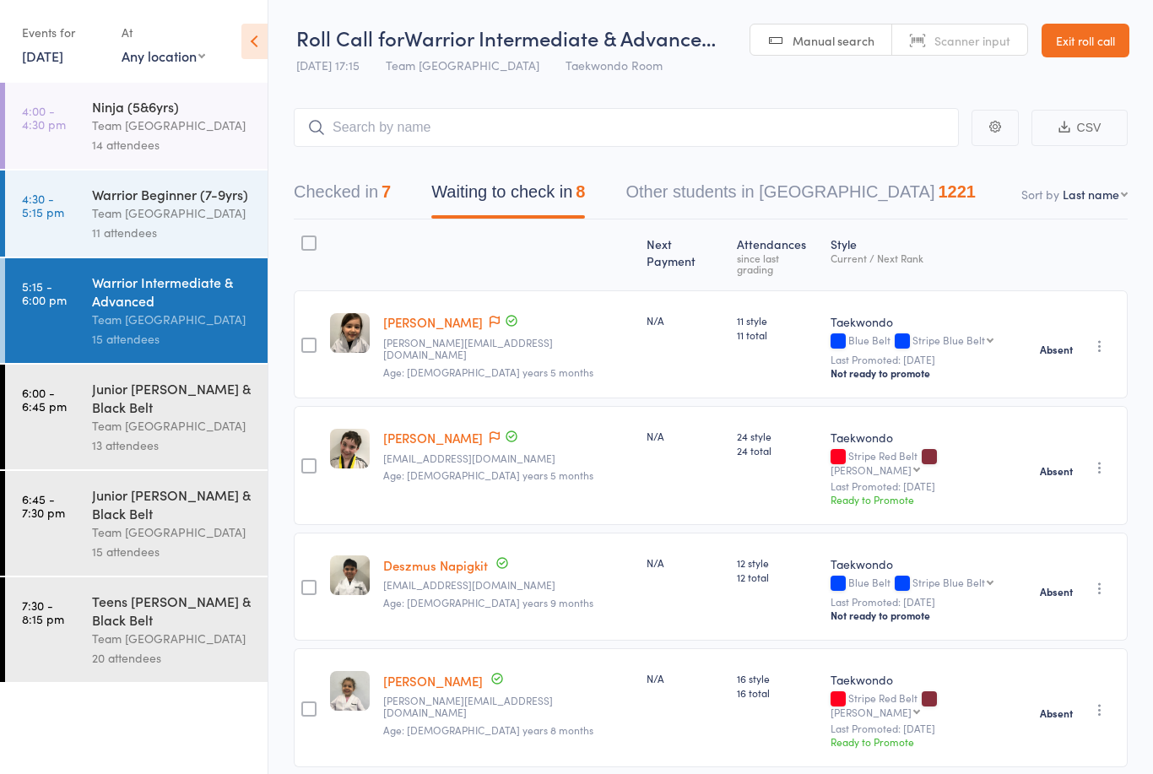
click at [335, 199] on button "Checked in 7" at bounding box center [342, 196] width 97 height 45
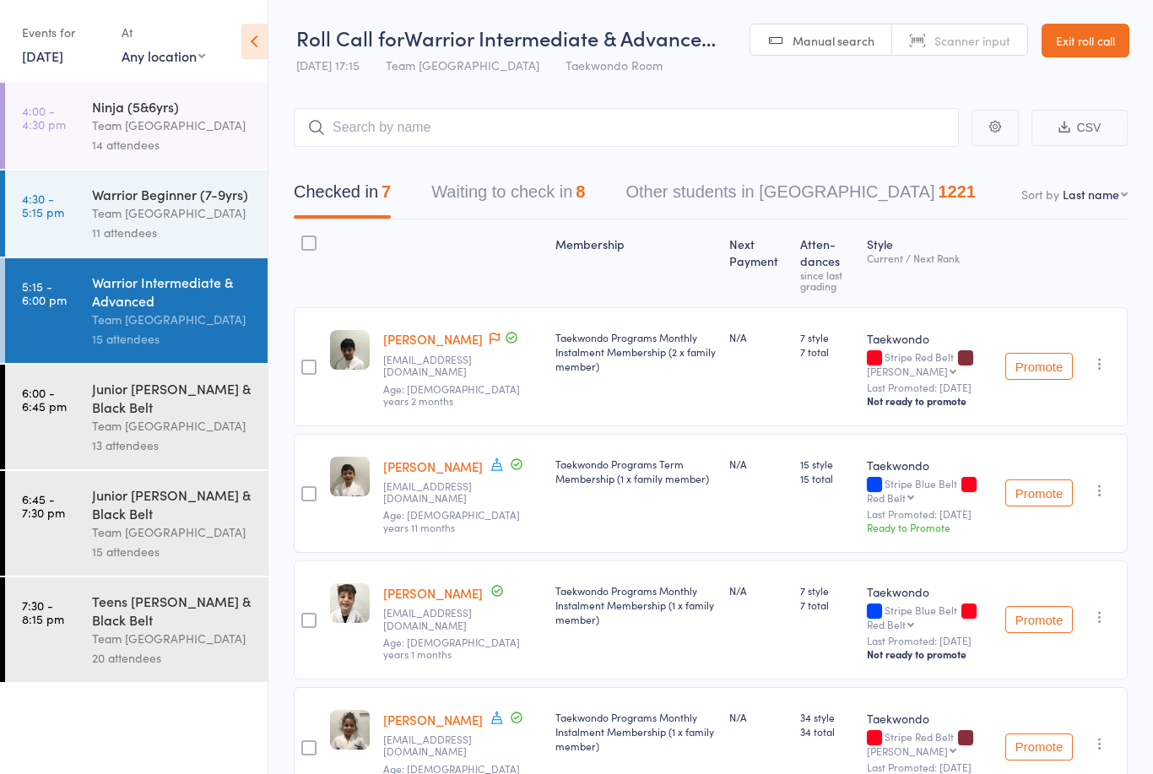
click at [509, 216] on button "Waiting to check in 8" at bounding box center [508, 196] width 154 height 45
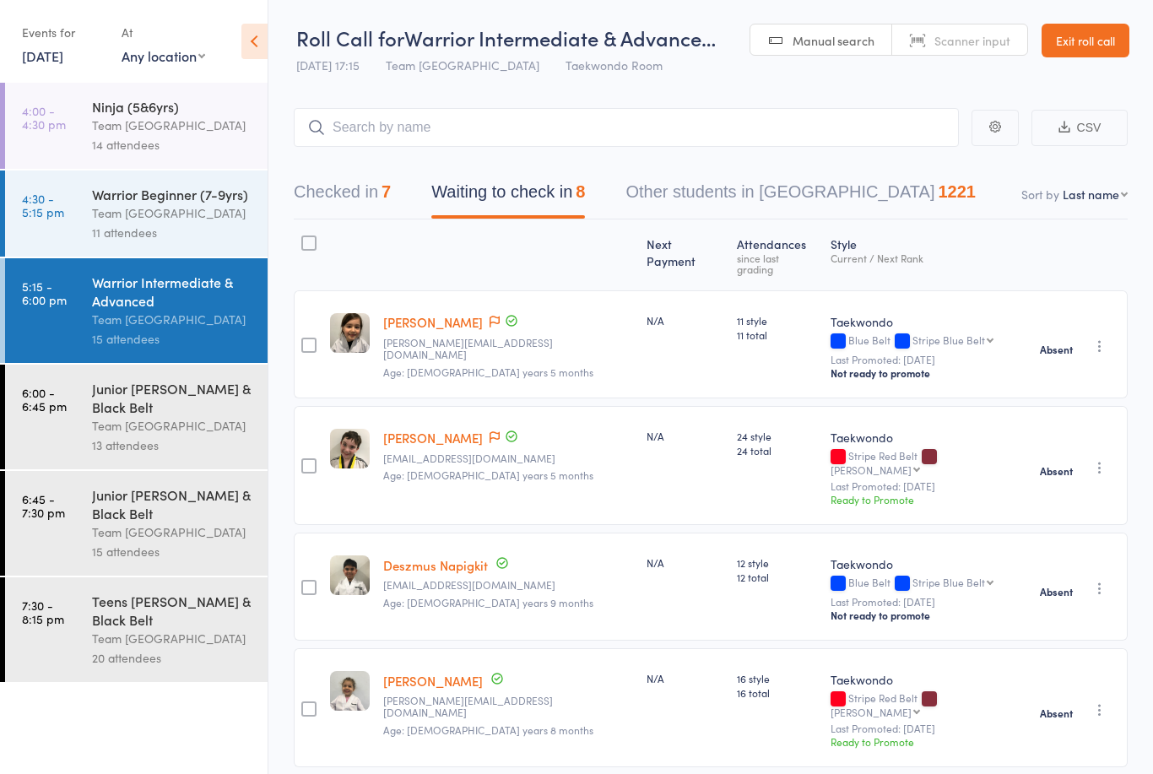
click at [348, 197] on button "Checked in 7" at bounding box center [342, 196] width 97 height 45
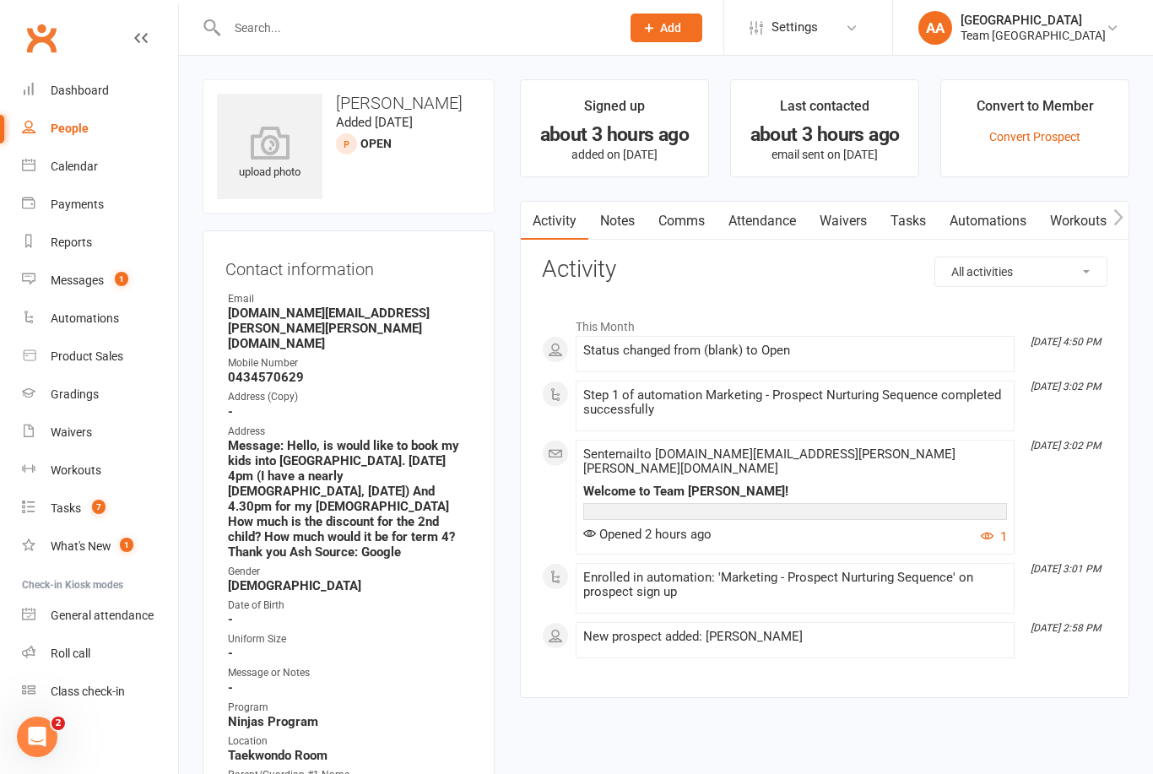
click at [86, 158] on link "Calendar" at bounding box center [100, 167] width 156 height 38
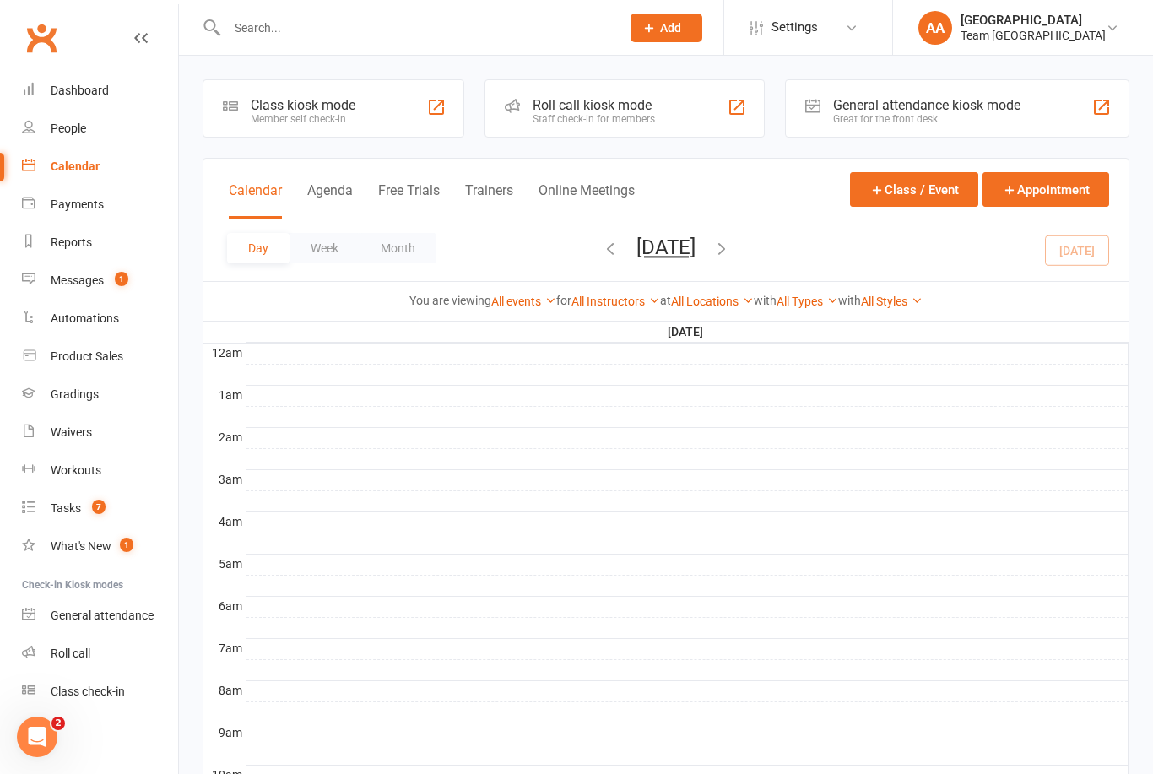
click at [695, 252] on button "[DATE]" at bounding box center [665, 247] width 59 height 24
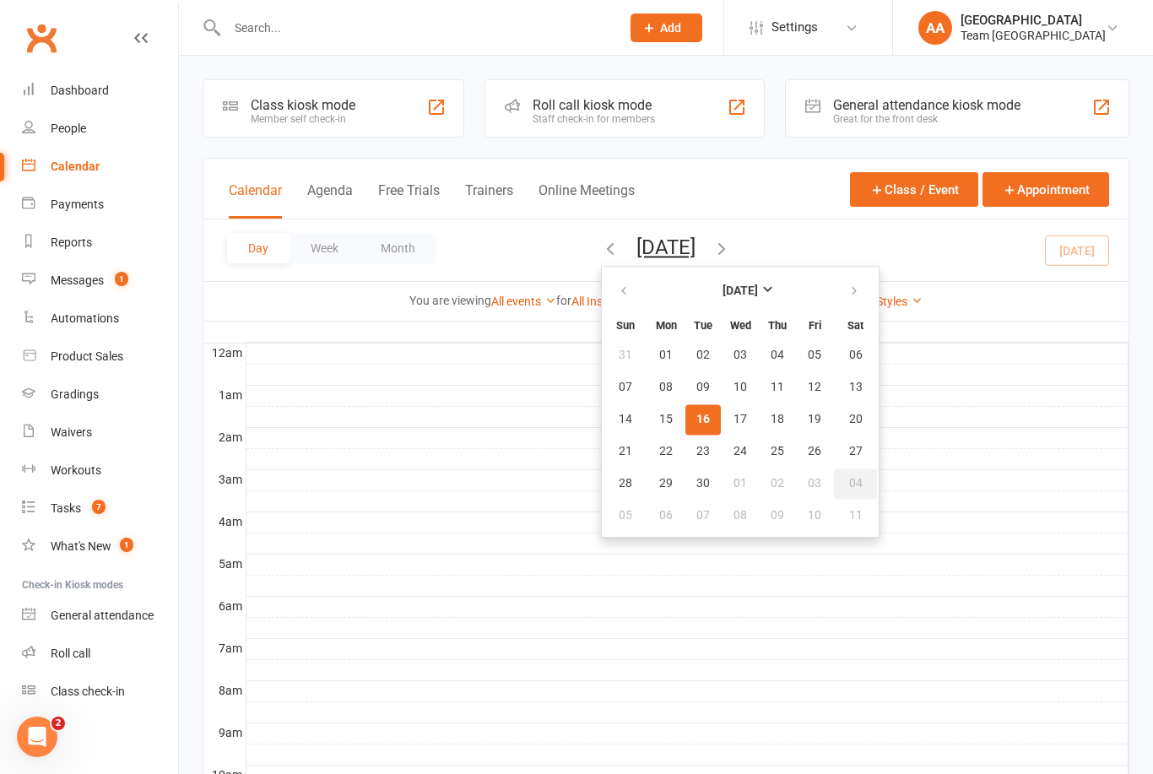
click at [834, 487] on button "04" at bounding box center [855, 483] width 43 height 30
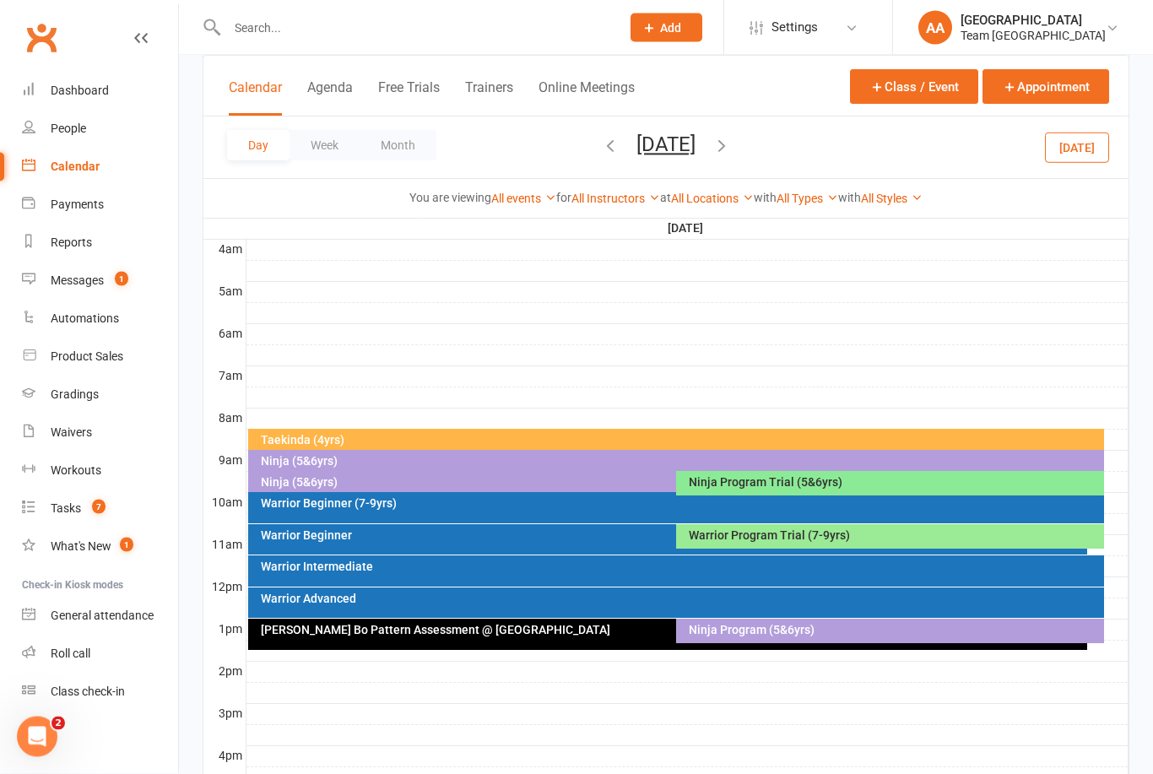
scroll to position [296, 0]
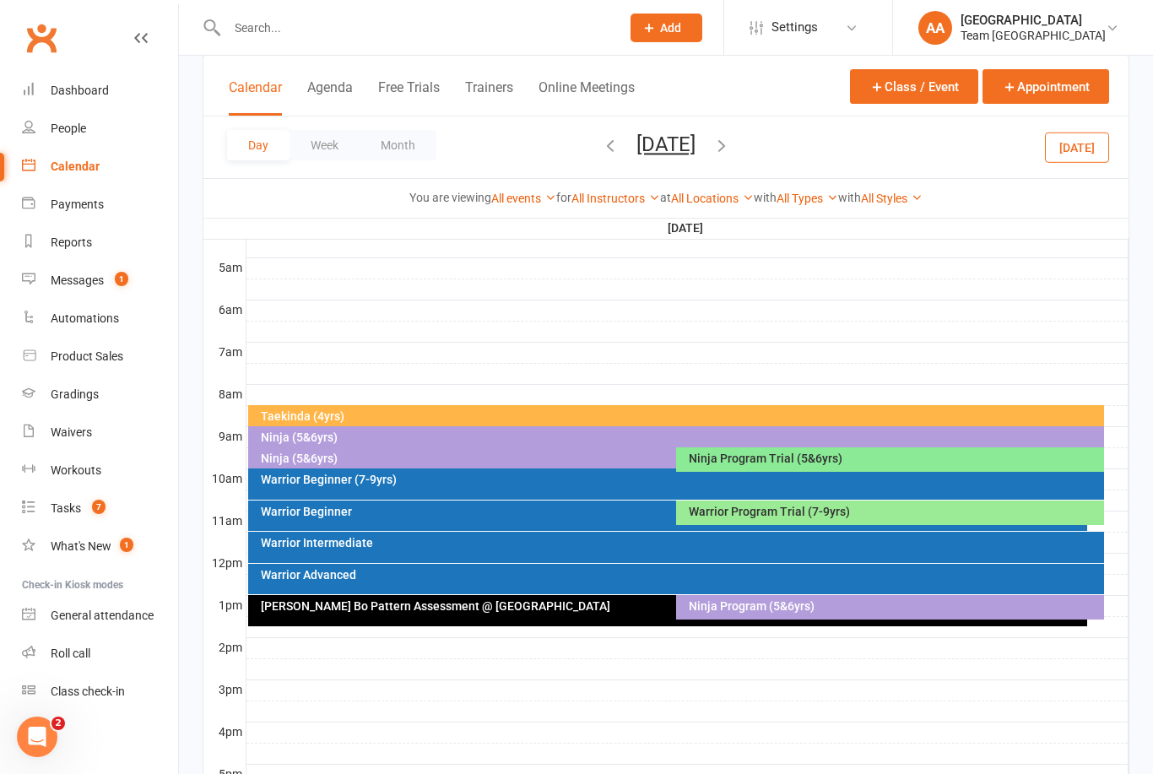
click at [759, 462] on div "Ninja Program Trial (5&6yrs)" at bounding box center [894, 458] width 413 height 12
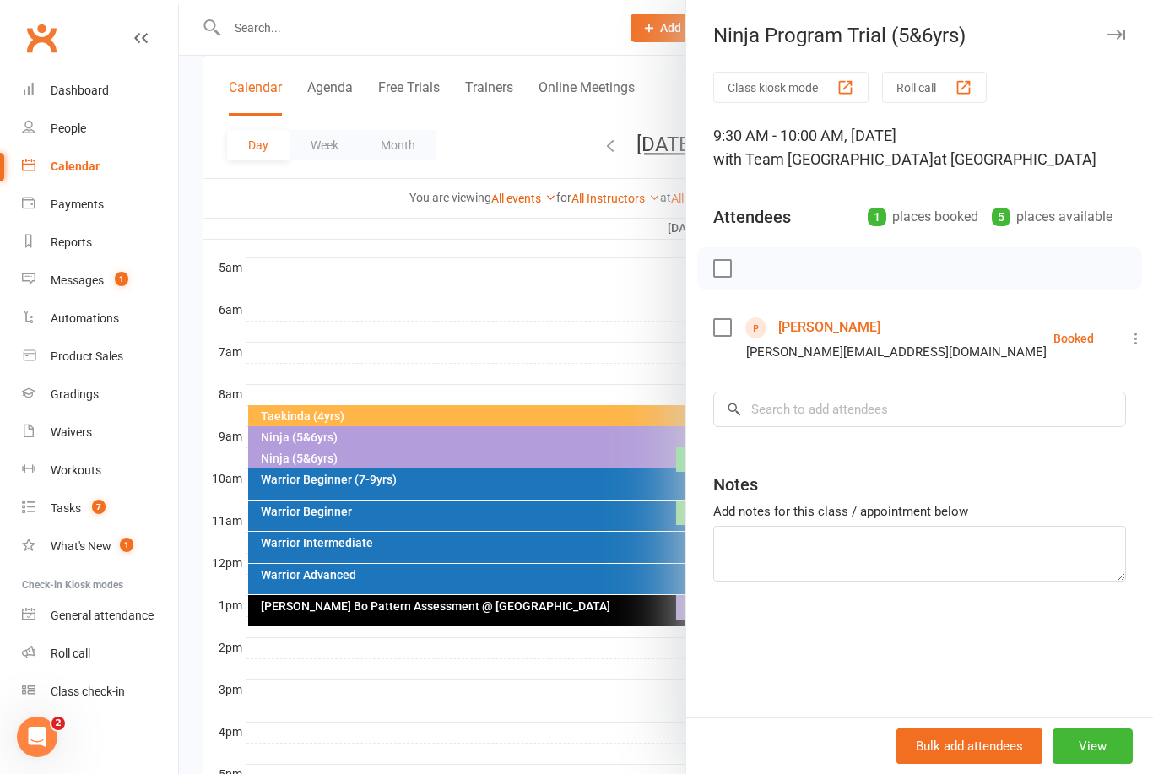
click at [549, 313] on div at bounding box center [666, 387] width 974 height 774
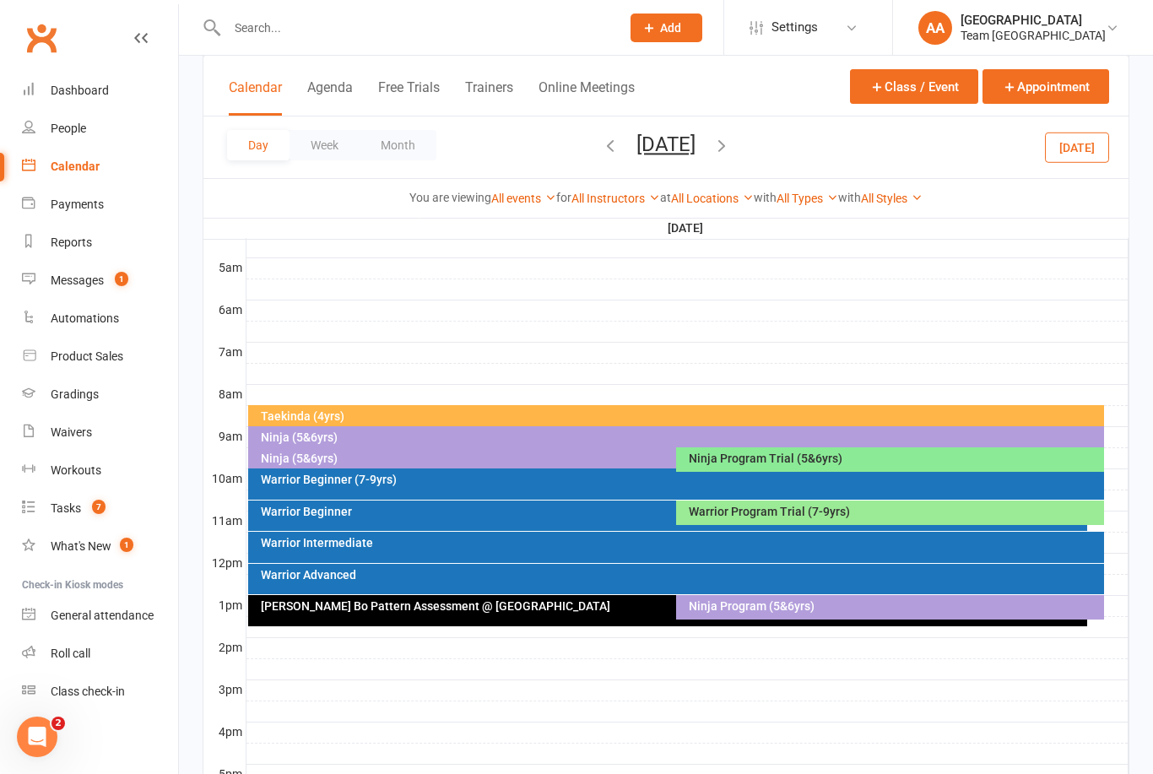
click at [781, 521] on div "Warrior Program Trial (7-9yrs)" at bounding box center [890, 512] width 428 height 24
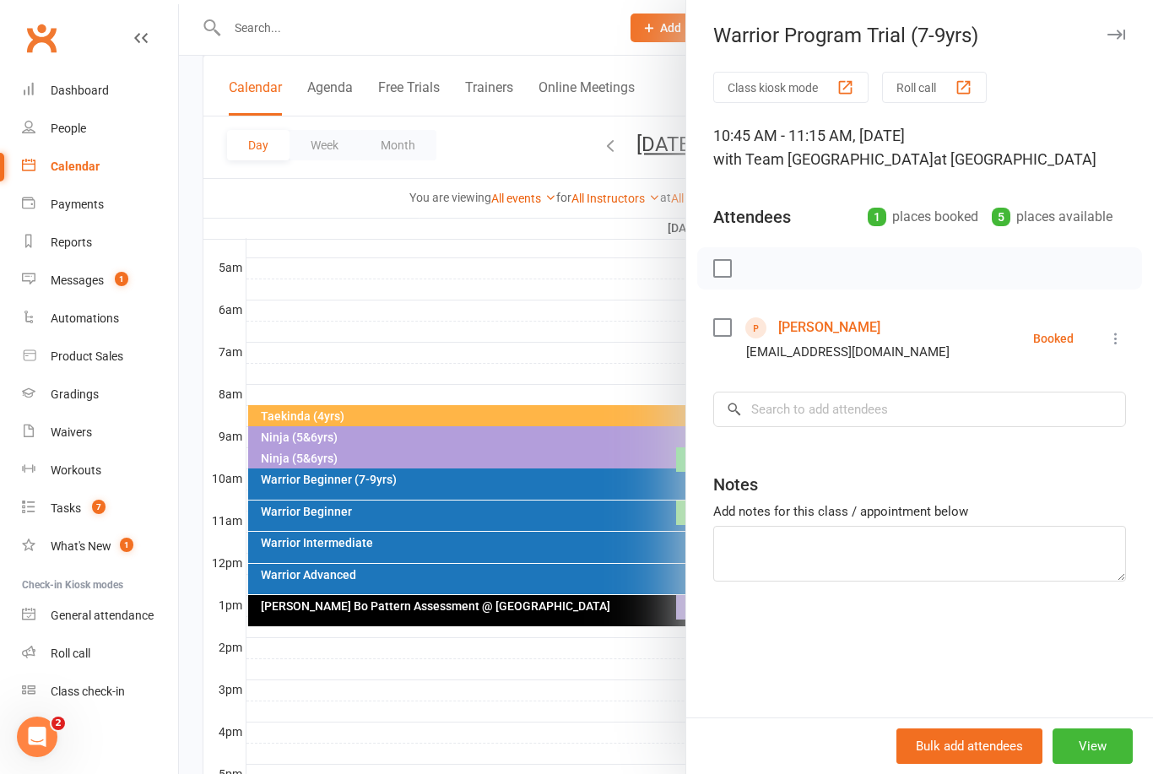
click at [475, 290] on div at bounding box center [666, 387] width 974 height 774
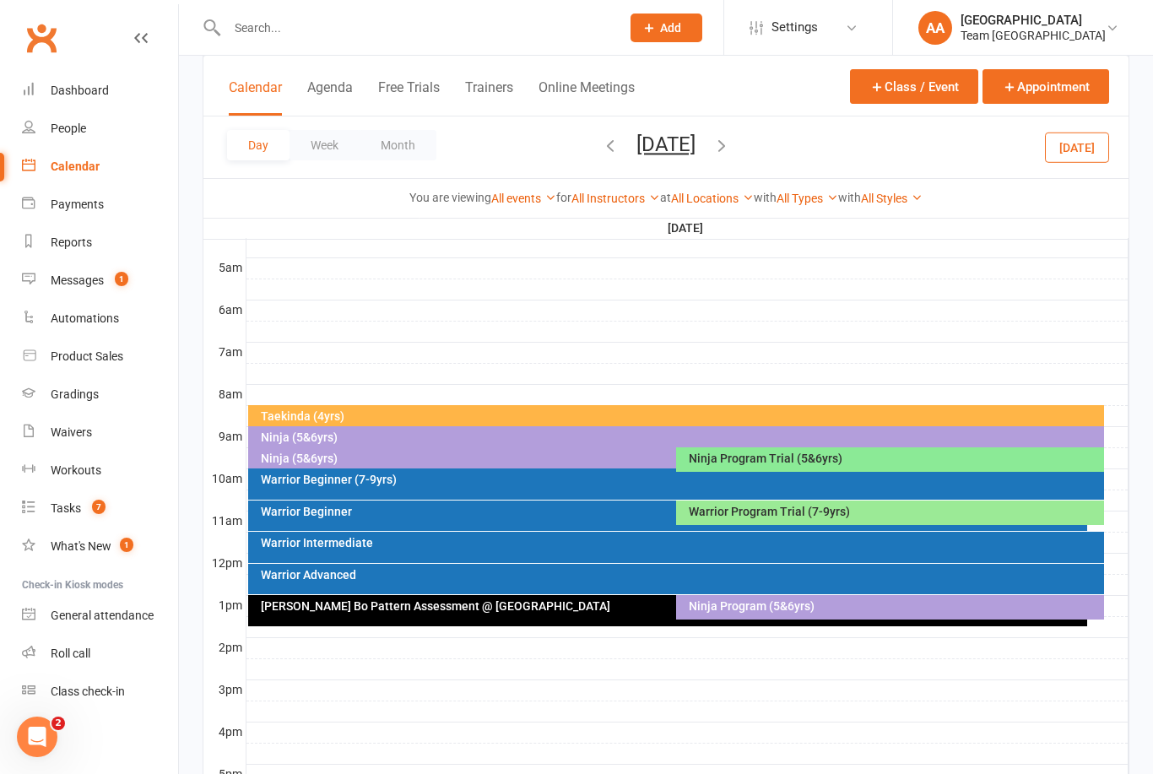
click at [676, 146] on button "[DATE]" at bounding box center [665, 145] width 59 height 24
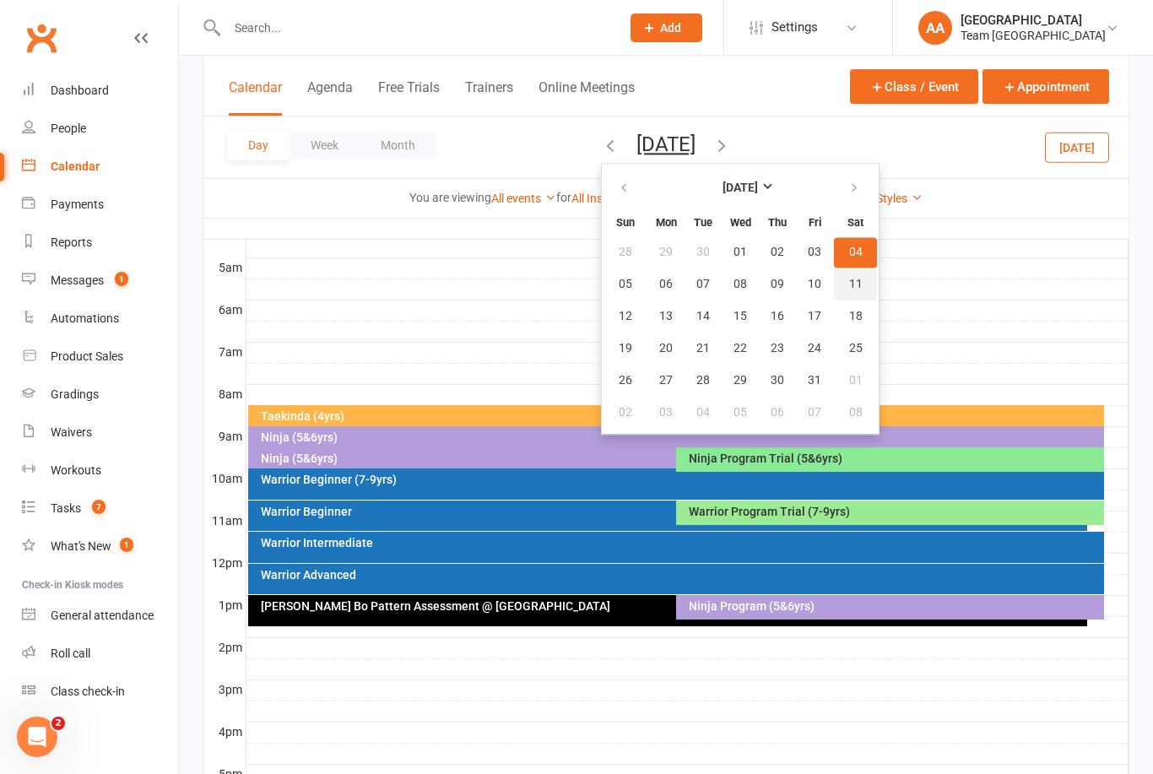
click at [849, 285] on span "11" at bounding box center [856, 285] width 14 height 14
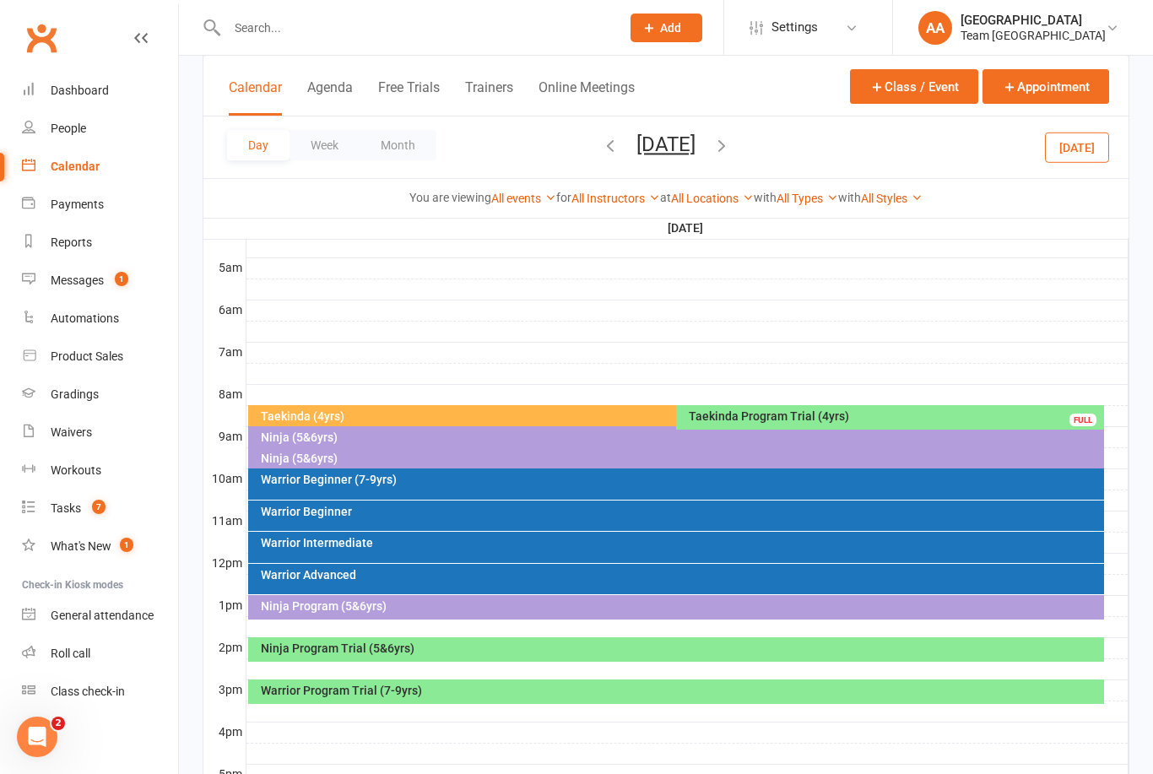
click at [650, 633] on div at bounding box center [687, 627] width 882 height 20
click at [524, 642] on div "Ninja Program Trial (5&6yrs)" at bounding box center [680, 648] width 841 height 12
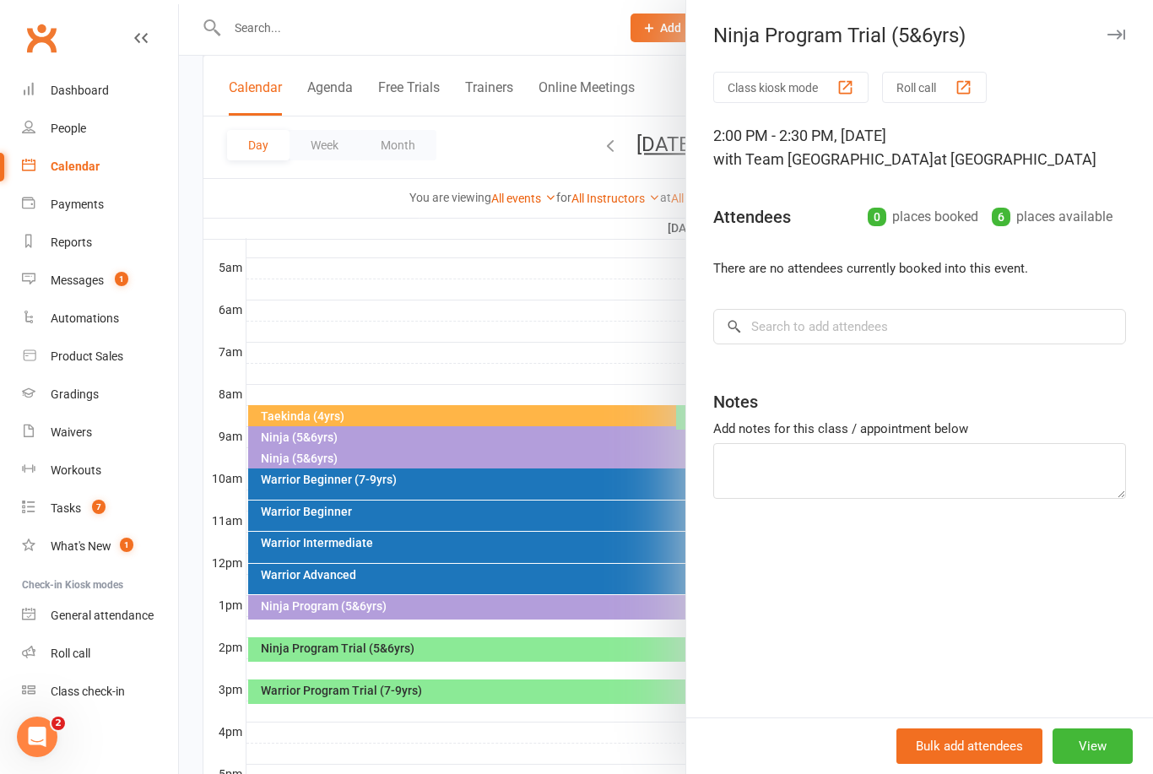
click at [460, 315] on div at bounding box center [666, 387] width 974 height 774
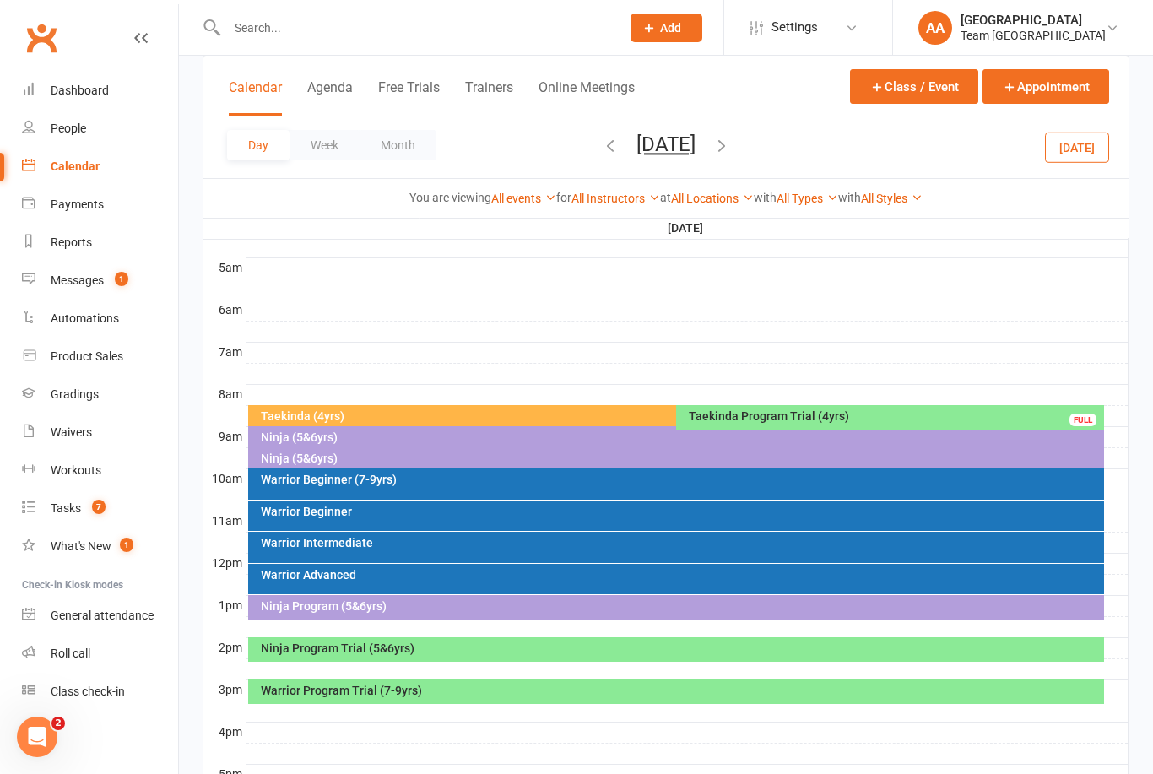
click at [474, 706] on div at bounding box center [687, 711] width 882 height 20
click at [398, 691] on div "Warrior Program Trial (7-9yrs)" at bounding box center [680, 690] width 841 height 12
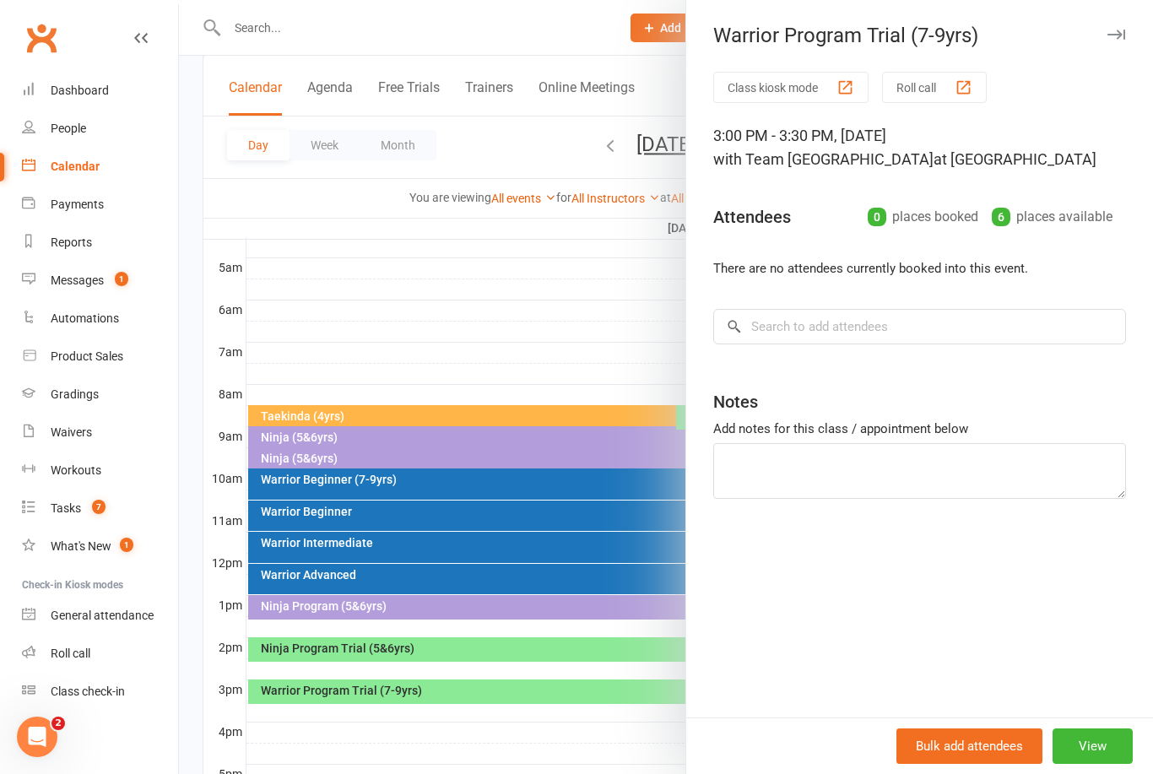
click at [597, 303] on div at bounding box center [666, 387] width 974 height 774
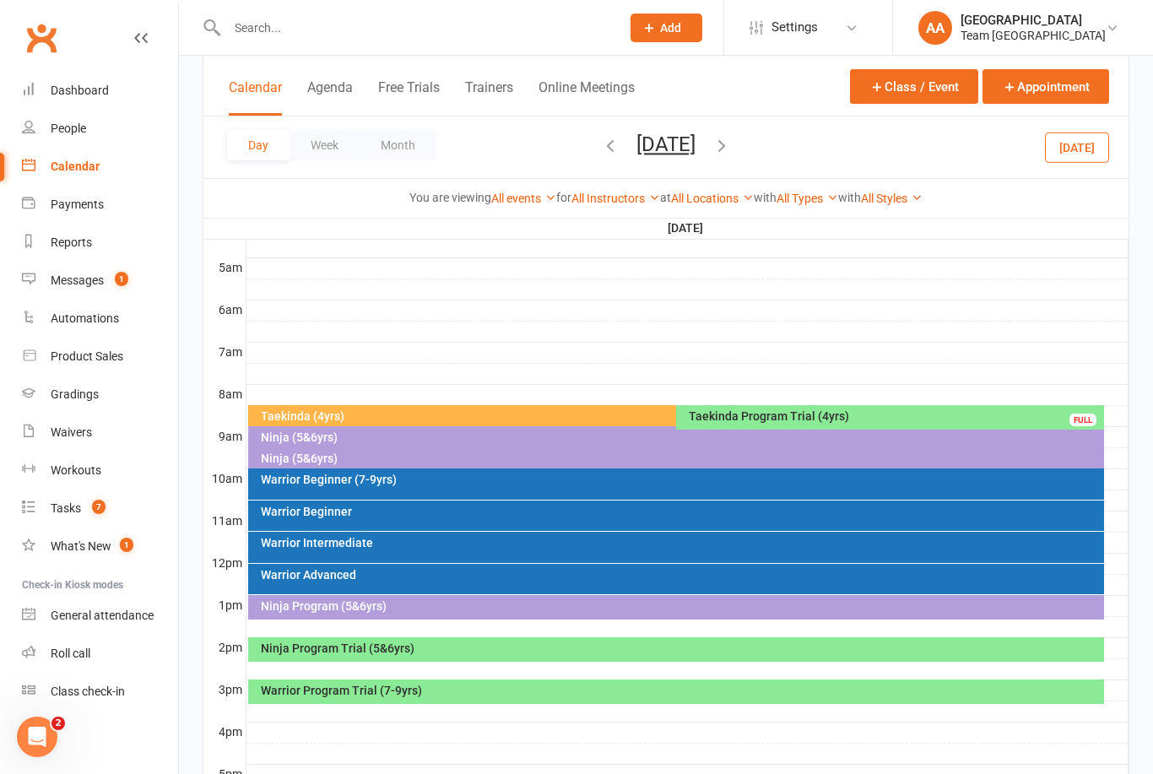
click at [682, 167] on div "Day Week Month [DATE] [DATE] Sun Mon Tue Wed Thu Fri Sat 28 29 30 01 02 03 04 0…" at bounding box center [665, 147] width 925 height 62
click at [695, 149] on button "[DATE]" at bounding box center [665, 145] width 59 height 24
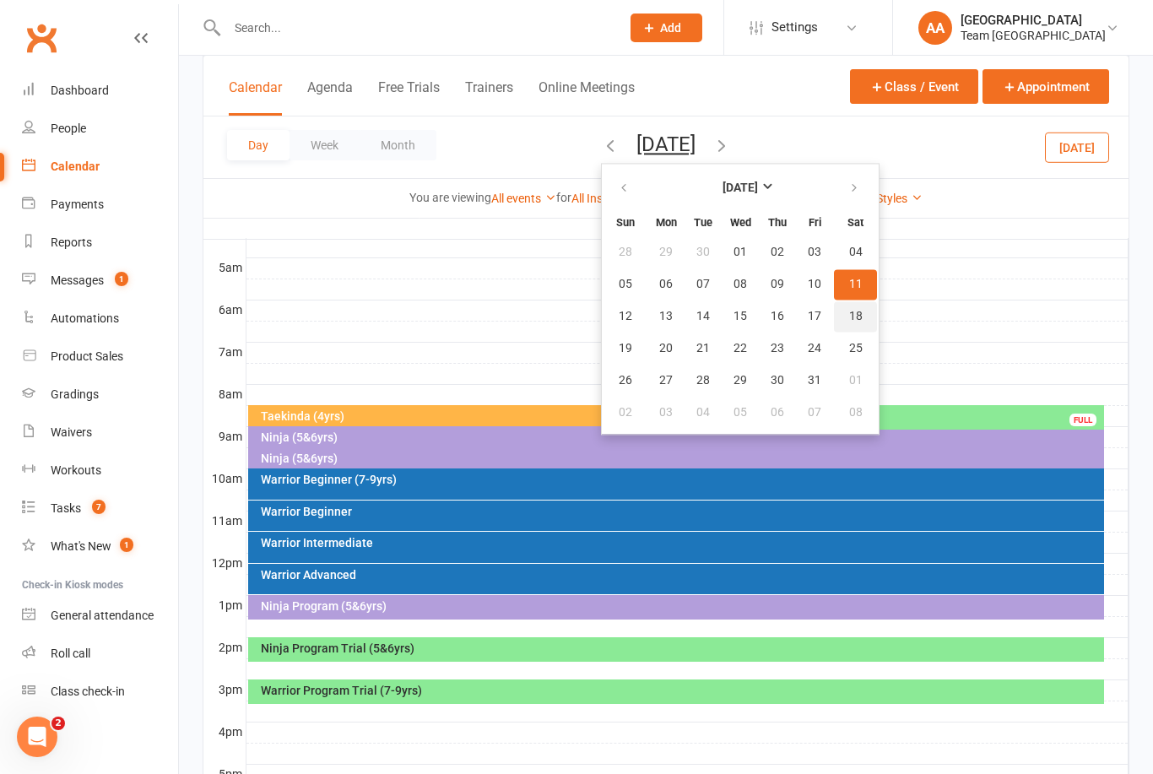
click at [834, 329] on button "18" at bounding box center [855, 316] width 43 height 30
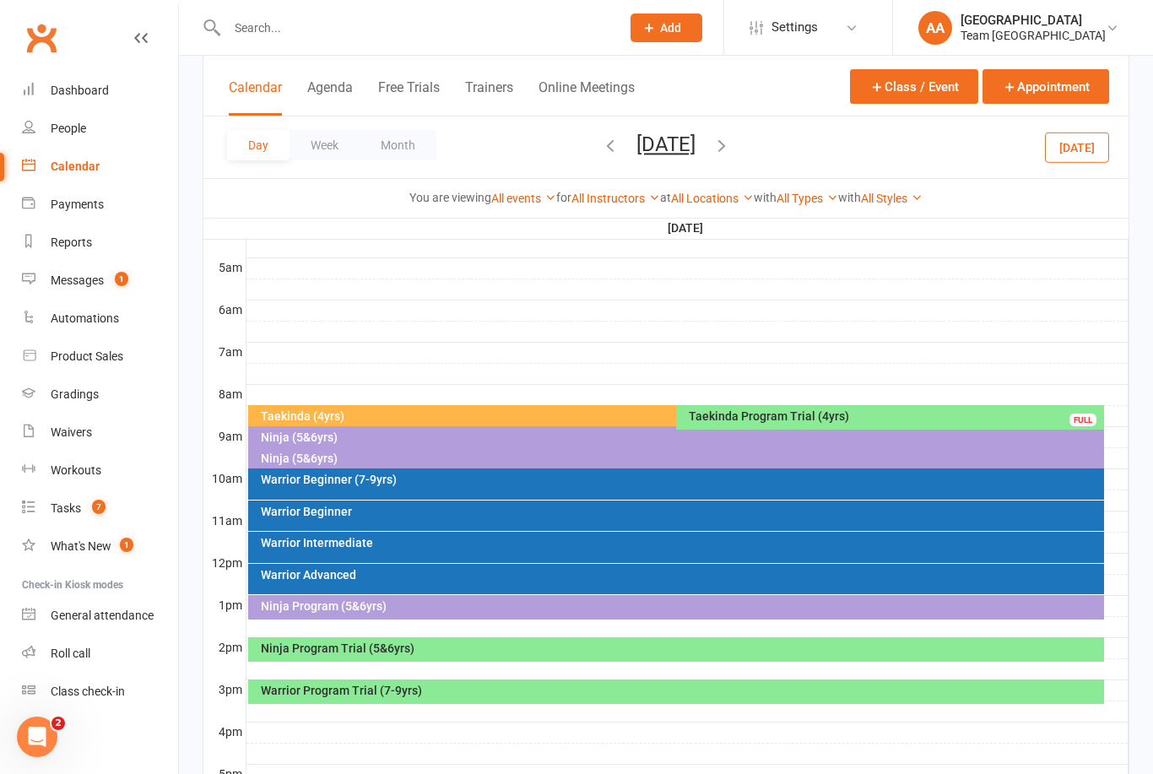
click at [572, 652] on div "Ninja Program Trial (5&6yrs)" at bounding box center [680, 648] width 841 height 12
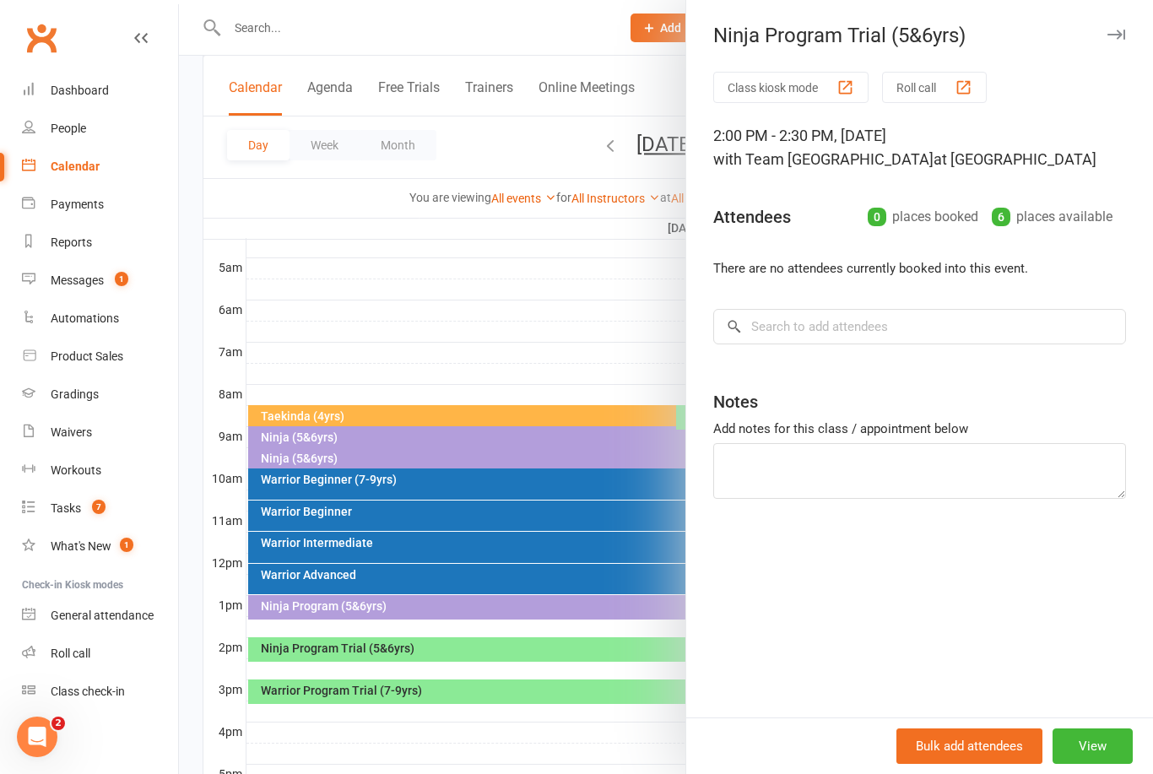
click at [499, 330] on div at bounding box center [666, 387] width 974 height 774
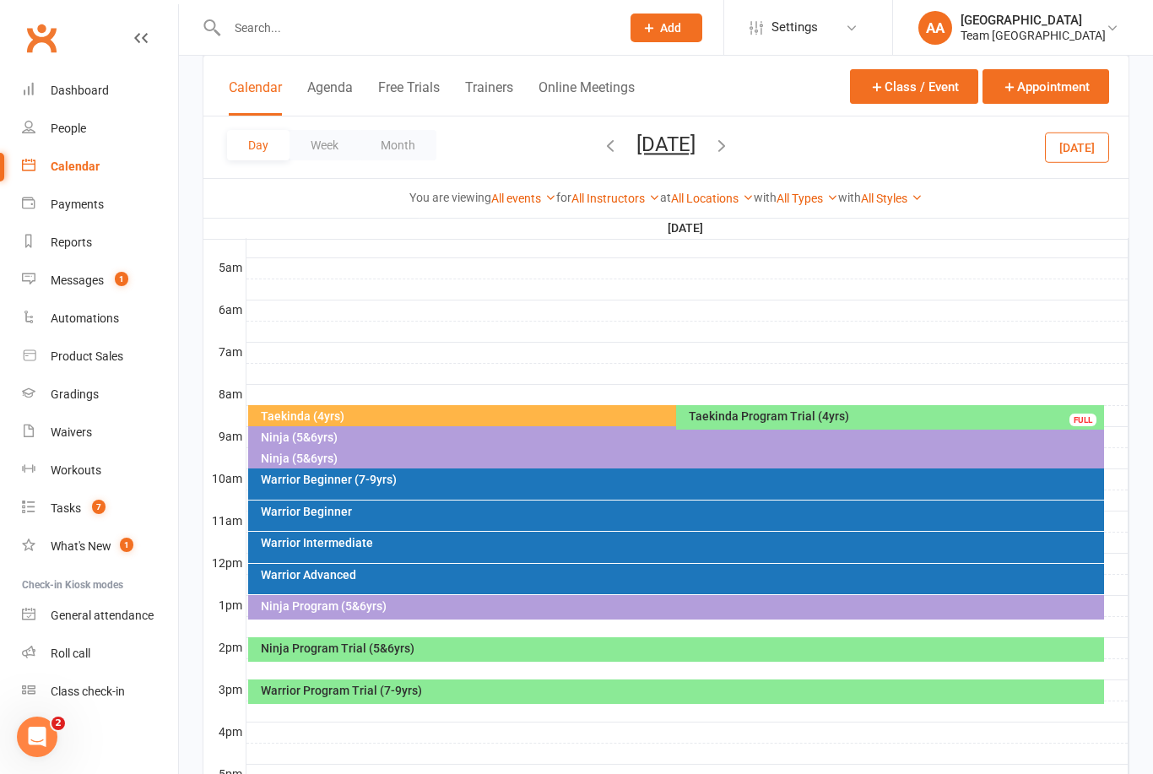
click at [500, 699] on div "Warrior Program Trial (7-9yrs)" at bounding box center [676, 691] width 857 height 24
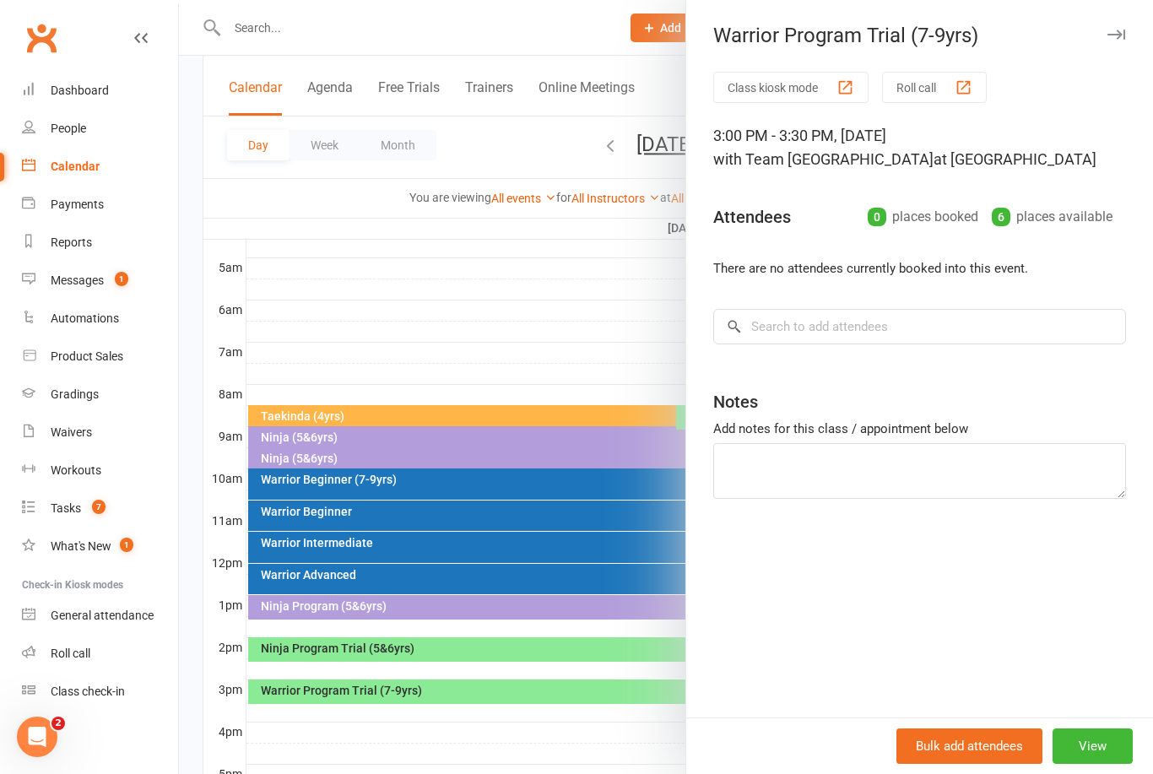
click at [535, 348] on div at bounding box center [666, 387] width 974 height 774
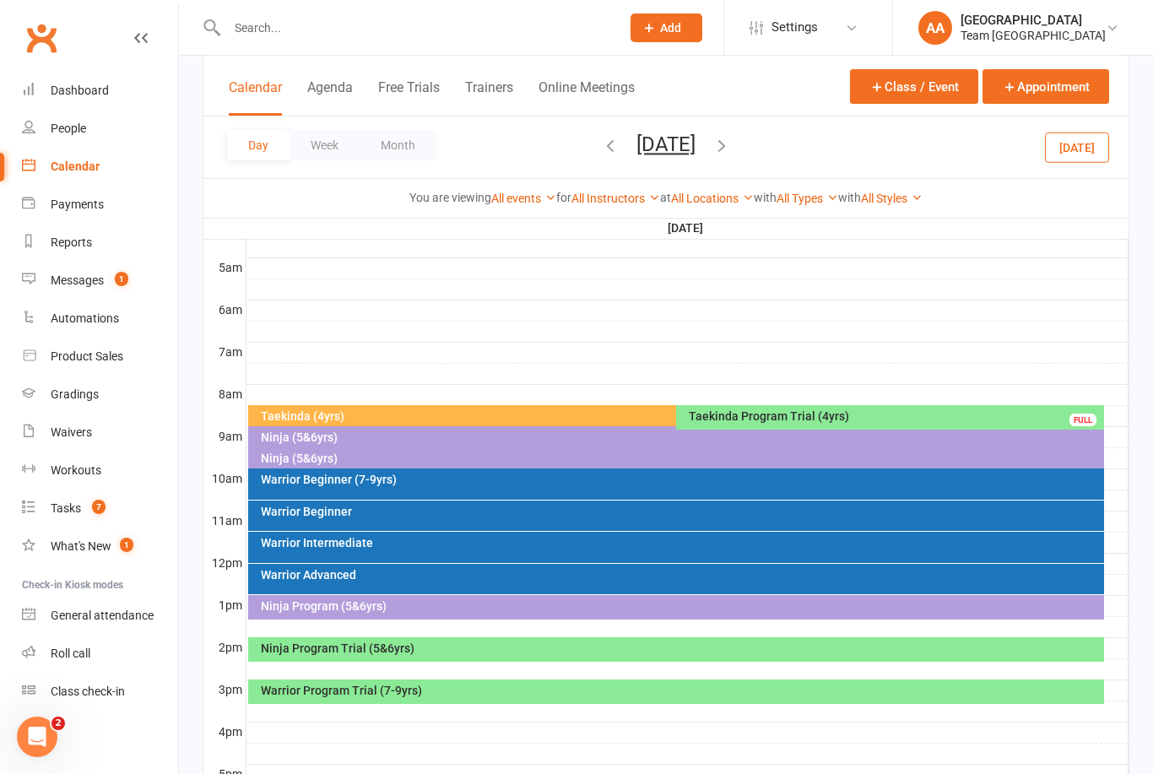
click at [695, 154] on button "[DATE]" at bounding box center [665, 145] width 59 height 24
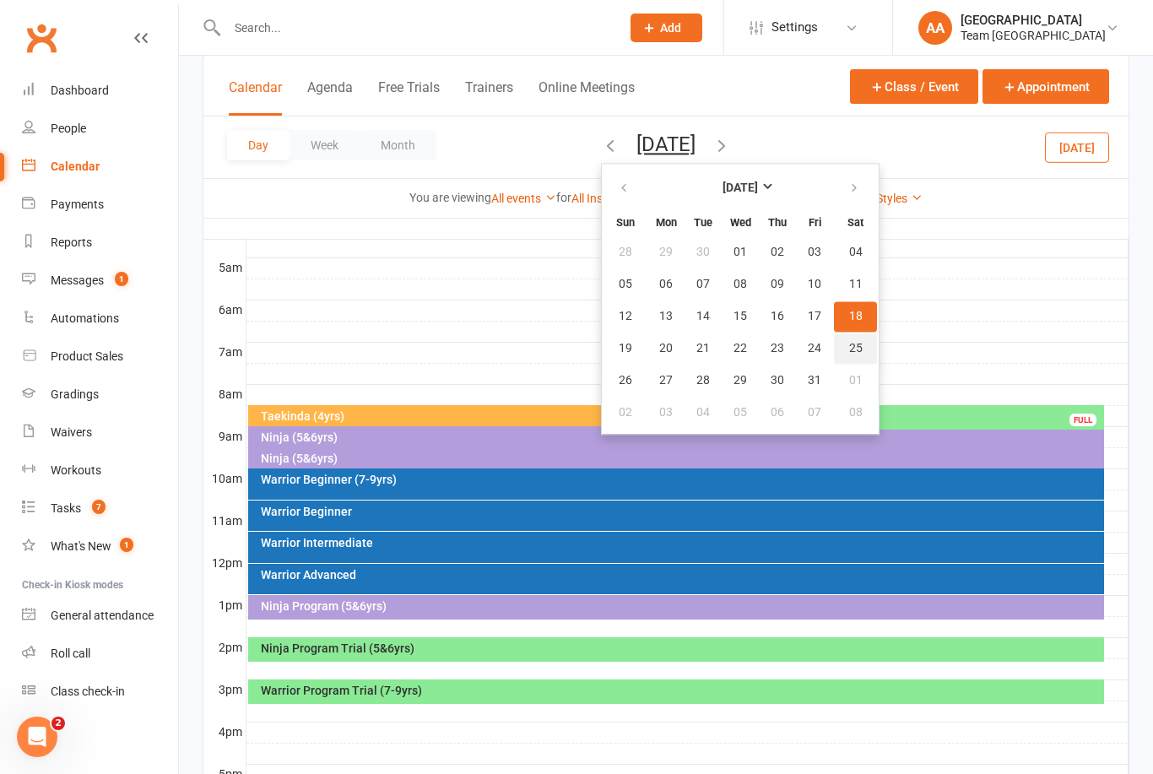
click at [849, 354] on span "25" at bounding box center [856, 349] width 14 height 14
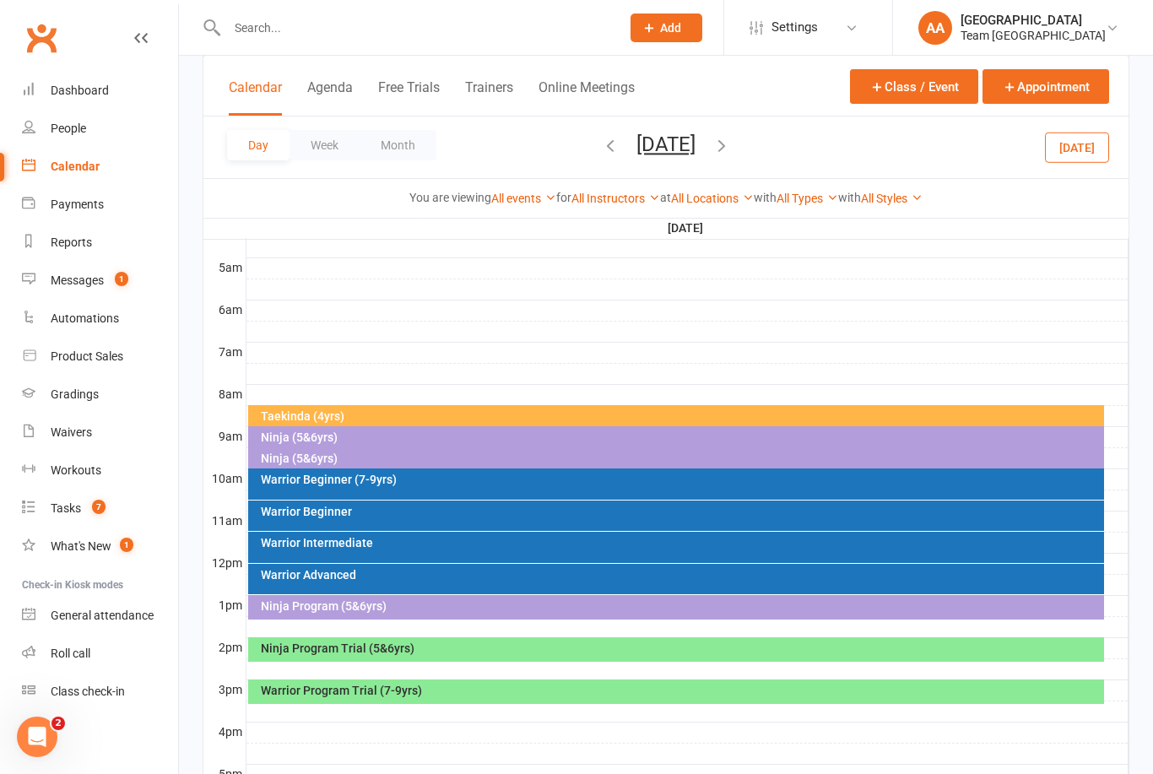
click at [565, 647] on div "Ninja Program Trial (5&6yrs)" at bounding box center [680, 648] width 841 height 12
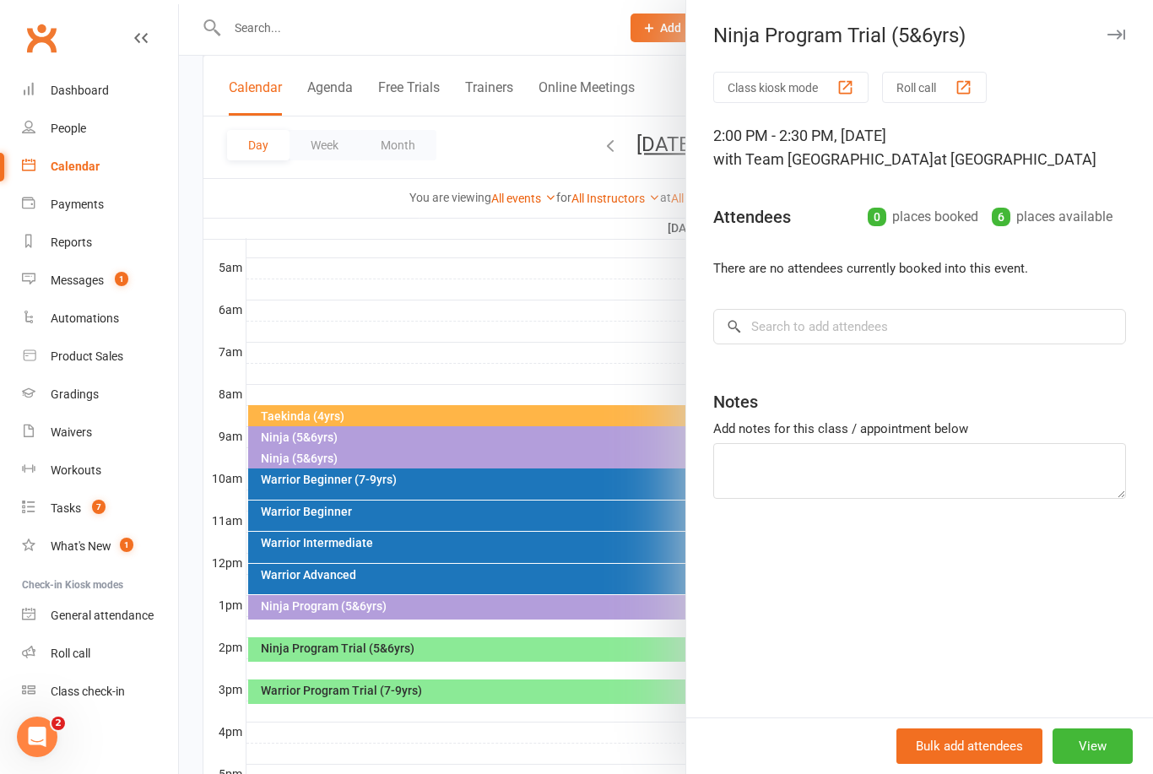
click at [515, 333] on div at bounding box center [666, 387] width 974 height 774
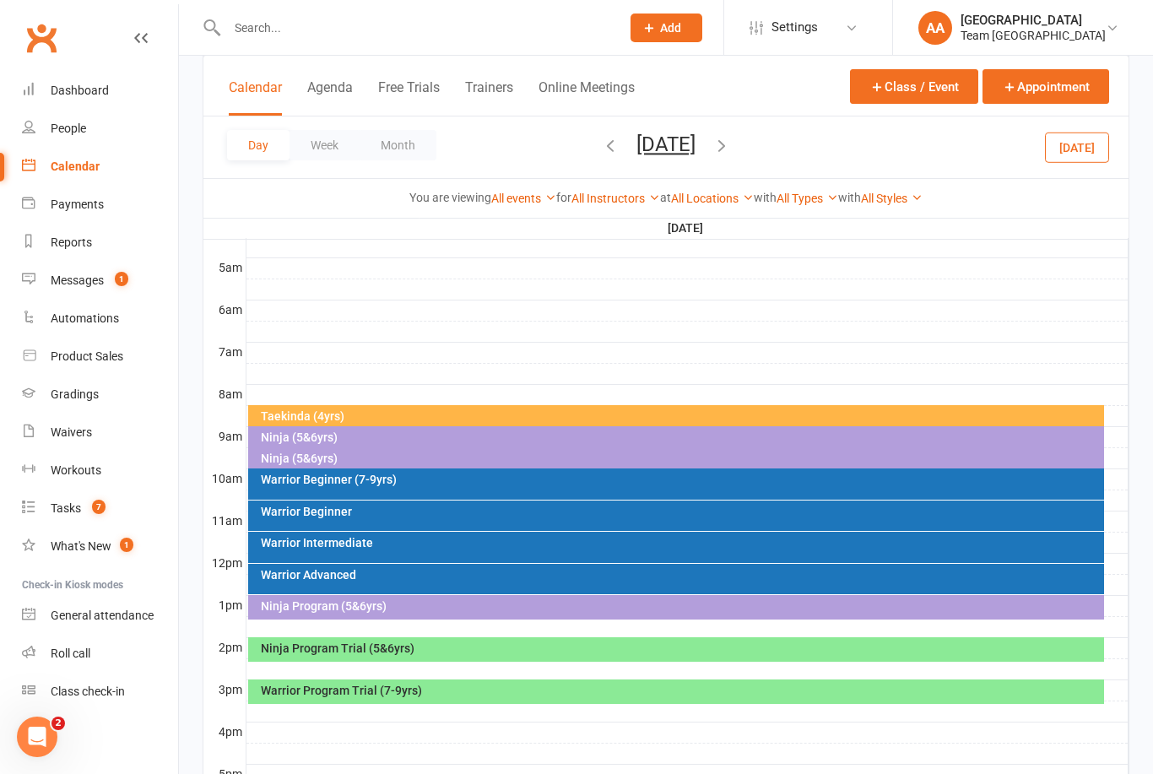
click at [491, 695] on div "Warrior Program Trial (7-9yrs)" at bounding box center [680, 690] width 841 height 12
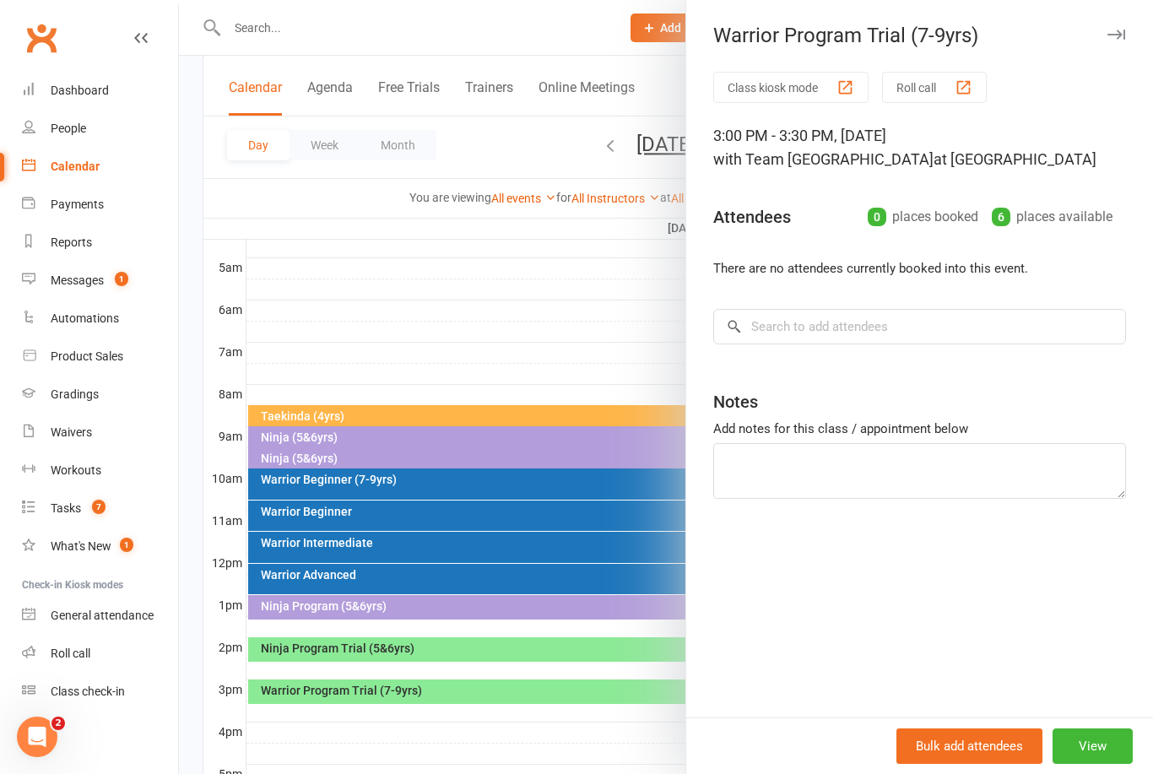
click at [483, 348] on div at bounding box center [666, 387] width 974 height 774
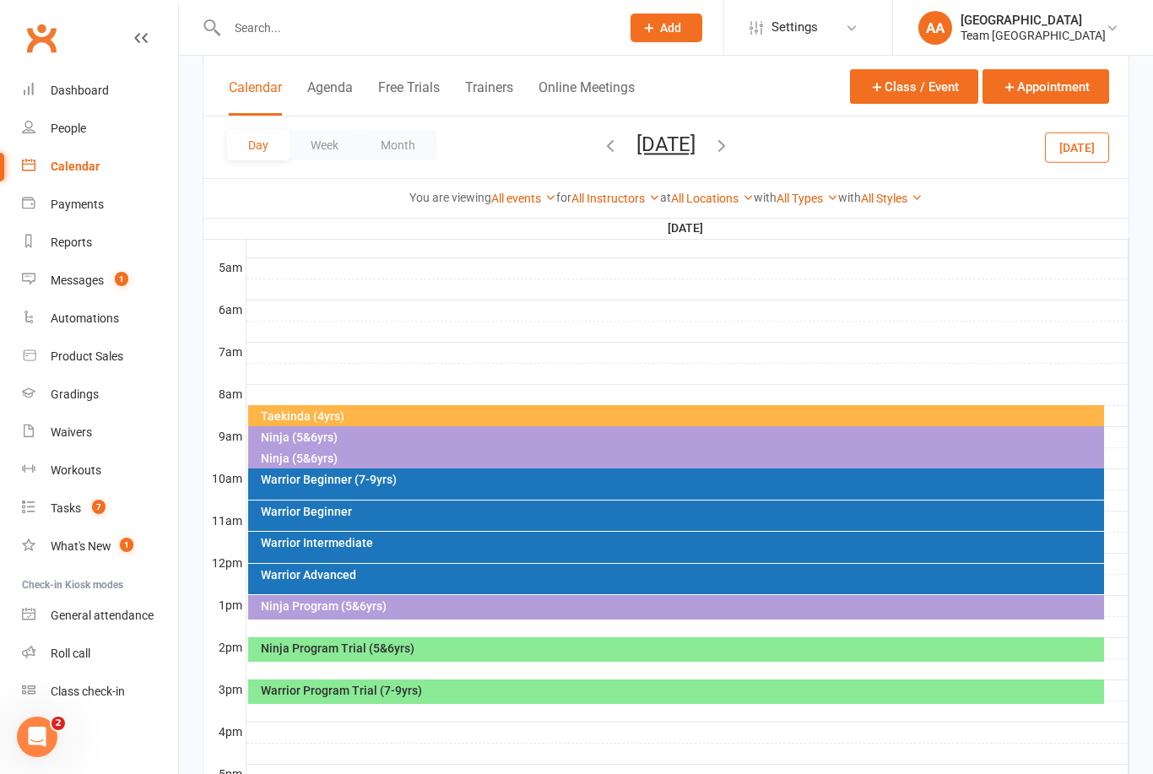
click at [657, 134] on button "[DATE]" at bounding box center [665, 145] width 59 height 24
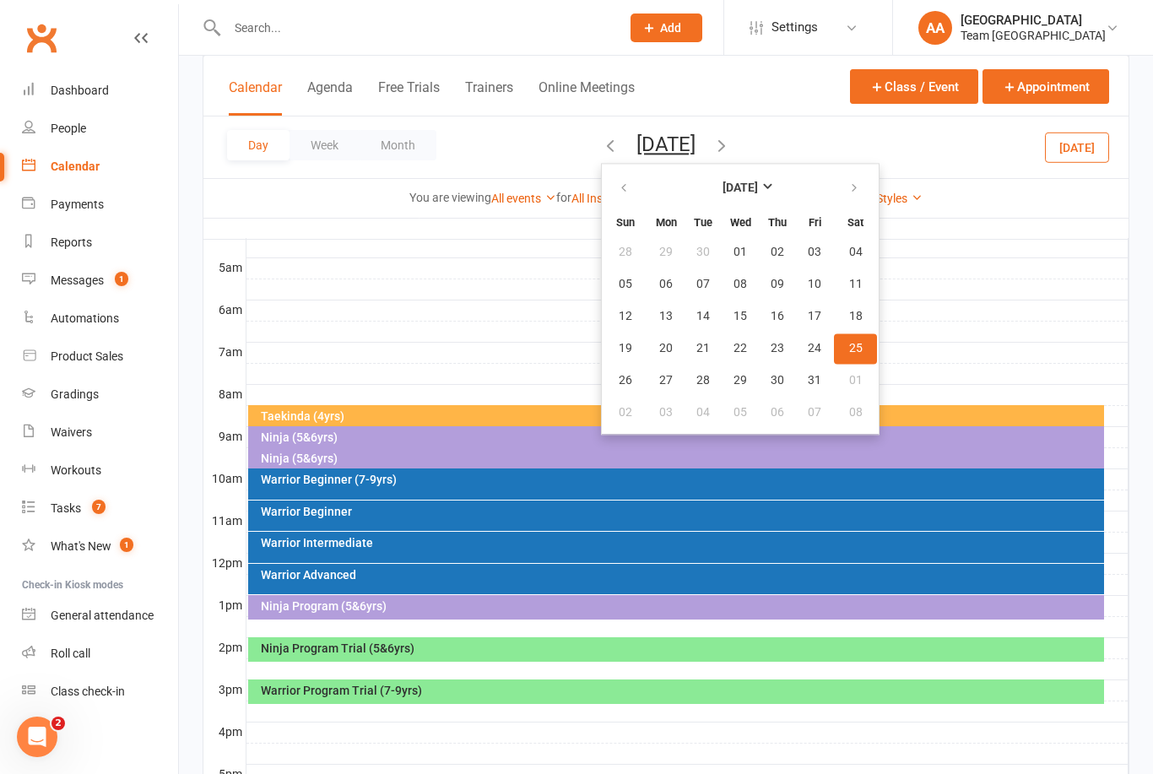
click at [695, 146] on button "[DATE]" at bounding box center [665, 145] width 59 height 24
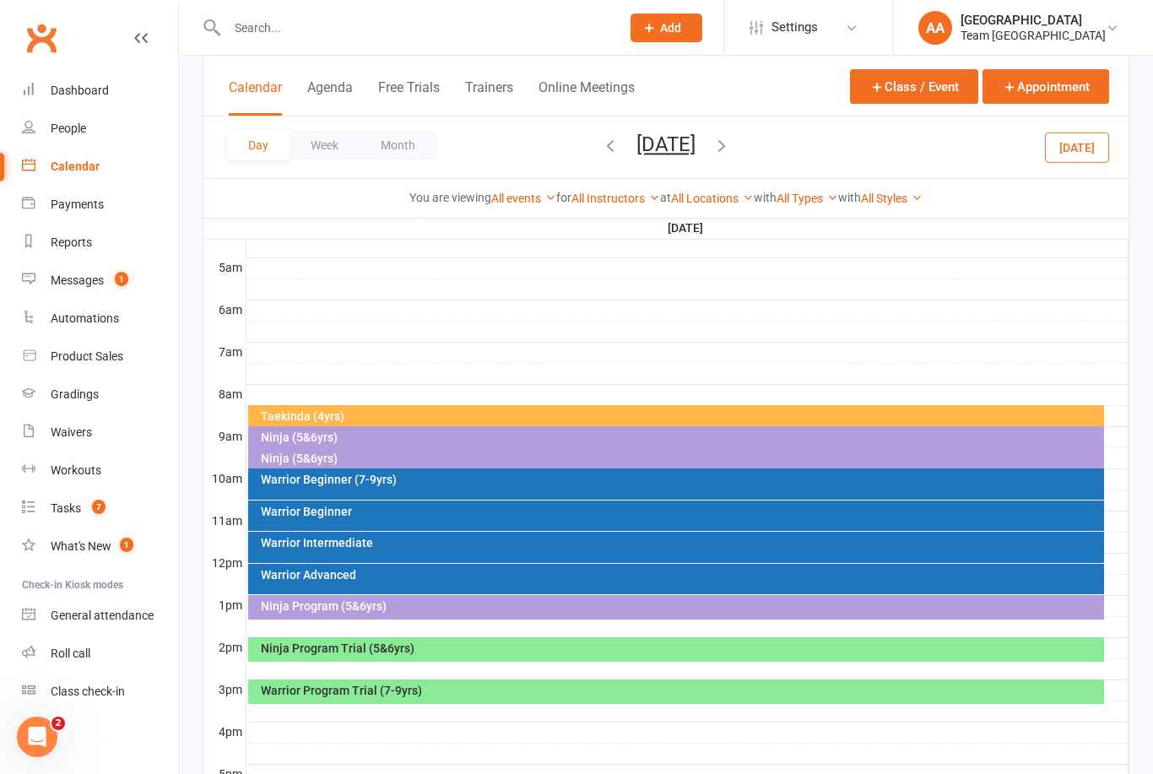
click at [695, 150] on button "[DATE]" at bounding box center [665, 145] width 59 height 24
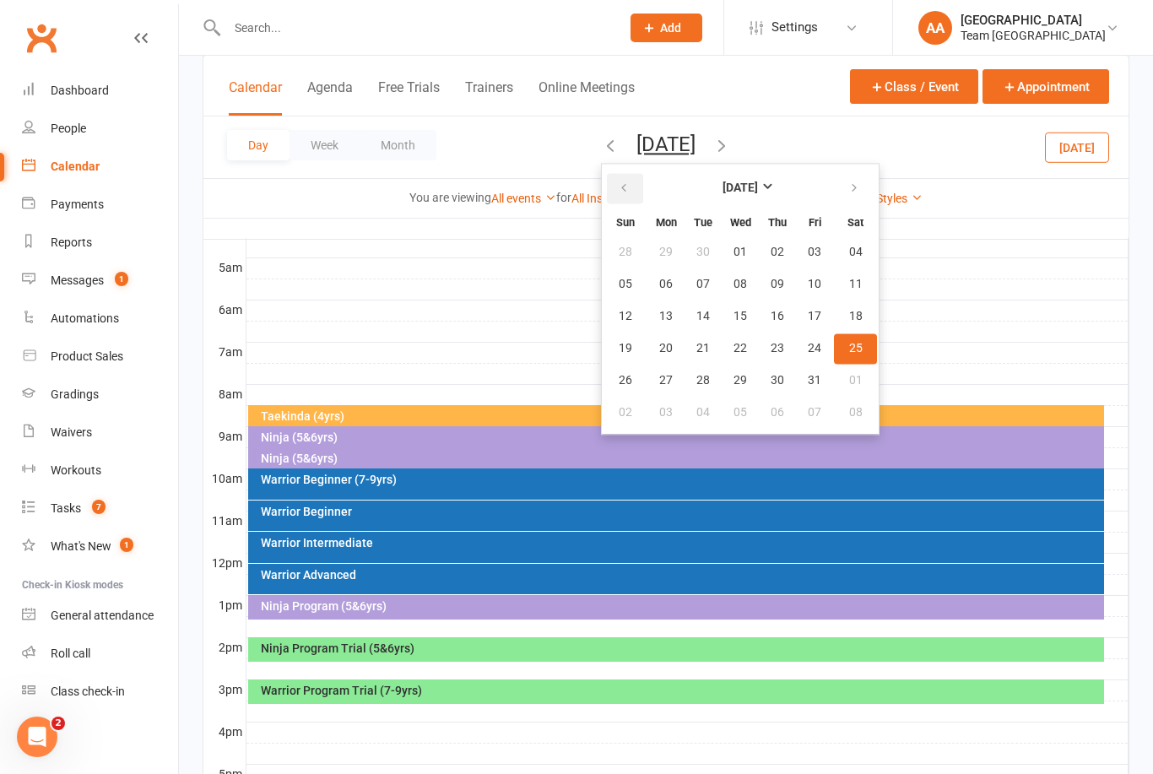
click at [607, 199] on button "button" at bounding box center [625, 188] width 36 height 30
click at [685, 322] on button "16" at bounding box center [702, 316] width 35 height 30
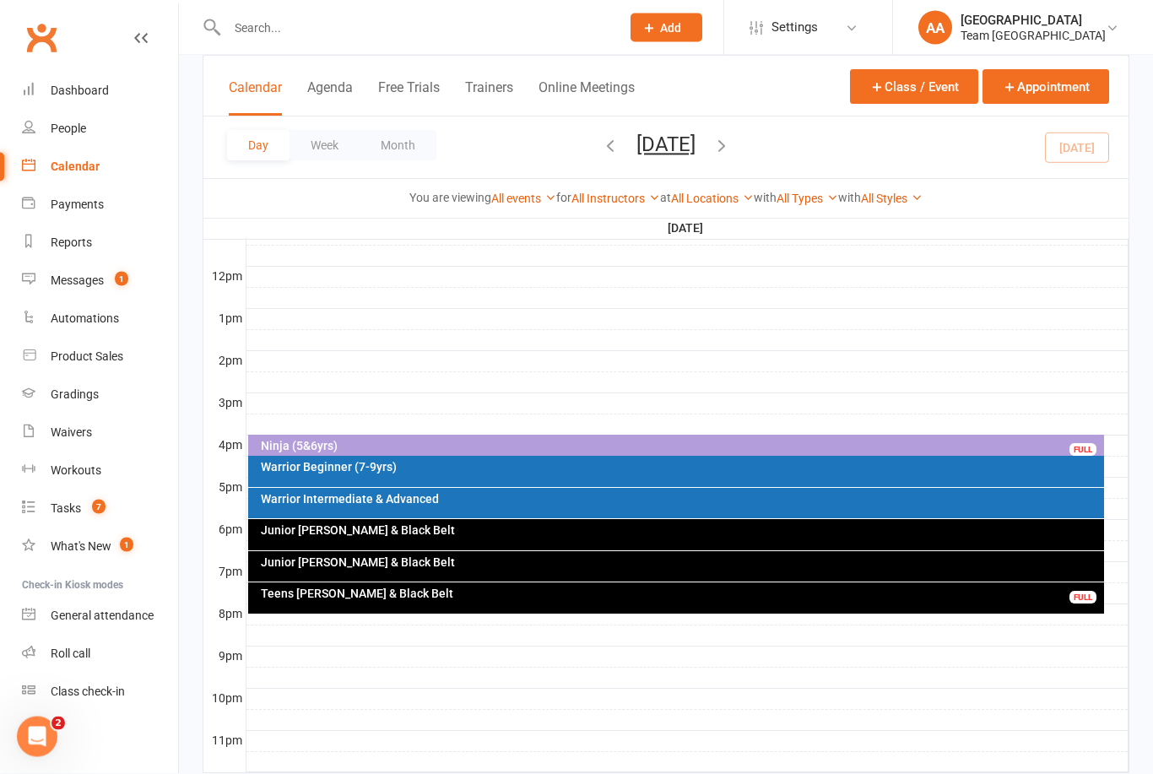
scroll to position [587, 0]
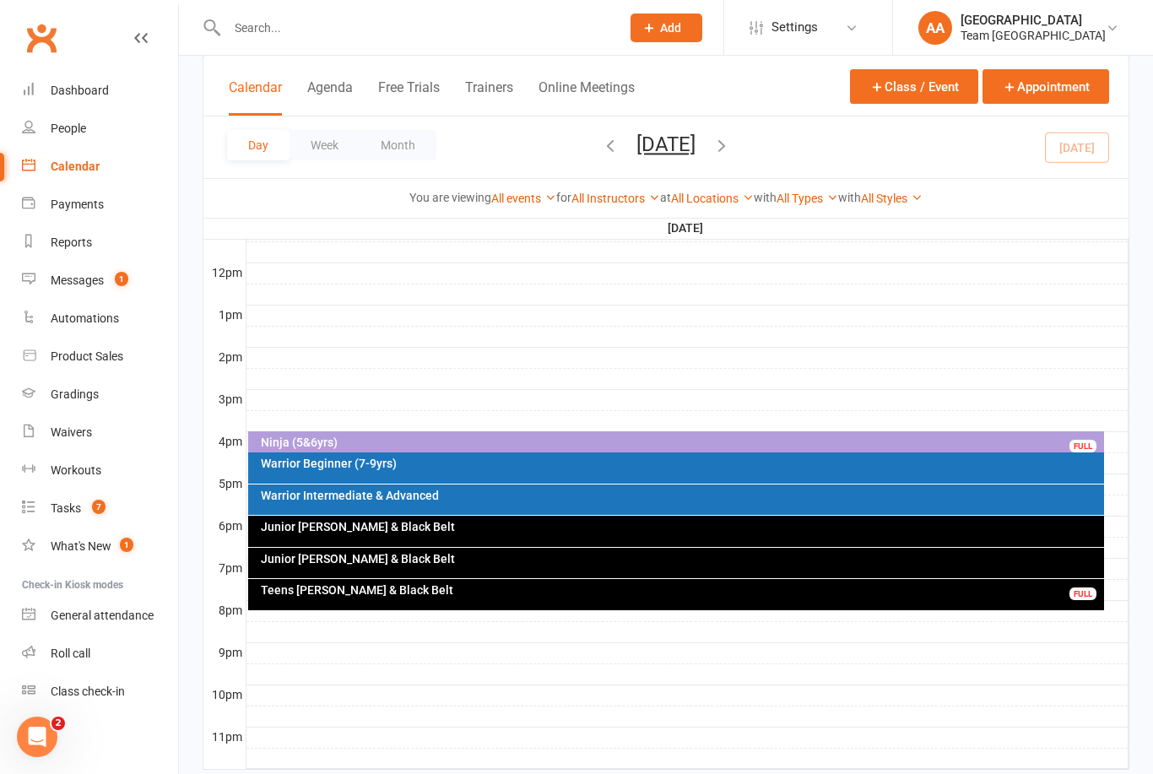
click at [509, 446] on div "Ninja (5&6yrs)" at bounding box center [680, 442] width 841 height 12
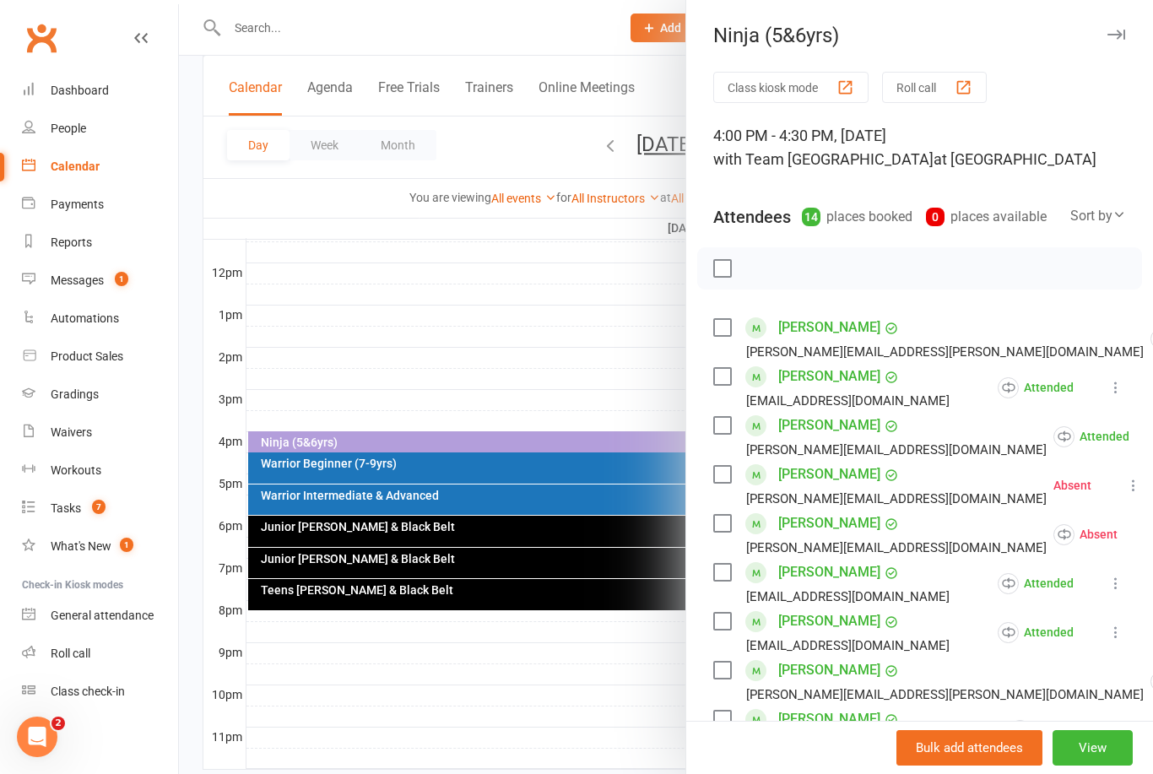
click at [829, 381] on link "[PERSON_NAME]" at bounding box center [829, 376] width 102 height 27
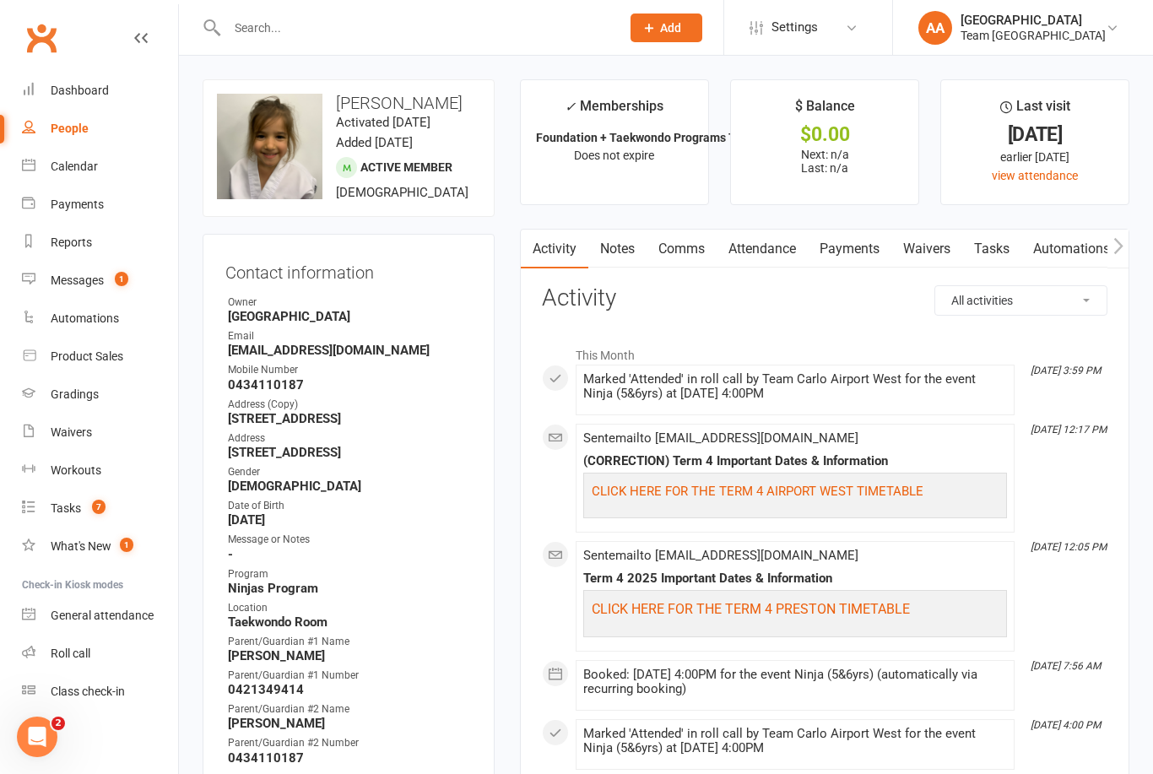
click at [90, 400] on div "Gradings" at bounding box center [75, 394] width 48 height 14
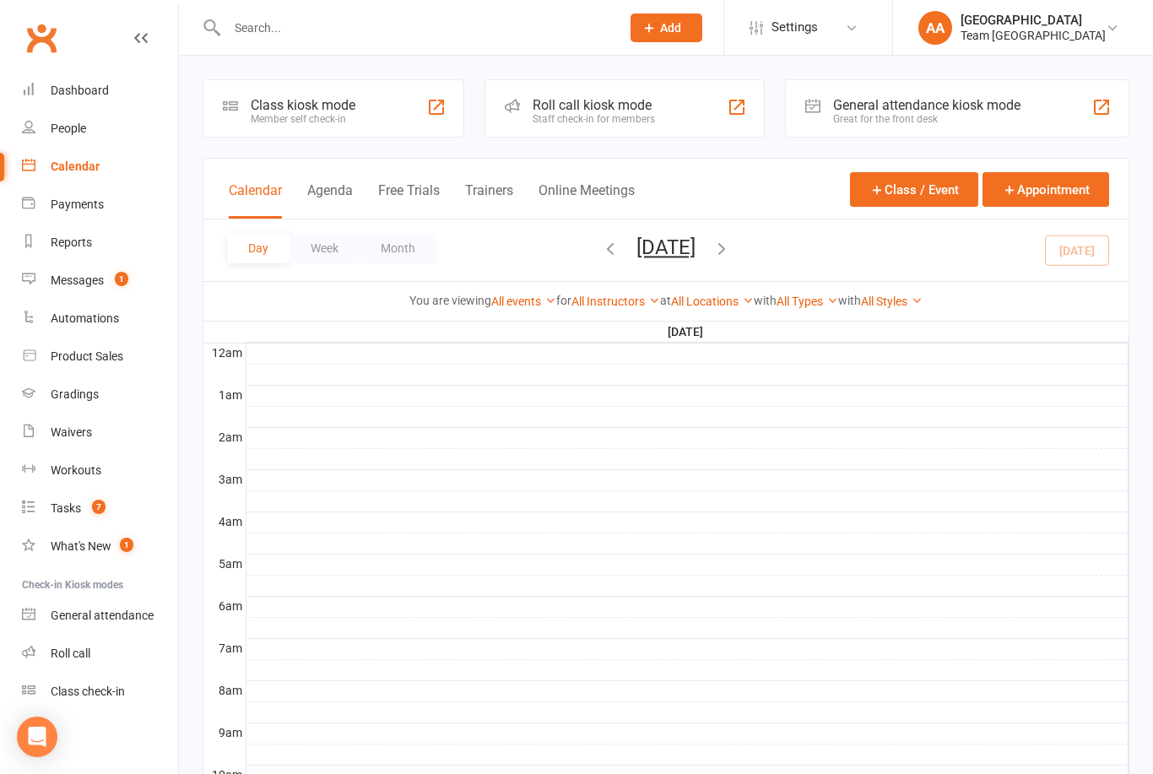
click at [695, 257] on button "[DATE]" at bounding box center [665, 247] width 59 height 24
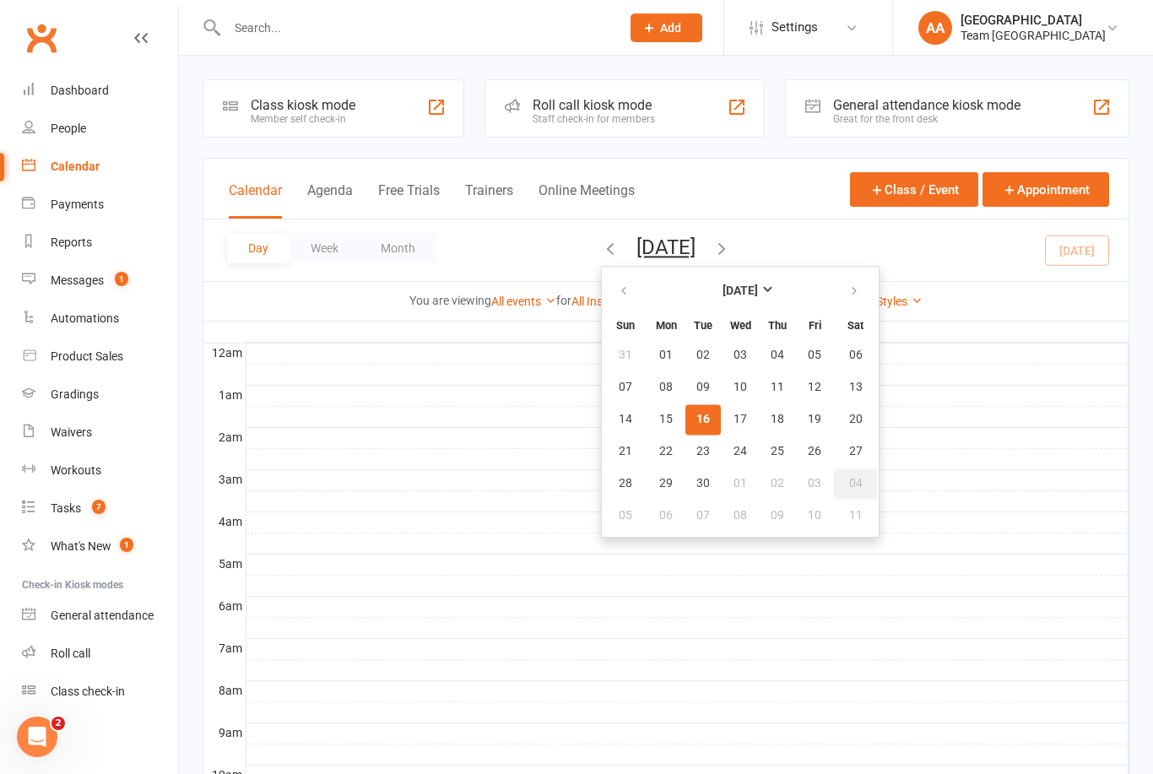
click at [849, 487] on span "04" at bounding box center [856, 484] width 14 height 14
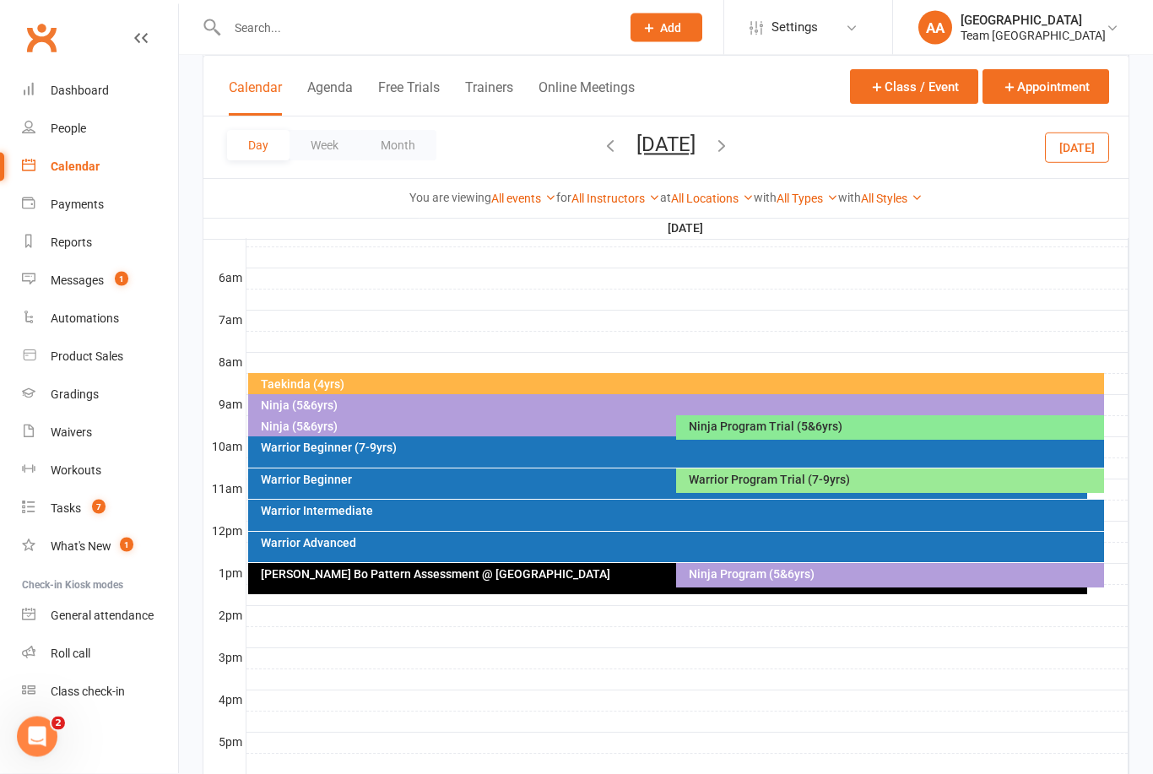
scroll to position [325, 0]
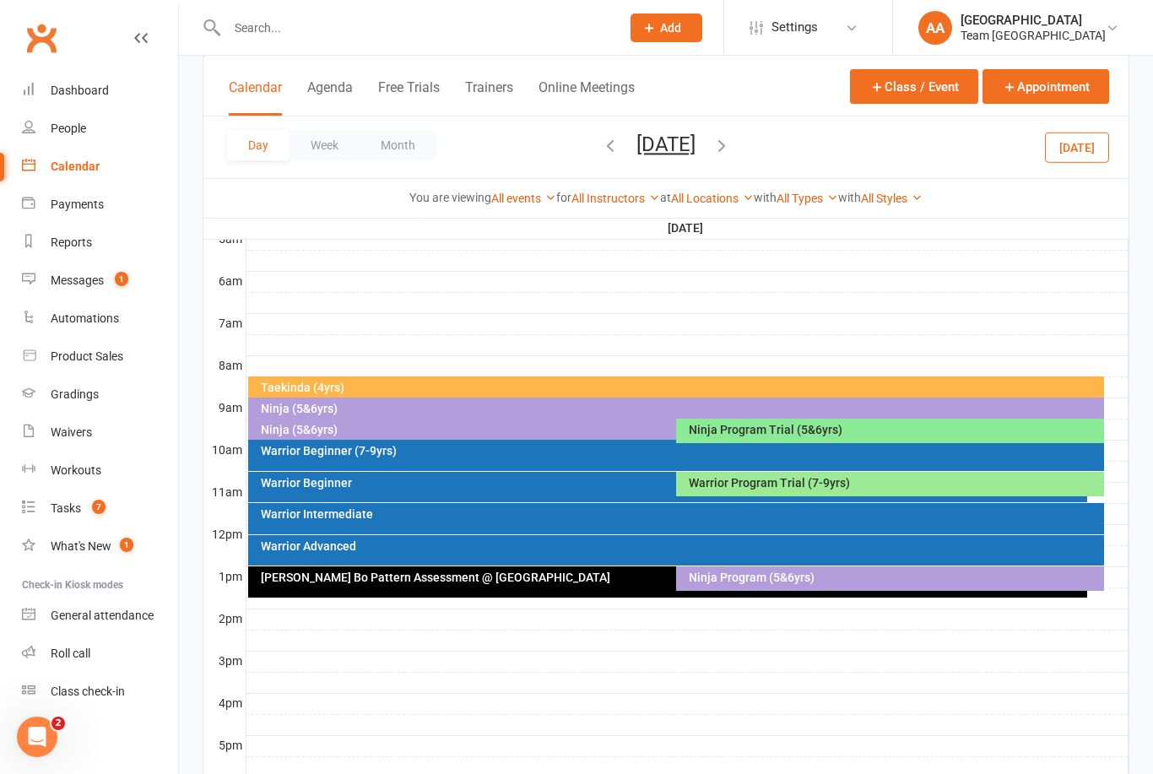
click at [629, 584] on div "[PERSON_NAME] Bo Pattern Assessment @ [GEOGRAPHIC_DATA]" at bounding box center [668, 581] width 840 height 31
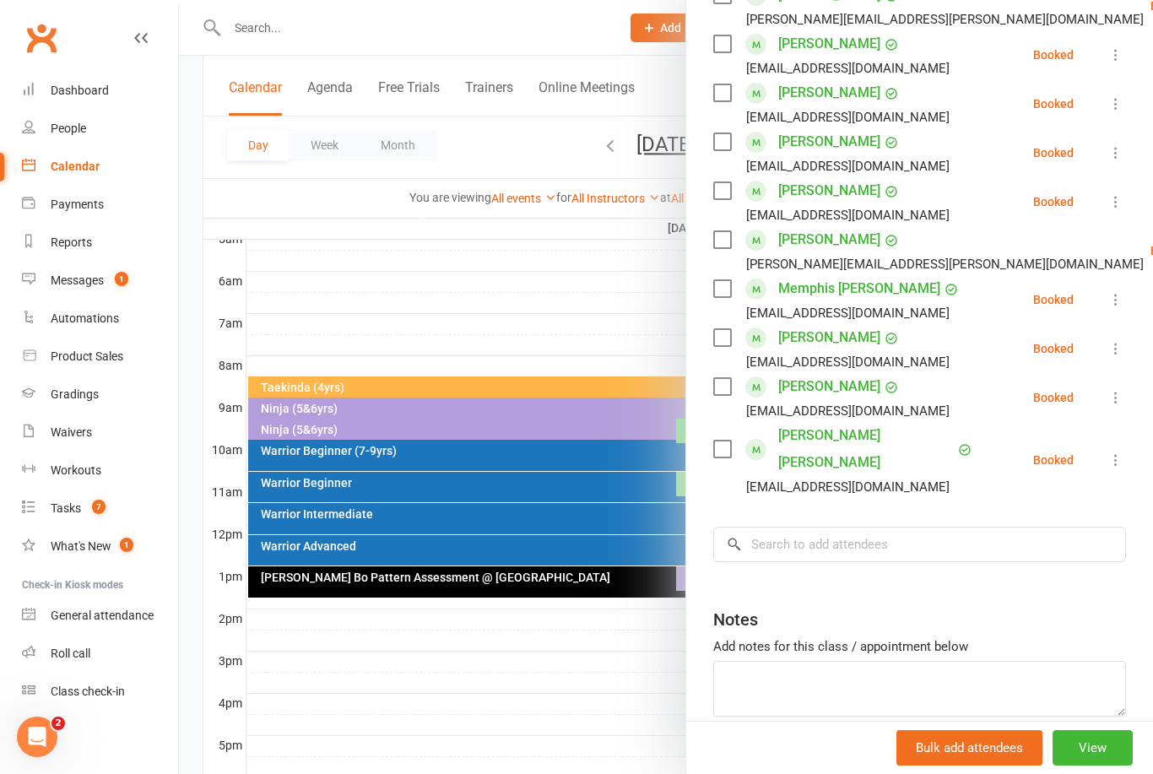
scroll to position [430, 0]
click at [550, 277] on div at bounding box center [666, 387] width 974 height 774
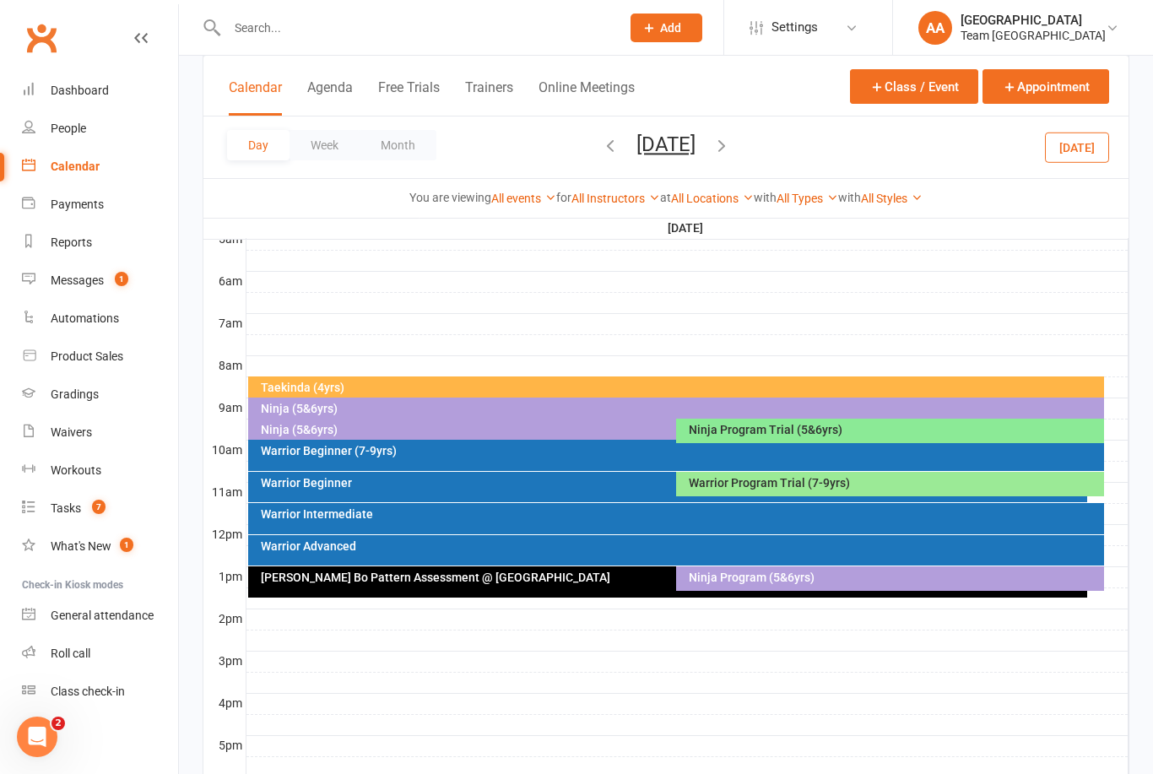
click at [567, 587] on div "[PERSON_NAME] Bo Pattern Assessment @ [GEOGRAPHIC_DATA]" at bounding box center [668, 581] width 840 height 31
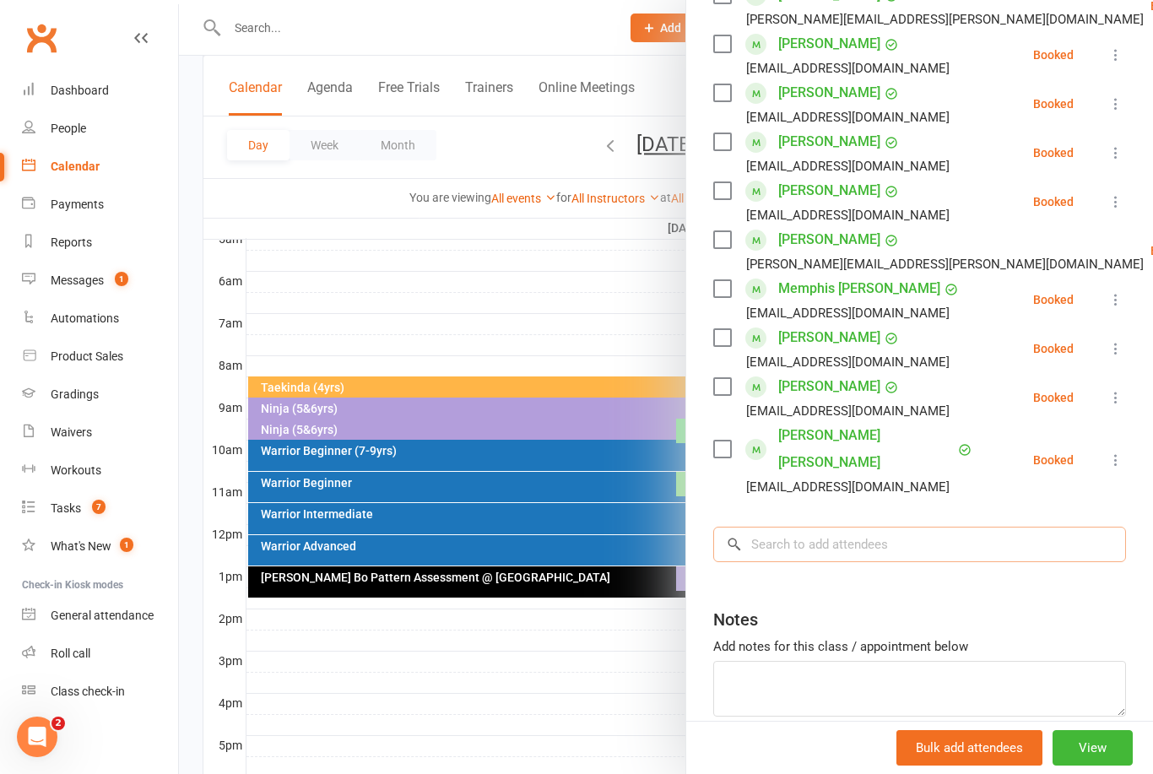
click at [841, 527] on input "search" at bounding box center [919, 544] width 413 height 35
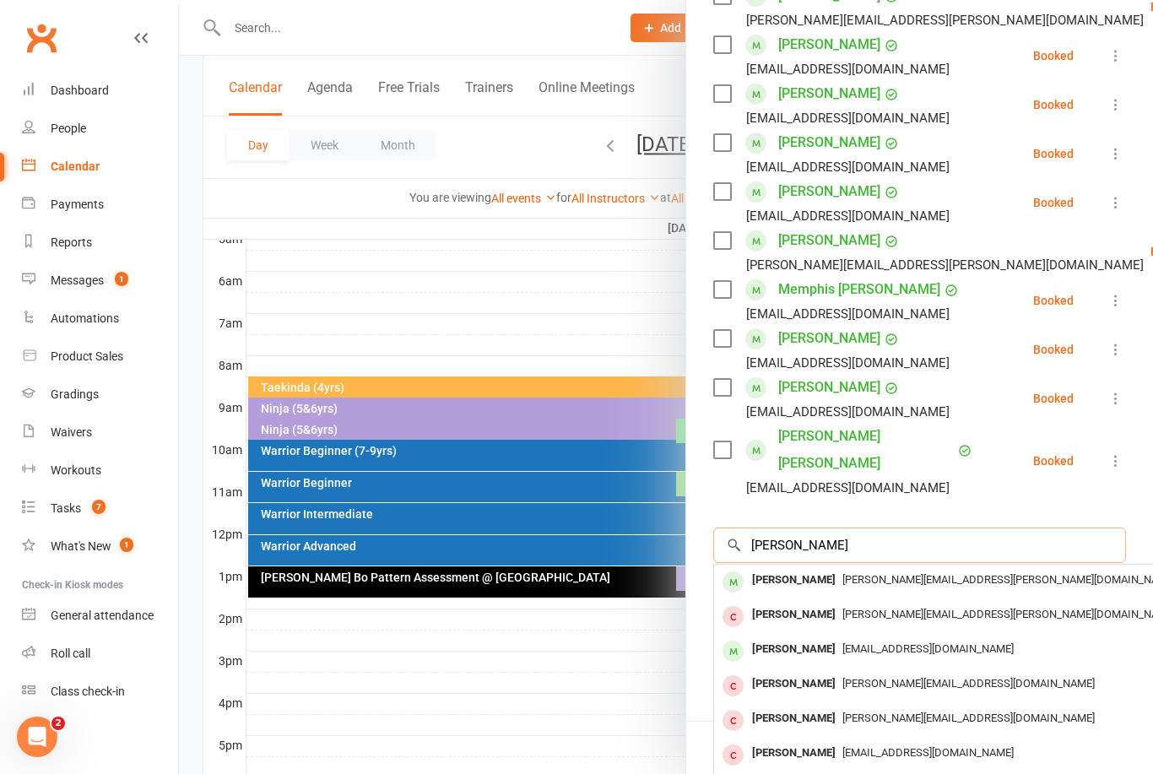
type input "Matteo criv"
click at [830, 568] on div "[PERSON_NAME]" at bounding box center [793, 580] width 97 height 24
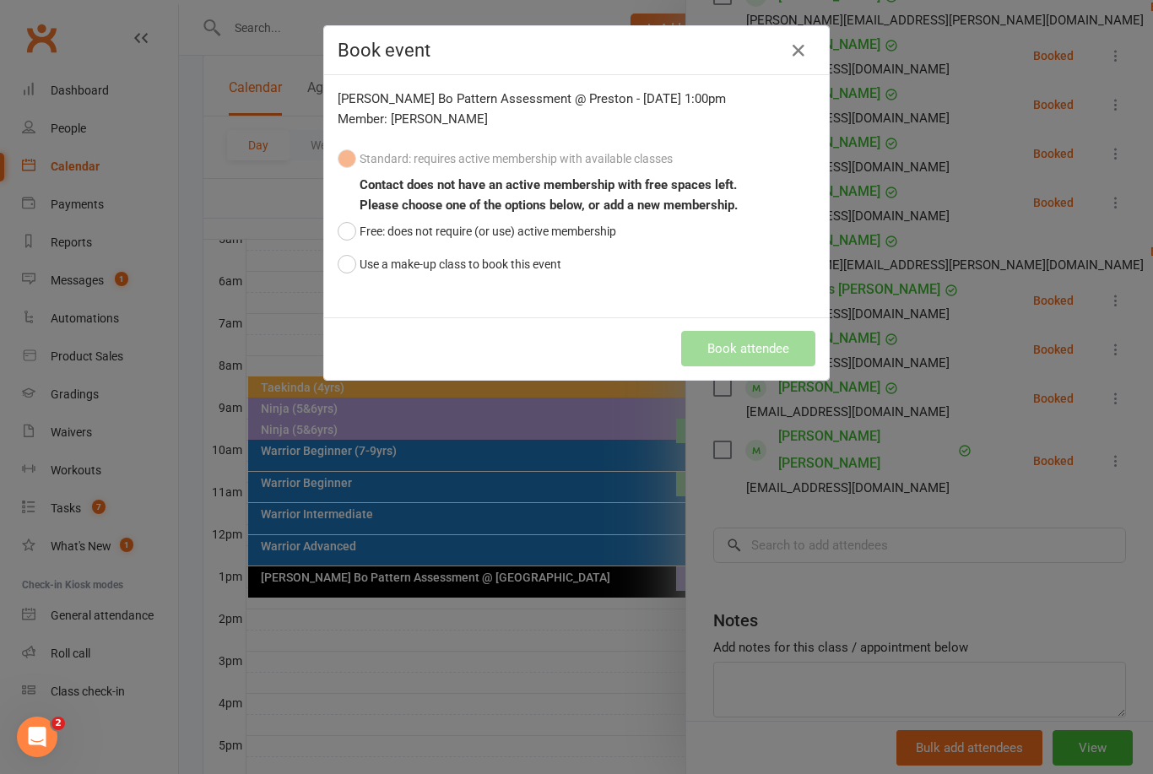
click at [346, 261] on button "Use a make-up class to book this event" at bounding box center [450, 264] width 224 height 32
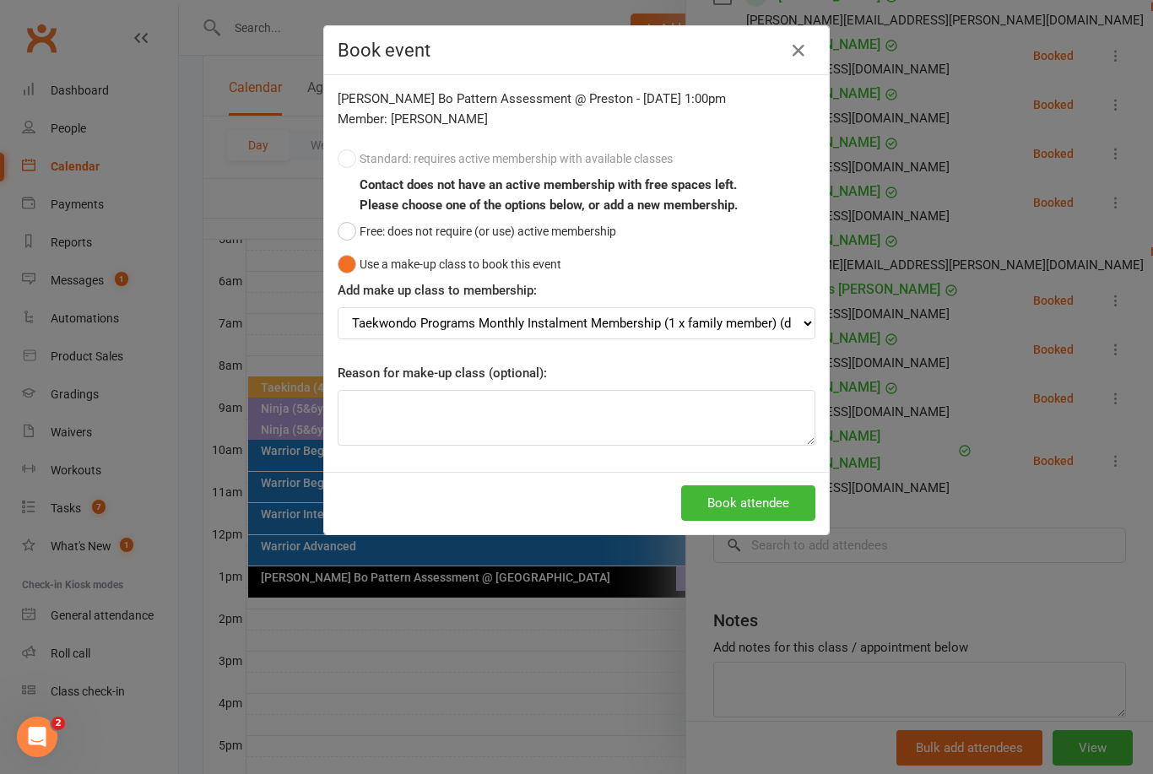
click at [754, 519] on button "Book attendee" at bounding box center [748, 502] width 134 height 35
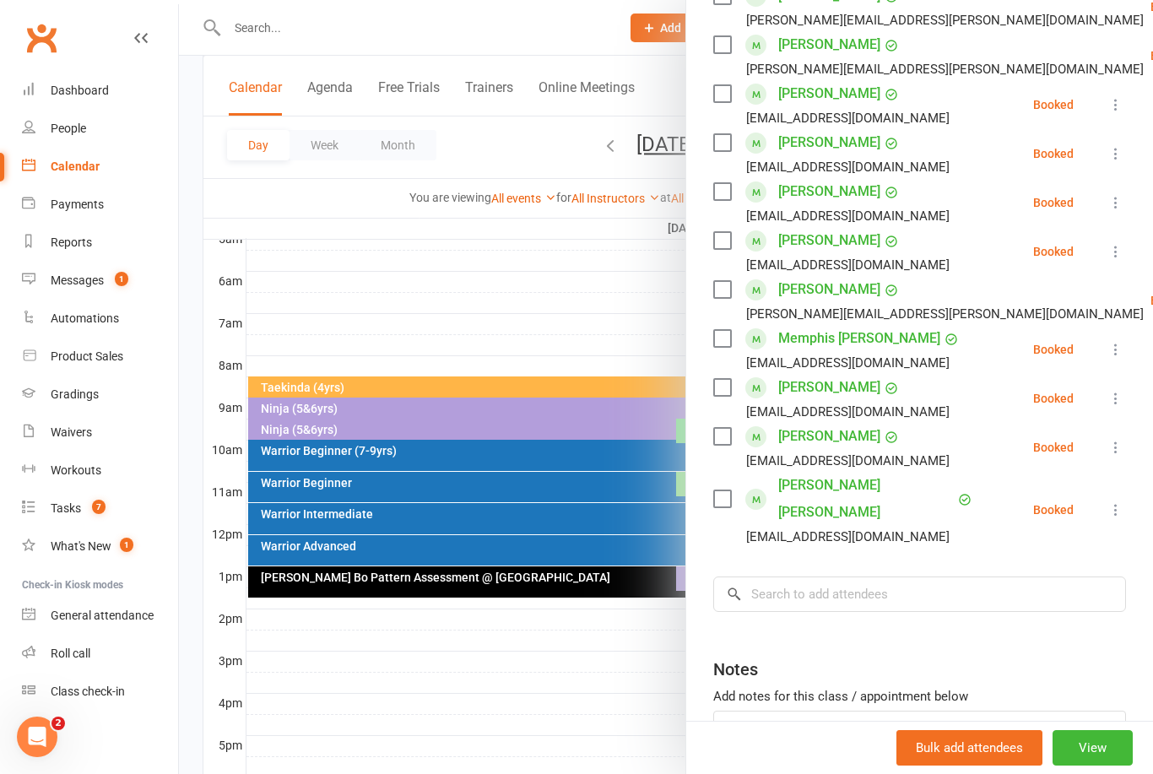
scroll to position [379, 0]
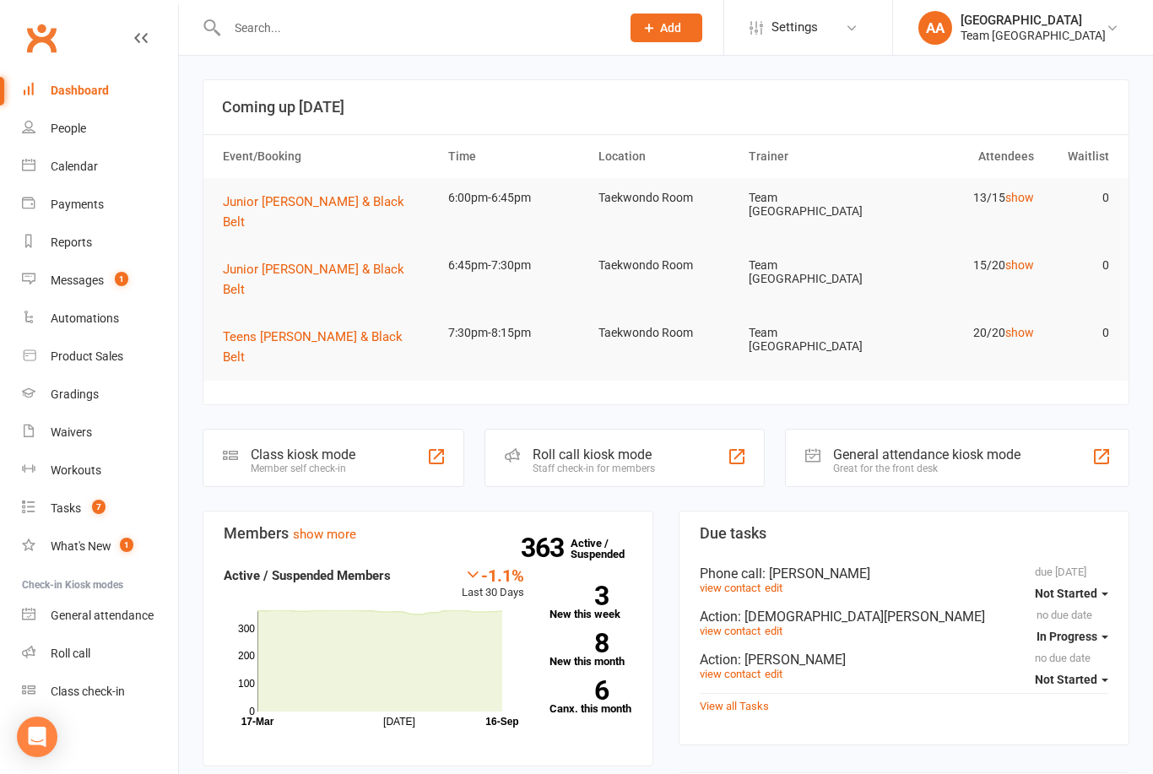
click at [79, 164] on div "Calendar" at bounding box center [74, 167] width 47 height 14
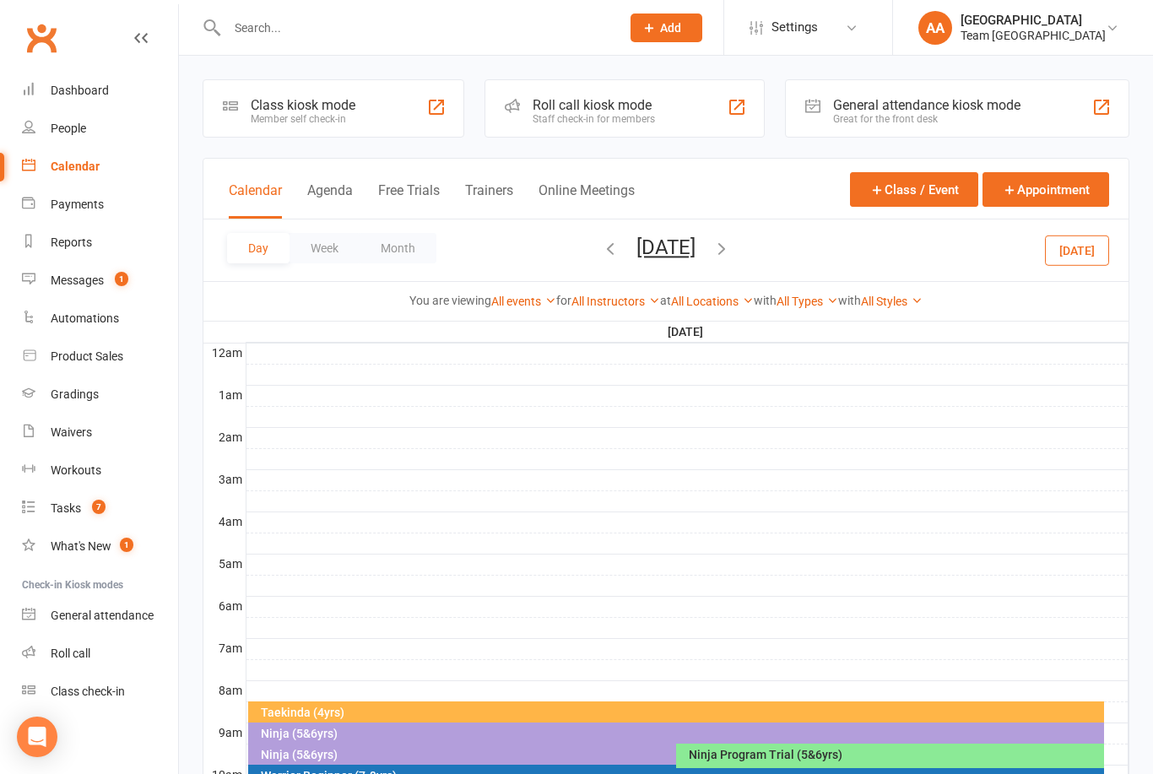
click at [666, 257] on button "Saturday, Oct 4, 2025" at bounding box center [665, 247] width 59 height 24
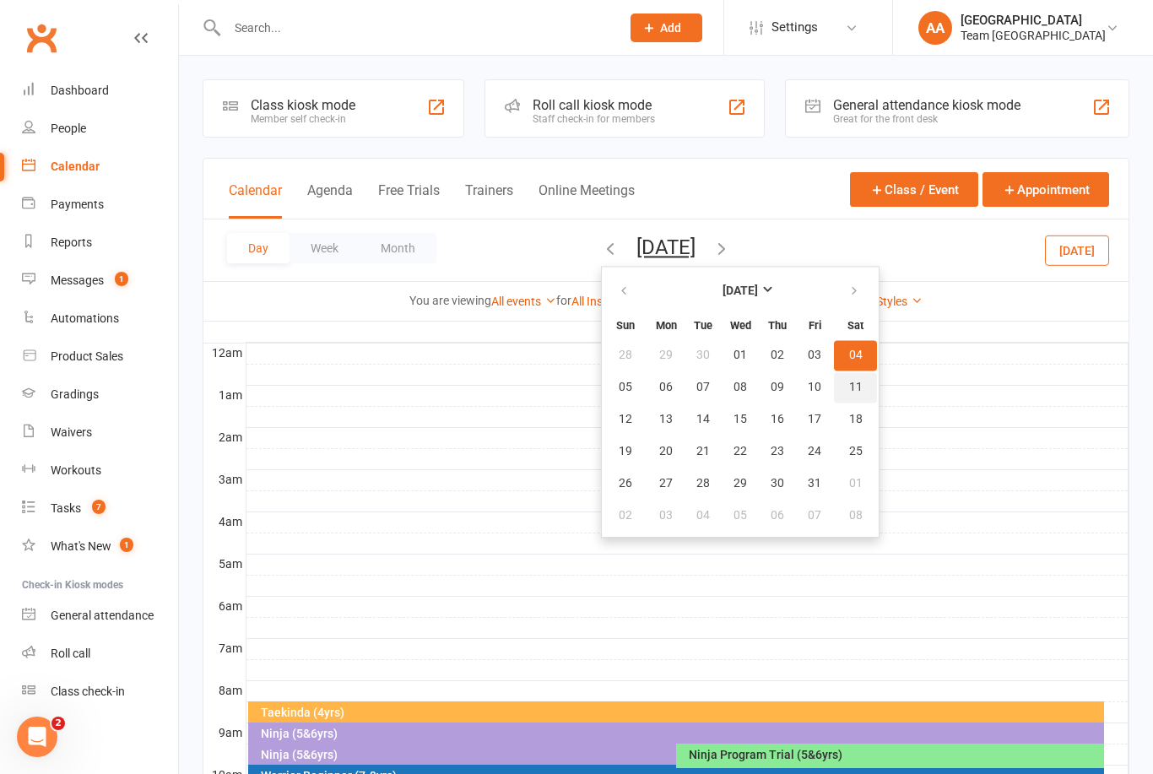
click at [849, 385] on span "11" at bounding box center [856, 388] width 14 height 14
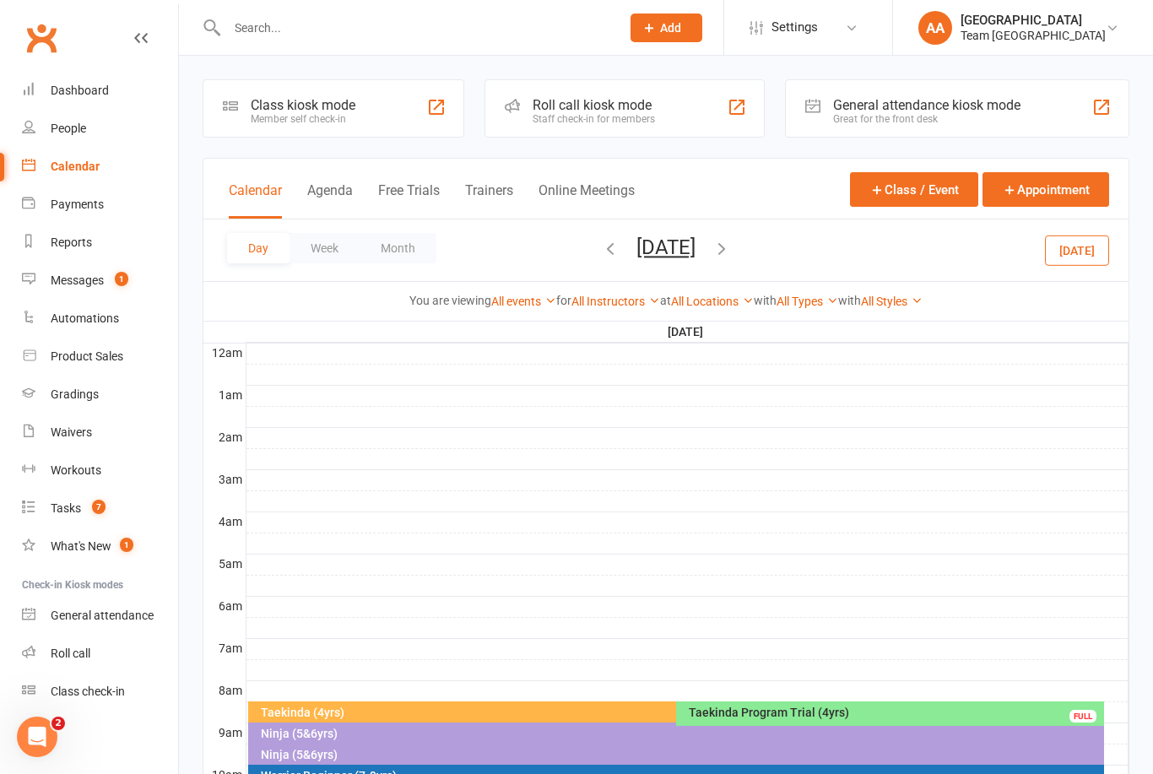
click at [695, 257] on button "Saturday, Oct 11, 2025" at bounding box center [665, 247] width 59 height 24
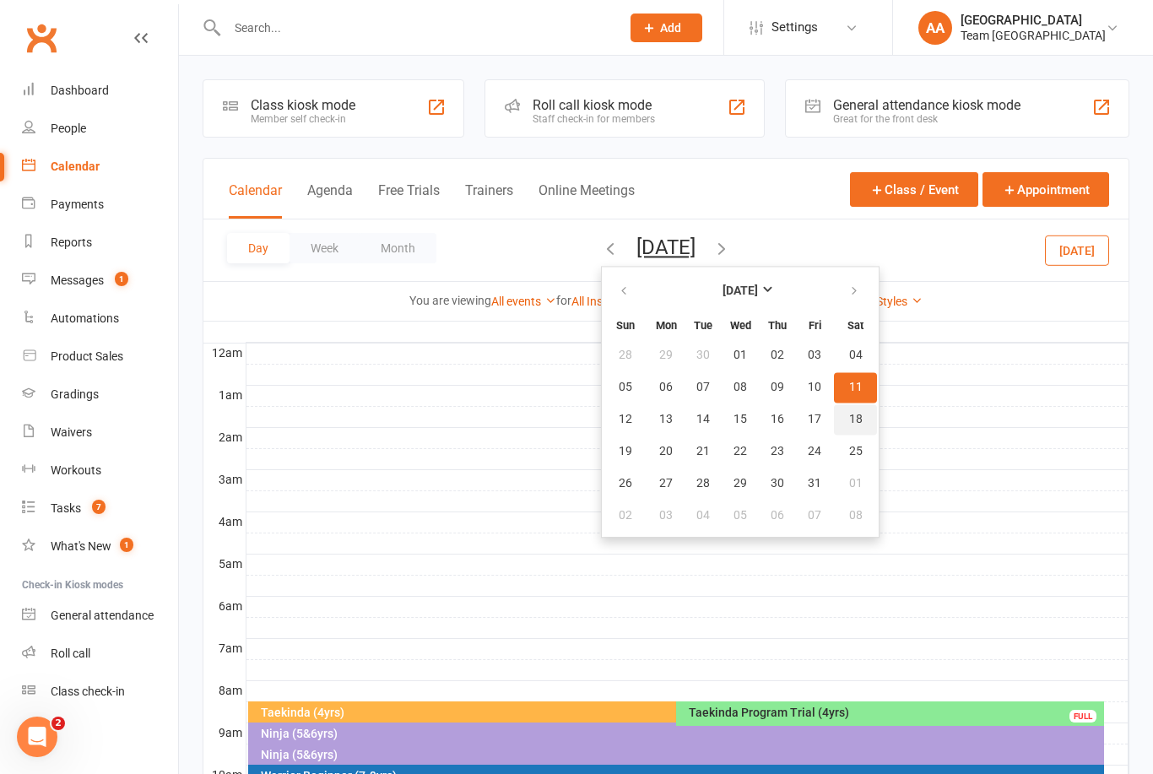
click at [834, 419] on button "18" at bounding box center [855, 419] width 43 height 30
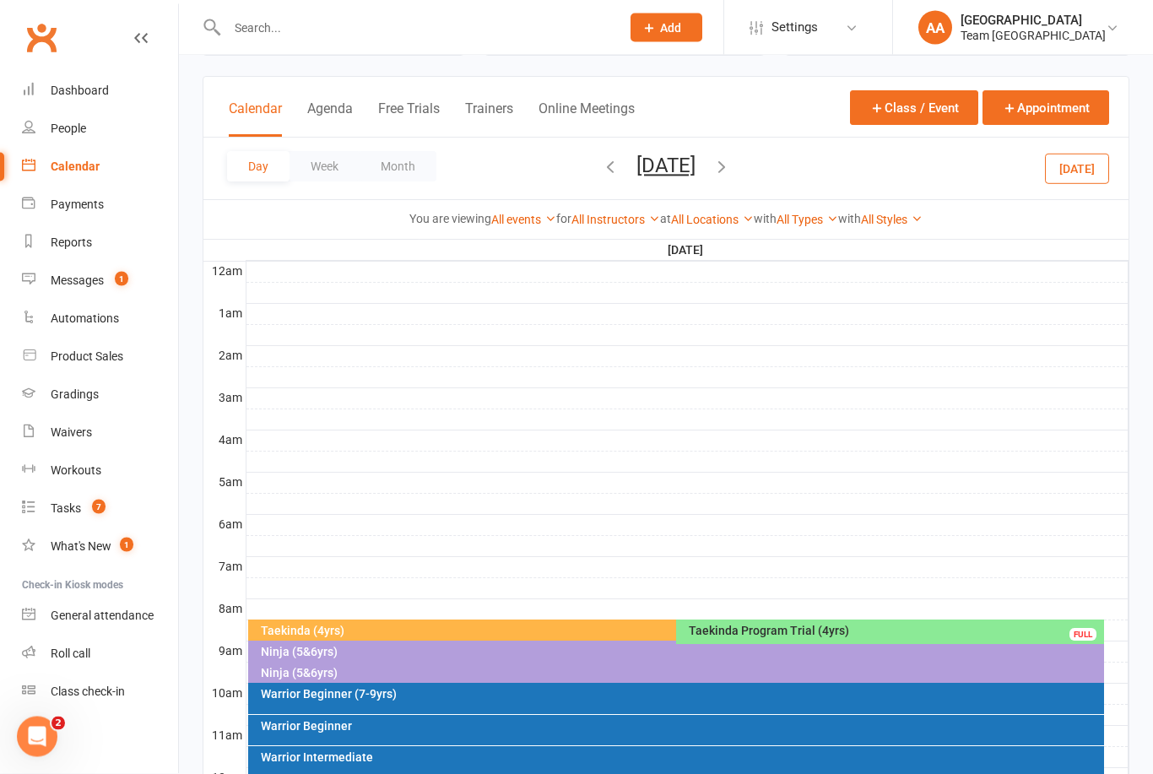
scroll to position [142, 0]
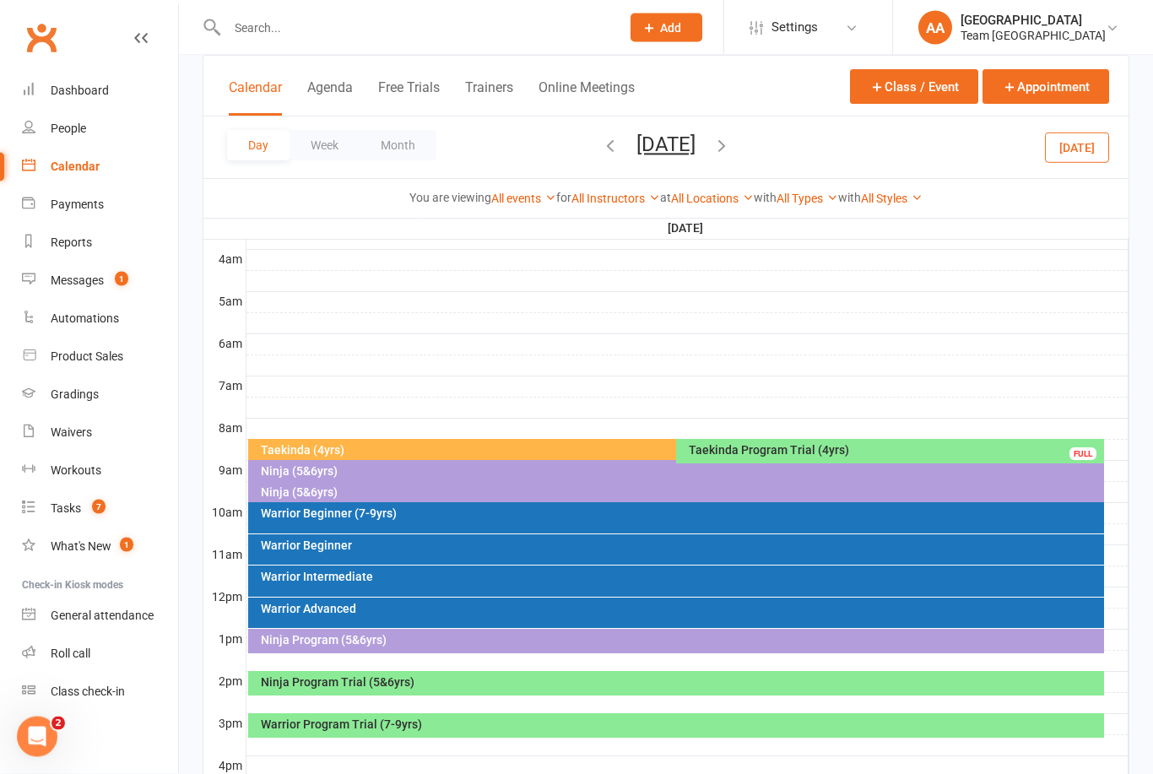
click at [695, 146] on button "Saturday, Oct 18, 2025" at bounding box center [665, 145] width 59 height 24
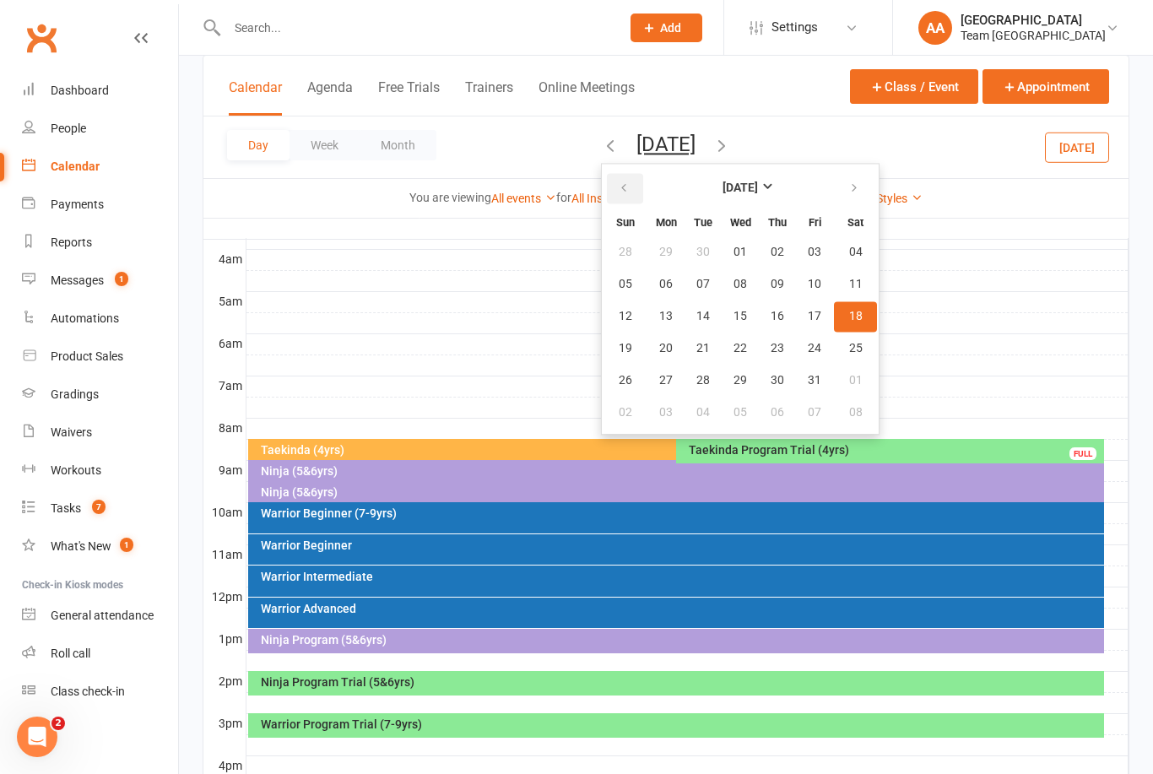
click at [618, 187] on icon "button" at bounding box center [624, 188] width 12 height 14
click at [808, 320] on span "19" at bounding box center [815, 317] width 14 height 14
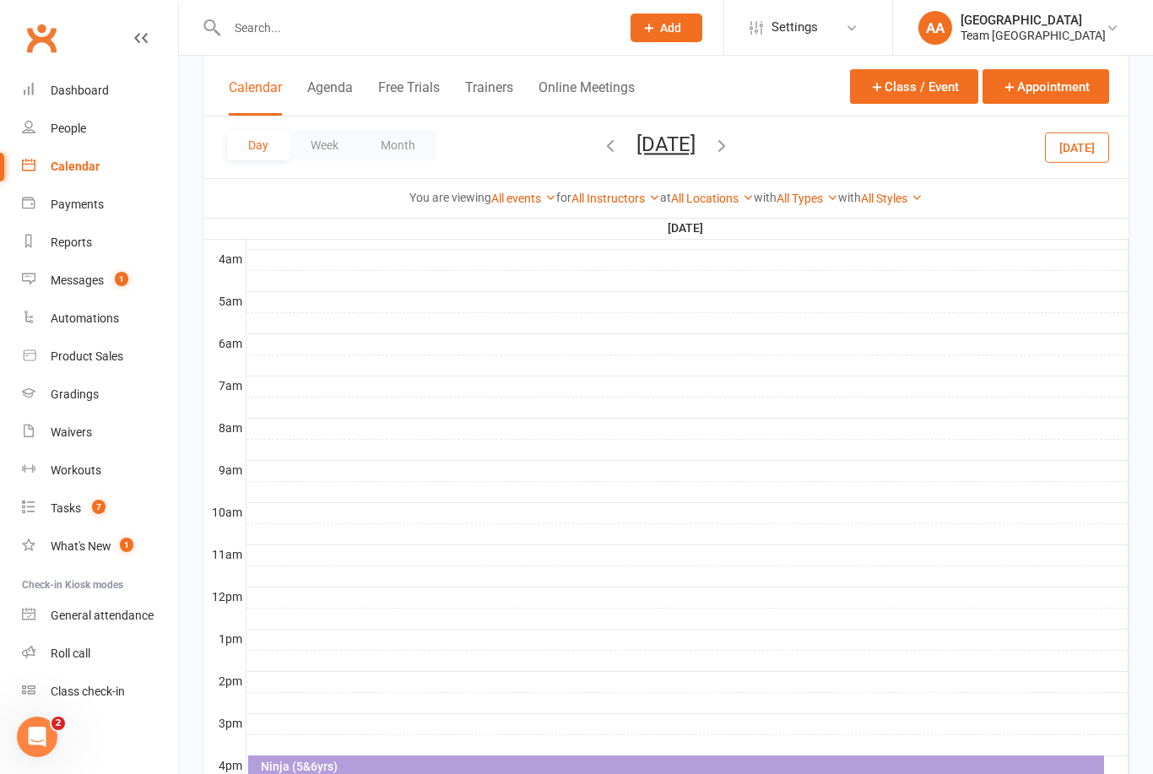
click at [695, 150] on button "Friday, Sep 19, 2025" at bounding box center [665, 145] width 59 height 24
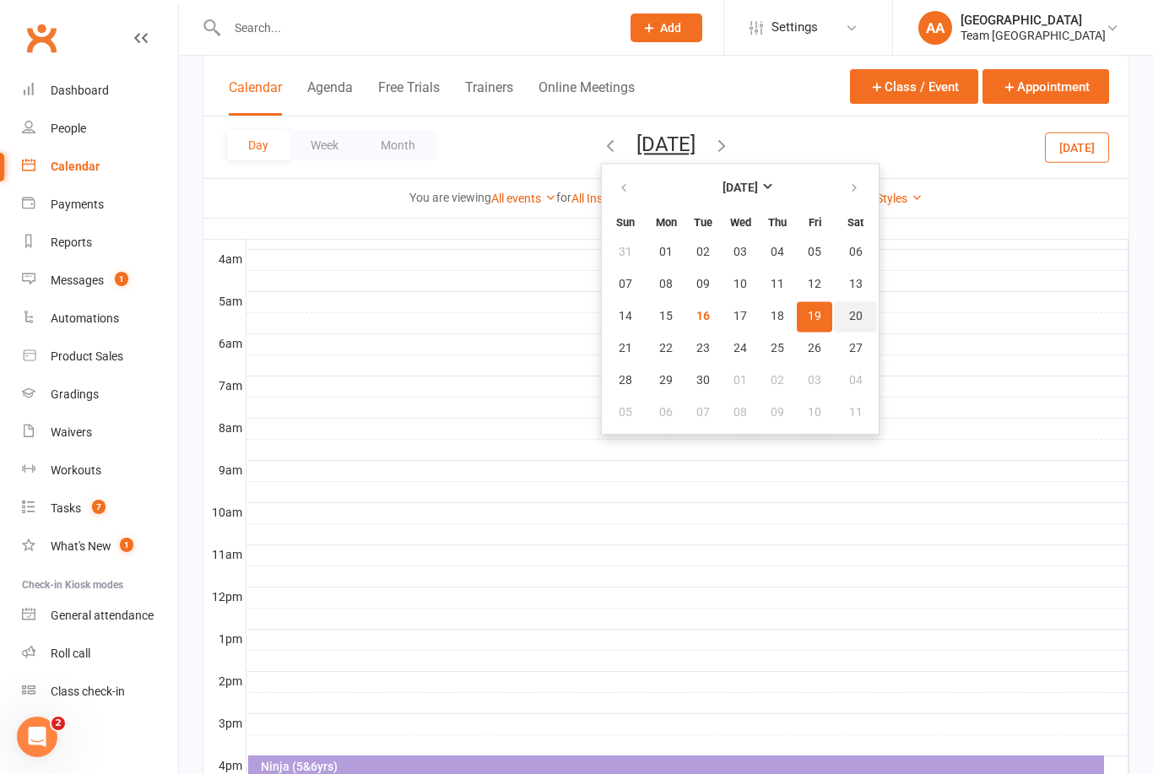
click at [834, 322] on button "20" at bounding box center [855, 316] width 43 height 30
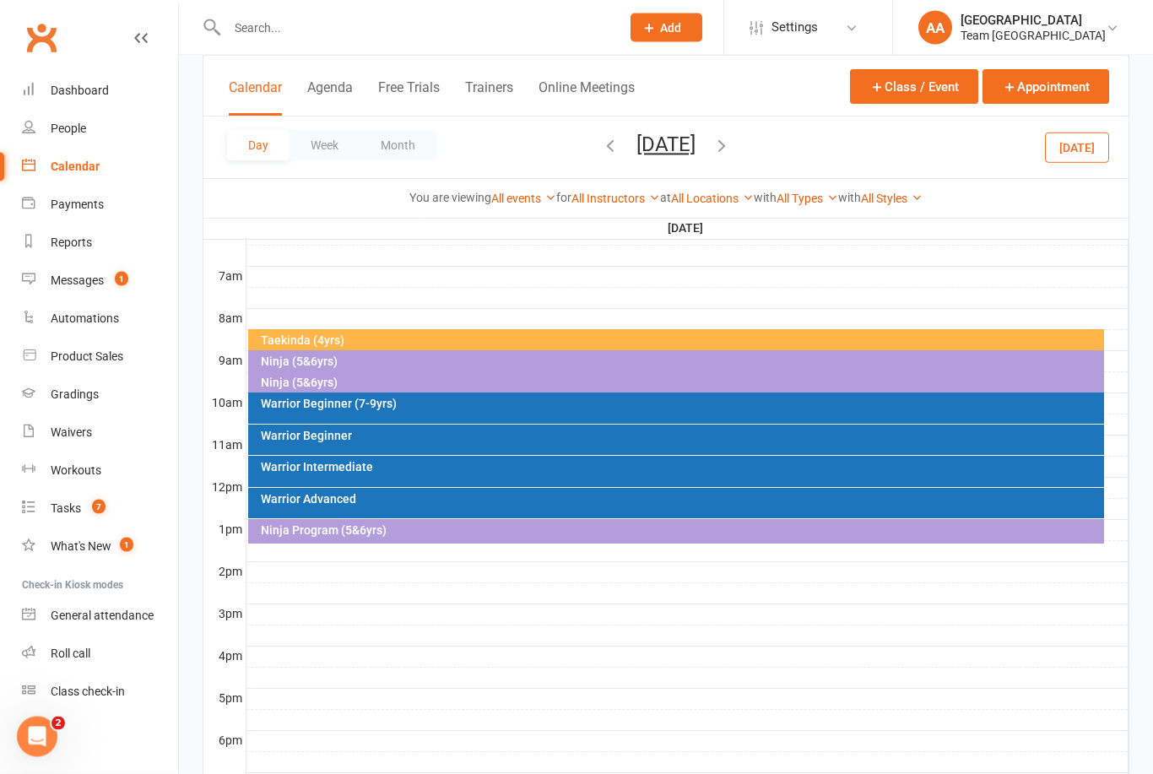
scroll to position [497, 0]
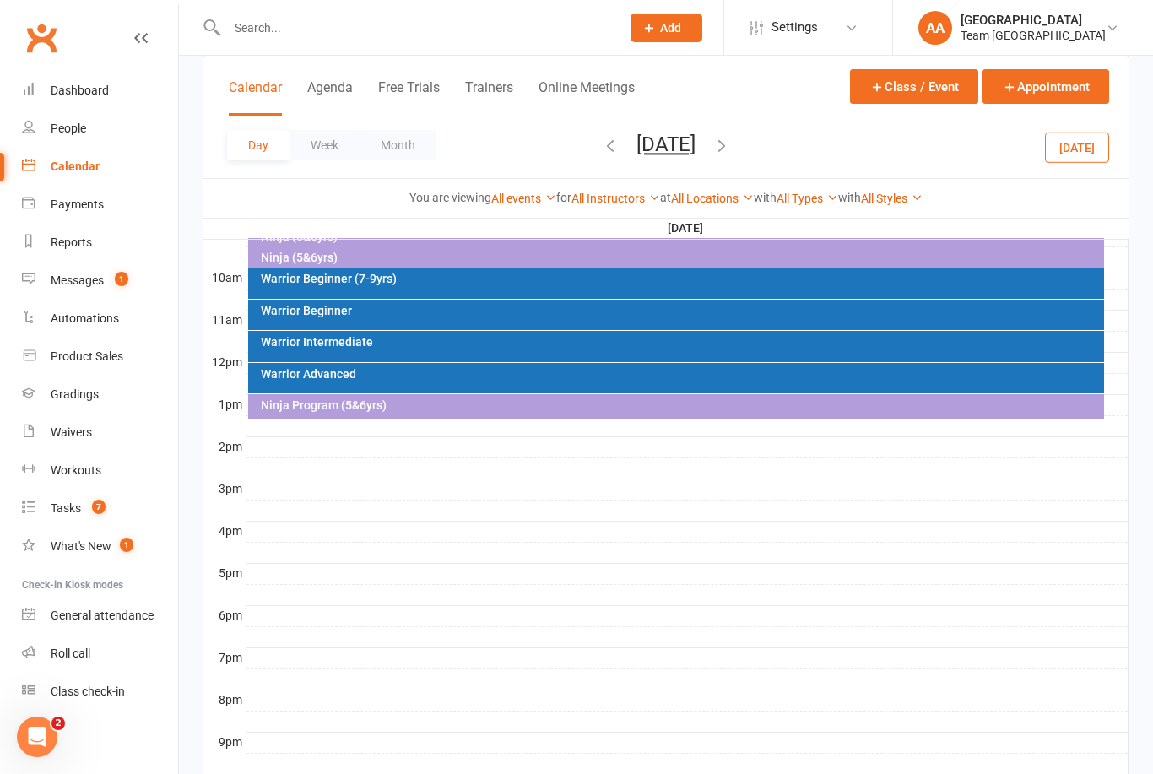
click at [397, 313] on div "Warrior Beginner" at bounding box center [680, 311] width 841 height 12
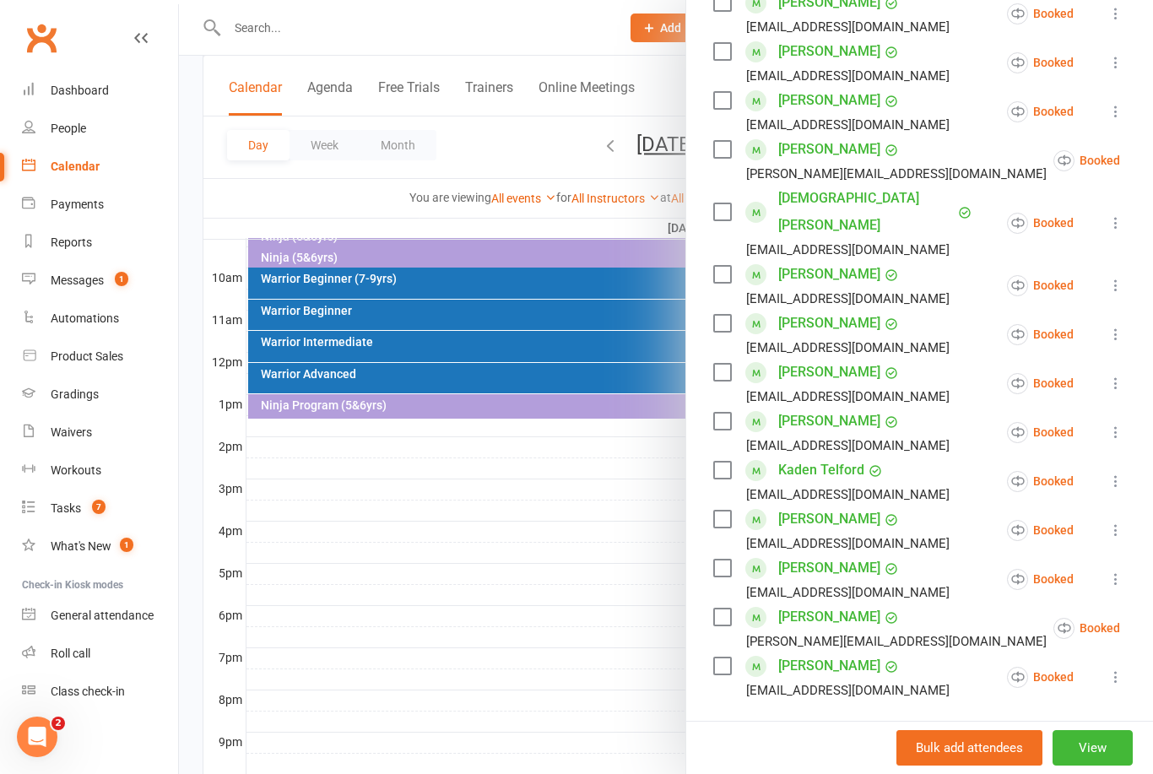
scroll to position [326, 0]
click at [464, 485] on div at bounding box center [666, 387] width 974 height 774
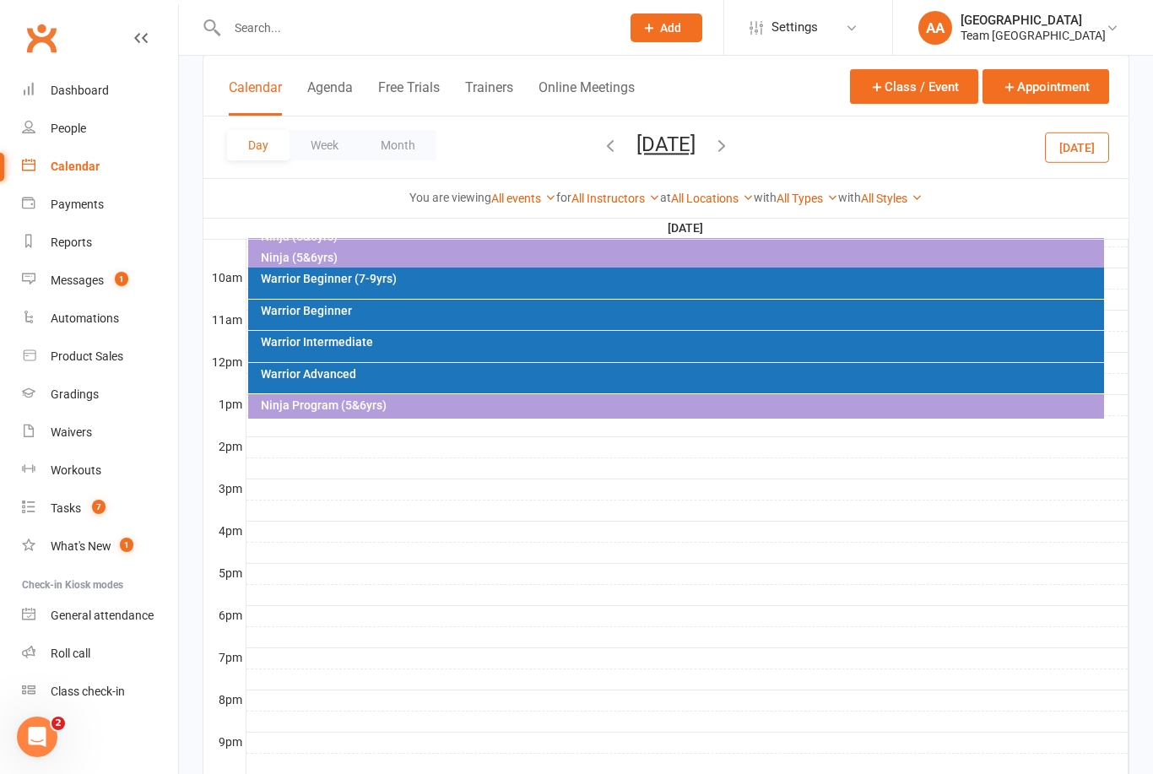
click at [398, 269] on div "Warrior Beginner (7-9yrs)" at bounding box center [676, 283] width 857 height 31
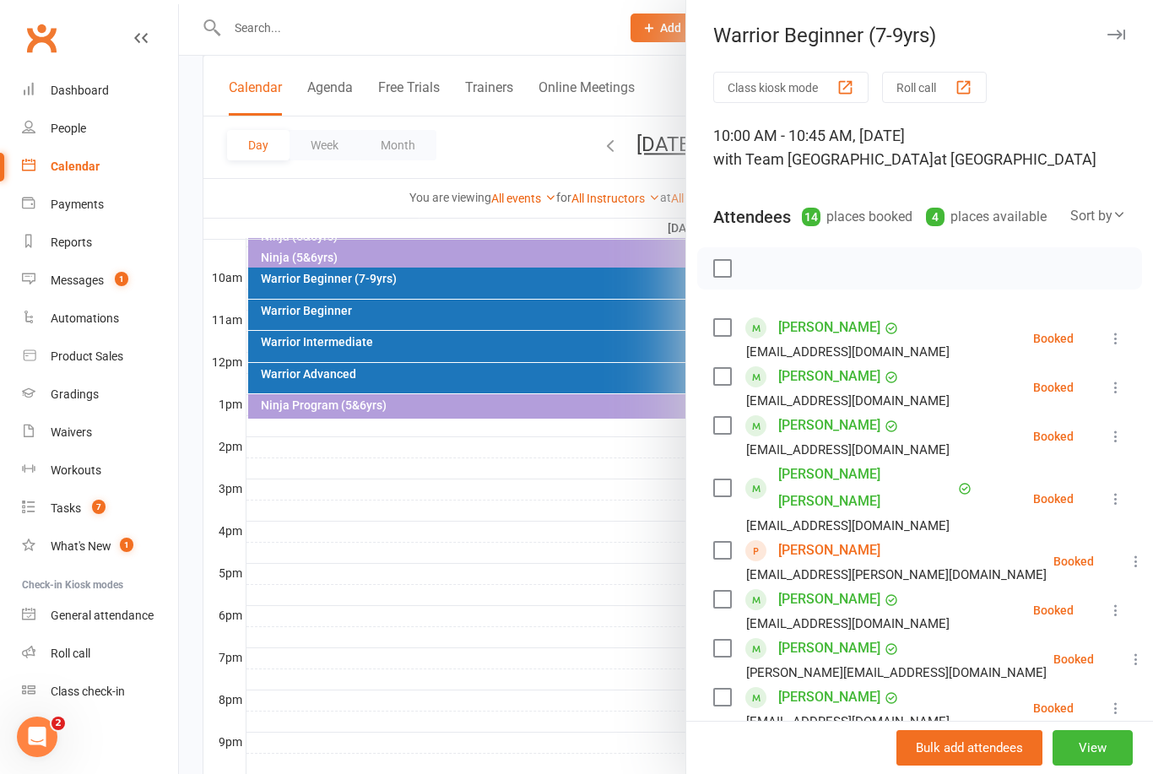
click at [385, 295] on div at bounding box center [666, 387] width 974 height 774
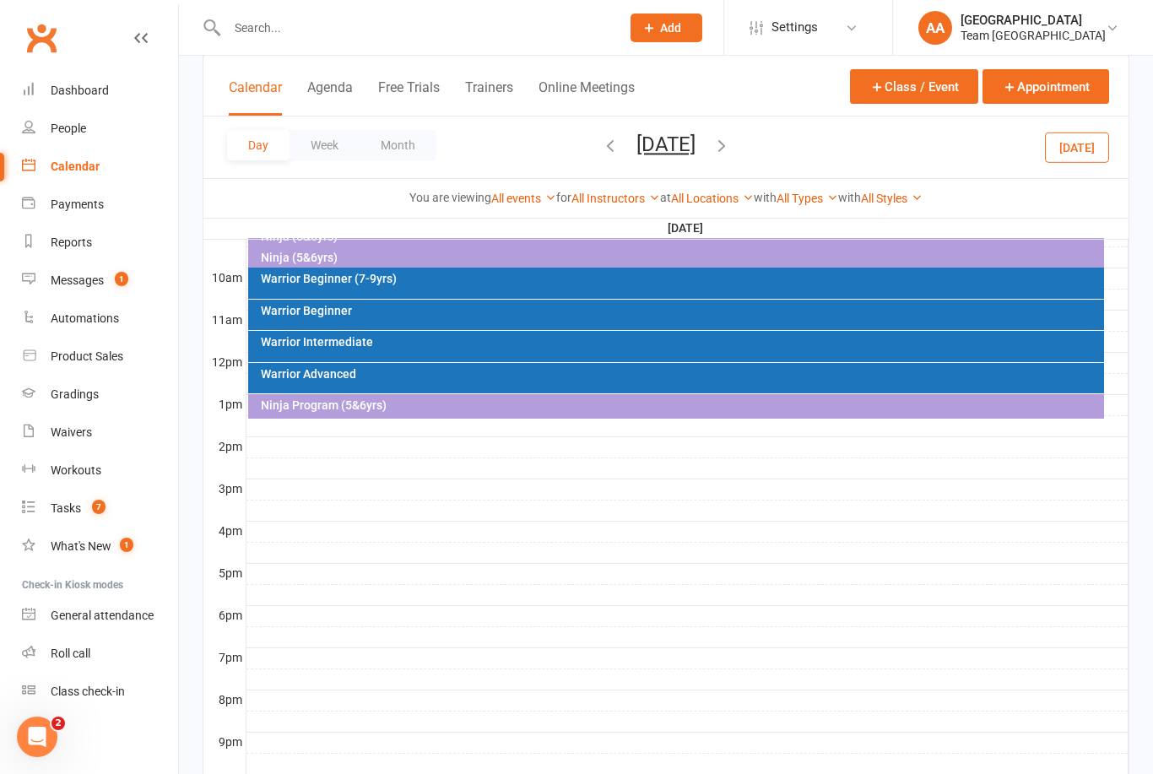
click at [389, 289] on div "Warrior Beginner (7-9yrs)" at bounding box center [676, 283] width 857 height 31
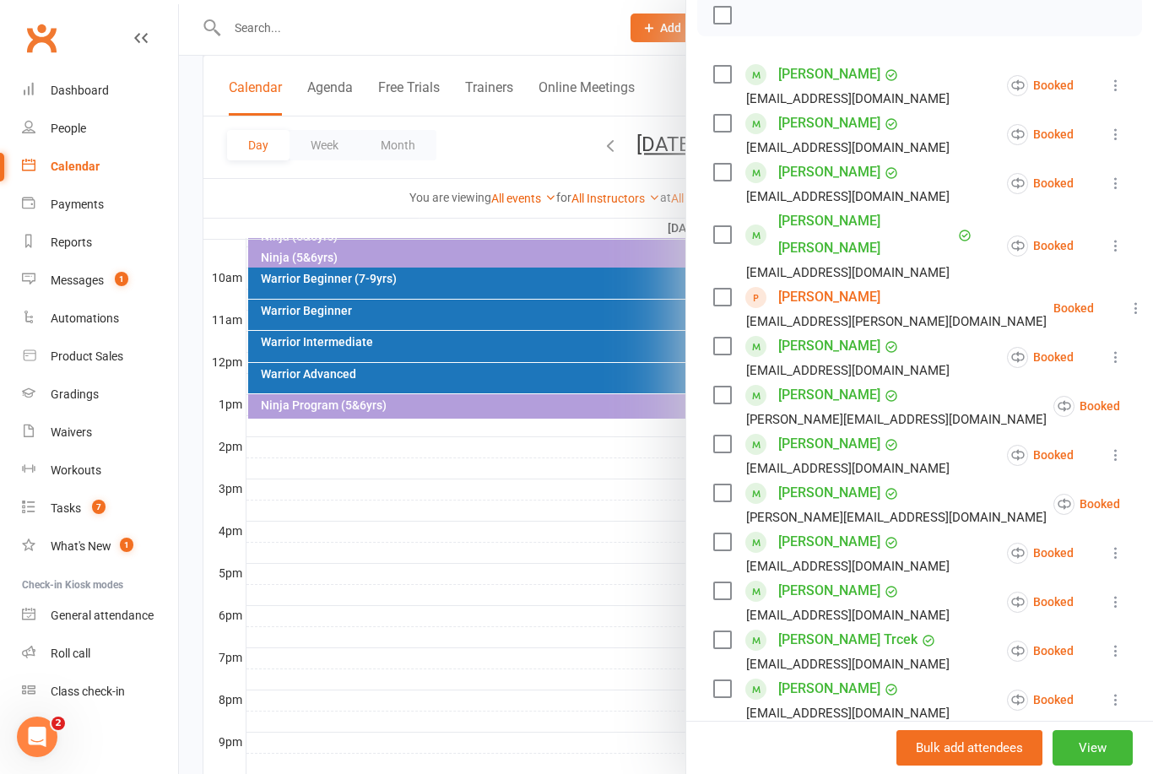
scroll to position [254, 0]
click at [603, 453] on div at bounding box center [666, 387] width 974 height 774
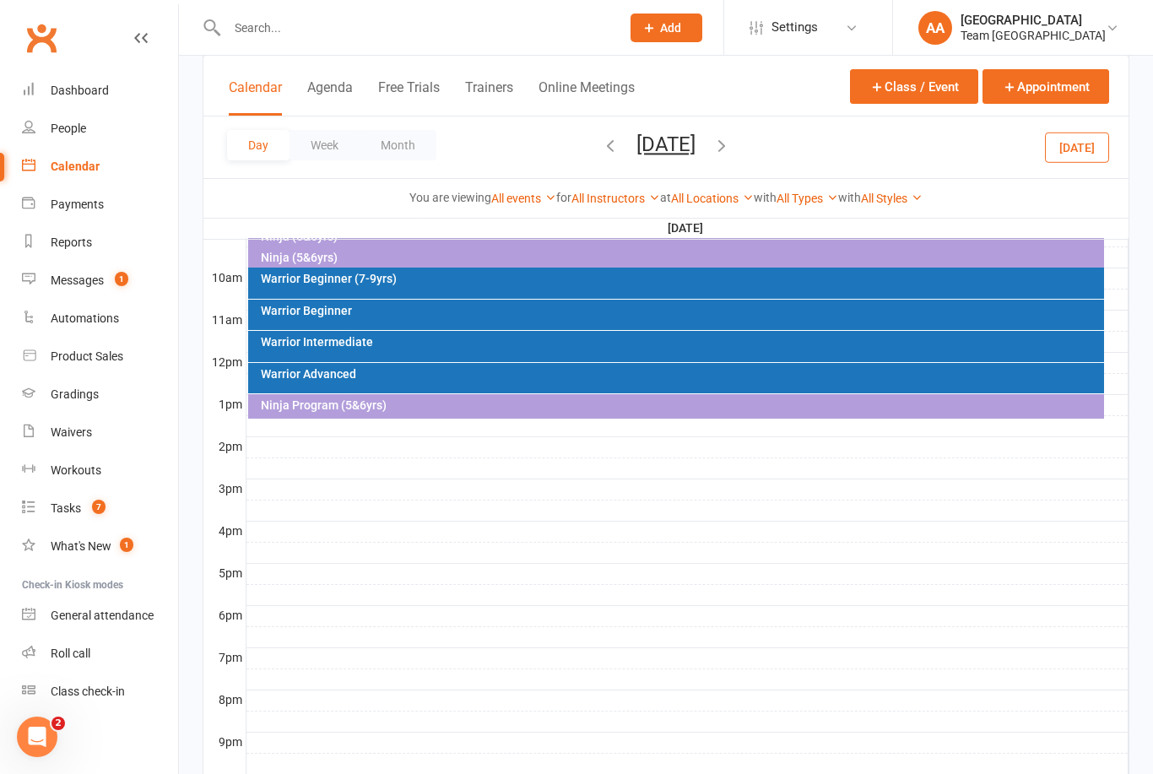
click at [695, 139] on button "Saturday, Sep 20, 2025" at bounding box center [665, 145] width 59 height 24
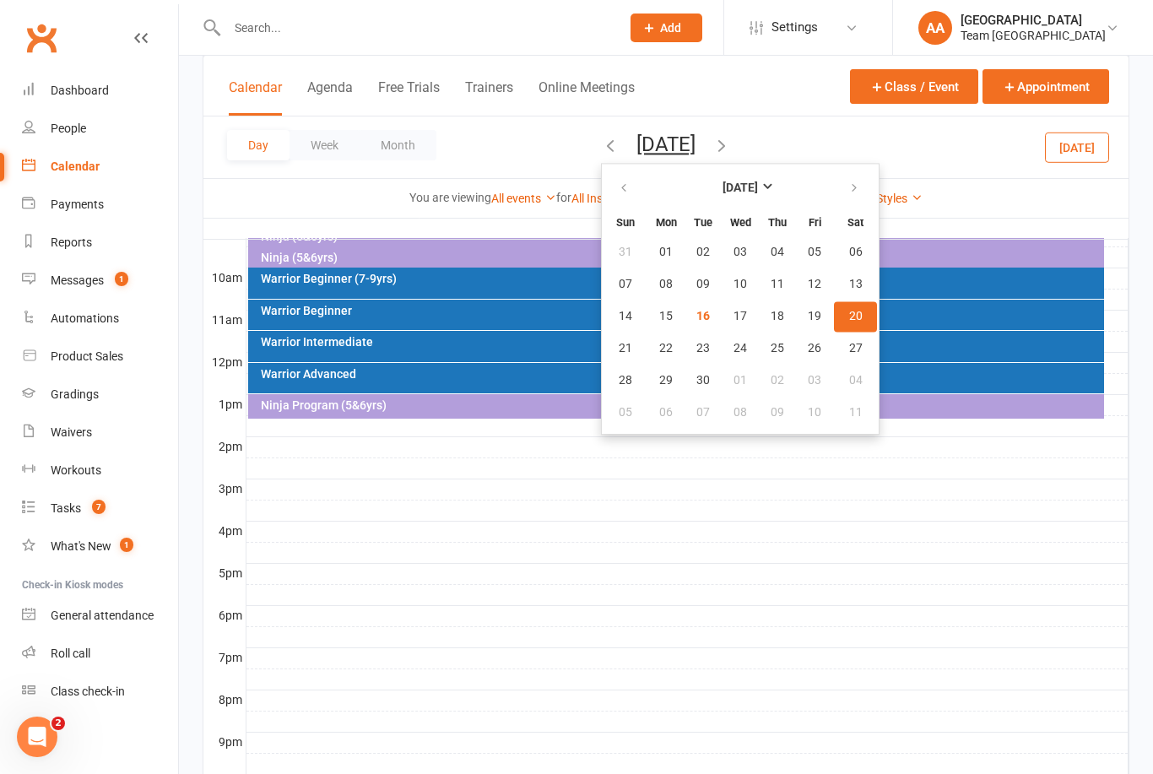
click at [849, 322] on span "20" at bounding box center [856, 317] width 14 height 14
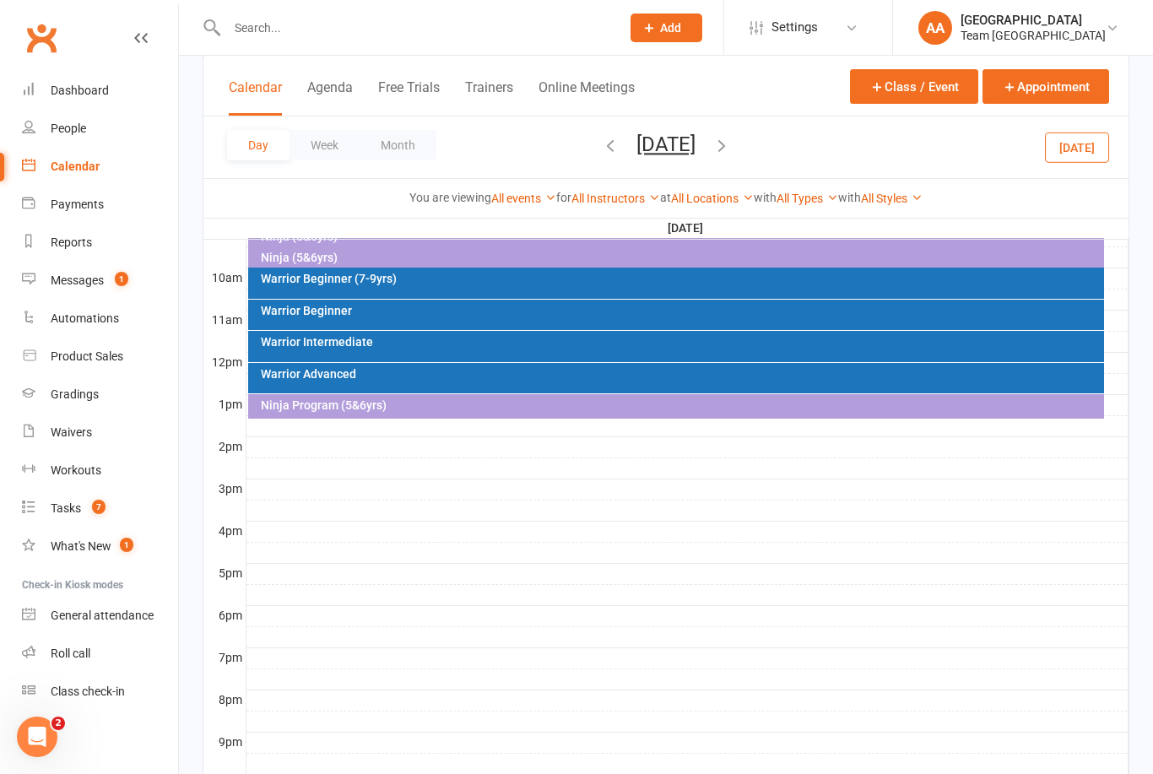
click at [398, 311] on div "Warrior Beginner" at bounding box center [680, 311] width 841 height 12
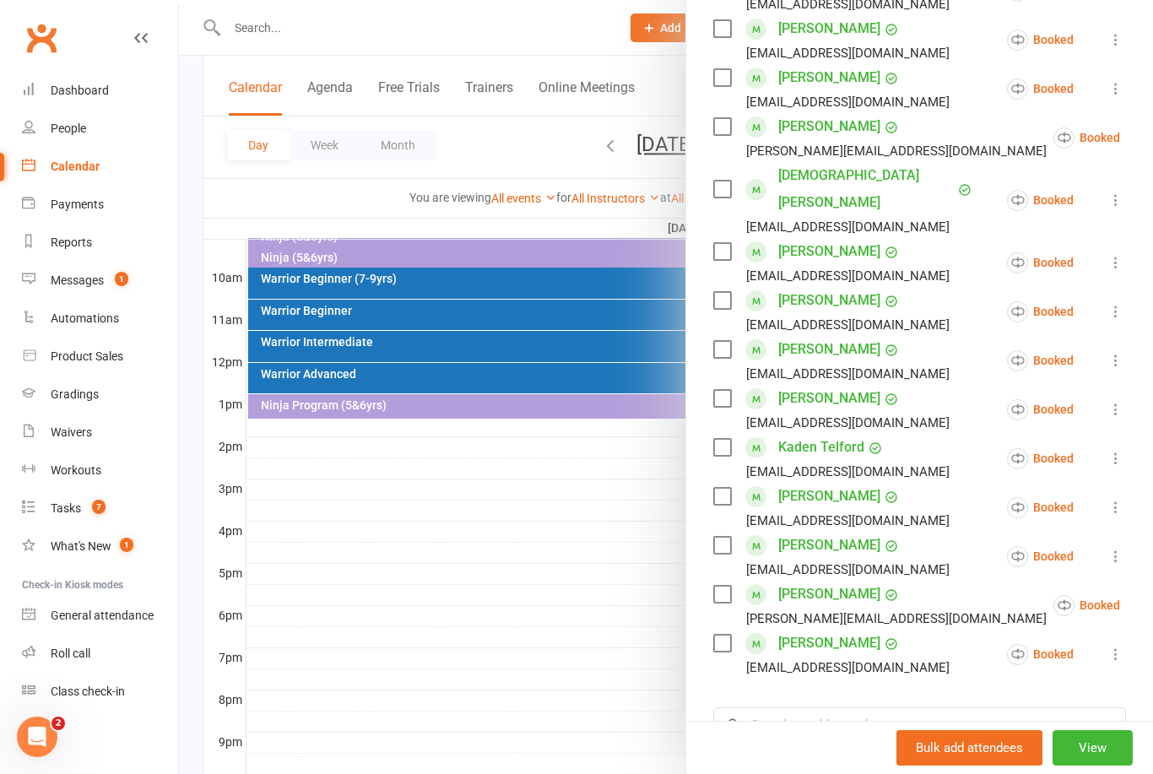
scroll to position [349, 0]
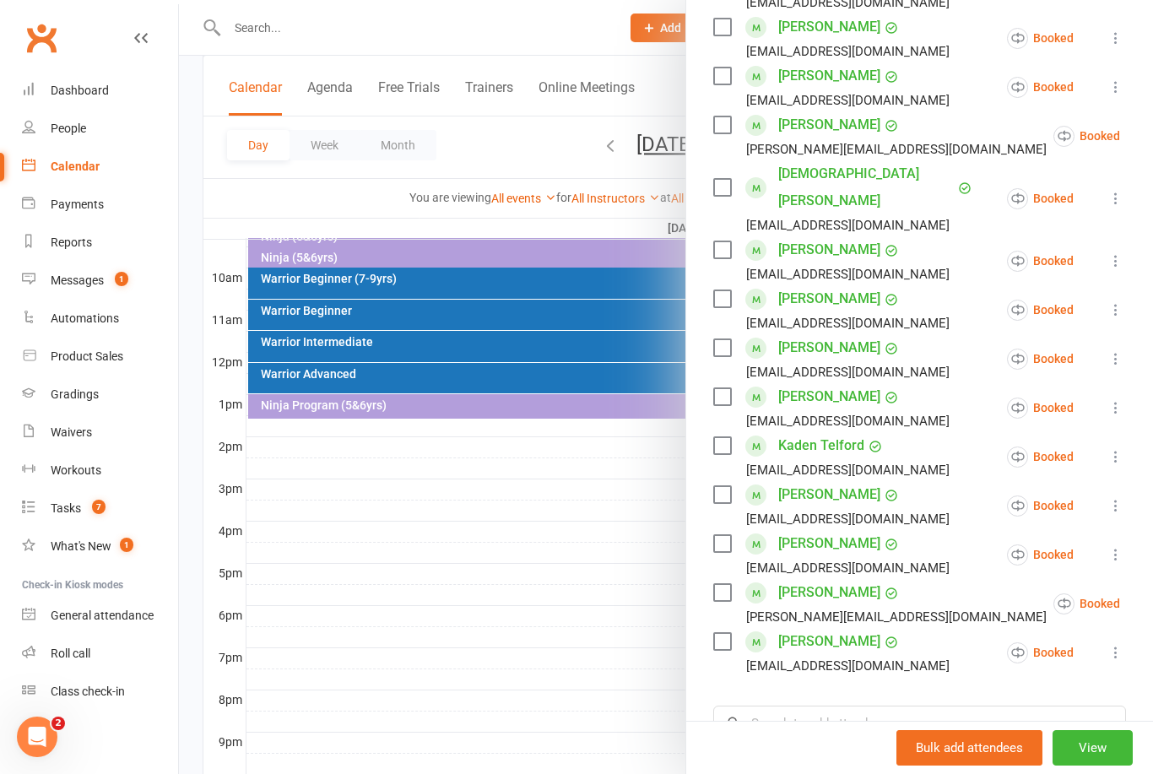
click at [798, 383] on link "Harry Simpson" at bounding box center [829, 396] width 102 height 27
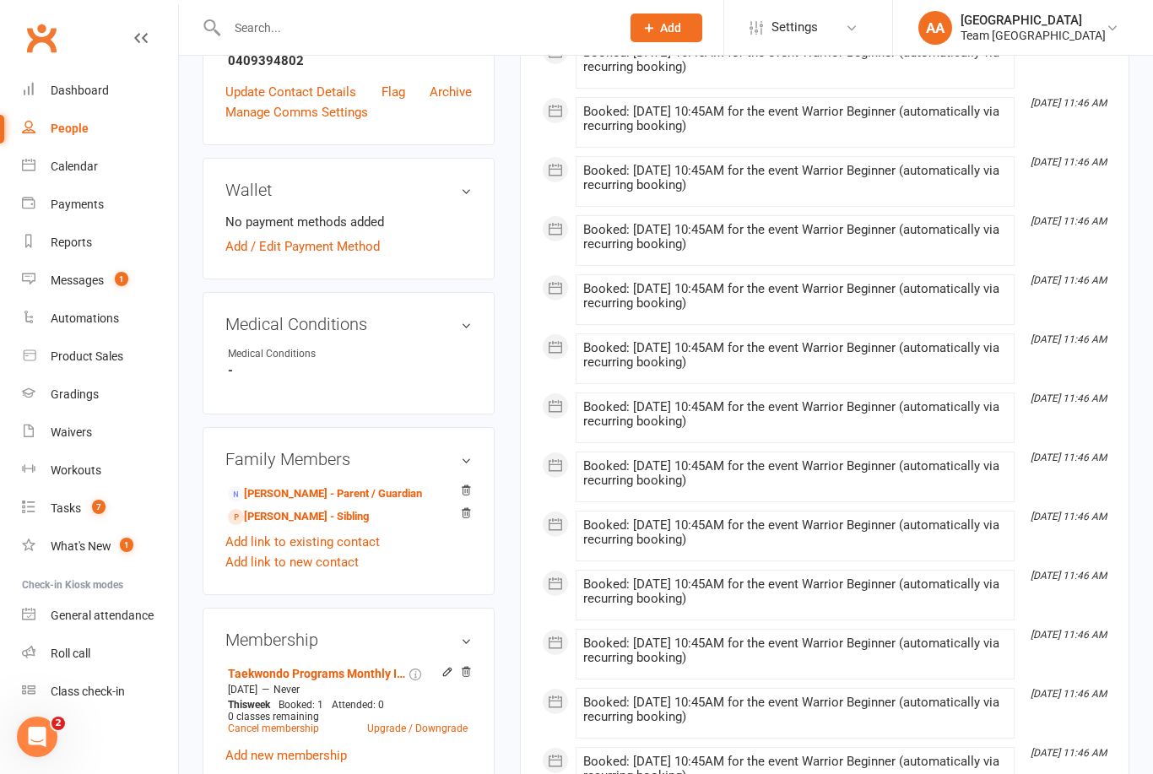
scroll to position [667, 0]
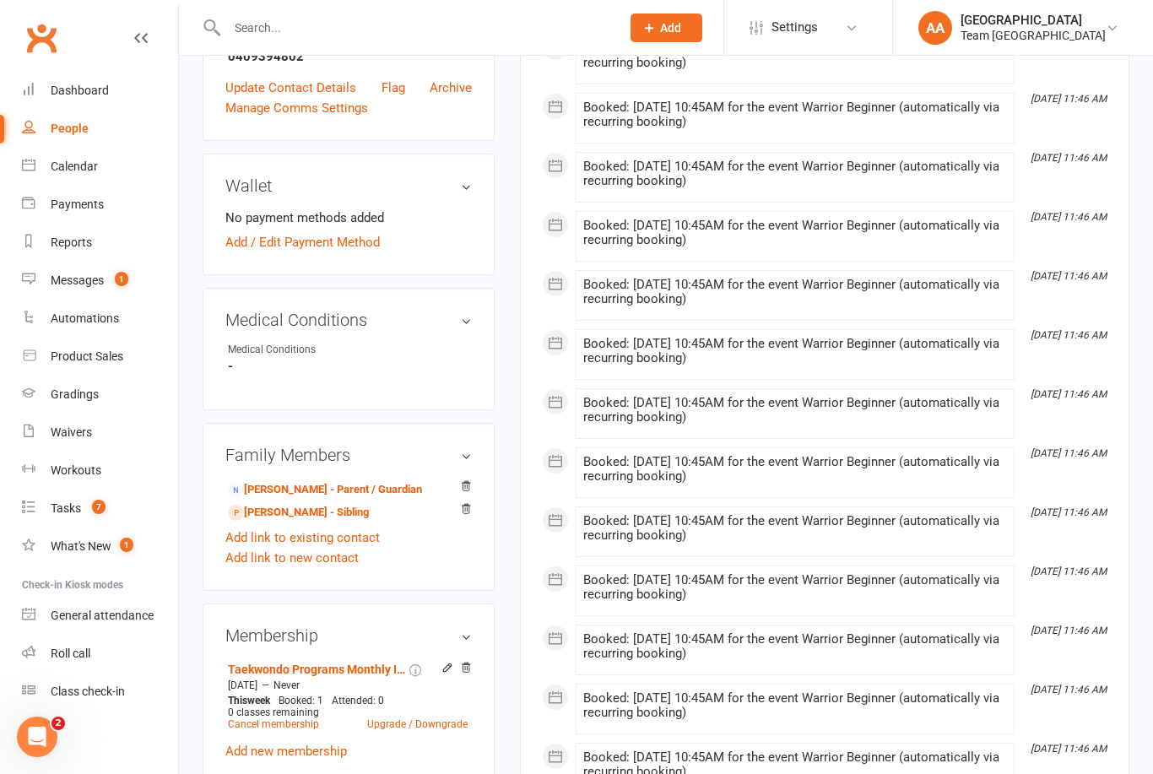
click at [73, 175] on link "Calendar" at bounding box center [100, 167] width 156 height 38
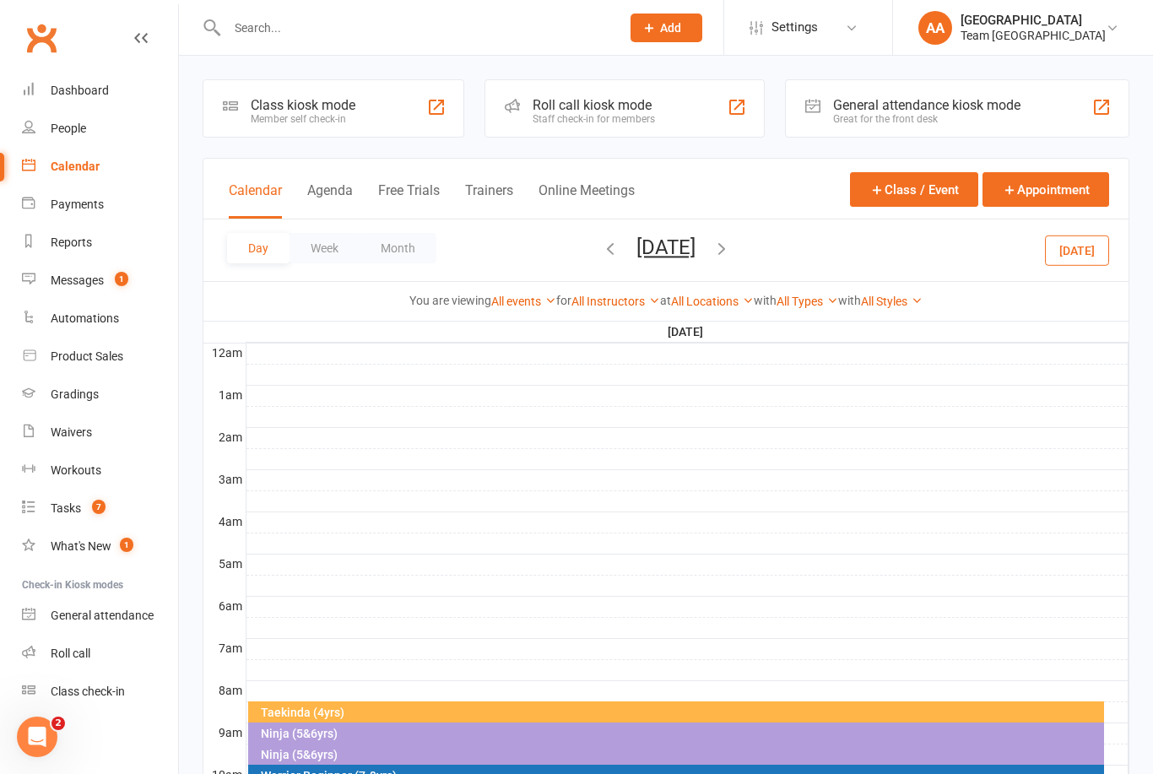
click at [695, 254] on button "Saturday, Sep 20, 2025" at bounding box center [665, 247] width 59 height 24
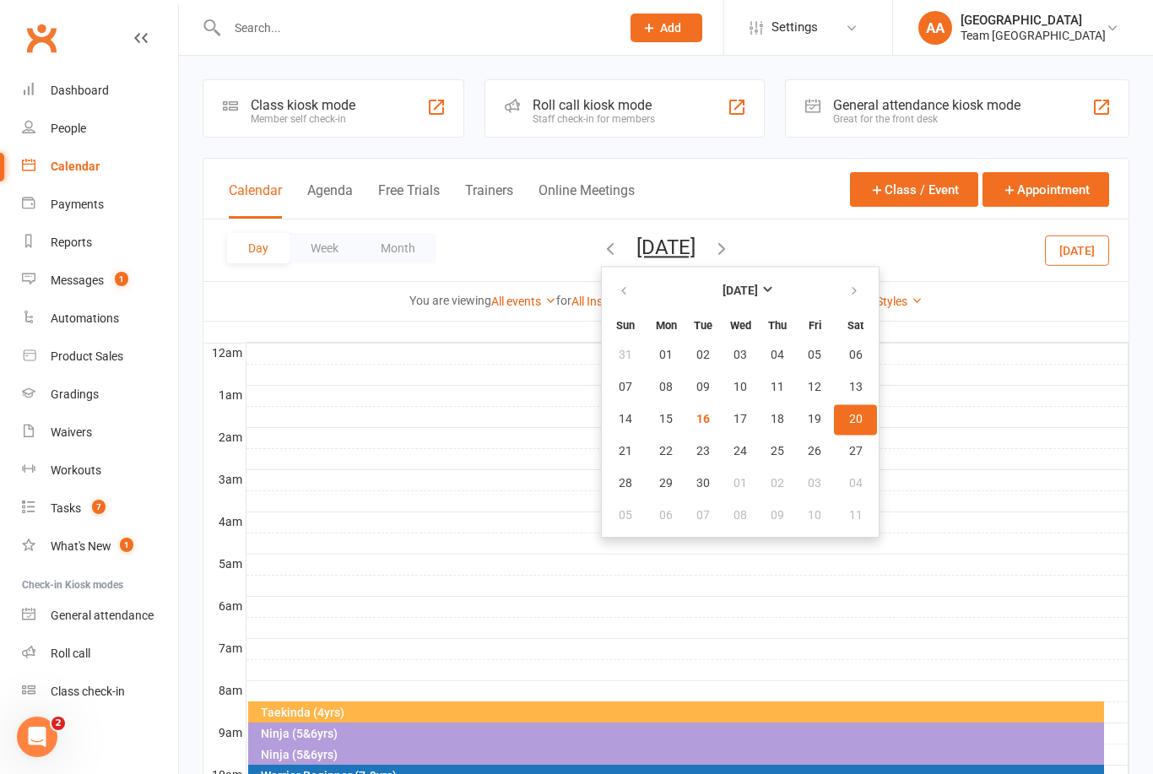
click at [834, 428] on button "20" at bounding box center [855, 419] width 43 height 30
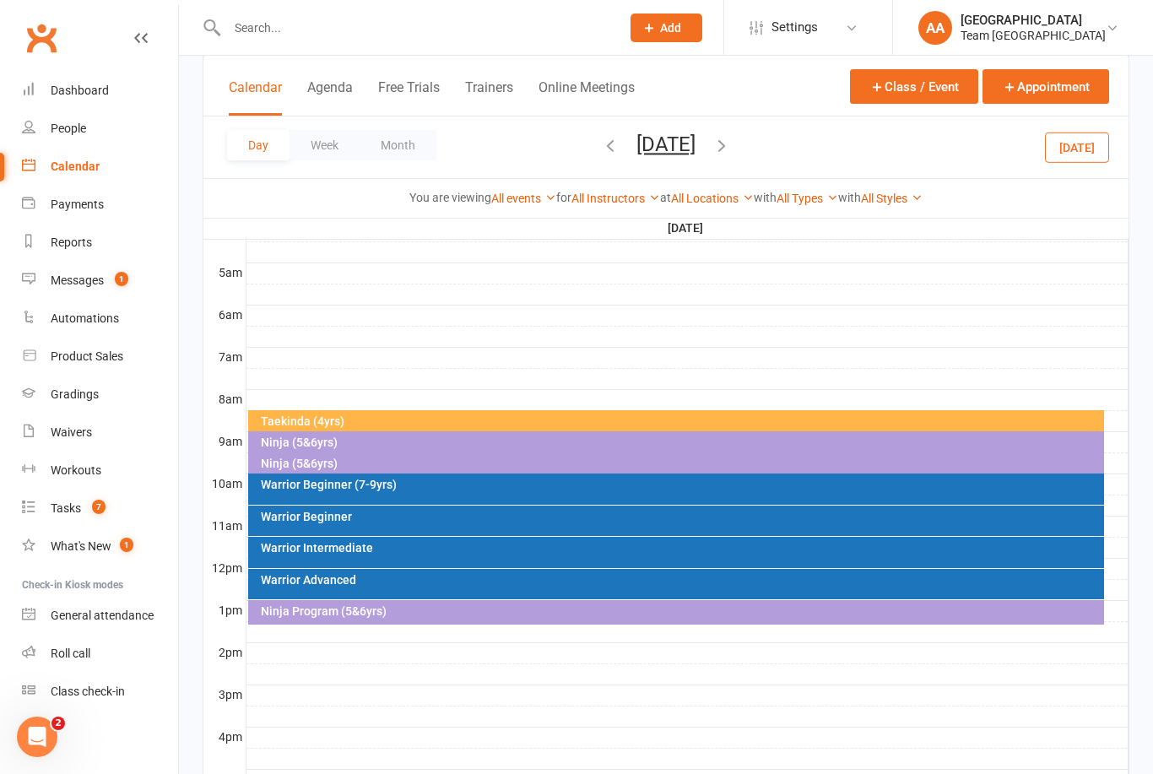
scroll to position [387, 0]
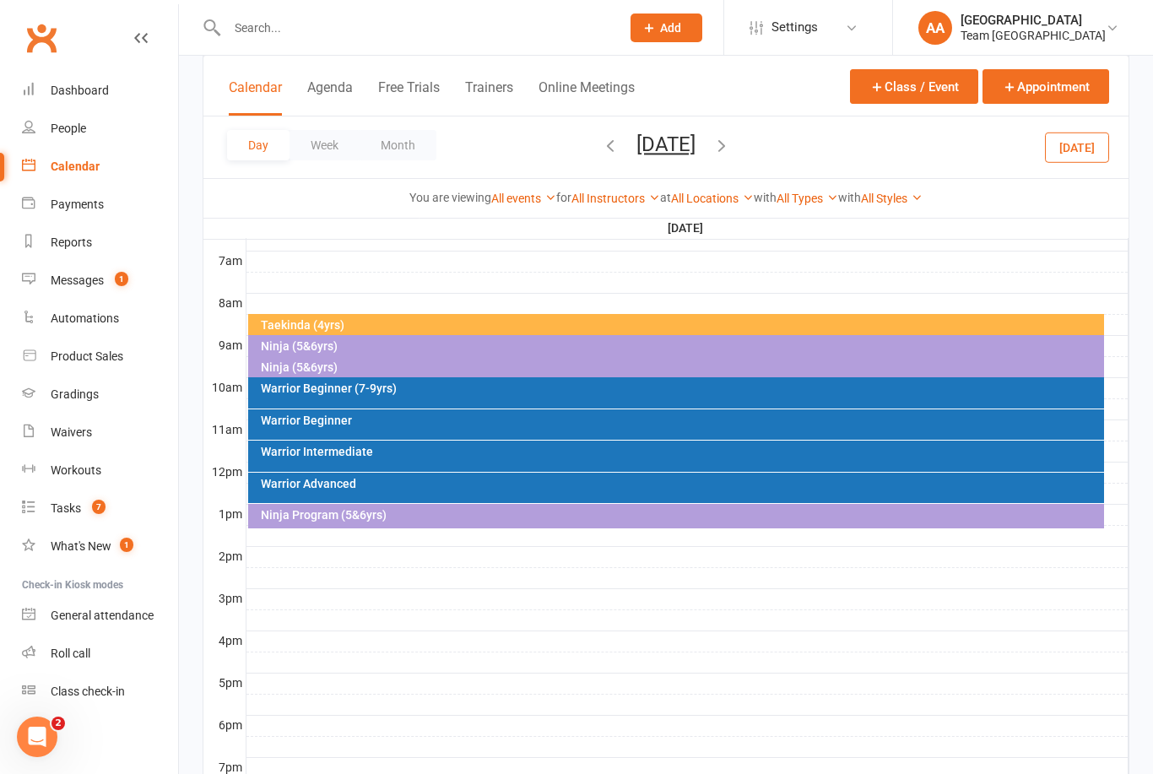
click at [695, 154] on button "Saturday, Sep 20, 2025" at bounding box center [665, 145] width 59 height 24
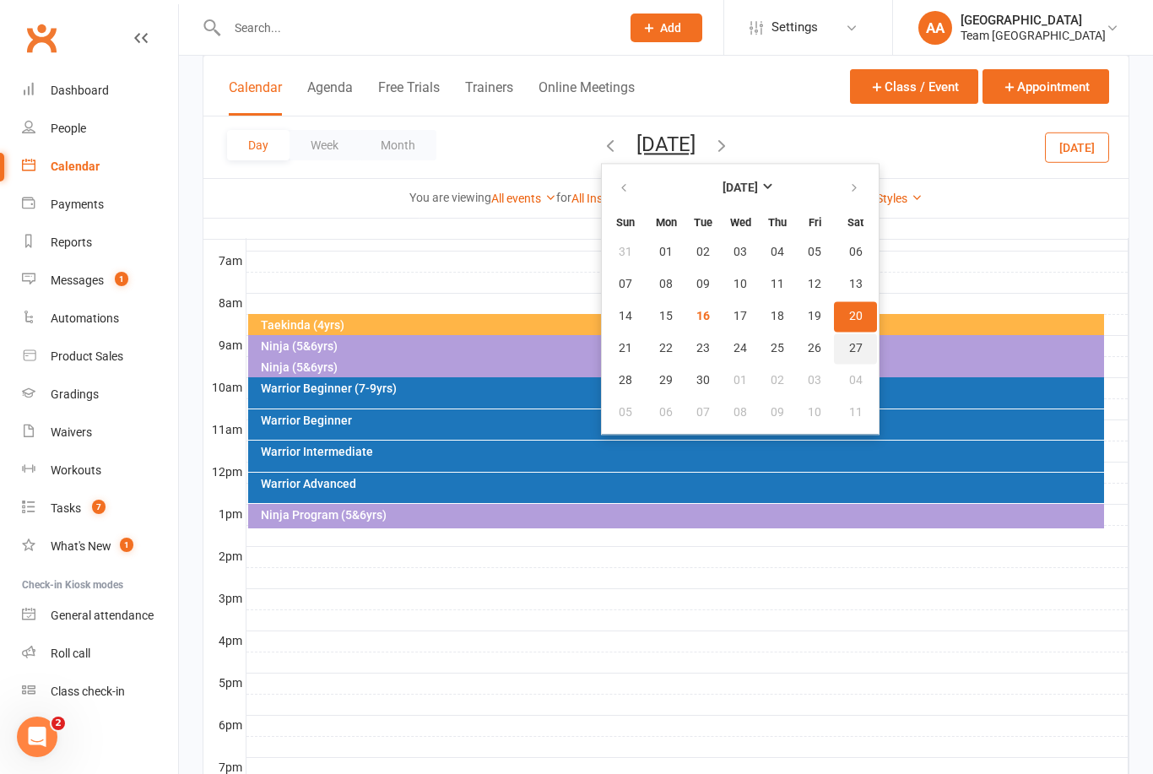
click at [849, 352] on span "27" at bounding box center [856, 349] width 14 height 14
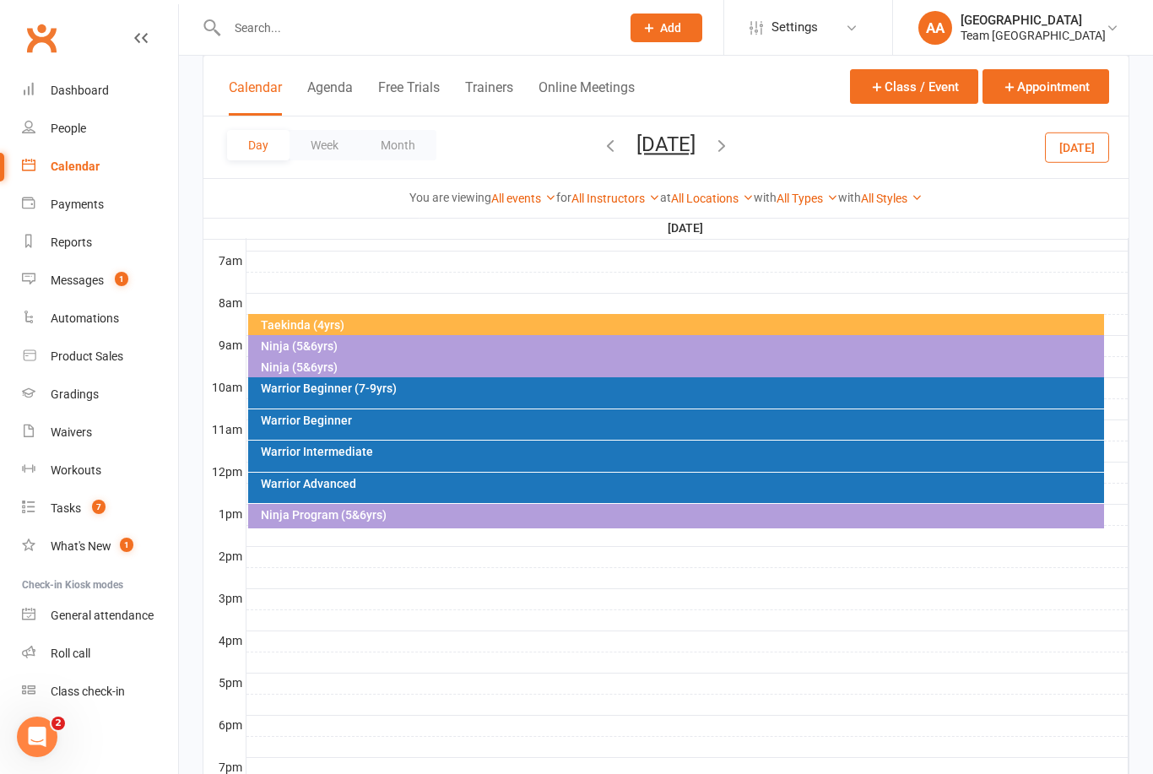
click at [415, 385] on div "Warrior Beginner (7-9yrs)" at bounding box center [680, 388] width 841 height 12
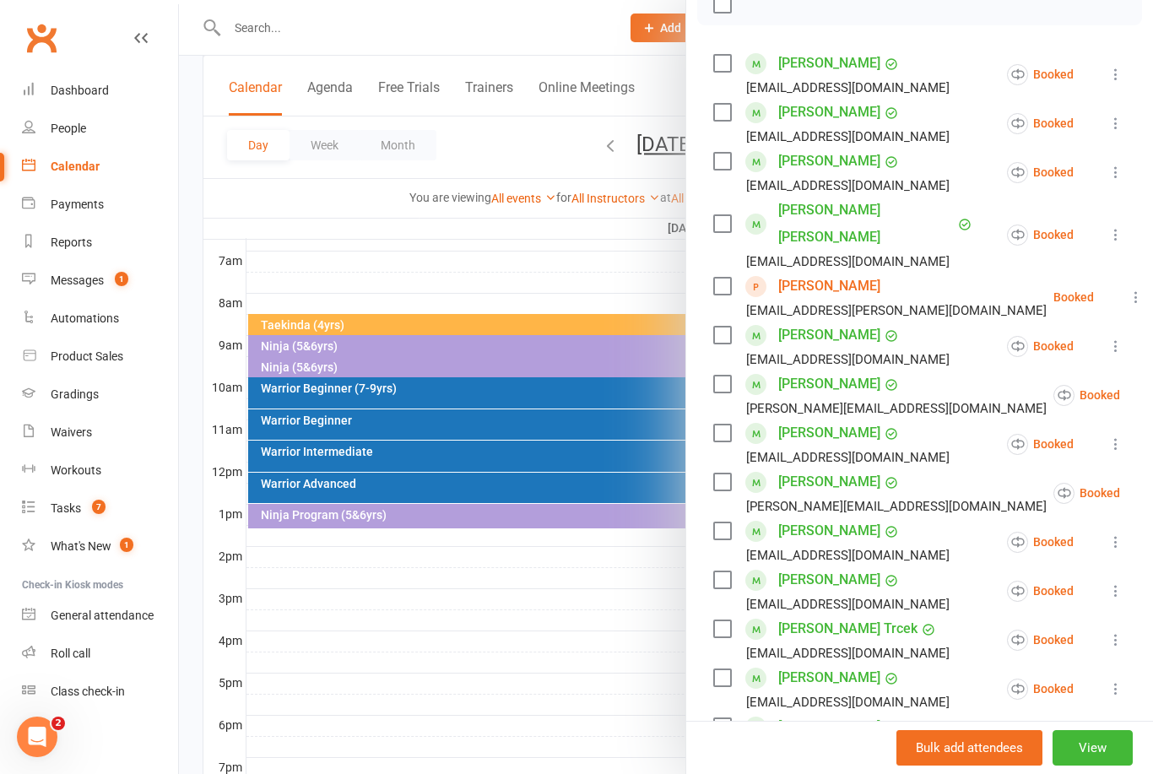
scroll to position [268, 0]
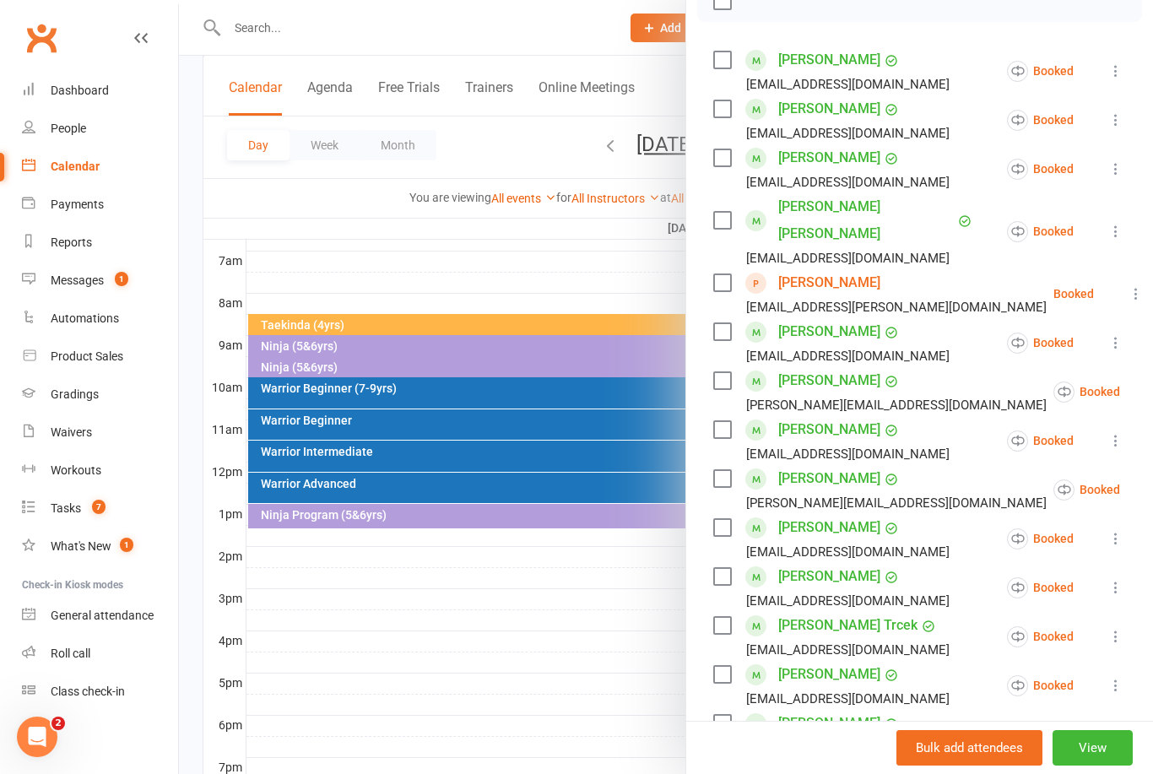
click at [425, 249] on div at bounding box center [666, 387] width 974 height 774
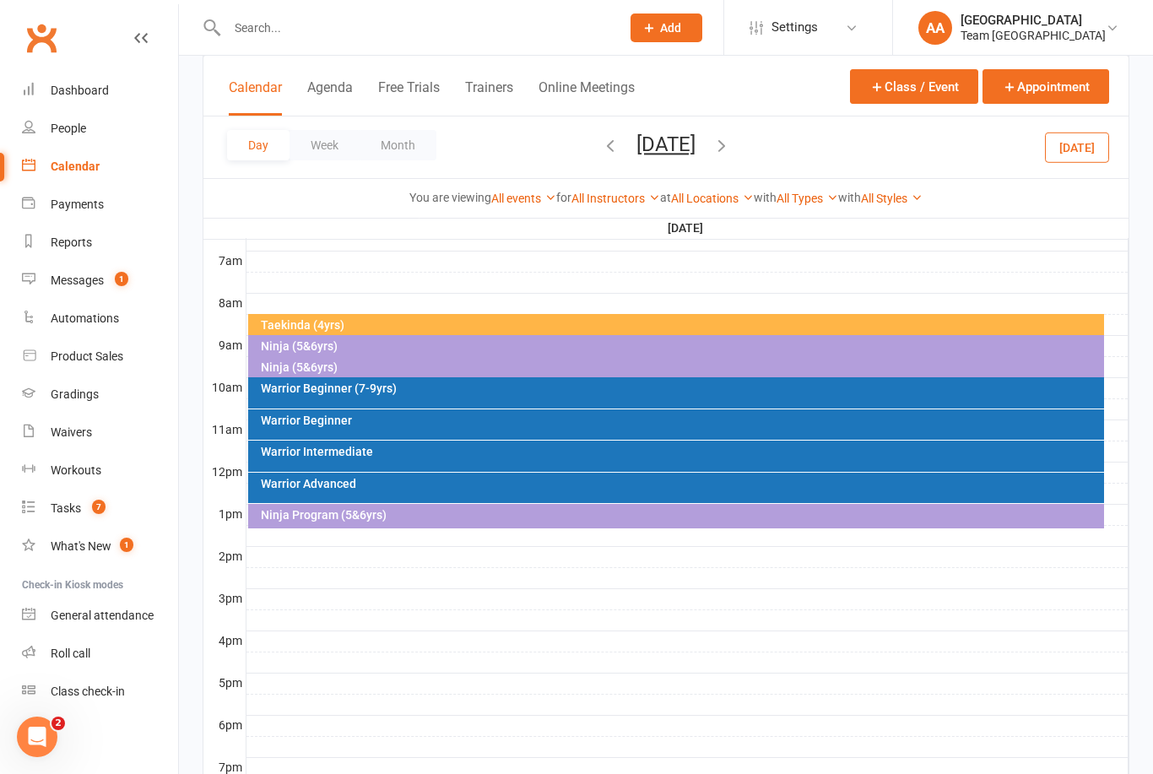
click at [369, 421] on div "Warrior Beginner" at bounding box center [680, 420] width 841 height 12
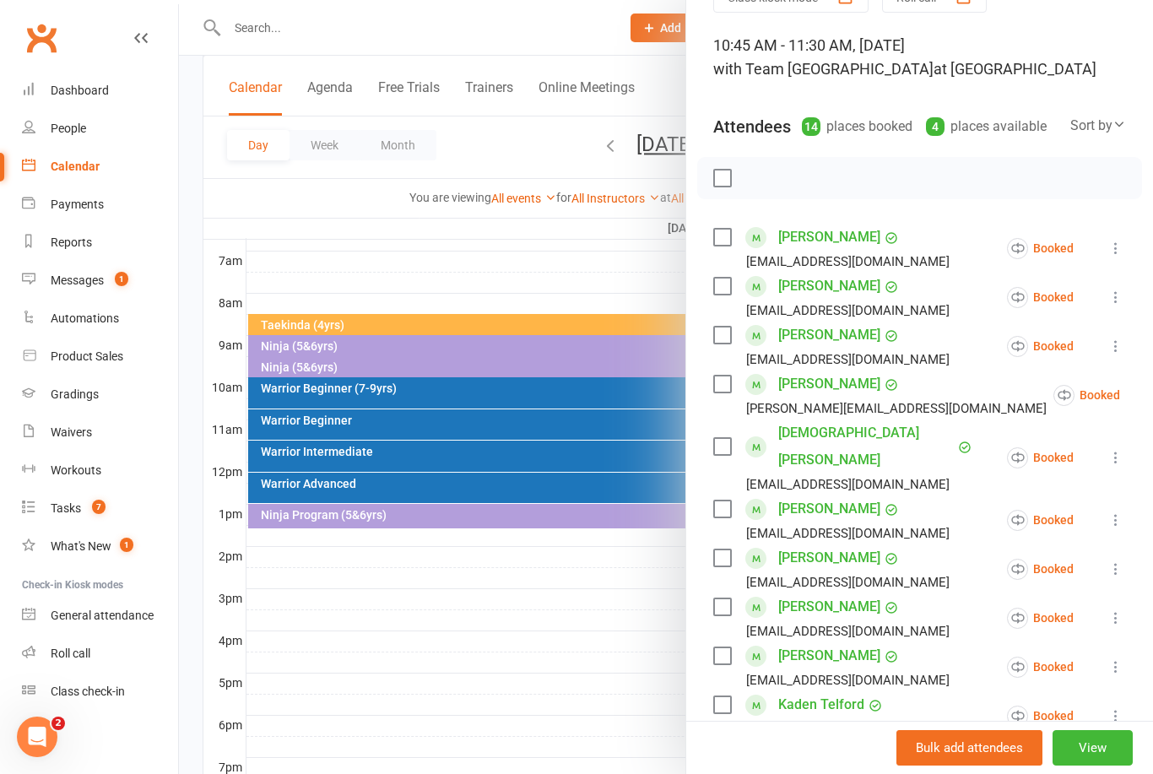
scroll to position [103, 0]
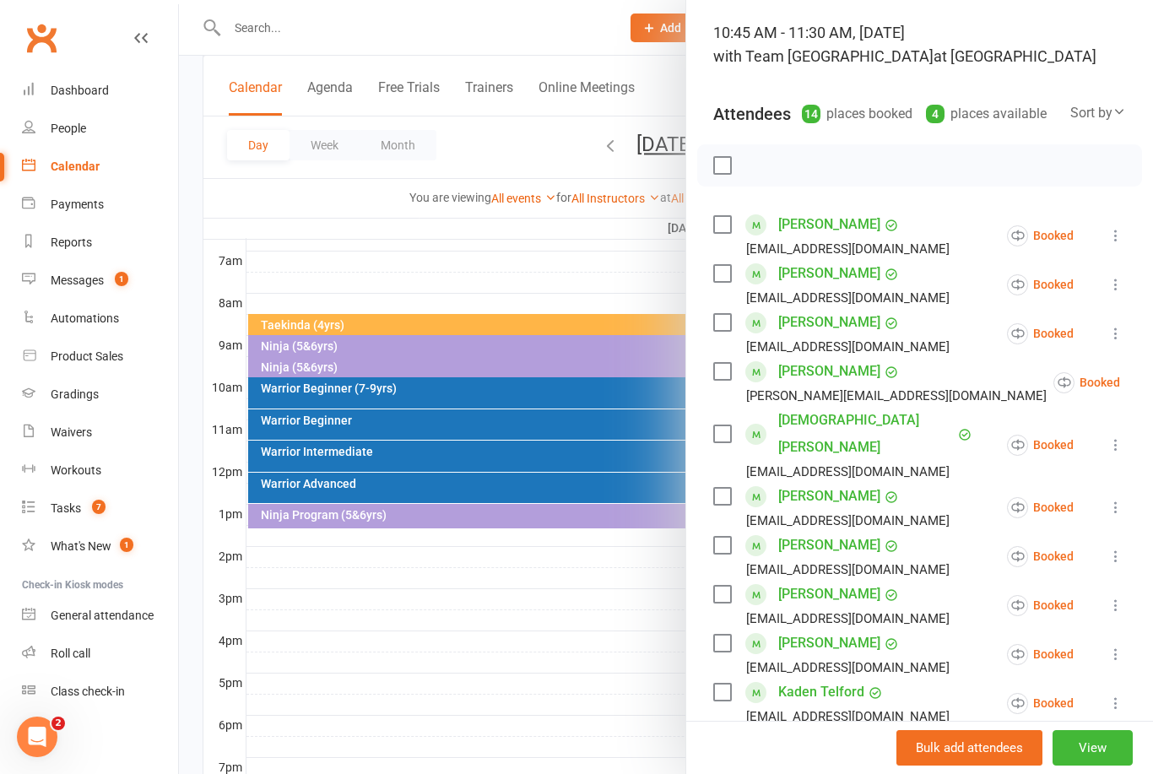
click at [452, 269] on div at bounding box center [666, 387] width 974 height 774
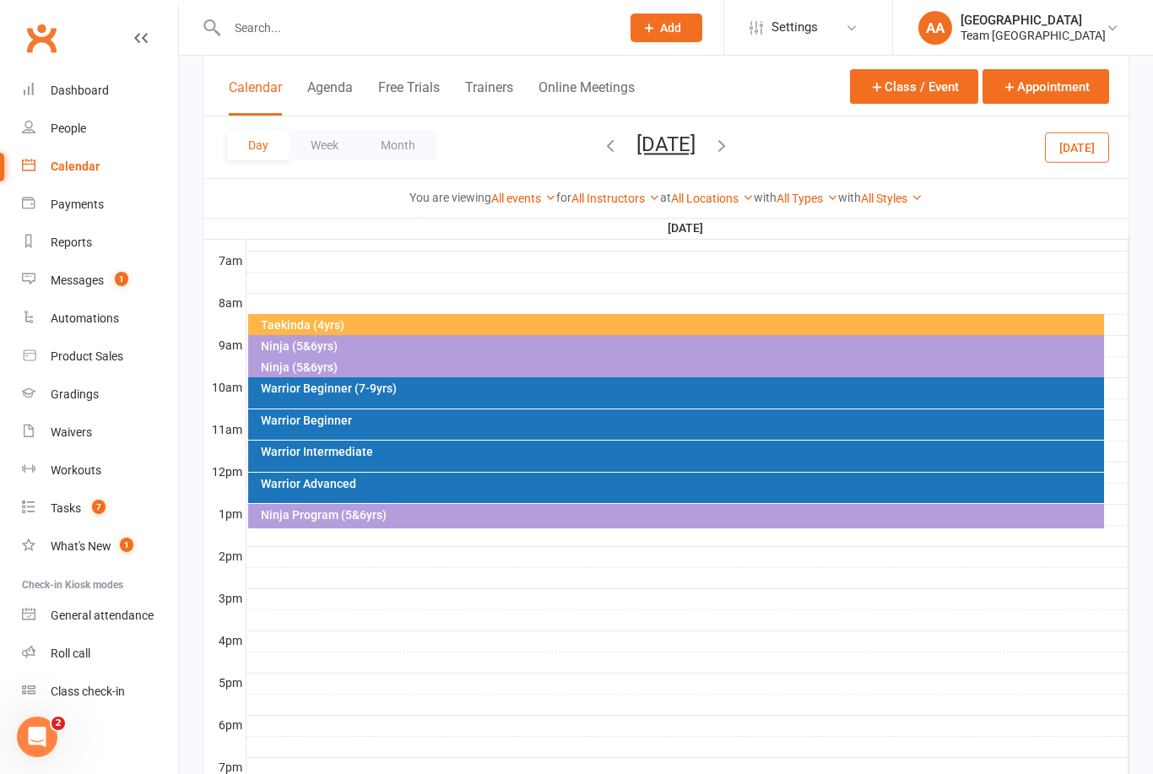
click at [695, 151] on button "Saturday, Sep 27, 2025" at bounding box center [665, 145] width 59 height 24
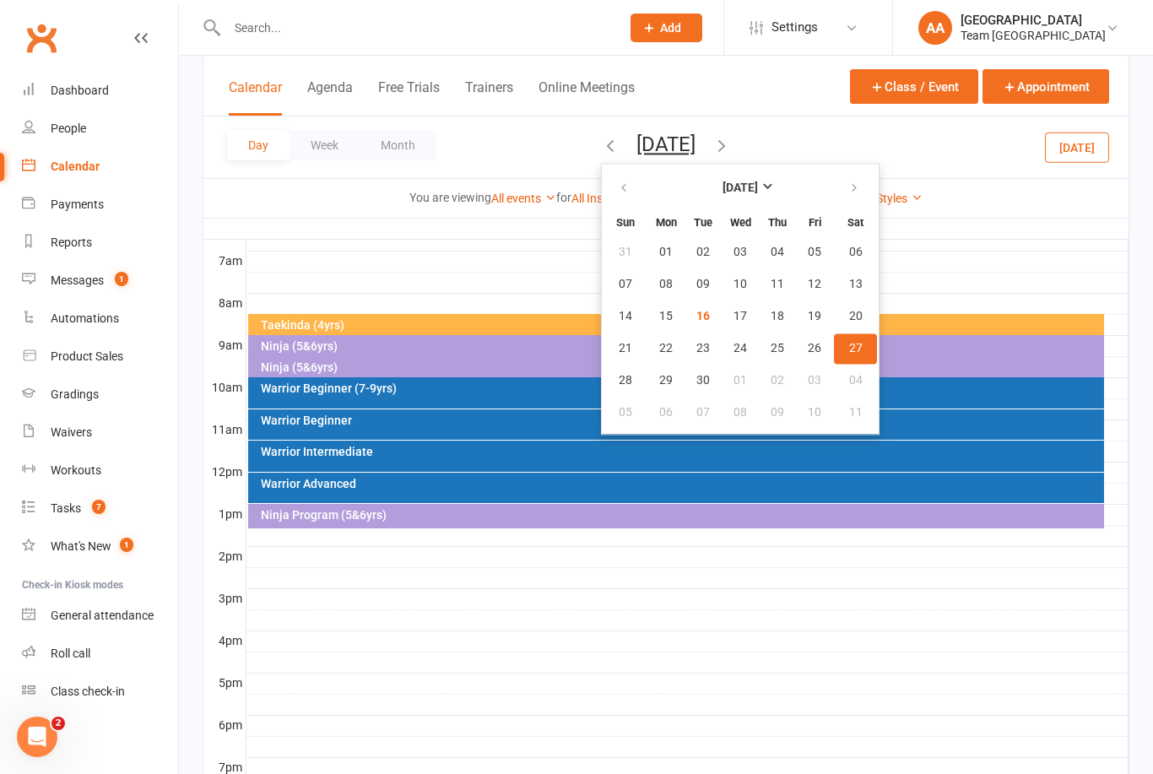
click at [849, 342] on span "27" at bounding box center [856, 349] width 14 height 14
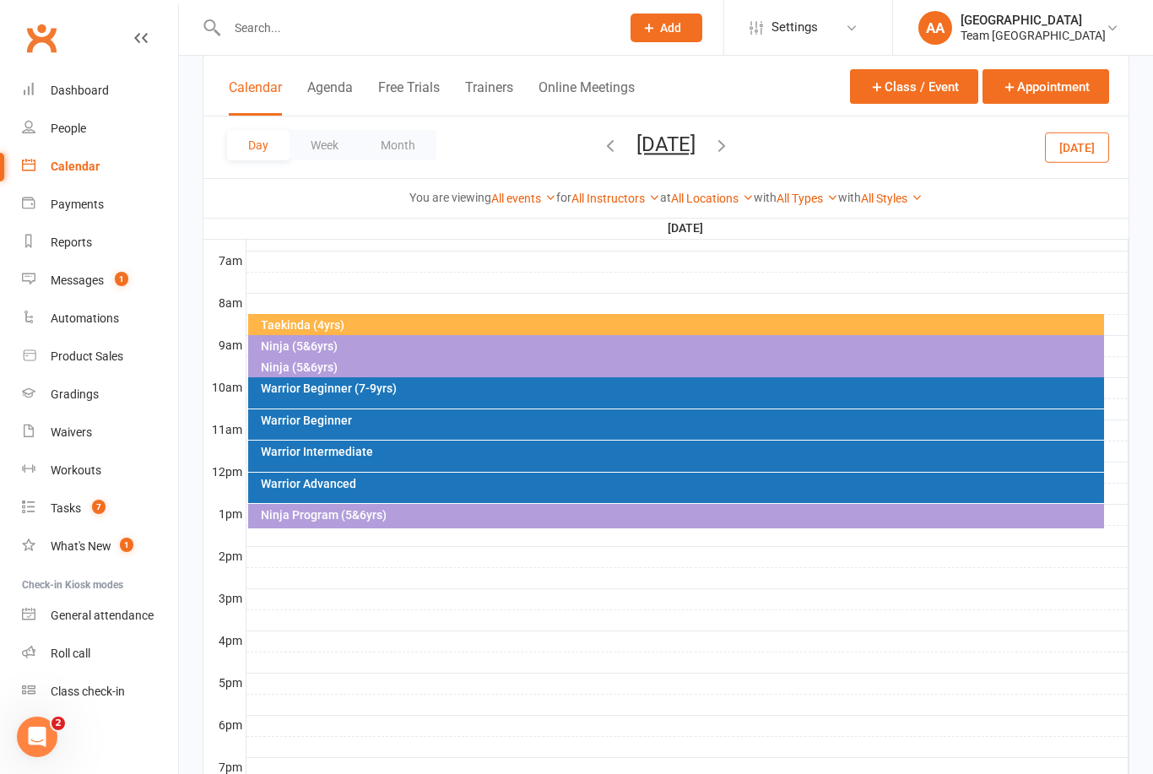
click at [401, 399] on div "Warrior Beginner (7-9yrs)" at bounding box center [676, 392] width 857 height 31
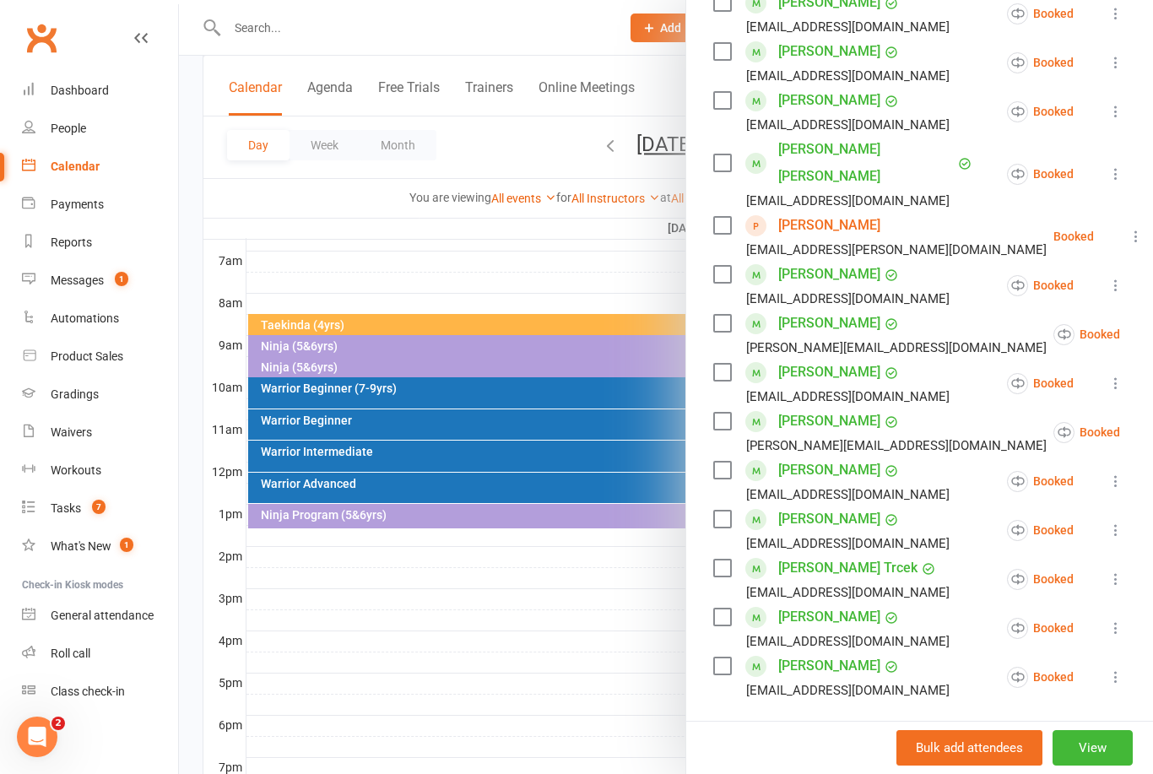
scroll to position [324, 0]
click at [411, 414] on div at bounding box center [666, 387] width 974 height 774
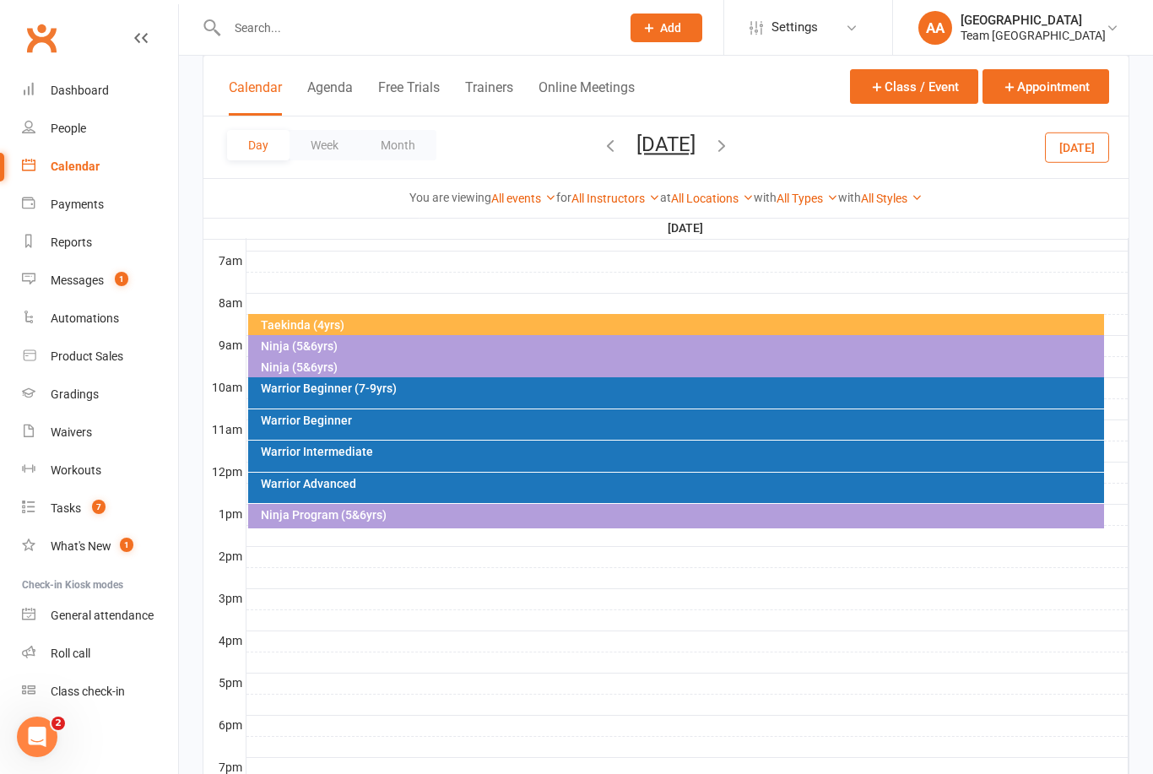
click at [404, 453] on div "Warrior Intermediate" at bounding box center [680, 452] width 841 height 12
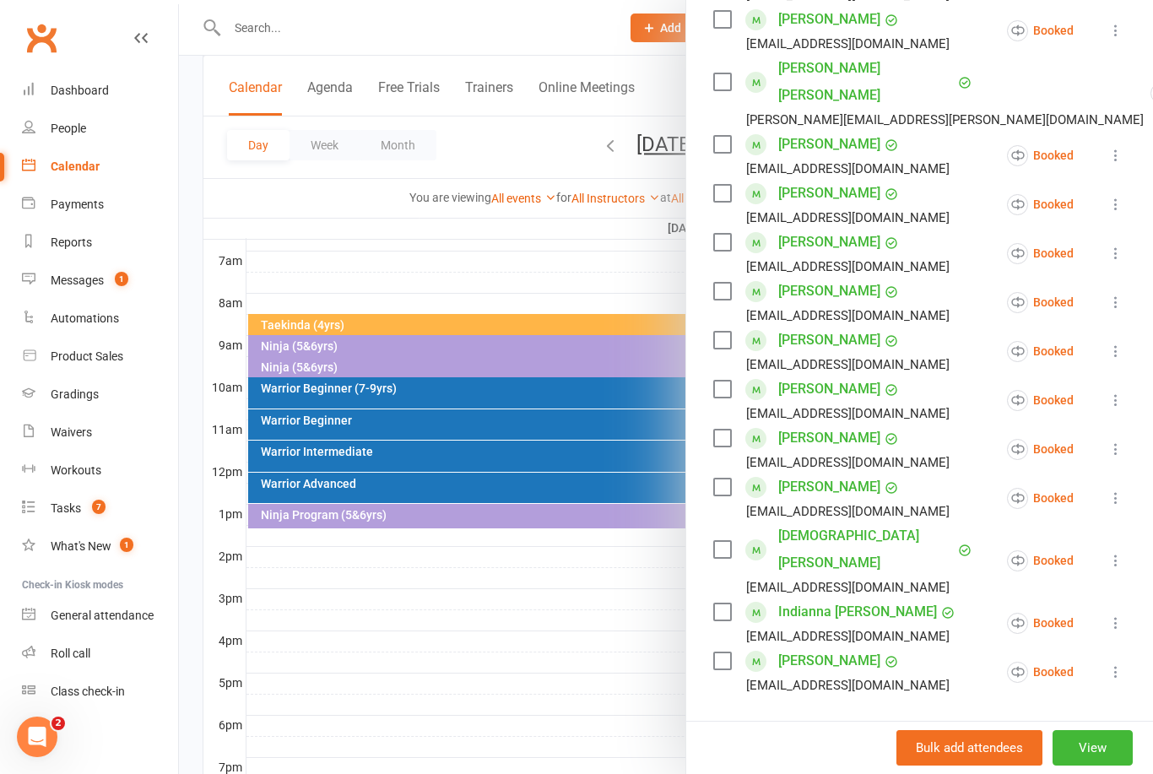
scroll to position [360, 0]
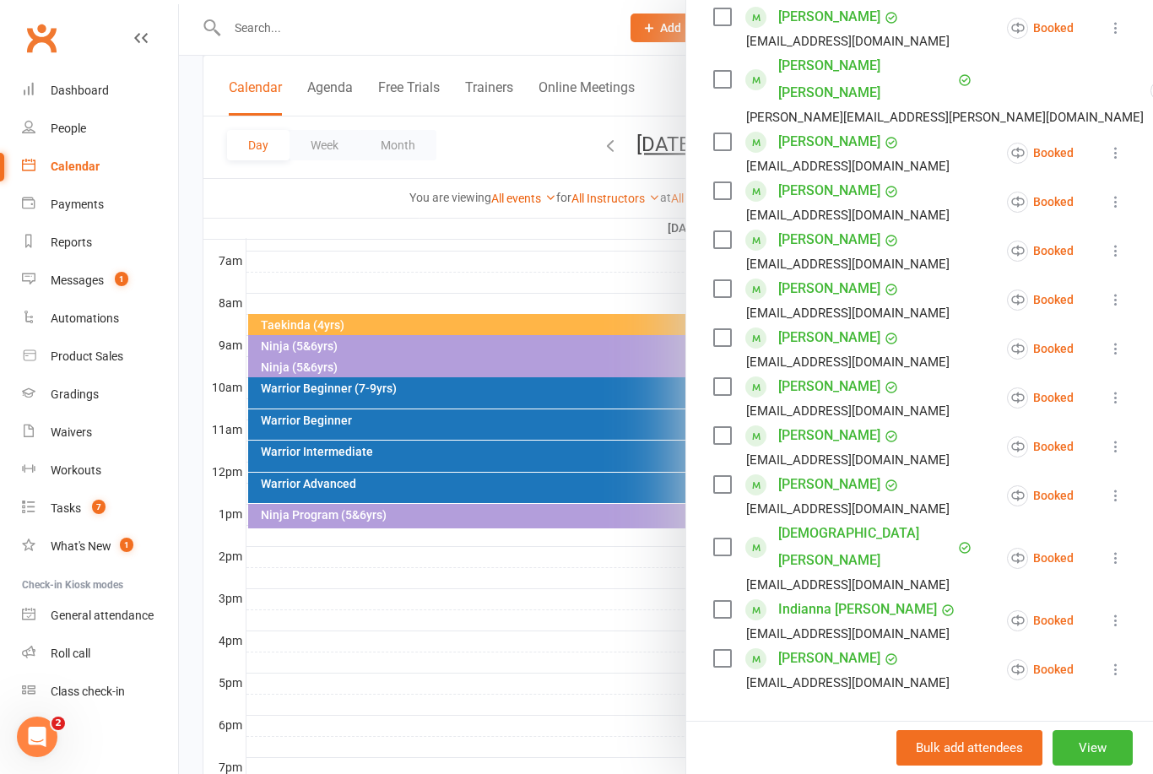
click at [382, 257] on div at bounding box center [666, 387] width 974 height 774
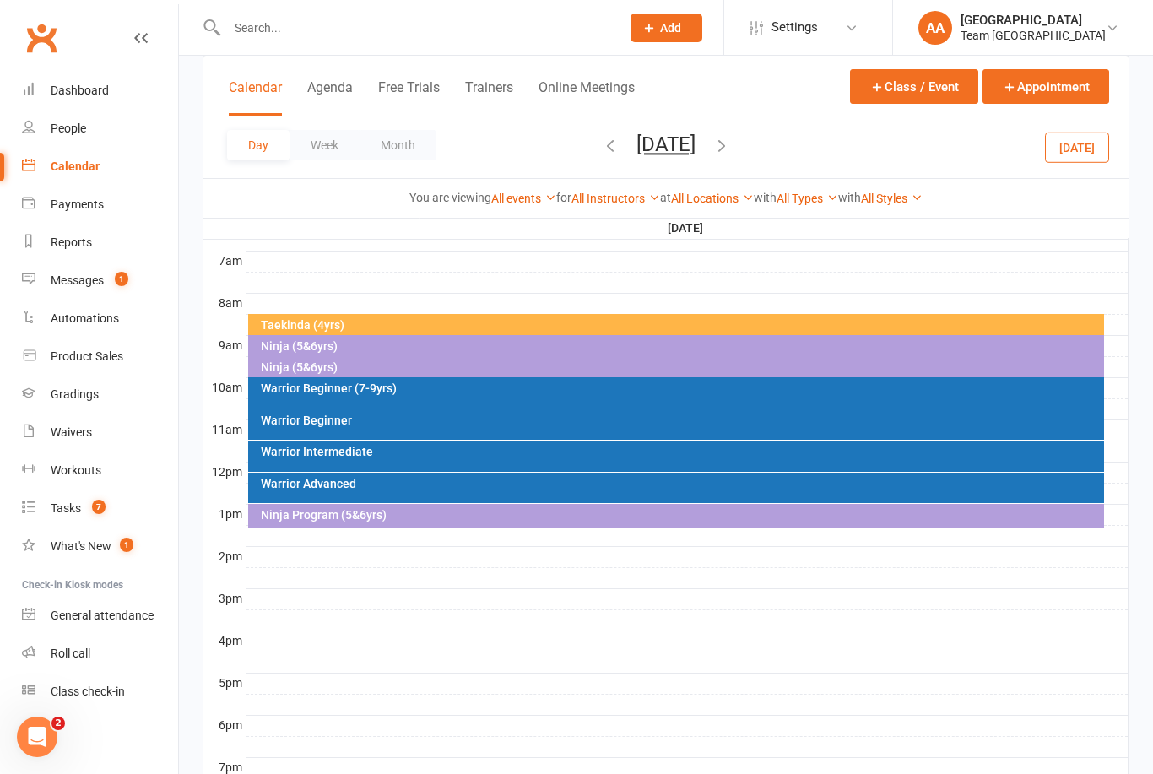
click at [383, 391] on div "Warrior Beginner (7-9yrs)" at bounding box center [680, 388] width 841 height 12
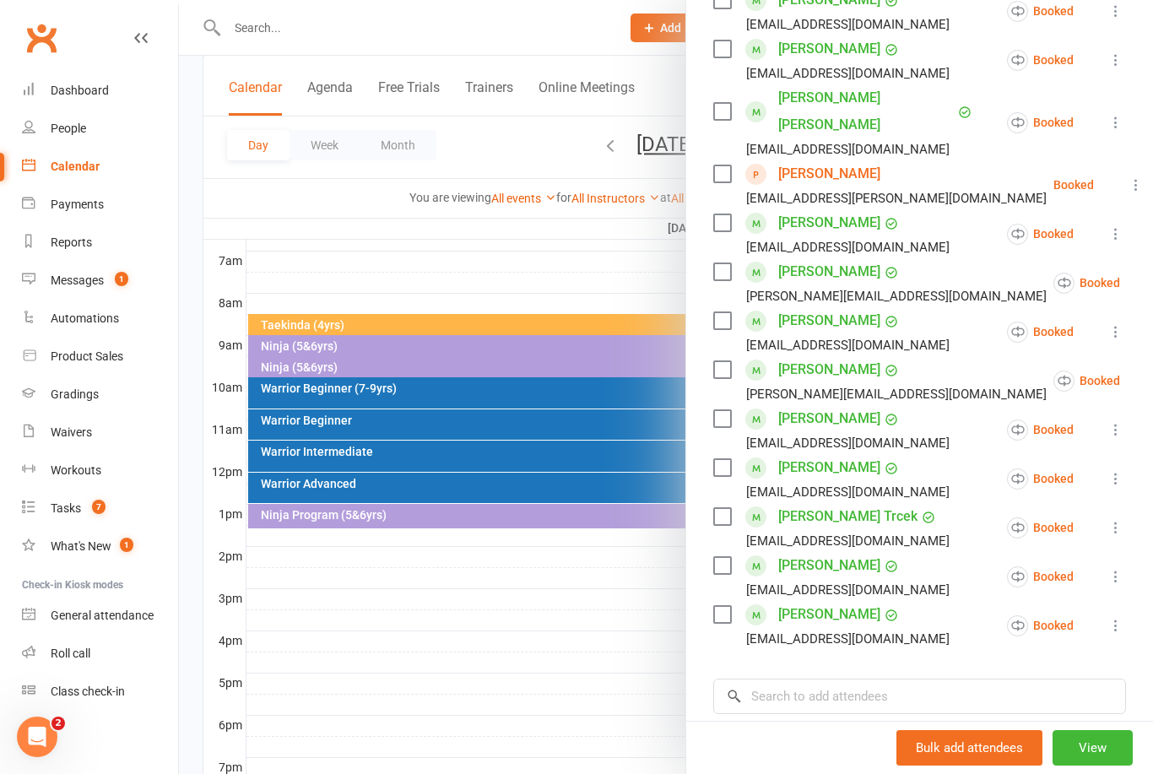
scroll to position [377, 0]
click at [533, 646] on div at bounding box center [666, 387] width 974 height 774
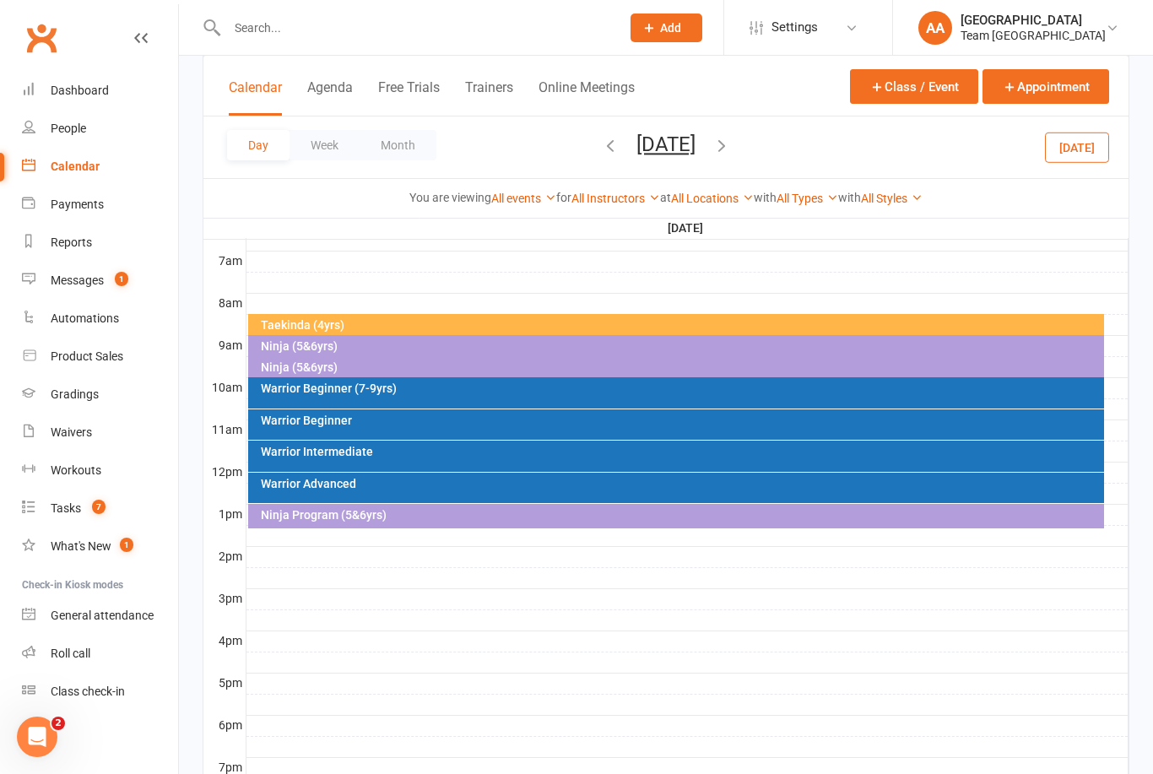
click at [695, 145] on button "Saturday, Sep 27, 2025" at bounding box center [665, 145] width 59 height 24
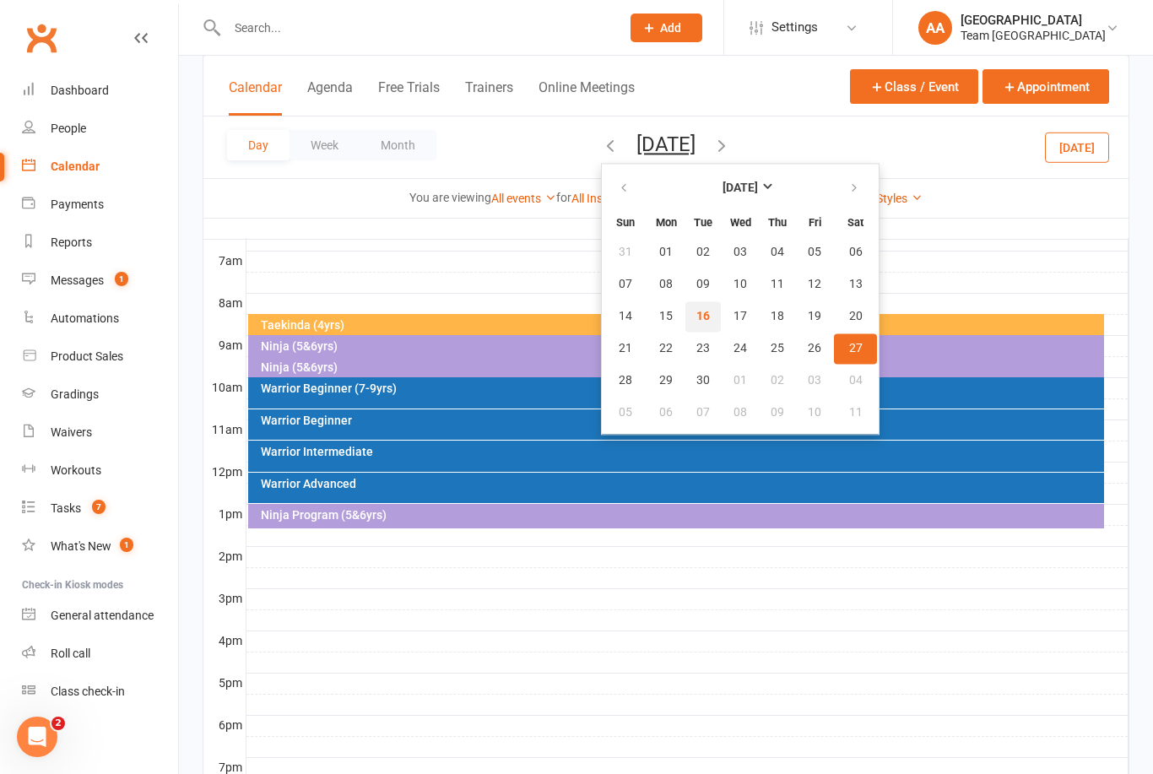
click at [696, 322] on span "16" at bounding box center [703, 317] width 14 height 14
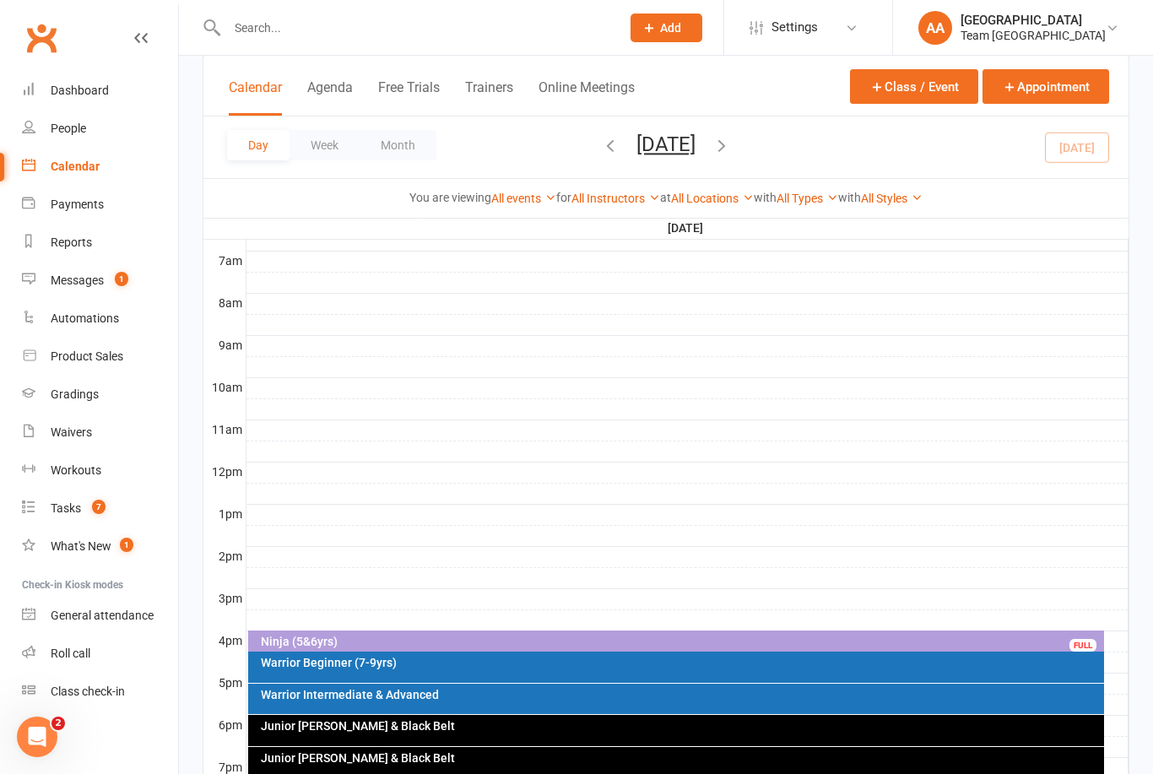
click at [695, 140] on button "[DATE]" at bounding box center [665, 145] width 59 height 24
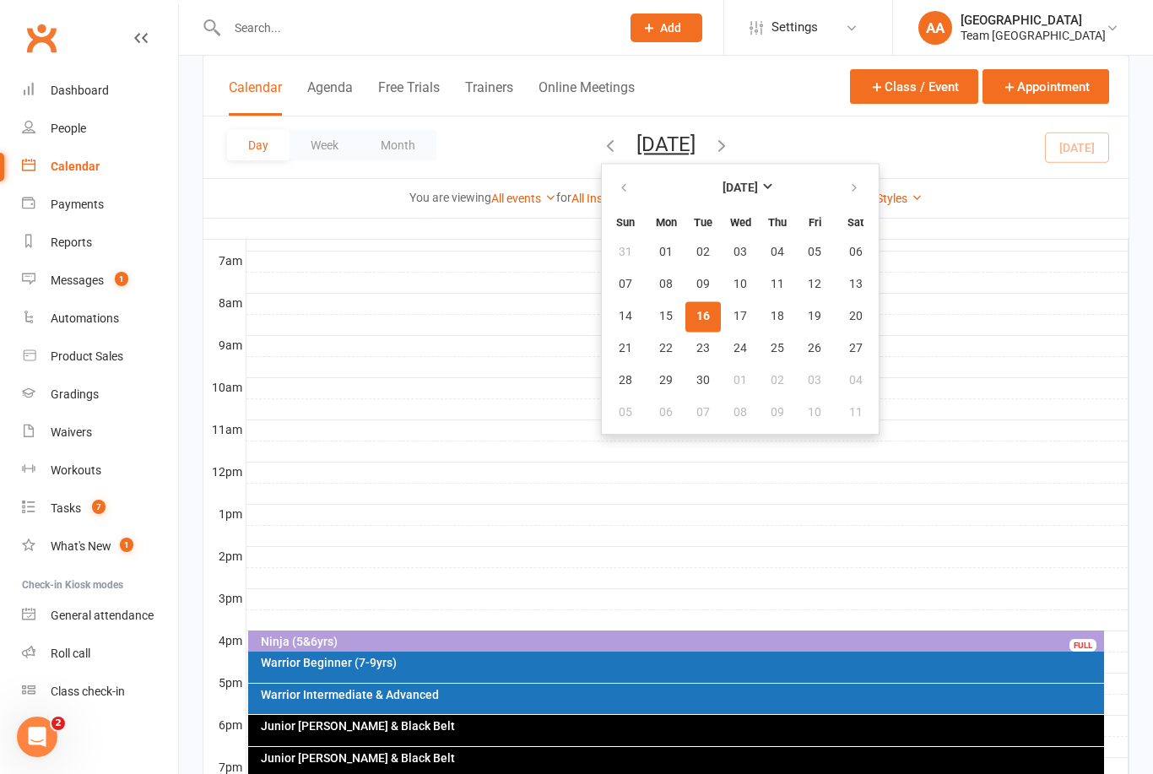
click at [695, 143] on button "[DATE]" at bounding box center [665, 145] width 59 height 24
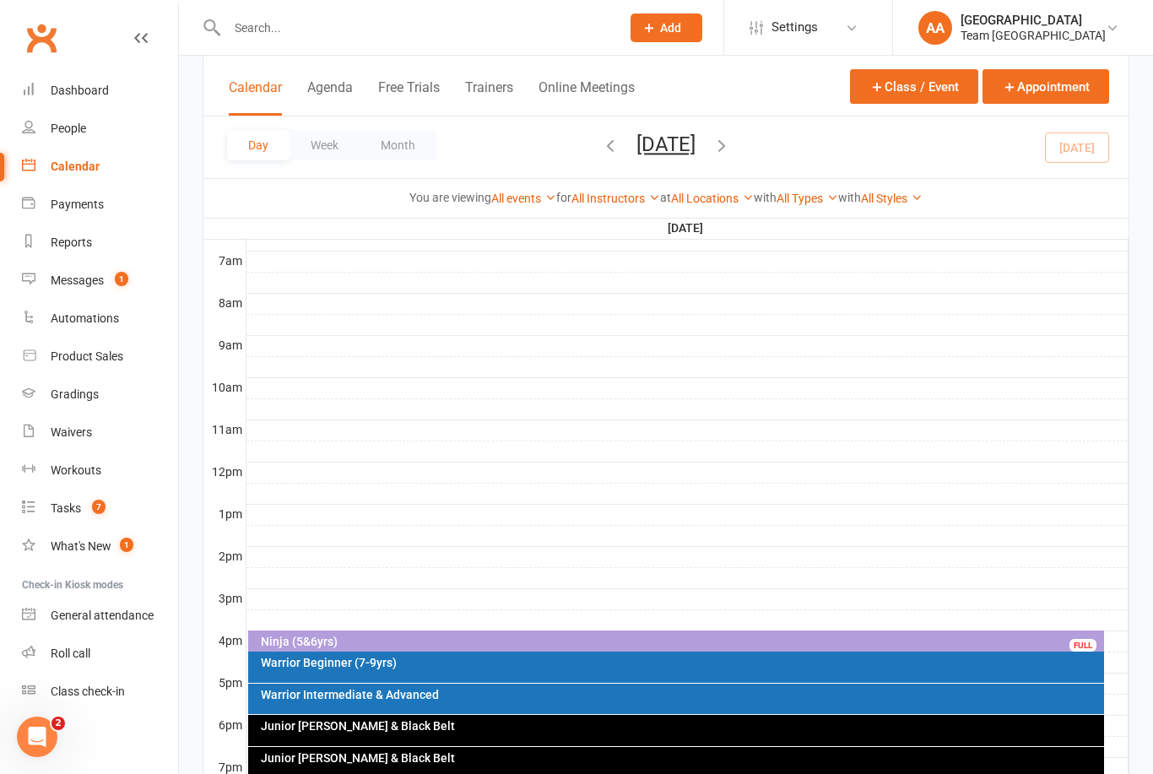
click at [477, 730] on div "Junior [PERSON_NAME] & Black Belt" at bounding box center [680, 726] width 841 height 12
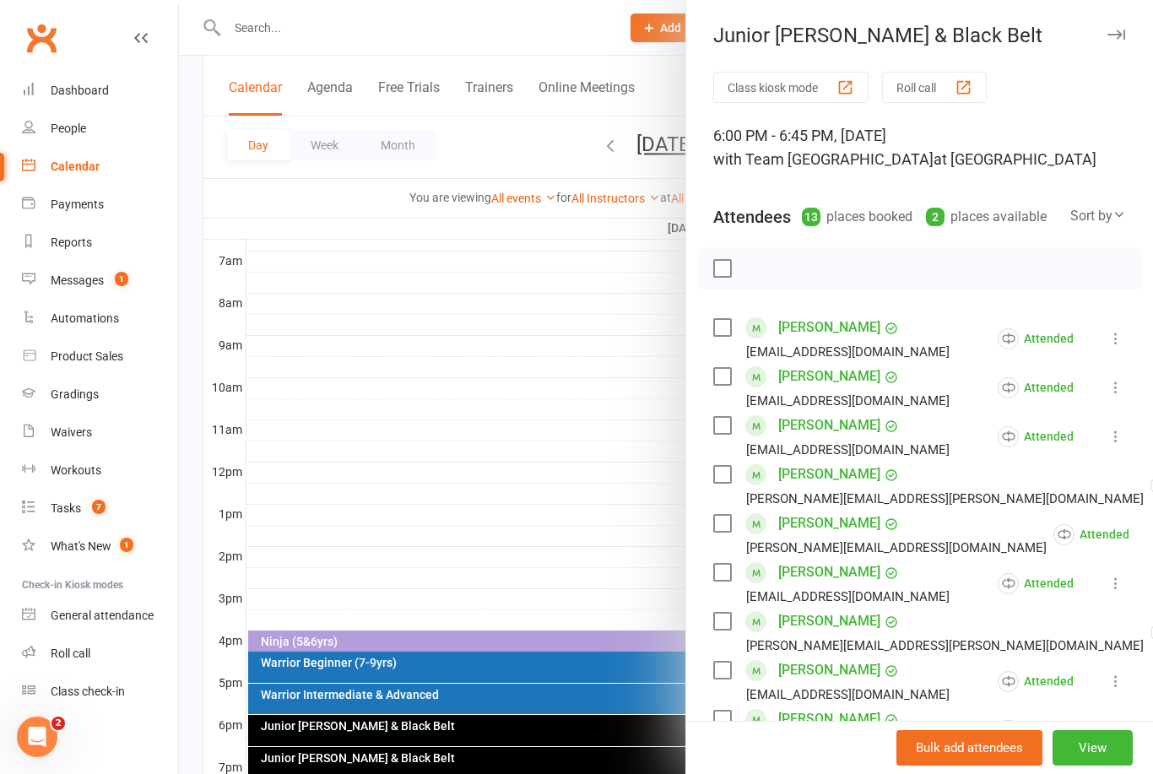
click at [1110, 765] on button "View" at bounding box center [1092, 747] width 80 height 35
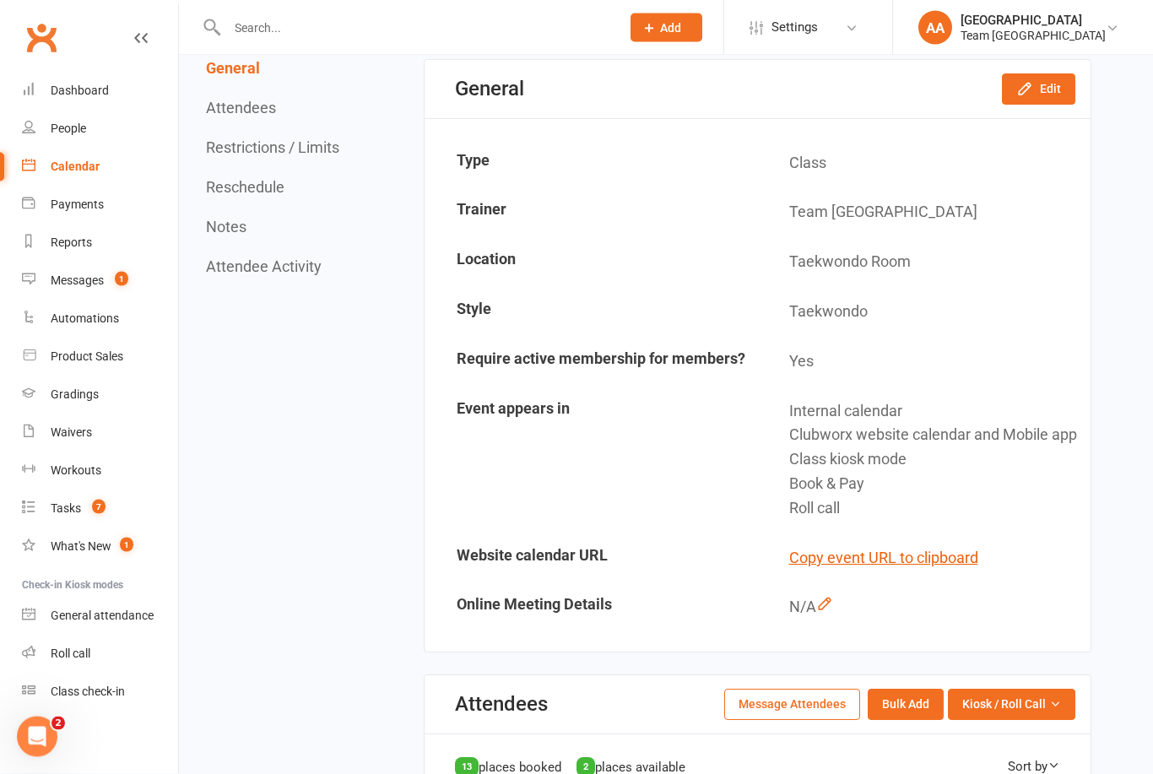
scroll to position [577, 0]
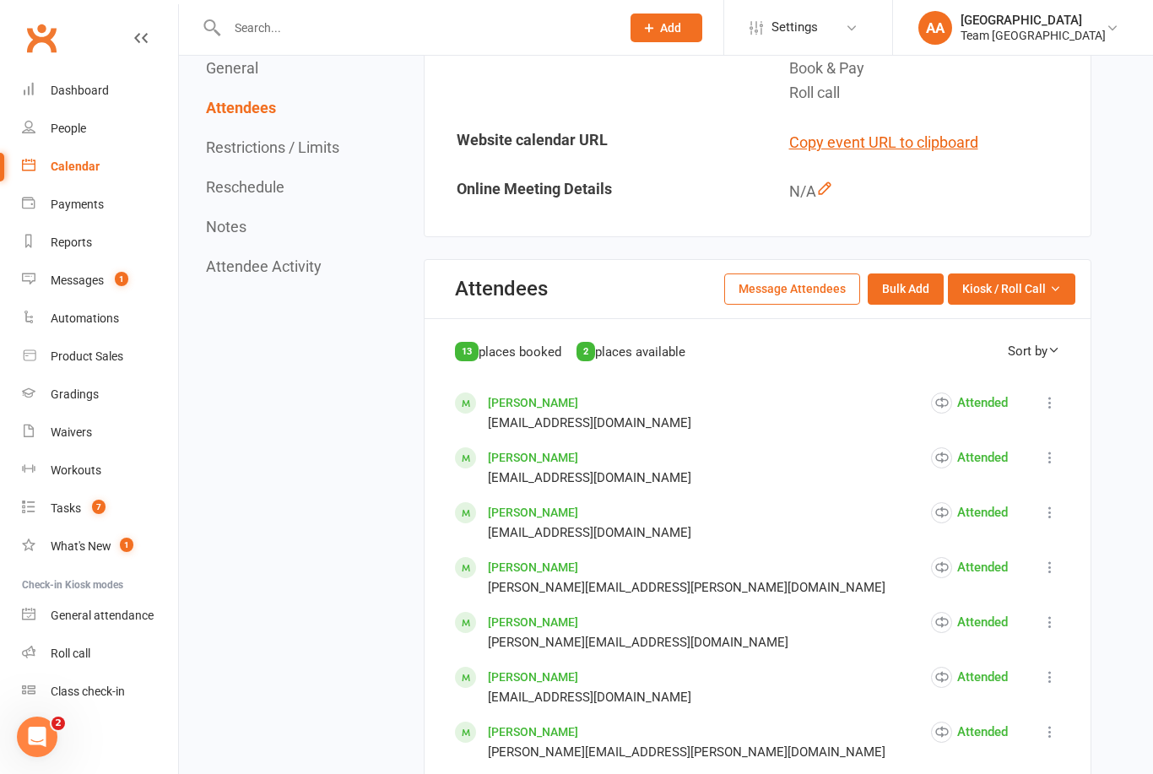
click at [1051, 295] on icon "button" at bounding box center [1055, 289] width 12 height 12
click at [1032, 378] on link "Enter Roll Call" at bounding box center [990, 361] width 167 height 34
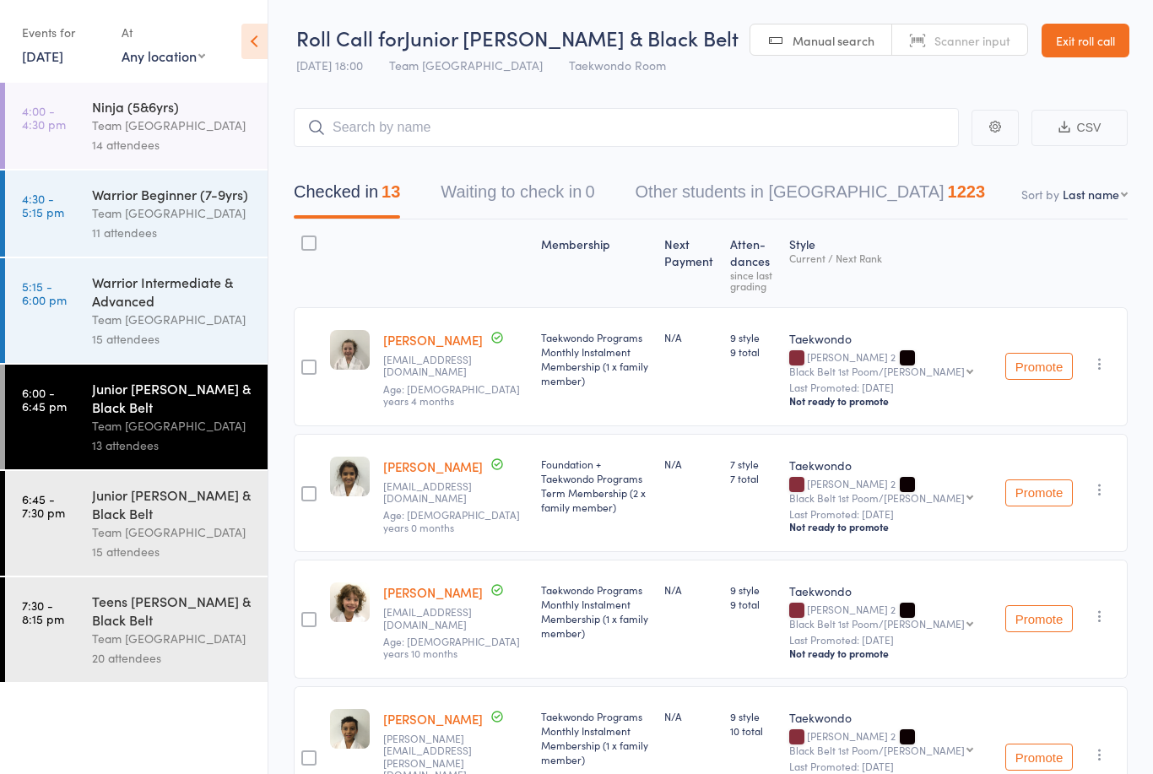
click at [179, 394] on div "Junior [PERSON_NAME] & Black Belt" at bounding box center [172, 397] width 161 height 37
click at [160, 522] on div "Junior [PERSON_NAME] & Black Belt" at bounding box center [172, 503] width 161 height 37
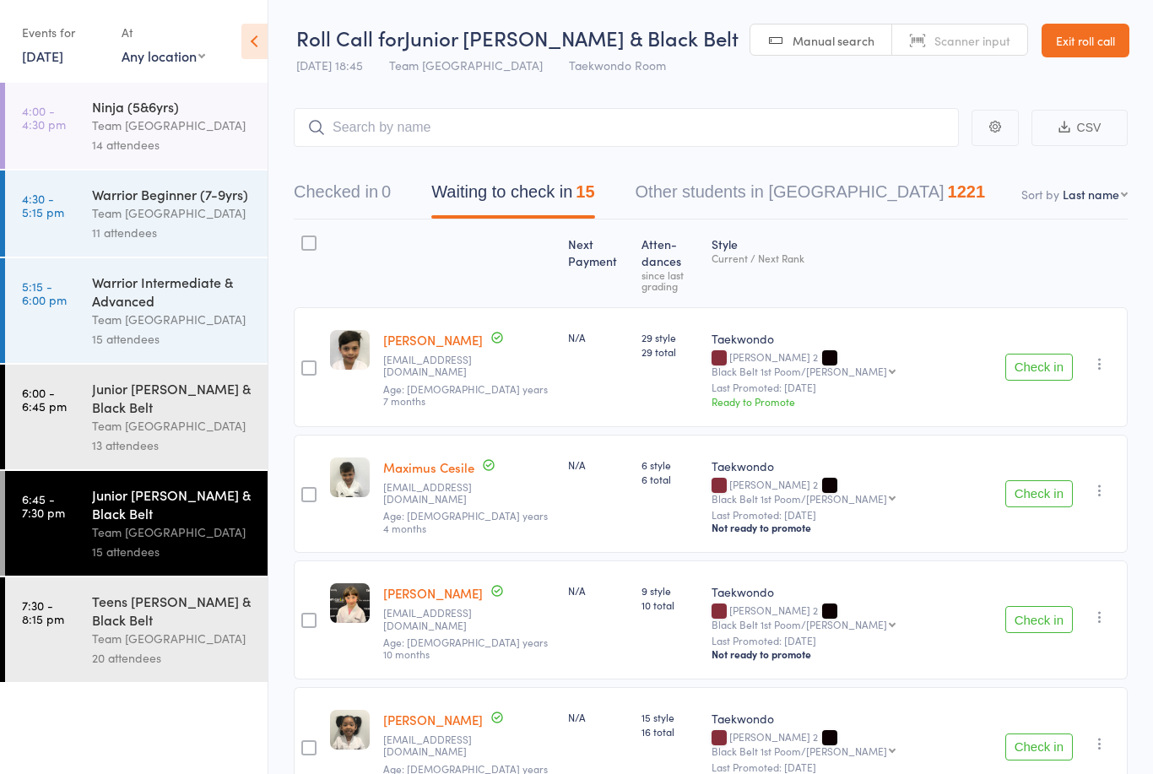
click at [1020, 355] on button "Check in" at bounding box center [1039, 367] width 68 height 27
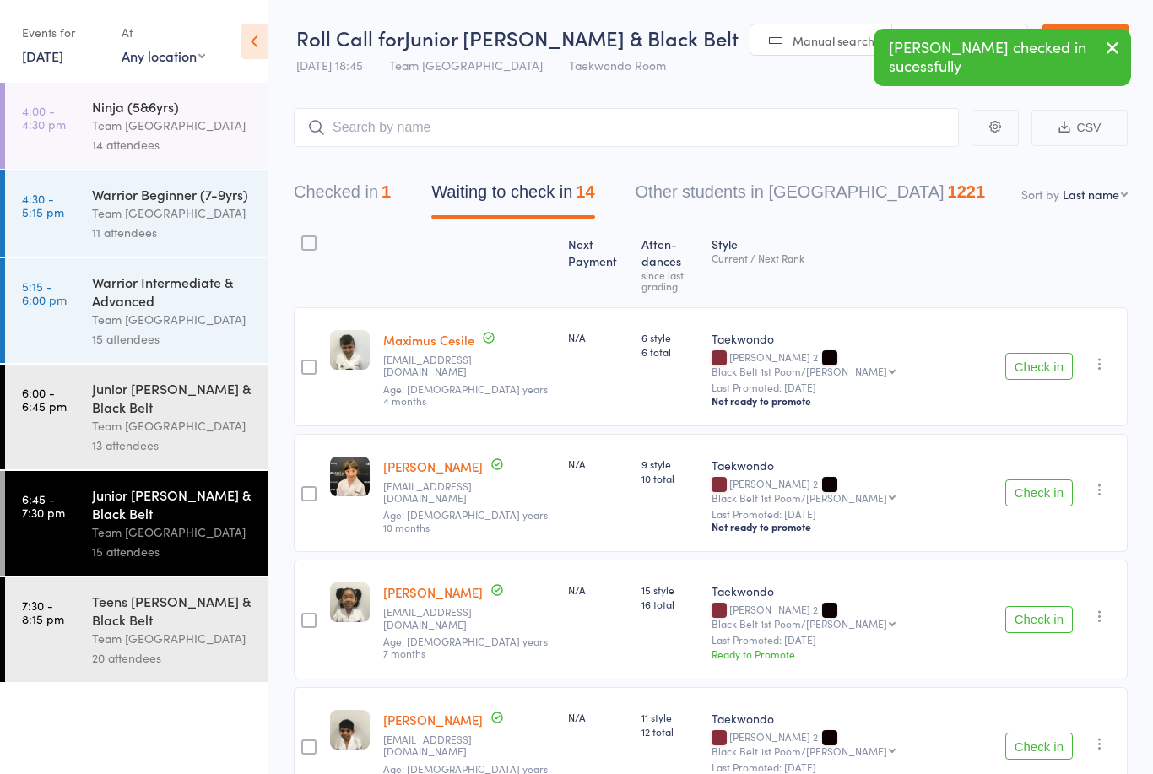
click at [1029, 479] on button "Check in" at bounding box center [1039, 492] width 68 height 27
click at [1026, 606] on button "Check in" at bounding box center [1039, 619] width 68 height 27
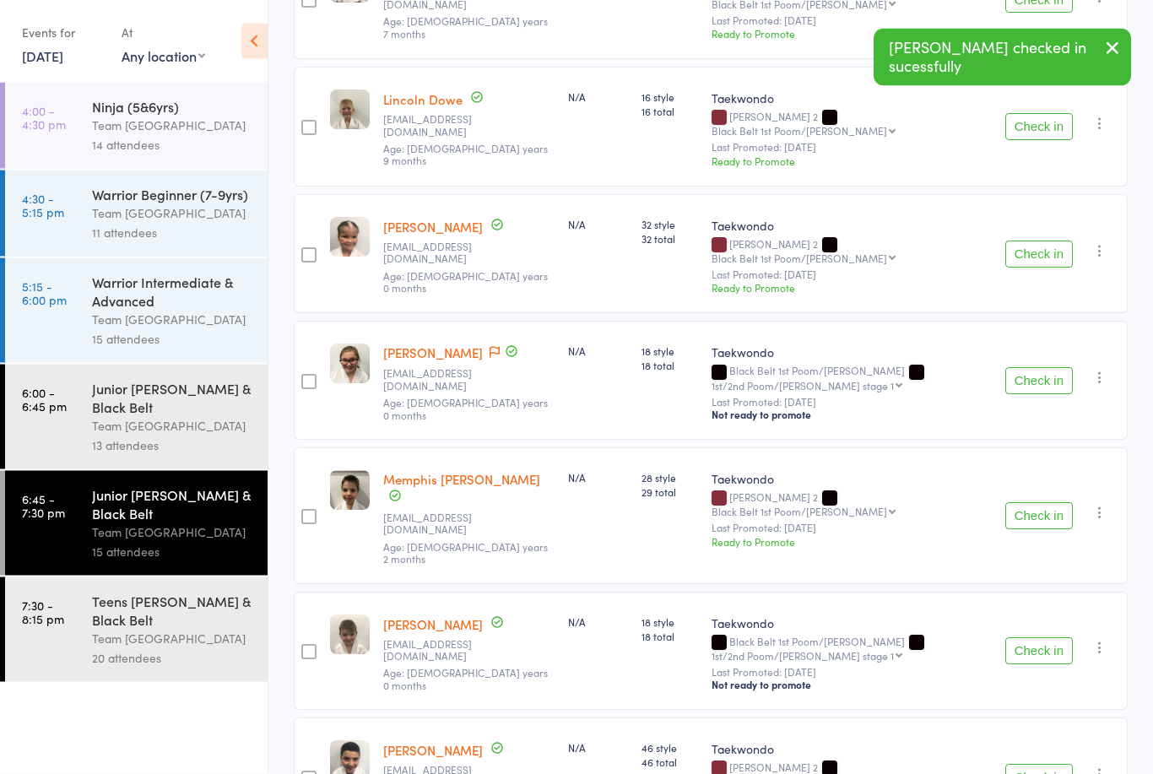
scroll to position [494, 0]
click at [1101, 369] on icon "button" at bounding box center [1099, 377] width 17 height 17
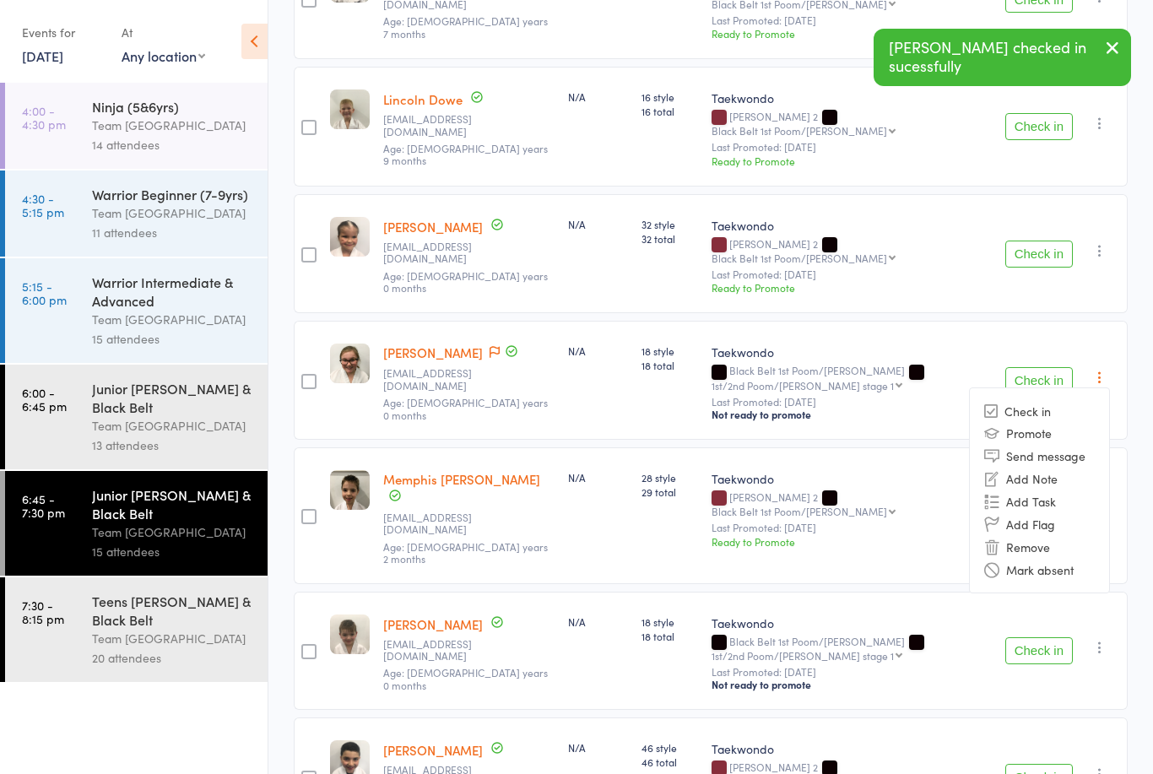
click at [1086, 558] on li "Mark absent" at bounding box center [1039, 569] width 139 height 23
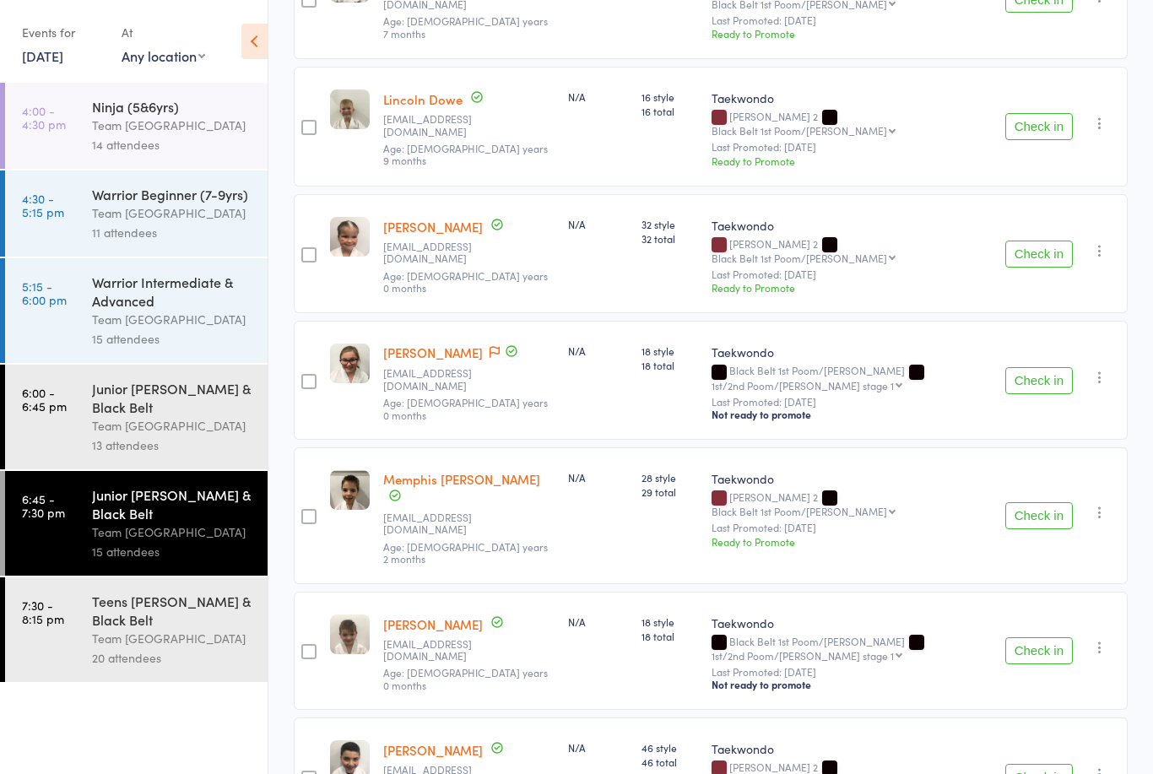
click at [1032, 502] on button "Check in" at bounding box center [1039, 515] width 68 height 27
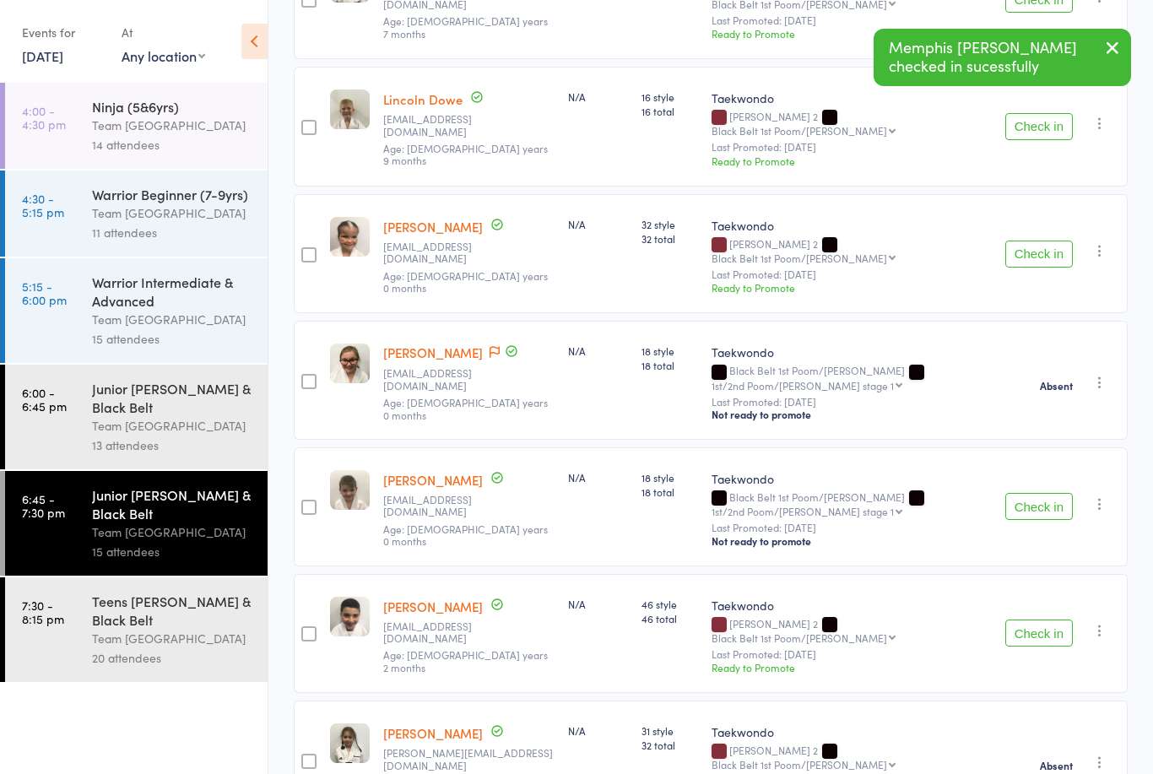
click at [1026, 493] on button "Check in" at bounding box center [1039, 506] width 68 height 27
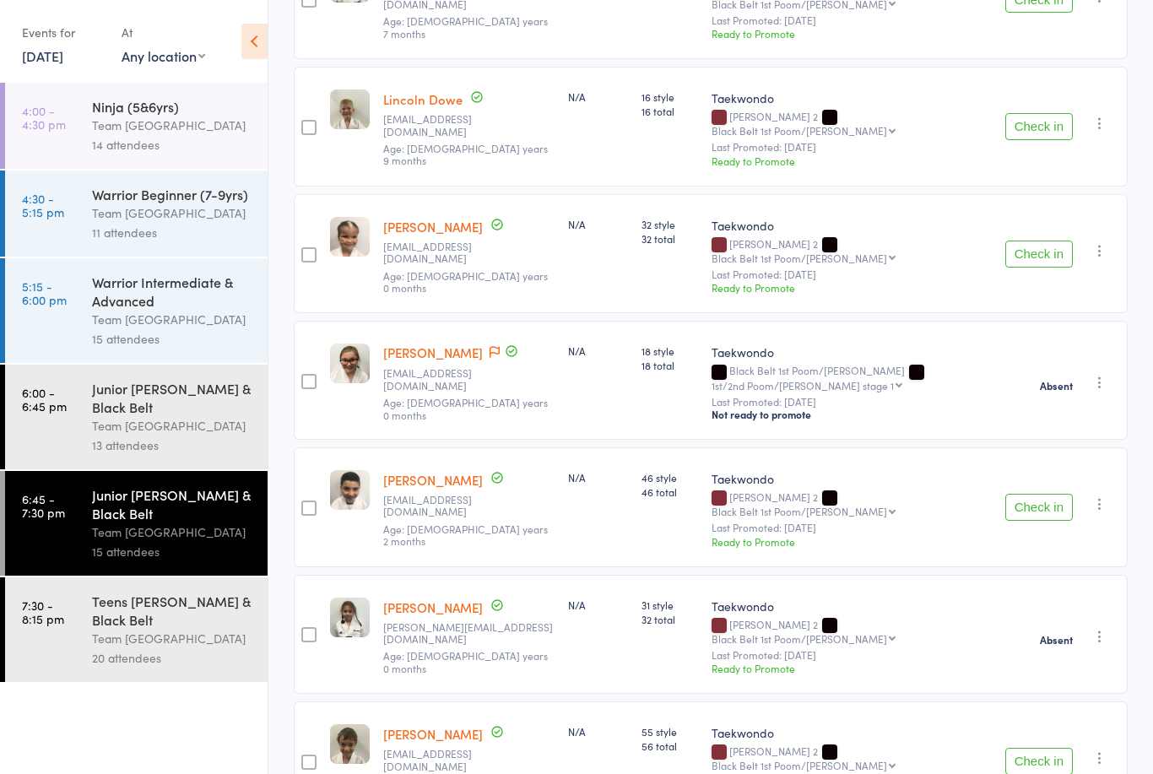
click at [187, 522] on div "Junior [PERSON_NAME] & Black Belt" at bounding box center [172, 503] width 161 height 37
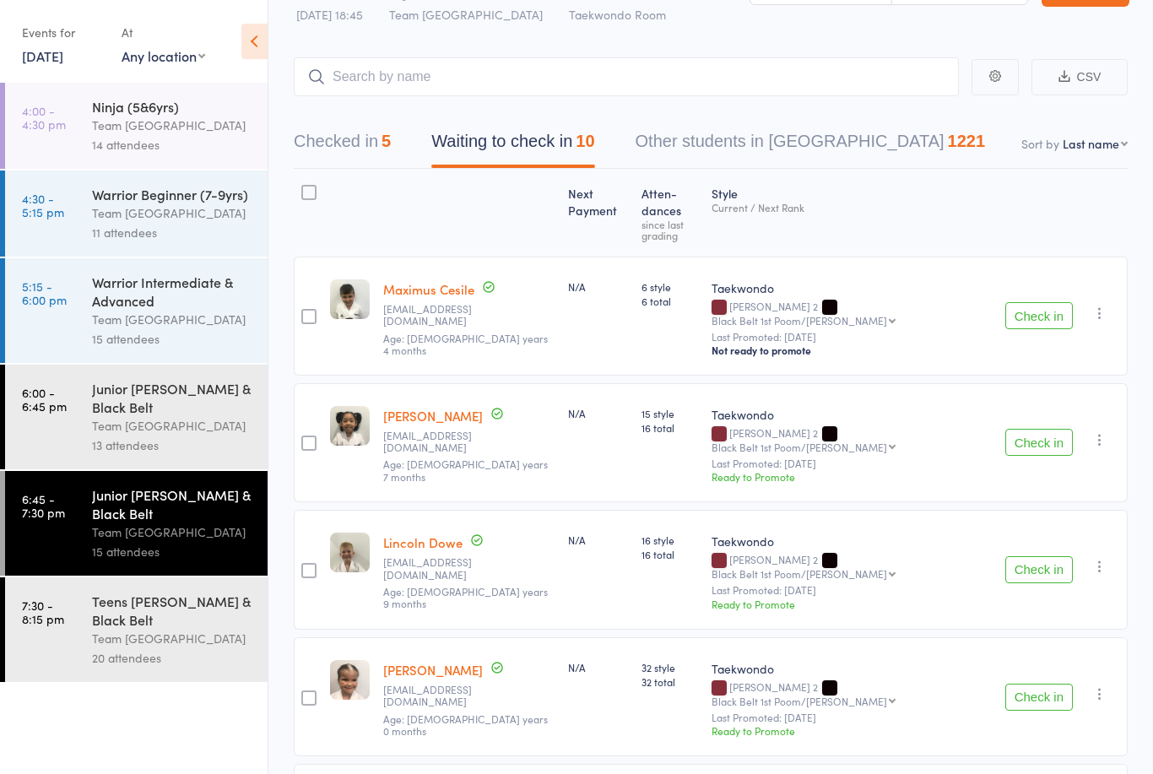
scroll to position [0, 0]
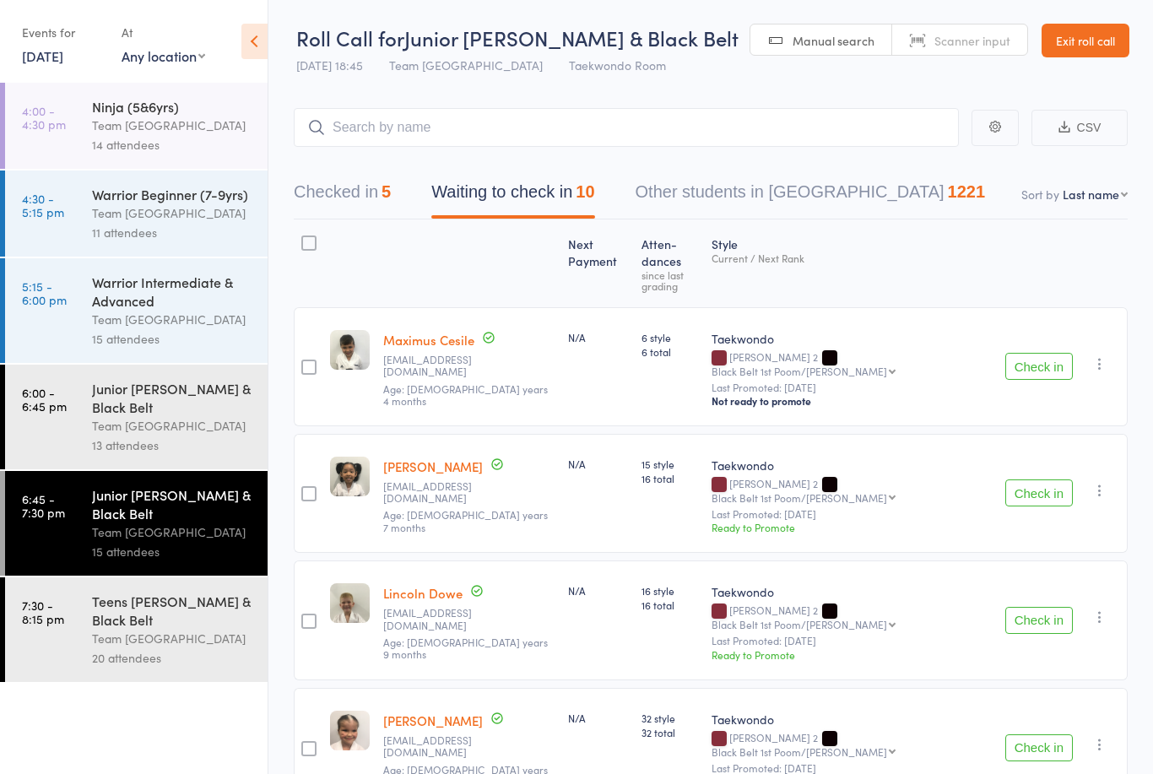
click at [1078, 35] on link "Exit roll call" at bounding box center [1085, 41] width 88 height 34
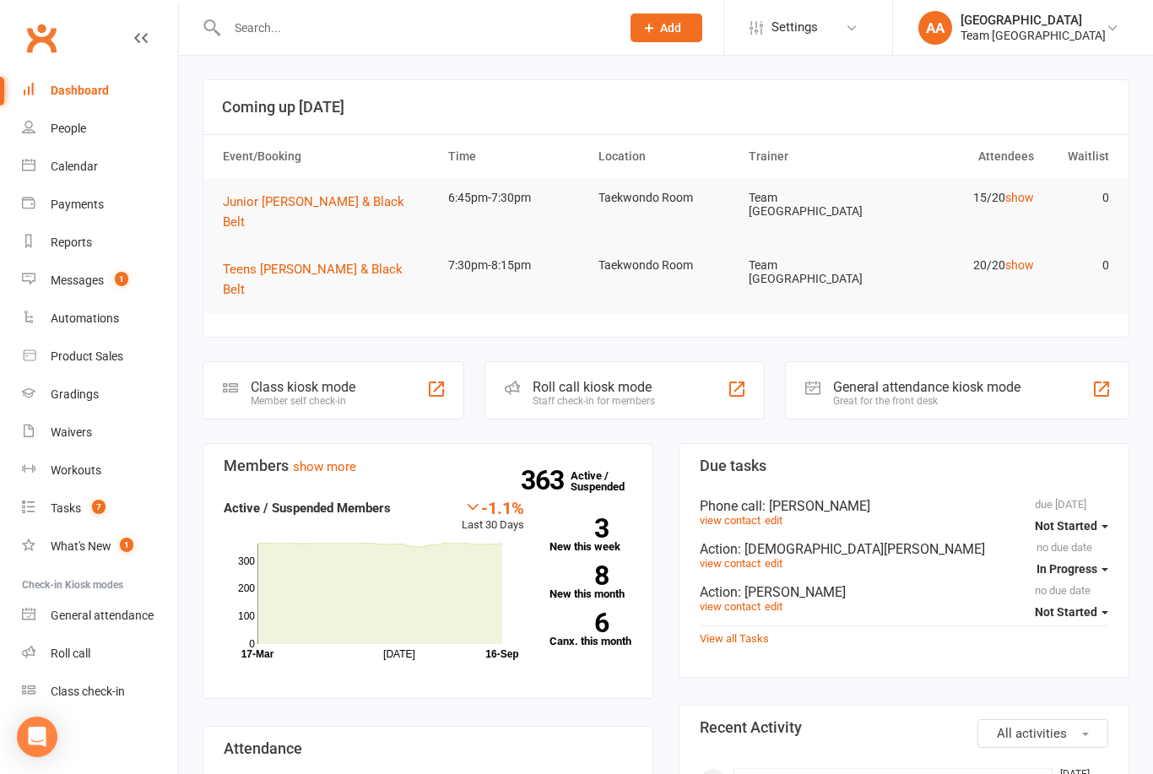
click at [83, 163] on div "Calendar" at bounding box center [74, 167] width 47 height 14
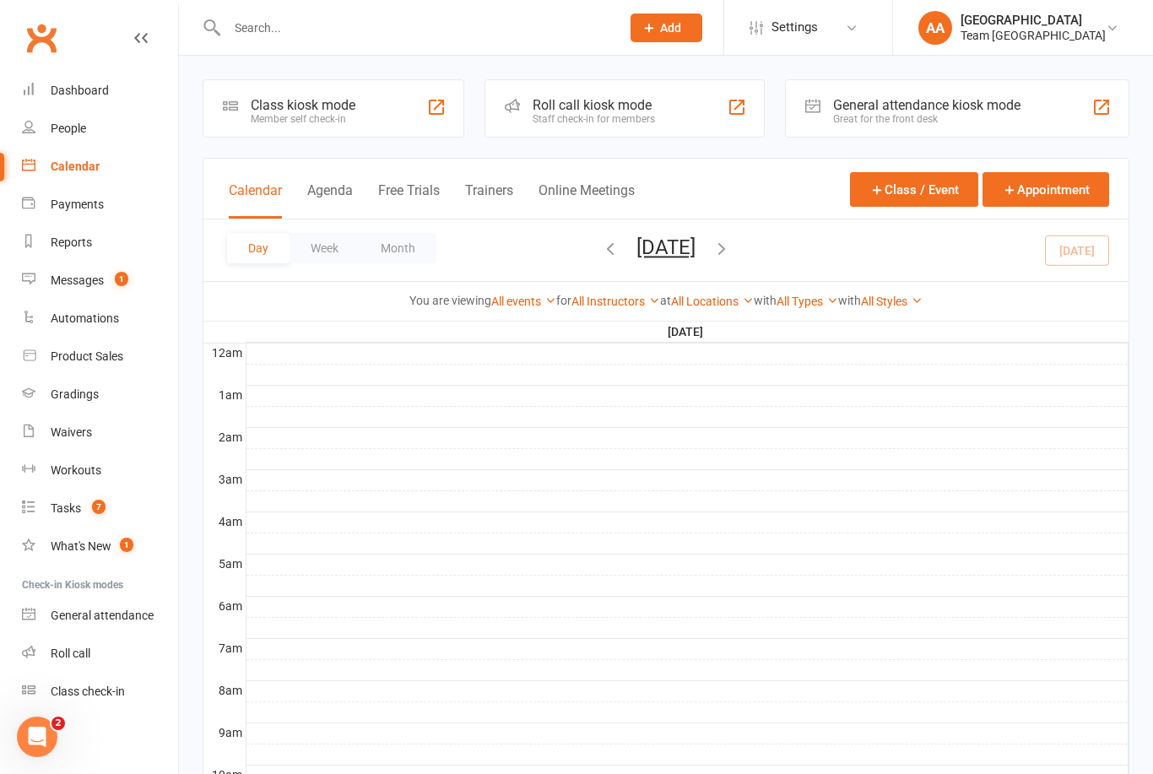
click at [695, 238] on button "[DATE]" at bounding box center [665, 247] width 59 height 24
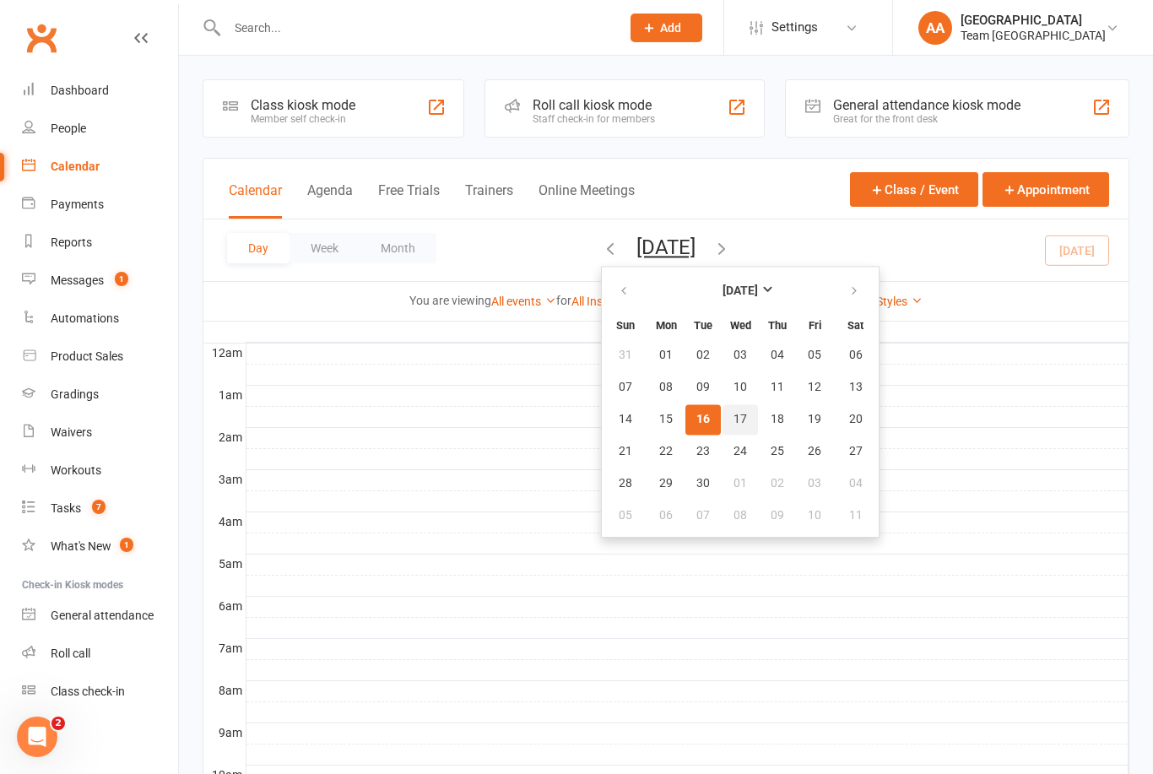
click at [733, 425] on span "17" at bounding box center [740, 420] width 14 height 14
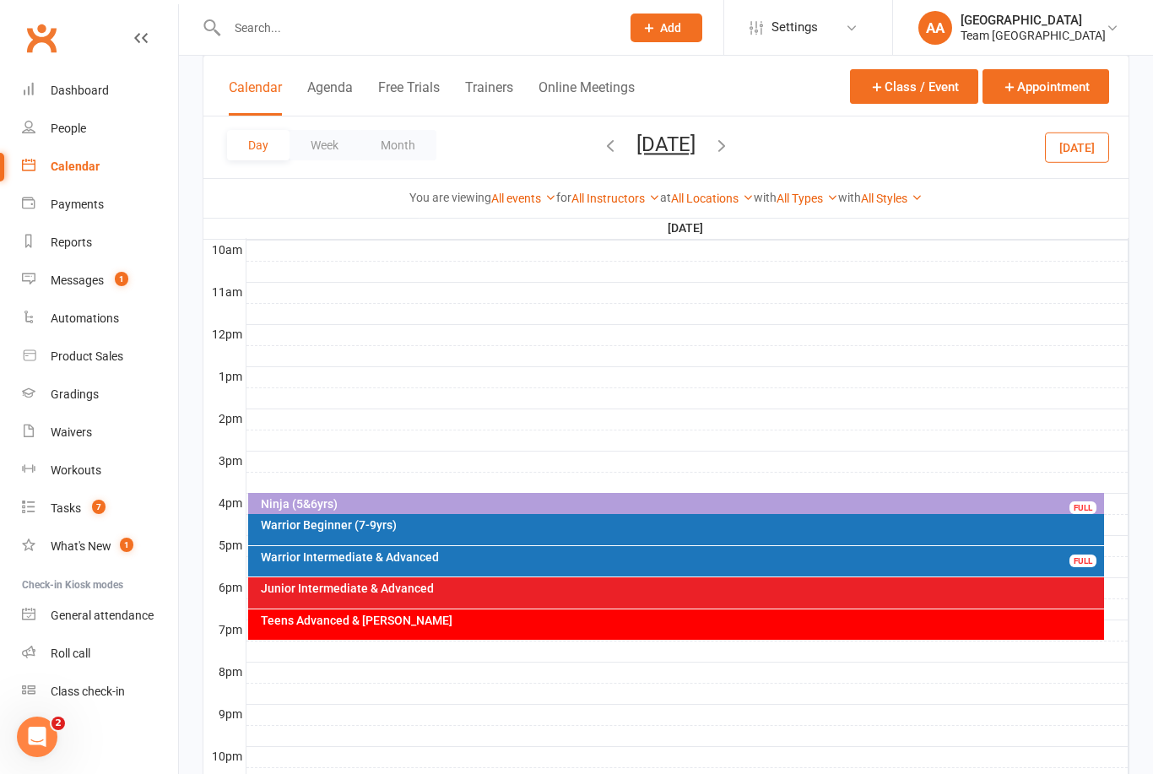
scroll to position [571, 0]
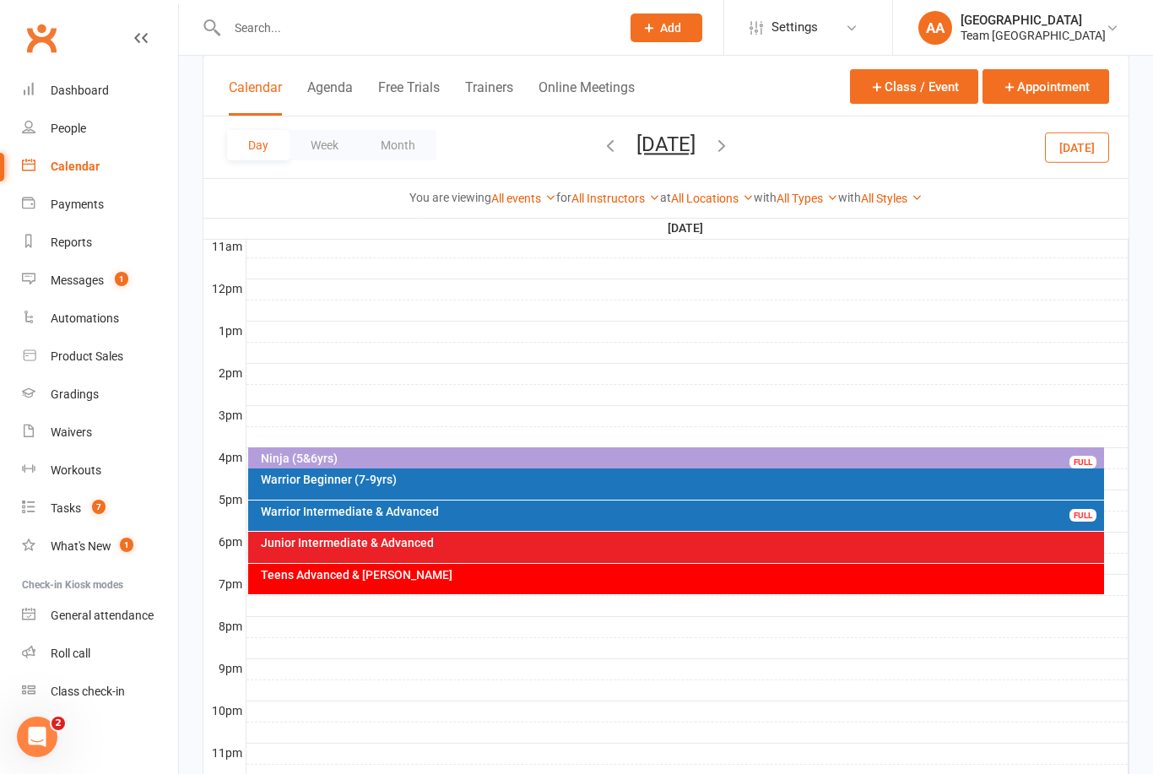
click at [439, 578] on div "Teens Advanced & [PERSON_NAME]" at bounding box center [680, 575] width 841 height 12
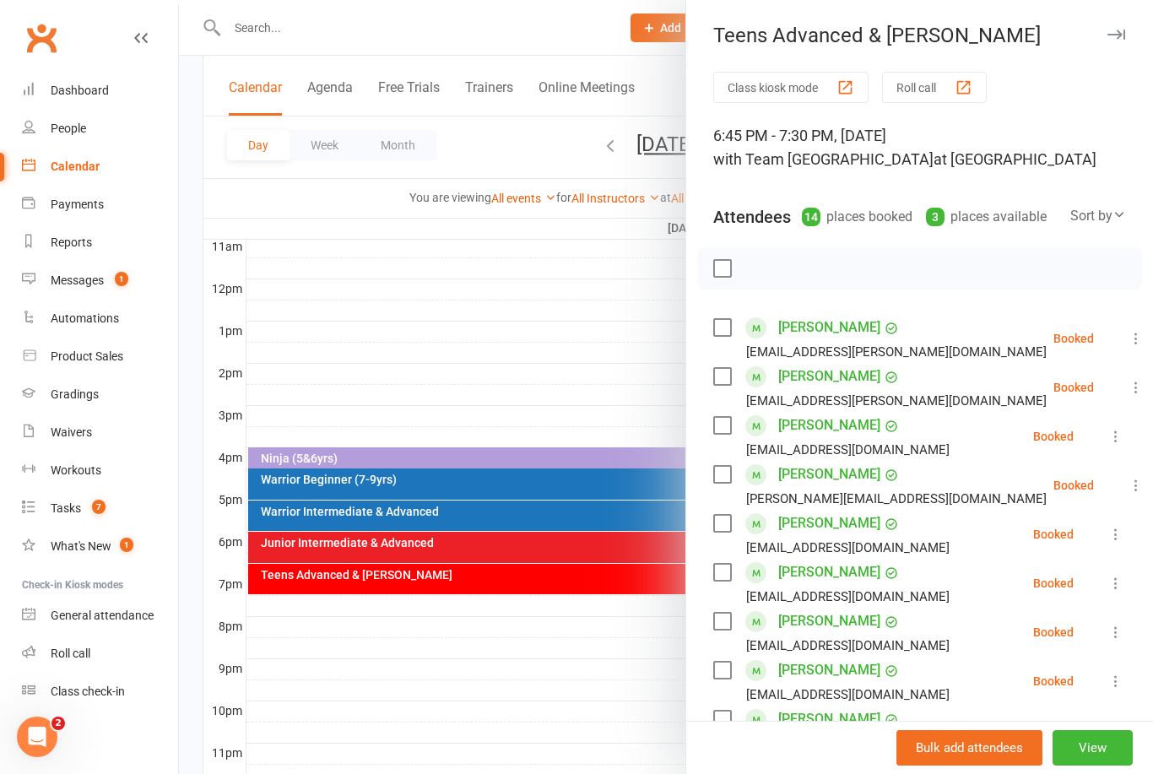
click at [460, 327] on div at bounding box center [666, 387] width 974 height 774
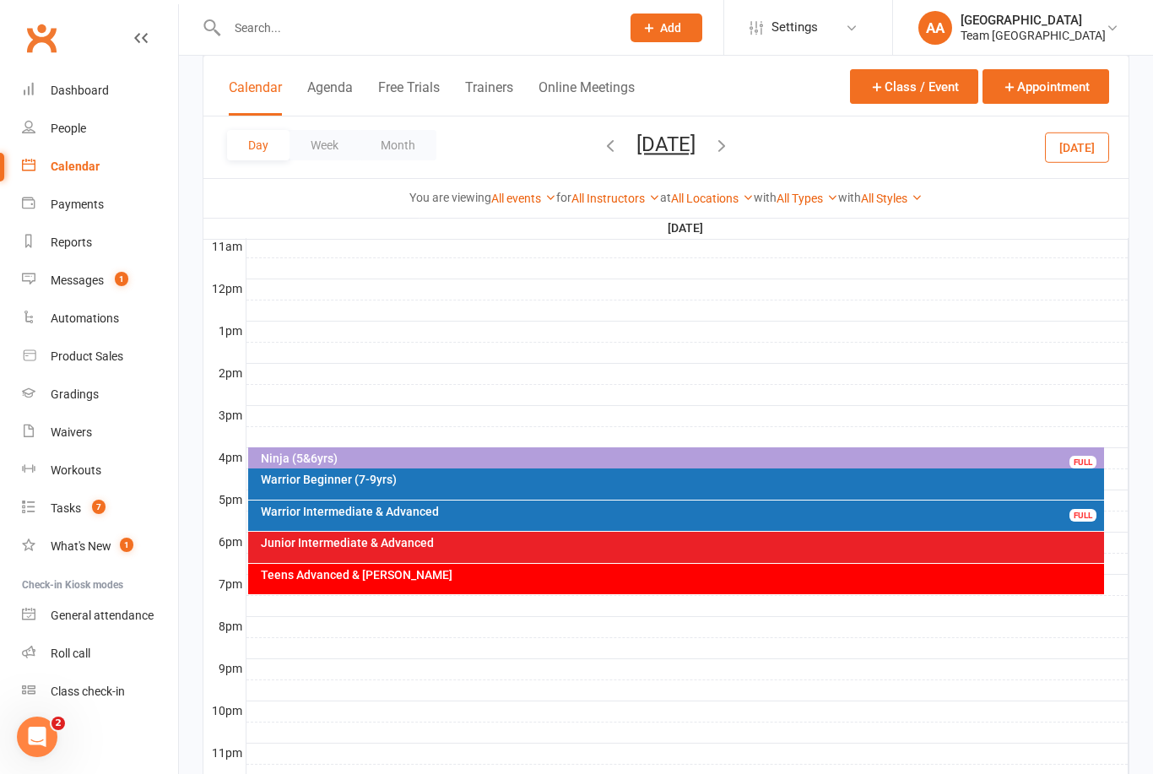
click at [417, 543] on div "Junior Intermediate & Advanced" at bounding box center [680, 543] width 841 height 12
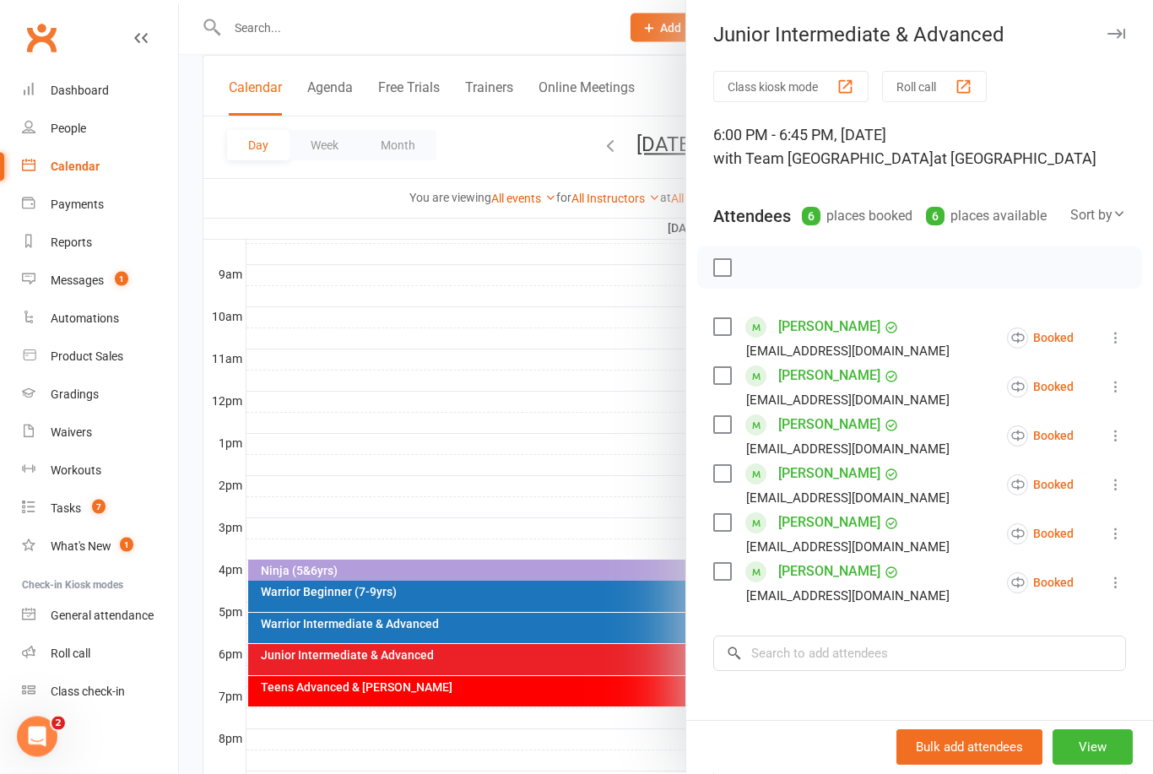
click at [561, 429] on div at bounding box center [666, 387] width 974 height 774
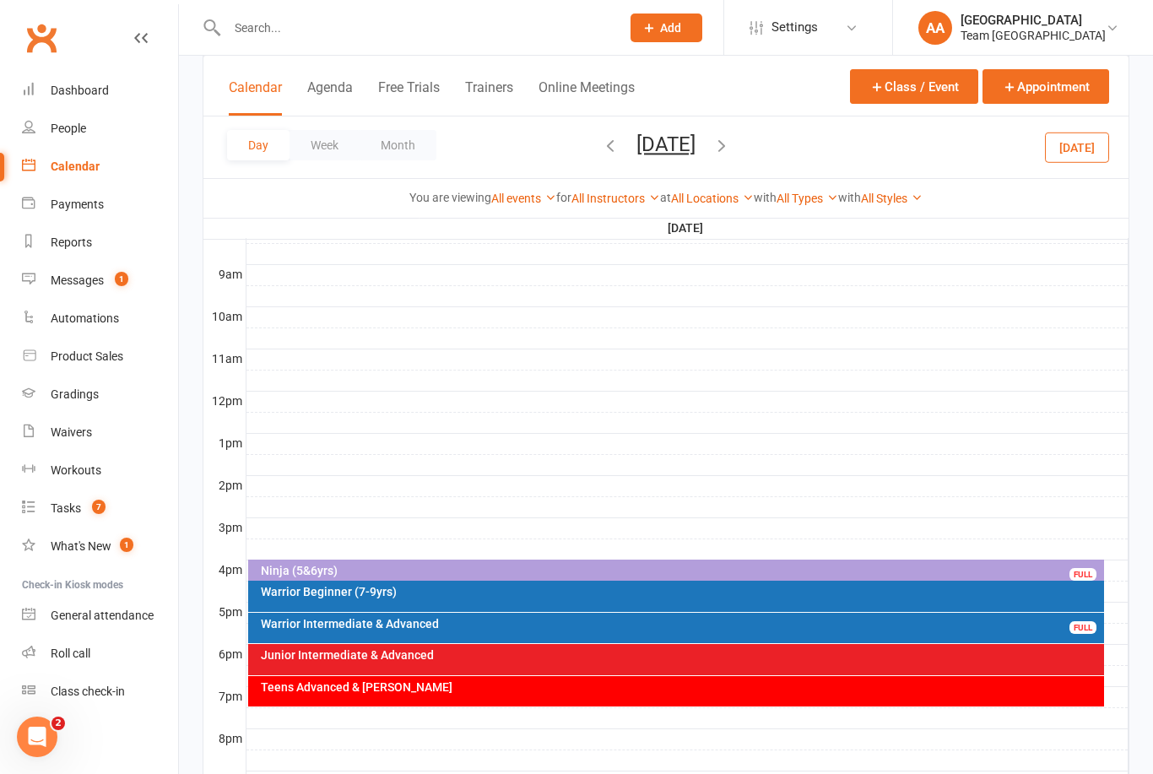
click at [650, 152] on button "[DATE]" at bounding box center [665, 145] width 59 height 24
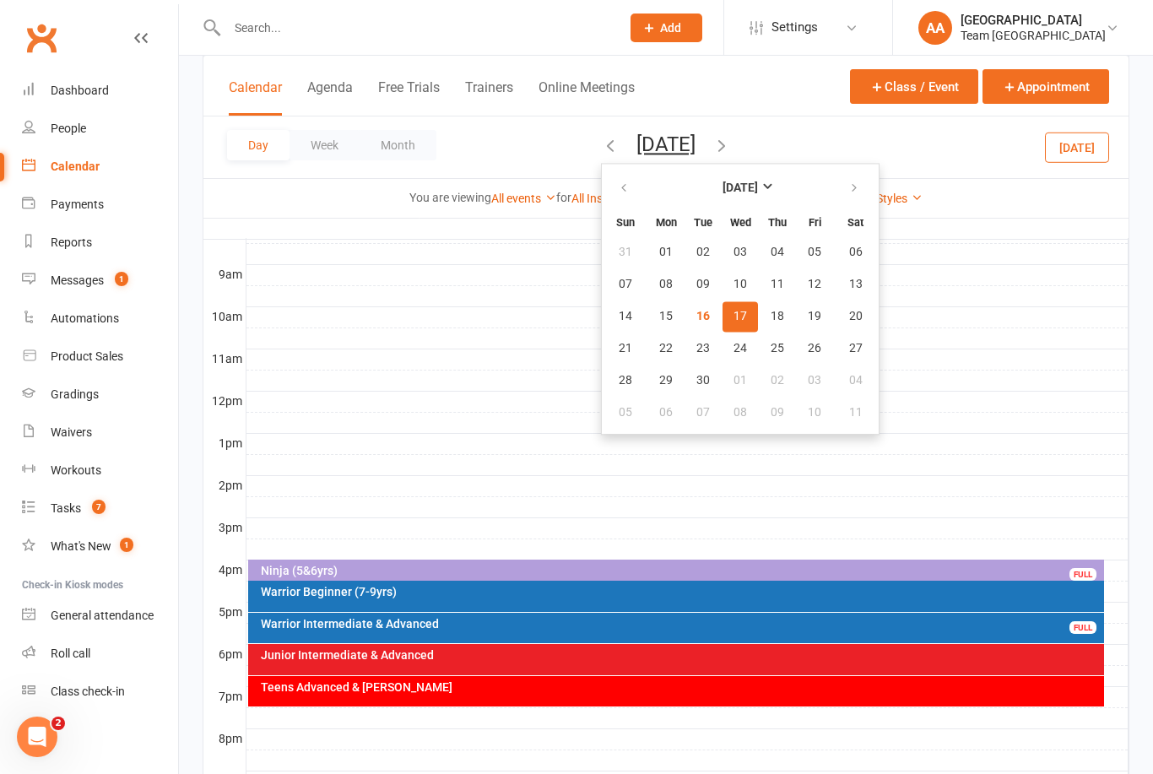
click at [722, 325] on button "17" at bounding box center [739, 316] width 35 height 30
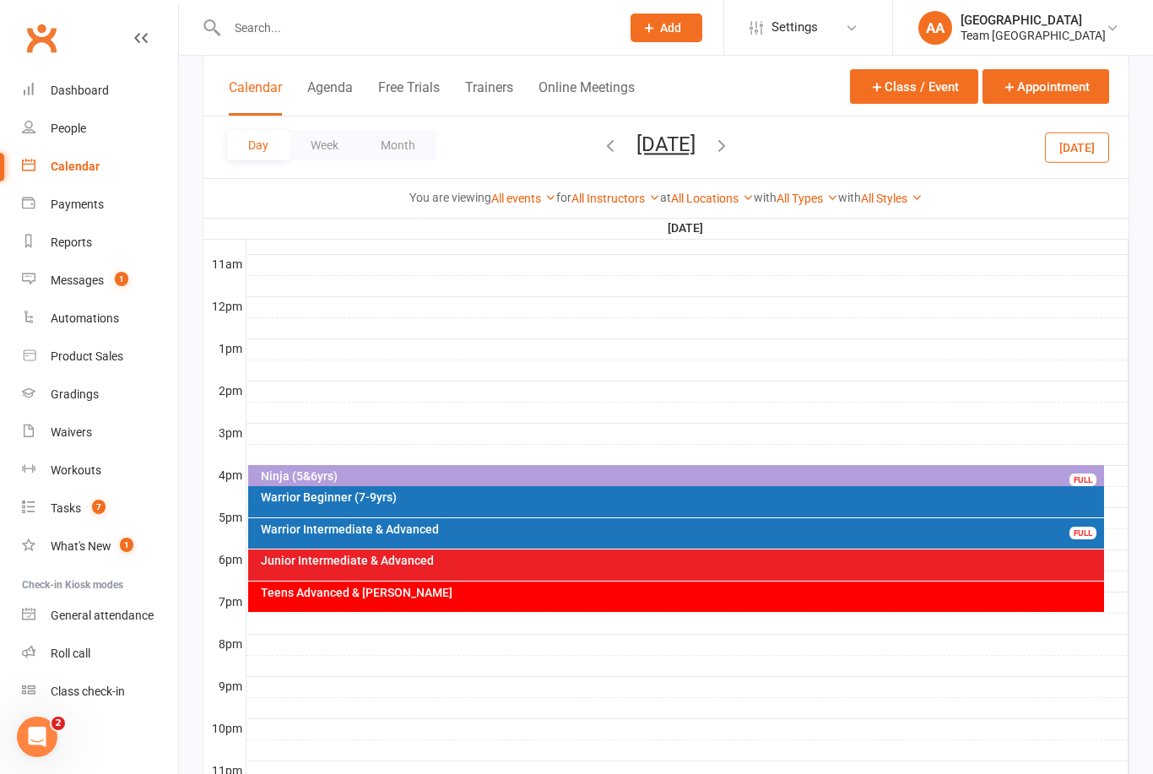
scroll to position [591, 0]
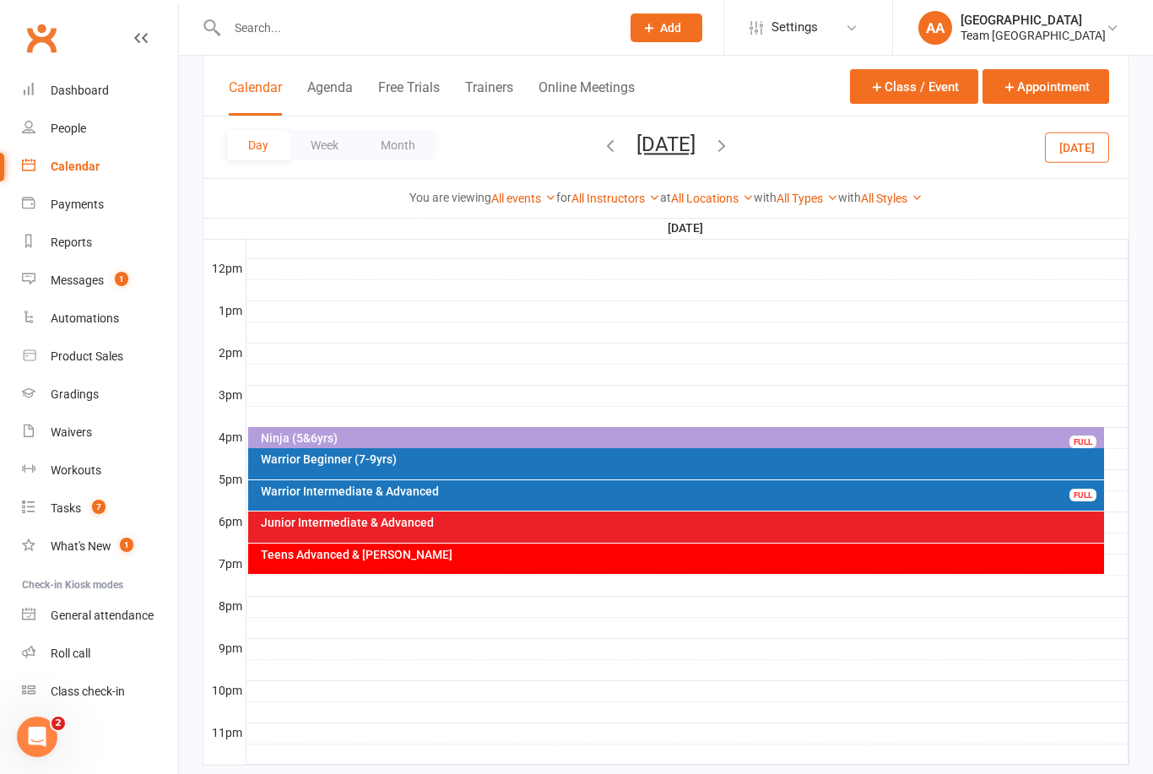
click at [281, 25] on input "text" at bounding box center [415, 28] width 387 height 24
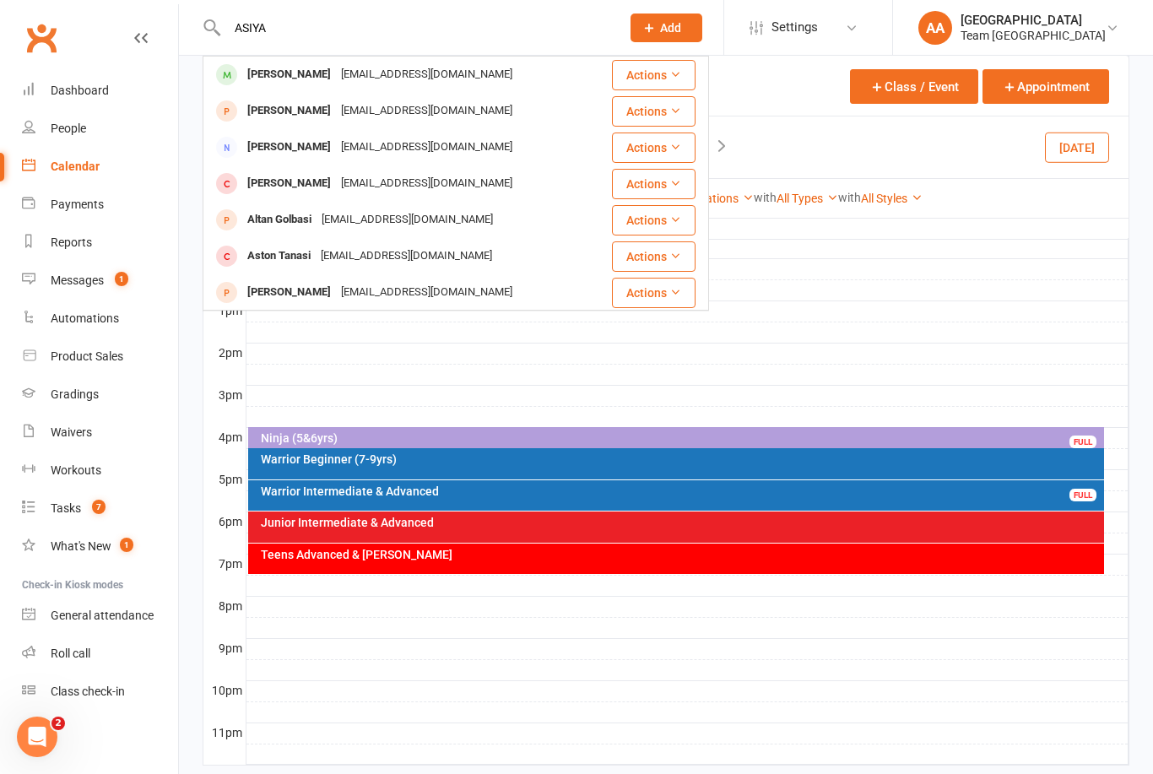
type input "ASIYA"
click at [413, 489] on div "Warrior Intermediate & Advanced" at bounding box center [680, 491] width 841 height 12
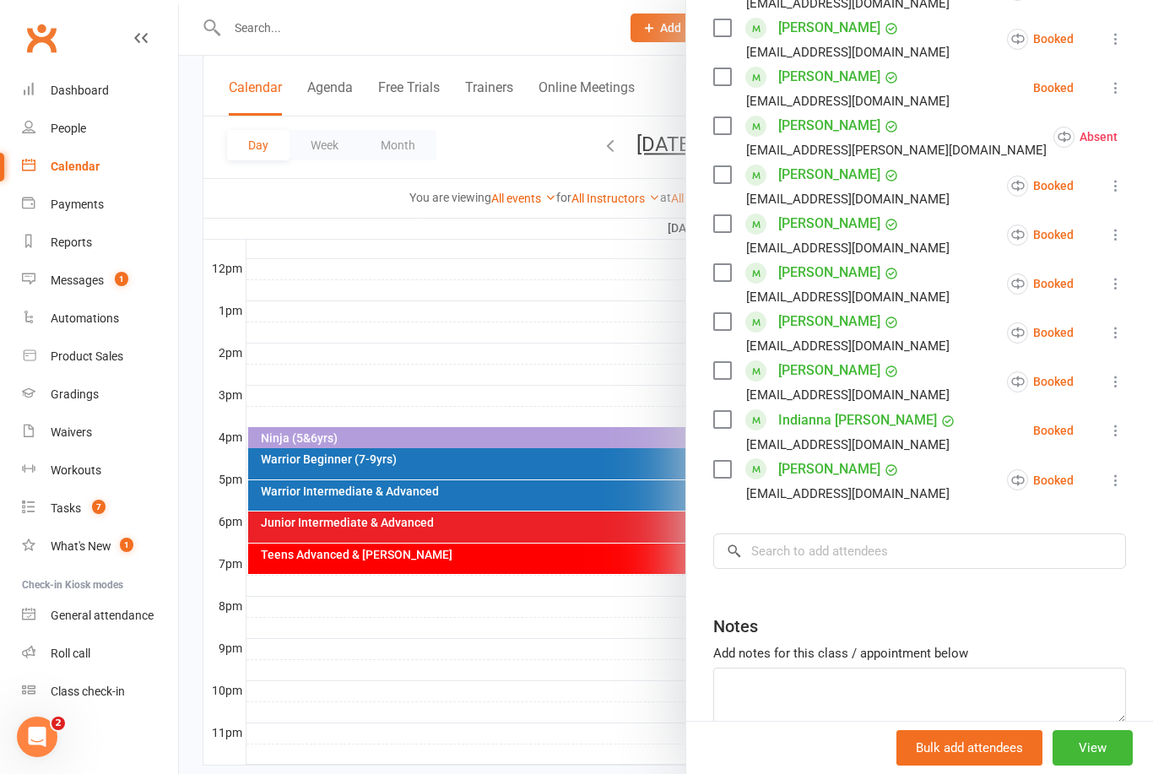
scroll to position [666, 0]
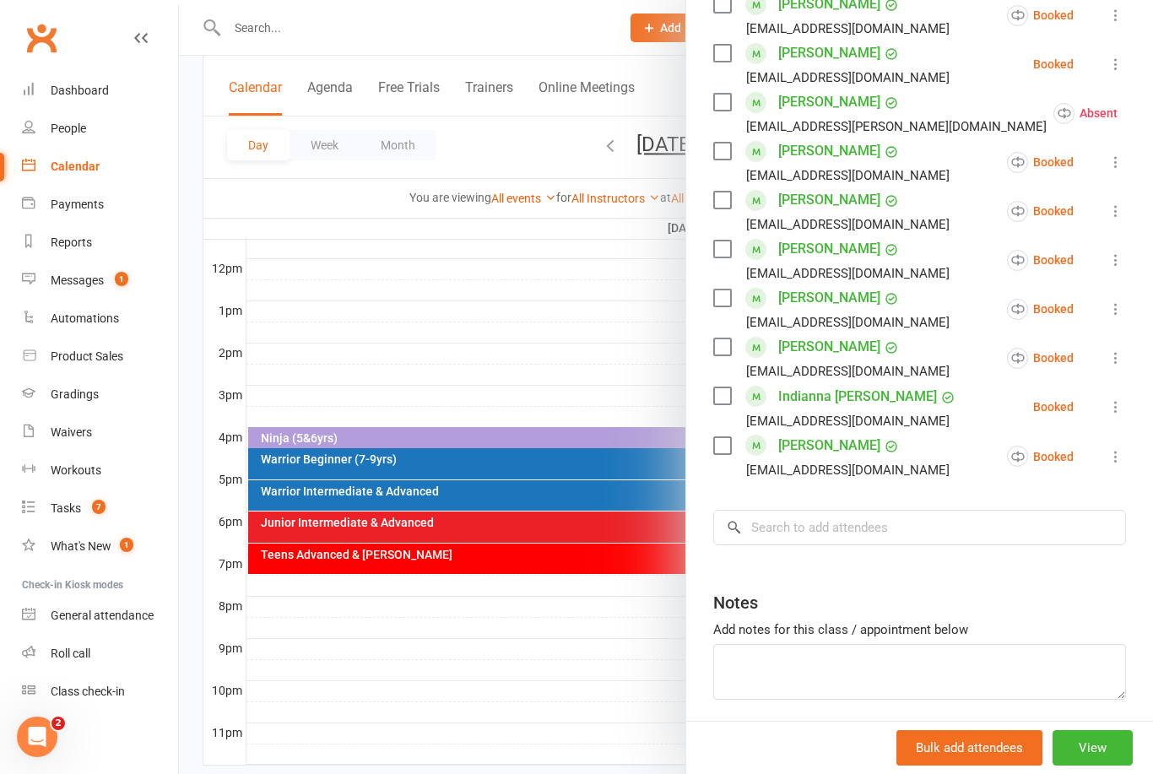
click at [551, 279] on div at bounding box center [666, 387] width 974 height 774
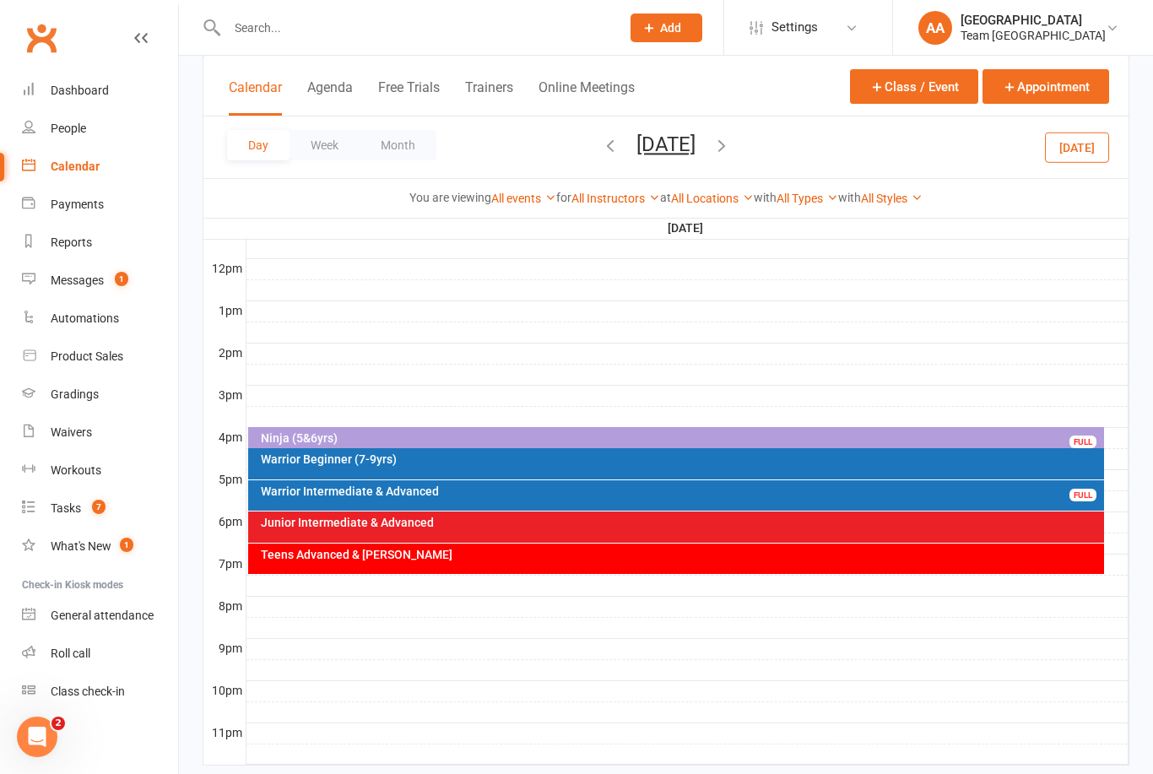
click at [667, 139] on button "[DATE]" at bounding box center [665, 145] width 59 height 24
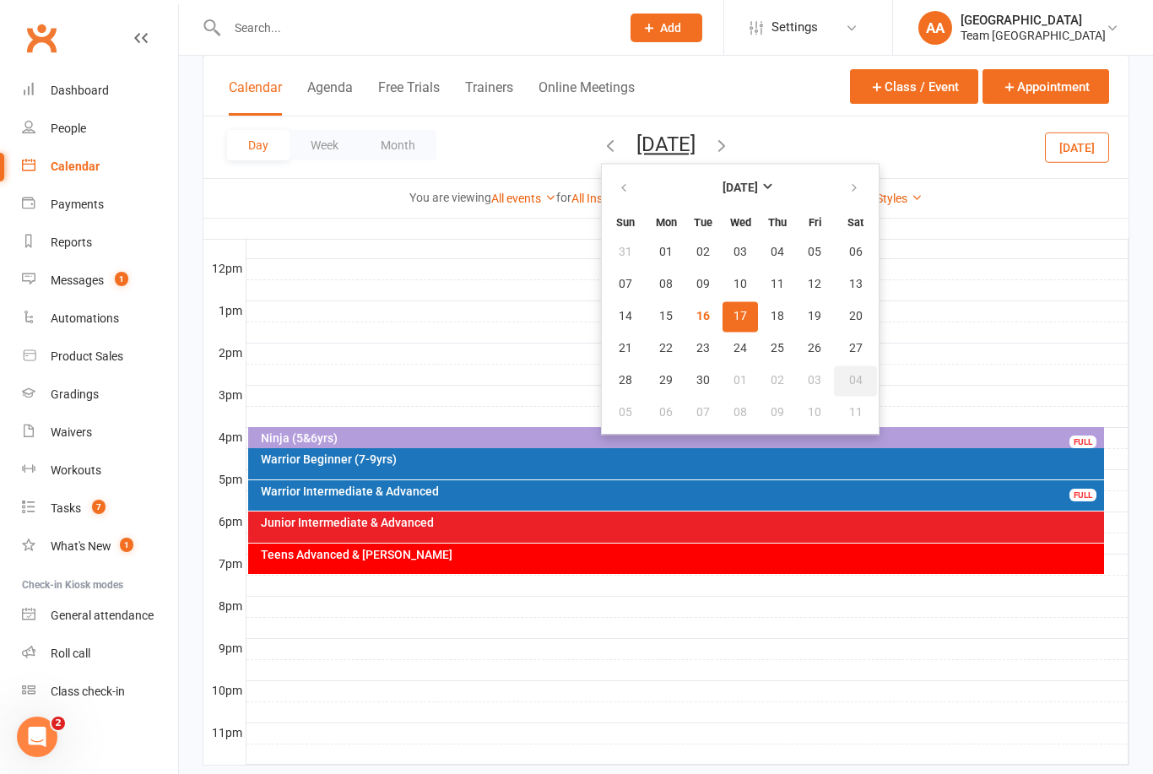
click at [834, 370] on button "04" at bounding box center [855, 380] width 43 height 30
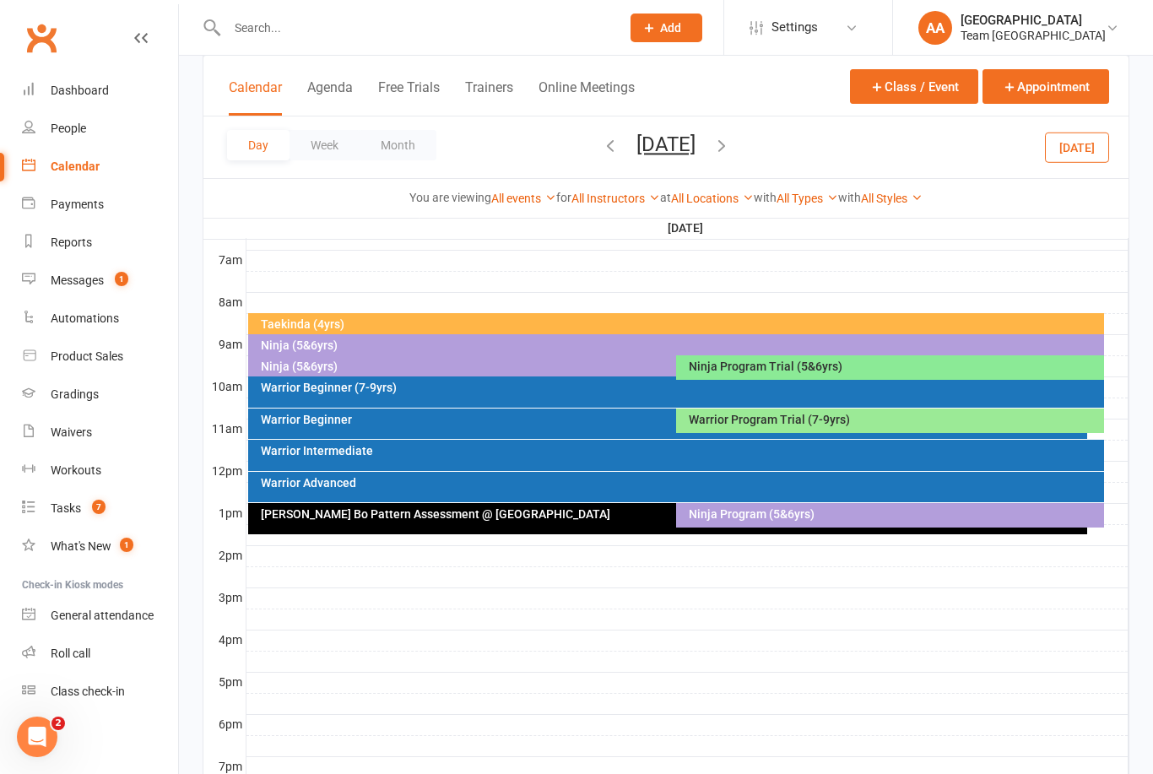
scroll to position [393, 0]
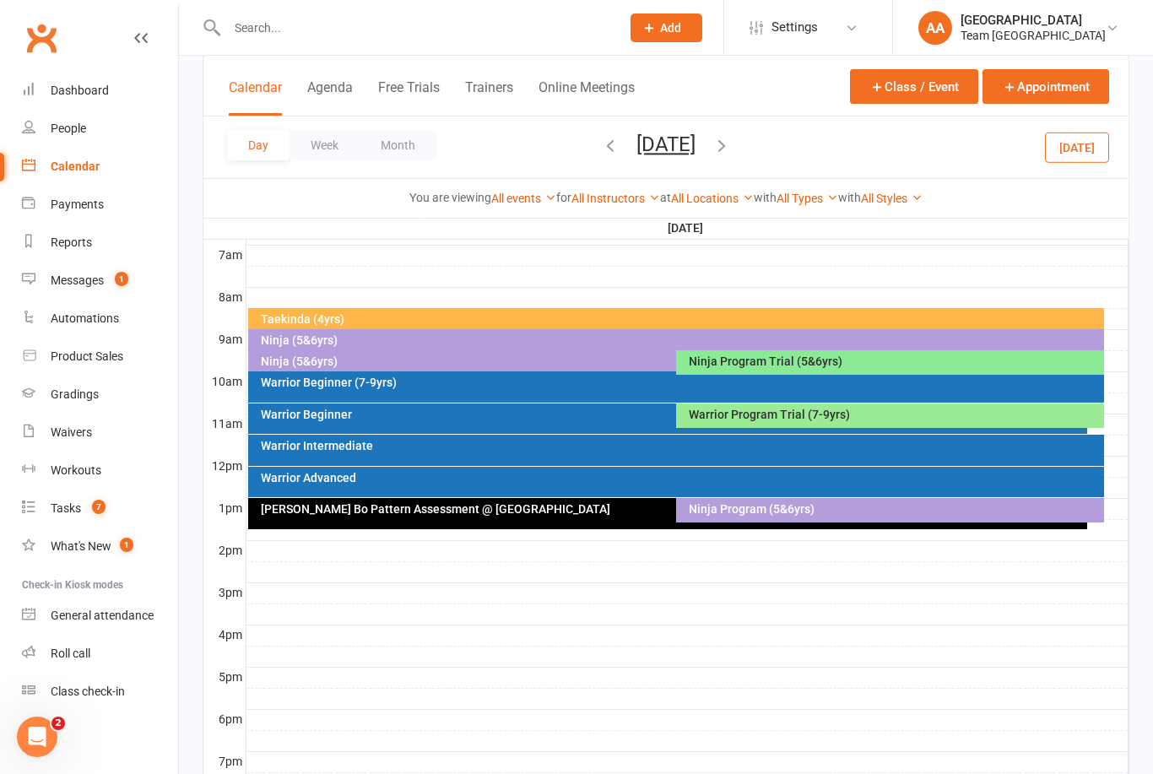
click at [368, 477] on div "Warrior Advanced" at bounding box center [680, 478] width 841 height 12
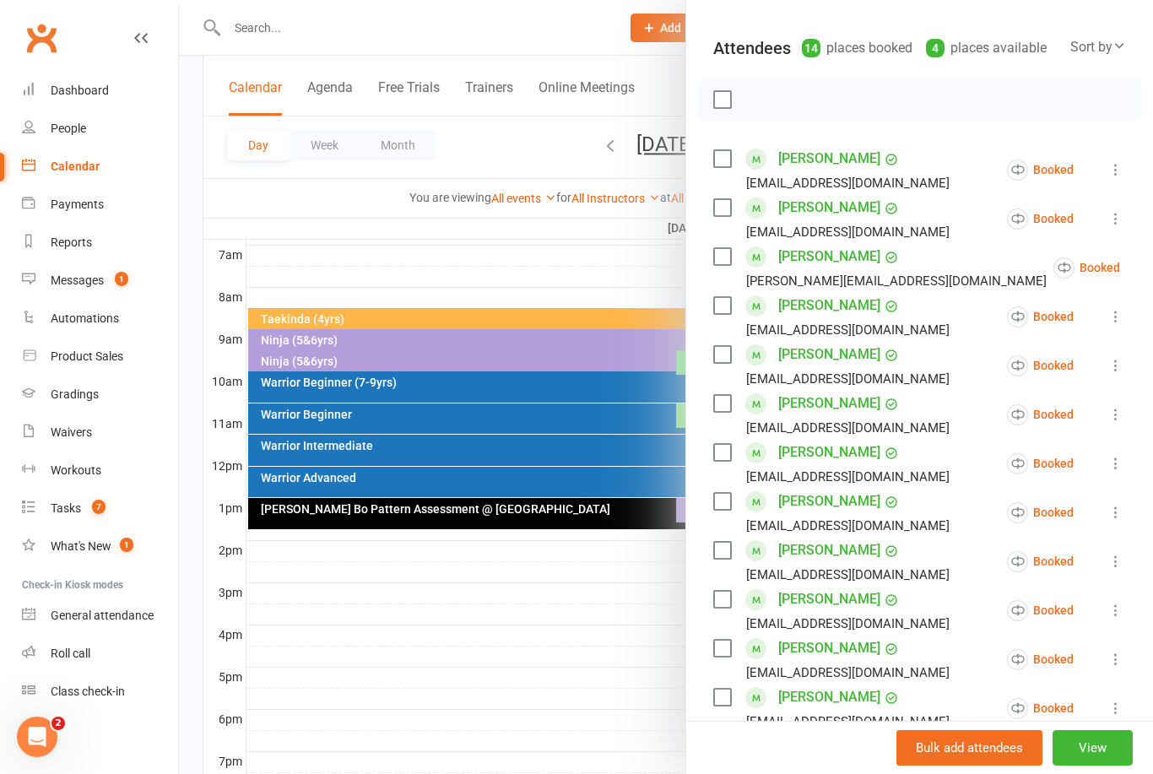
scroll to position [170, 0]
click at [462, 221] on div at bounding box center [666, 387] width 974 height 774
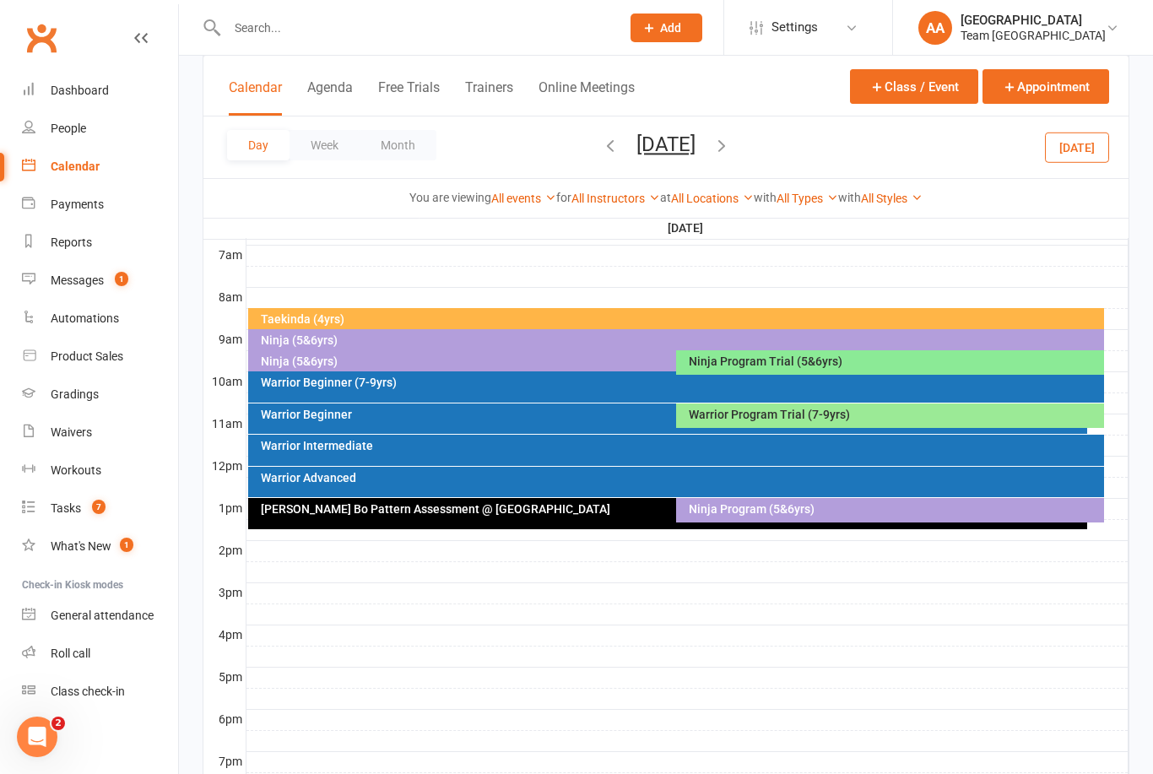
click at [351, 449] on div "Warrior Intermediate" at bounding box center [680, 446] width 841 height 12
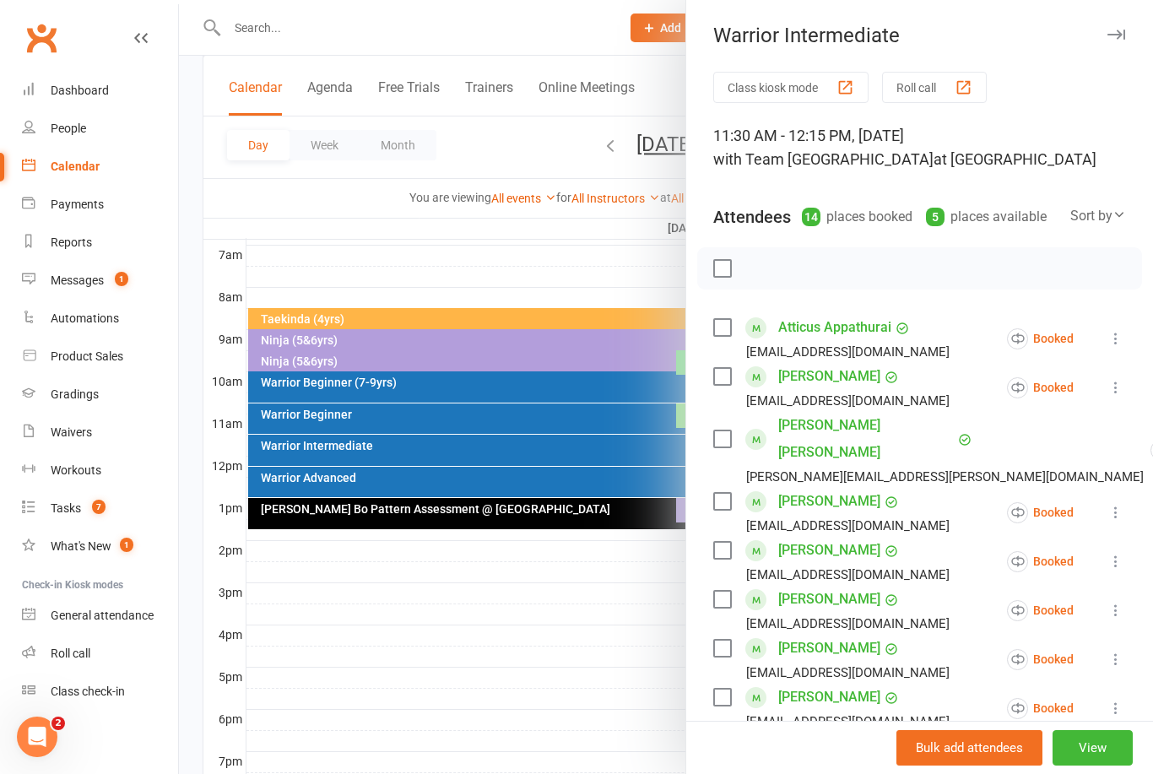
scroll to position [0, 0]
click at [512, 237] on div at bounding box center [666, 387] width 974 height 774
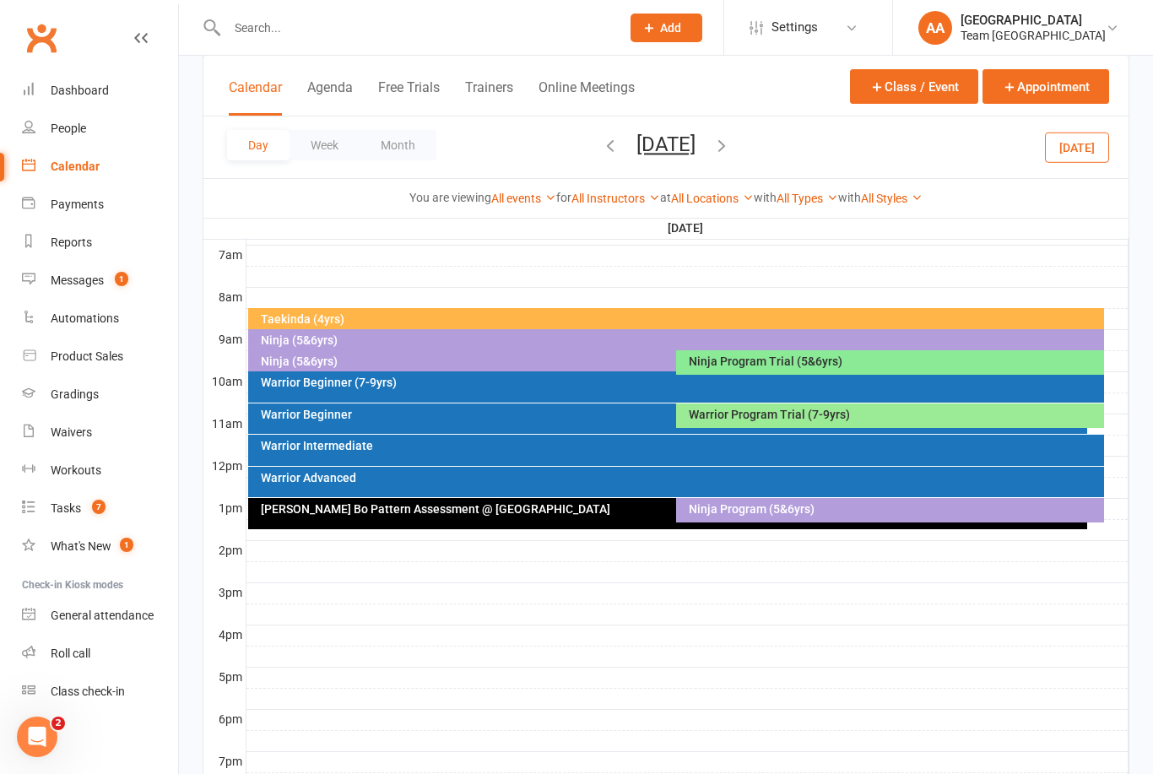
click at [695, 141] on button "Saturday, Oct 4, 2025" at bounding box center [665, 145] width 59 height 24
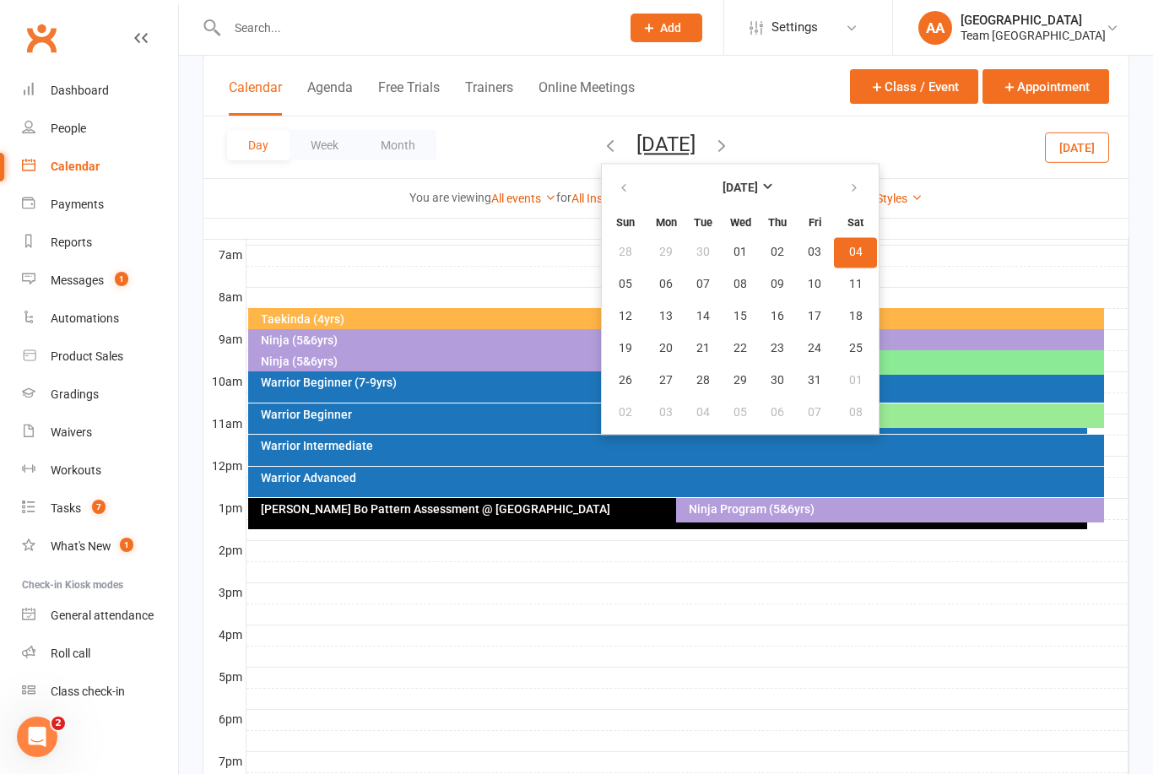
click at [849, 252] on span "04" at bounding box center [856, 253] width 14 height 14
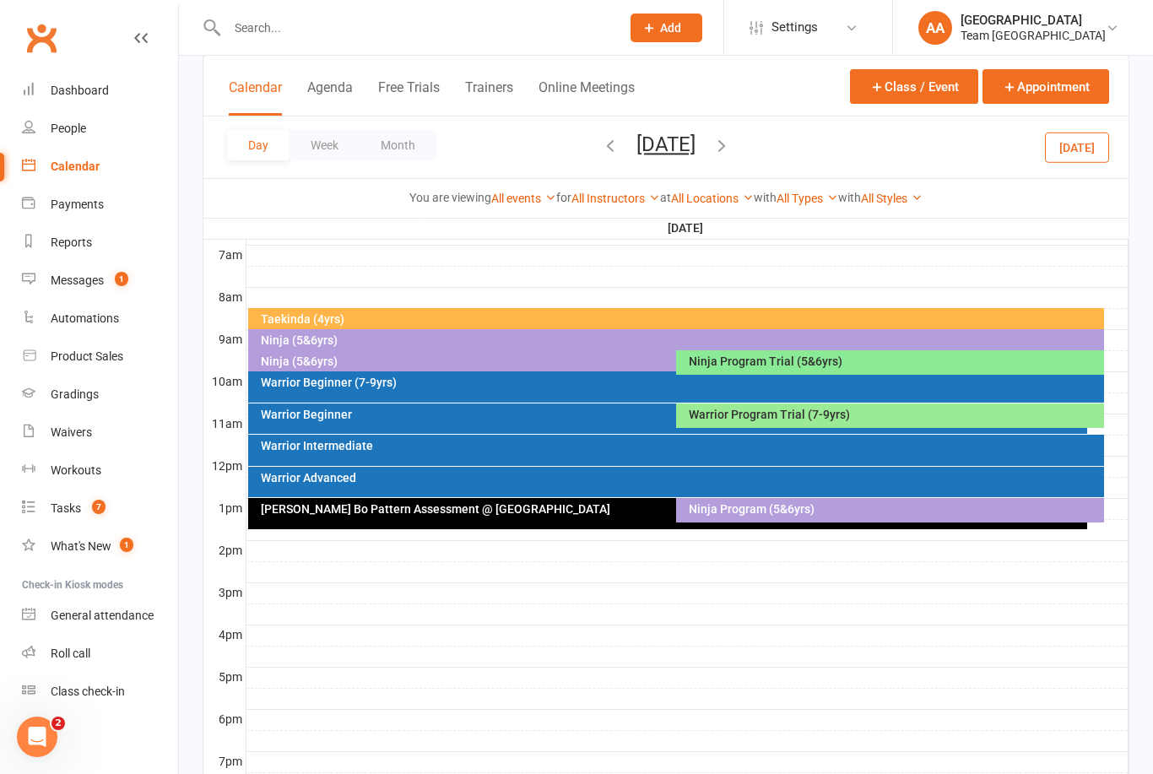
click at [571, 512] on div "Cho Dan Bo Pattern Assessment @ Preston" at bounding box center [672, 509] width 825 height 12
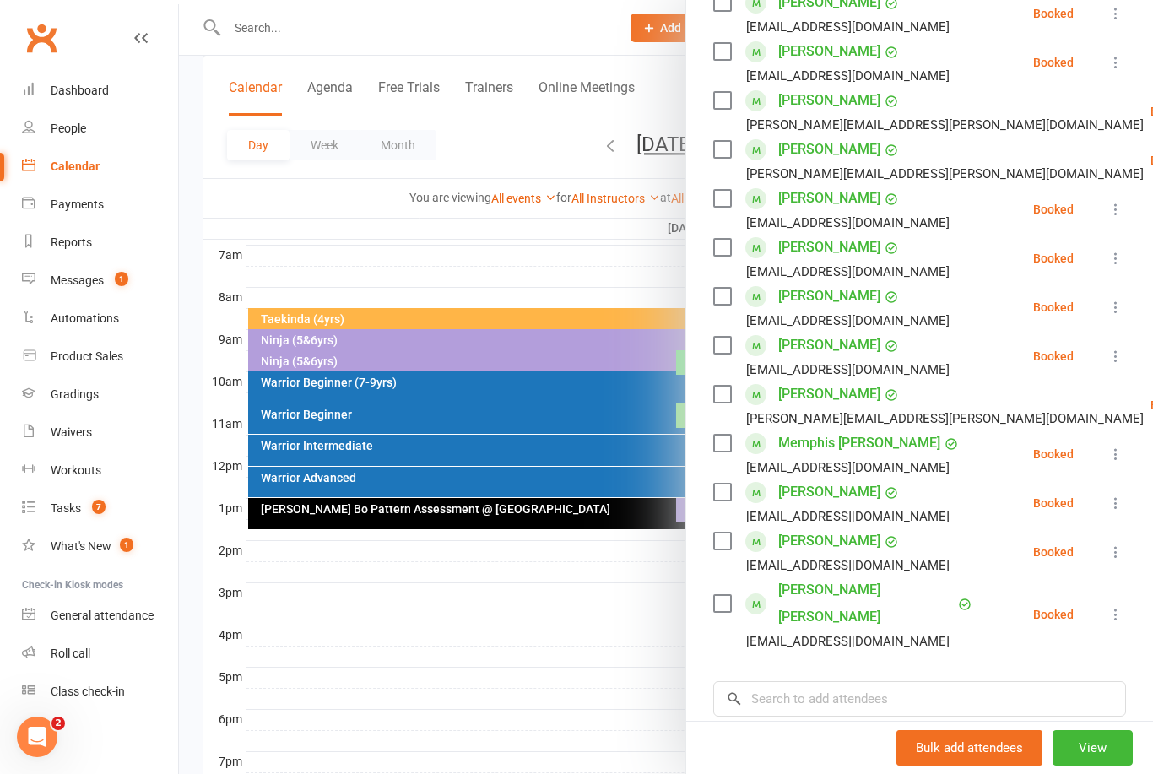
scroll to position [344, 0]
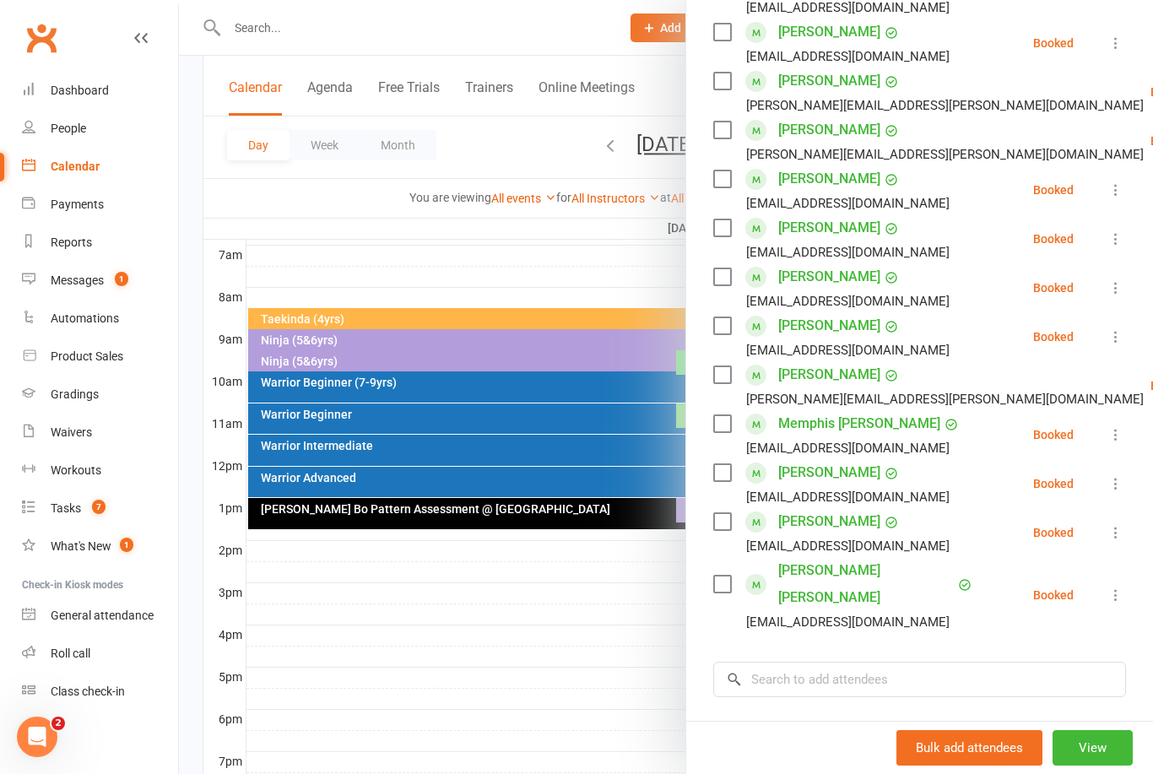
click at [1118, 437] on icon at bounding box center [1115, 434] width 17 height 17
click at [1030, 507] on link "Remove" at bounding box center [1041, 501] width 167 height 34
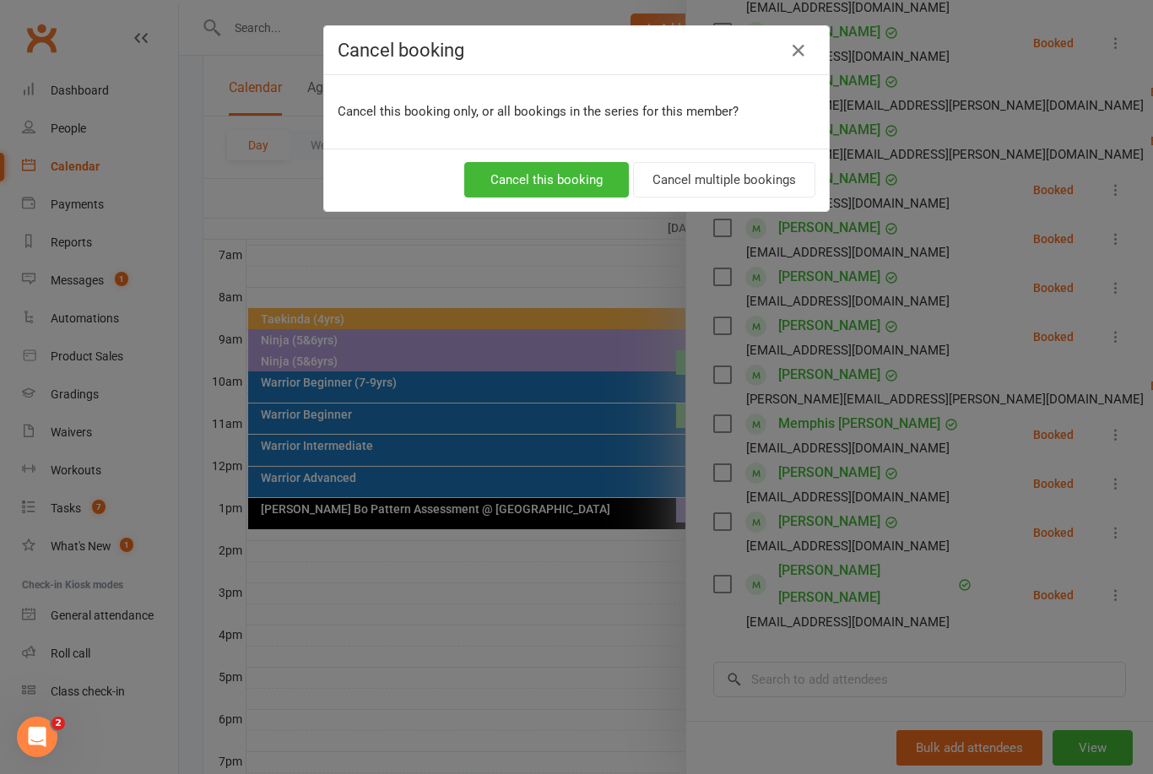
click at [587, 185] on button "Cancel this booking" at bounding box center [546, 179] width 165 height 35
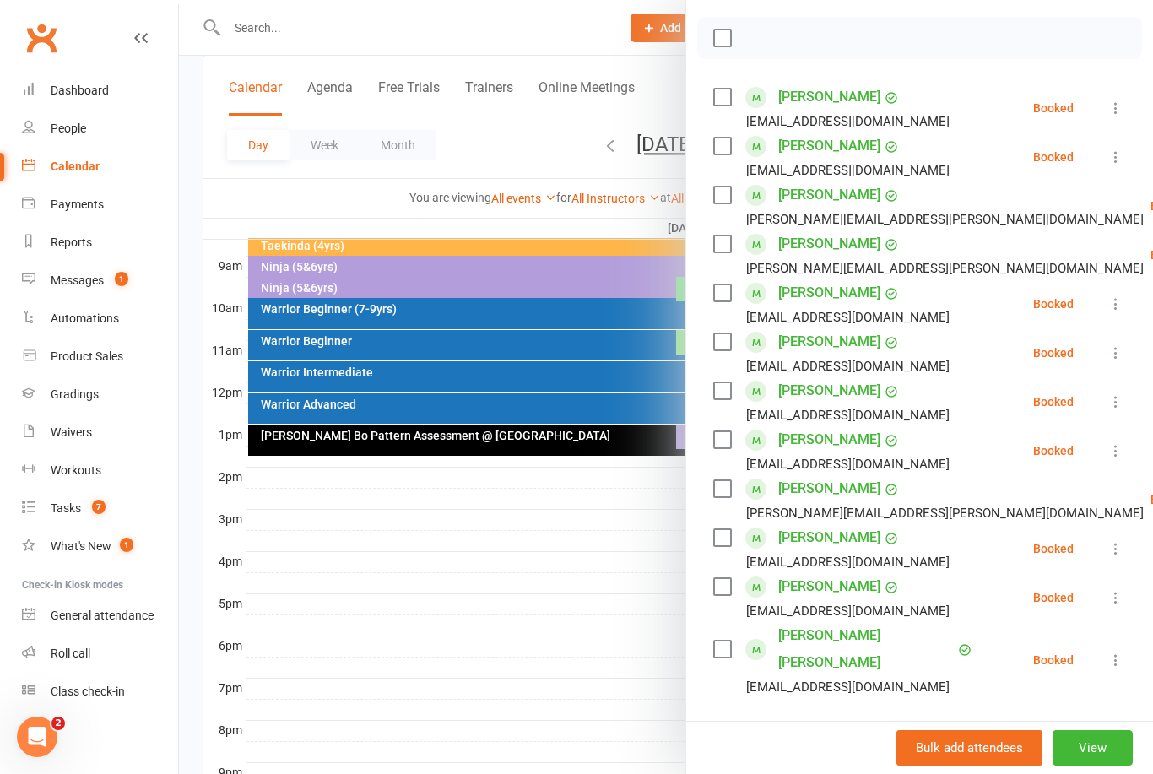
scroll to position [591, 0]
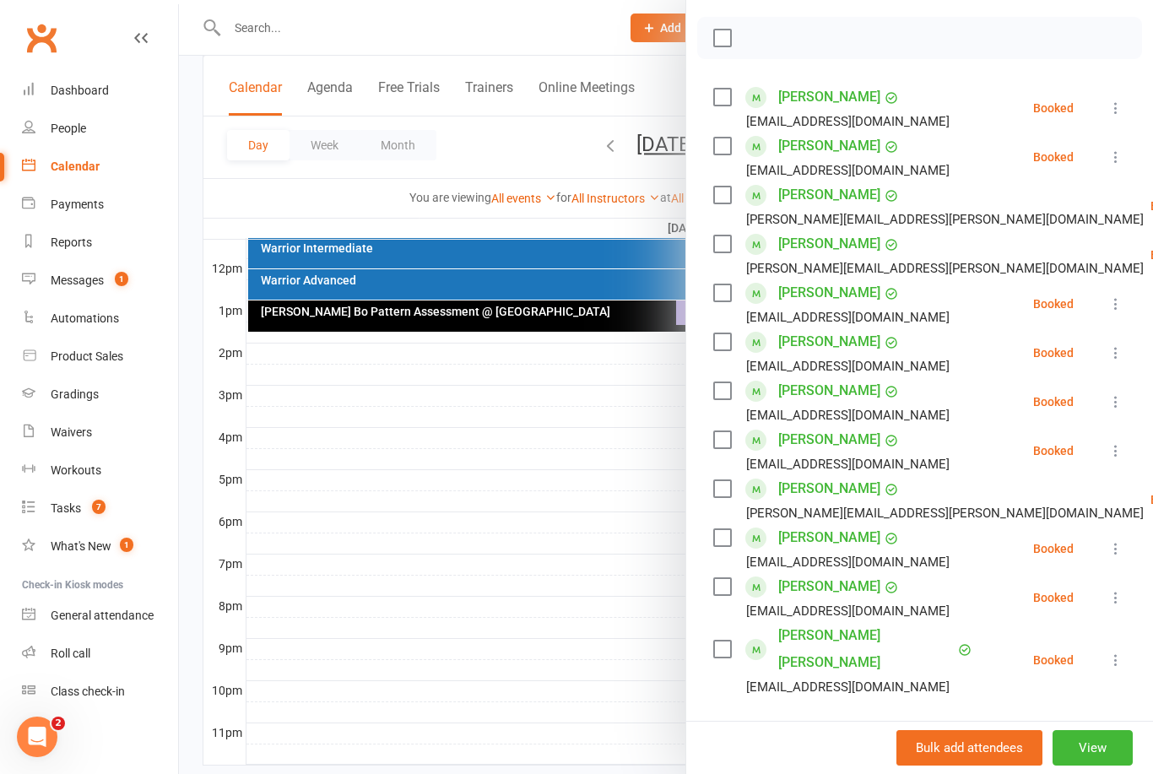
click at [816, 727] on input "search" at bounding box center [919, 744] width 413 height 35
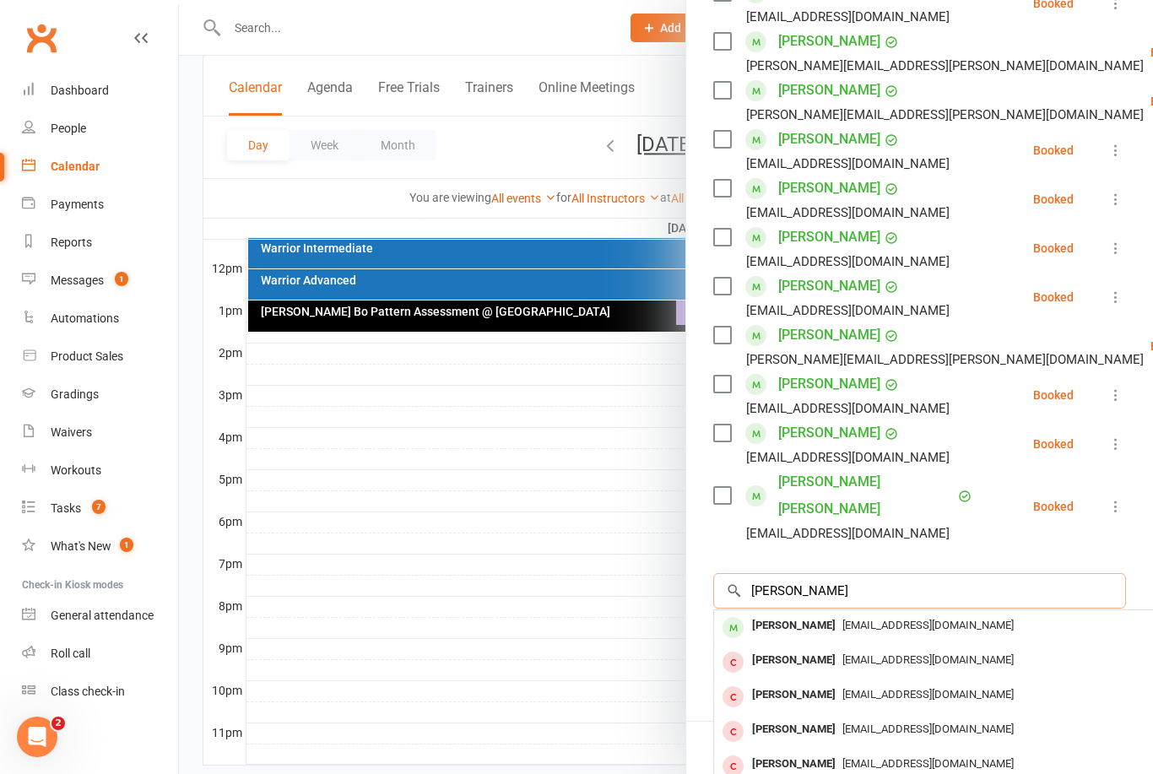
scroll to position [384, 0]
type input "Lucy"
click at [816, 614] on div "Lucy Danaher" at bounding box center [793, 626] width 97 height 24
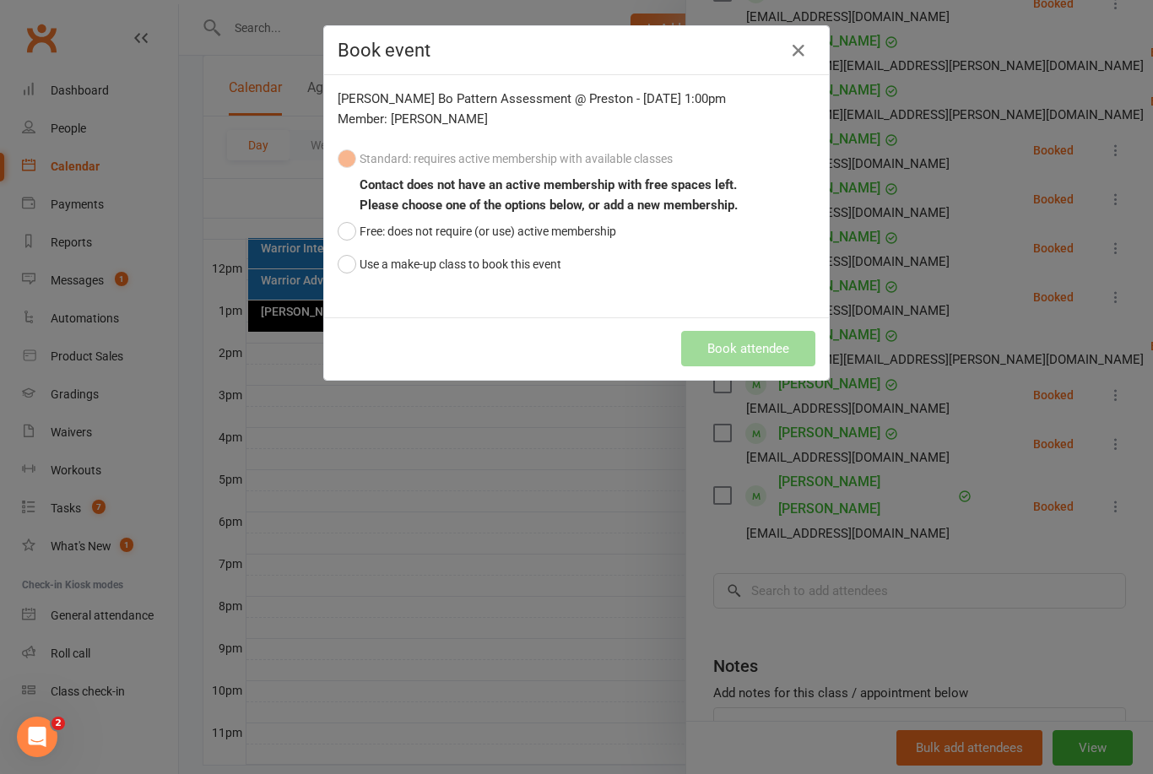
click at [343, 264] on button "Use a make-up class to book this event" at bounding box center [450, 264] width 224 height 32
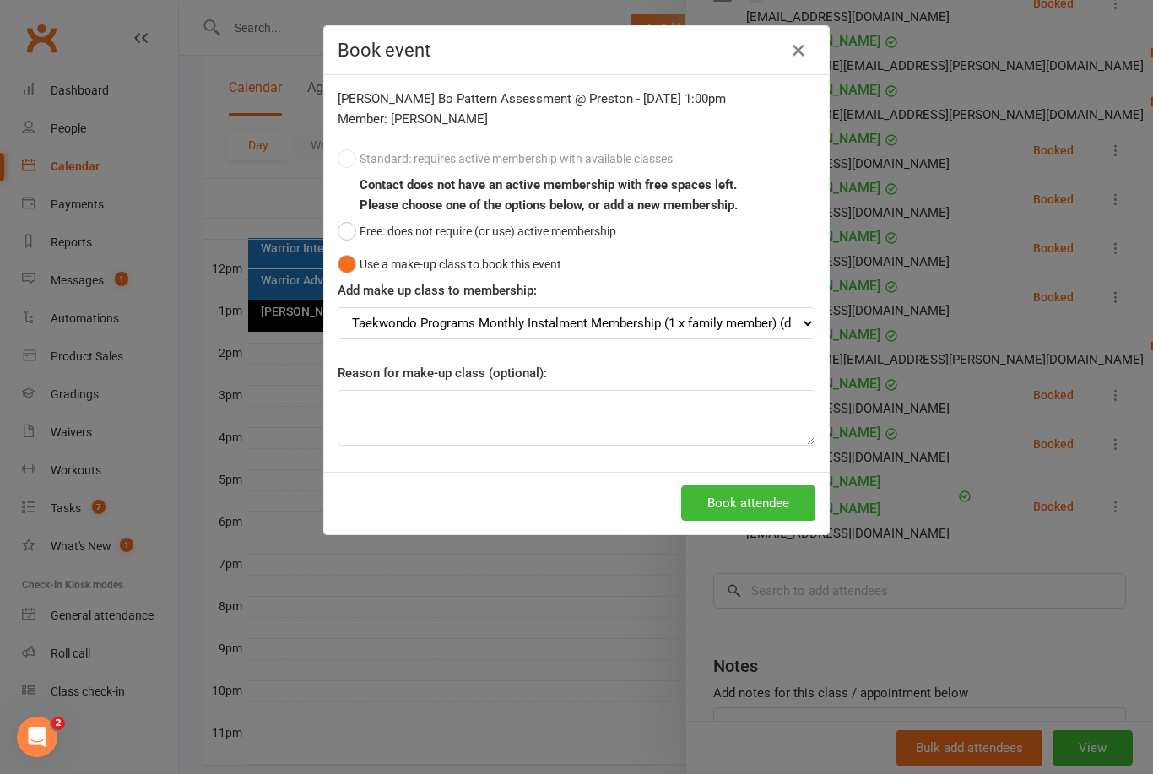
click at [777, 507] on button "Book attendee" at bounding box center [748, 502] width 134 height 35
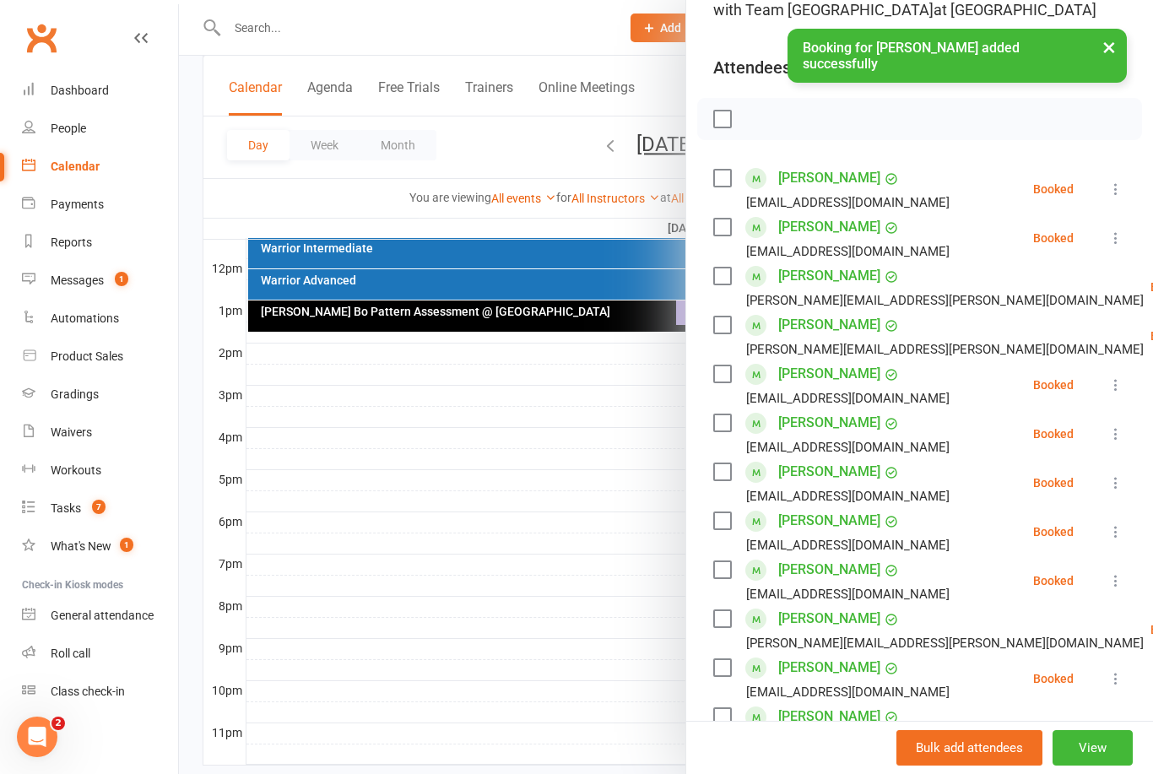
scroll to position [146, 0]
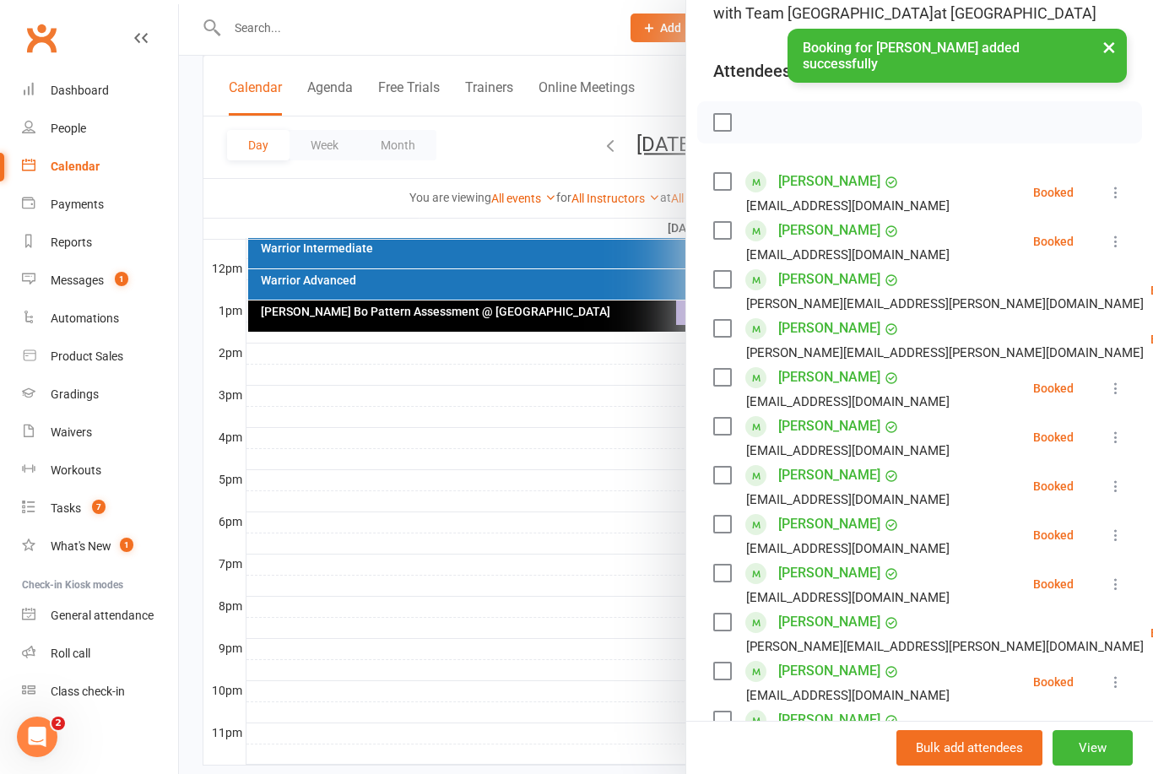
click at [826, 381] on link "Lucy Danaher" at bounding box center [829, 377] width 102 height 27
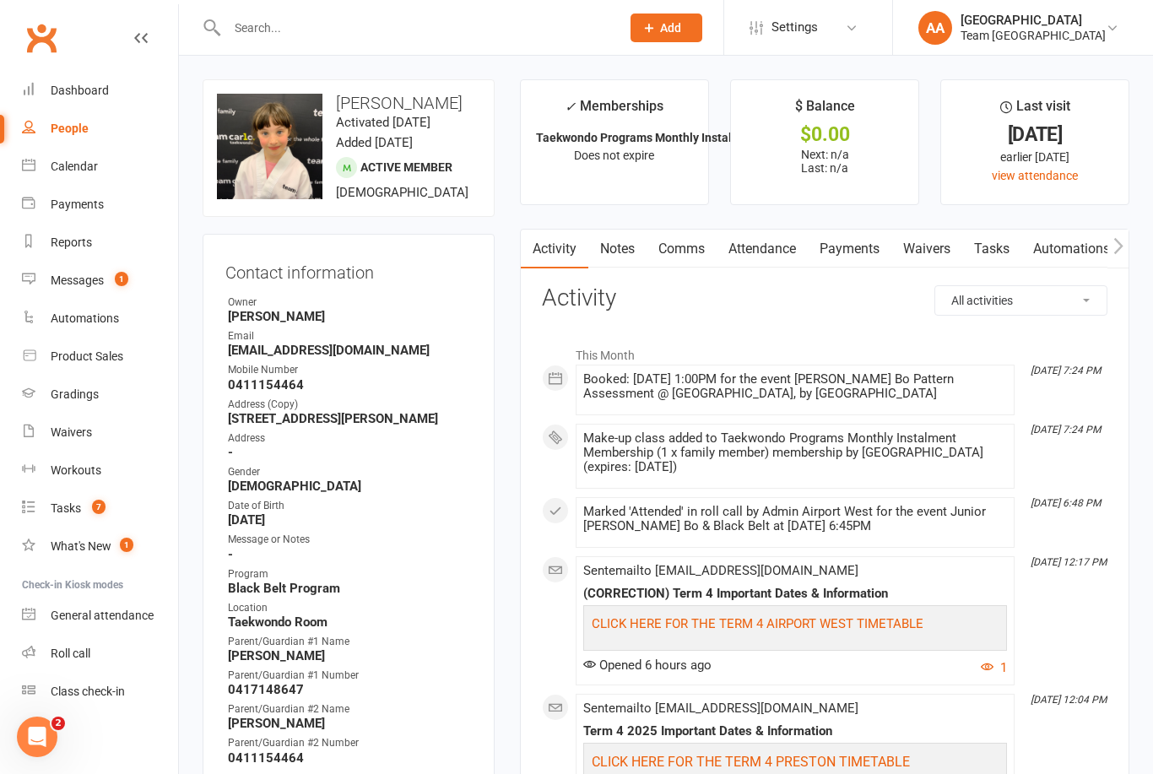
click at [73, 168] on div "Calendar" at bounding box center [74, 167] width 47 height 14
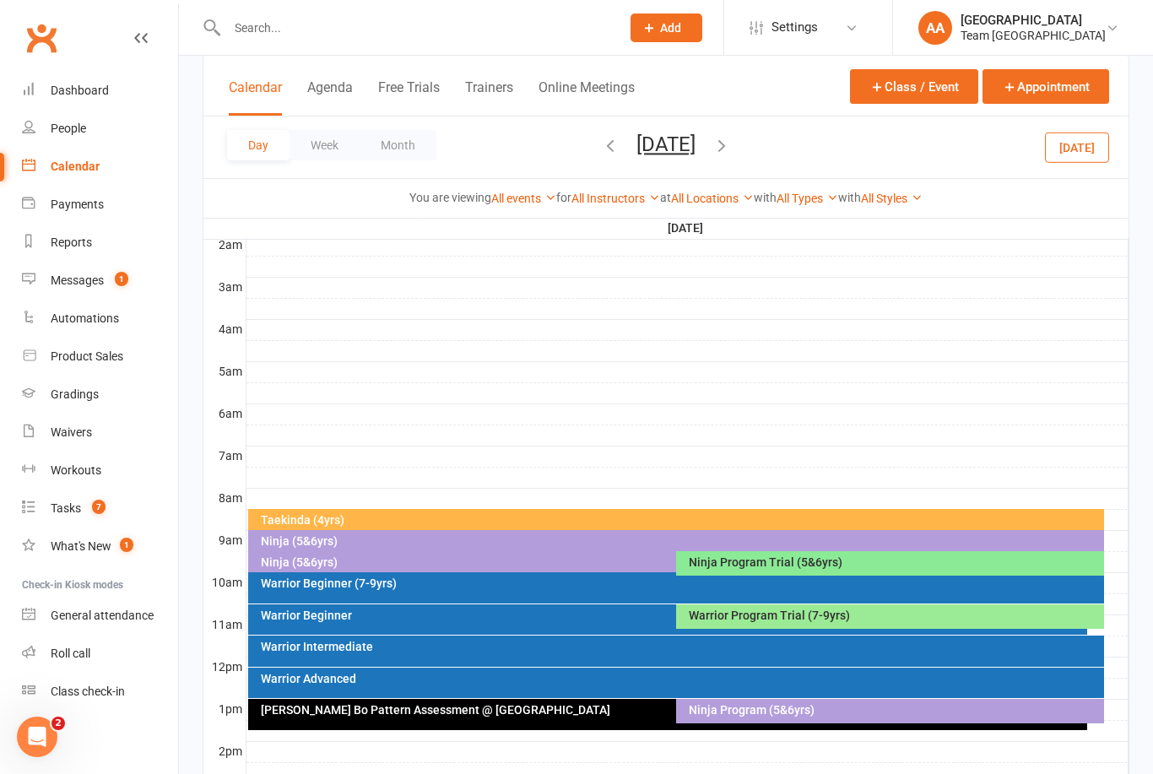
scroll to position [197, 0]
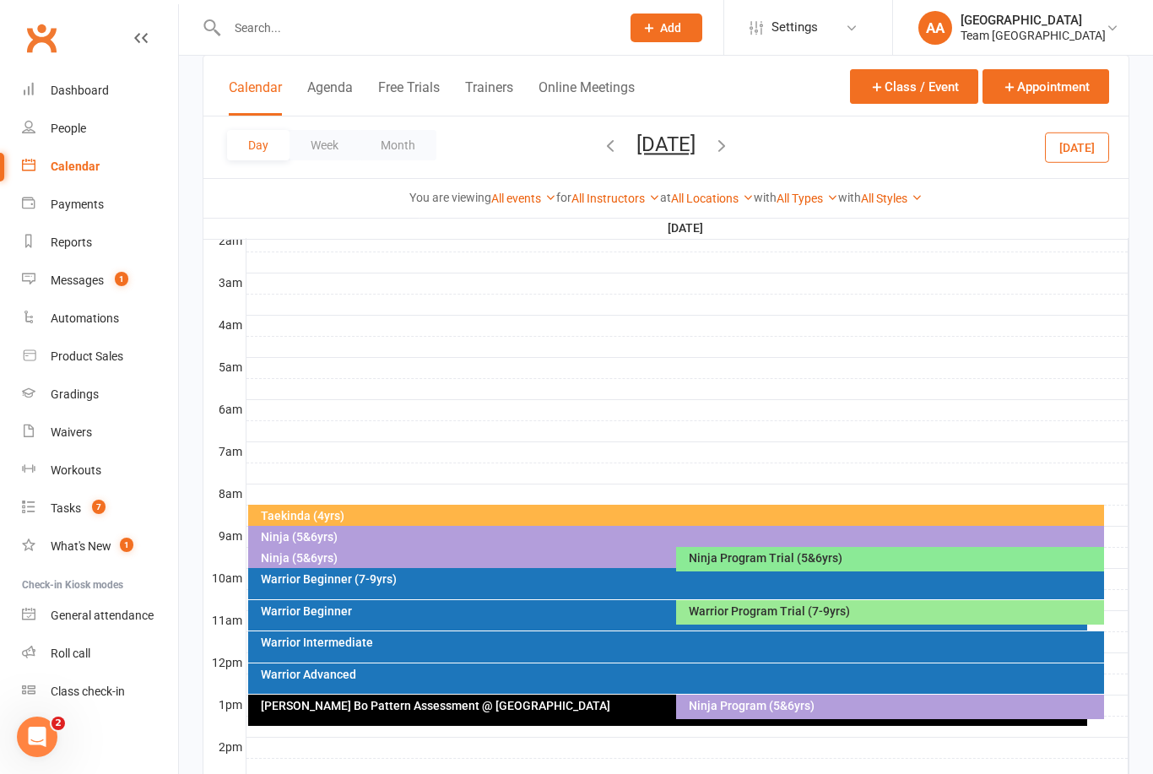
click at [695, 141] on button "Saturday, Oct 4, 2025" at bounding box center [665, 145] width 59 height 24
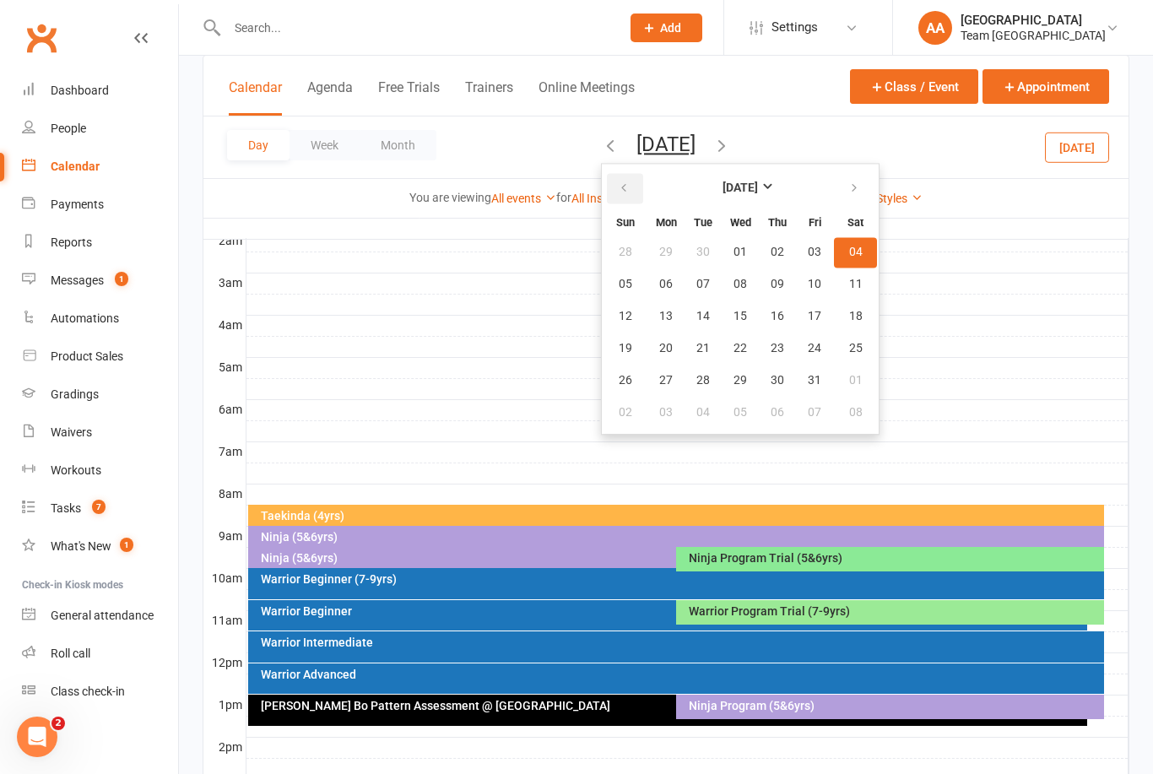
click at [618, 192] on icon "button" at bounding box center [624, 188] width 12 height 14
click at [685, 314] on button "16" at bounding box center [702, 316] width 35 height 30
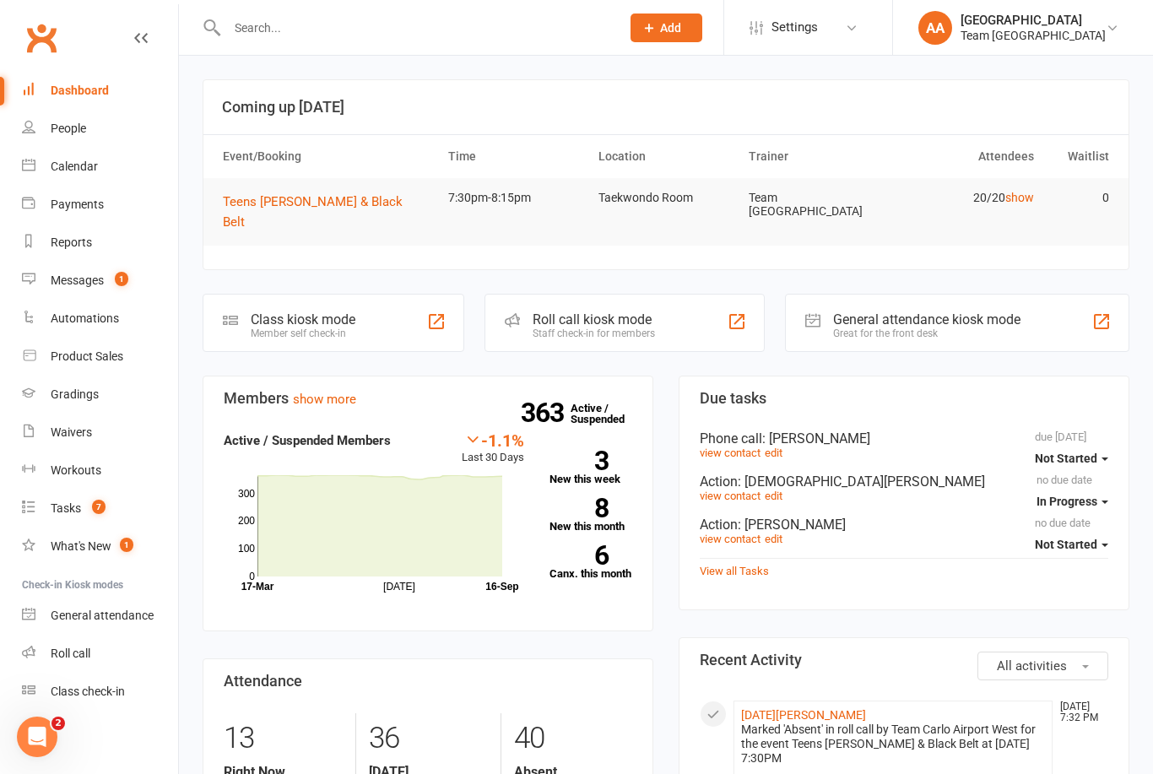
click at [95, 161] on div "Calendar" at bounding box center [74, 167] width 47 height 14
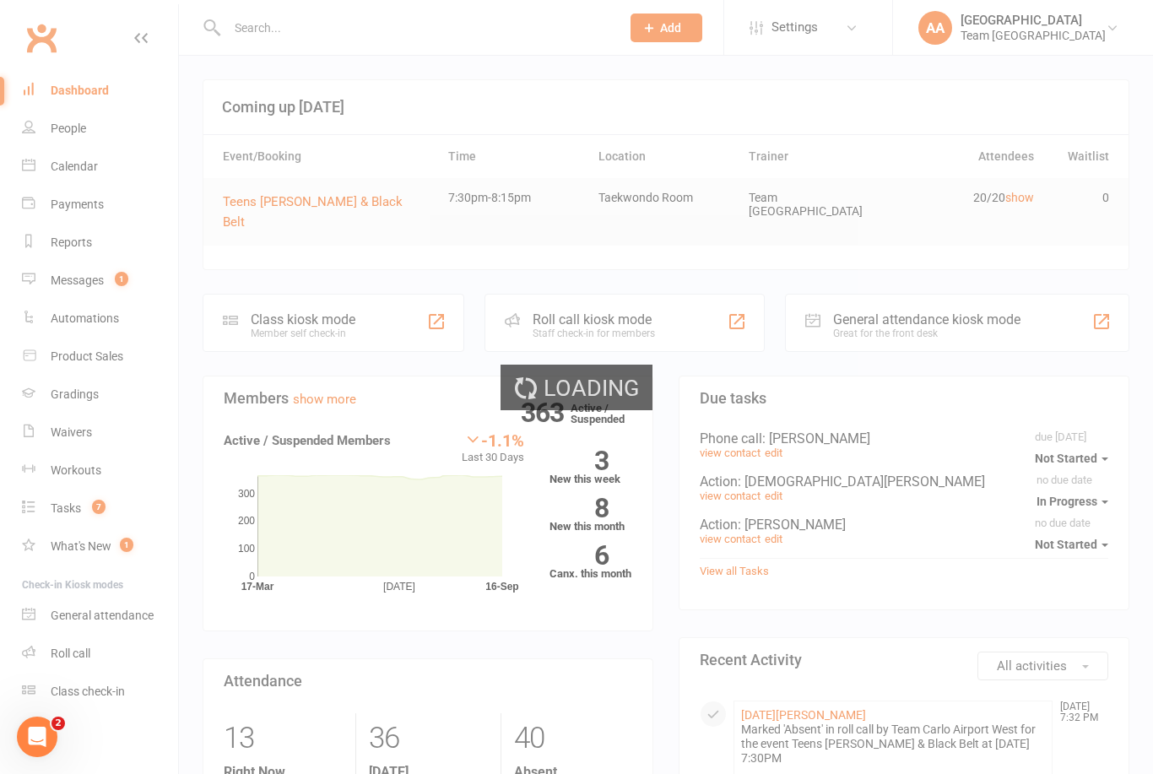
click at [97, 159] on div "Loading" at bounding box center [576, 387] width 1153 height 774
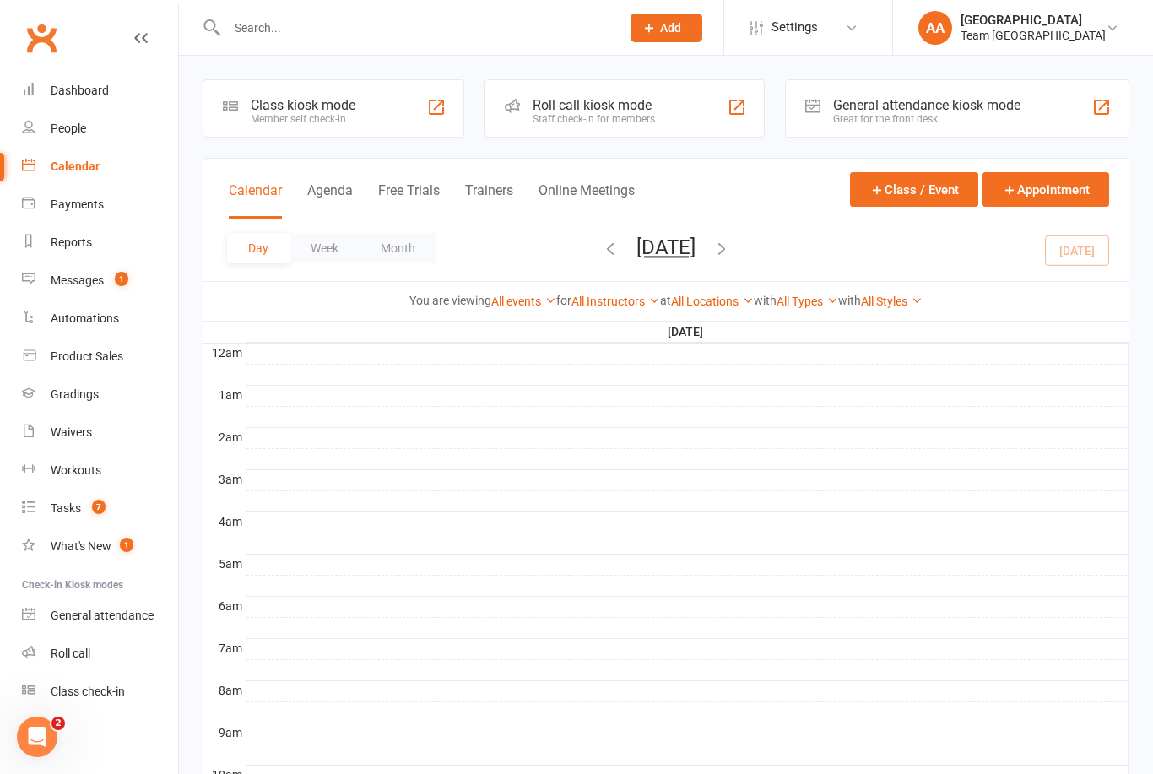
click at [636, 249] on button "[DATE]" at bounding box center [665, 247] width 59 height 24
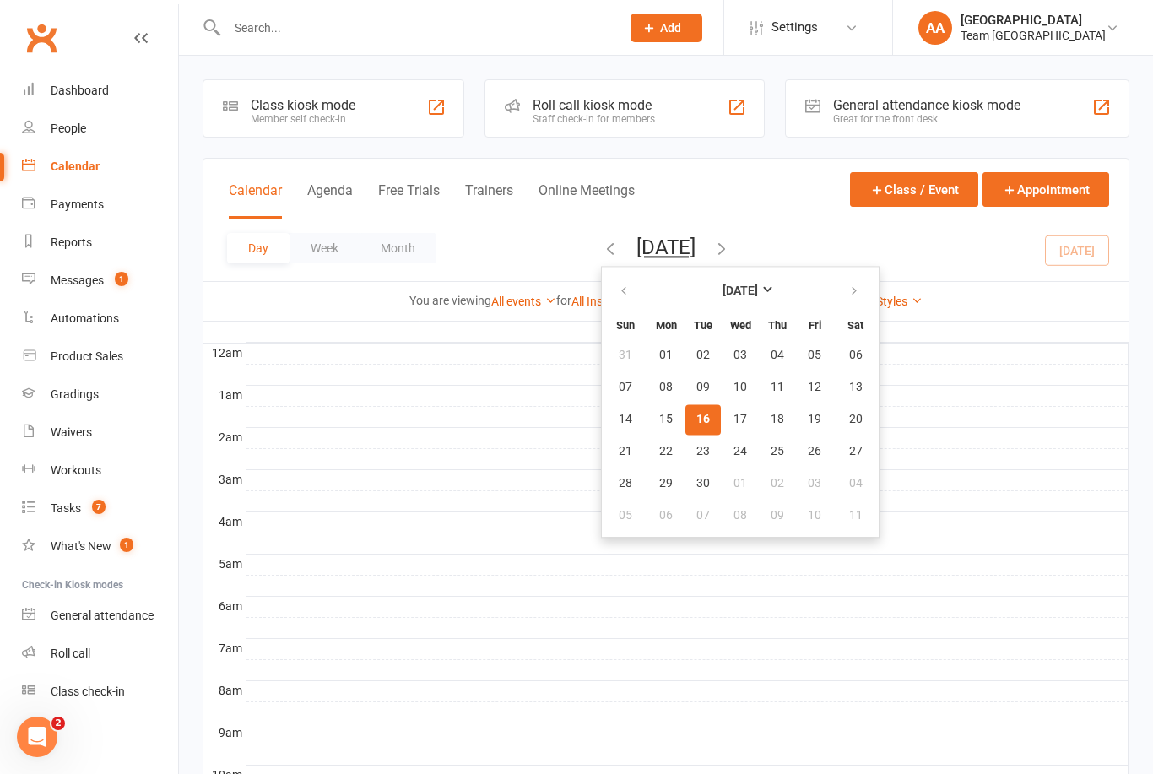
click at [94, 383] on link "Gradings" at bounding box center [100, 395] width 156 height 38
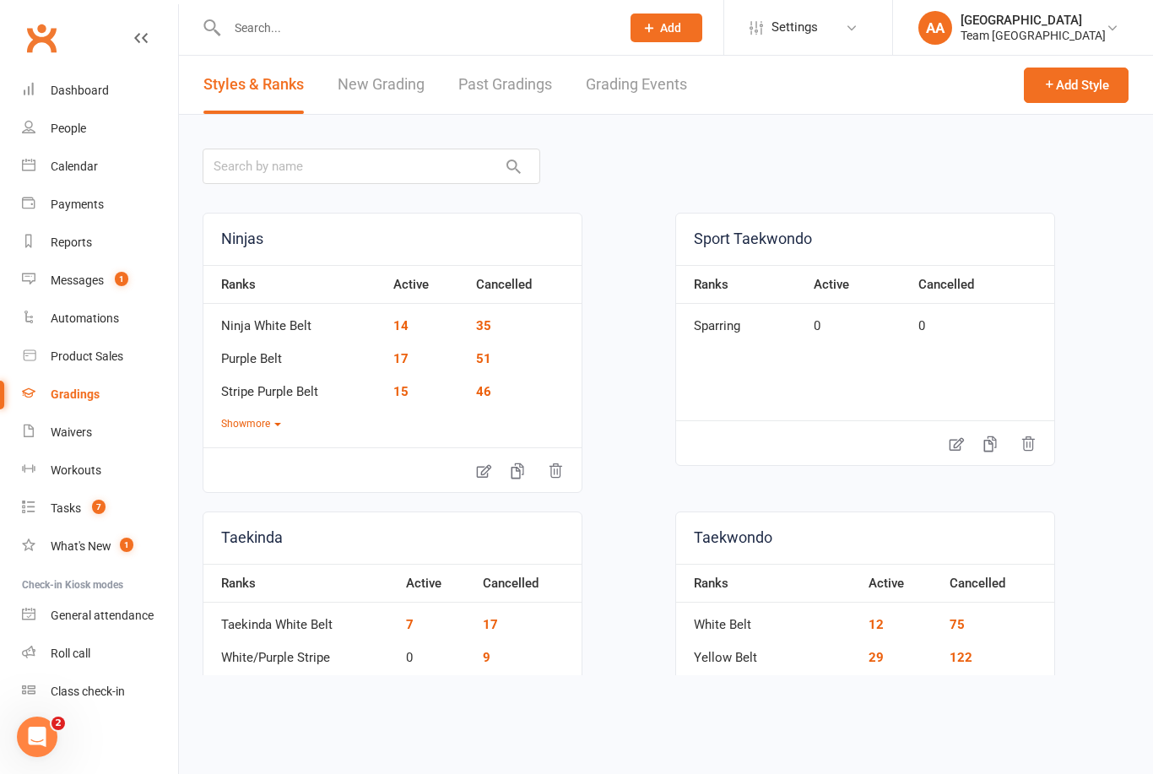
click at [665, 77] on link "Grading Events" at bounding box center [636, 85] width 101 height 58
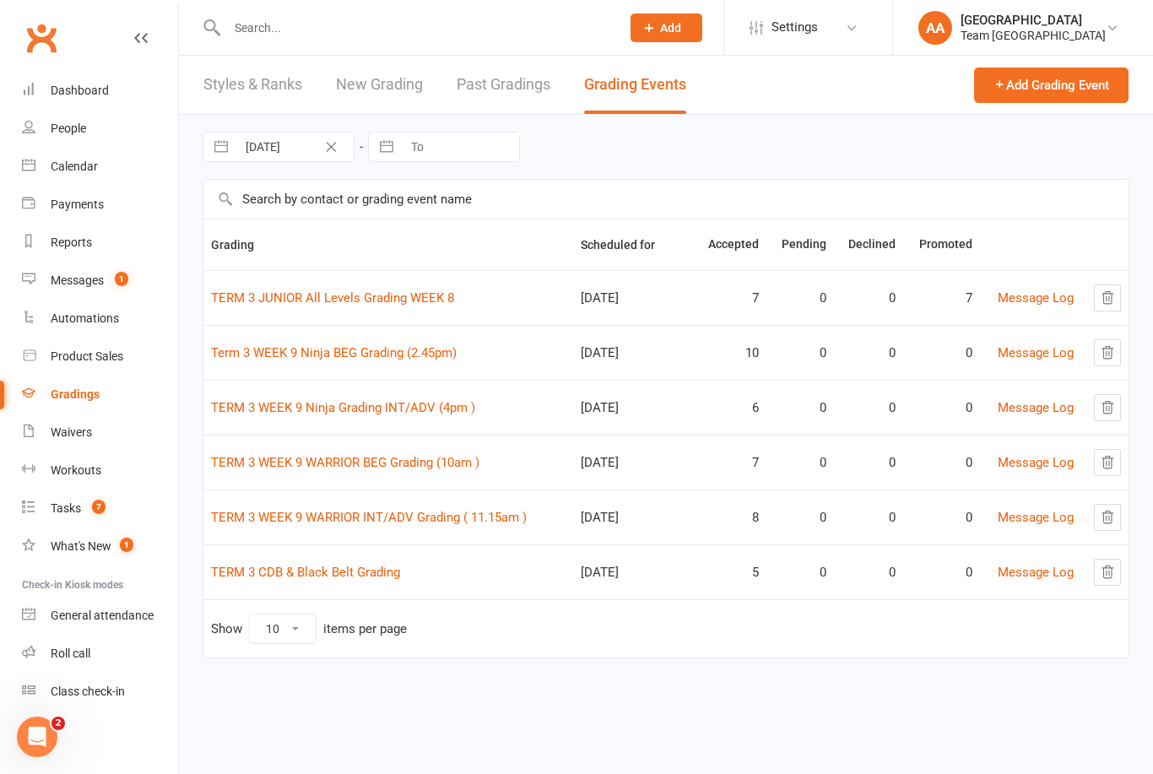
click at [306, 568] on link "TERM 3 CDB & Black Belt Grading" at bounding box center [305, 572] width 189 height 15
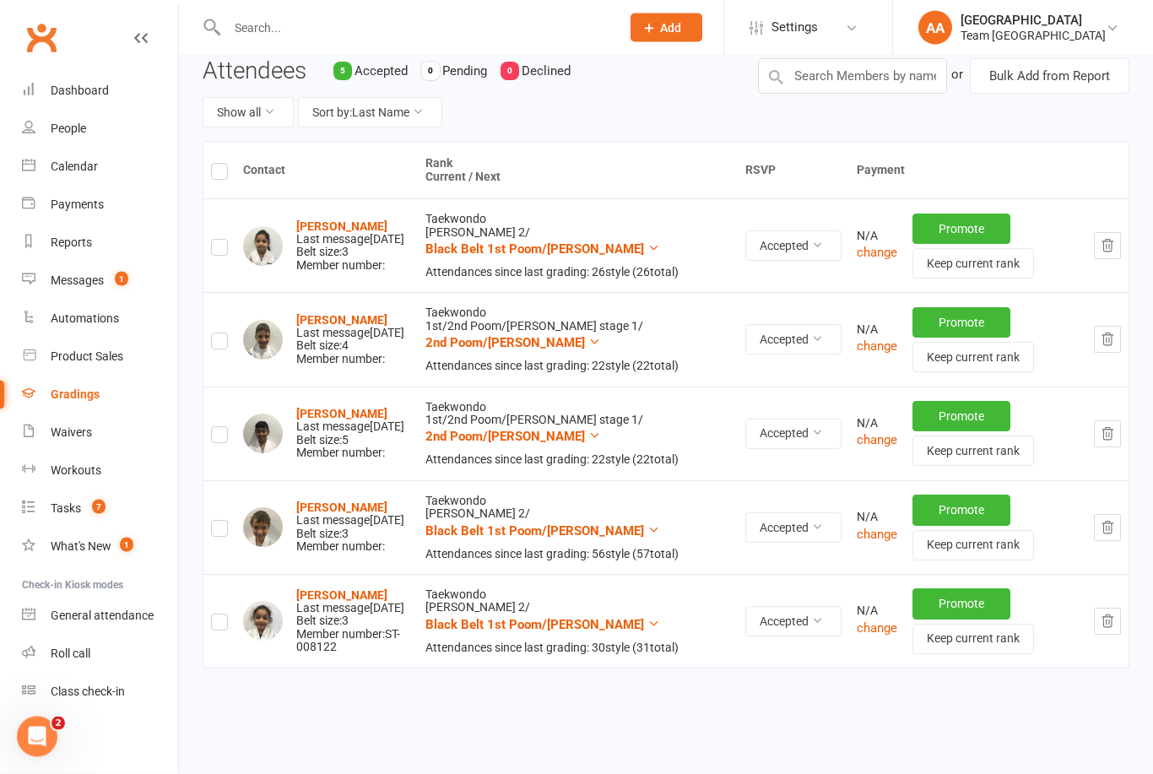
scroll to position [188, 0]
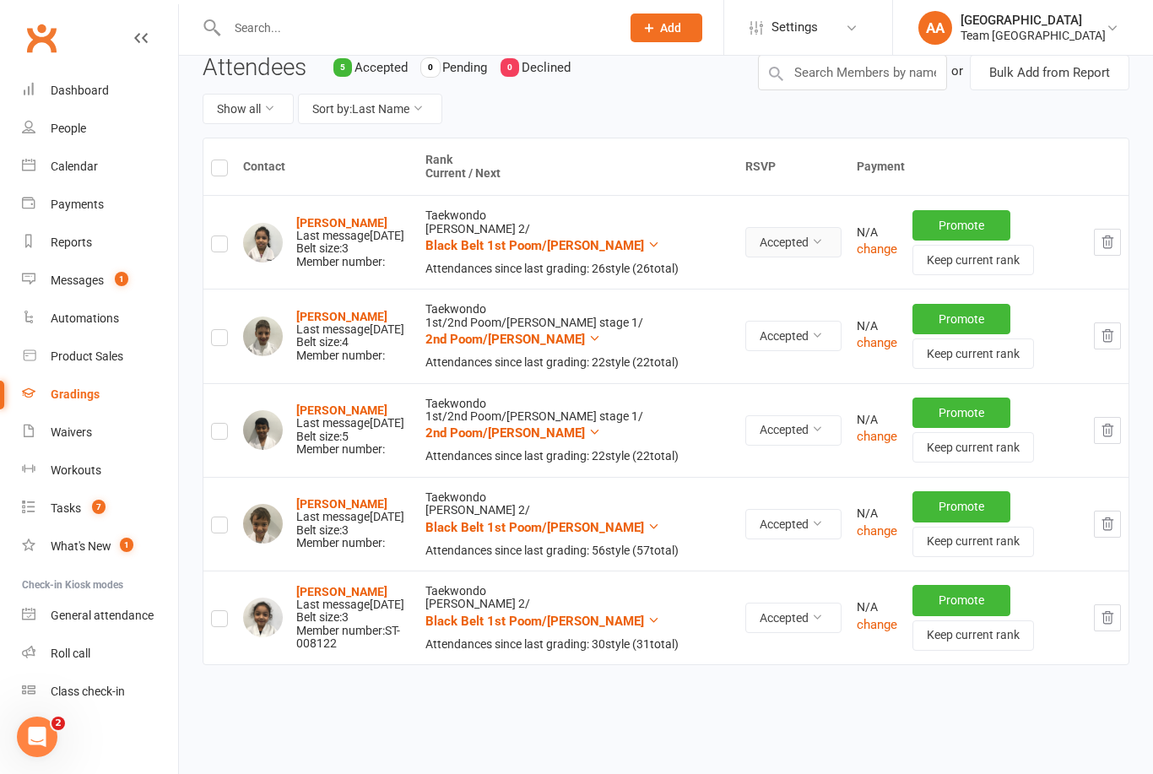
click at [758, 231] on button "Accepted" at bounding box center [793, 242] width 96 height 30
click at [712, 321] on link "Declined" at bounding box center [720, 312] width 167 height 34
click at [1110, 250] on button "button" at bounding box center [1107, 242] width 27 height 27
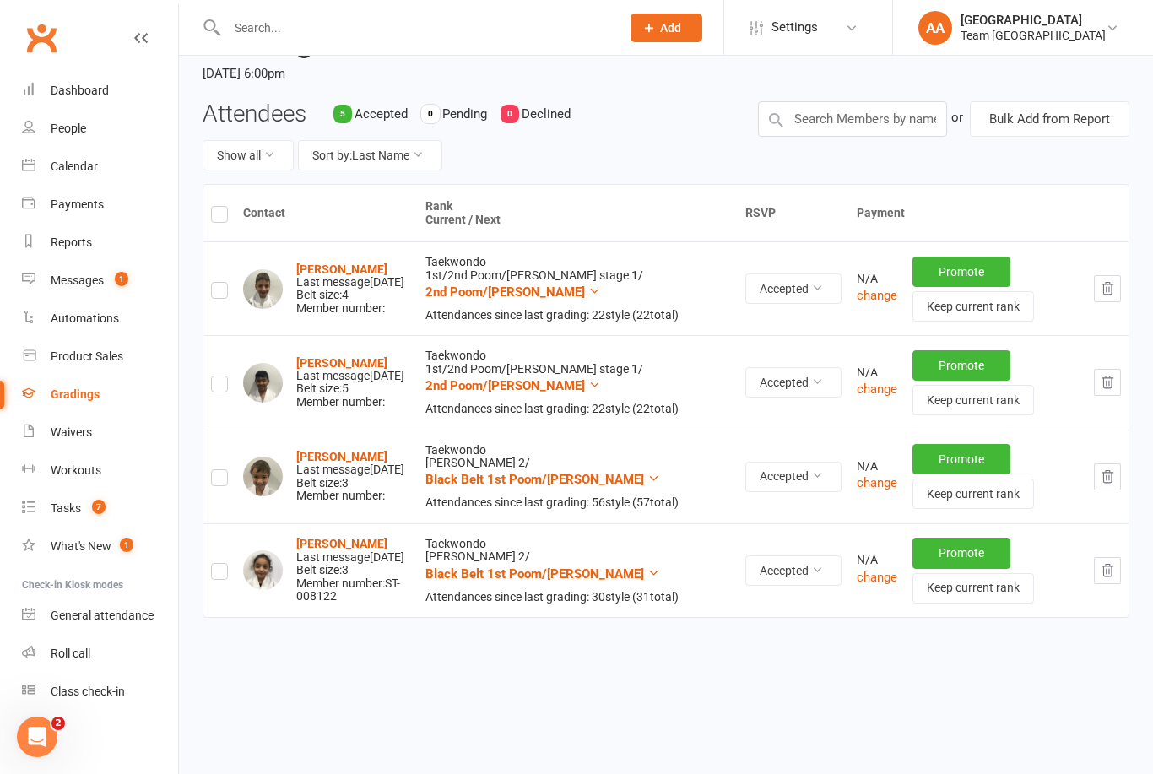
scroll to position [133, 0]
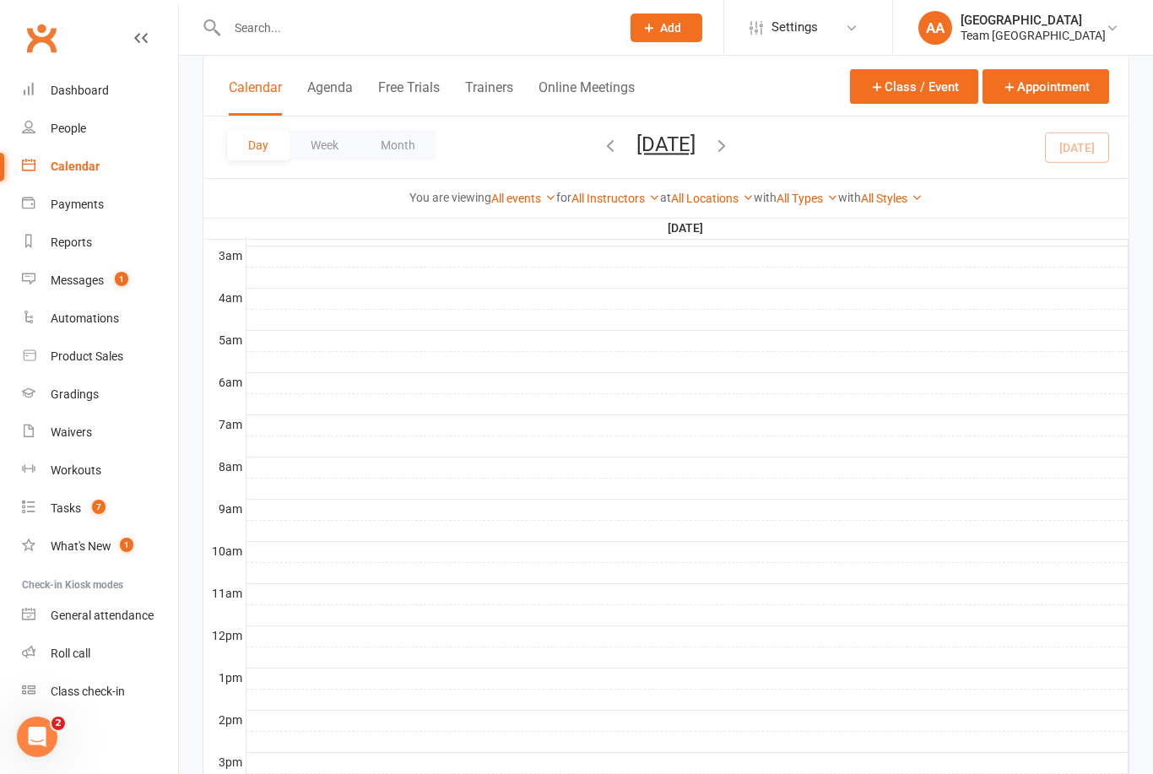
click at [78, 279] on div "Messages" at bounding box center [77, 280] width 53 height 14
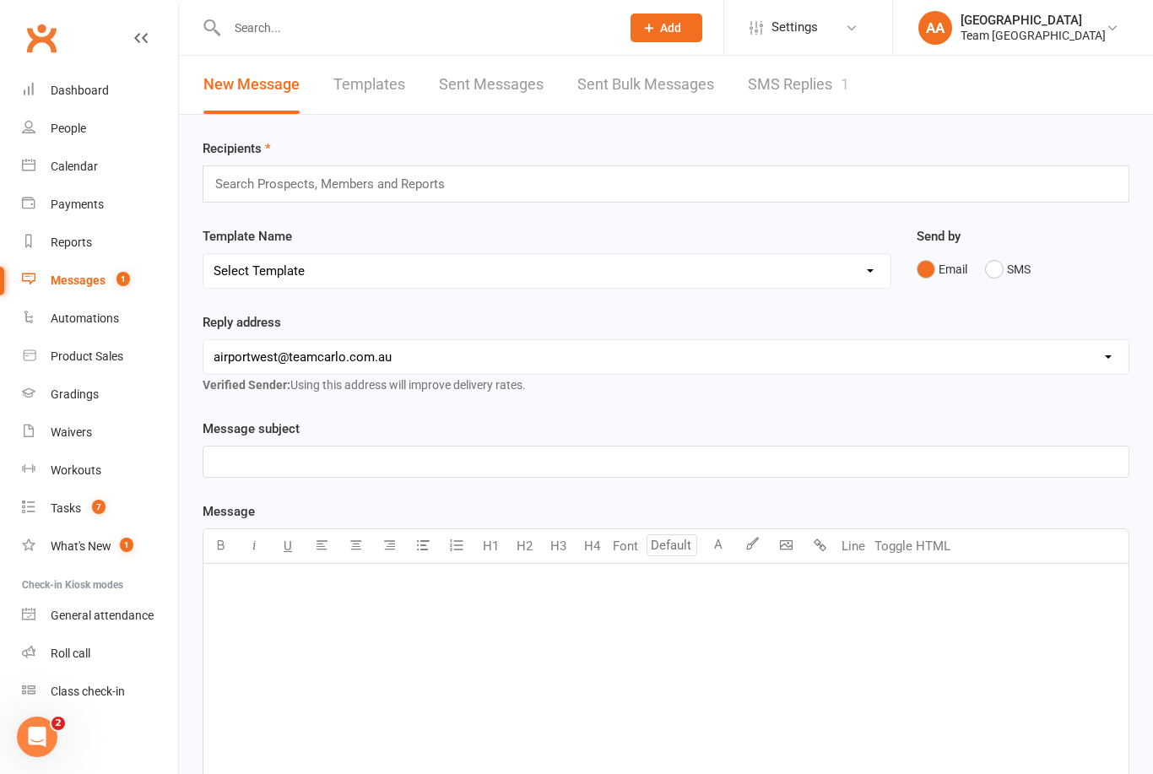
click at [815, 79] on link "SMS Replies 1" at bounding box center [798, 85] width 101 height 58
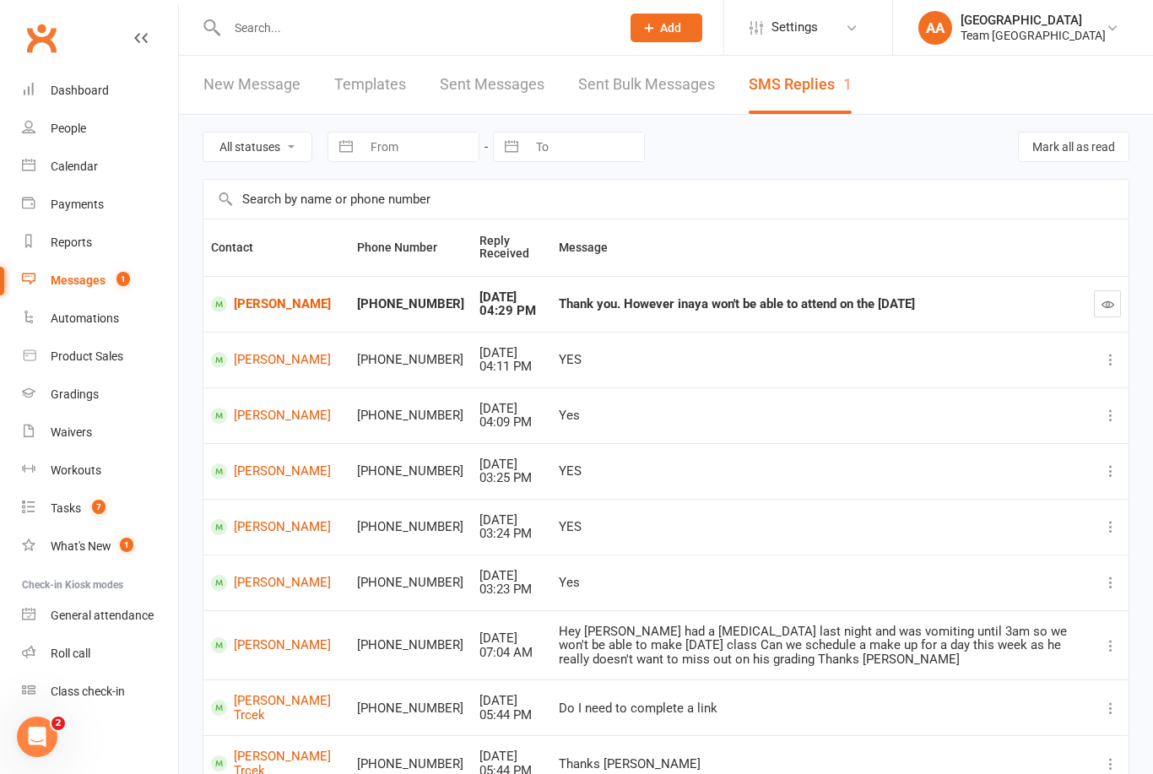
click at [1109, 301] on icon "button" at bounding box center [1107, 304] width 13 height 13
click at [81, 160] on div "Calendar" at bounding box center [74, 167] width 47 height 14
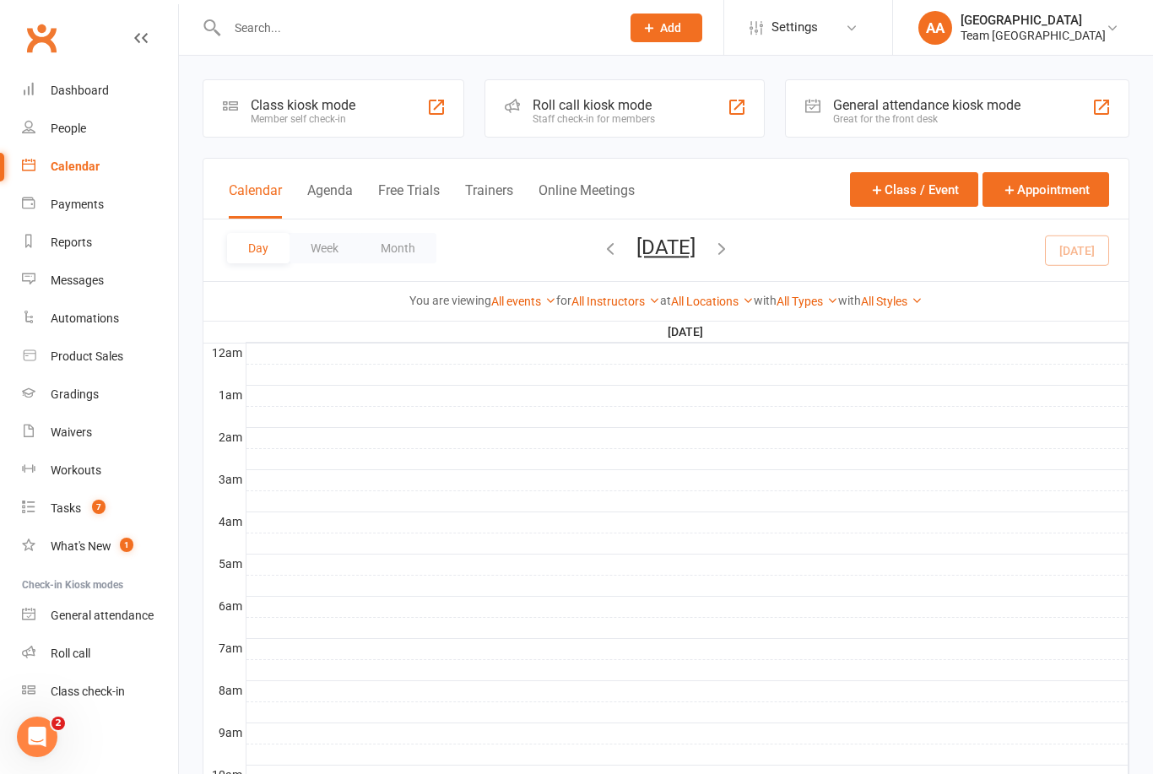
click at [652, 245] on button "Tuesday, Sep 16, 2025" at bounding box center [665, 247] width 59 height 24
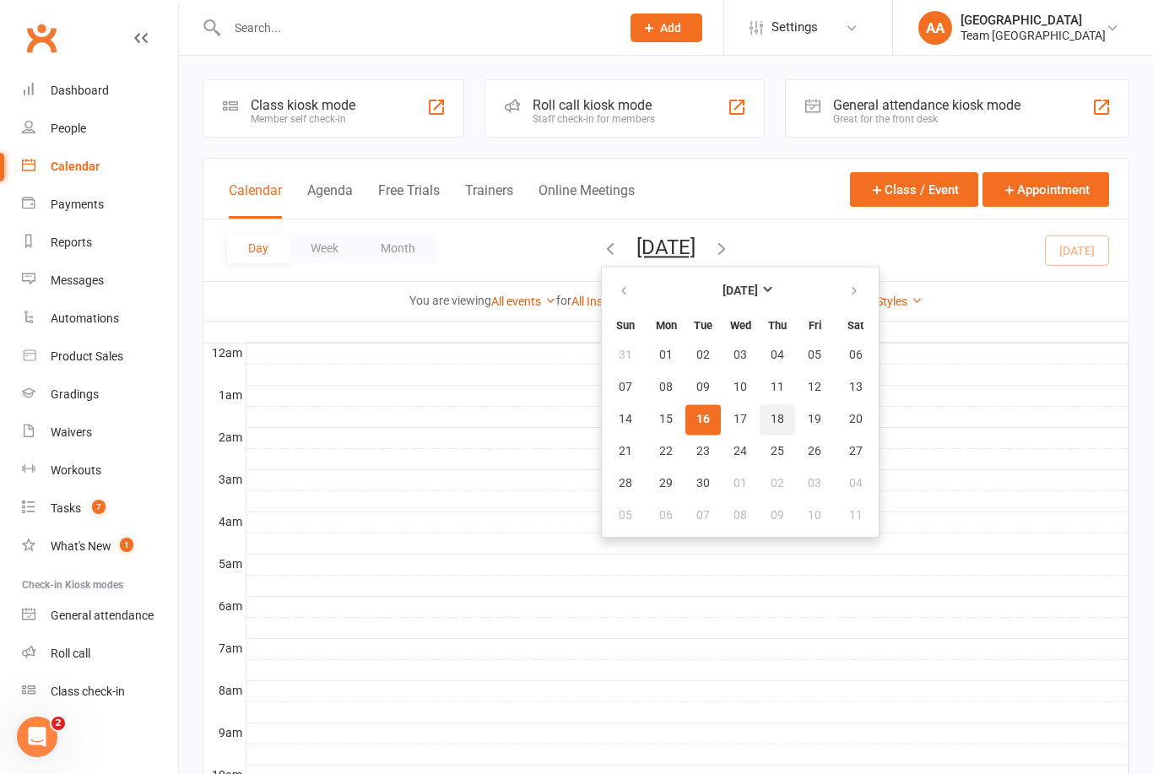
click at [771, 414] on span "18" at bounding box center [778, 420] width 14 height 14
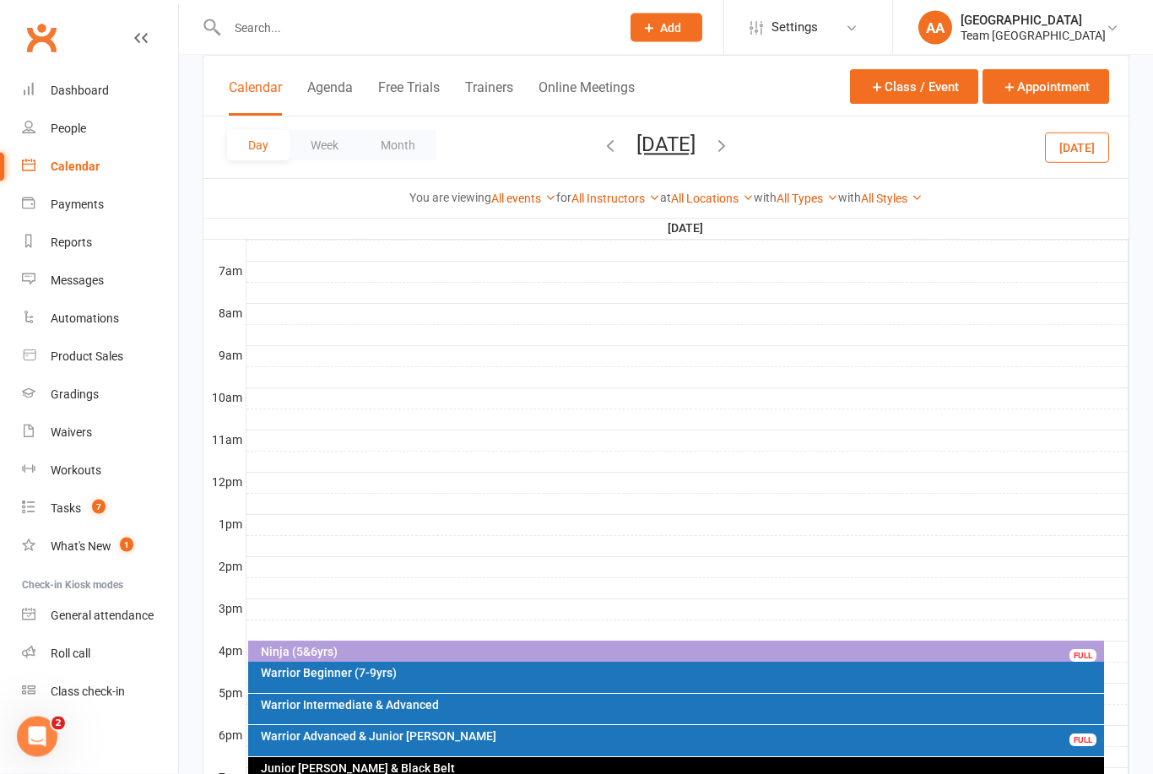
scroll to position [557, 0]
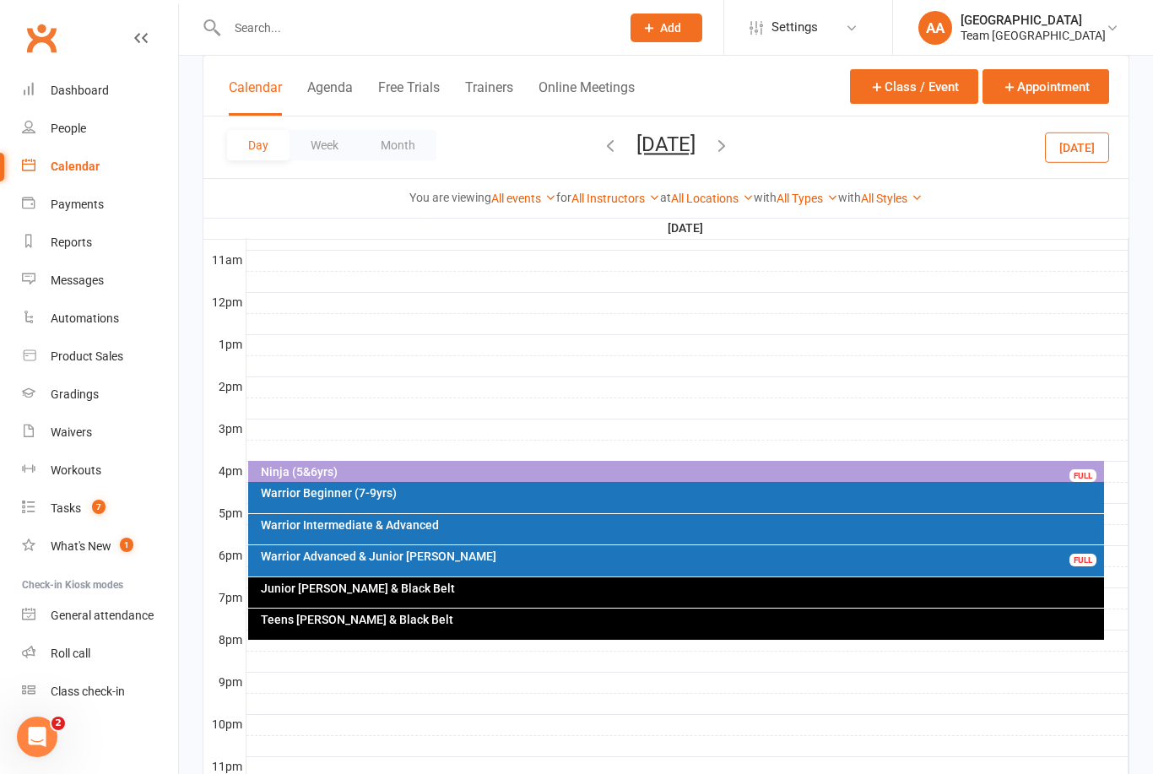
click at [431, 489] on div "Warrior Beginner (7-9yrs)" at bounding box center [680, 493] width 841 height 12
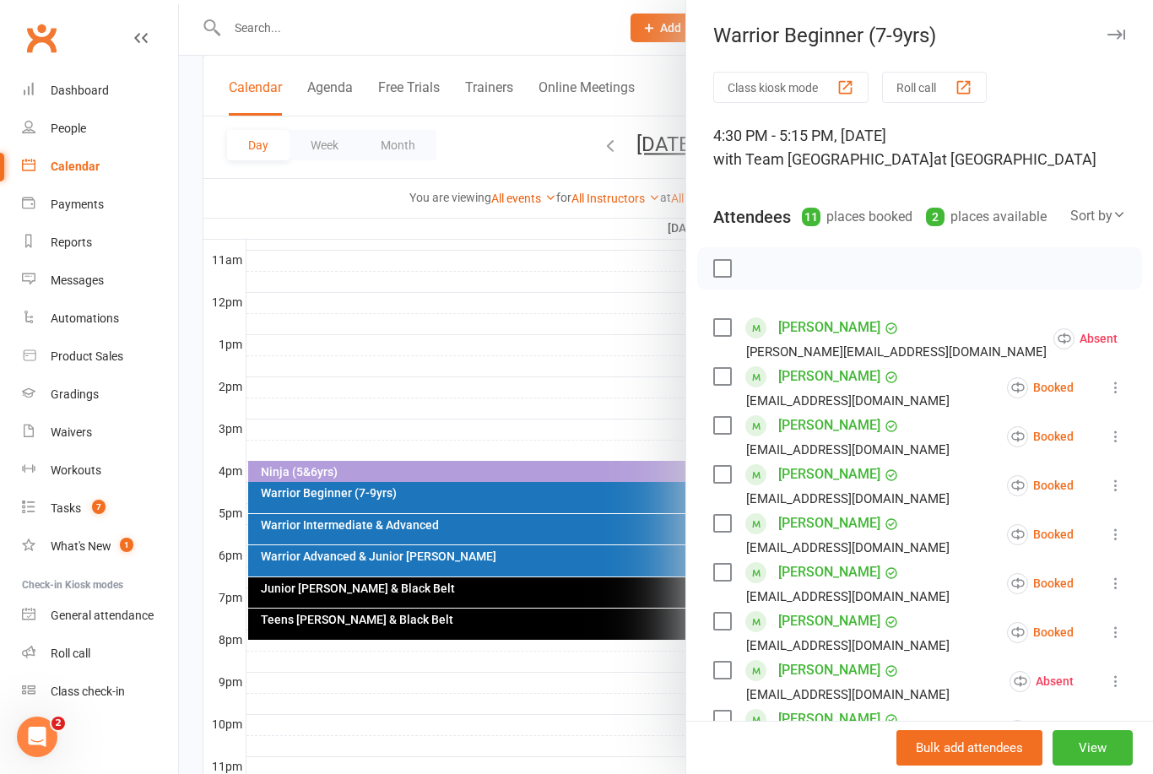
click at [566, 325] on div at bounding box center [666, 387] width 974 height 774
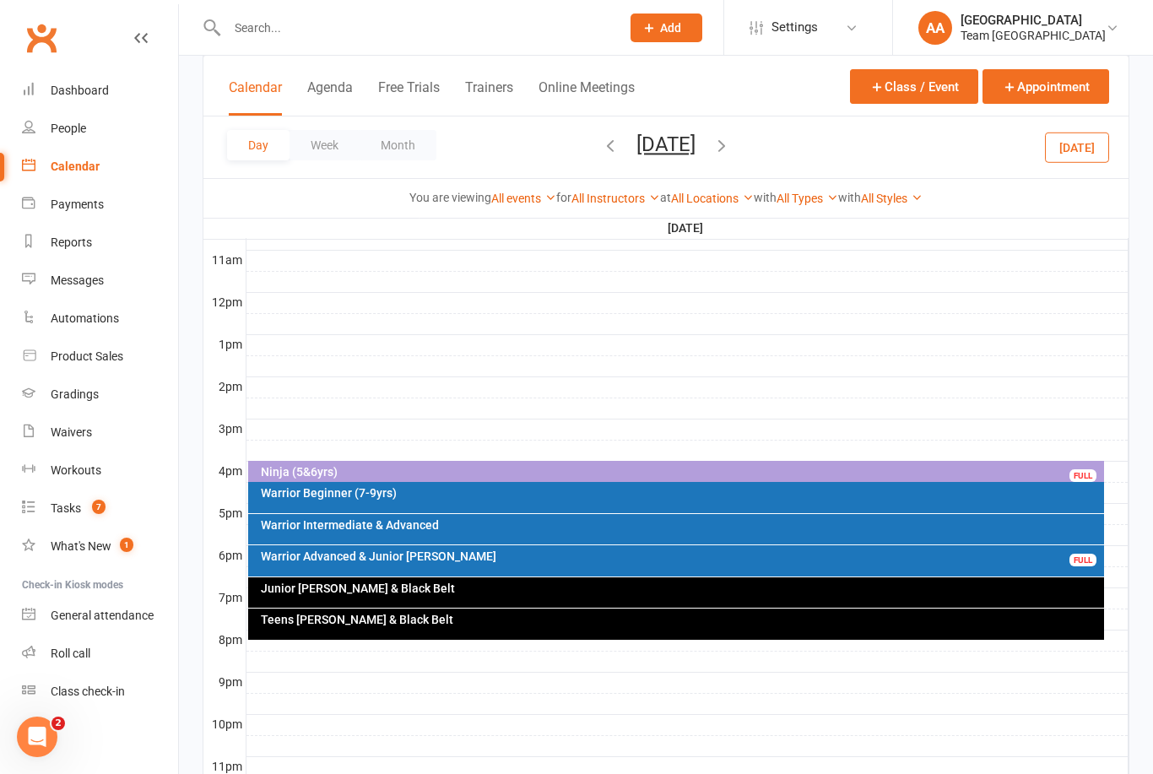
click at [431, 589] on div "Junior [PERSON_NAME] & Black Belt" at bounding box center [680, 588] width 841 height 12
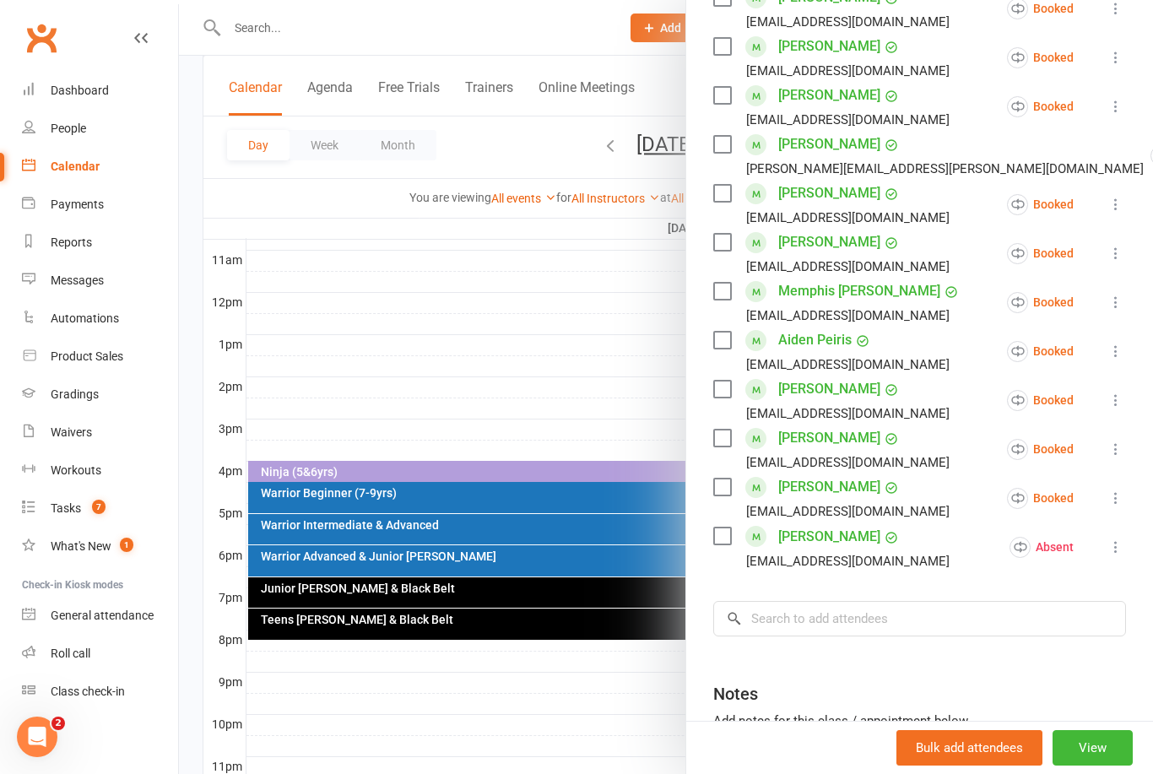
scroll to position [527, 0]
click at [827, 603] on input "search" at bounding box center [919, 617] width 413 height 35
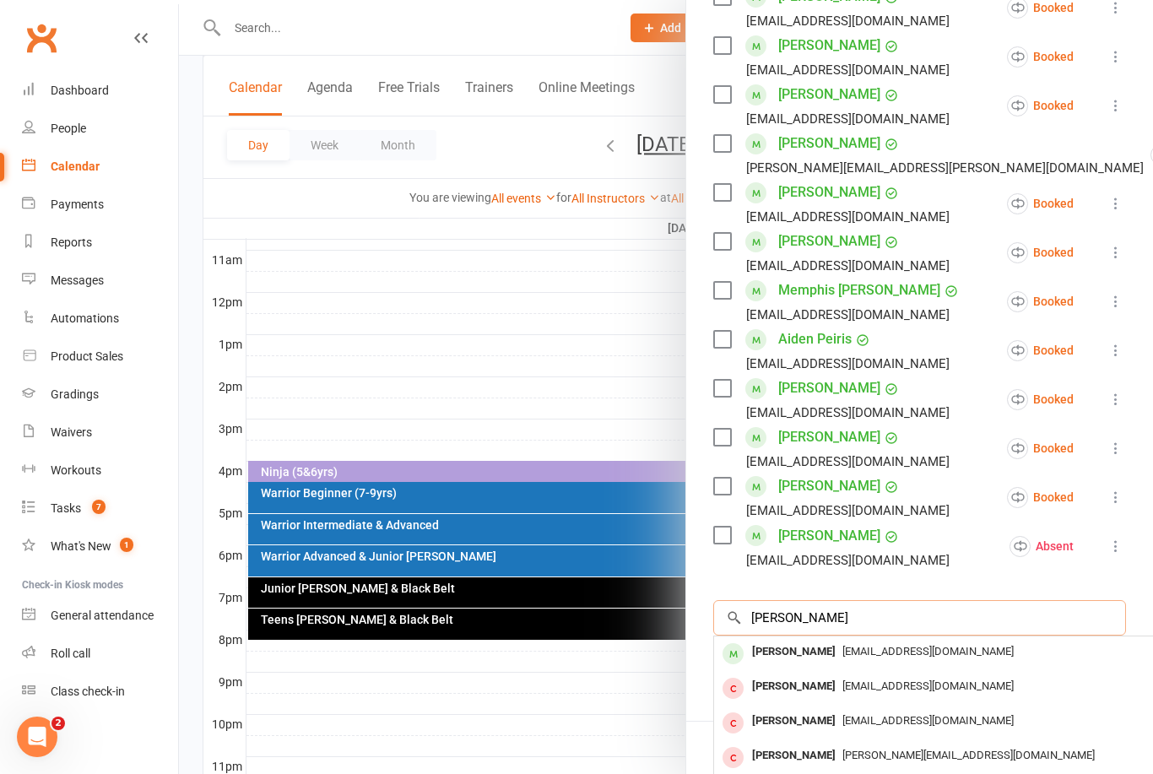
type input "Alanna fel"
click at [842, 641] on div "[PERSON_NAME]" at bounding box center [793, 652] width 97 height 24
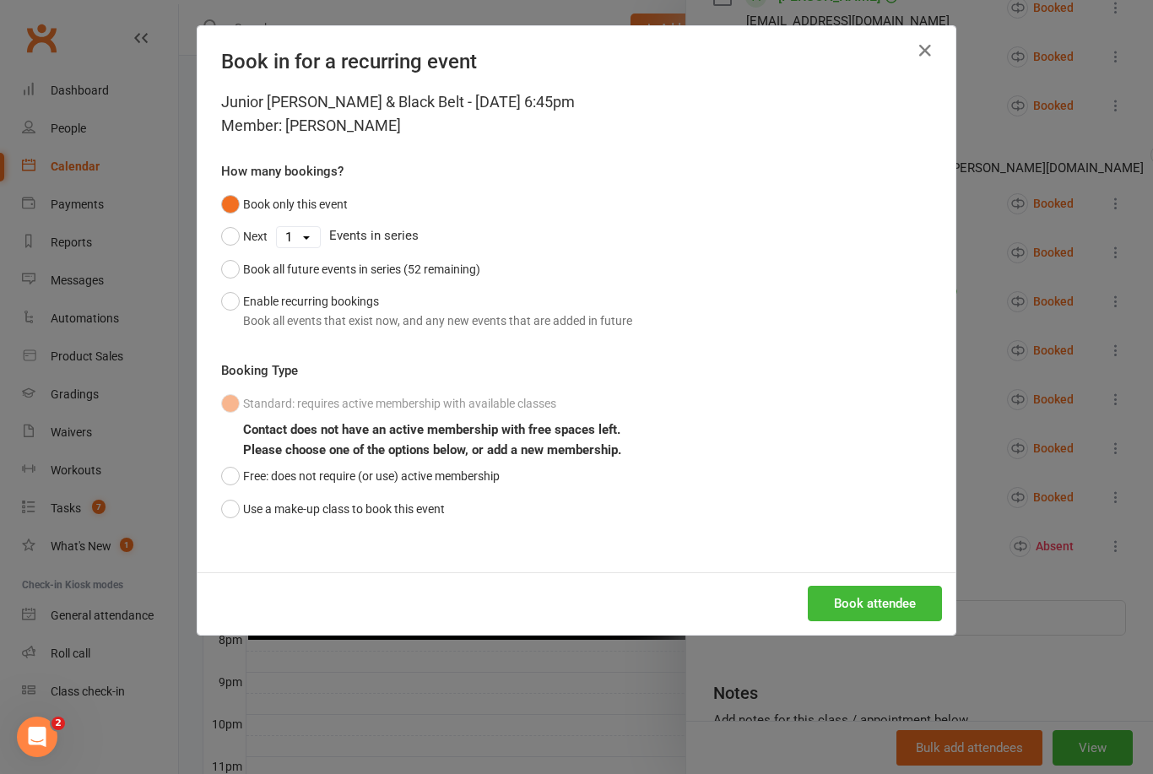
click at [235, 502] on button "Use a make-up class to book this event" at bounding box center [333, 509] width 224 height 32
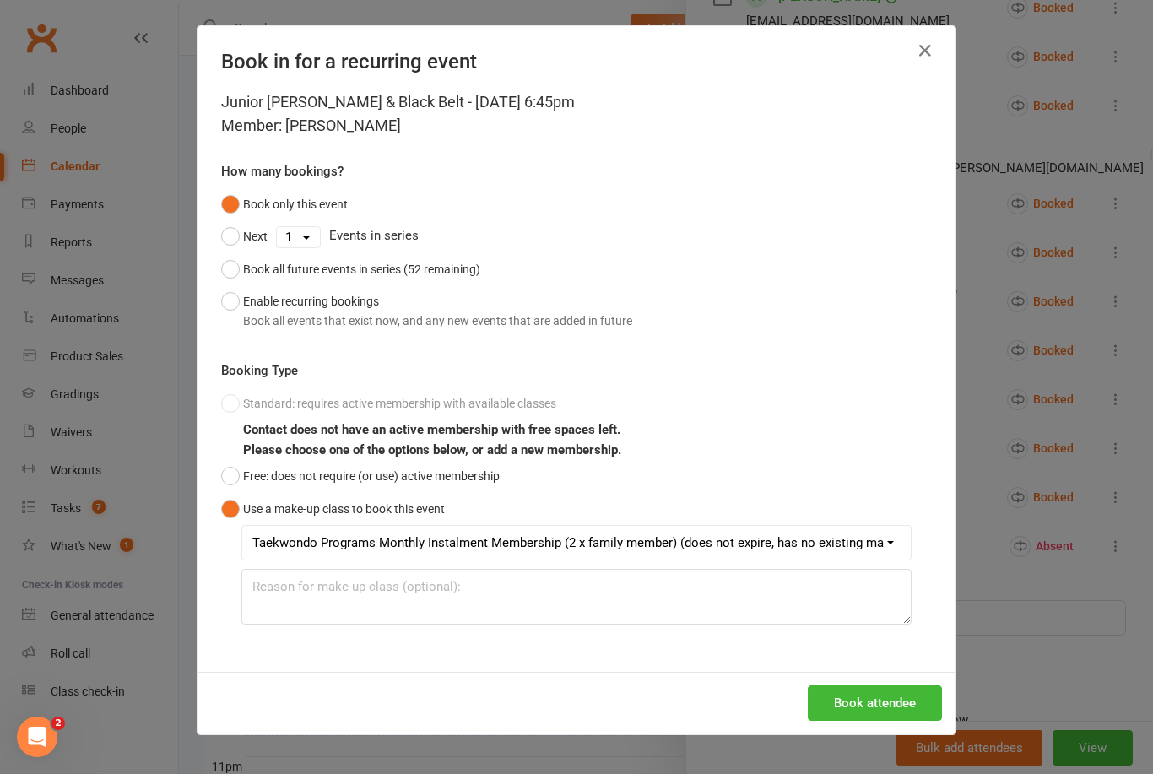
click at [871, 706] on button "Book attendee" at bounding box center [875, 702] width 134 height 35
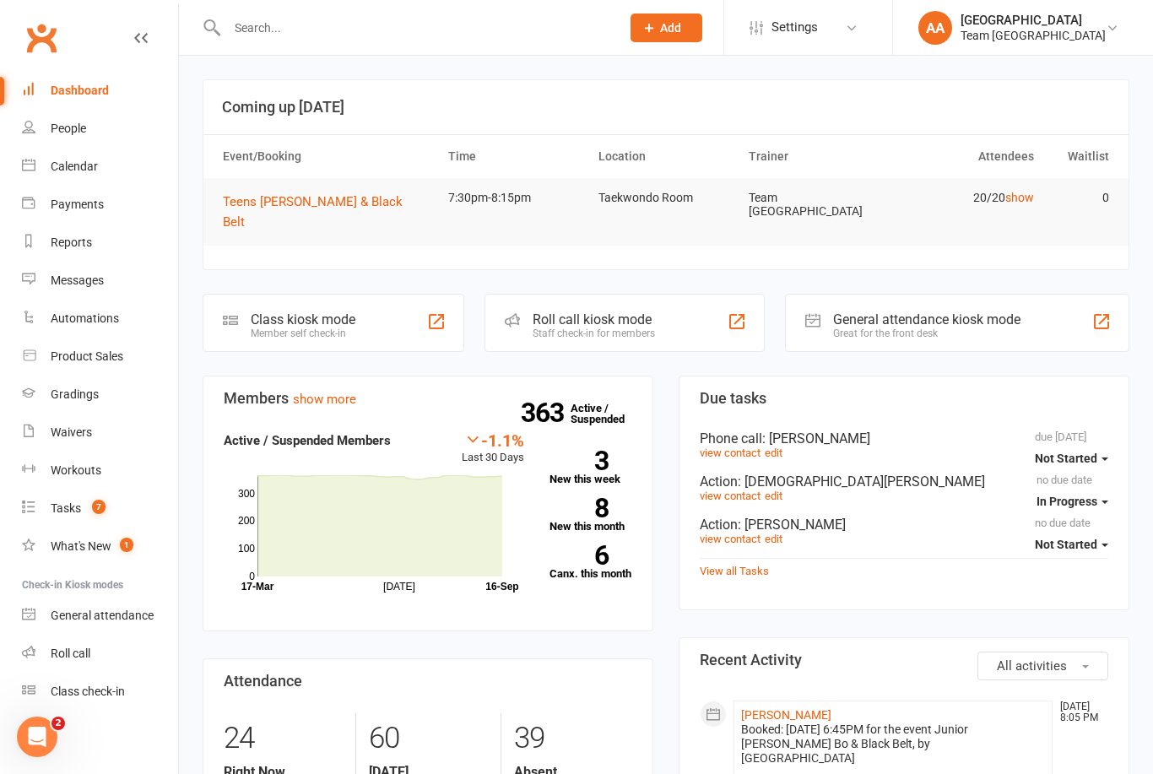
click at [235, 27] on input "text" at bounding box center [415, 28] width 387 height 24
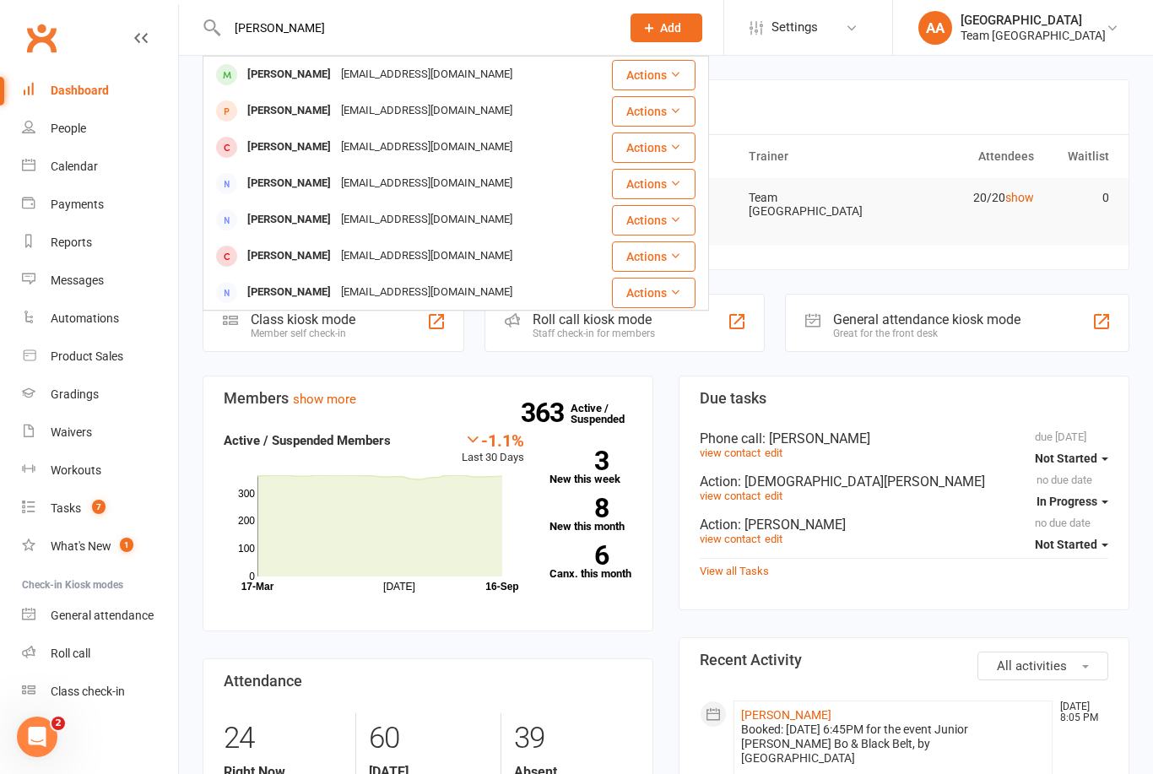
type input "[PERSON_NAME]"
click at [336, 73] on div "[EMAIL_ADDRESS][DOMAIN_NAME]" at bounding box center [426, 74] width 181 height 24
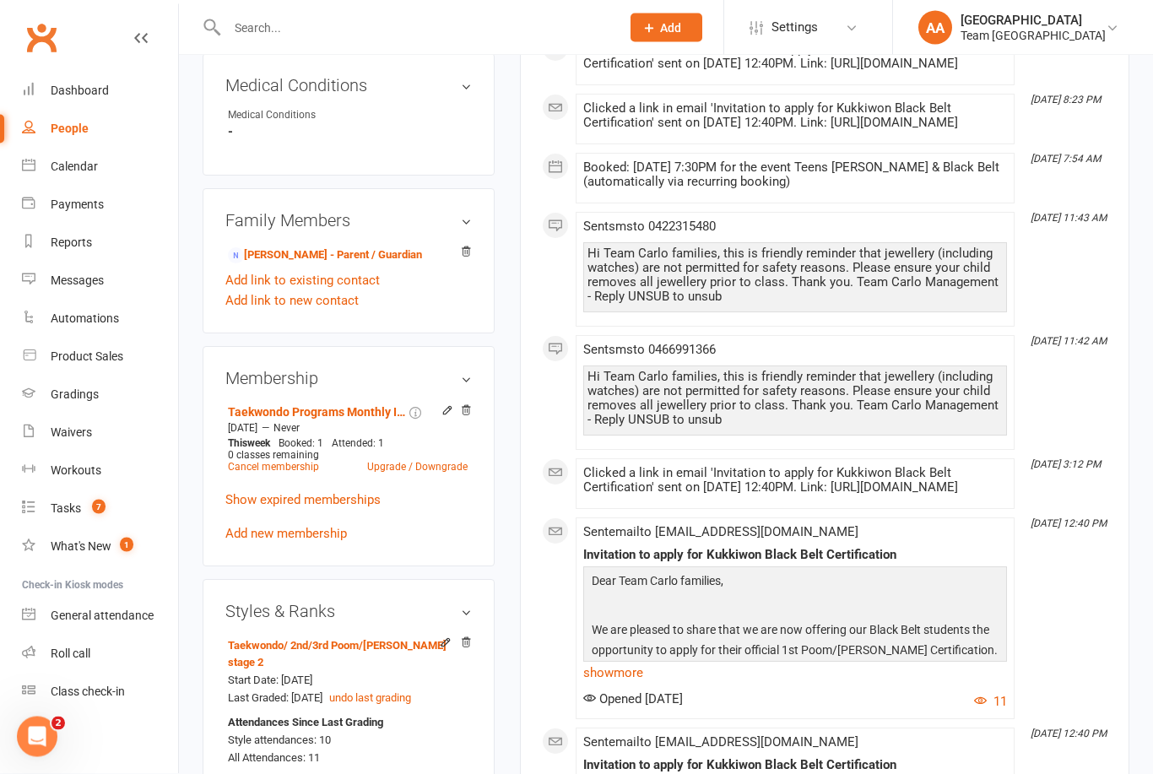
scroll to position [901, 0]
click at [306, 264] on link "[PERSON_NAME] - Parent / Guardian" at bounding box center [325, 255] width 194 height 18
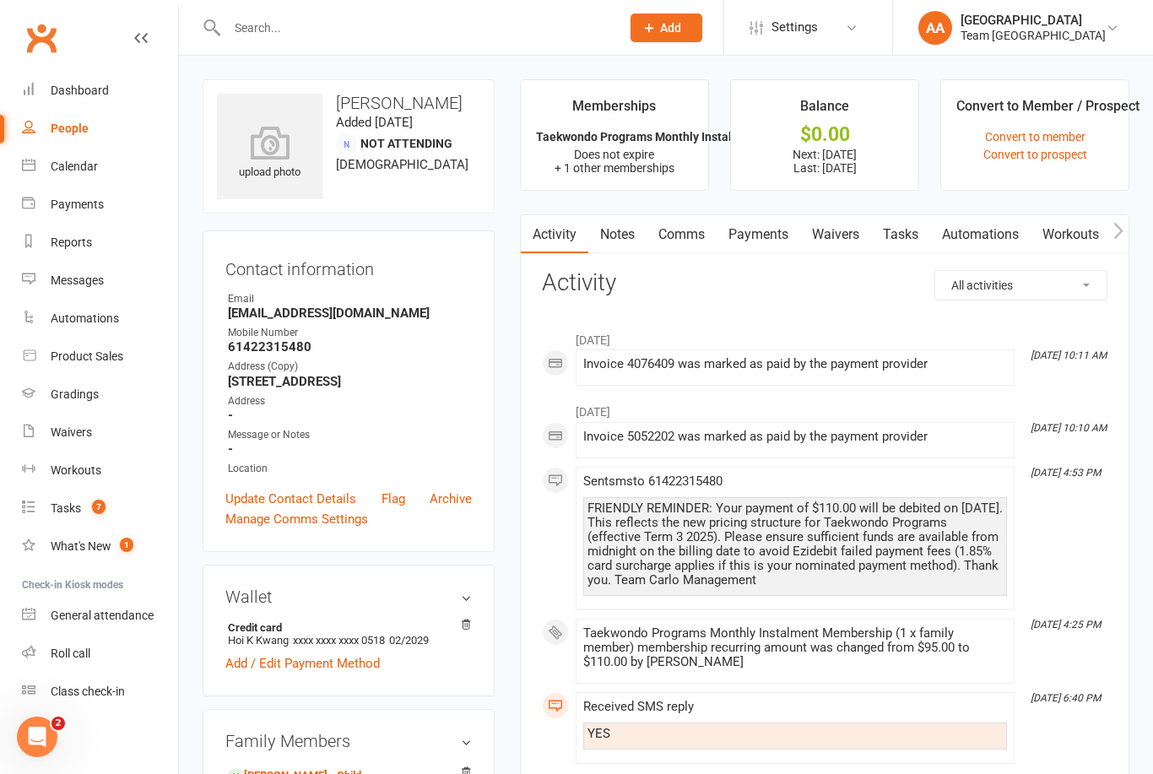
click at [765, 242] on link "Payments" at bounding box center [759, 234] width 84 height 39
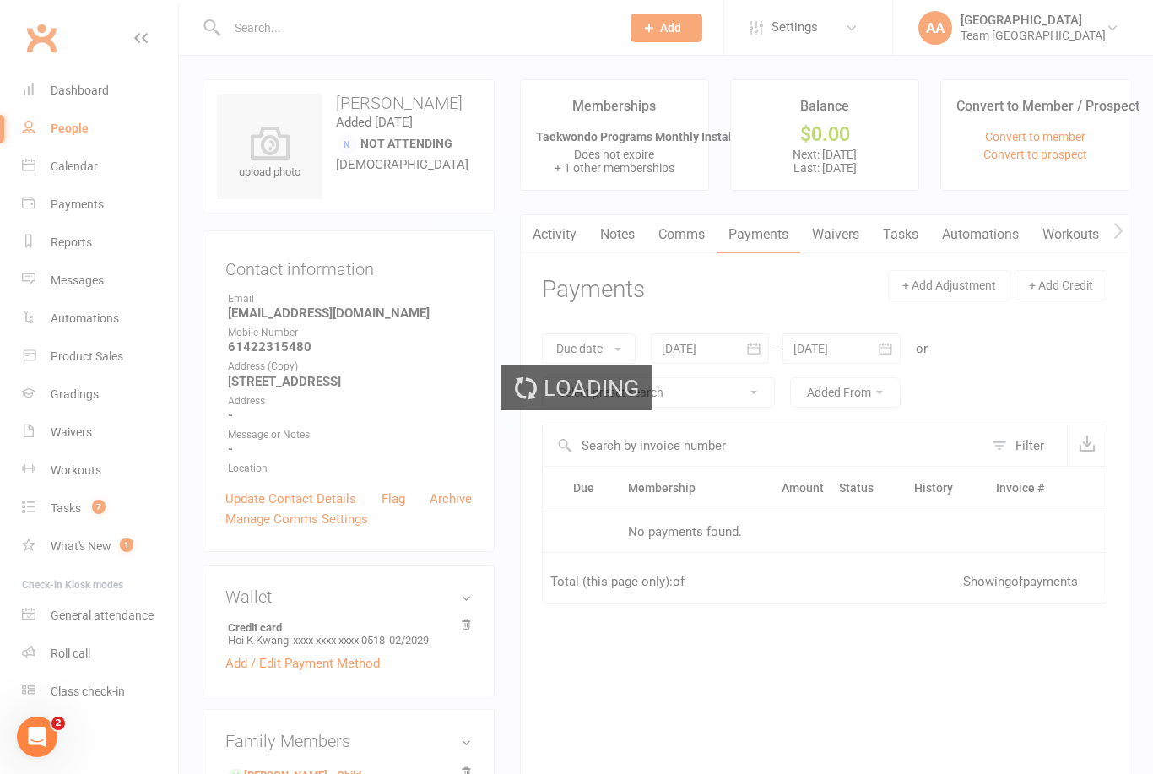
scroll to position [54, 0]
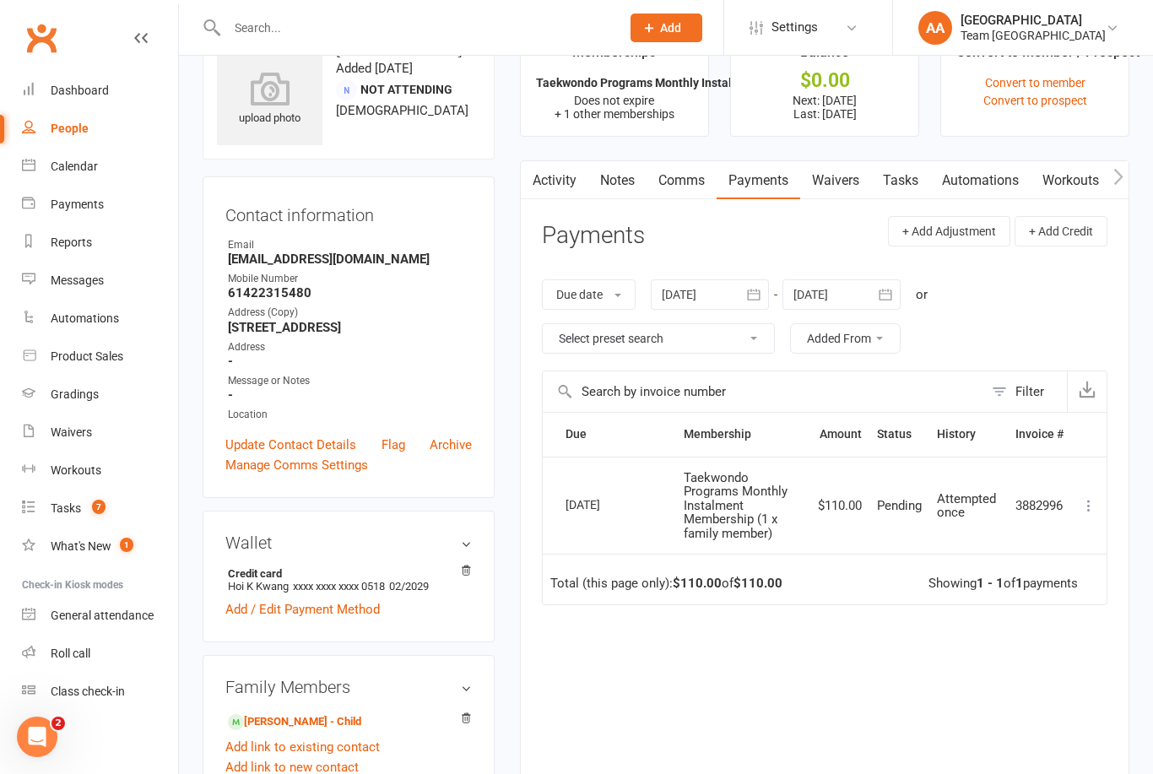
click at [678, 181] on link "Comms" at bounding box center [681, 180] width 70 height 39
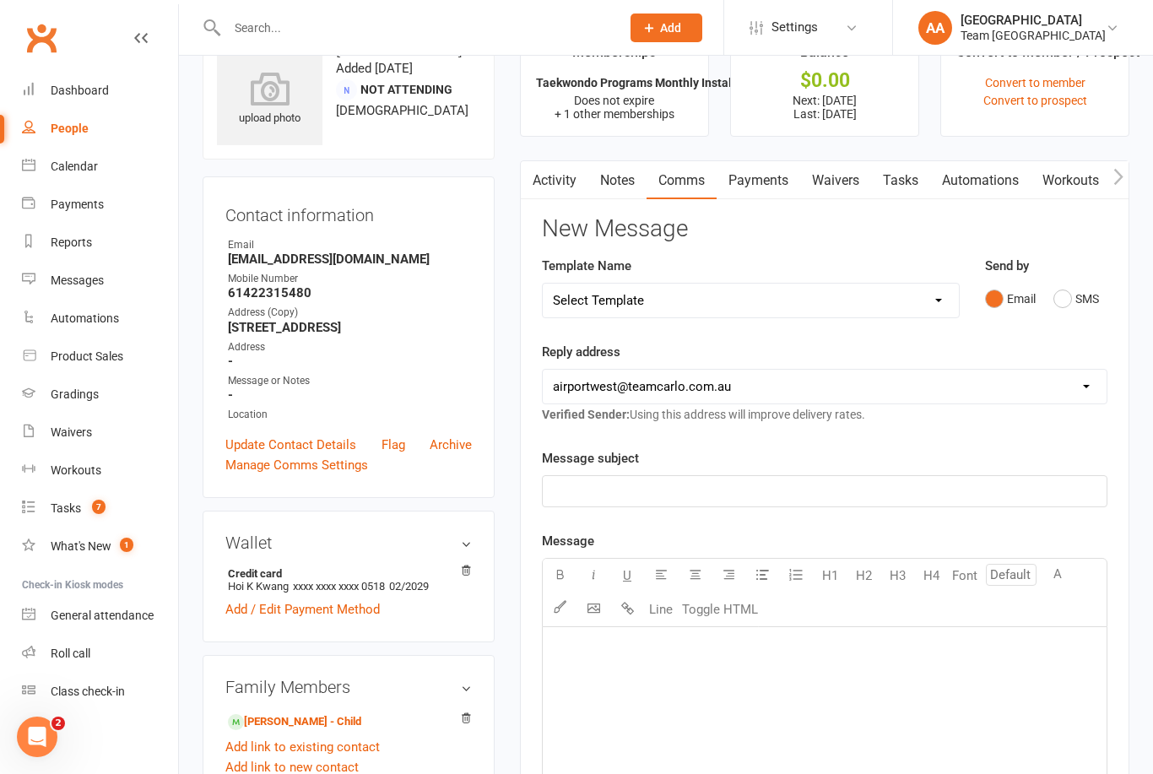
click at [934, 301] on select "Select Template [SMS] Direct Debit - AT Payment Reminder SMS [SMS] Direct Debit…" at bounding box center [751, 301] width 416 height 34
select select "17"
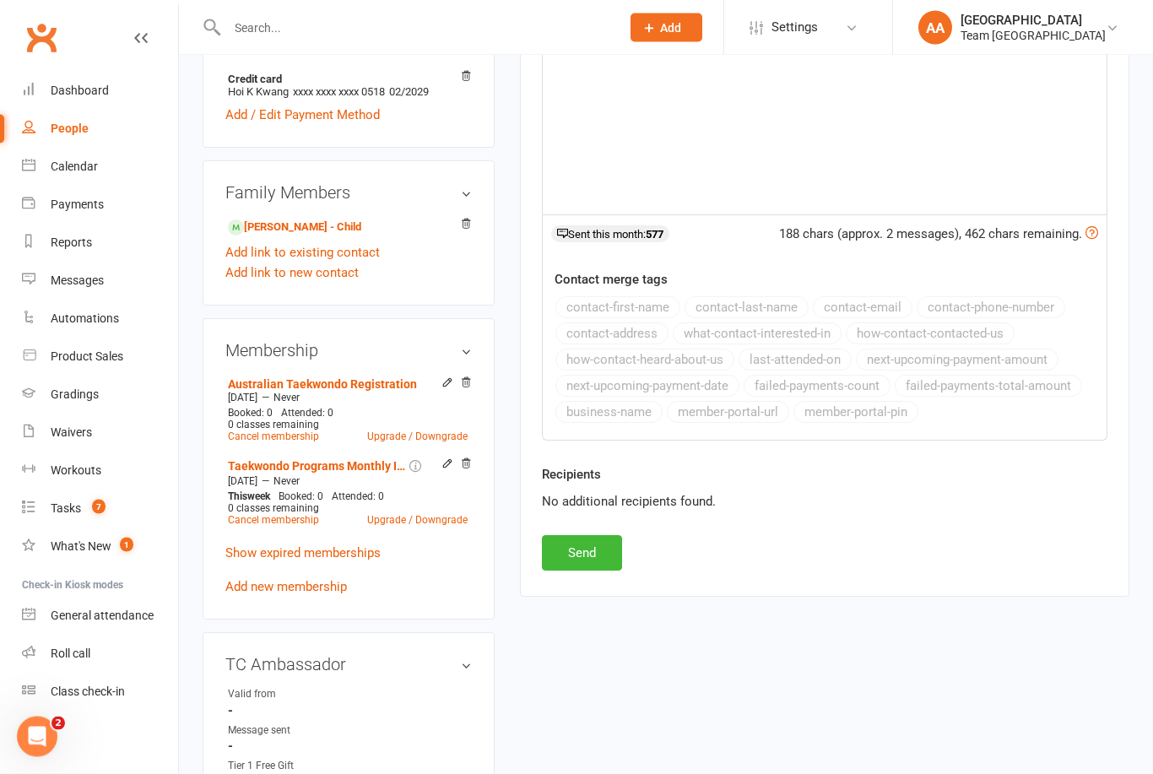
click at [588, 556] on button "Send" at bounding box center [582, 553] width 80 height 35
select select
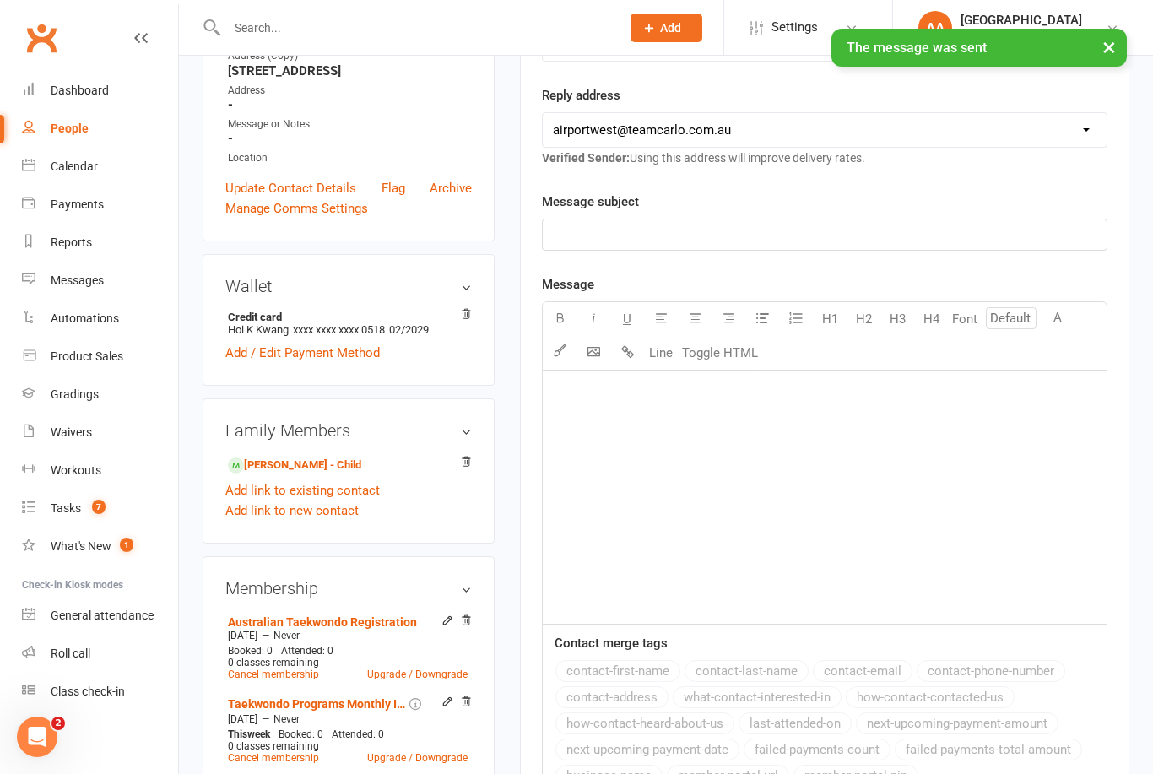
scroll to position [0, 0]
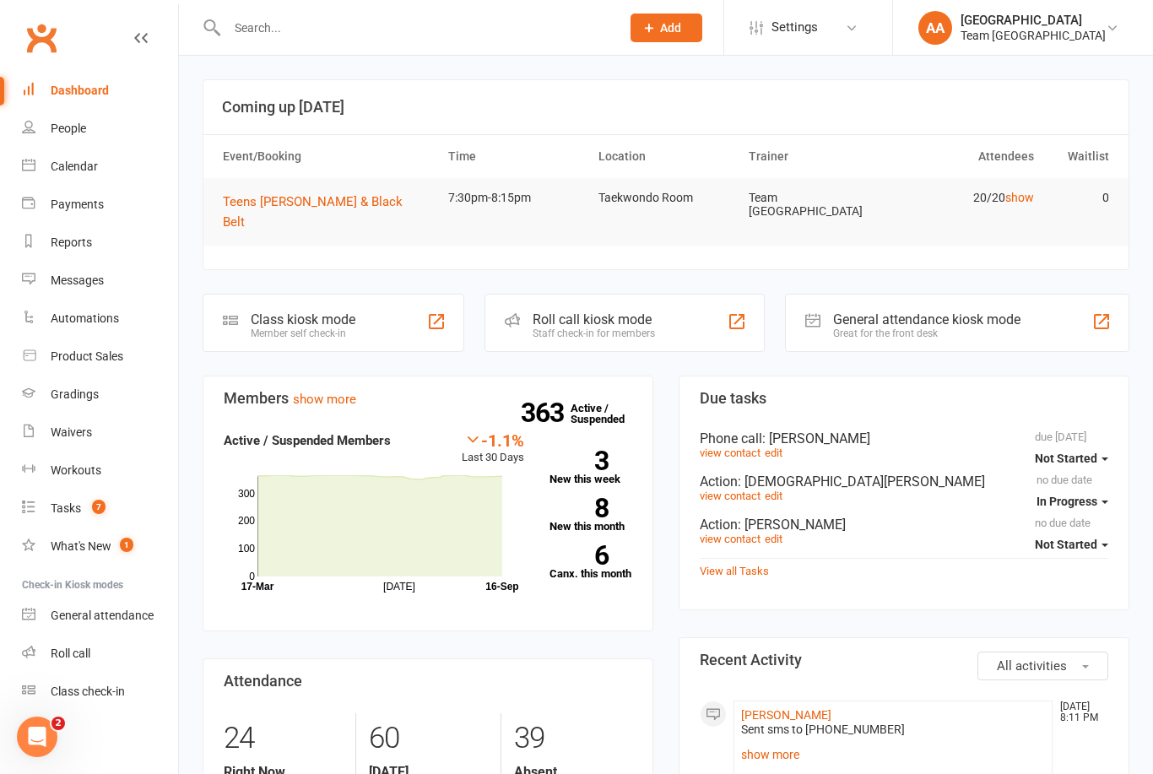
click at [91, 170] on div "Calendar" at bounding box center [74, 167] width 47 height 14
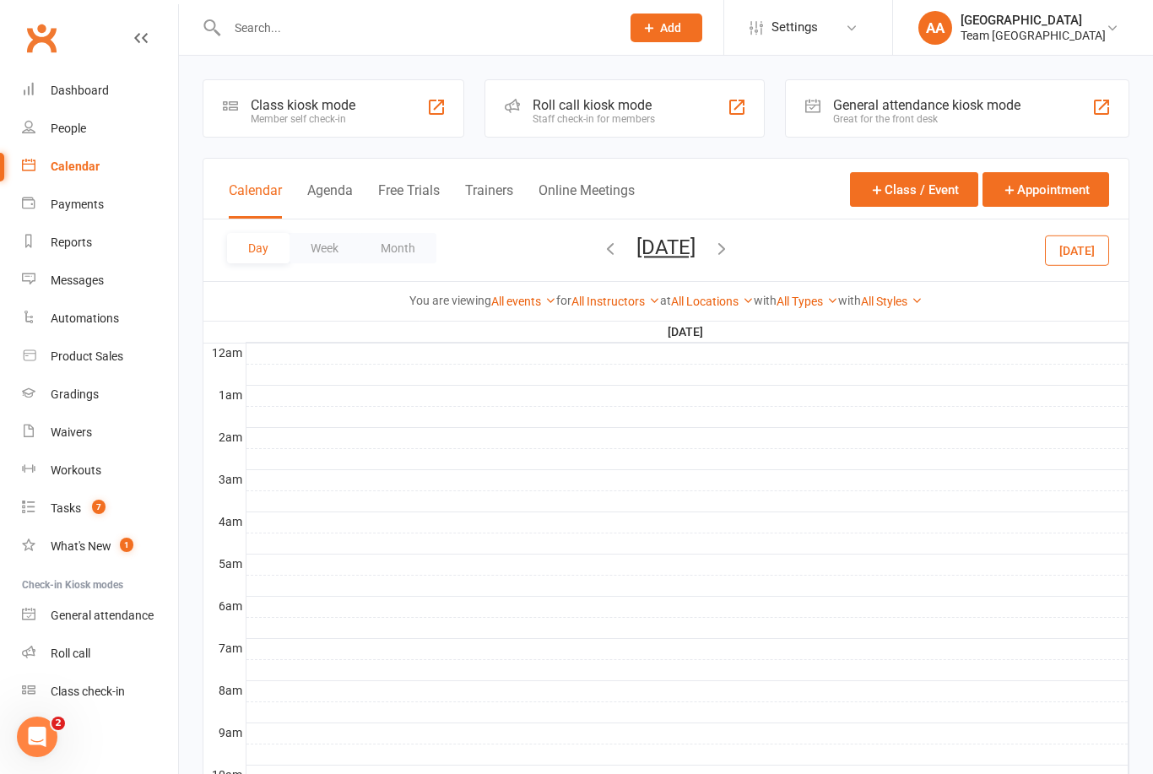
click at [695, 252] on button "[DATE]" at bounding box center [665, 247] width 59 height 24
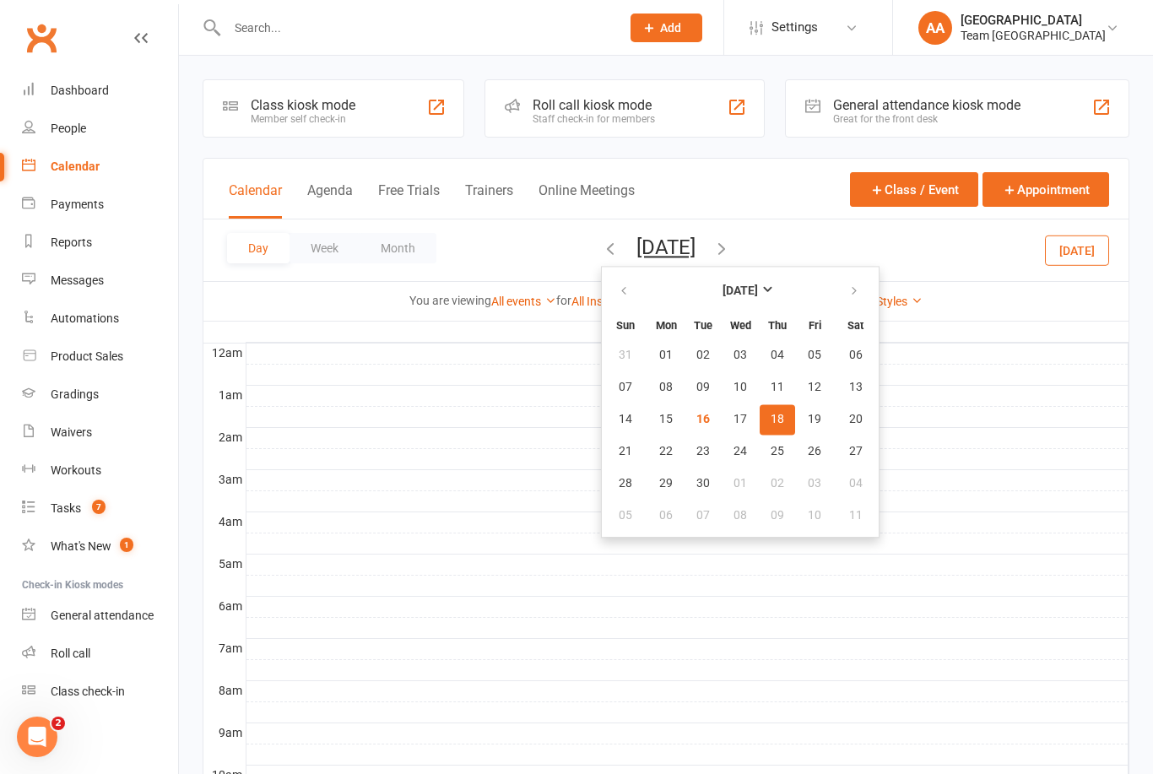
click at [760, 418] on button "18" at bounding box center [777, 419] width 35 height 30
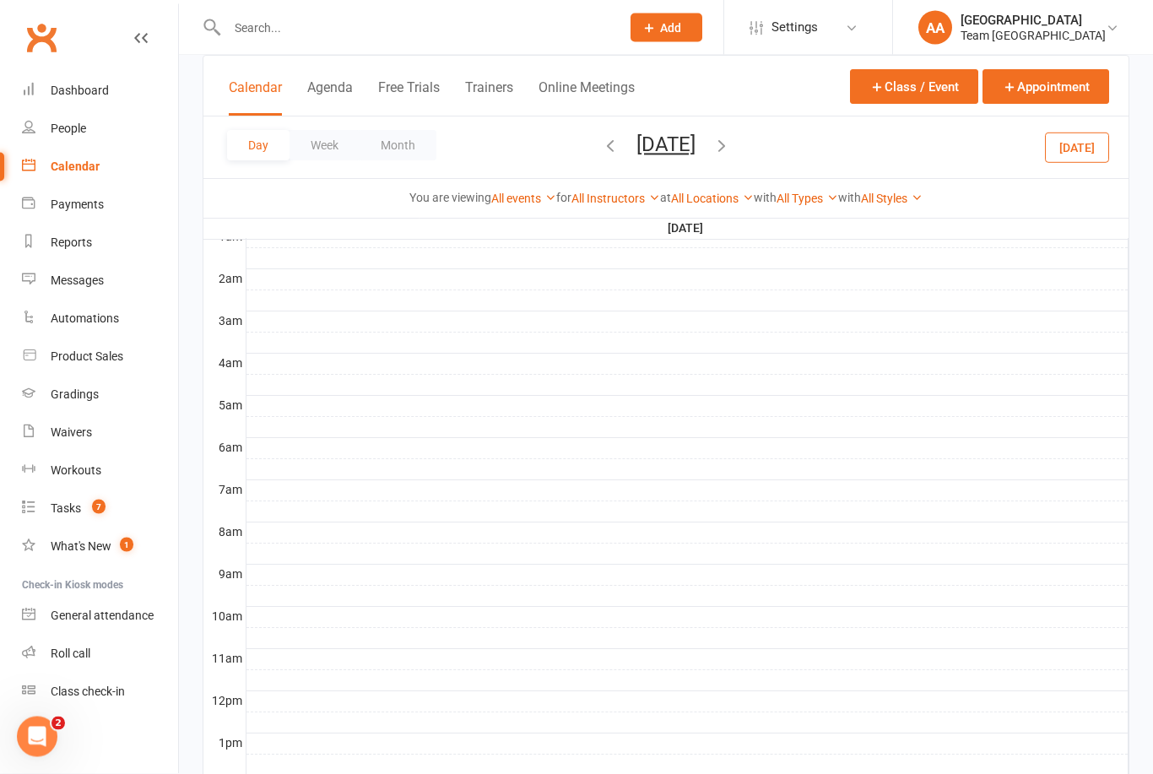
scroll to position [591, 0]
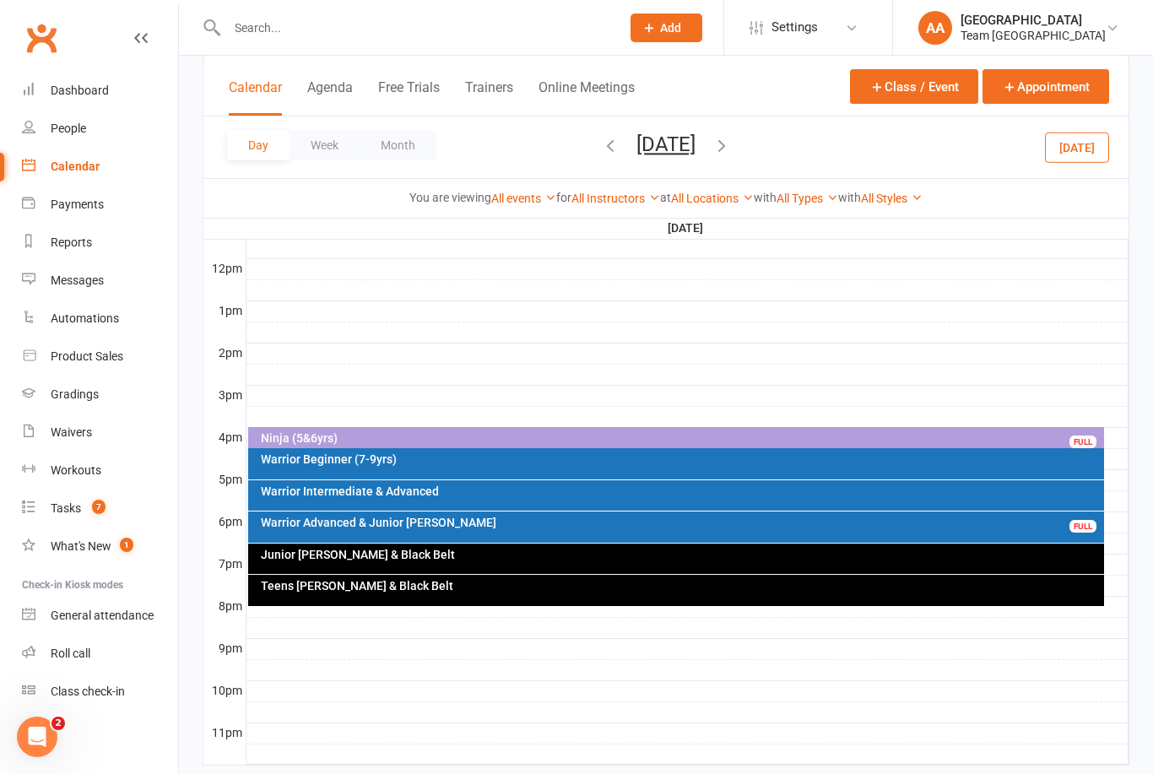
click at [706, 582] on div "Teens [PERSON_NAME] & Black Belt" at bounding box center [680, 586] width 841 height 12
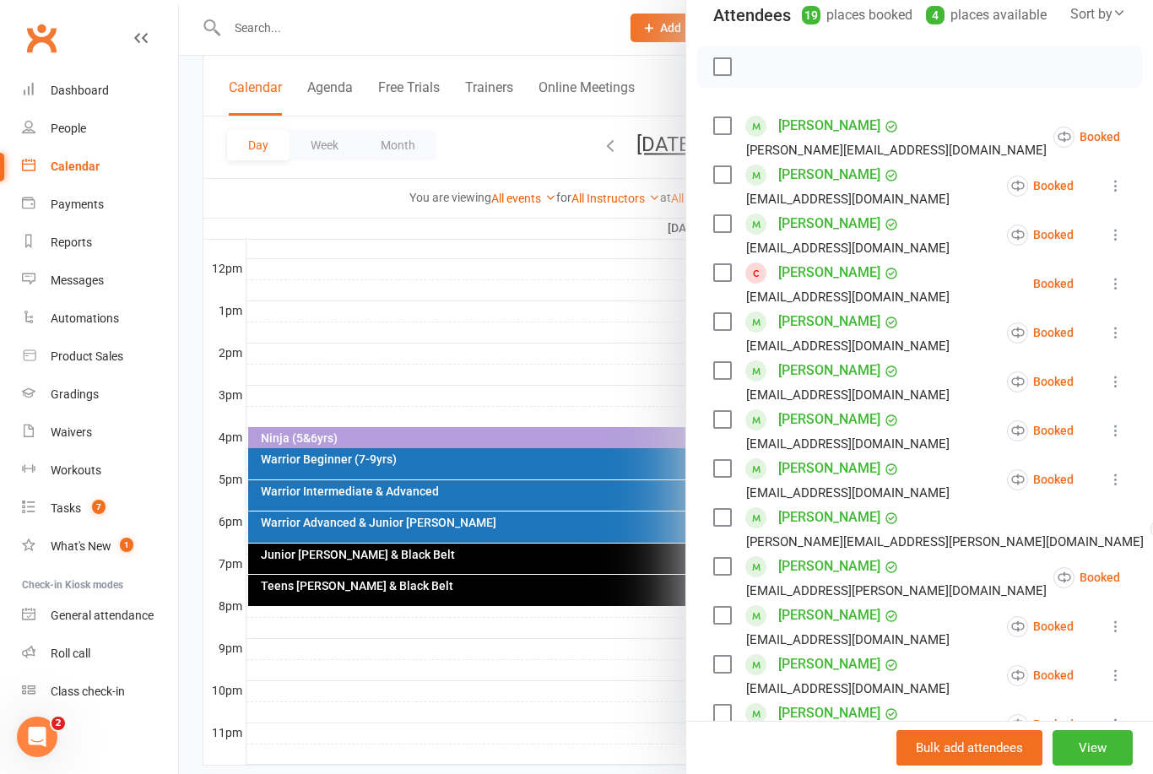
scroll to position [680, 0]
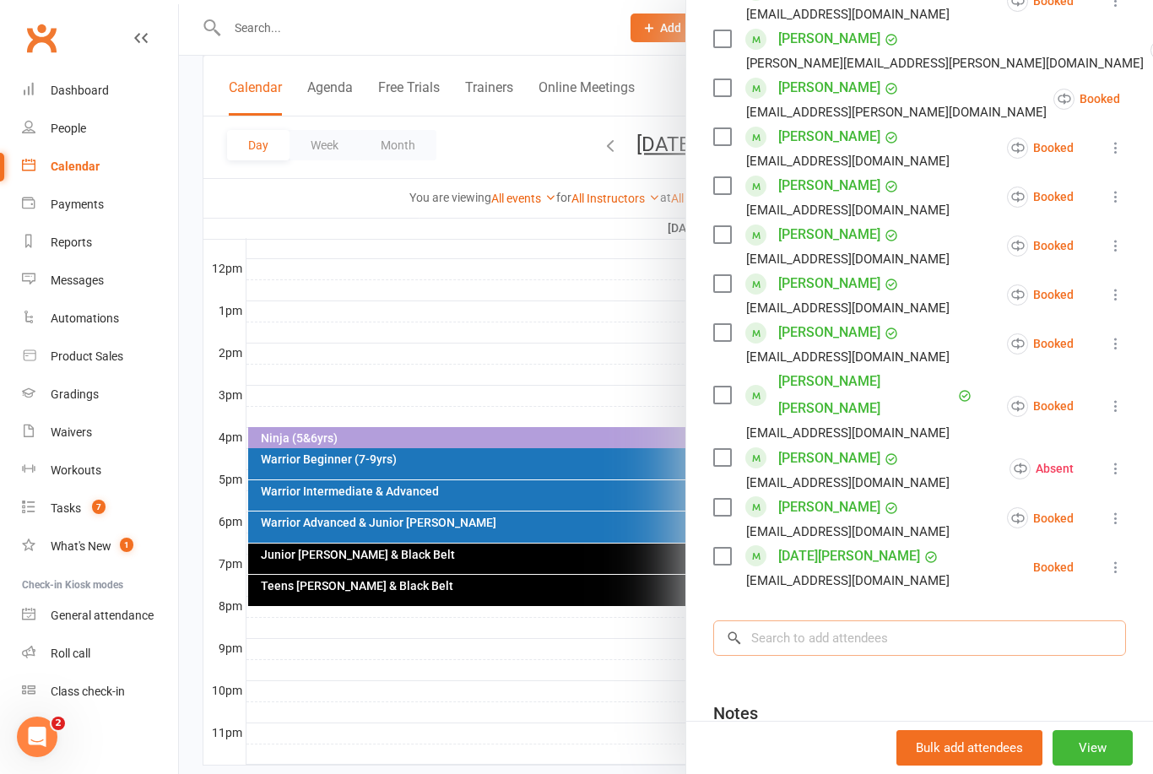
click at [875, 620] on input "search" at bounding box center [919, 637] width 413 height 35
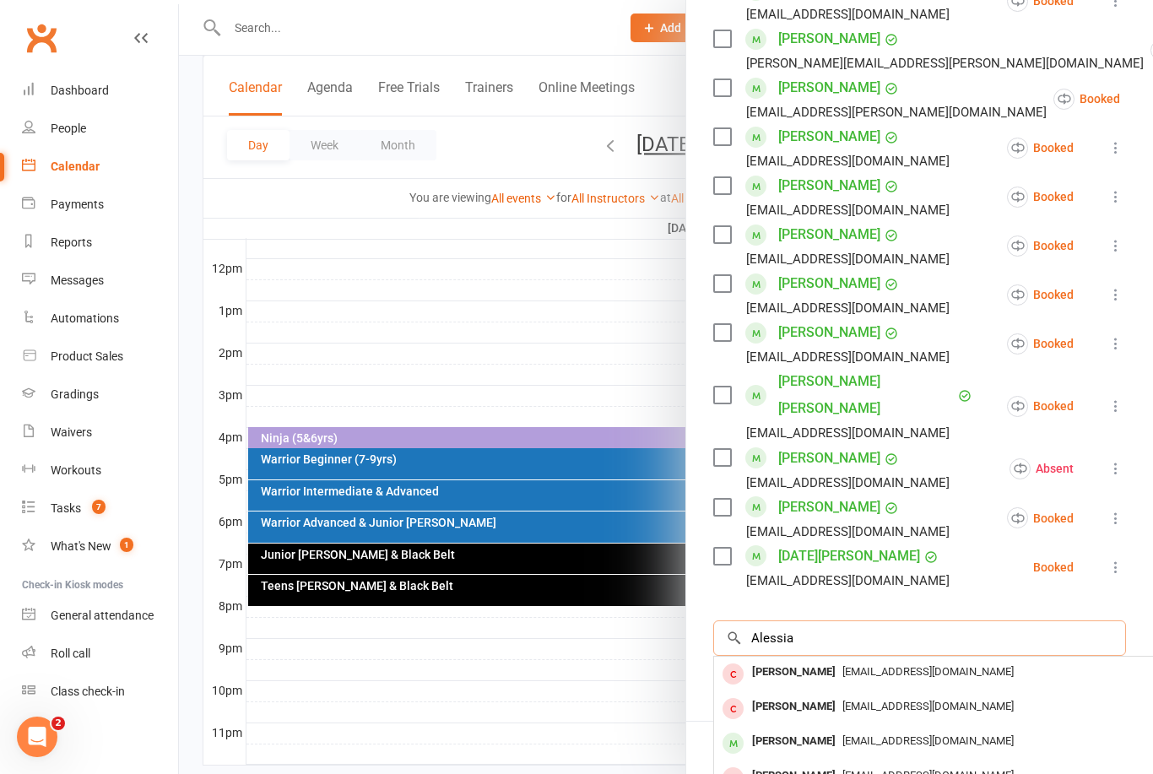
type input "Alessia"
click at [862, 734] on span "[EMAIL_ADDRESS][DOMAIN_NAME]" at bounding box center [927, 740] width 171 height 13
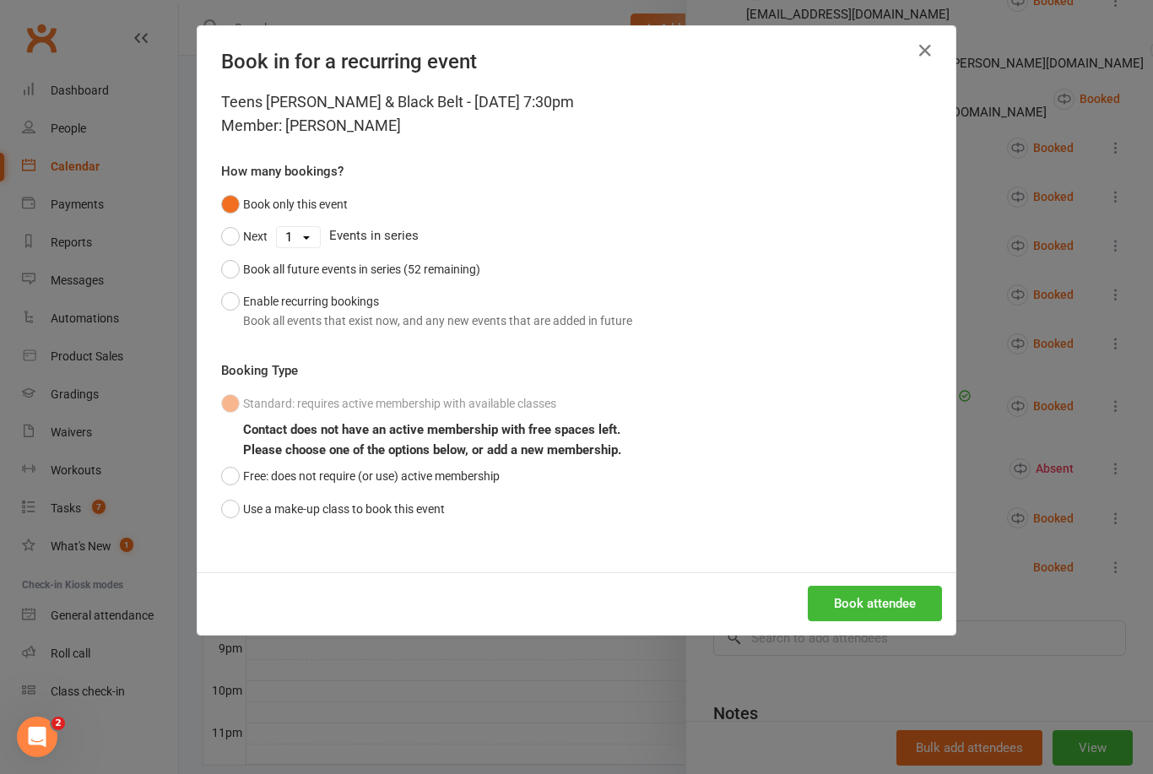
click at [235, 511] on button "Use a make-up class to book this event" at bounding box center [333, 509] width 224 height 32
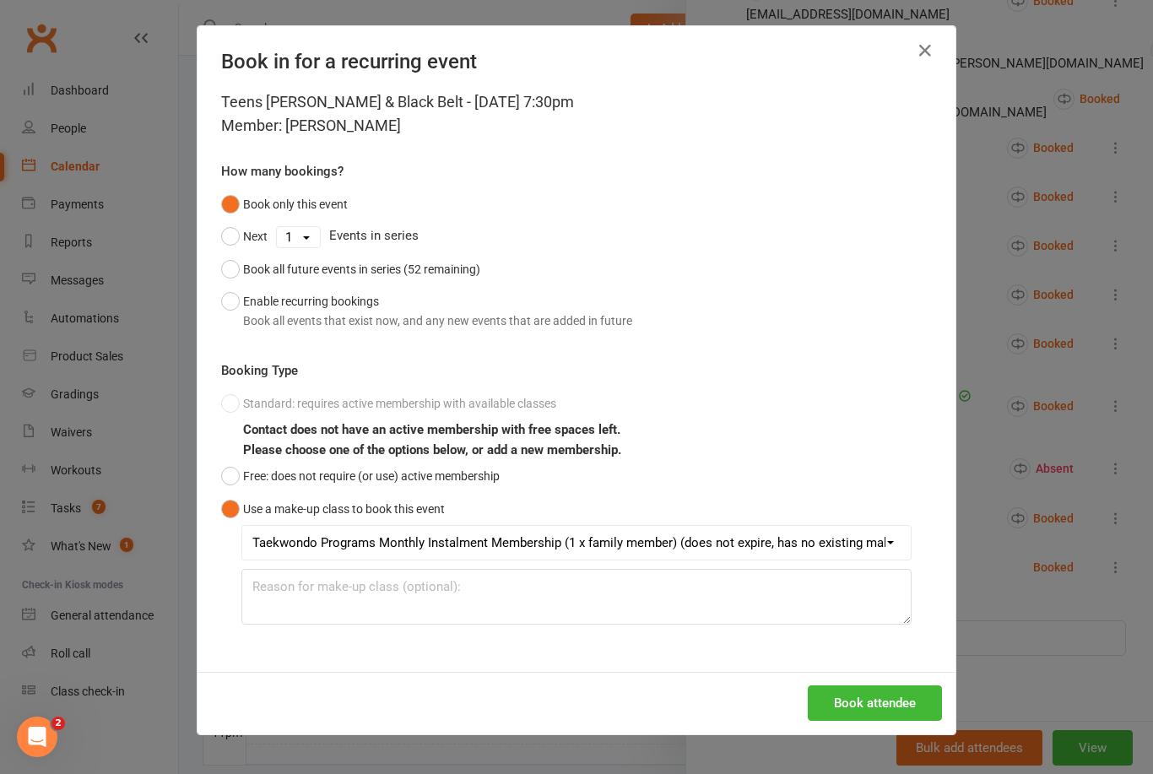
click at [901, 699] on button "Book attendee" at bounding box center [875, 702] width 134 height 35
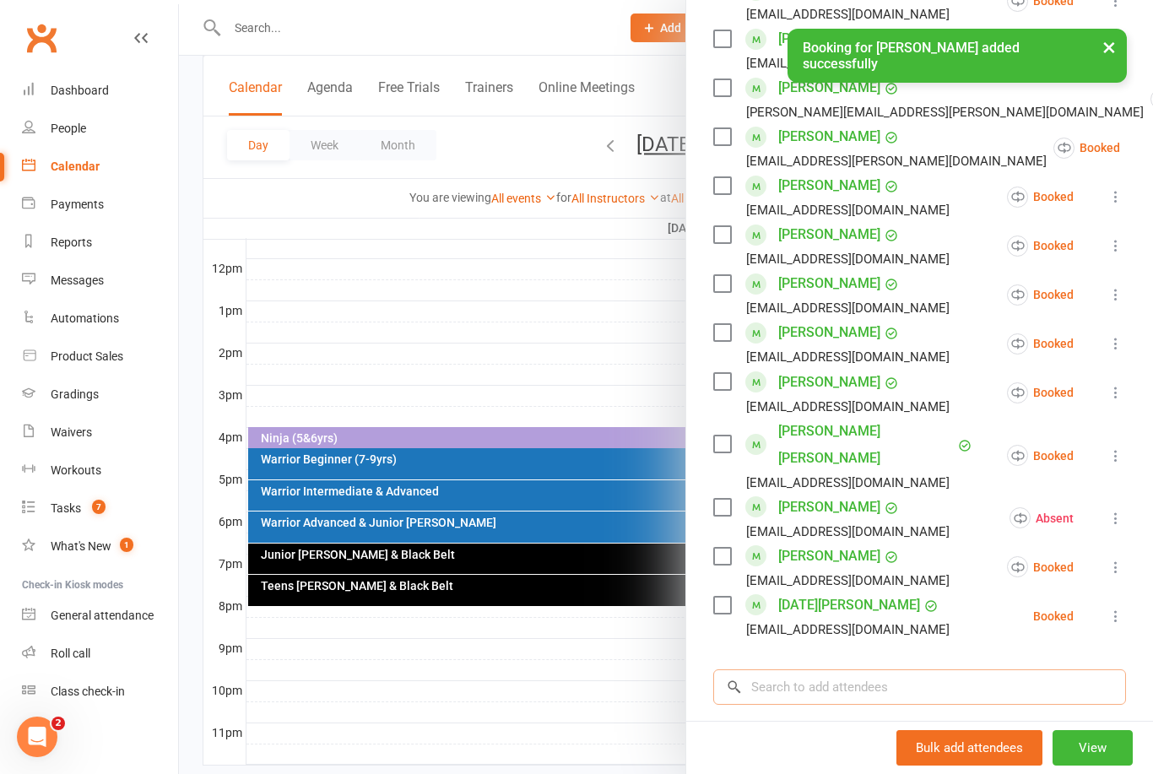
click at [798, 669] on input "search" at bounding box center [919, 686] width 413 height 35
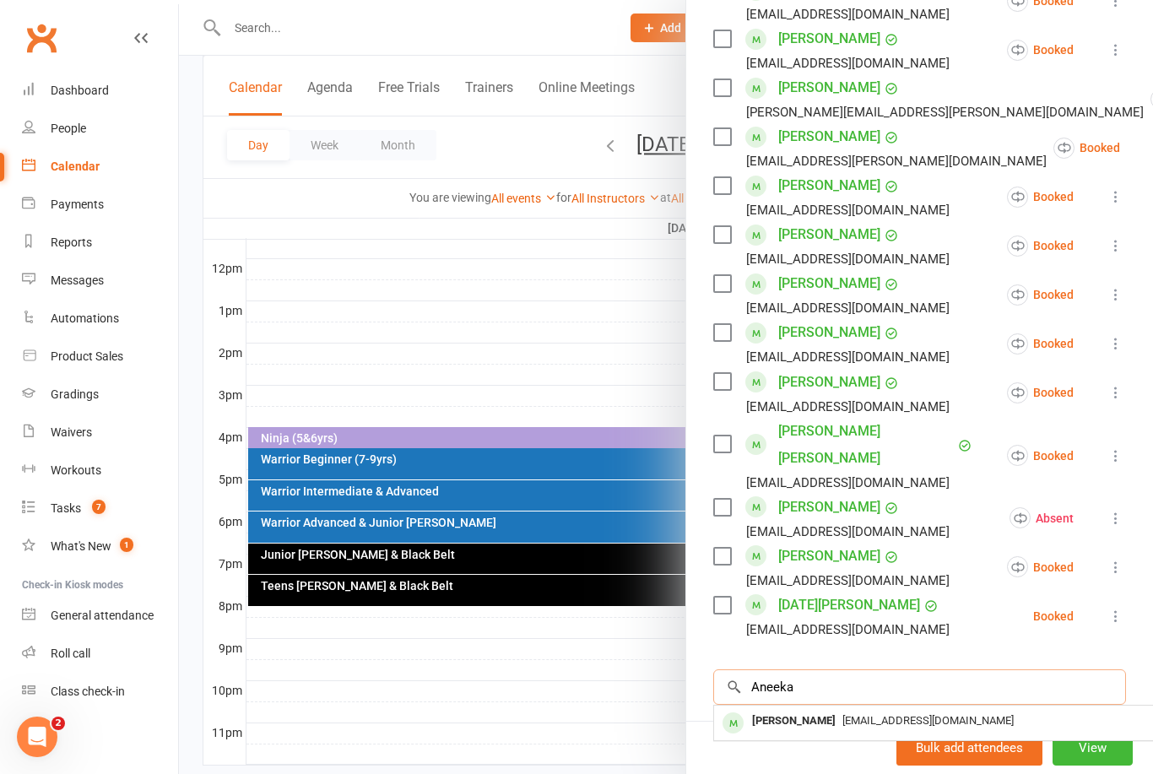
type input "Aneeka"
click at [842, 714] on span "[EMAIL_ADDRESS][DOMAIN_NAME]" at bounding box center [927, 720] width 171 height 13
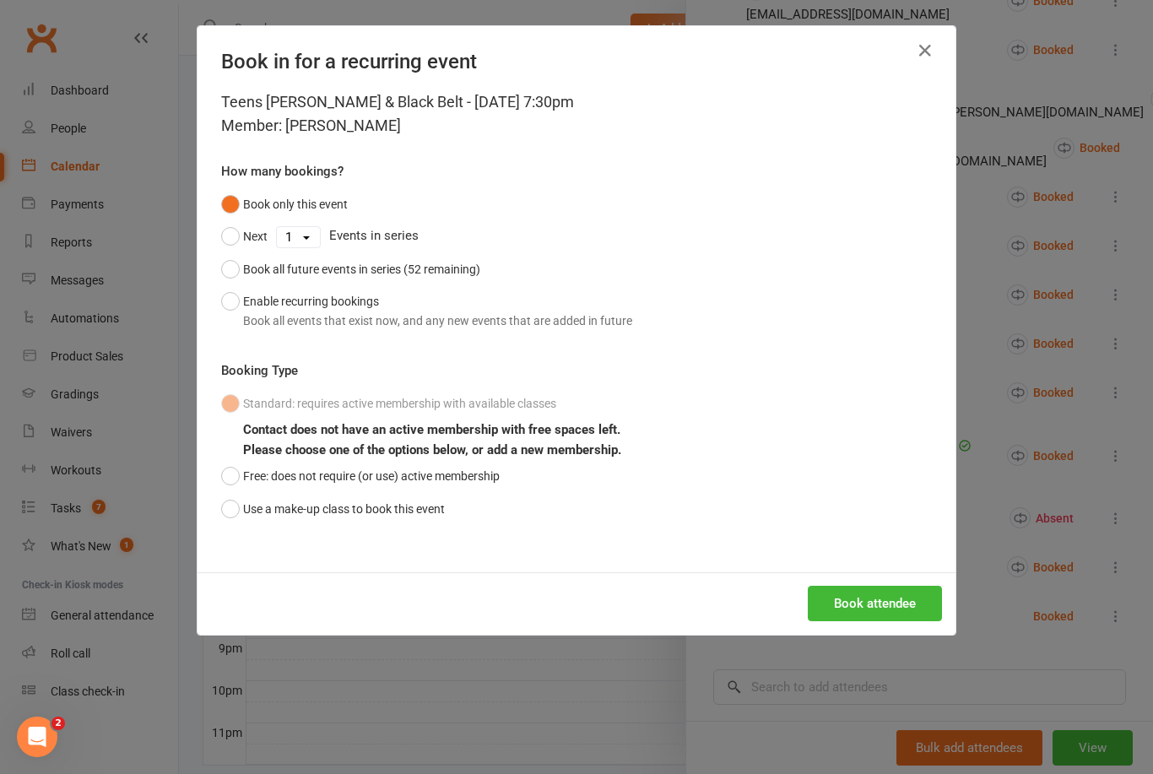
click at [237, 510] on button "Use a make-up class to book this event" at bounding box center [333, 509] width 224 height 32
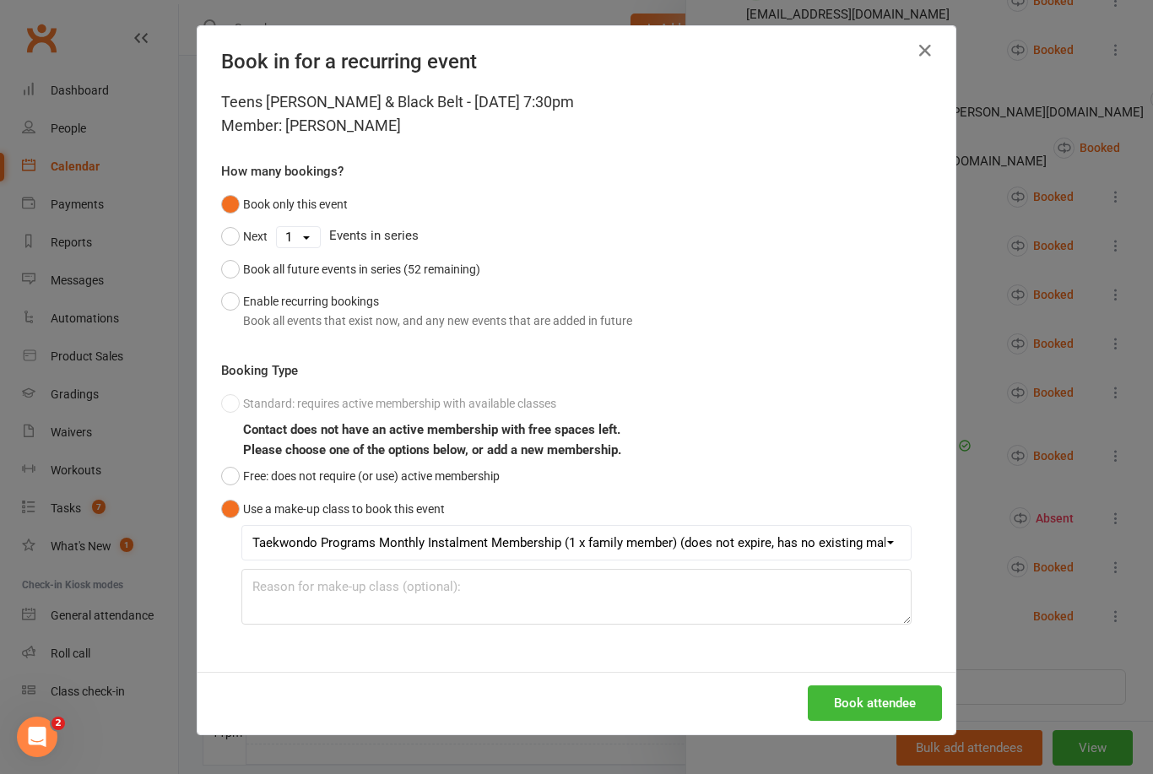
click at [874, 691] on button "Book attendee" at bounding box center [875, 702] width 134 height 35
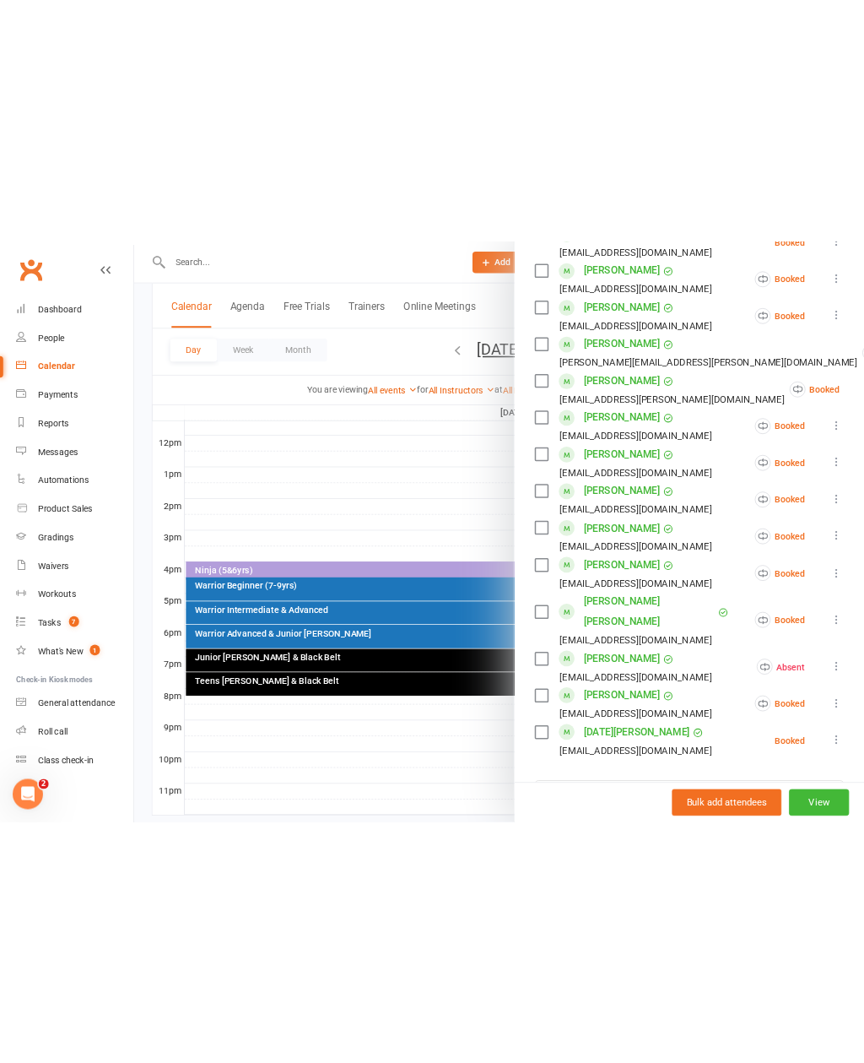
scroll to position [582, 0]
